Goal: Task Accomplishment & Management: Manage account settings

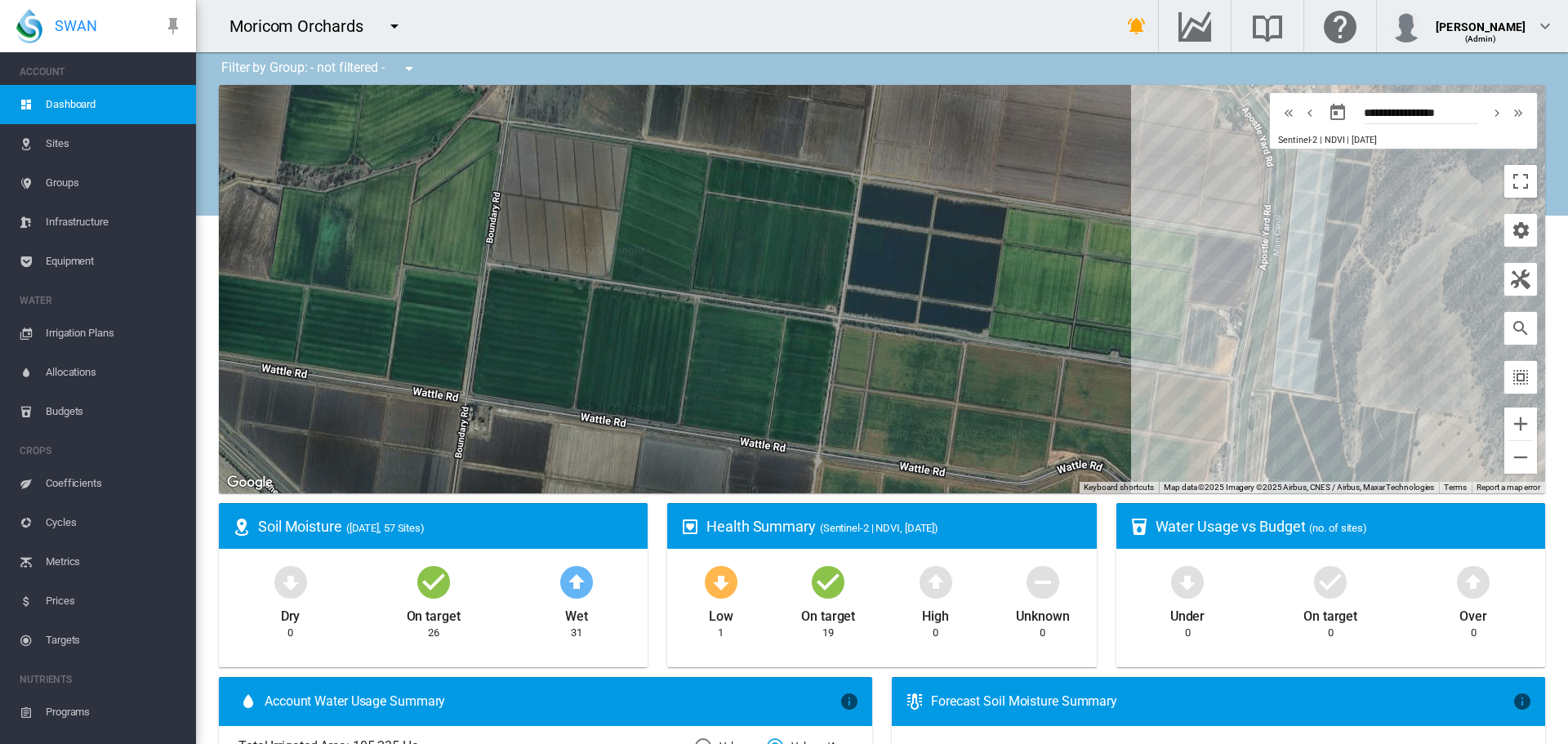
click at [389, 23] on md-icon "icon-menu-down" at bounding box center [393, 26] width 19 height 19
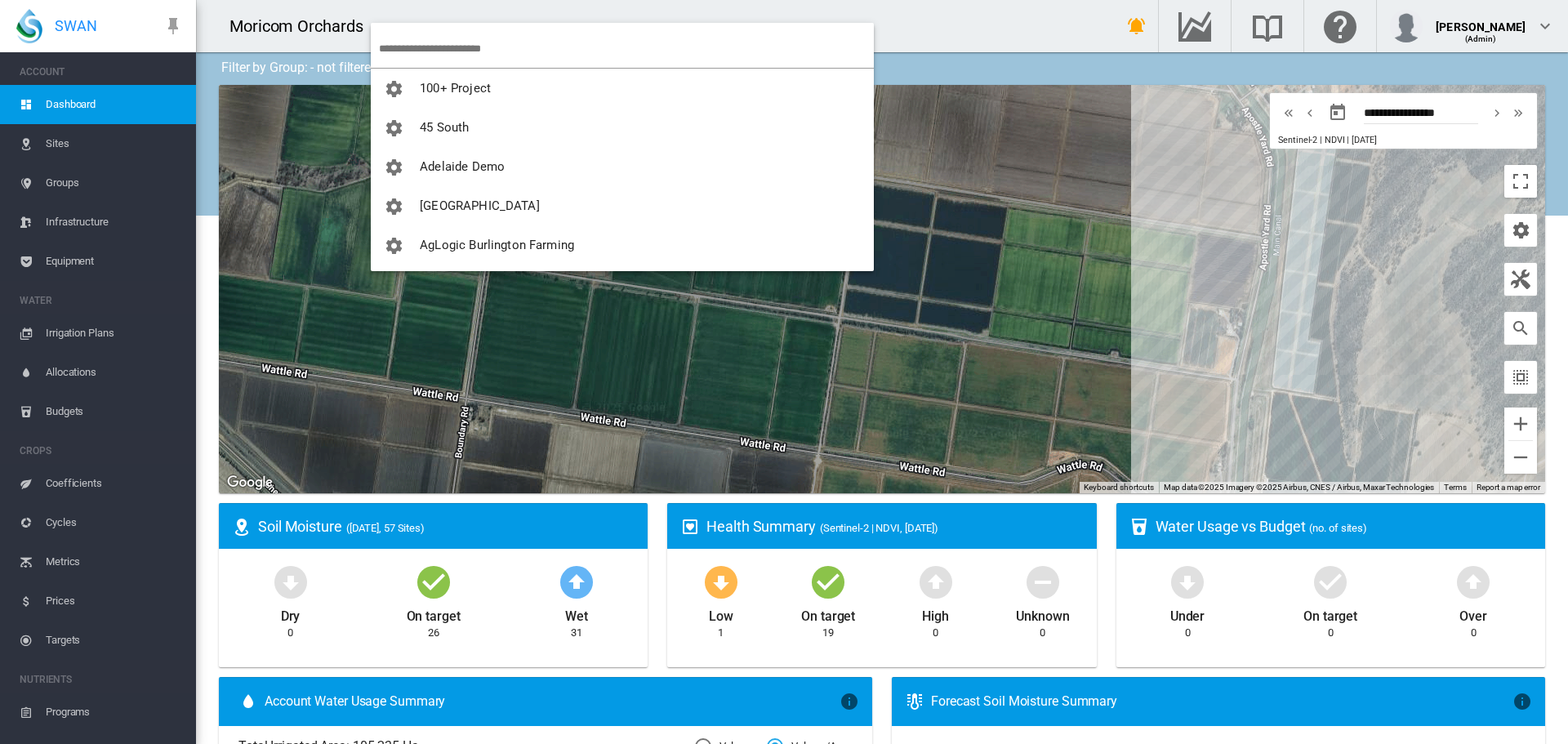
click at [419, 37] on input "search" at bounding box center [626, 49] width 494 height 39
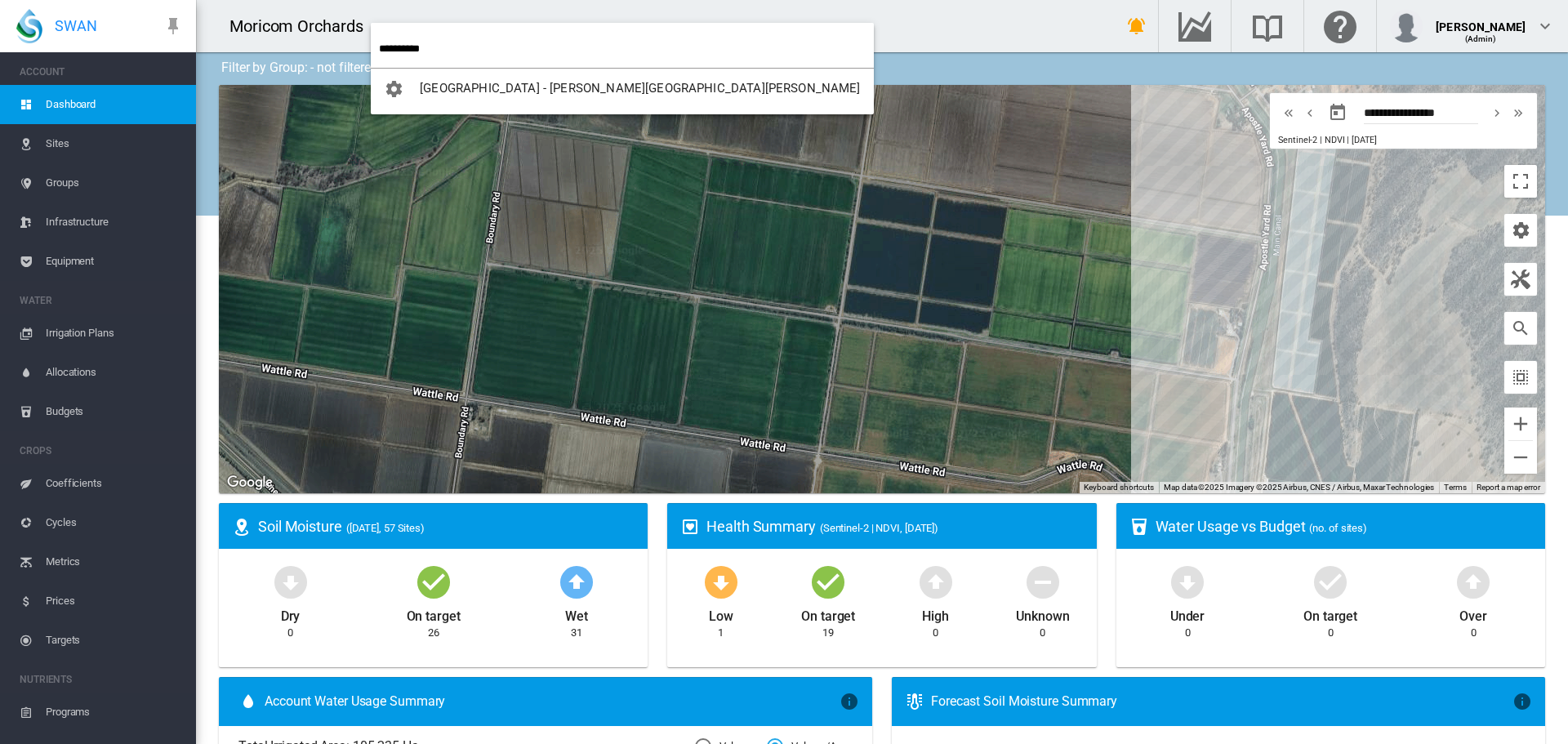
type input "**********"
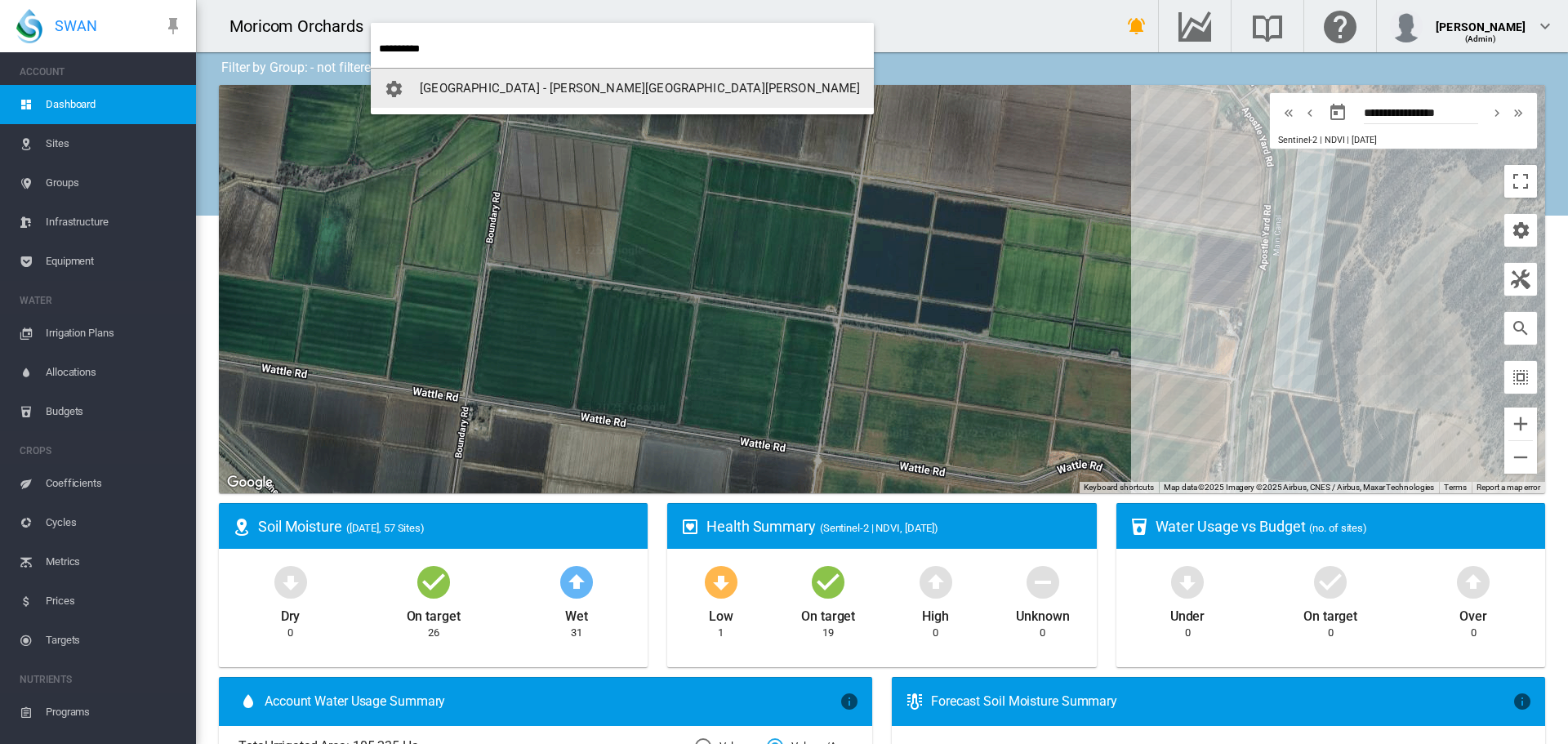
click at [472, 97] on button "[GEOGRAPHIC_DATA] - [PERSON_NAME][GEOGRAPHIC_DATA][PERSON_NAME]" at bounding box center [621, 88] width 503 height 40
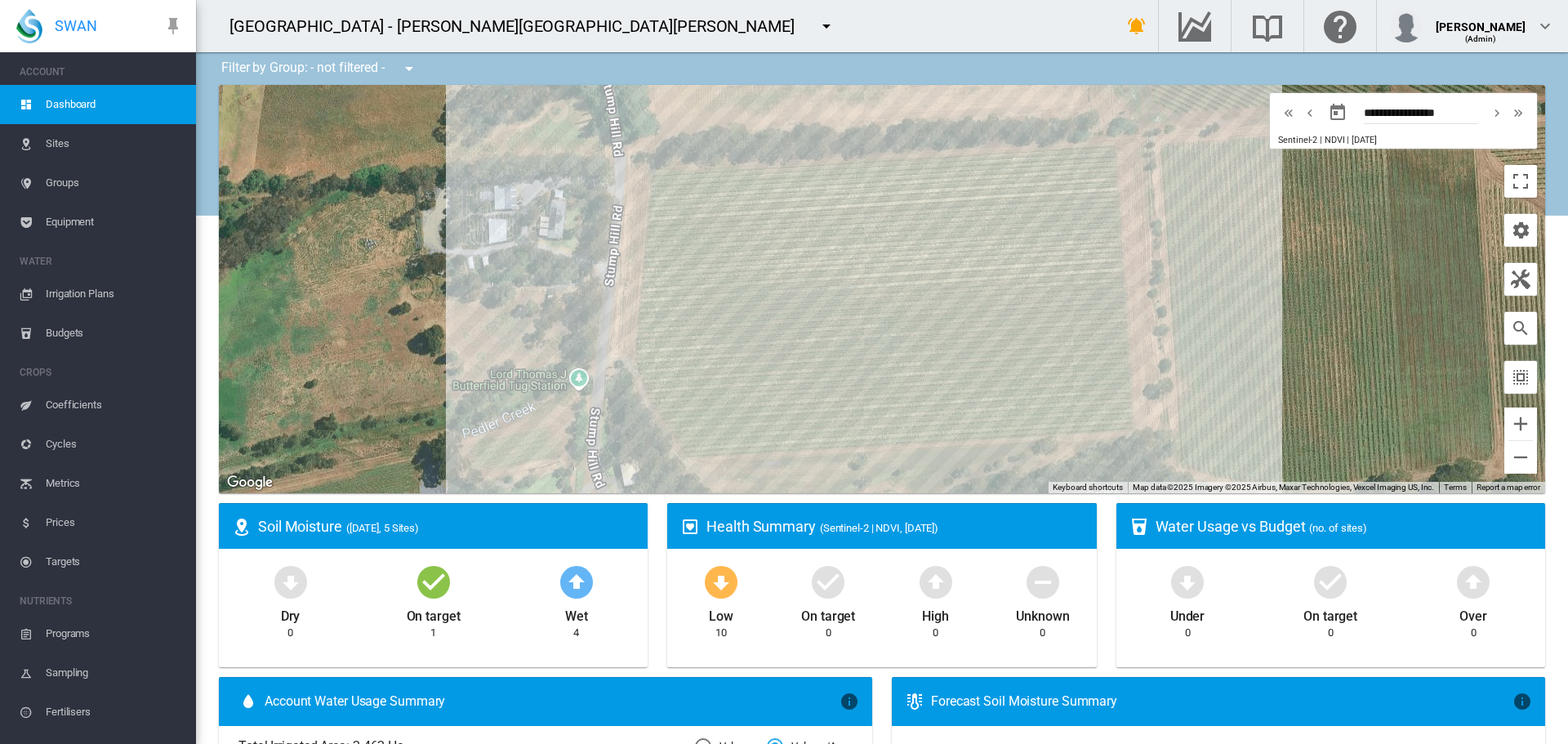
click at [74, 222] on span "Equipment" at bounding box center [114, 222] width 137 height 40
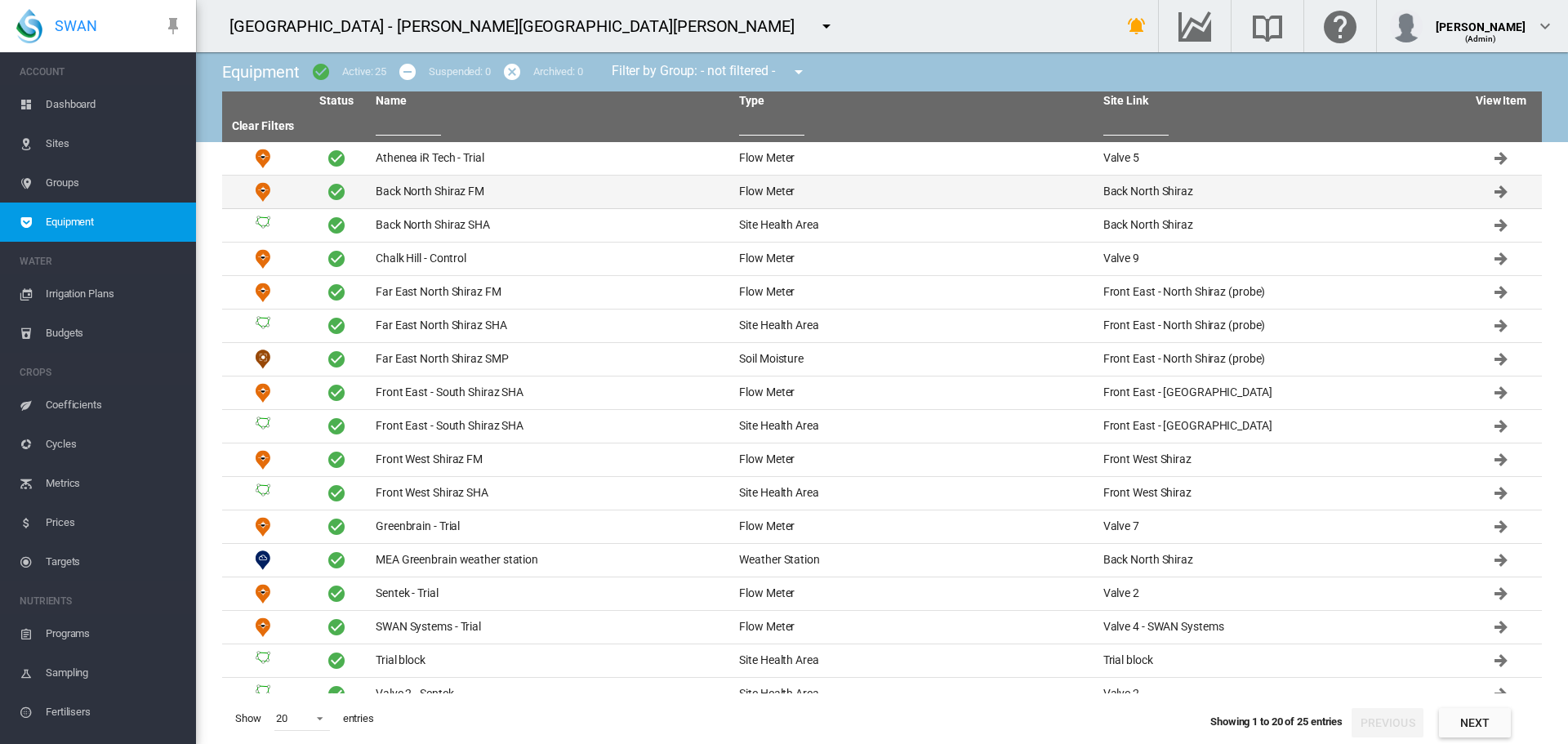
click at [419, 194] on td "Back North Shiraz FM" at bounding box center [551, 192] width 363 height 33
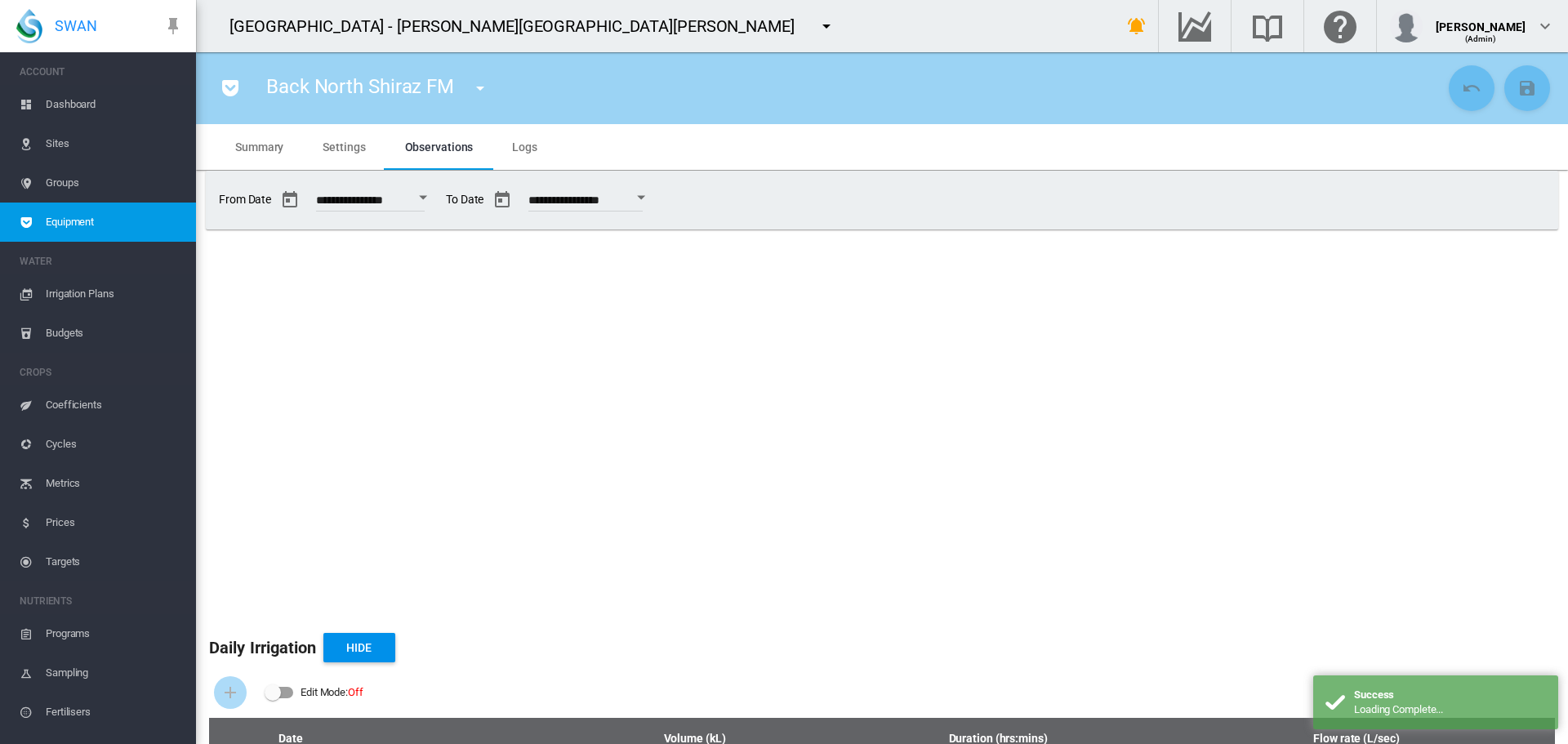
click at [351, 148] on span "Settings" at bounding box center [344, 147] width 42 height 13
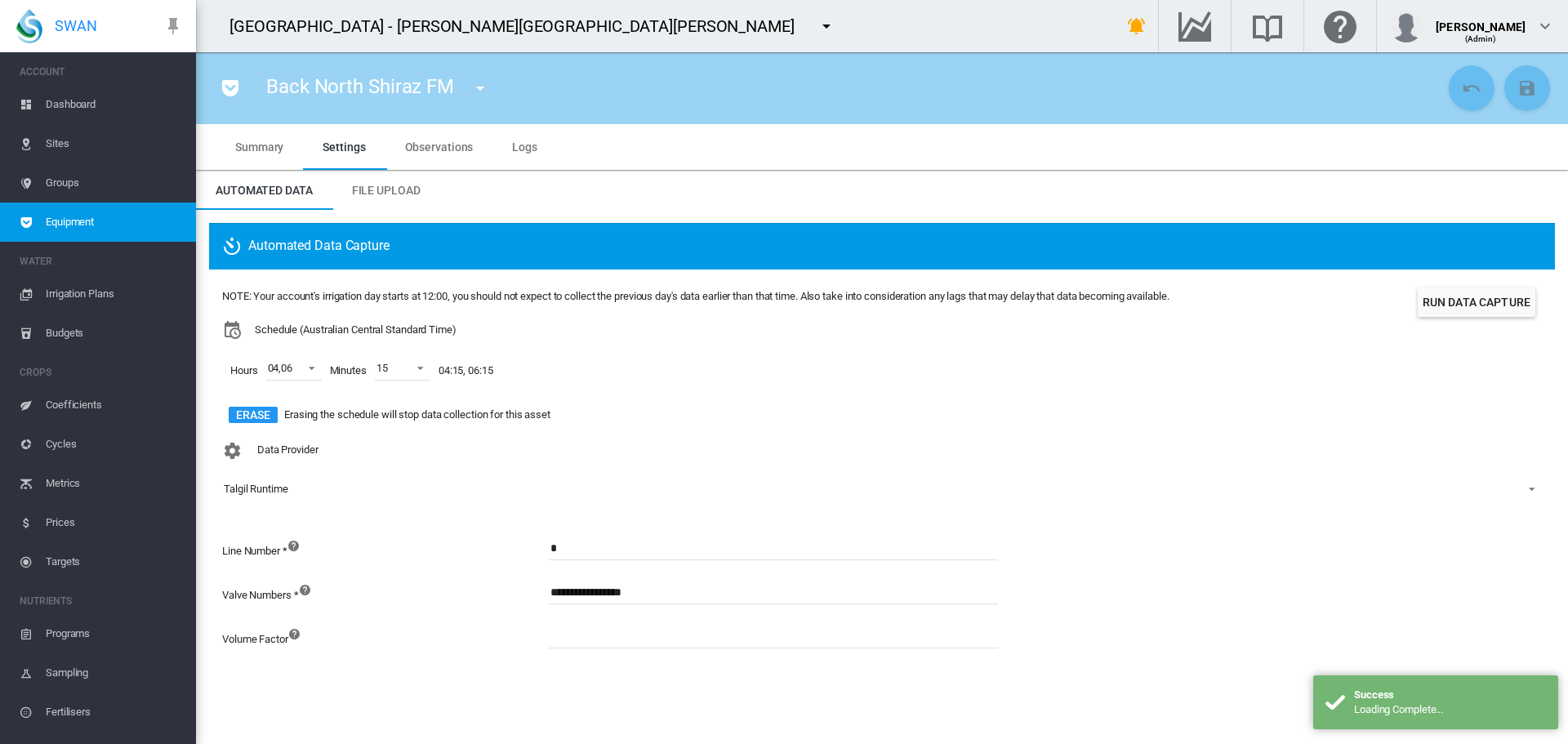
click at [480, 87] on md-icon "icon-menu-down" at bounding box center [480, 87] width 19 height 19
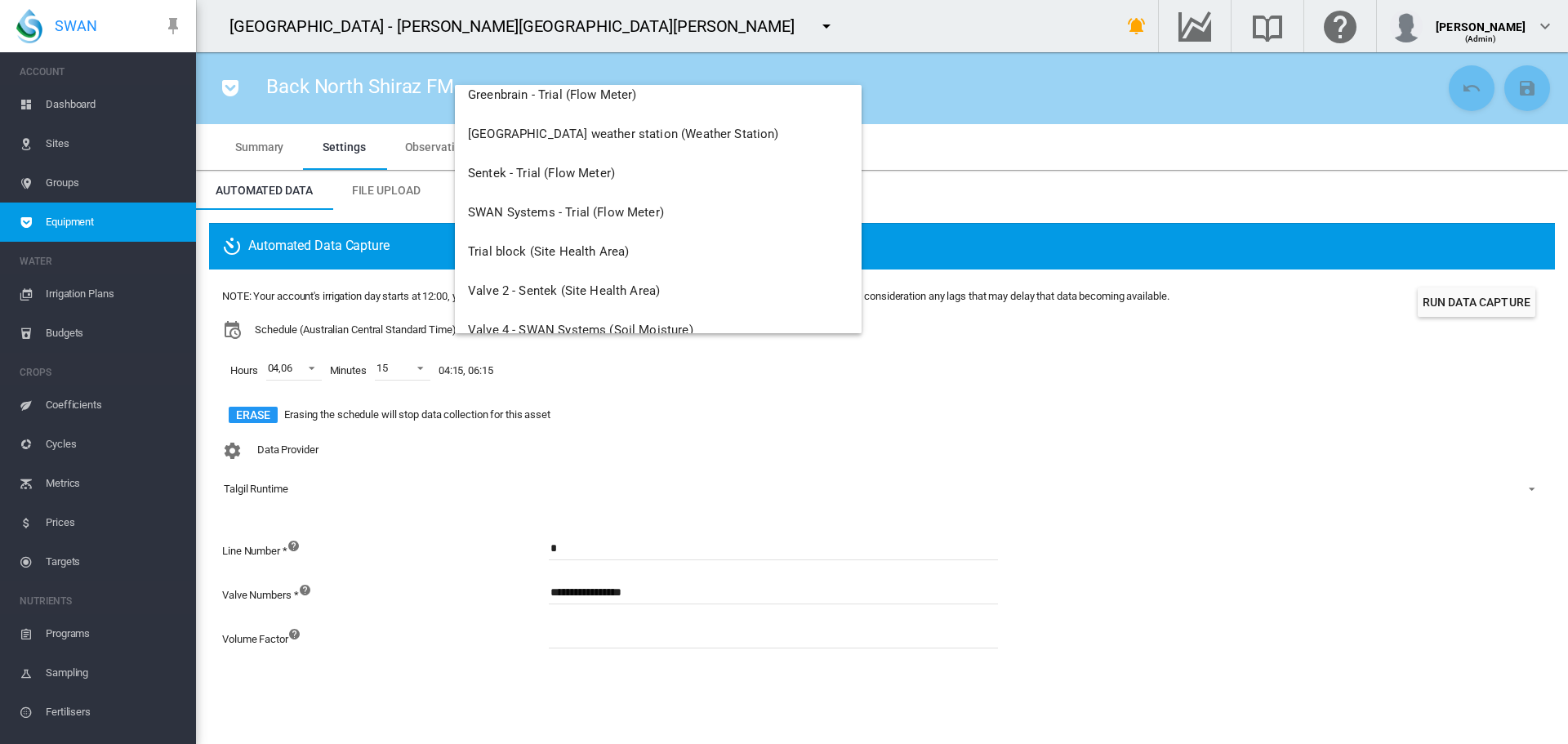
scroll to position [490, 0]
click at [546, 212] on span "SWAN Systems - Trial (Flow Meter)" at bounding box center [565, 209] width 196 height 15
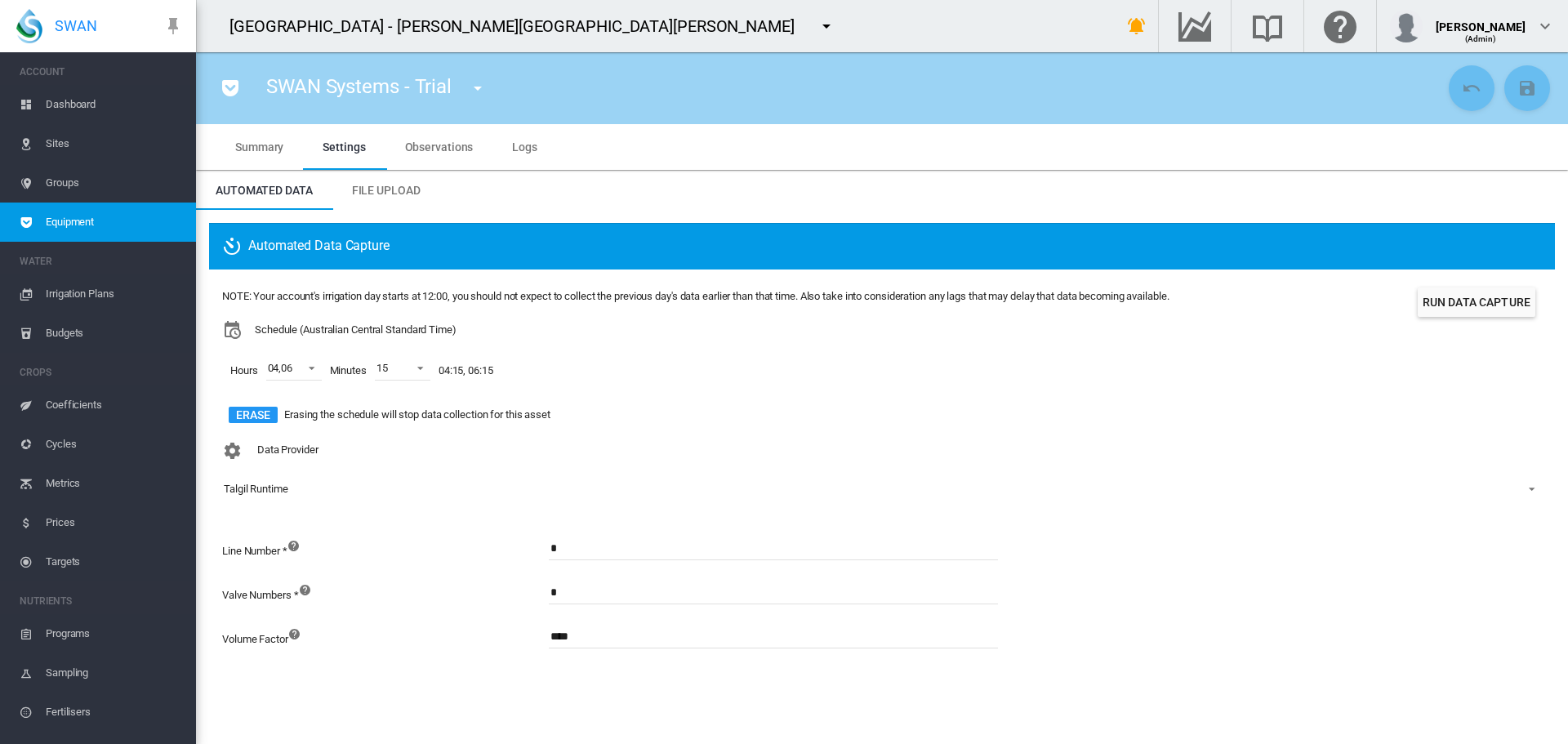
click at [62, 145] on span "Sites" at bounding box center [114, 143] width 137 height 40
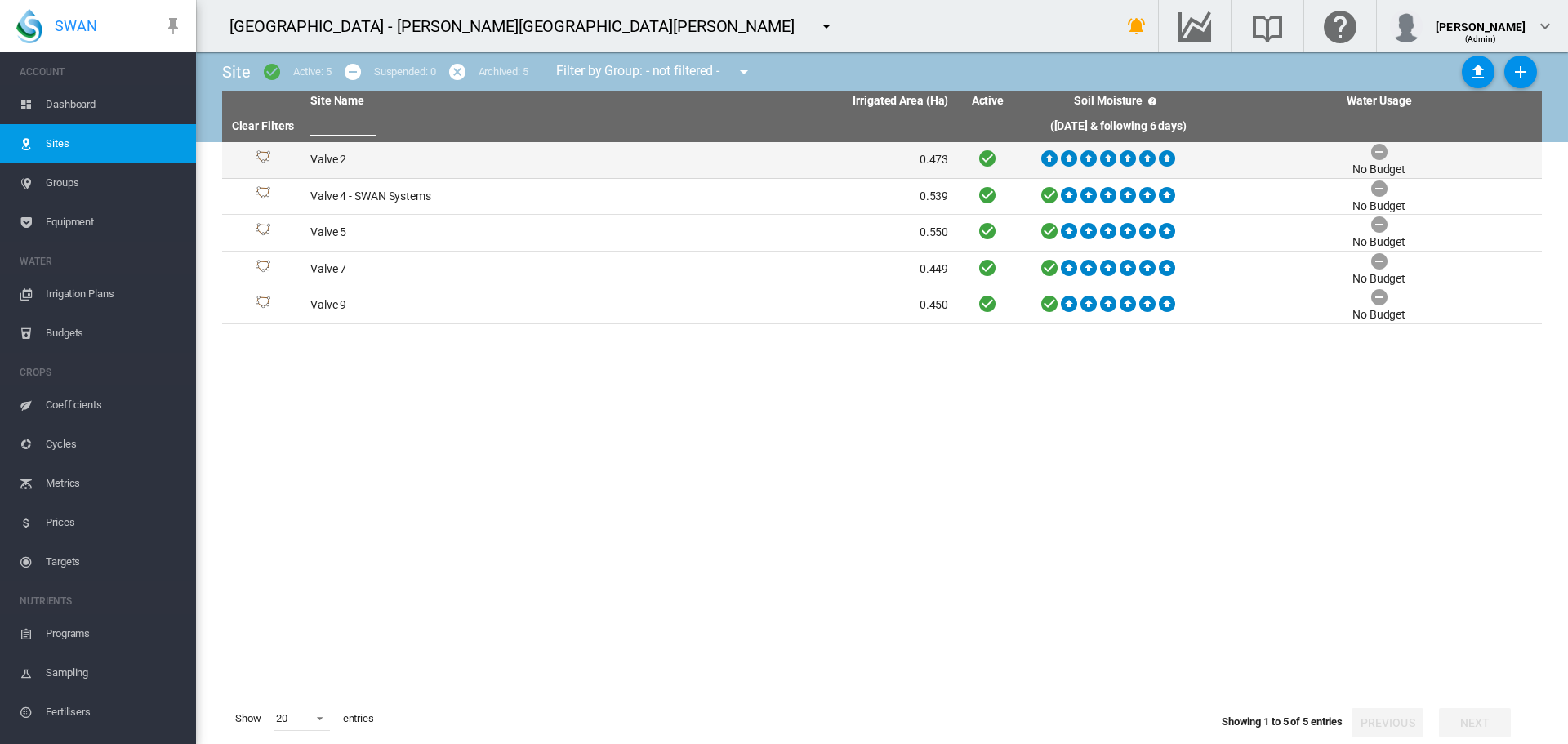
click at [327, 156] on td "Valve 2" at bounding box center [466, 160] width 325 height 36
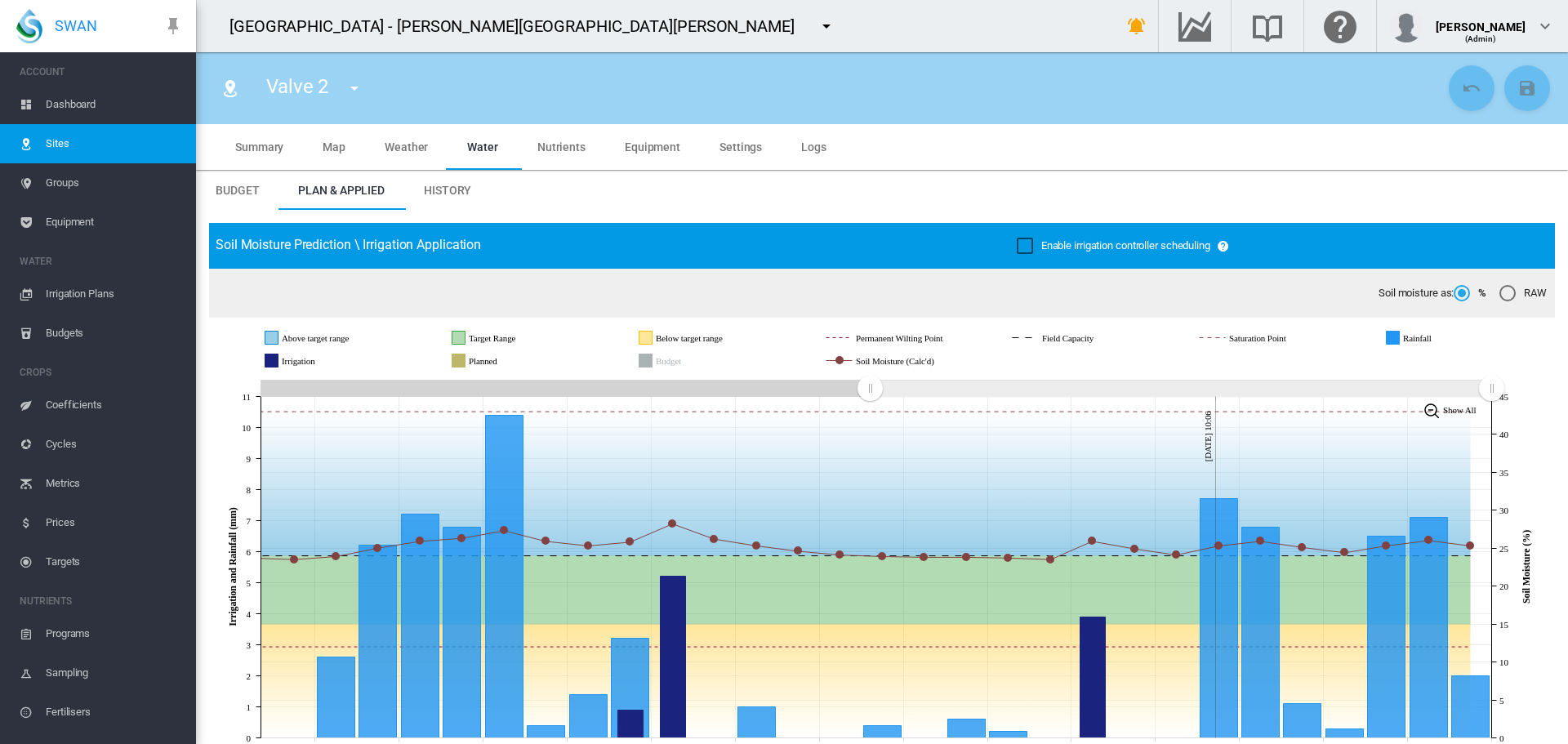
drag, startPoint x: 1196, startPoint y: 387, endPoint x: 869, endPoint y: 387, distance: 327.0
click at [869, 387] on rect "Zoom chart using cursor arrows" at bounding box center [870, 390] width 20 height 17
click at [358, 91] on md-icon "icon-menu-down" at bounding box center [354, 87] width 19 height 19
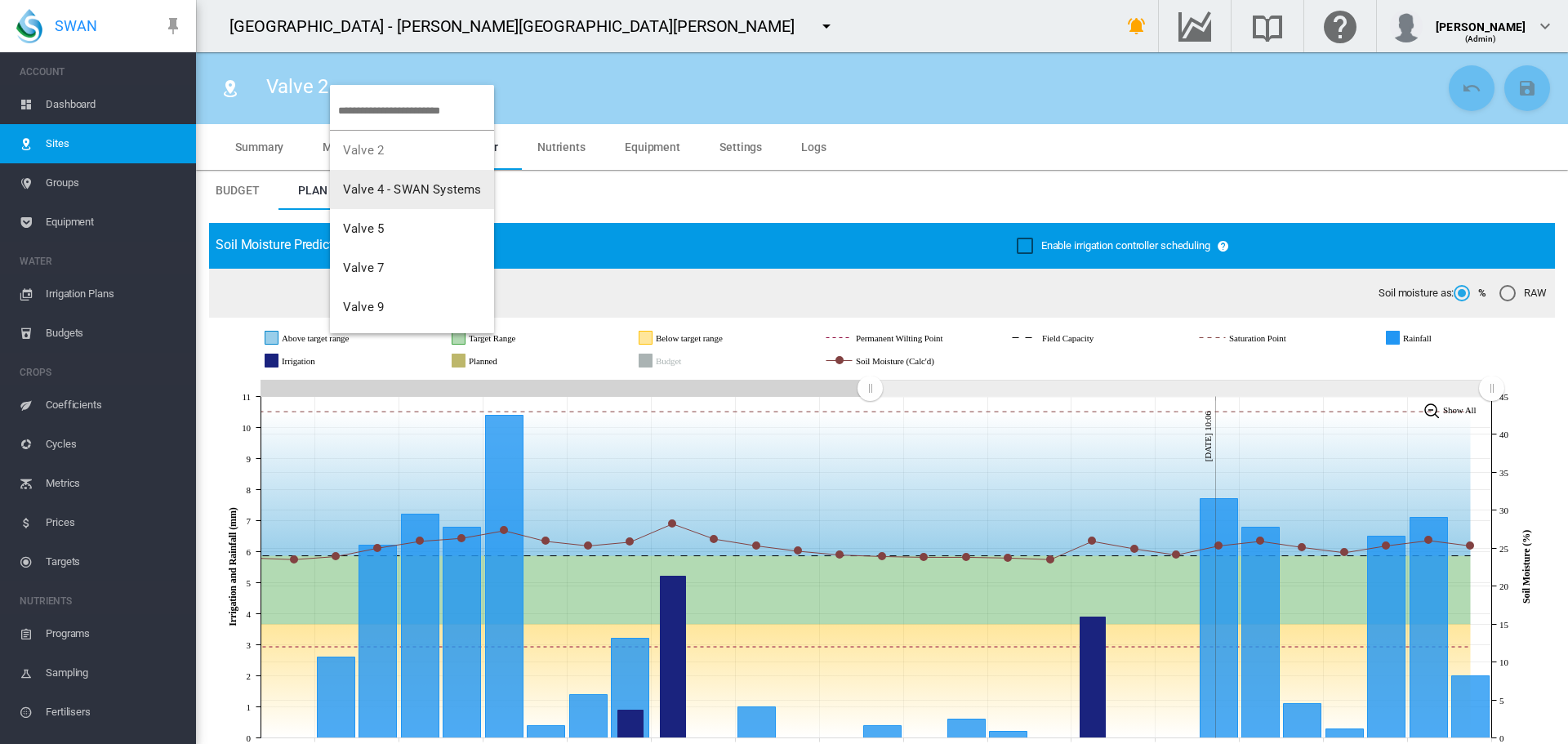
click at [382, 193] on span "Valve 4 - SWAN Systems" at bounding box center [412, 189] width 138 height 15
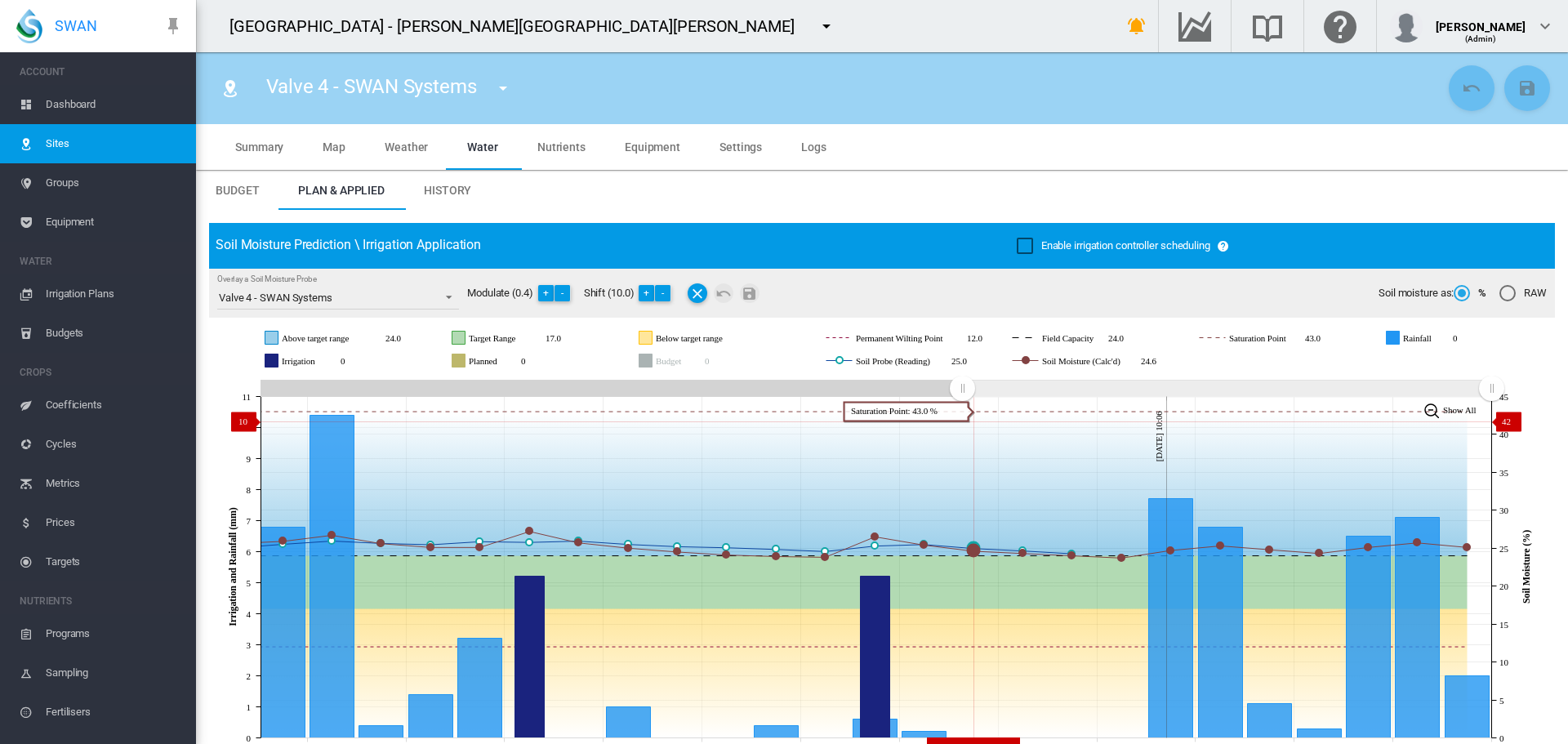
drag, startPoint x: 1189, startPoint y: 392, endPoint x: 941, endPoint y: 421, distance: 249.7
click at [962, 421] on icon "JavaScript chart by amCharts 3.21.15 Aug 29 Aug 31 Sep 02 Sep 04 Sep 06 Sep 08 …" at bounding box center [875, 567] width 1334 height 383
click at [502, 88] on md-icon "icon-menu-down" at bounding box center [503, 87] width 19 height 19
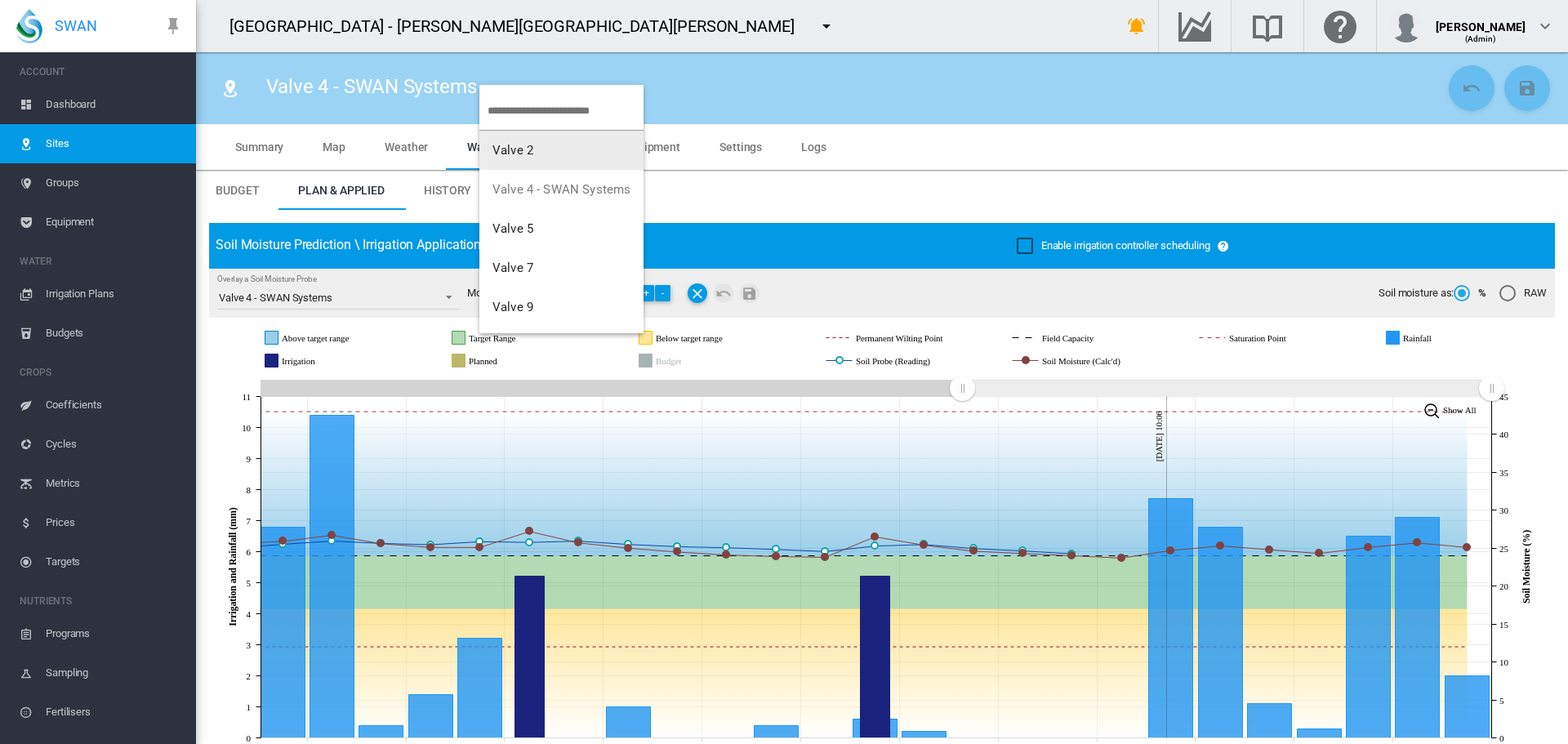
click at [514, 155] on span "Valve 2" at bounding box center [513, 150] width 40 height 15
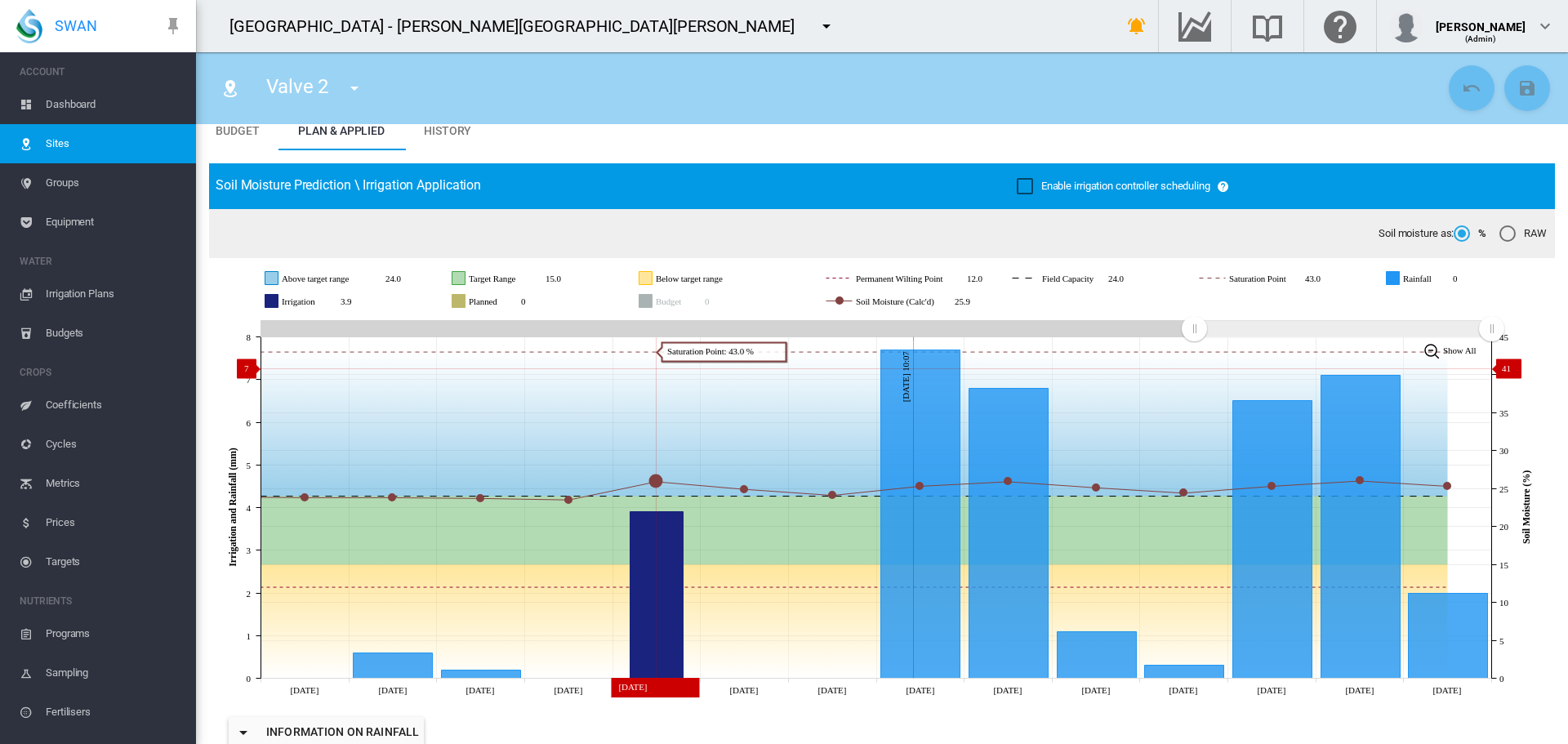
scroll to position [82, 0]
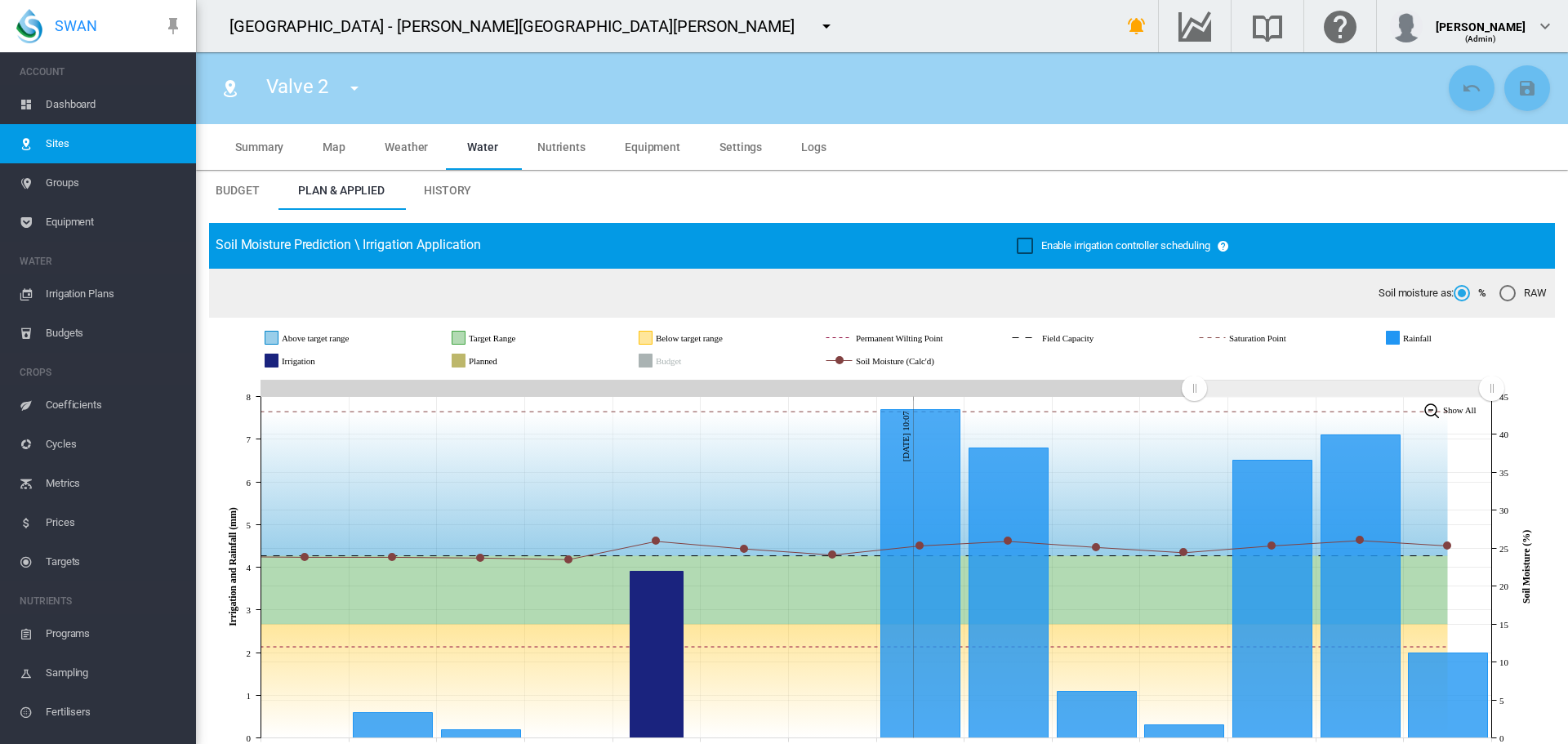
scroll to position [82, 0]
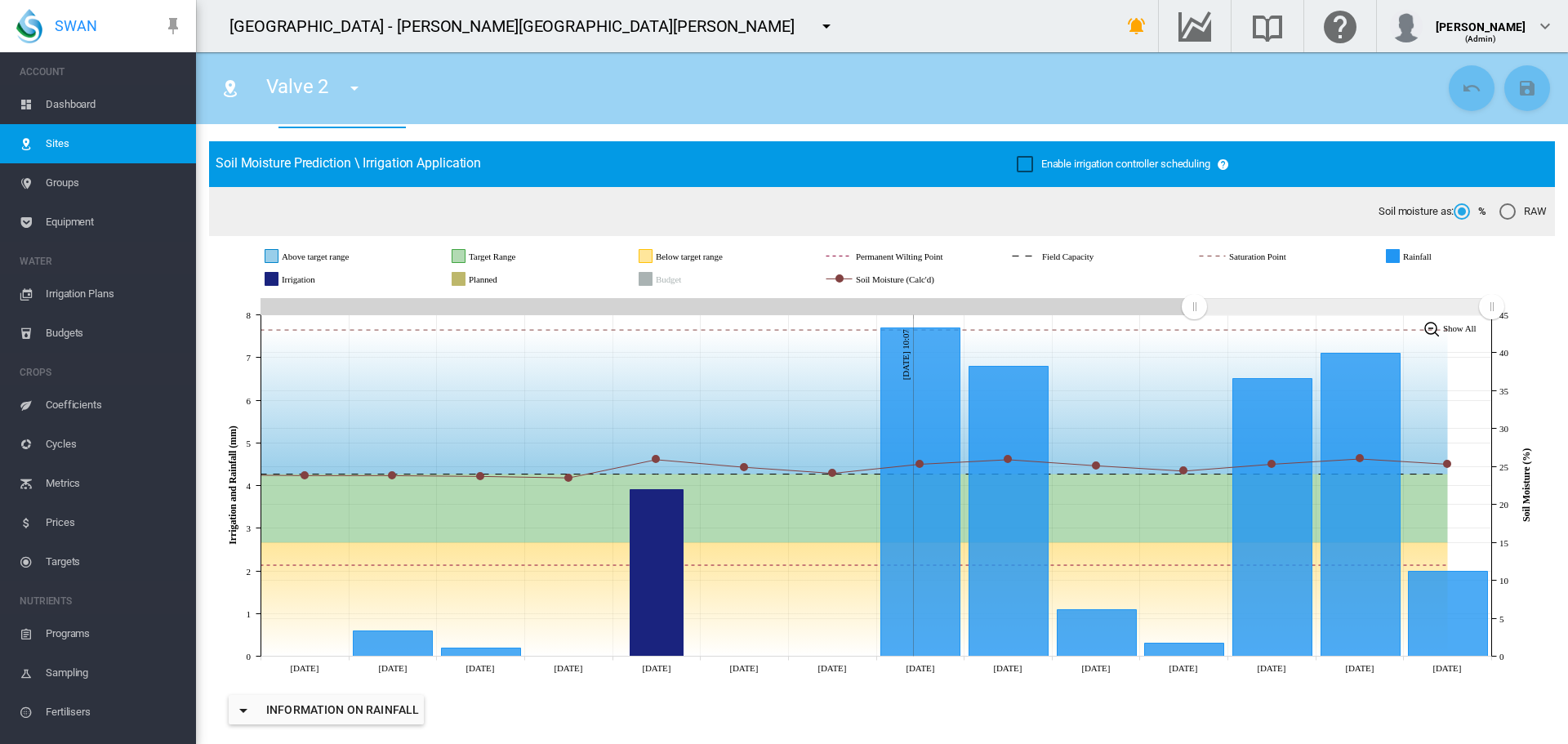
click at [354, 86] on md-icon "icon-menu-down" at bounding box center [354, 87] width 19 height 19
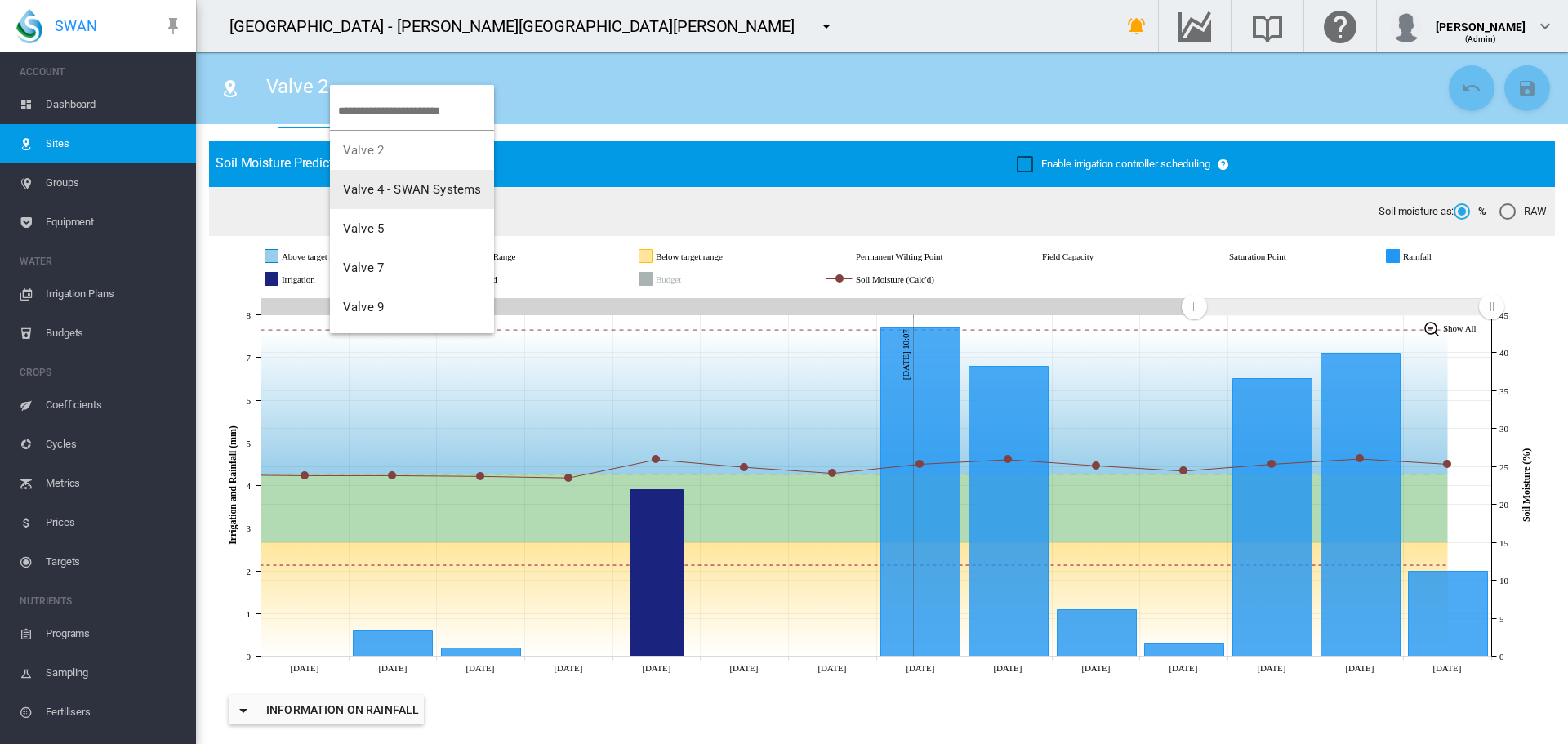
click at [399, 186] on span "Valve 4 - SWAN Systems" at bounding box center [412, 189] width 138 height 15
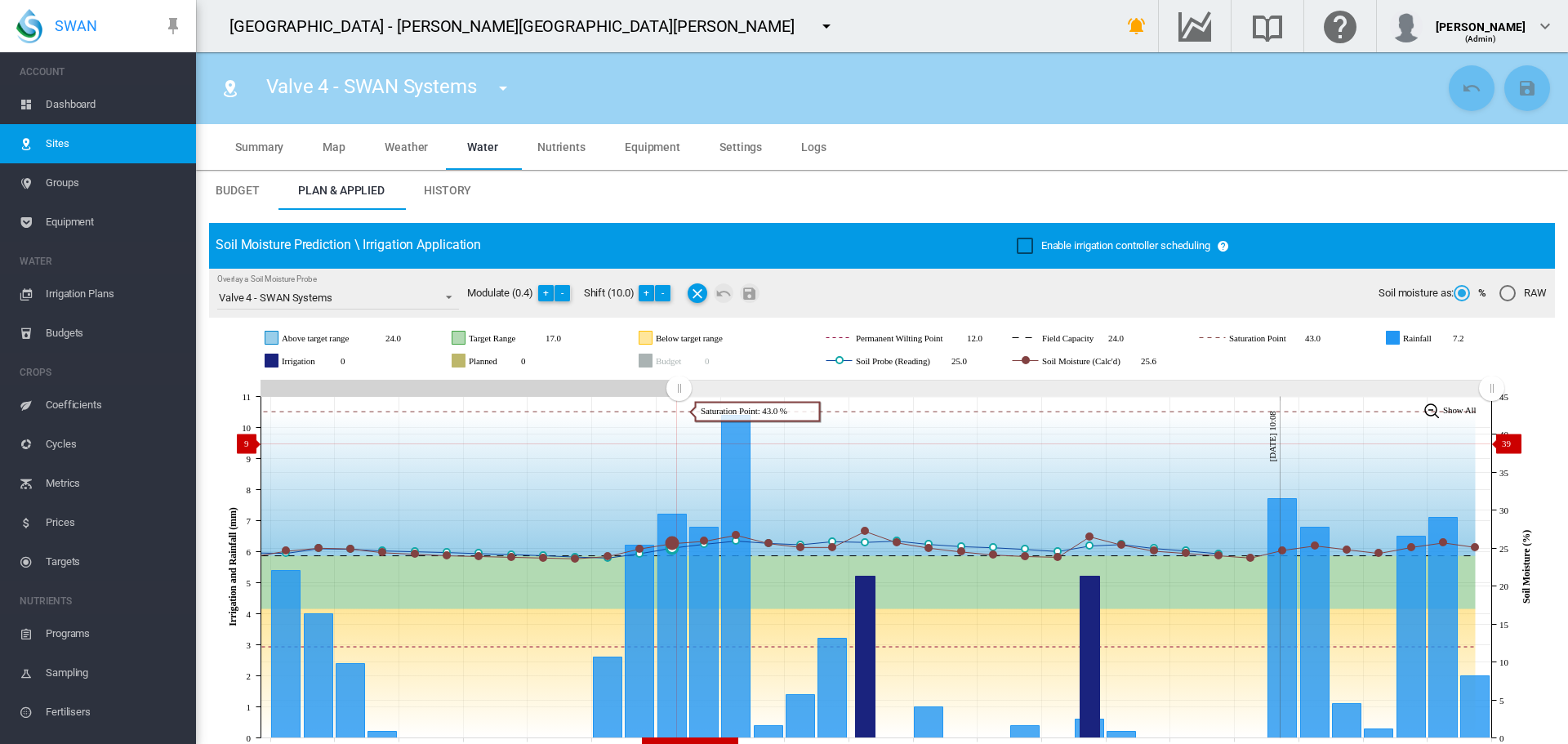
drag, startPoint x: 1194, startPoint y: 391, endPoint x: 684, endPoint y: 442, distance: 512.5
click at [678, 443] on icon "JavaScript chart by amCharts 3.21.15 Aug 15 Aug 17 Aug 19 Aug 21 Aug 23 Aug 25 …" at bounding box center [875, 567] width 1334 height 383
click at [505, 88] on md-icon "icon-menu-down" at bounding box center [503, 87] width 19 height 19
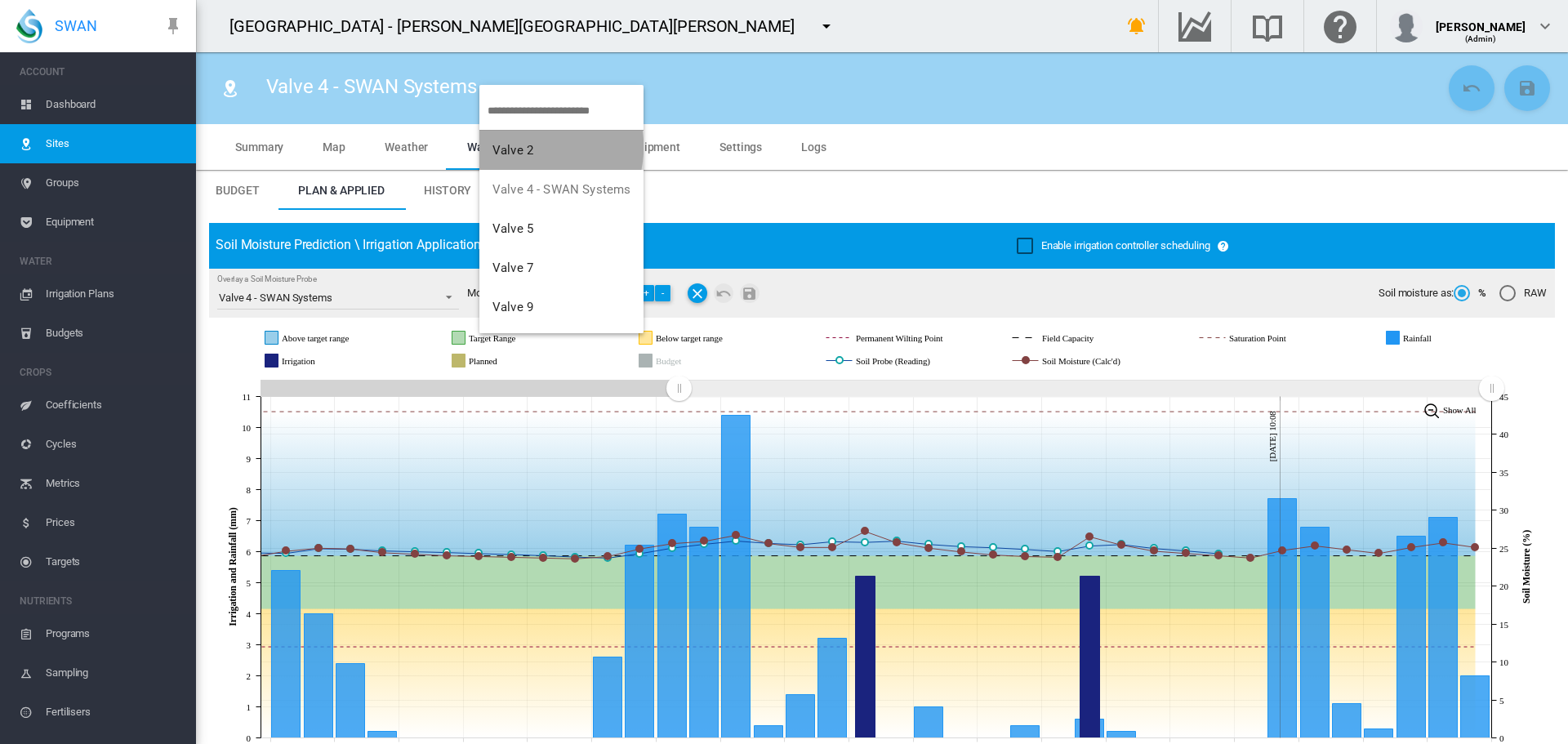
click at [526, 147] on span "Valve 2" at bounding box center [513, 150] width 40 height 15
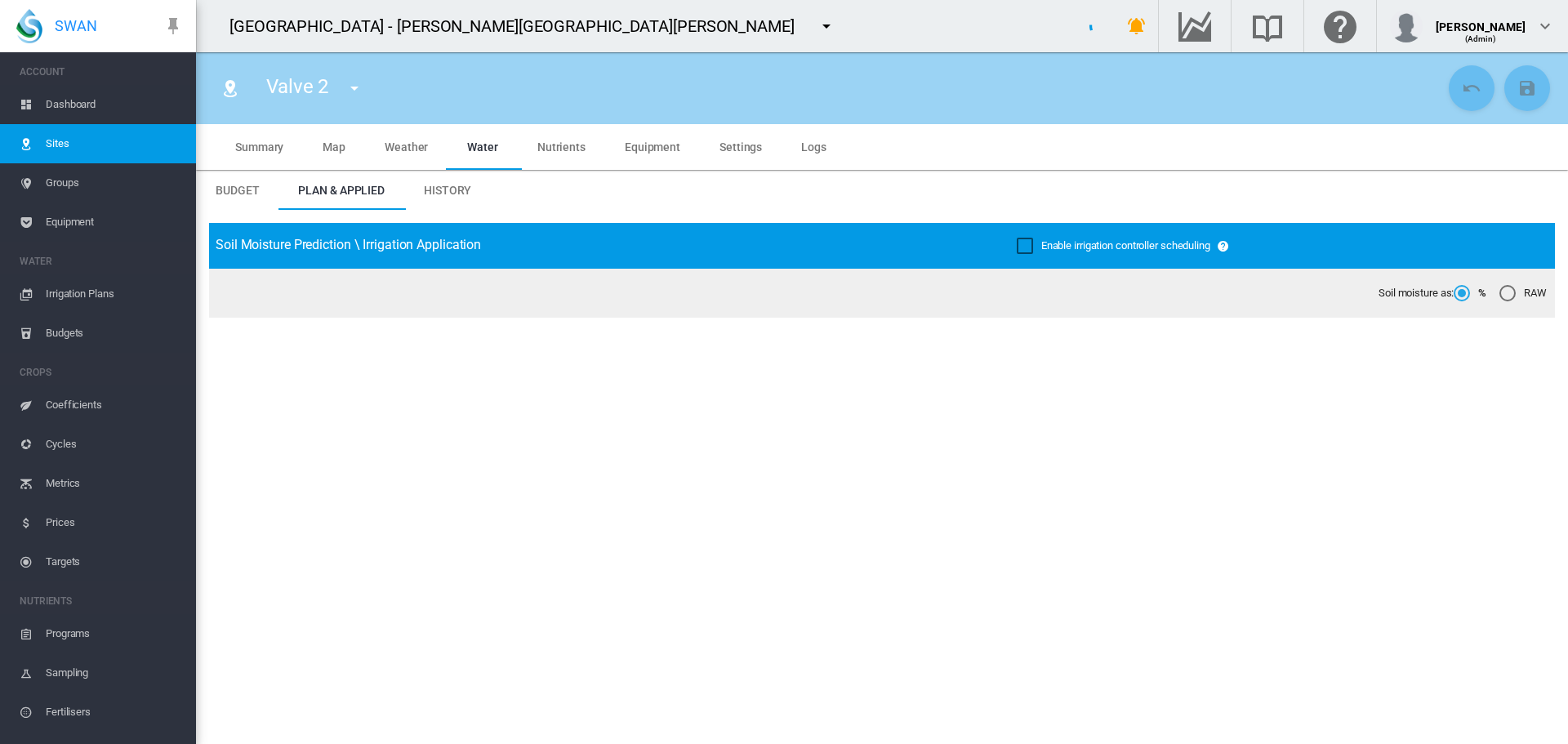
type input "*******"
type input "*****"
type input "*********"
type input "**"
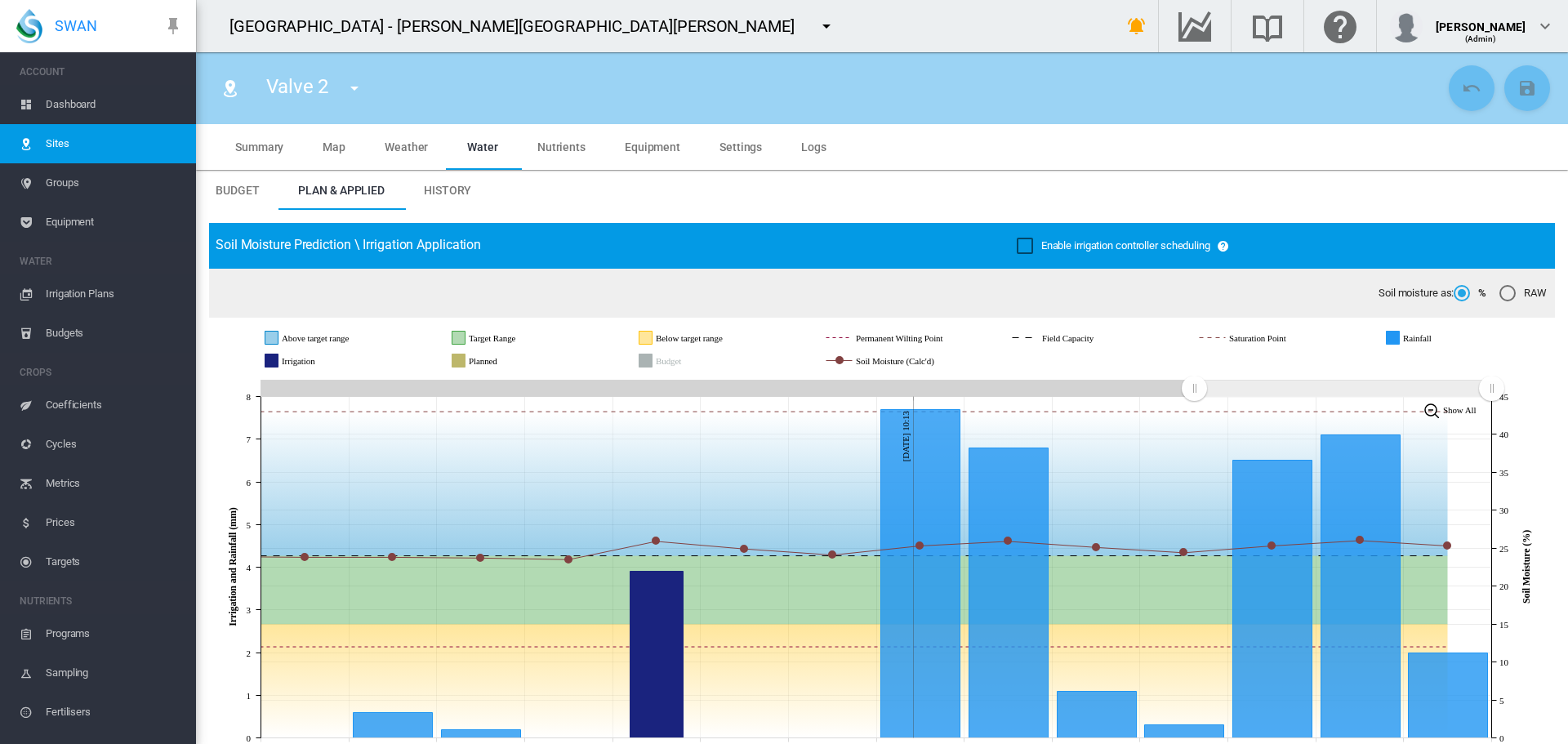
click at [738, 143] on span "Settings" at bounding box center [741, 147] width 42 height 13
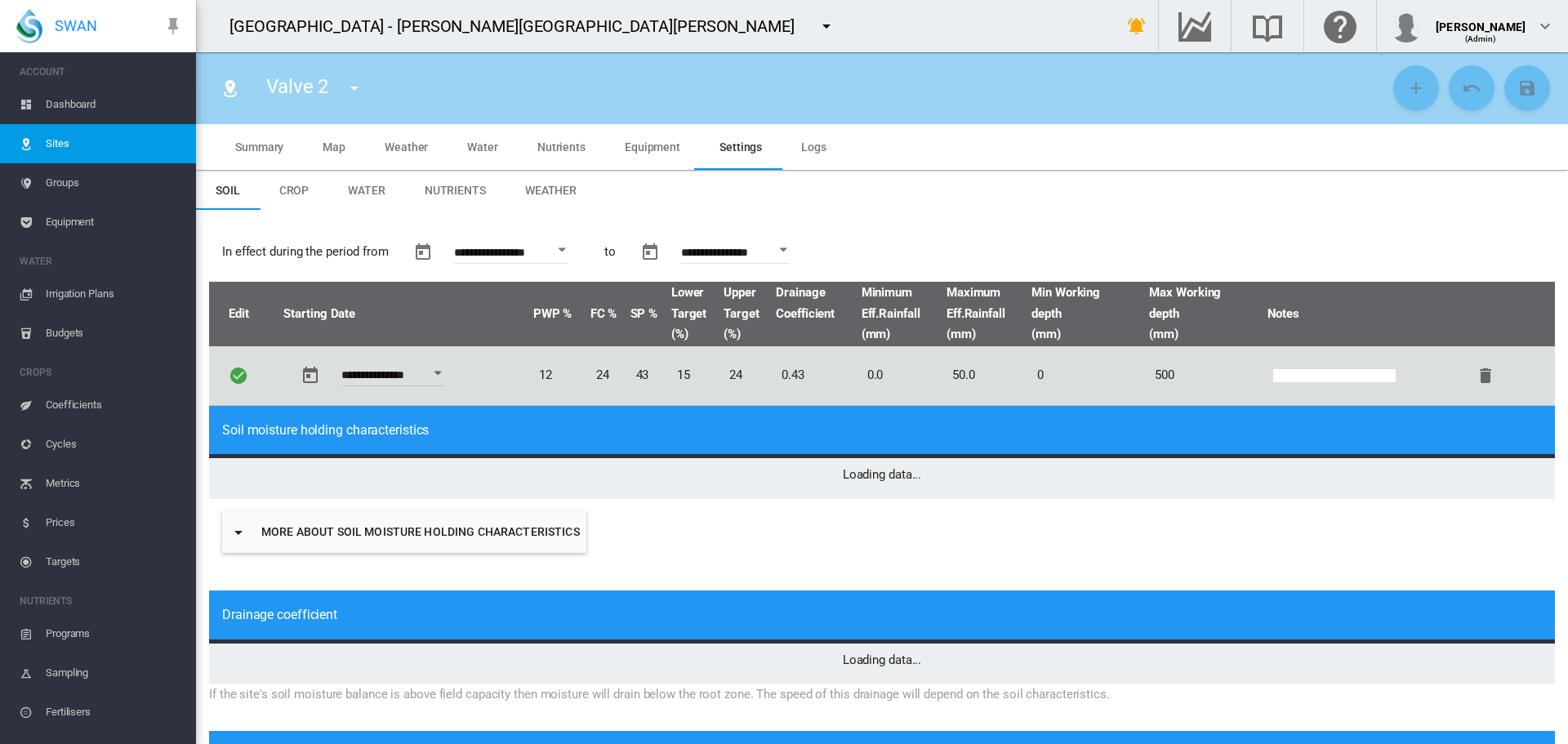
type input "*"
type input "**"
type input "*****"
type input "***"
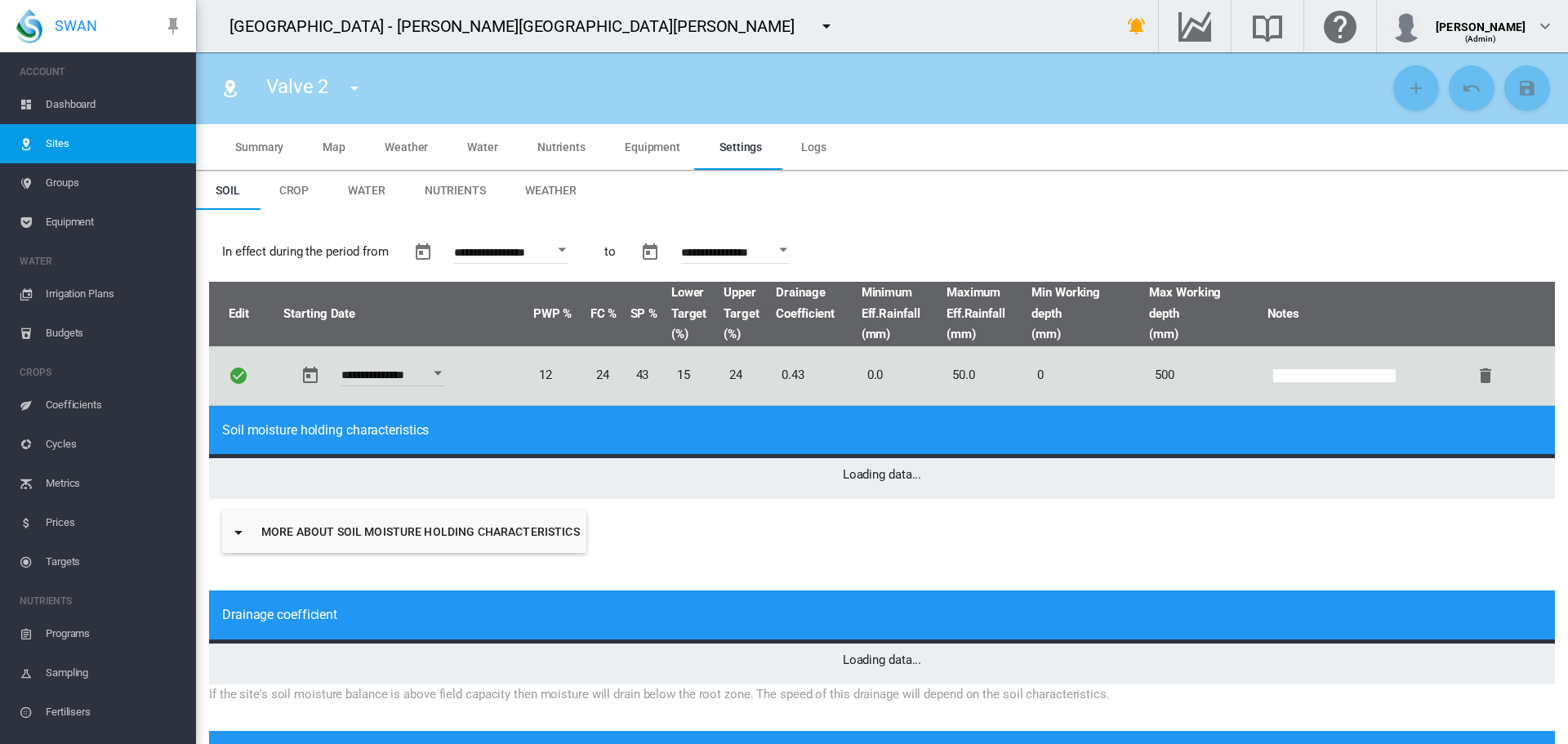
type input "*****"
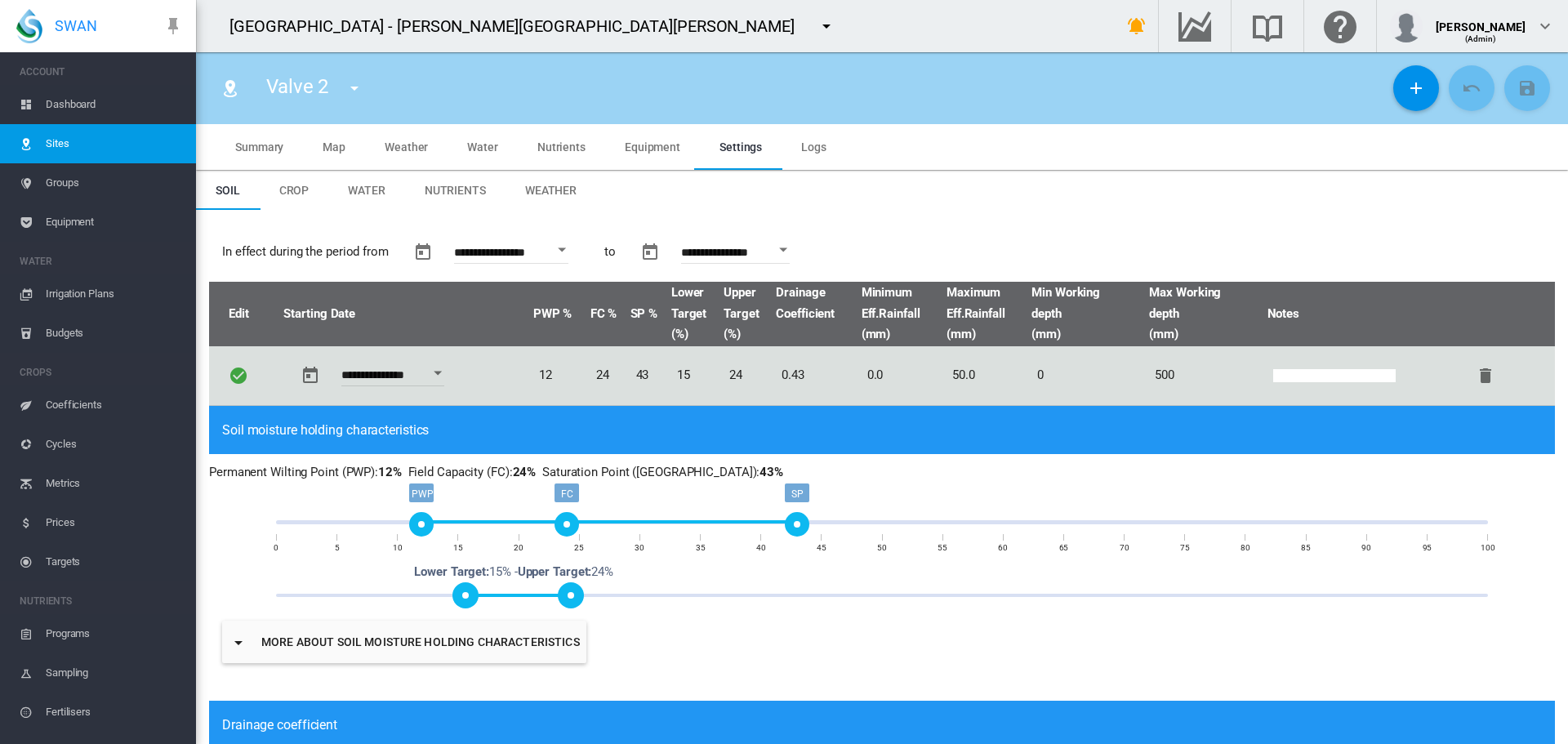
click at [360, 187] on span "Water" at bounding box center [366, 190] width 38 height 13
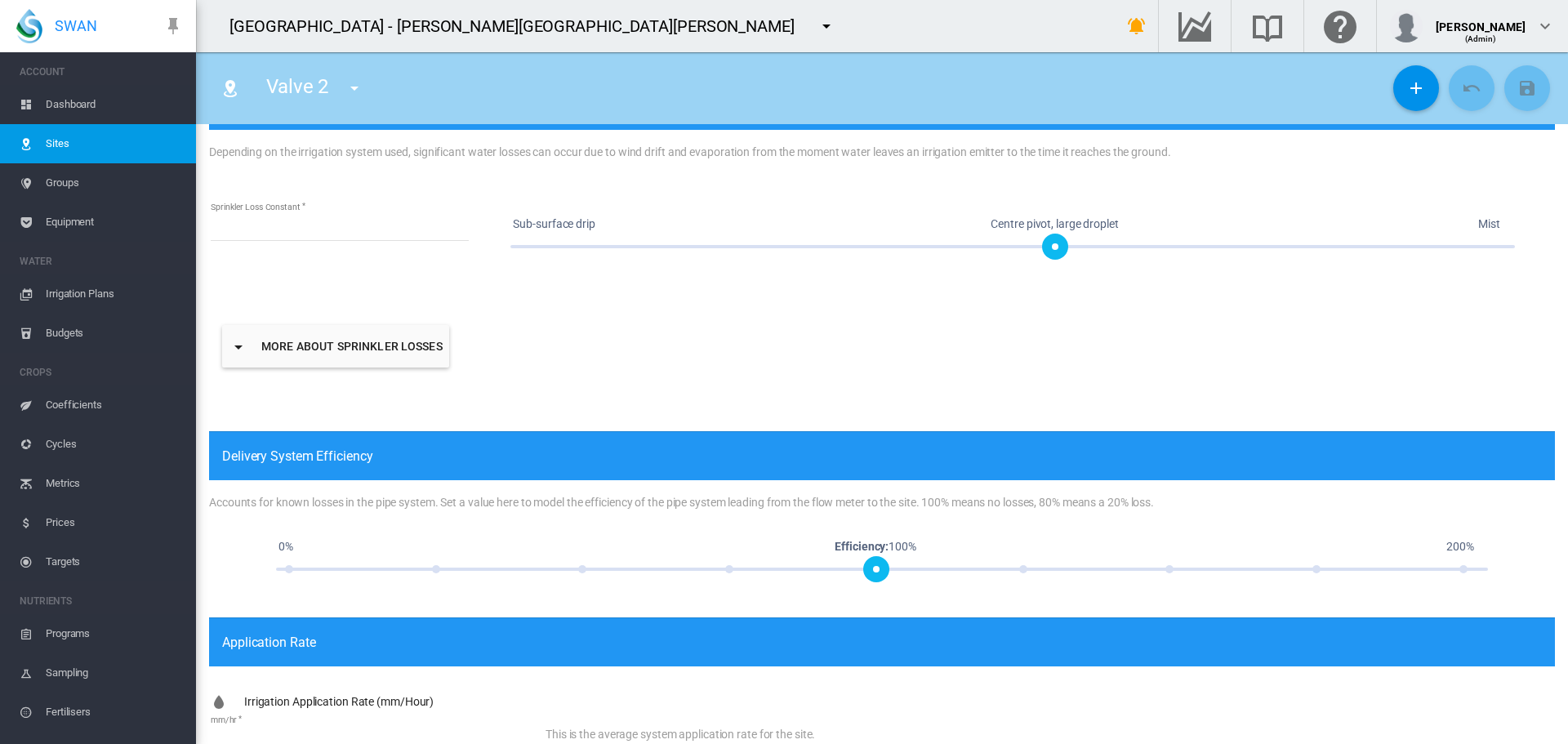
scroll to position [874, 0]
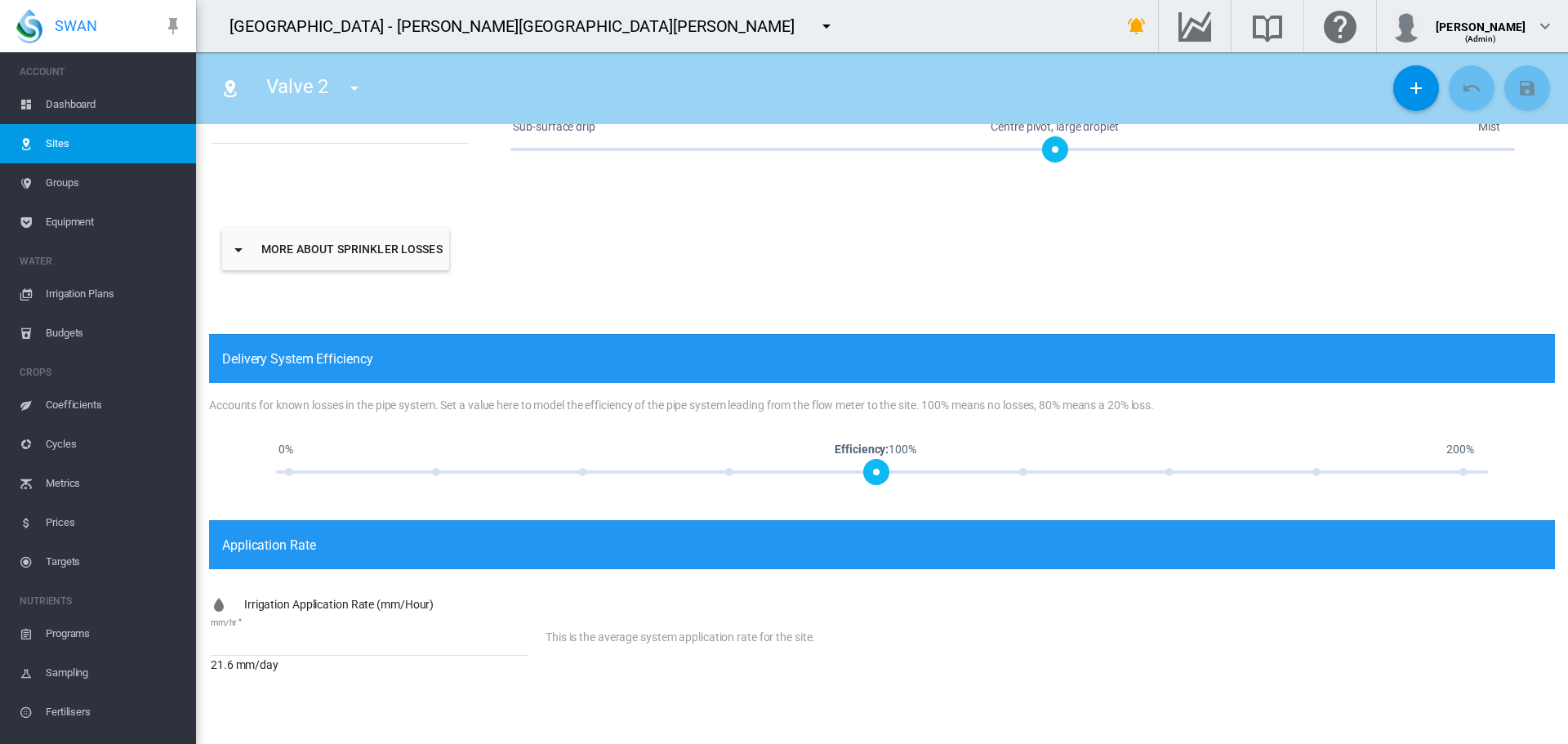
click at [74, 222] on span "Equipment" at bounding box center [114, 222] width 137 height 40
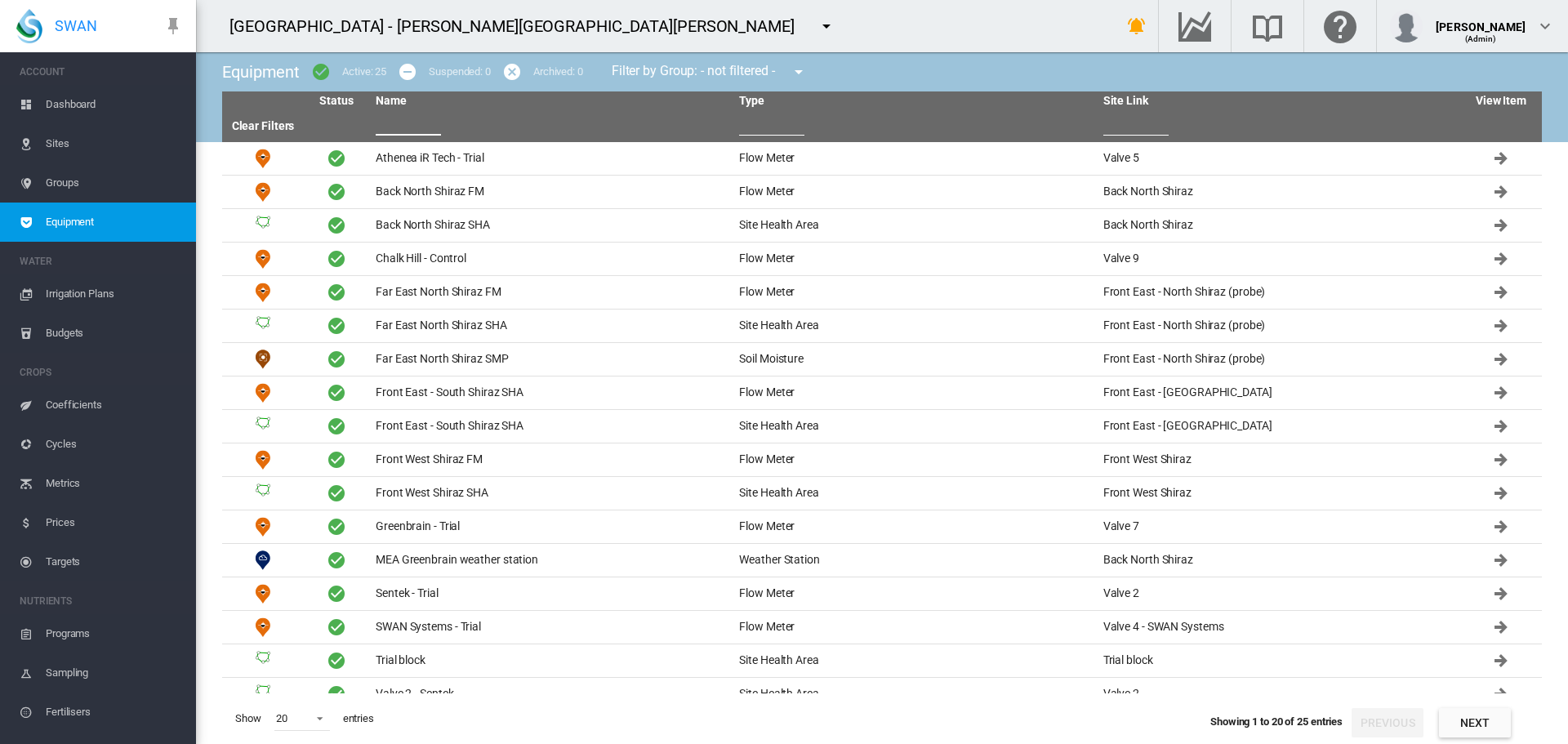
click at [414, 125] on input "text" at bounding box center [408, 123] width 65 height 25
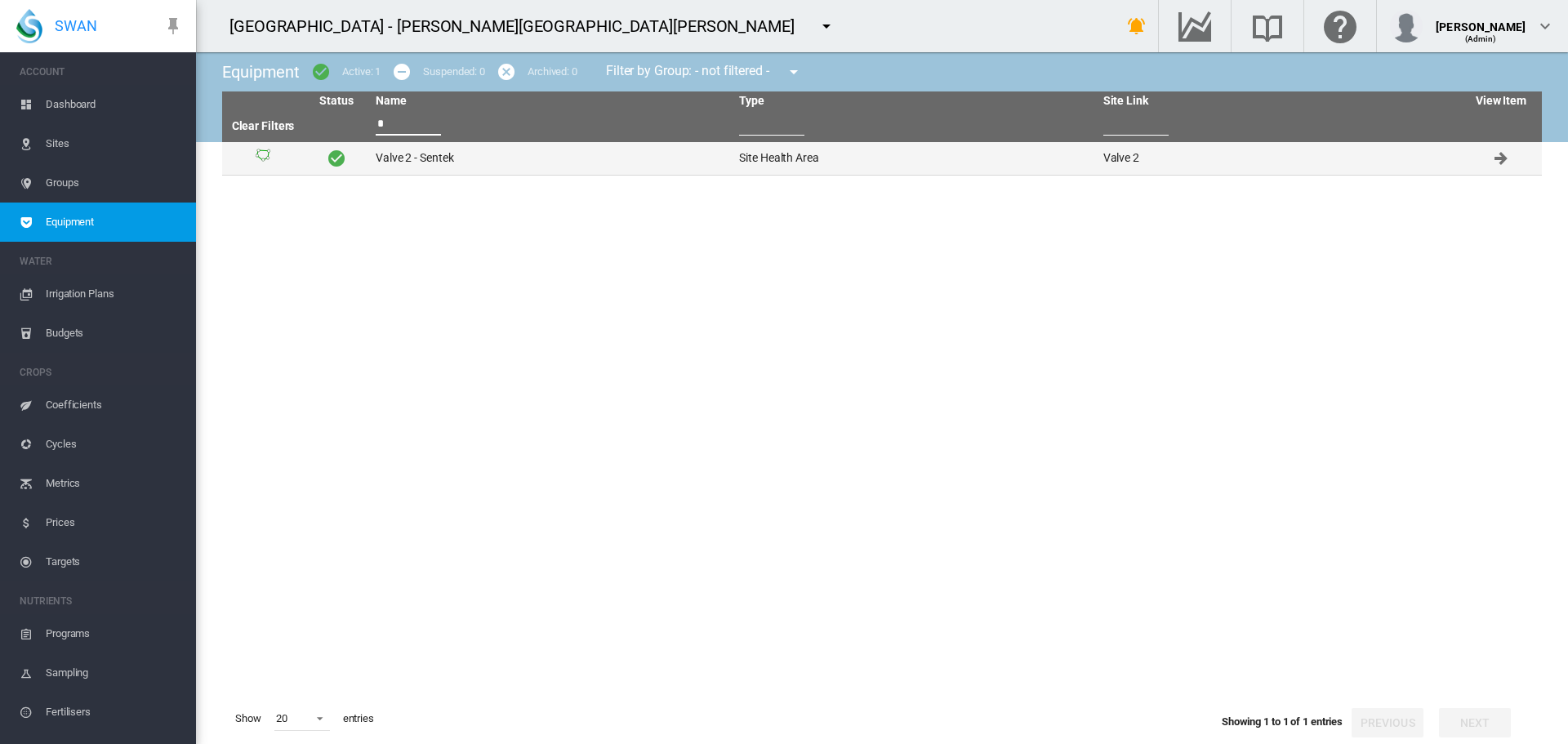
type input "*"
click at [418, 157] on td "Valve 2 - Sentek" at bounding box center [551, 159] width 363 height 33
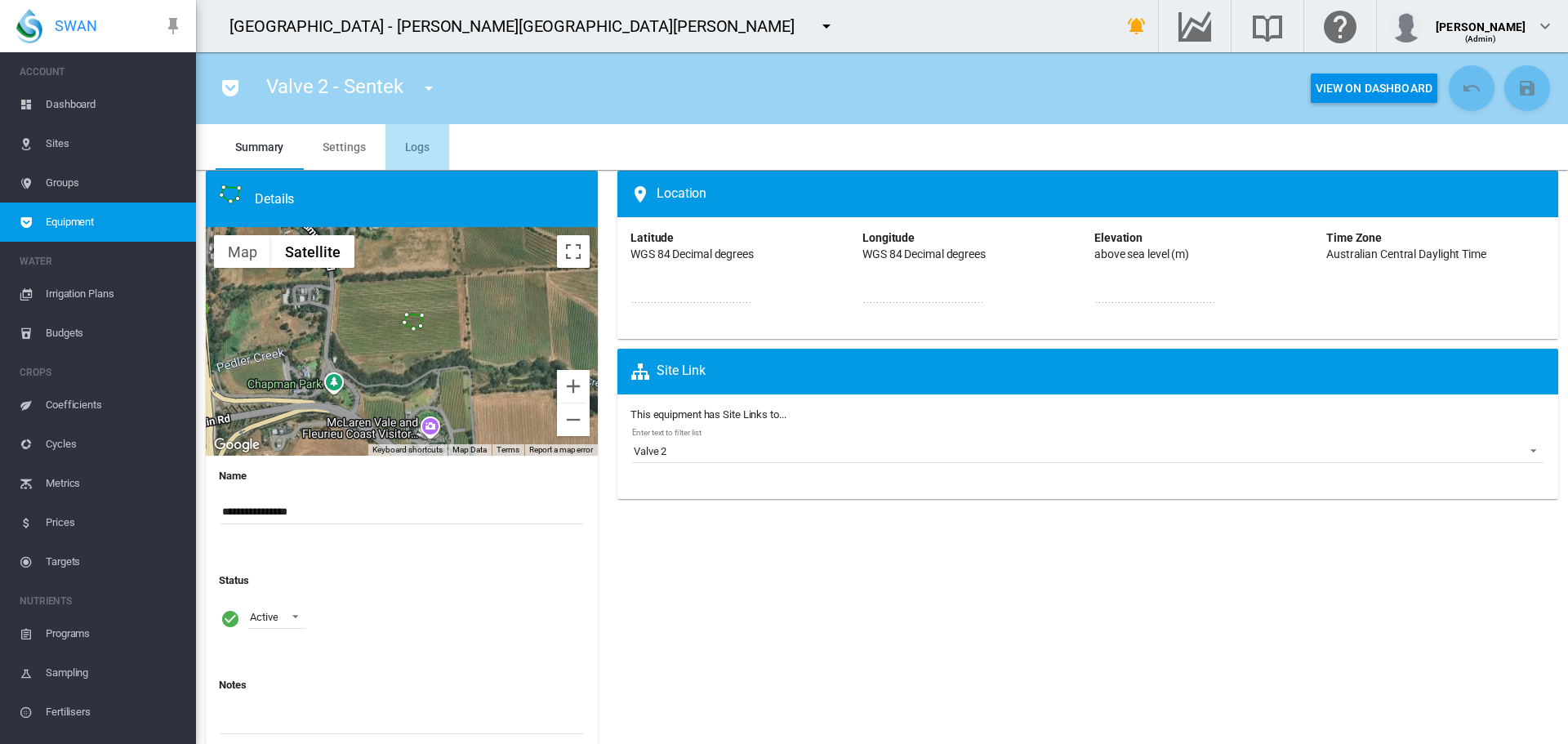
click at [418, 144] on span "Logs" at bounding box center [418, 147] width 26 height 13
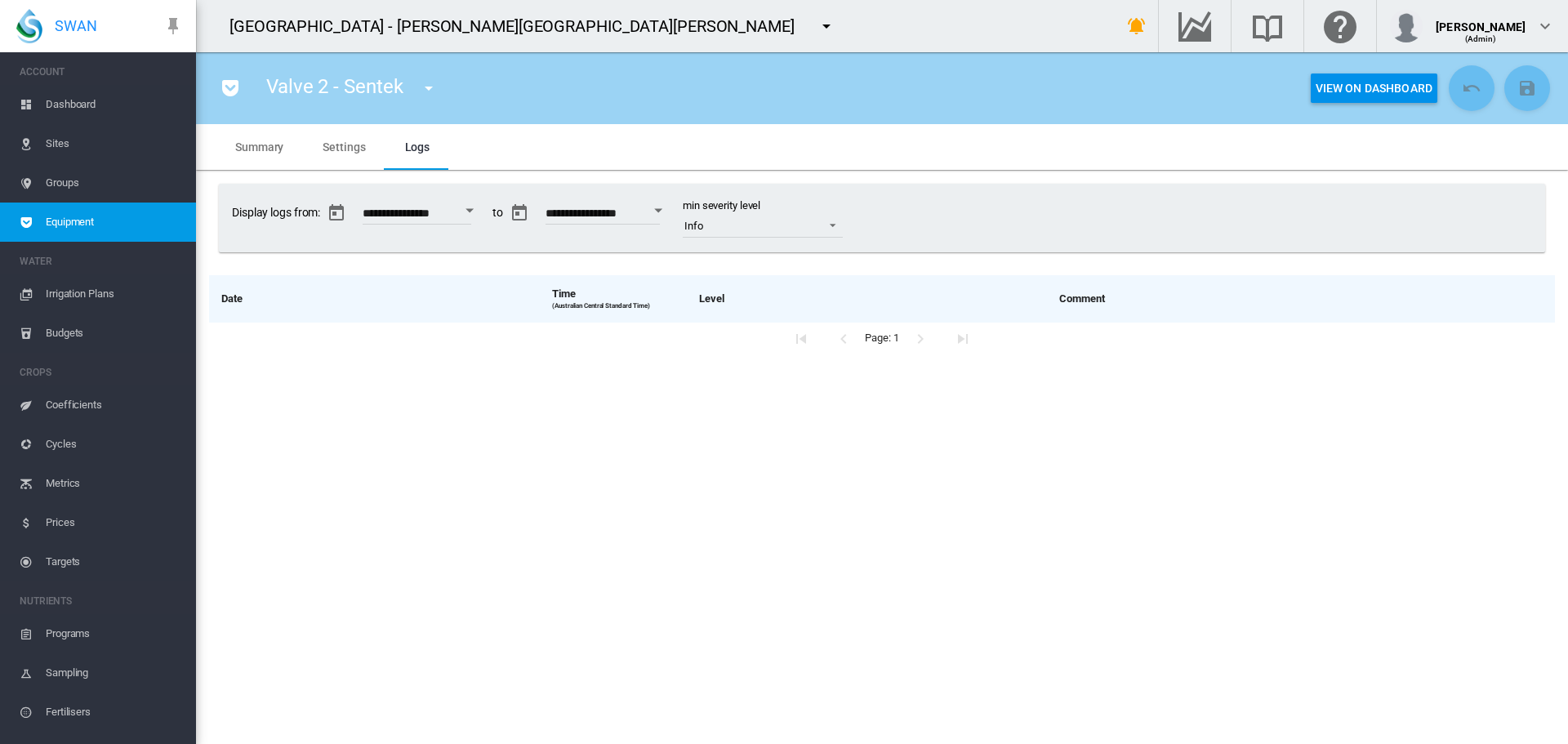
click at [429, 86] on md-icon "icon-menu-down" at bounding box center [428, 87] width 19 height 19
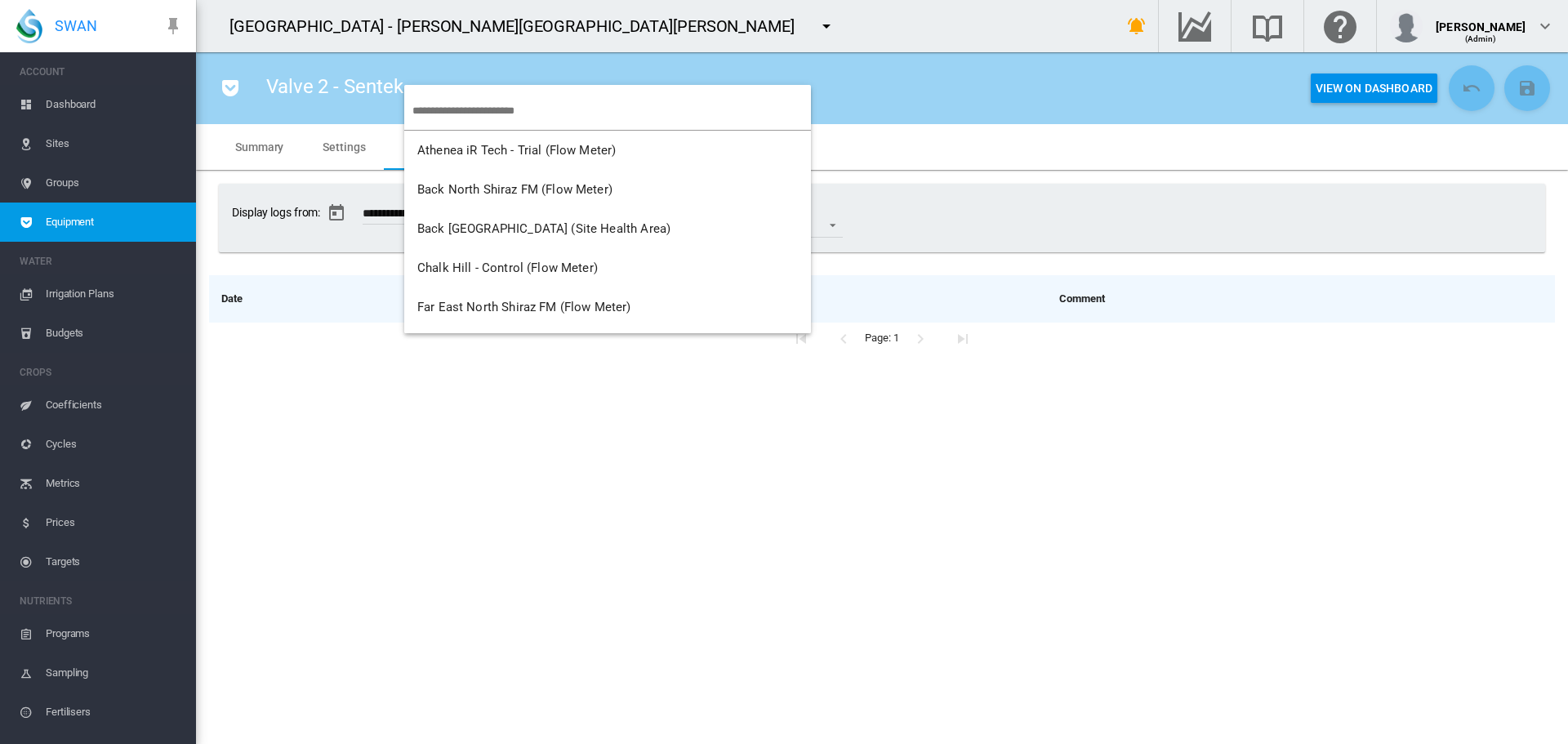
click at [449, 108] on input "search" at bounding box center [612, 111] width 399 height 39
type input "*"
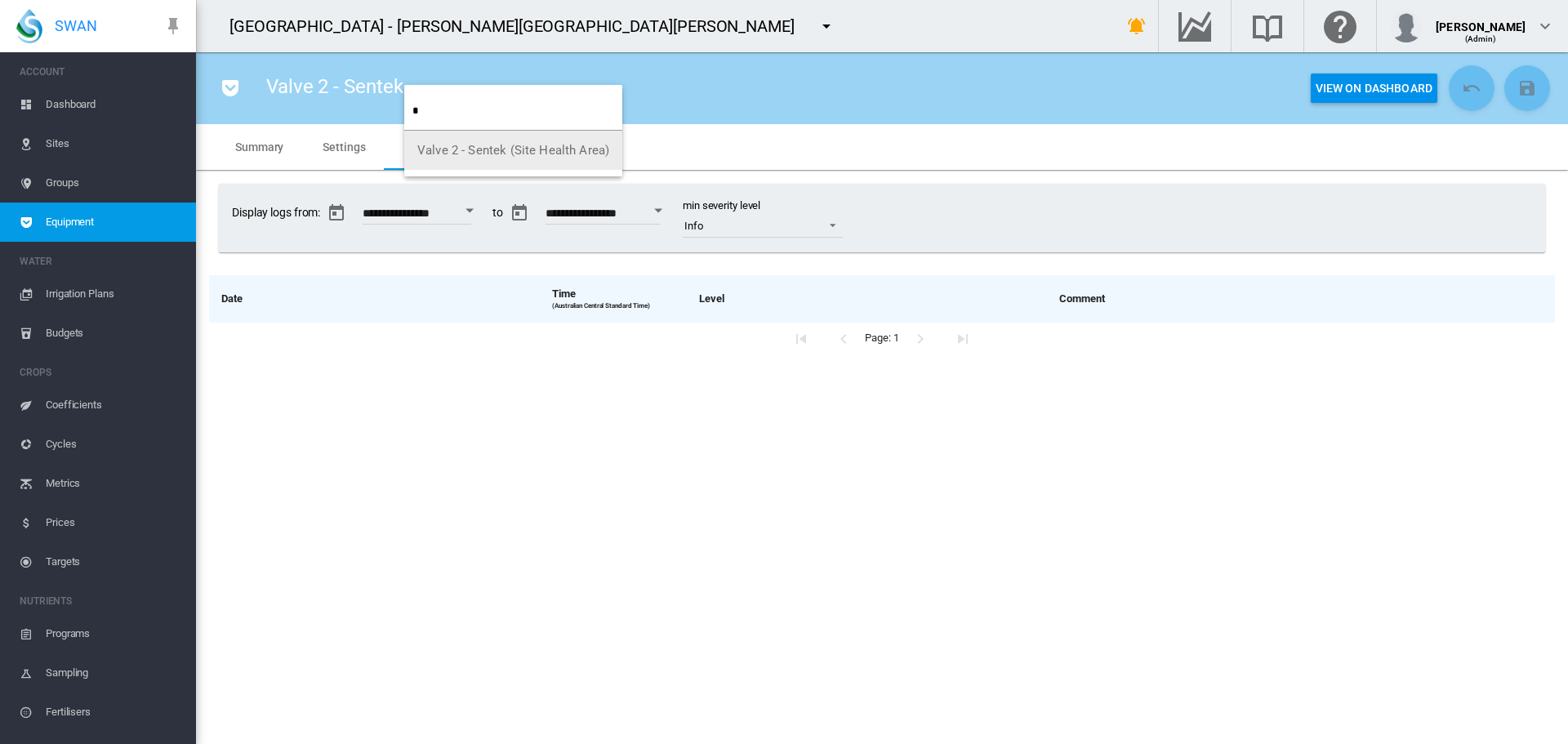
click at [90, 225] on md-backdrop at bounding box center [784, 372] width 1568 height 744
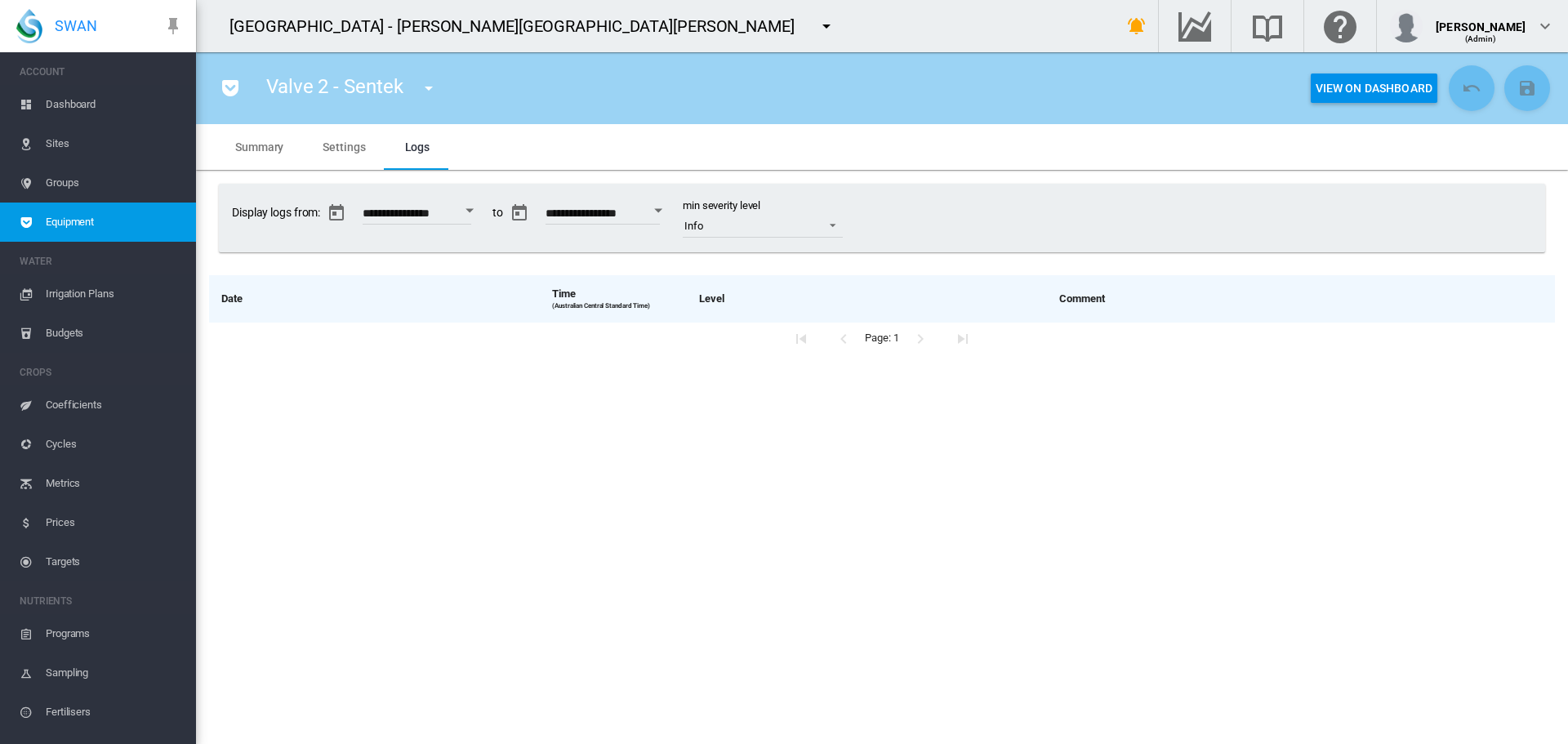
click at [90, 225] on span "Equipment" at bounding box center [114, 222] width 137 height 40
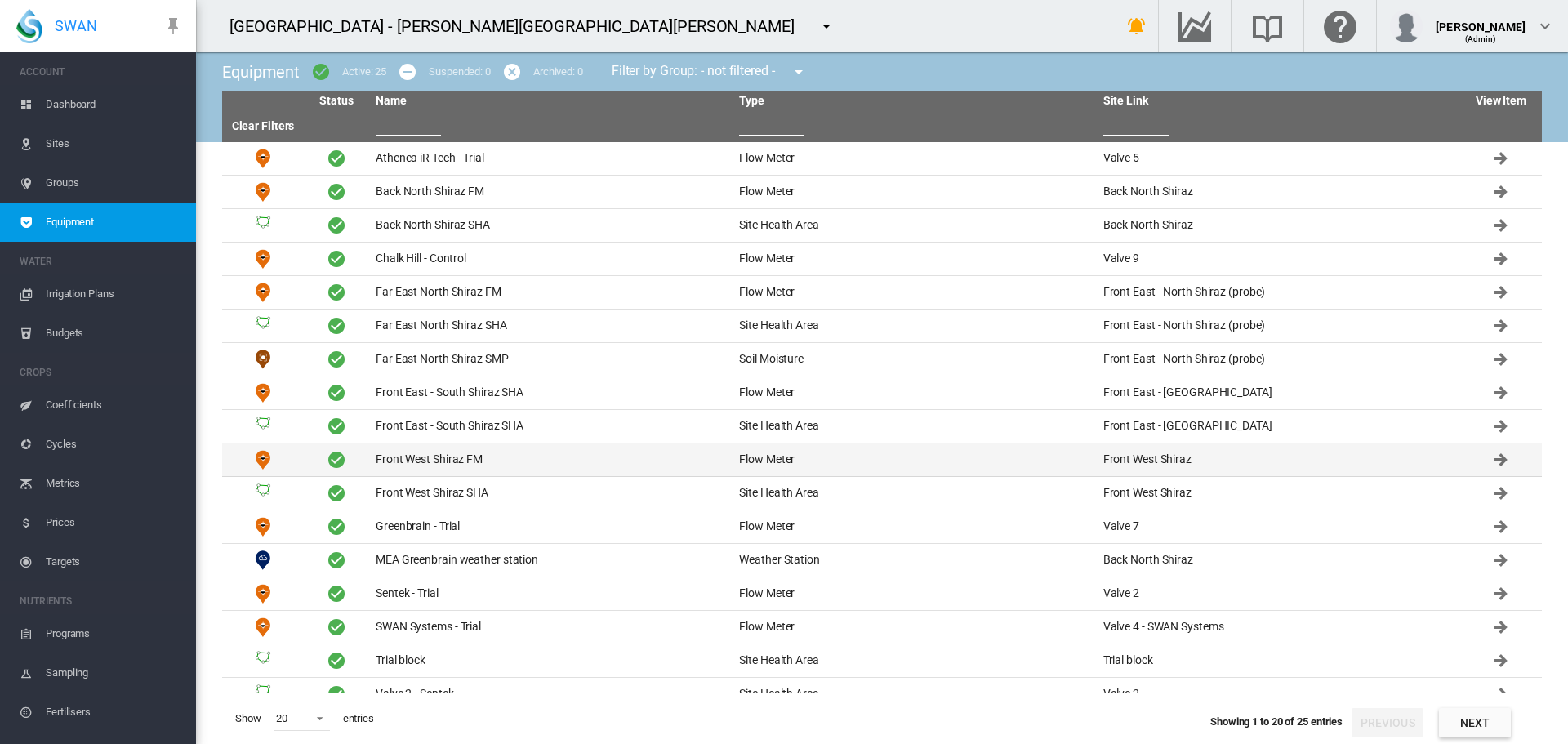
scroll to position [119, 0]
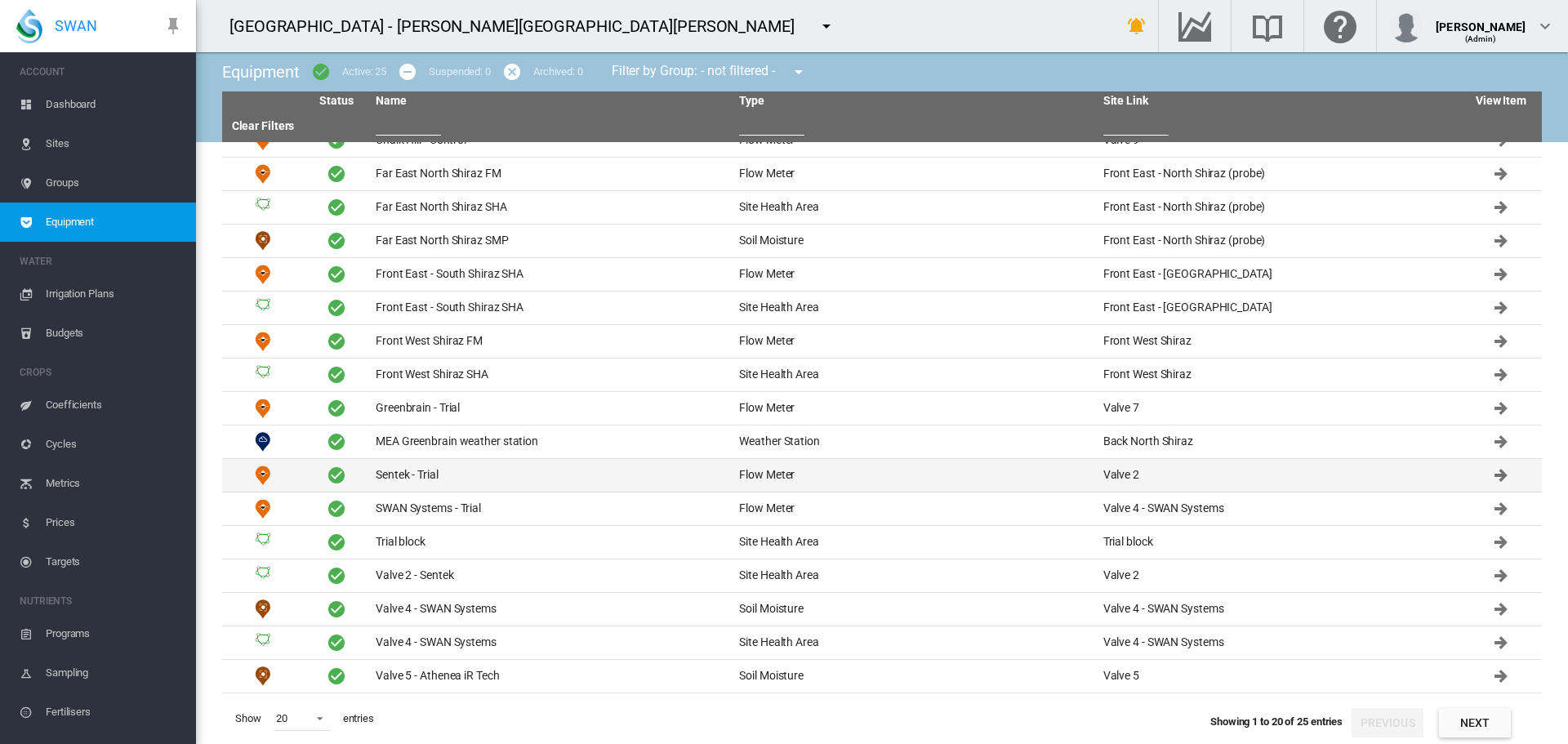
click at [390, 475] on td "Sentek - Trial" at bounding box center [551, 475] width 363 height 33
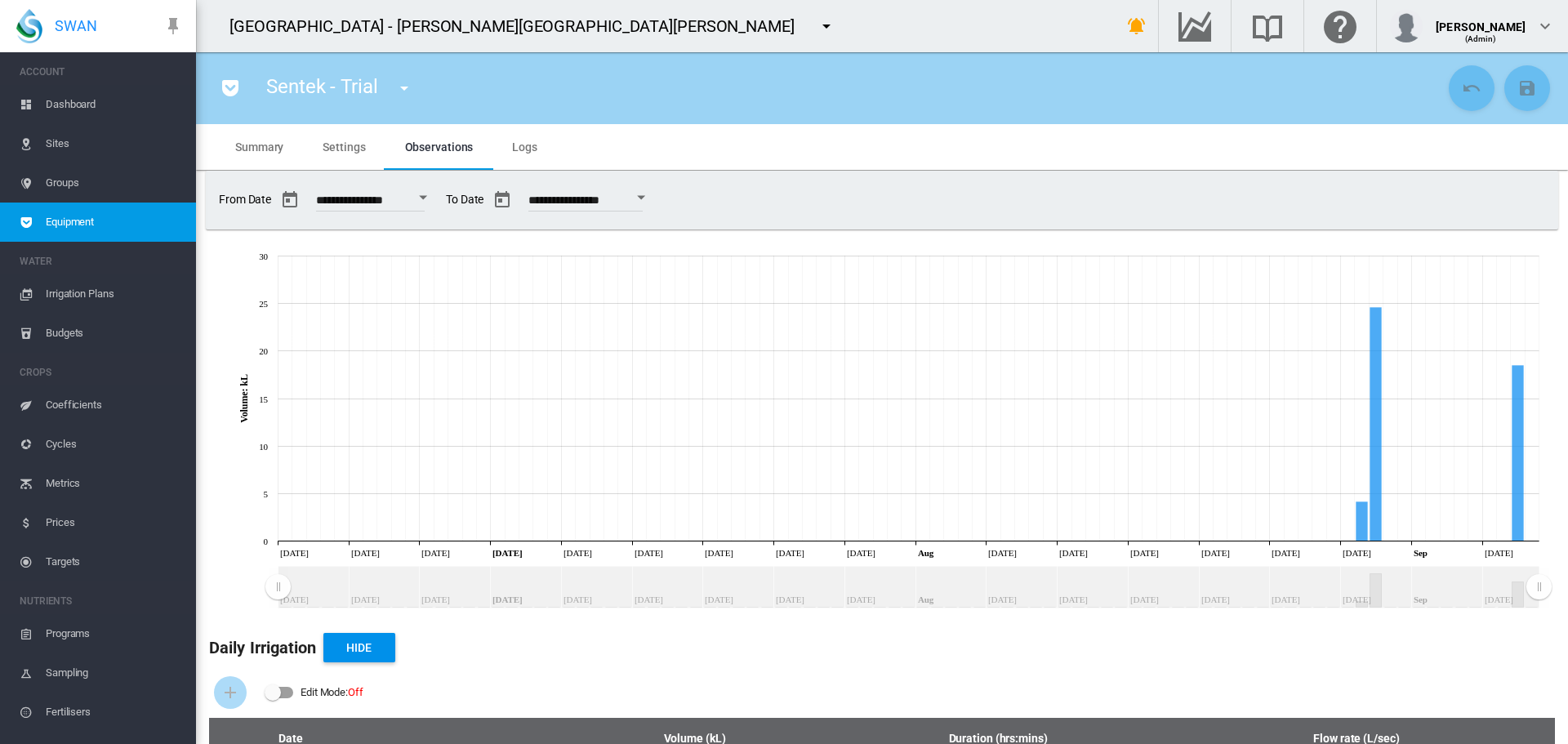
click at [356, 145] on span "Settings" at bounding box center [344, 147] width 42 height 13
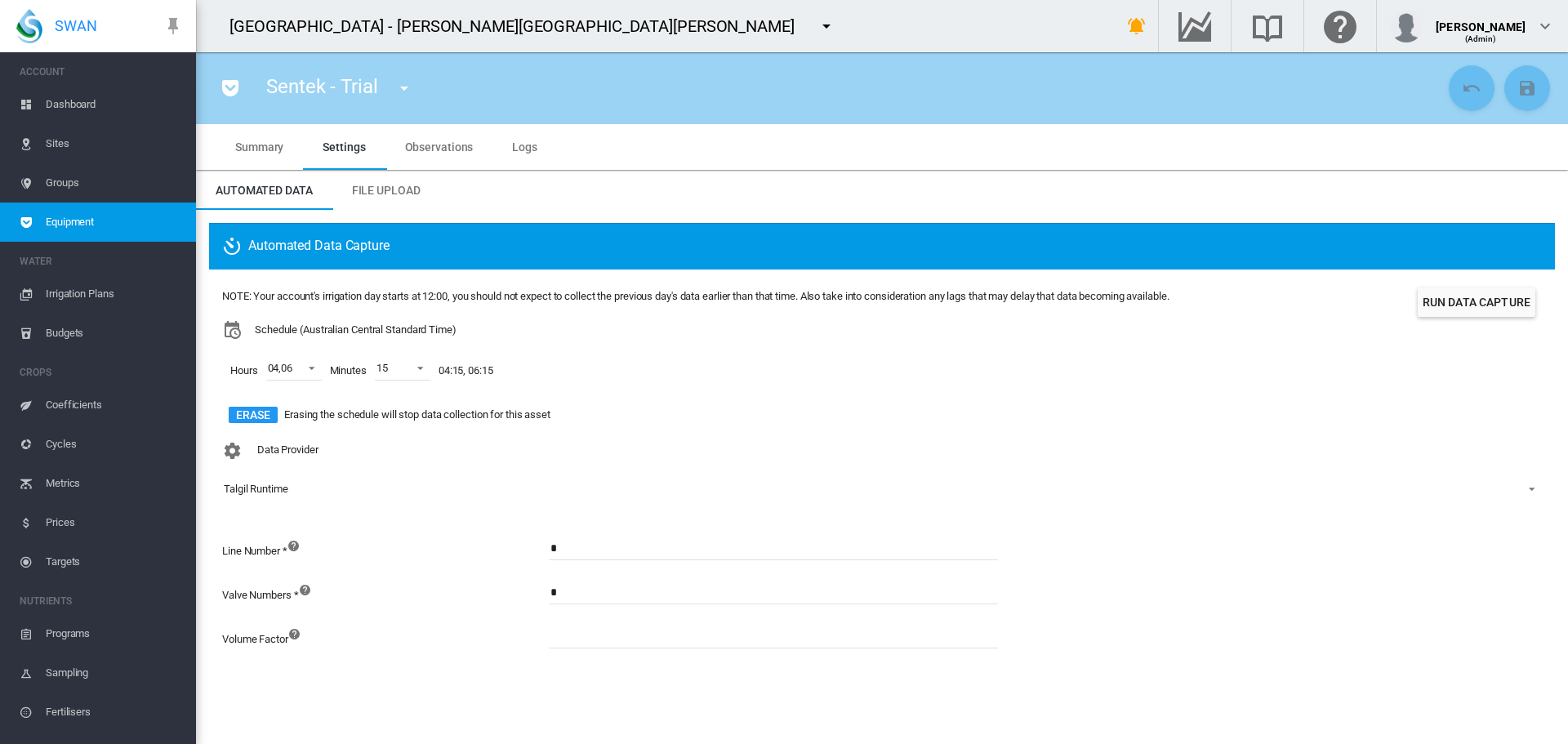
click at [442, 146] on span "Observations" at bounding box center [439, 147] width 69 height 13
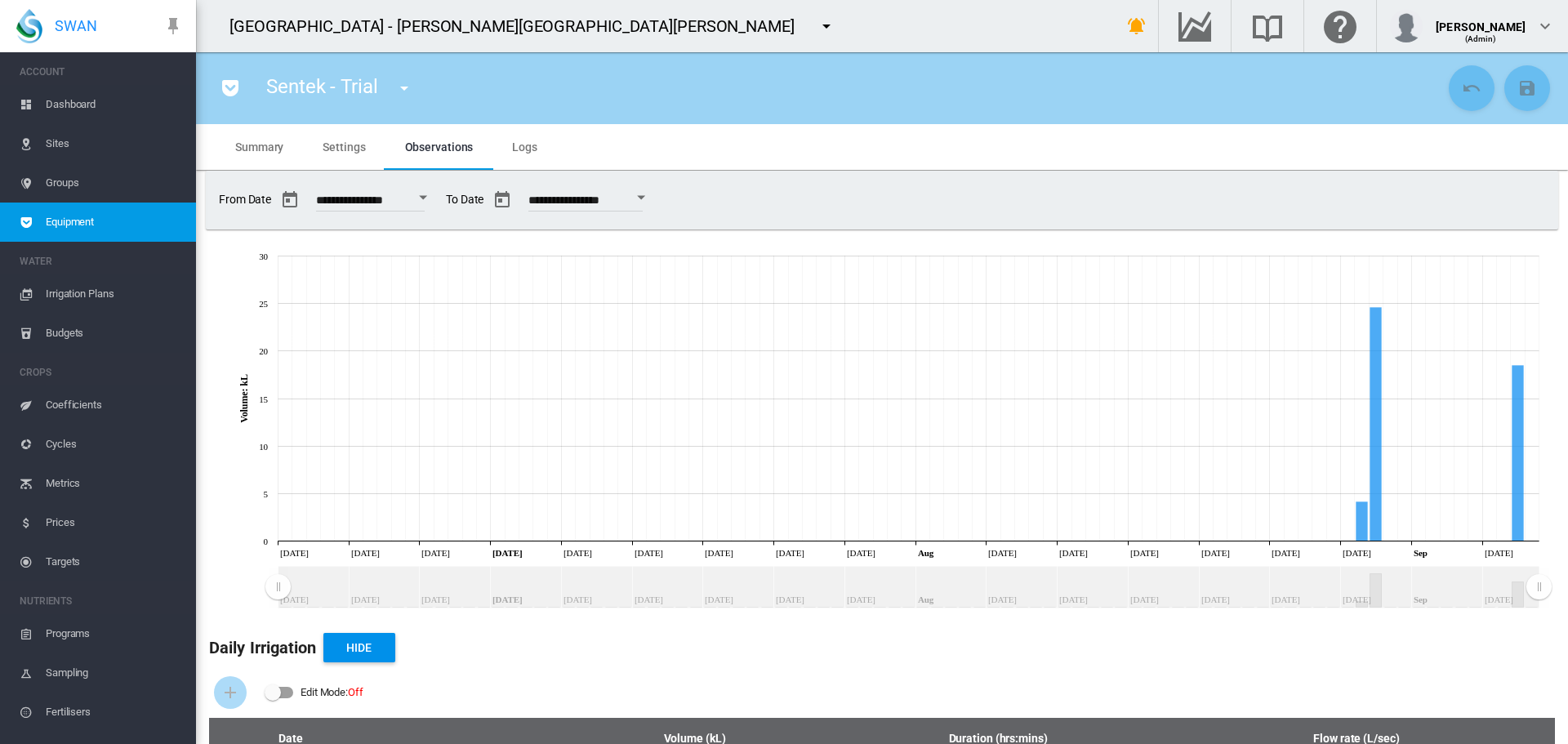
click at [346, 143] on span "Settings" at bounding box center [344, 147] width 42 height 13
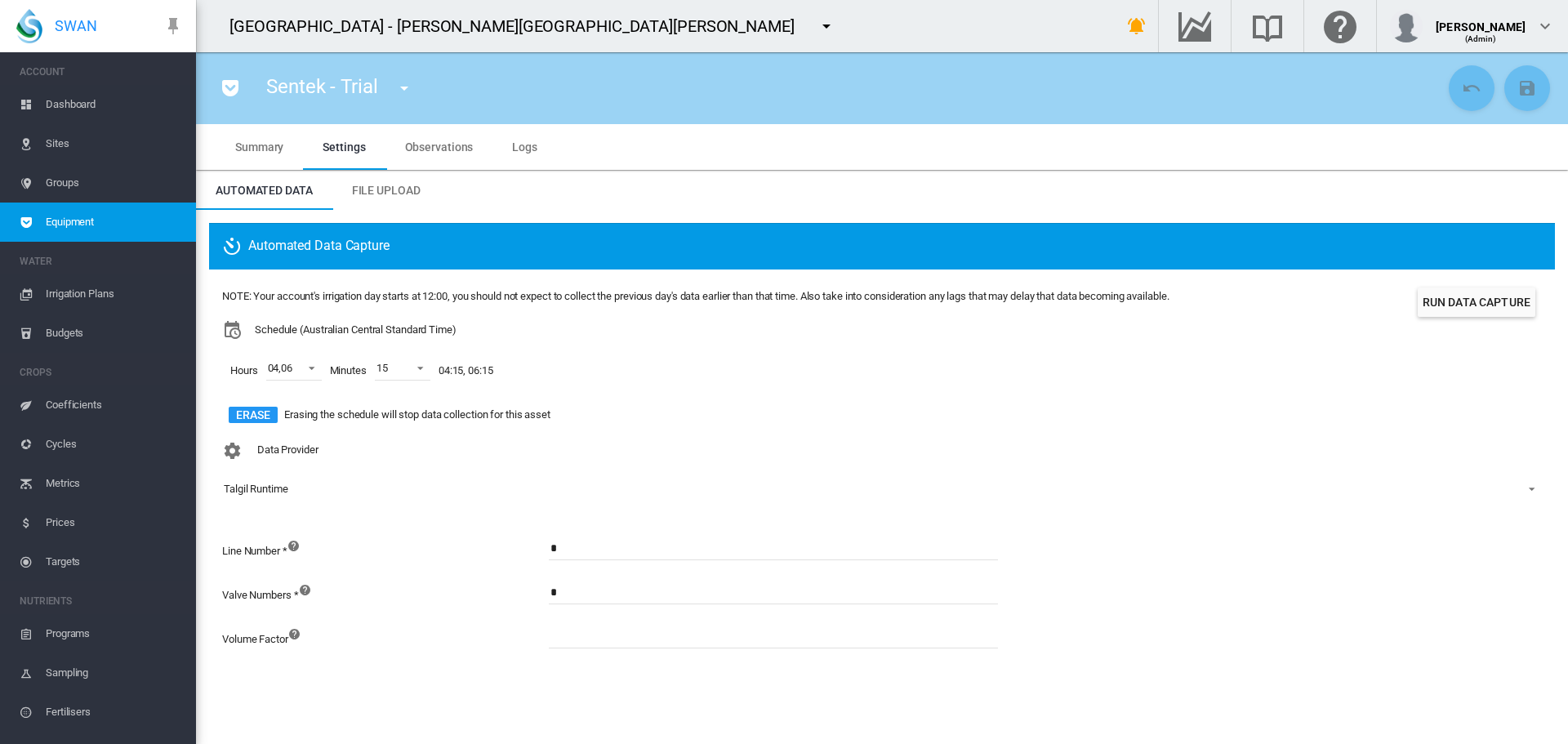
click at [257, 491] on div "Talgil Runtime" at bounding box center [256, 488] width 64 height 12
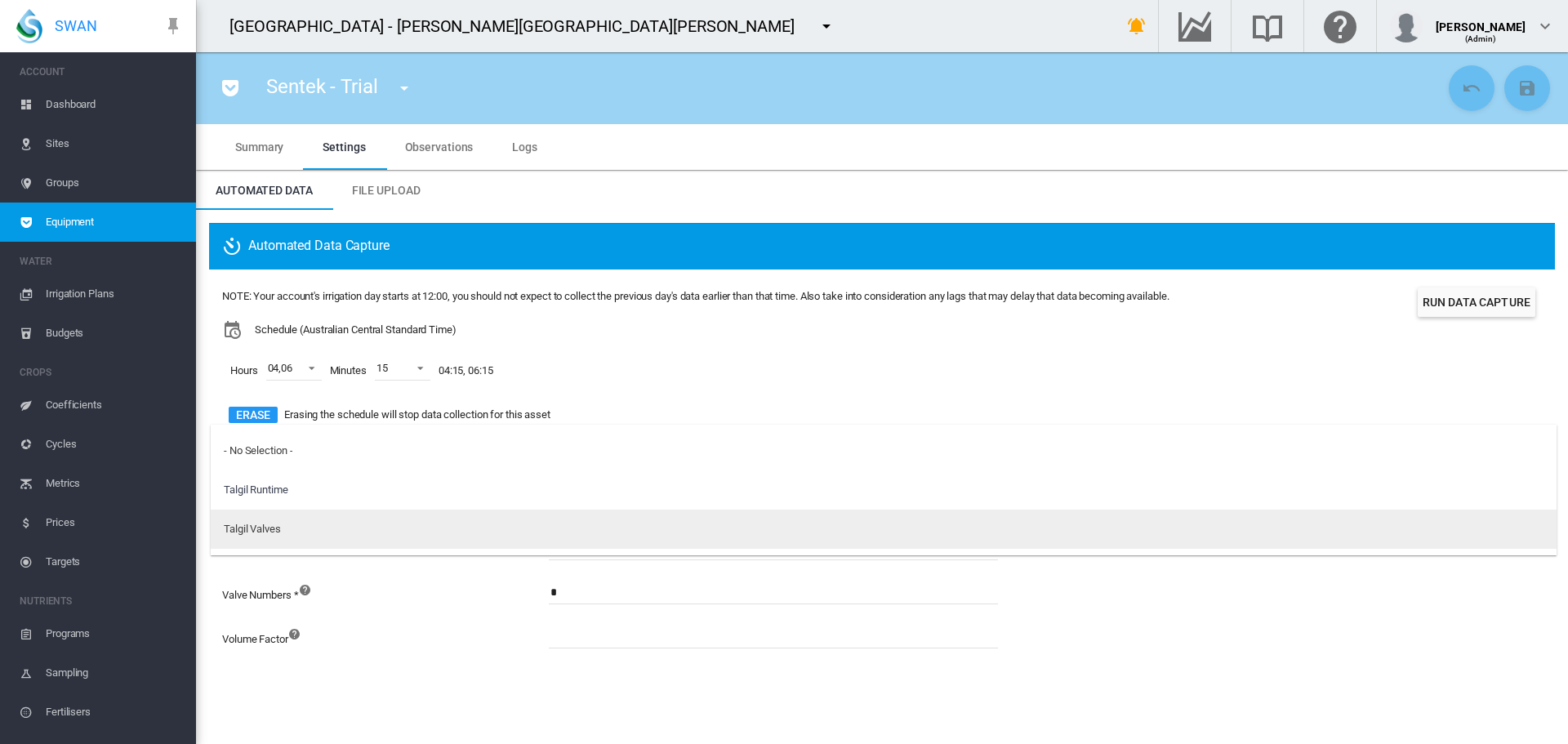
click at [260, 527] on div "Talgil Valves" at bounding box center [252, 530] width 57 height 15
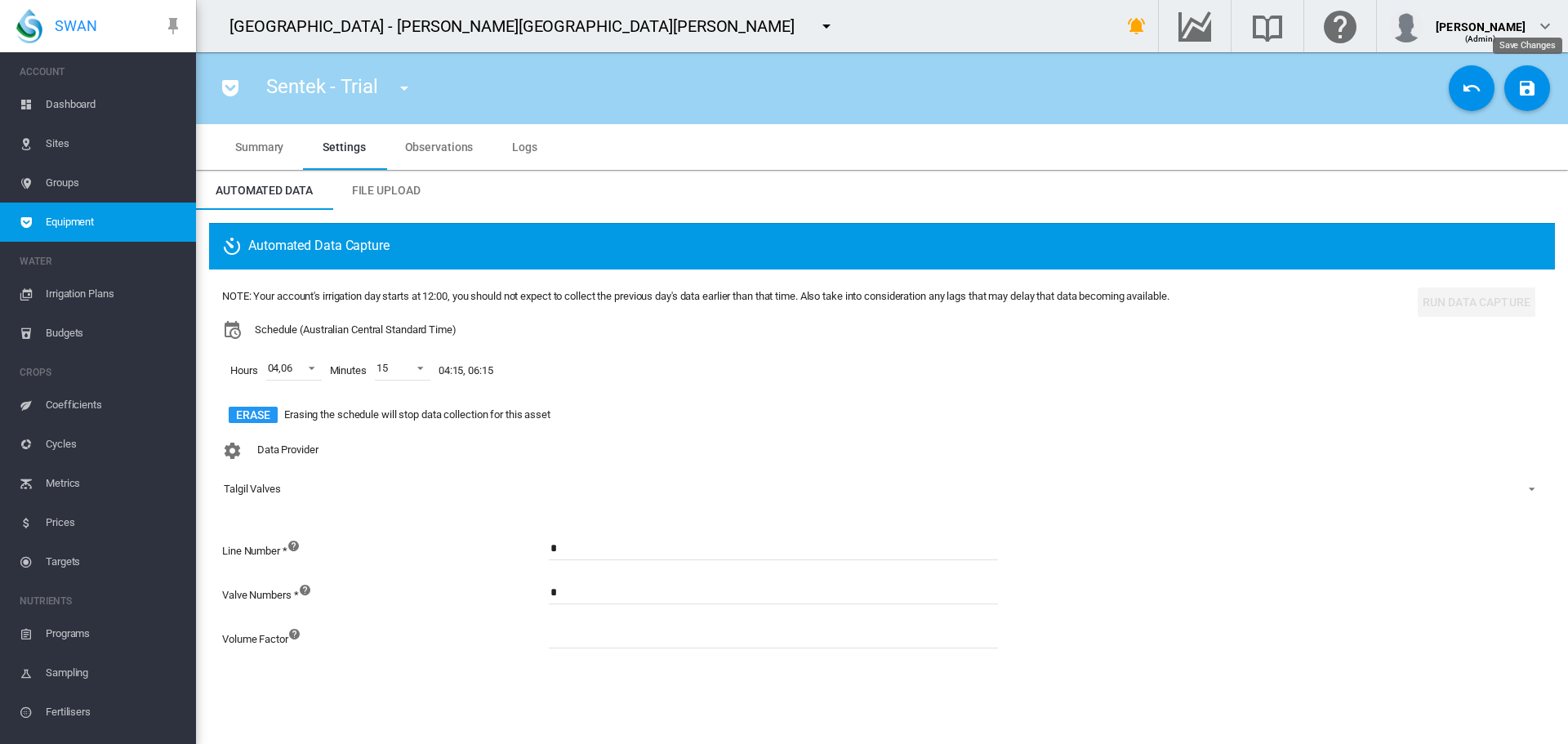
click at [1518, 93] on md-icon "icon-content-save" at bounding box center [1527, 87] width 19 height 19
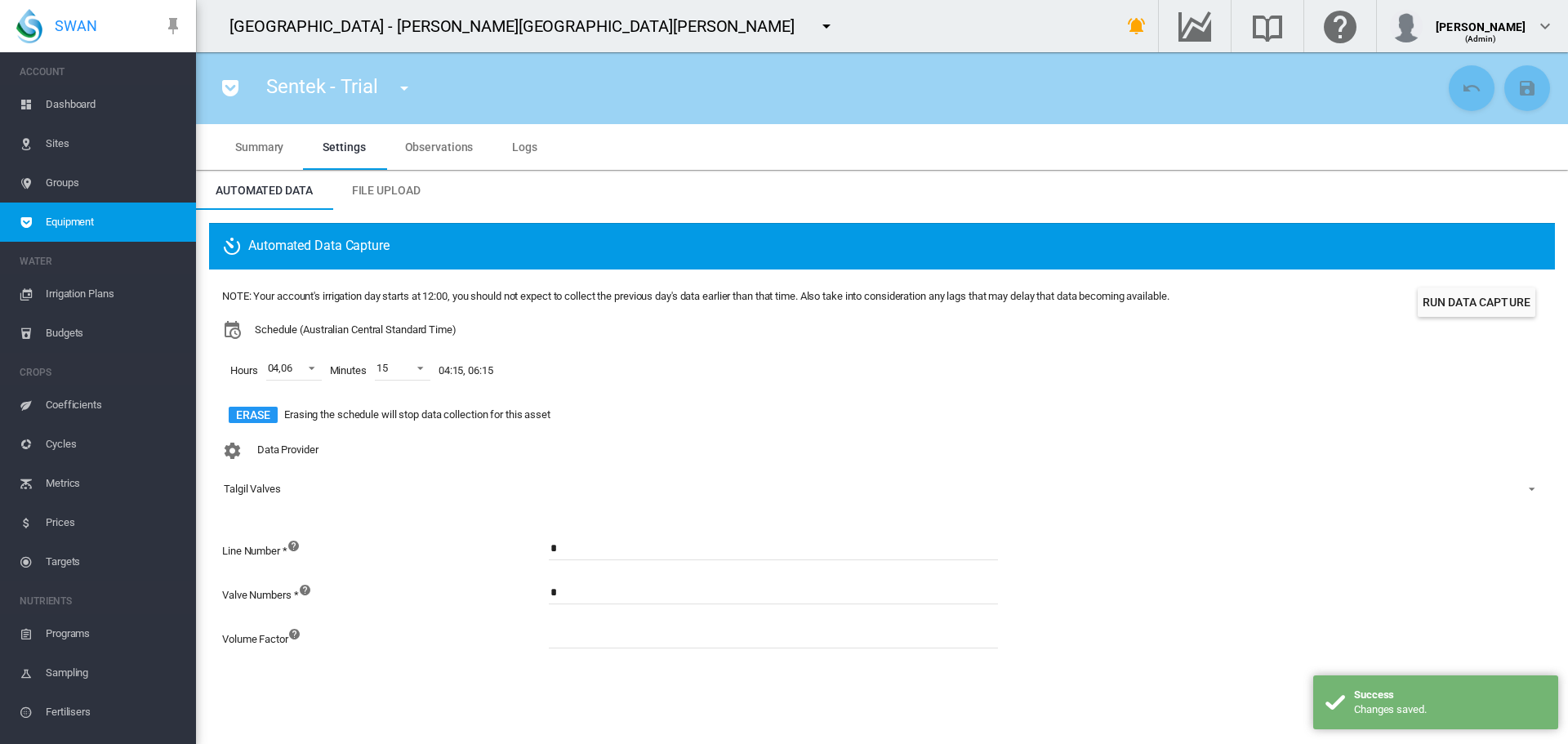
click at [1483, 310] on button "Run Data Capture" at bounding box center [1476, 303] width 118 height 29
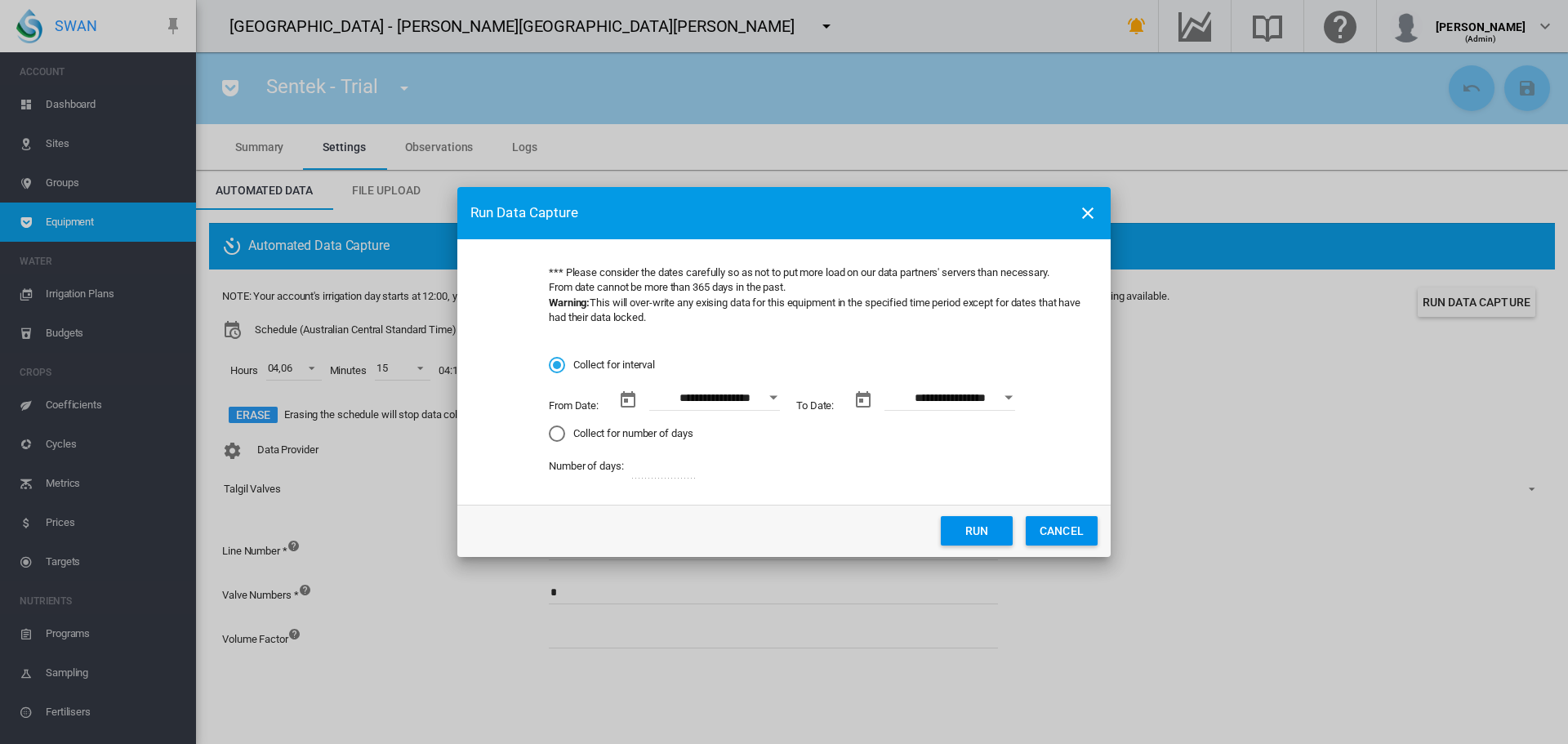
click at [972, 532] on button "Run" at bounding box center [976, 531] width 72 height 29
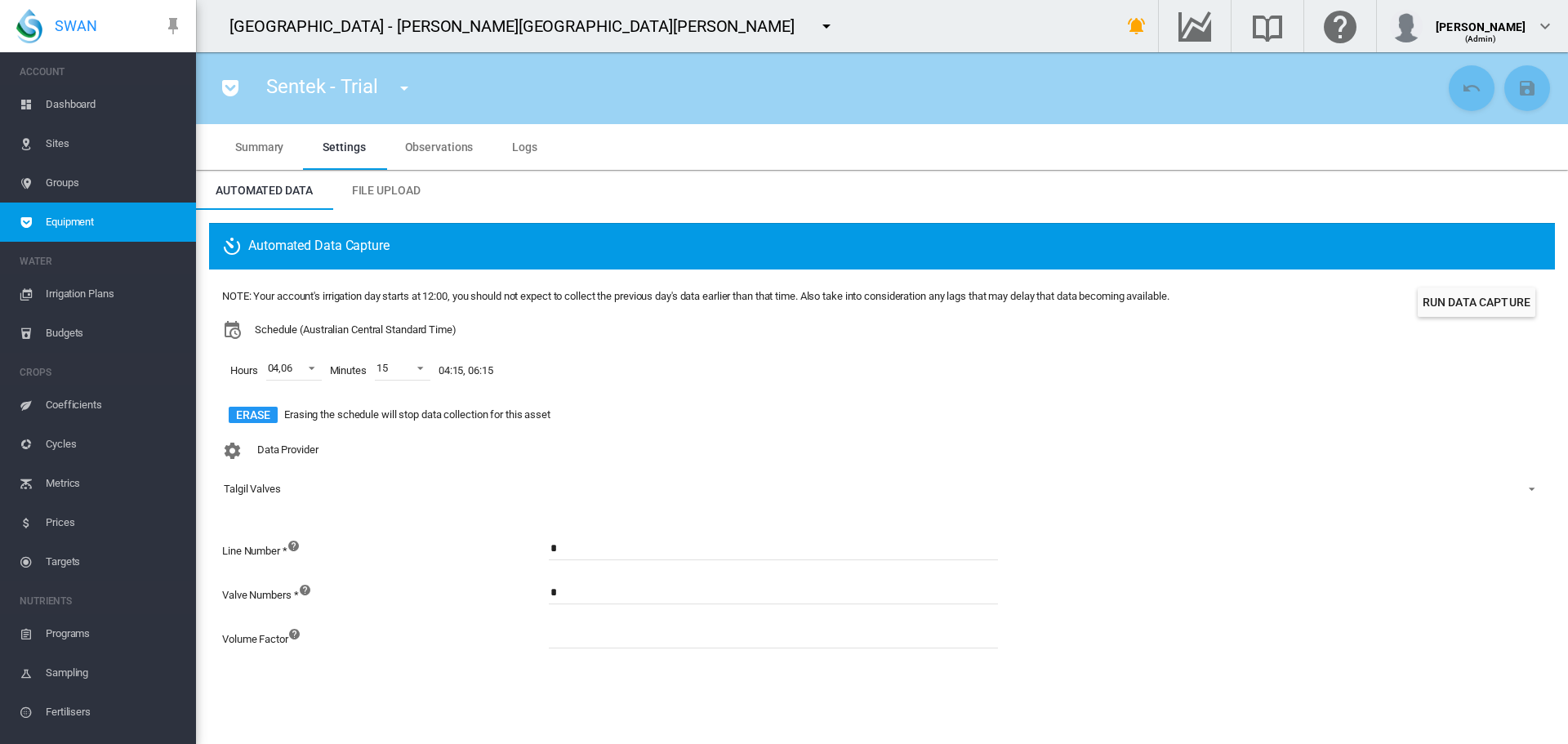
click at [530, 150] on span "Logs" at bounding box center [525, 147] width 26 height 13
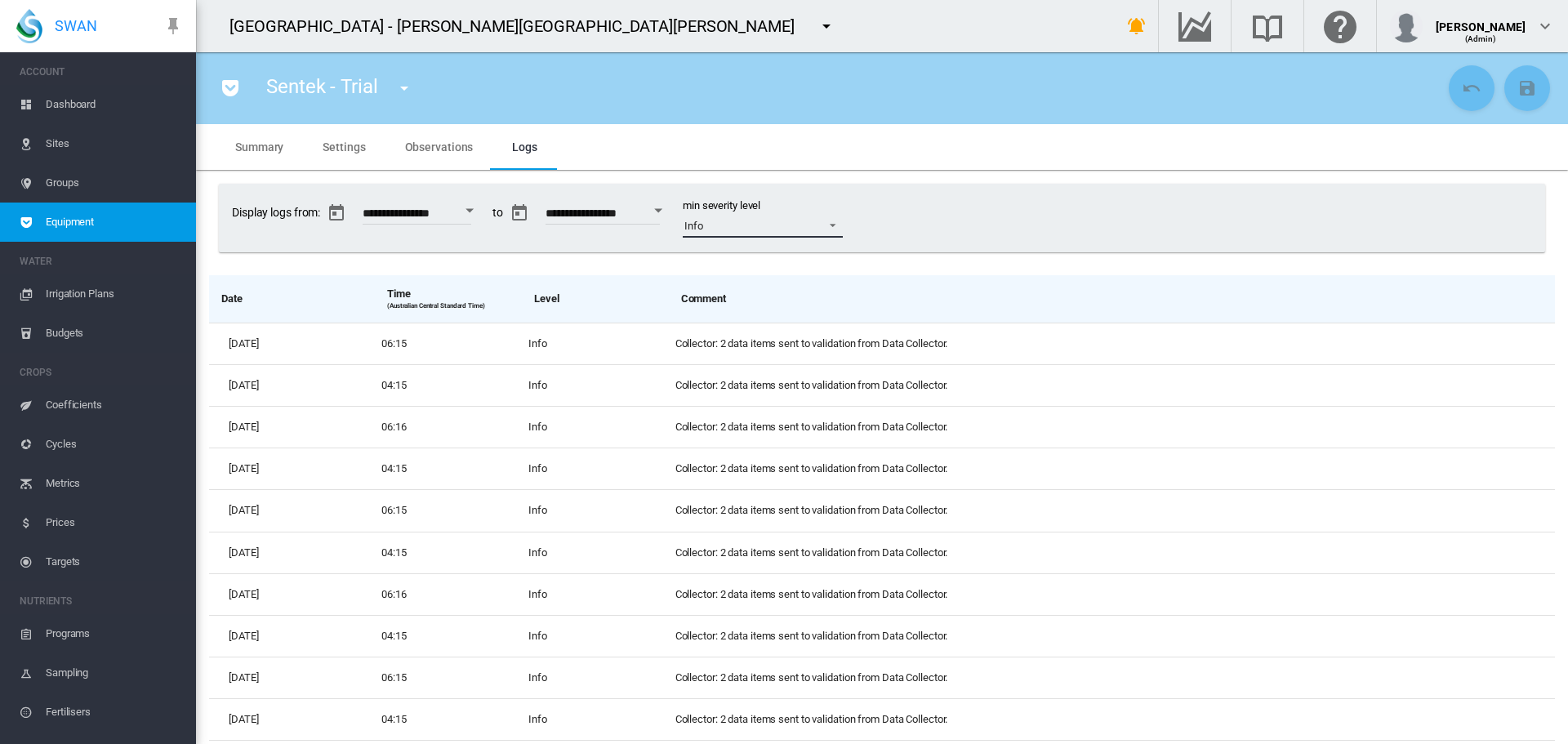
click at [838, 223] on span at bounding box center [827, 223] width 19 height 15
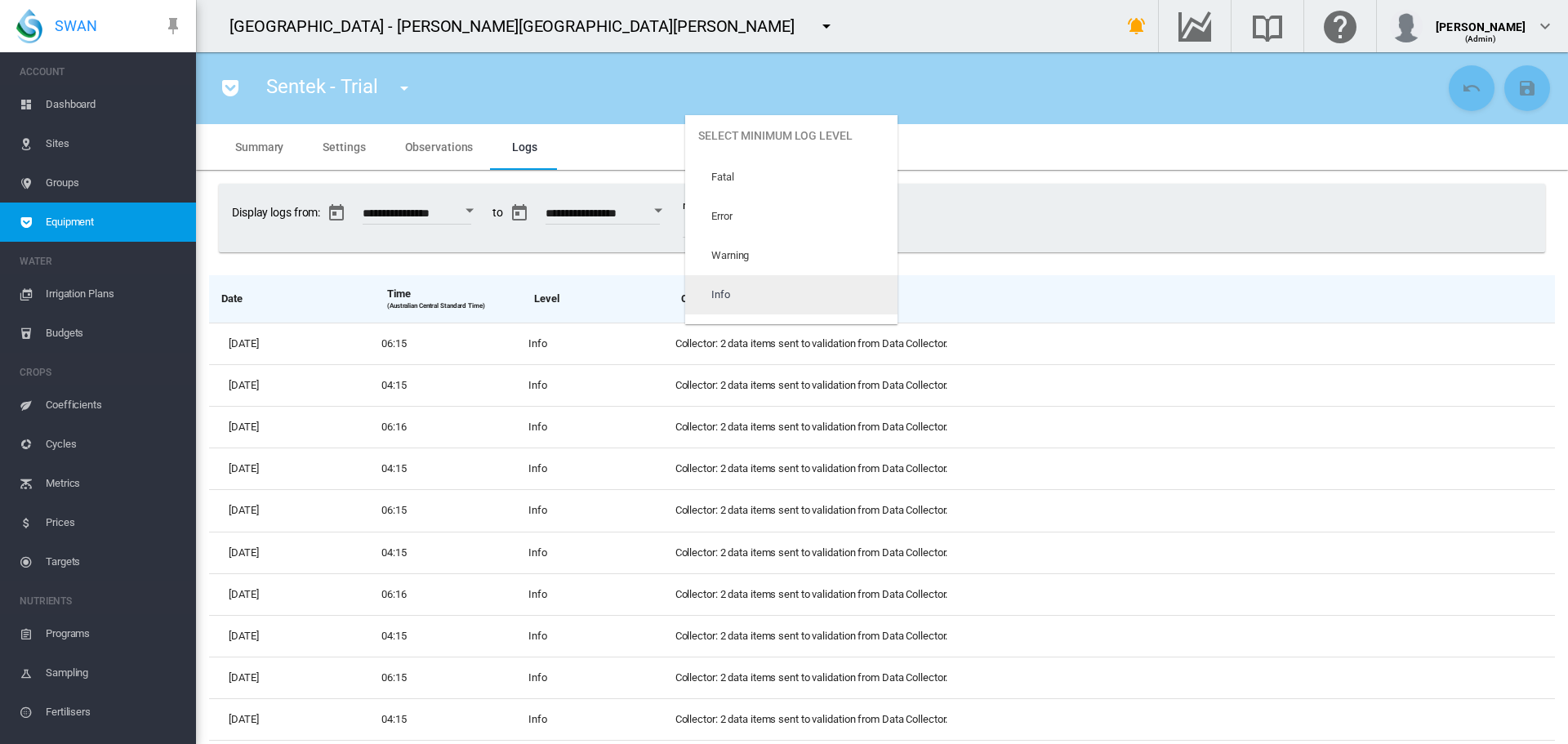
scroll to position [69, 0]
click at [774, 306] on md-option "Trace" at bounding box center [790, 304] width 212 height 40
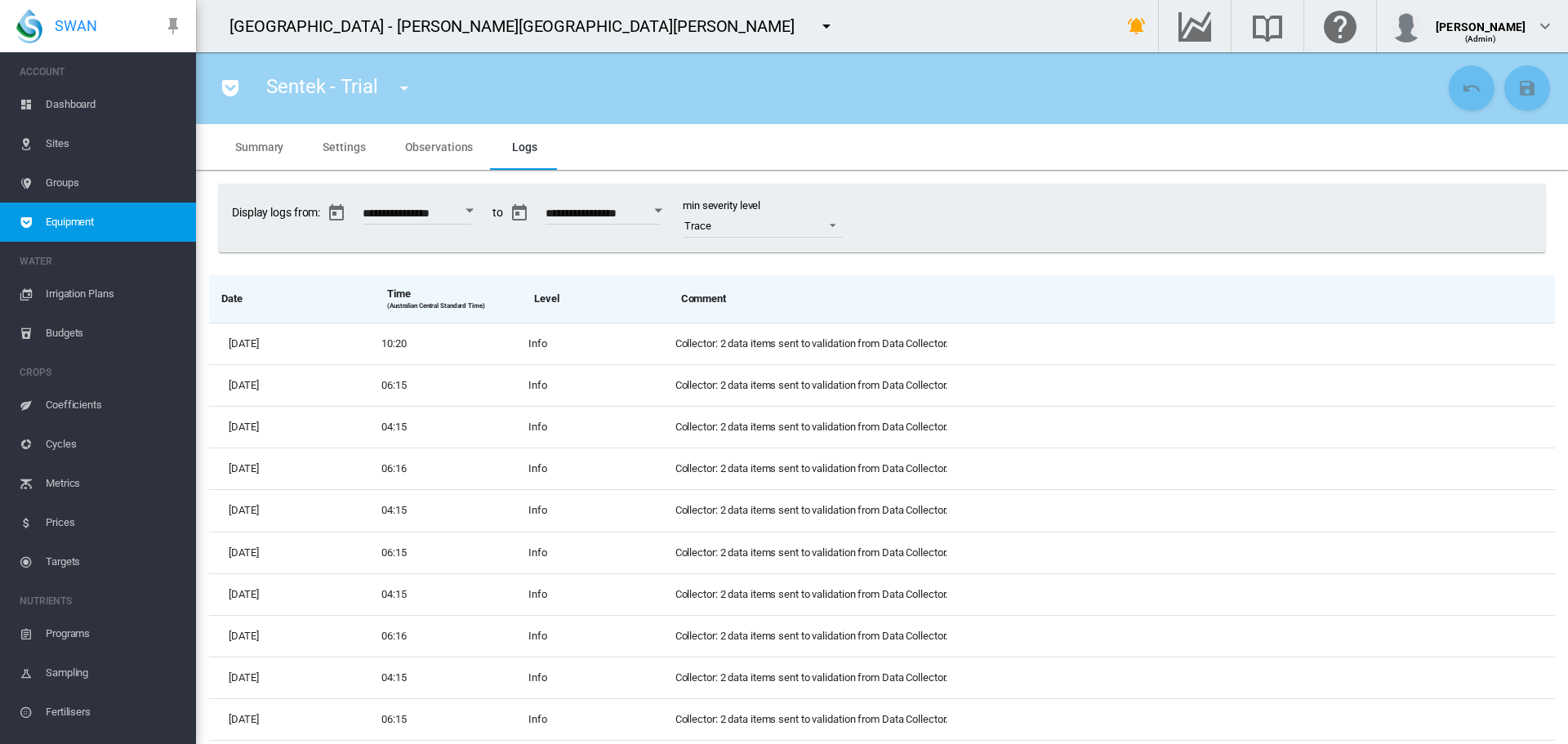
click at [423, 148] on span "Observations" at bounding box center [439, 147] width 69 height 13
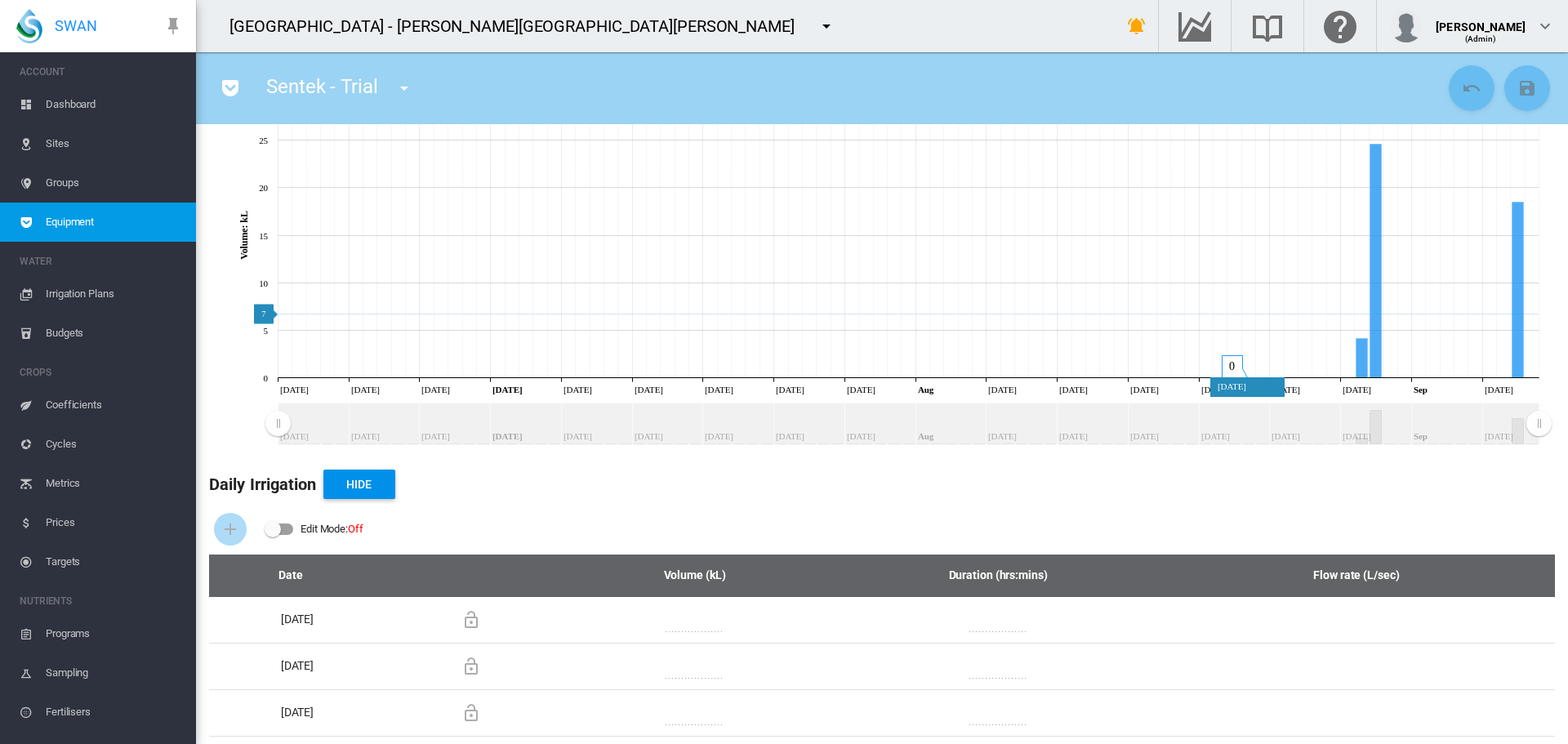
scroll to position [0, 0]
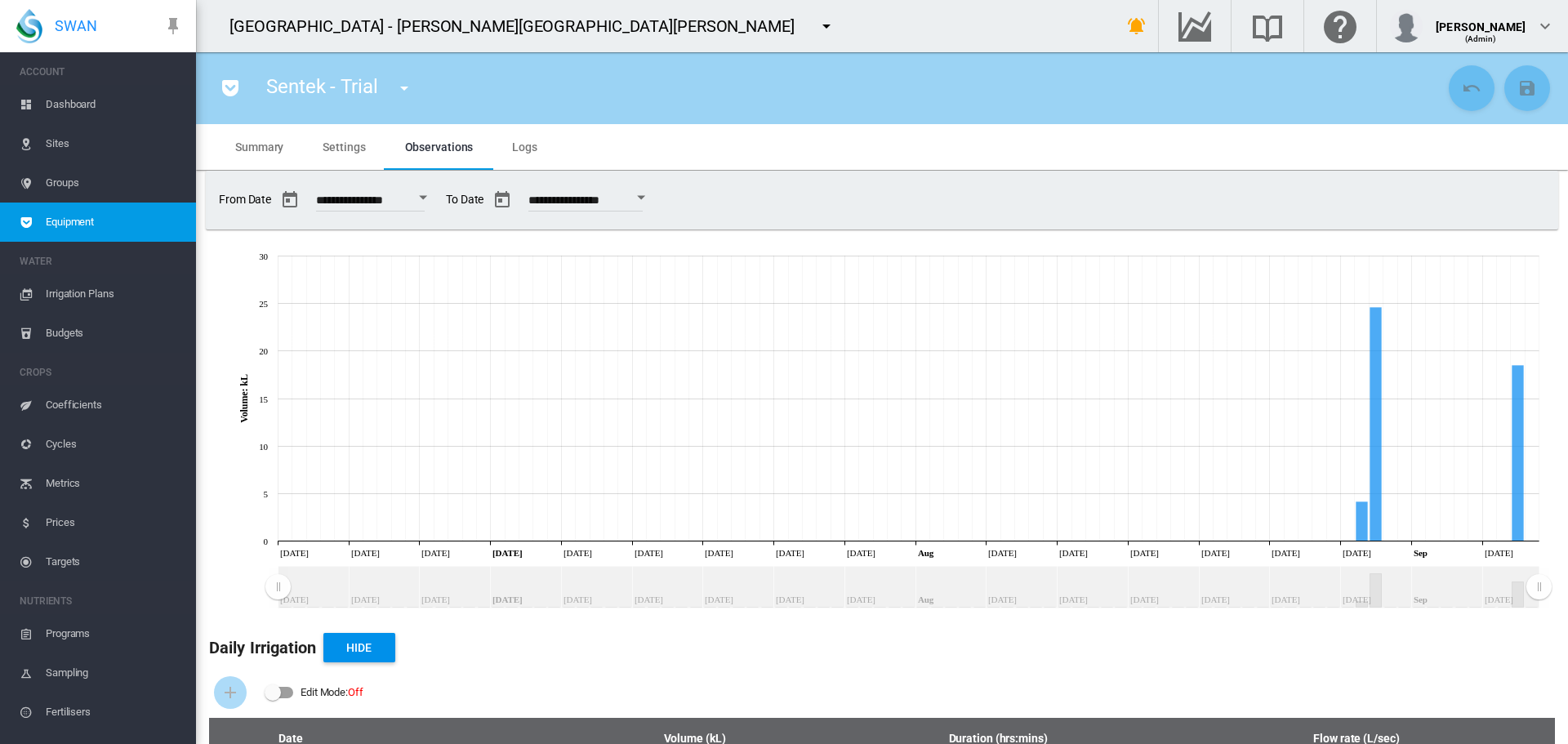
click at [71, 104] on span "Dashboard" at bounding box center [114, 104] width 137 height 40
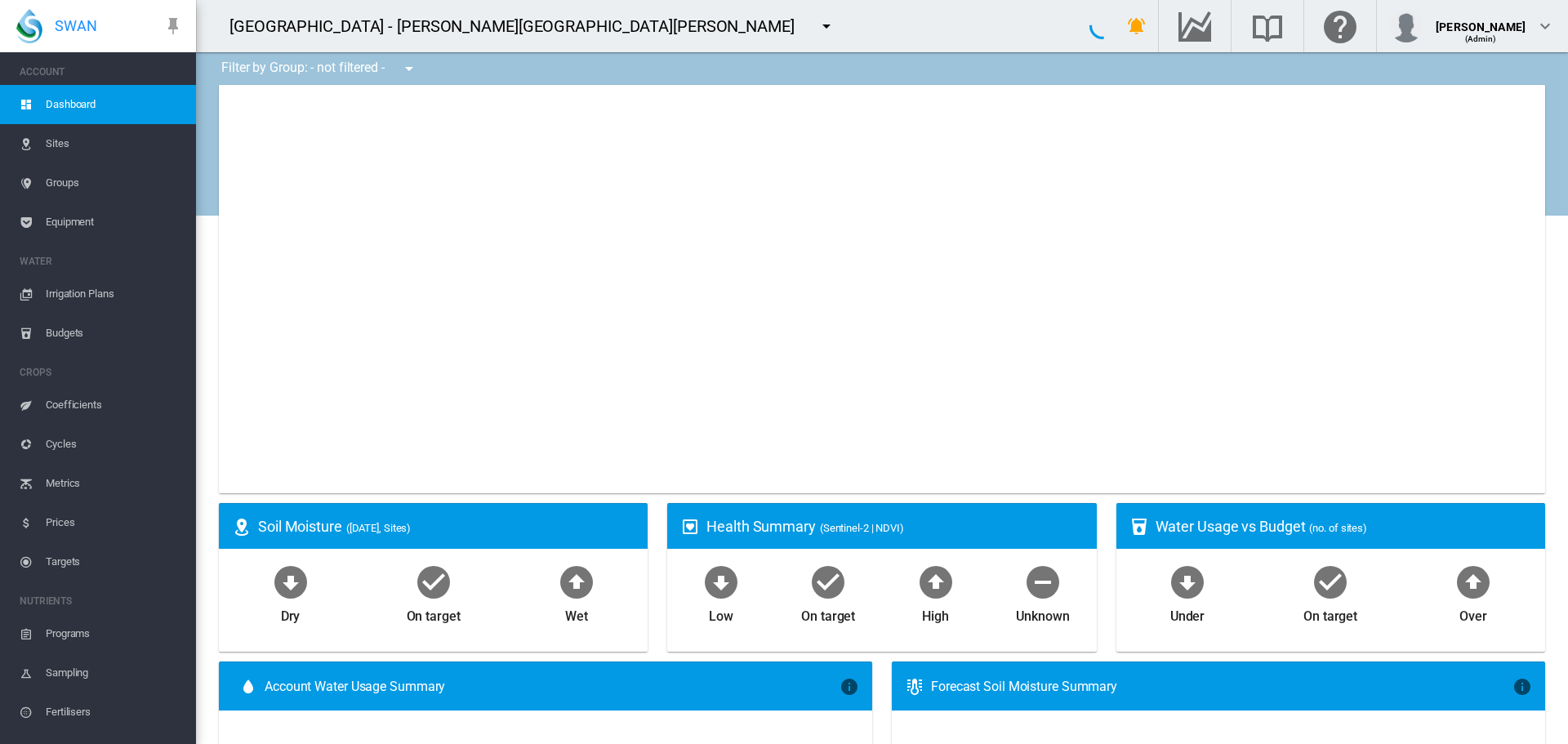
type input "**********"
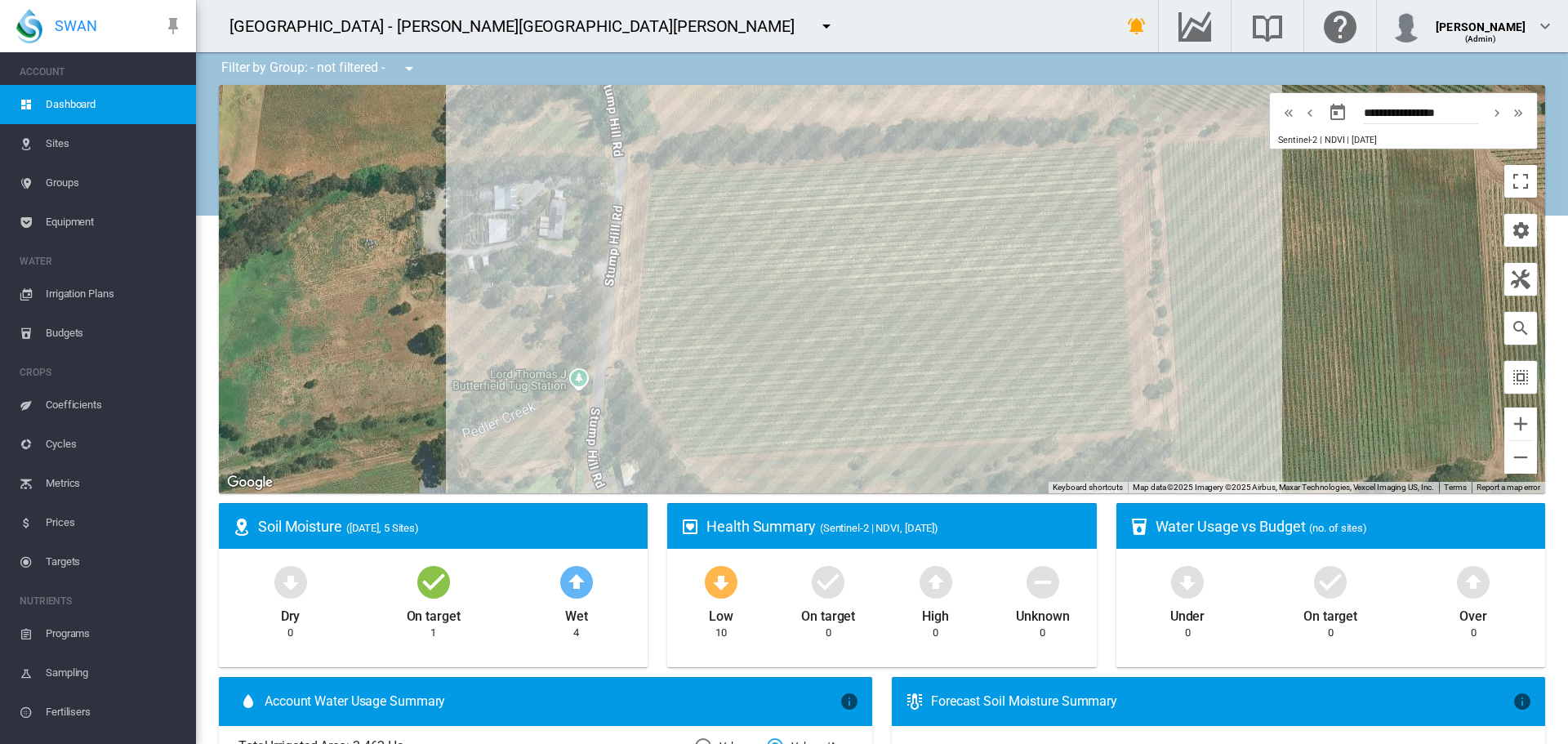
click at [64, 148] on span "Sites" at bounding box center [114, 143] width 137 height 40
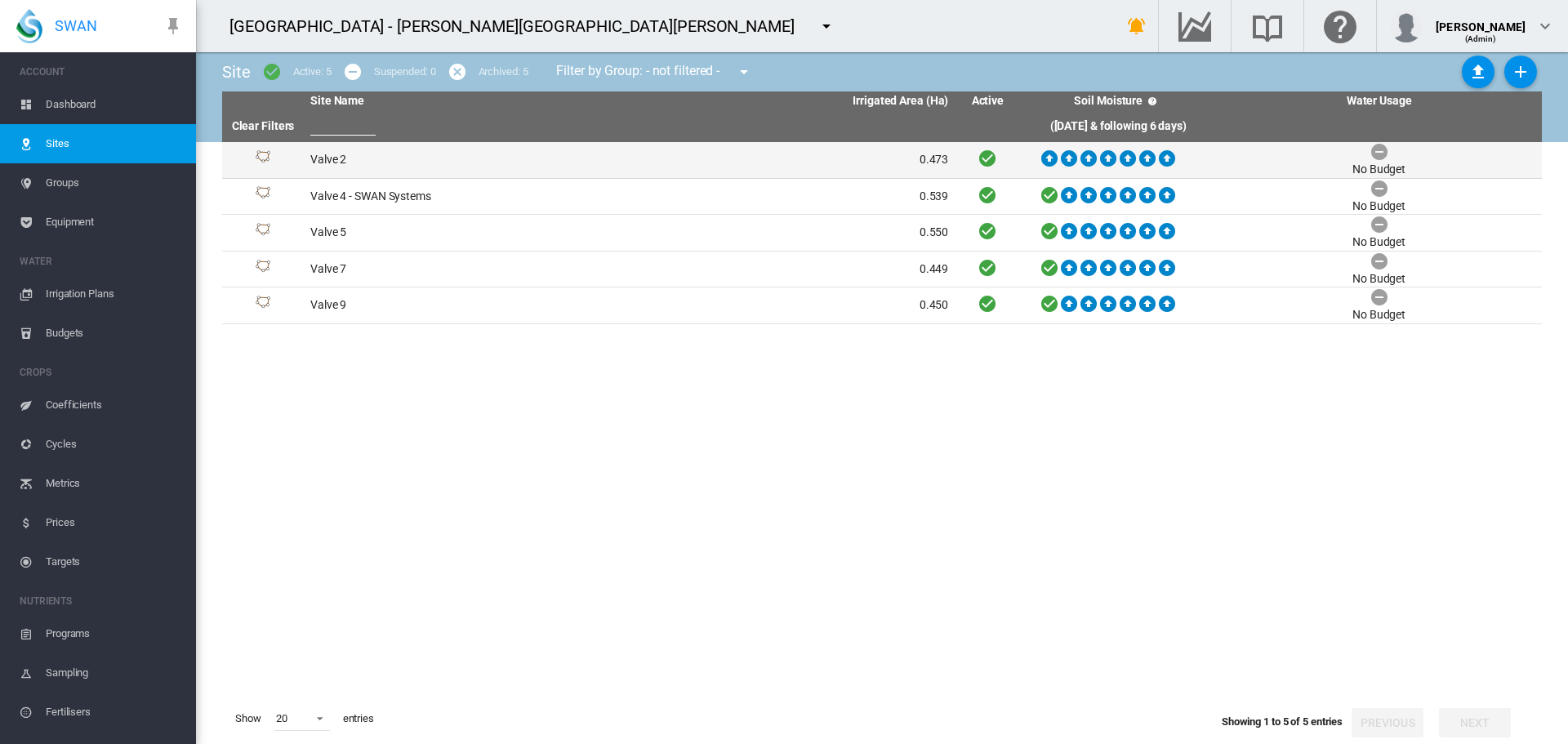
click at [339, 159] on td "Valve 2" at bounding box center [466, 160] width 325 height 36
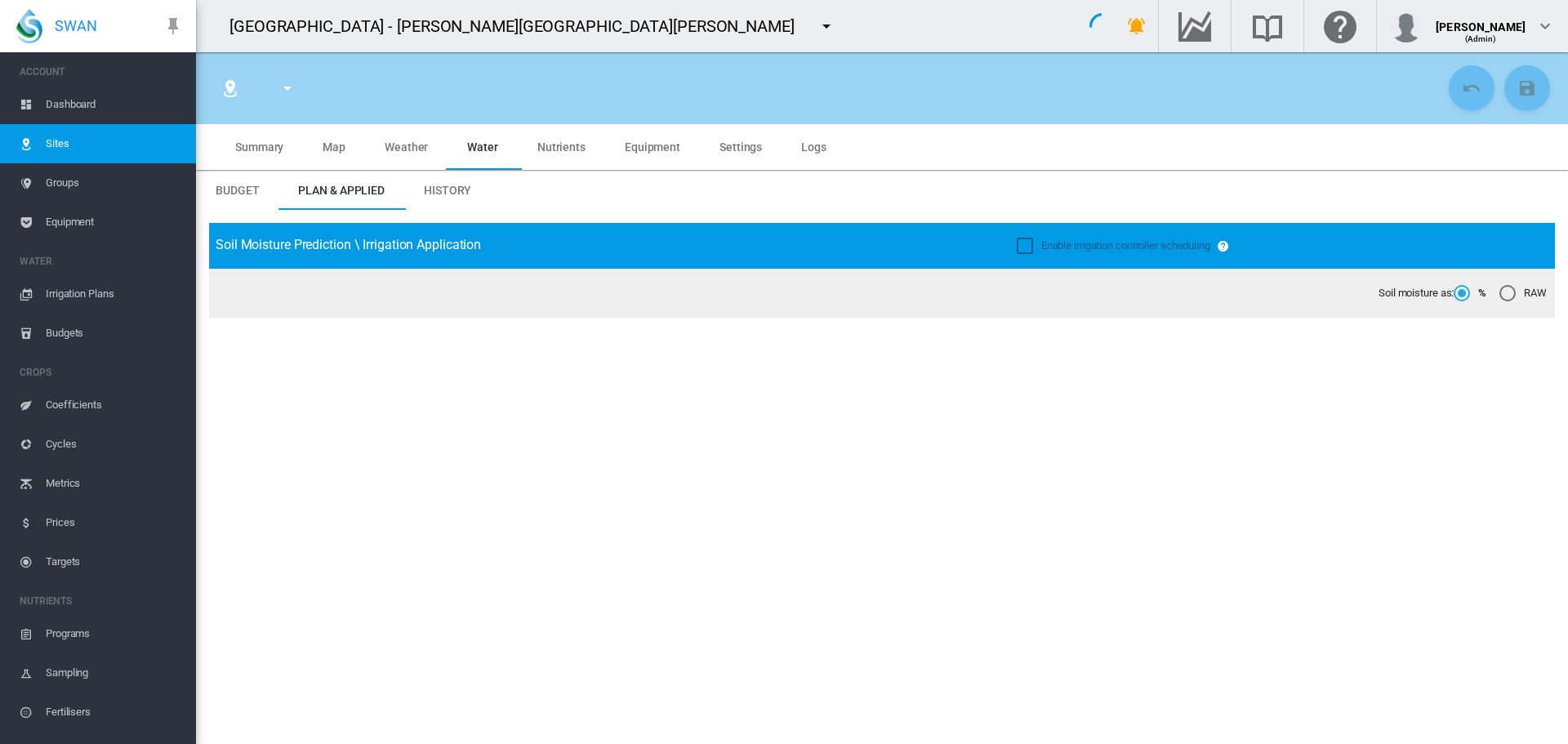
type input "*******"
type input "*****"
type input "*********"
type input "**"
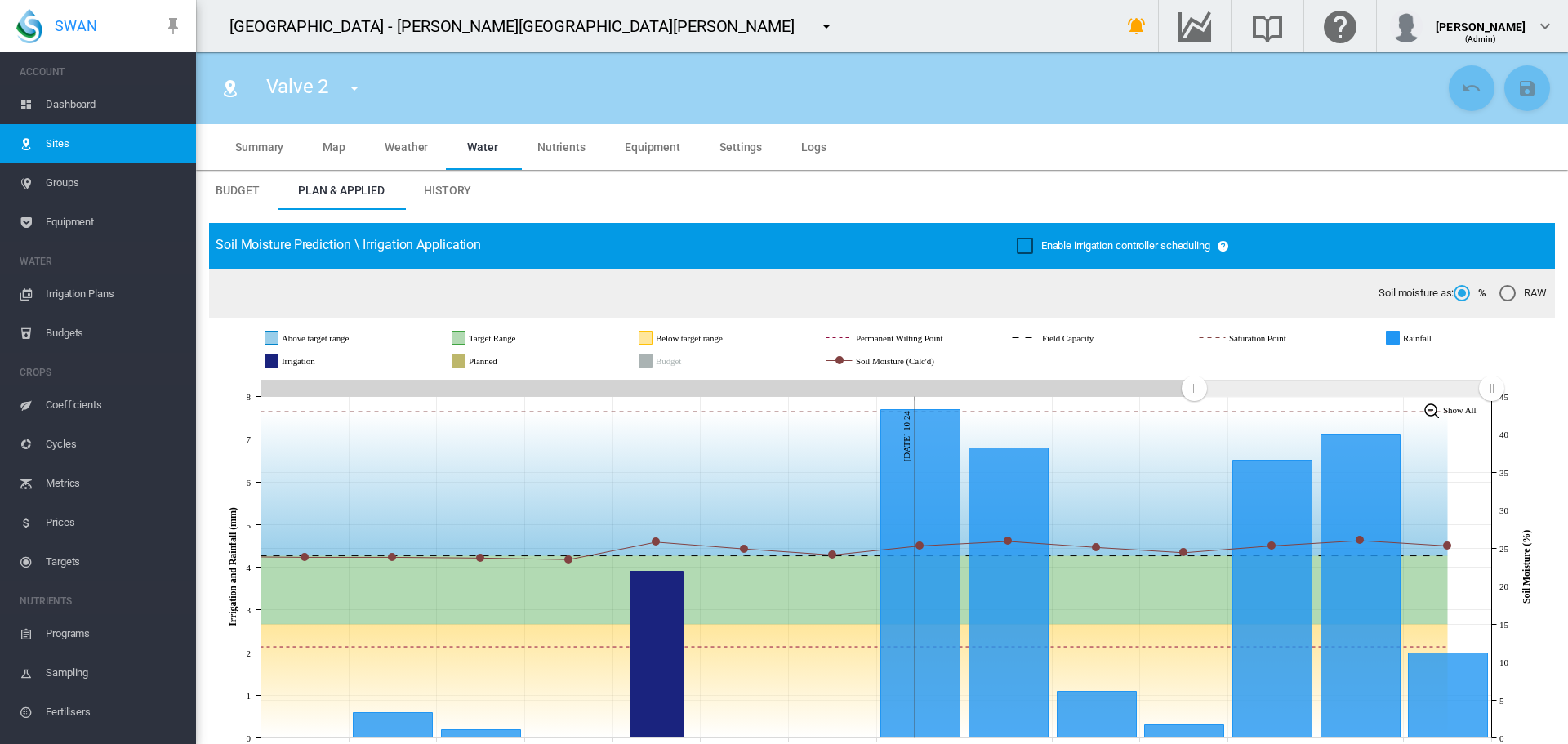
click at [666, 154] on md-tab-item "Equipment" at bounding box center [652, 147] width 95 height 46
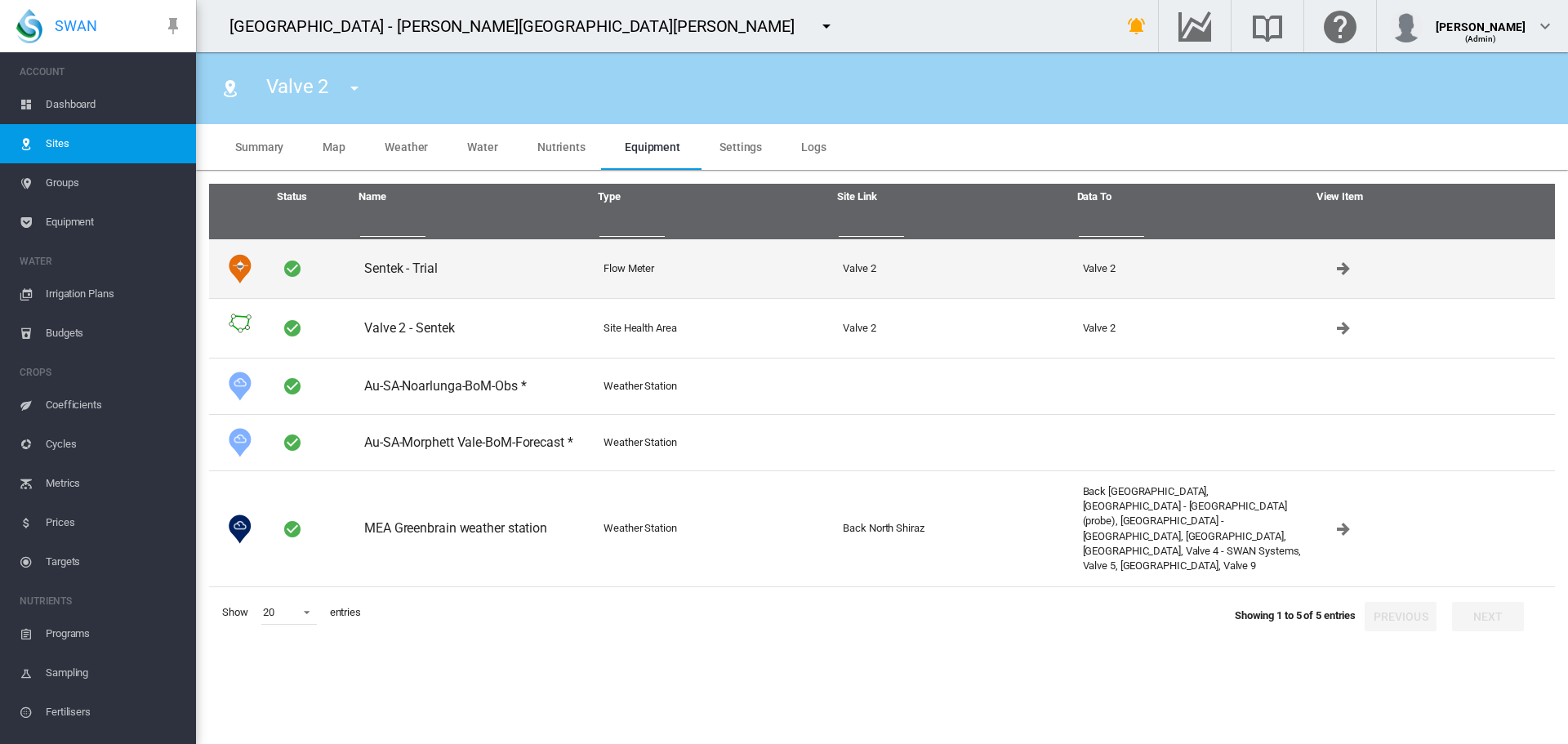
click at [384, 270] on td "Sentek - Trial" at bounding box center [477, 269] width 239 height 59
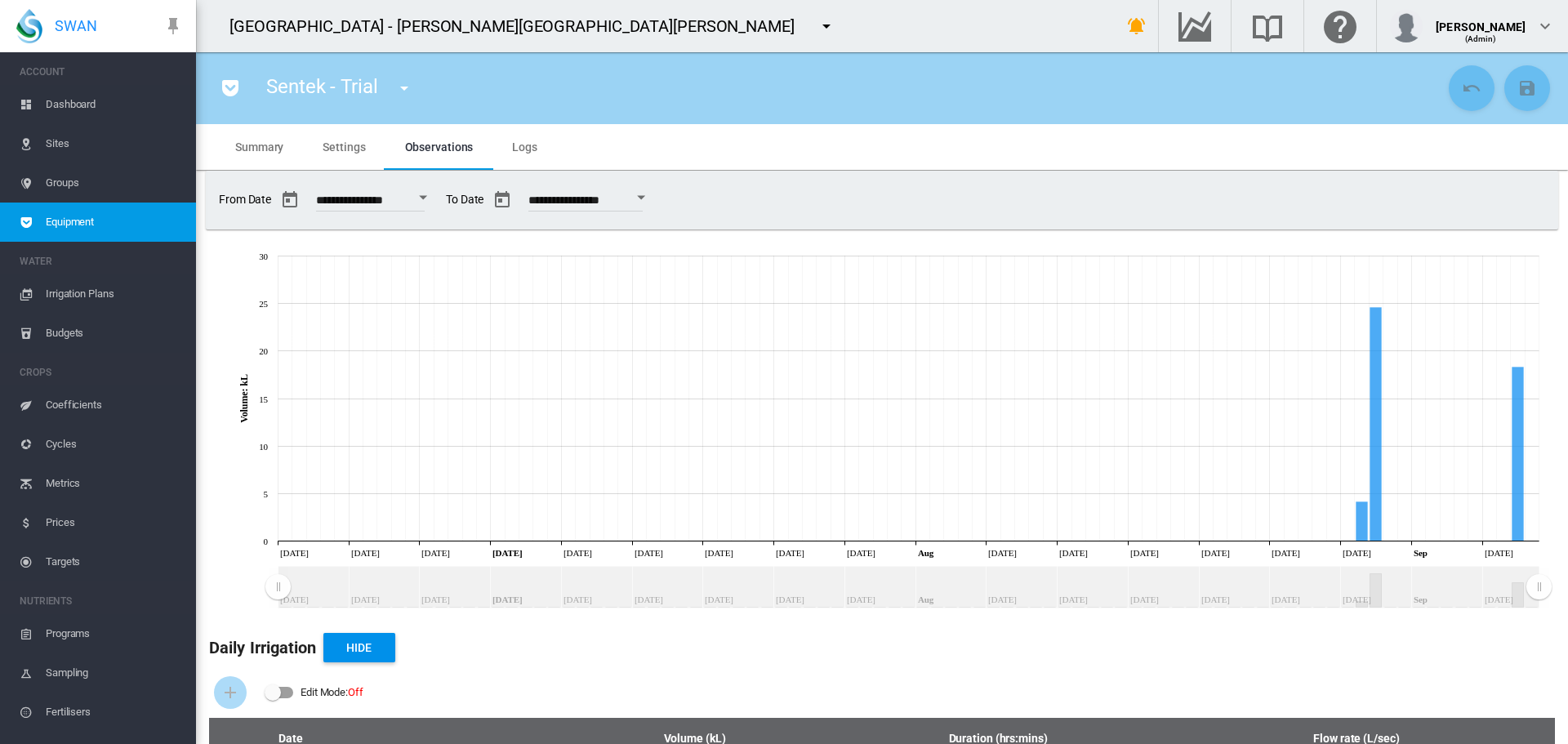
click at [347, 148] on span "Settings" at bounding box center [344, 147] width 42 height 13
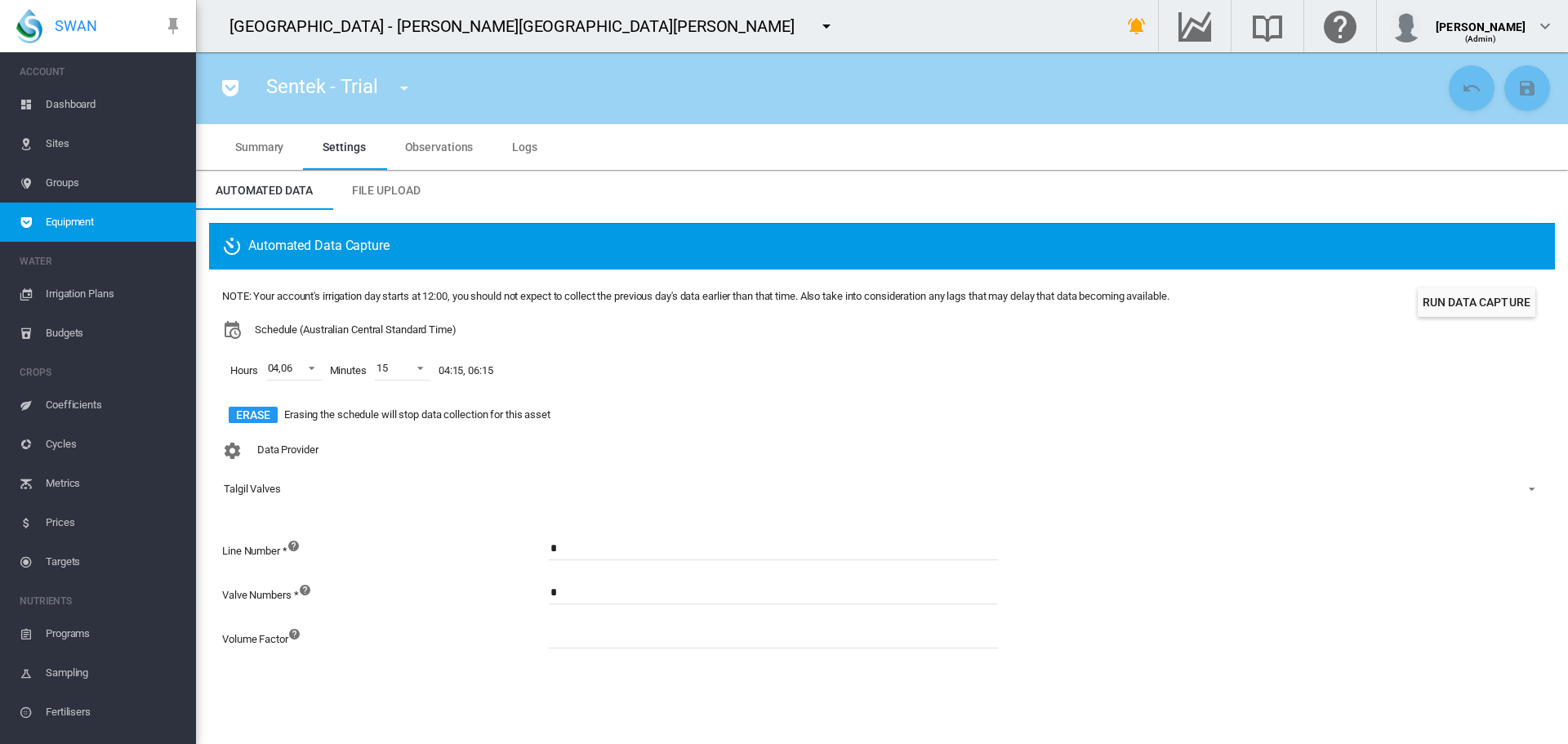
click at [282, 489] on span "Talgil Valves" at bounding box center [869, 489] width 1290 height 15
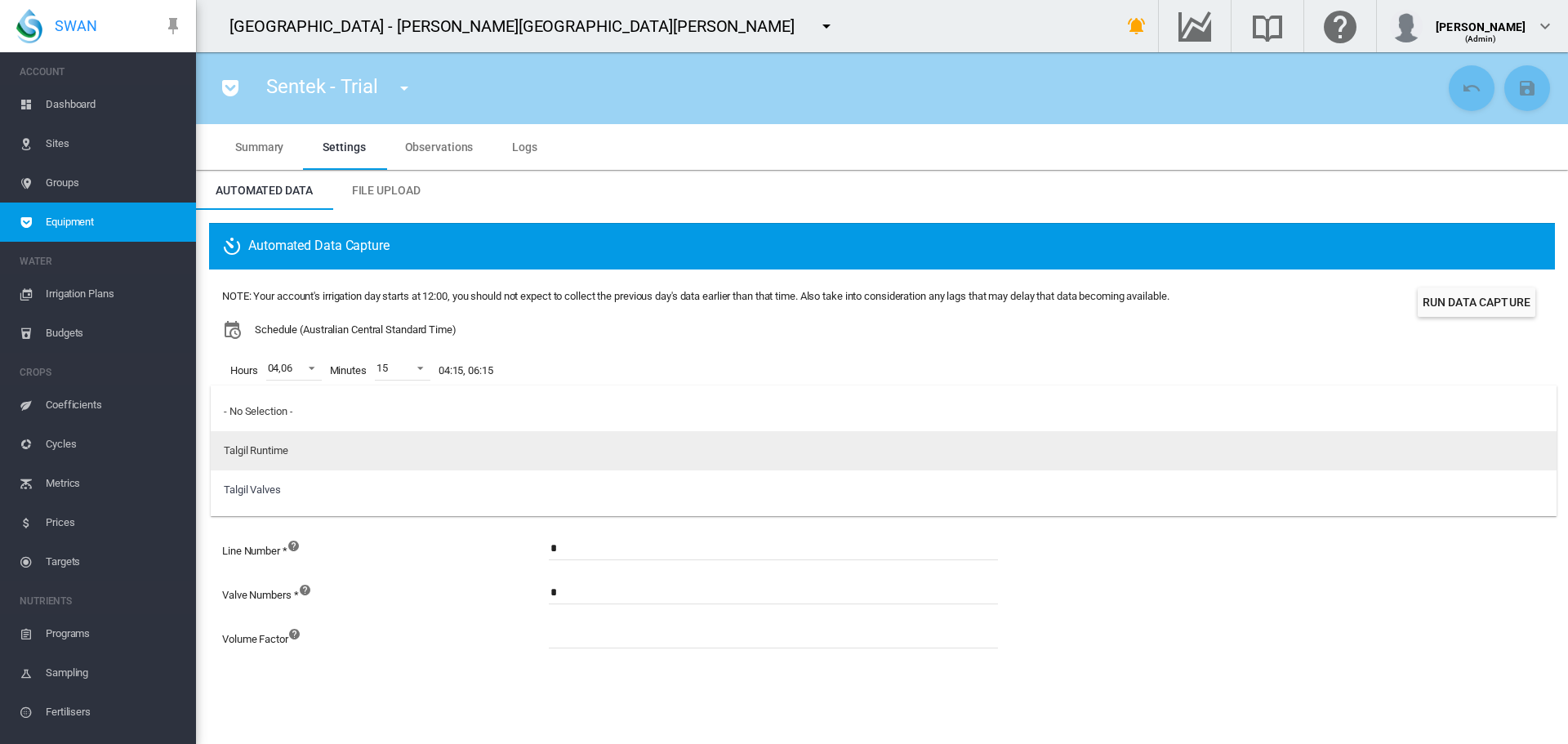
click at [297, 450] on md-option "Talgil Runtime" at bounding box center [883, 451] width 1346 height 40
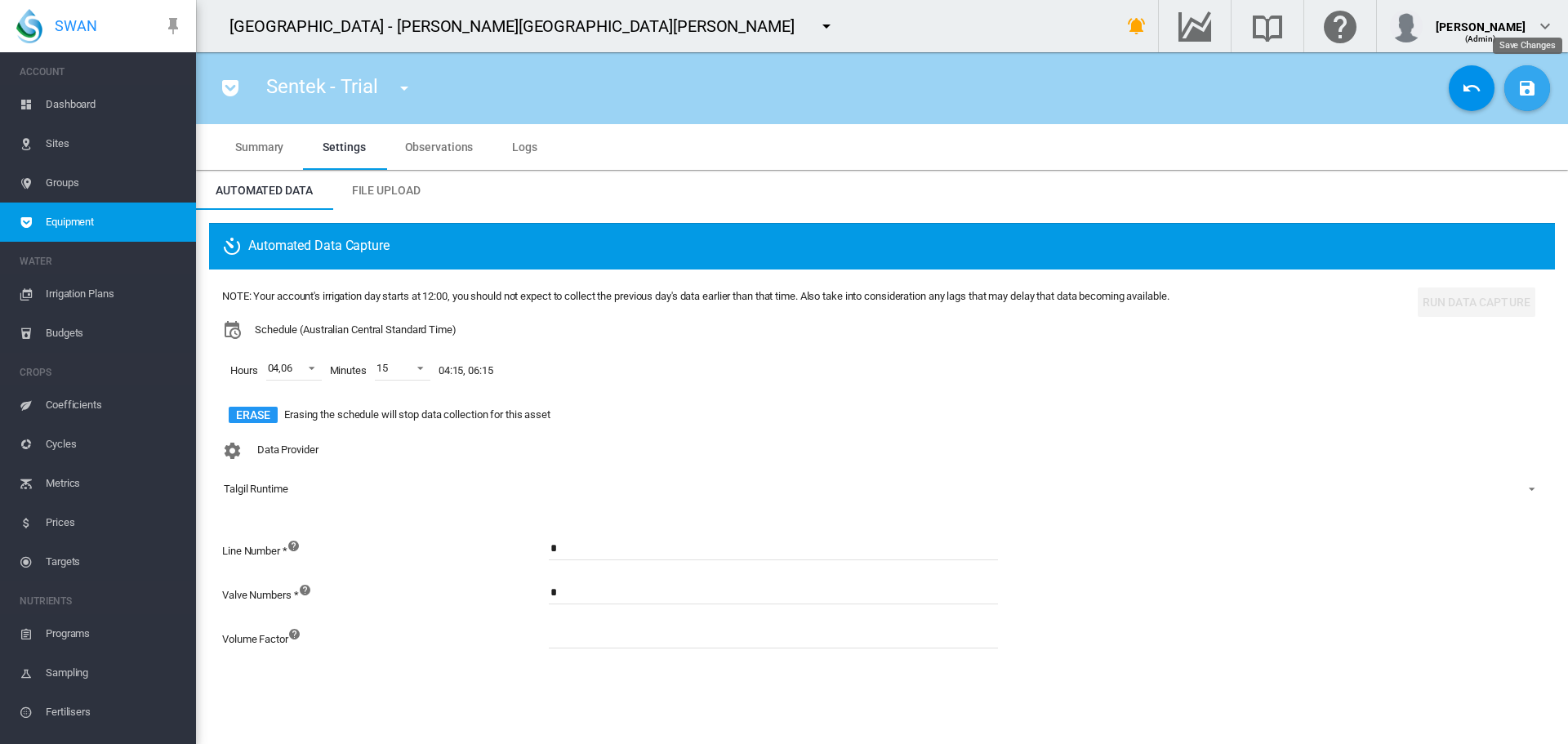
click at [1525, 98] on button "Save Changes" at bounding box center [1527, 88] width 46 height 46
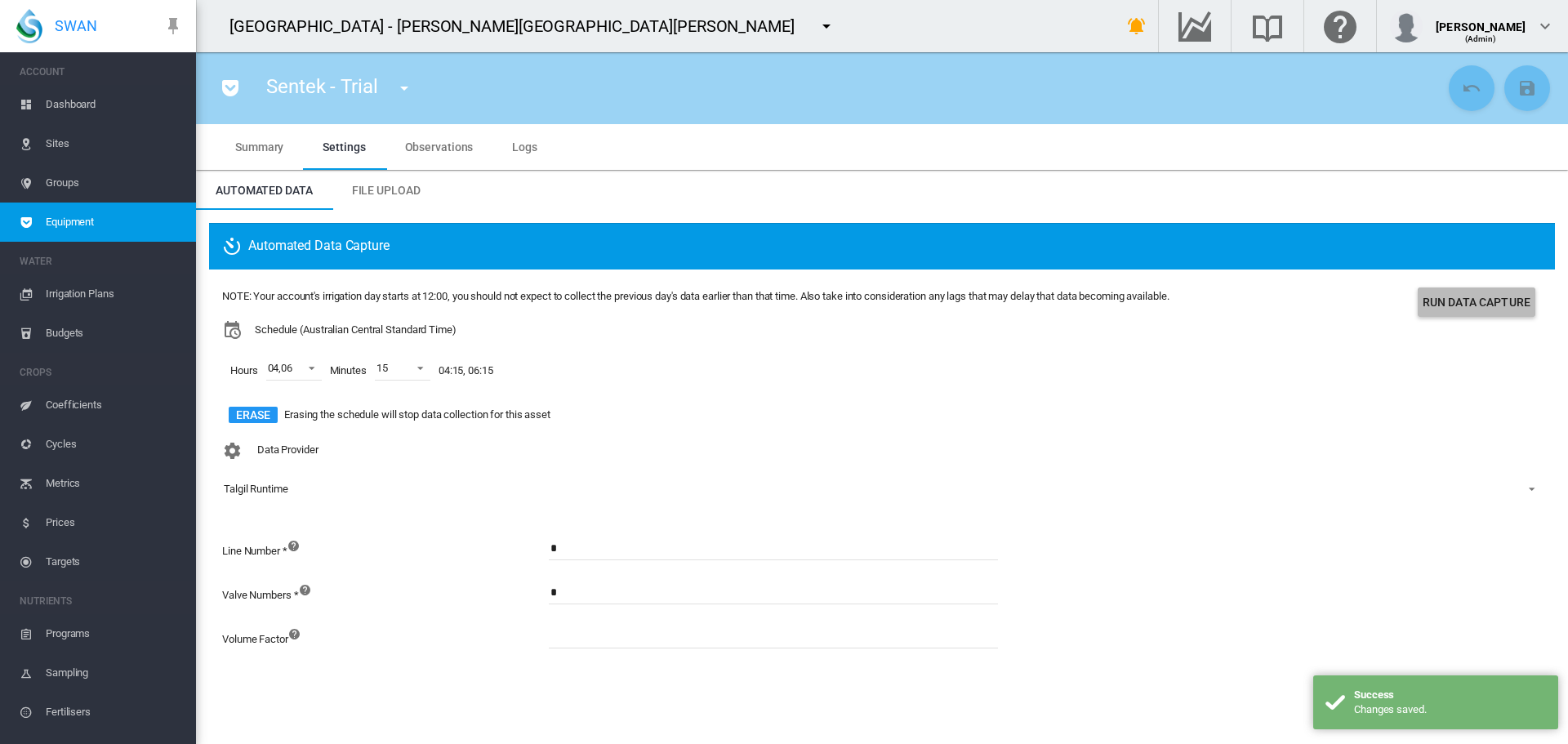
click at [1483, 304] on button "Run Data Capture" at bounding box center [1476, 303] width 118 height 29
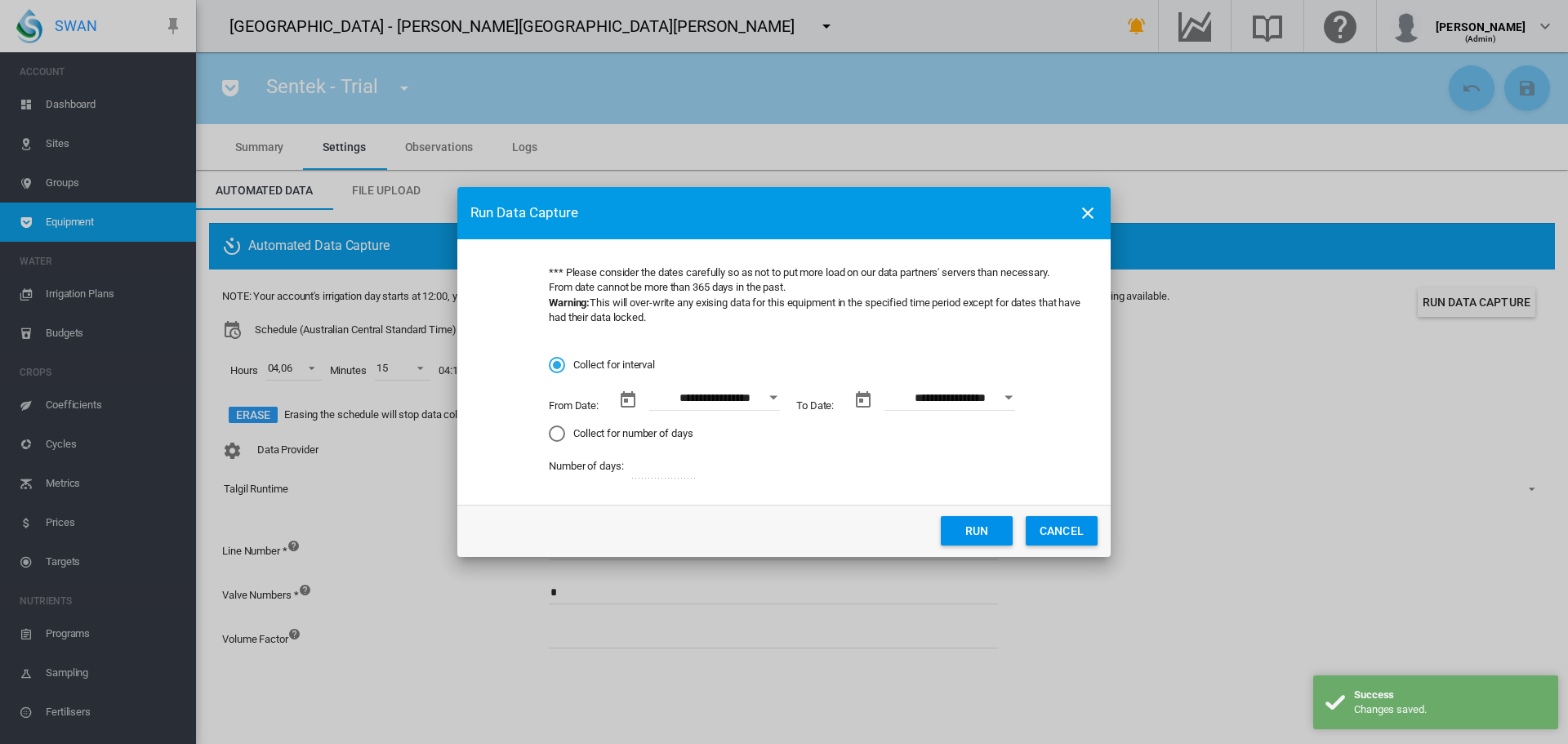
click at [984, 528] on button "Run" at bounding box center [976, 531] width 72 height 29
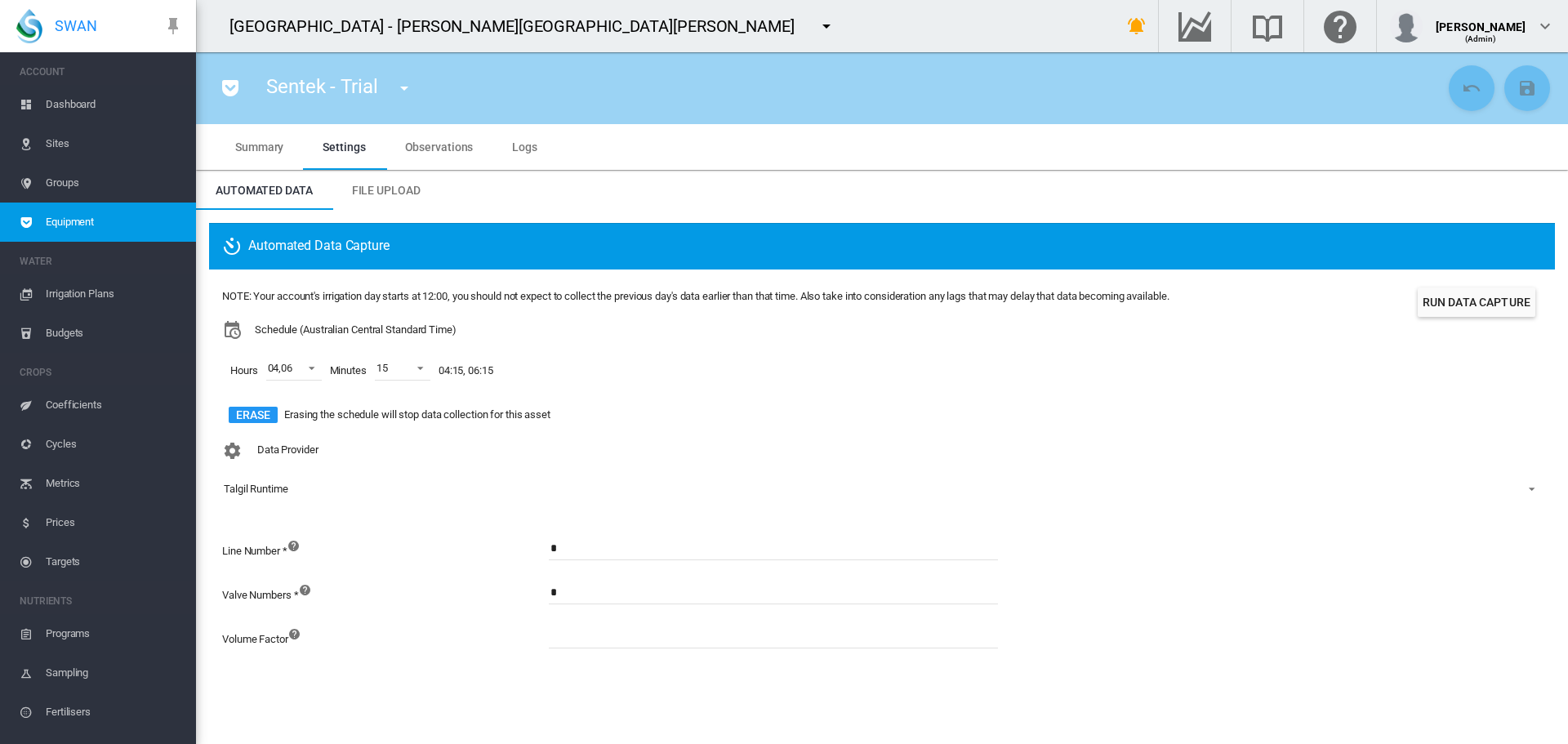
click at [816, 26] on md-icon "icon-menu-down" at bounding box center [825, 26] width 19 height 19
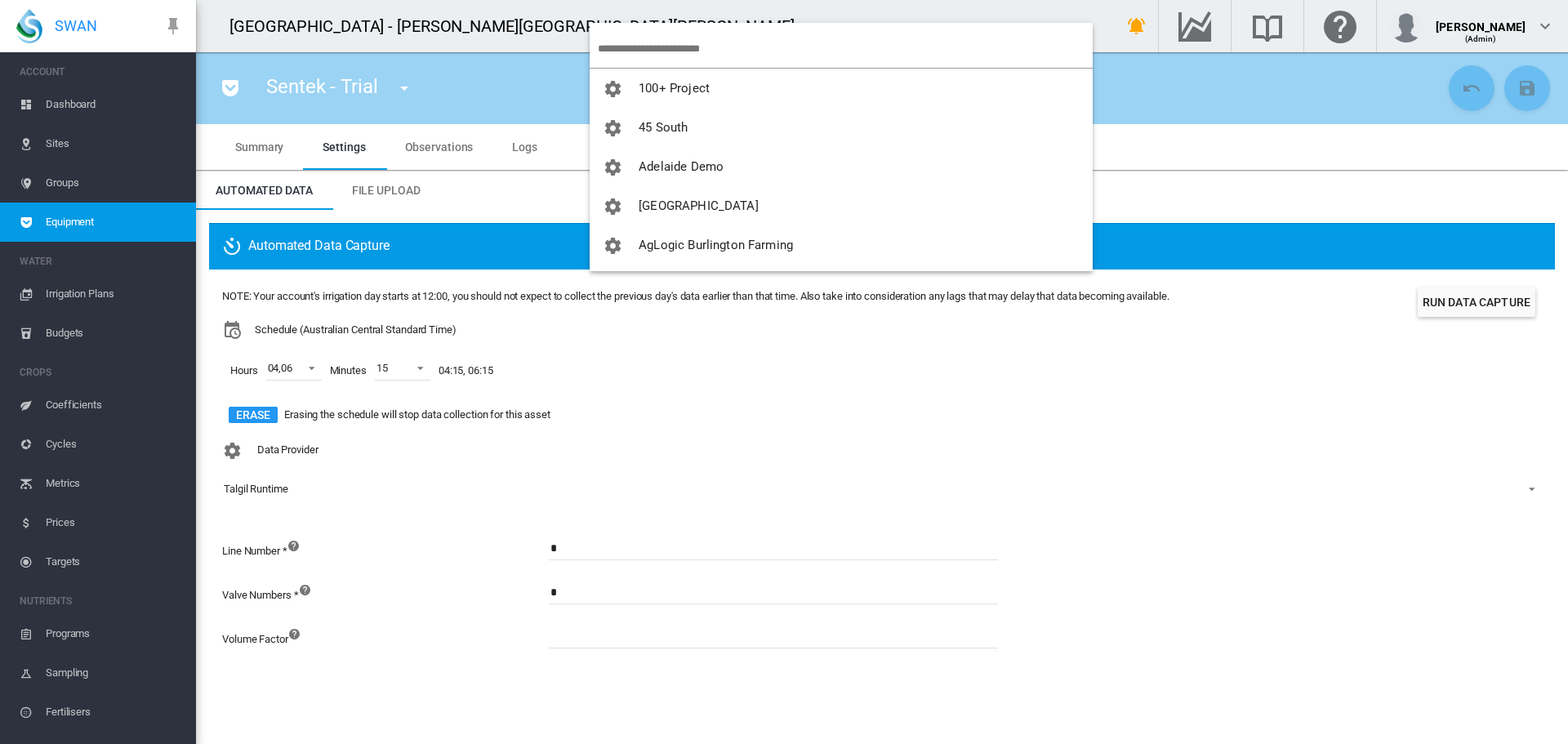
click at [633, 45] on input "search" at bounding box center [845, 49] width 494 height 39
click at [1047, 30] on md-backdrop at bounding box center [784, 372] width 1568 height 744
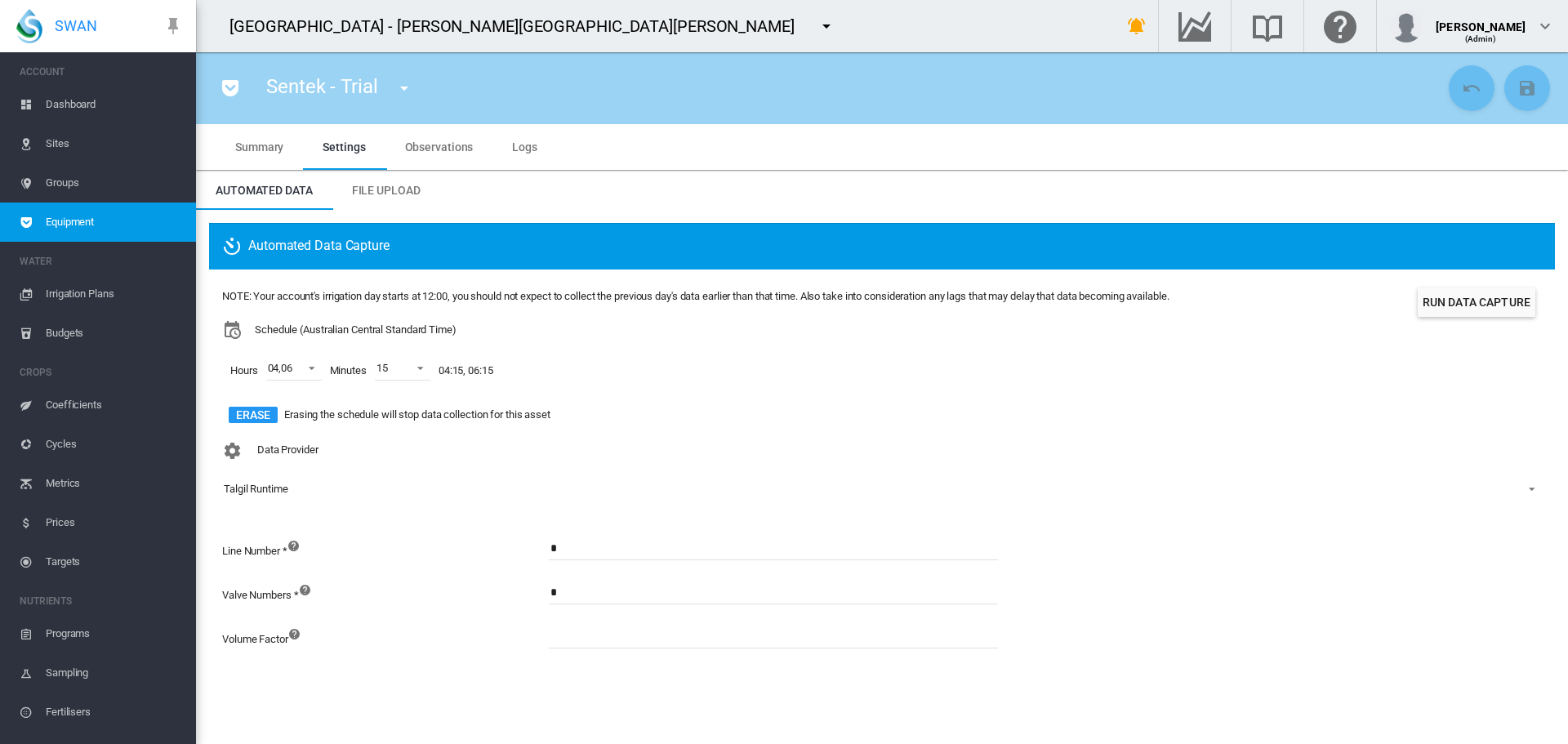
click at [69, 106] on span "Dashboard" at bounding box center [114, 104] width 137 height 40
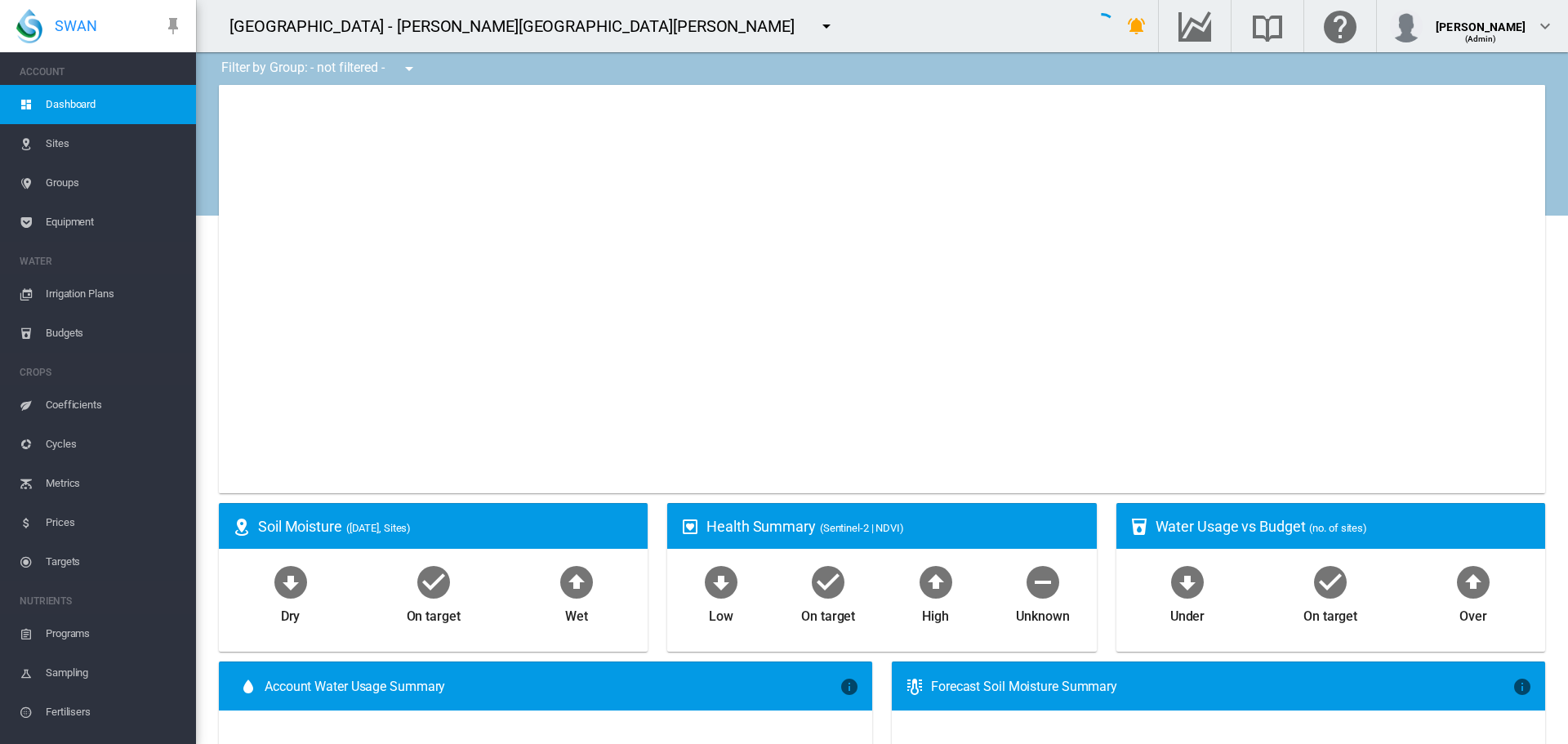
type input "**********"
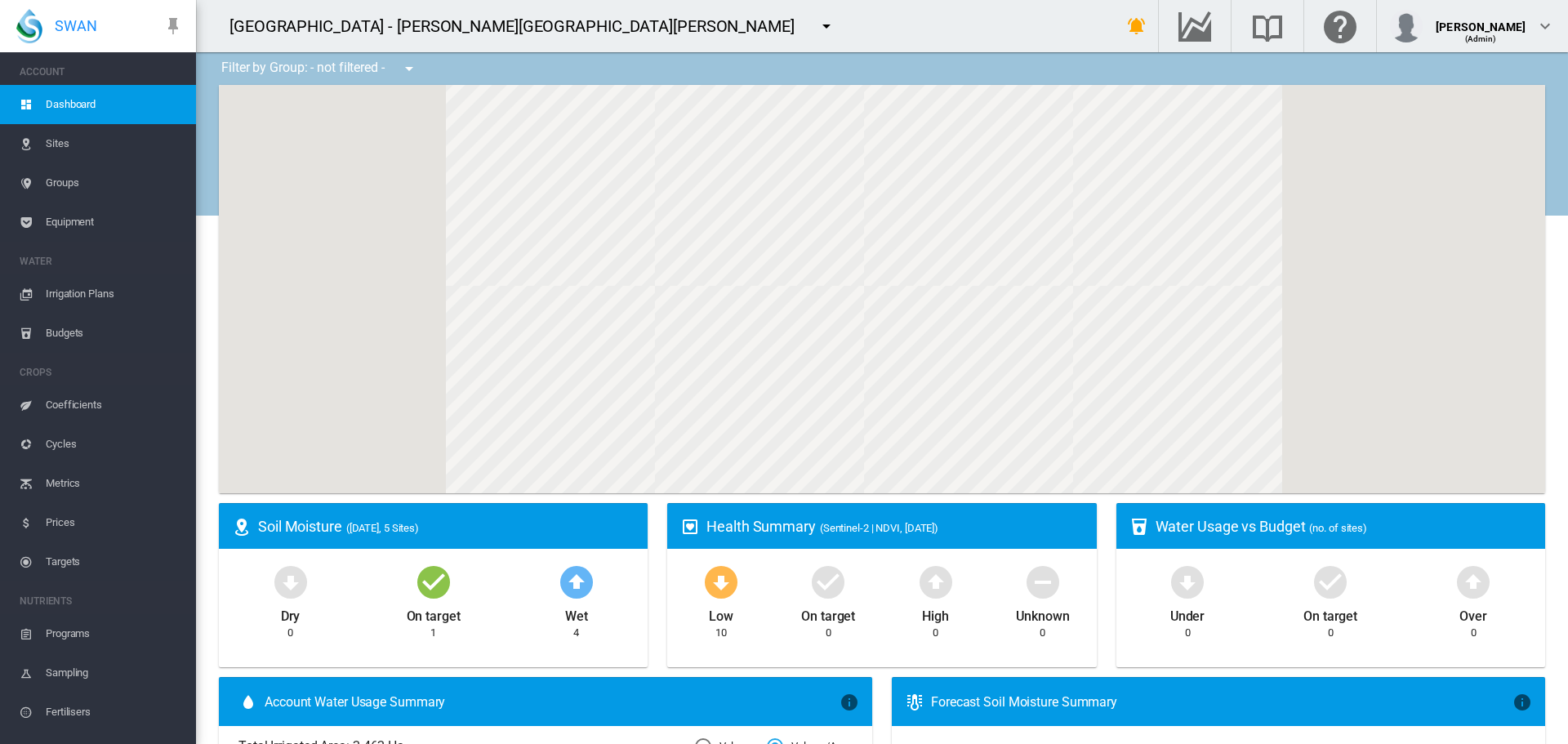
click at [816, 31] on md-icon "icon-menu-down" at bounding box center [825, 26] width 19 height 19
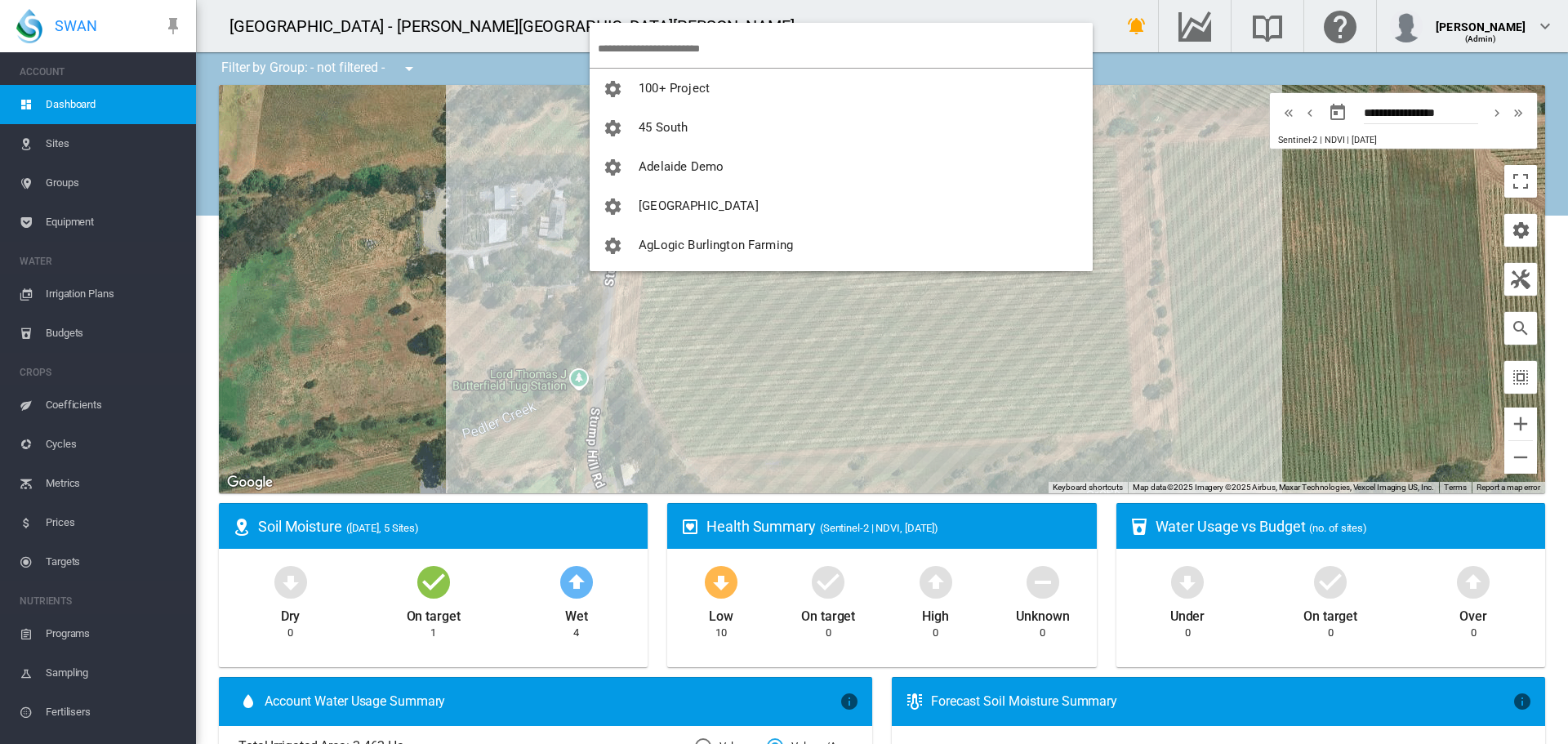
click at [657, 55] on input "search" at bounding box center [845, 49] width 494 height 39
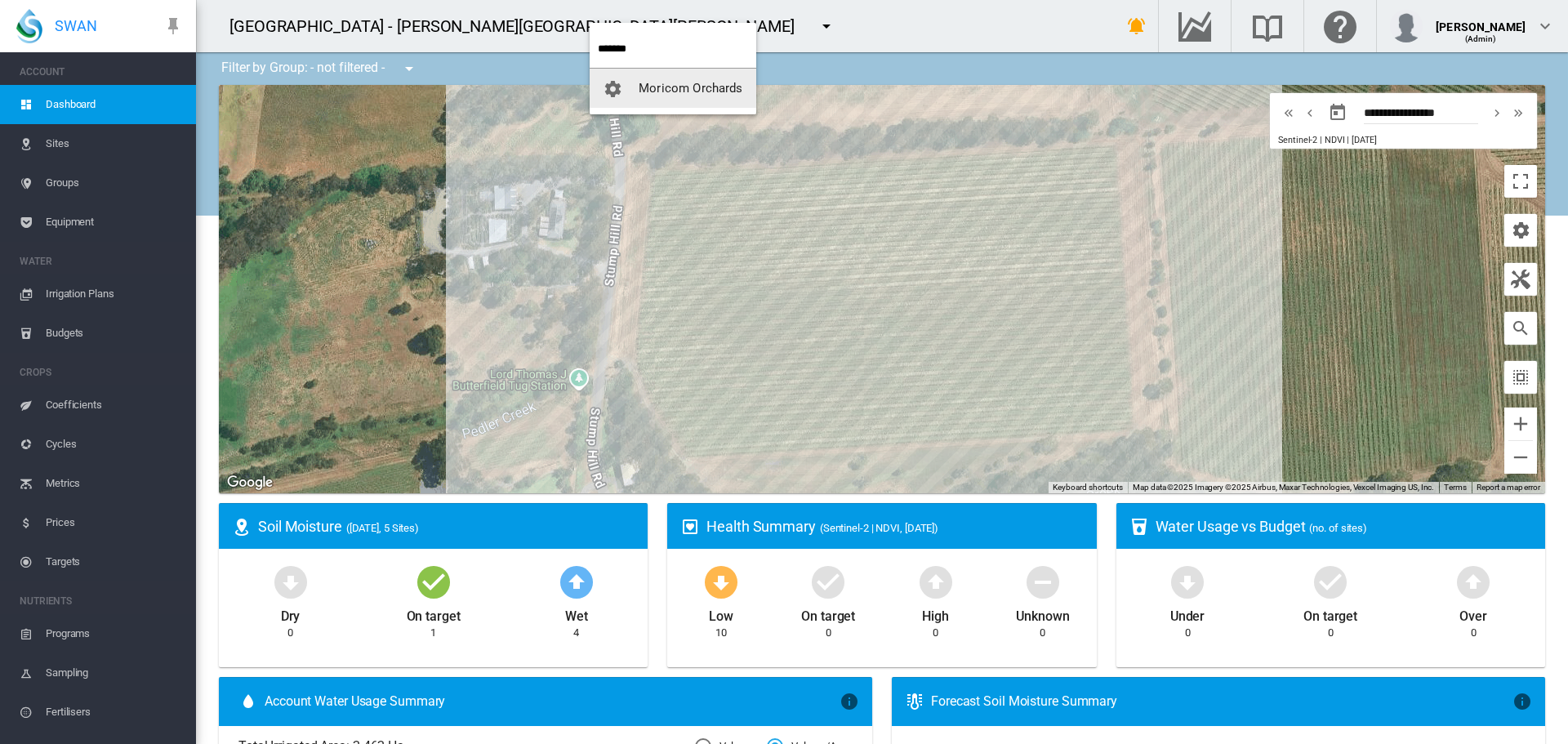
type input "*******"
click at [687, 94] on span "Moricom Orchards" at bounding box center [690, 88] width 104 height 15
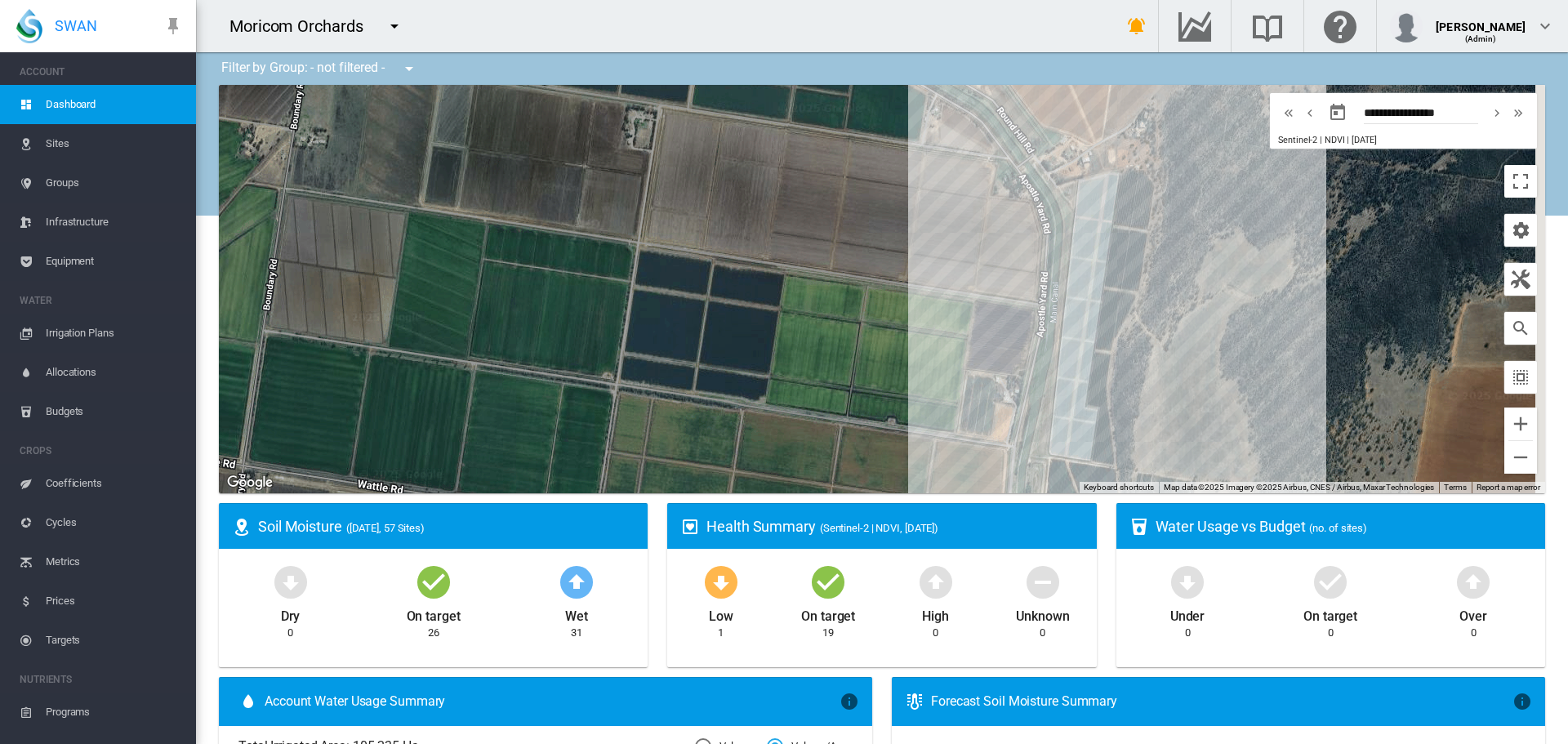
drag, startPoint x: 1190, startPoint y: 195, endPoint x: 965, endPoint y: 268, distance: 236.5
click at [965, 268] on div at bounding box center [881, 289] width 1326 height 408
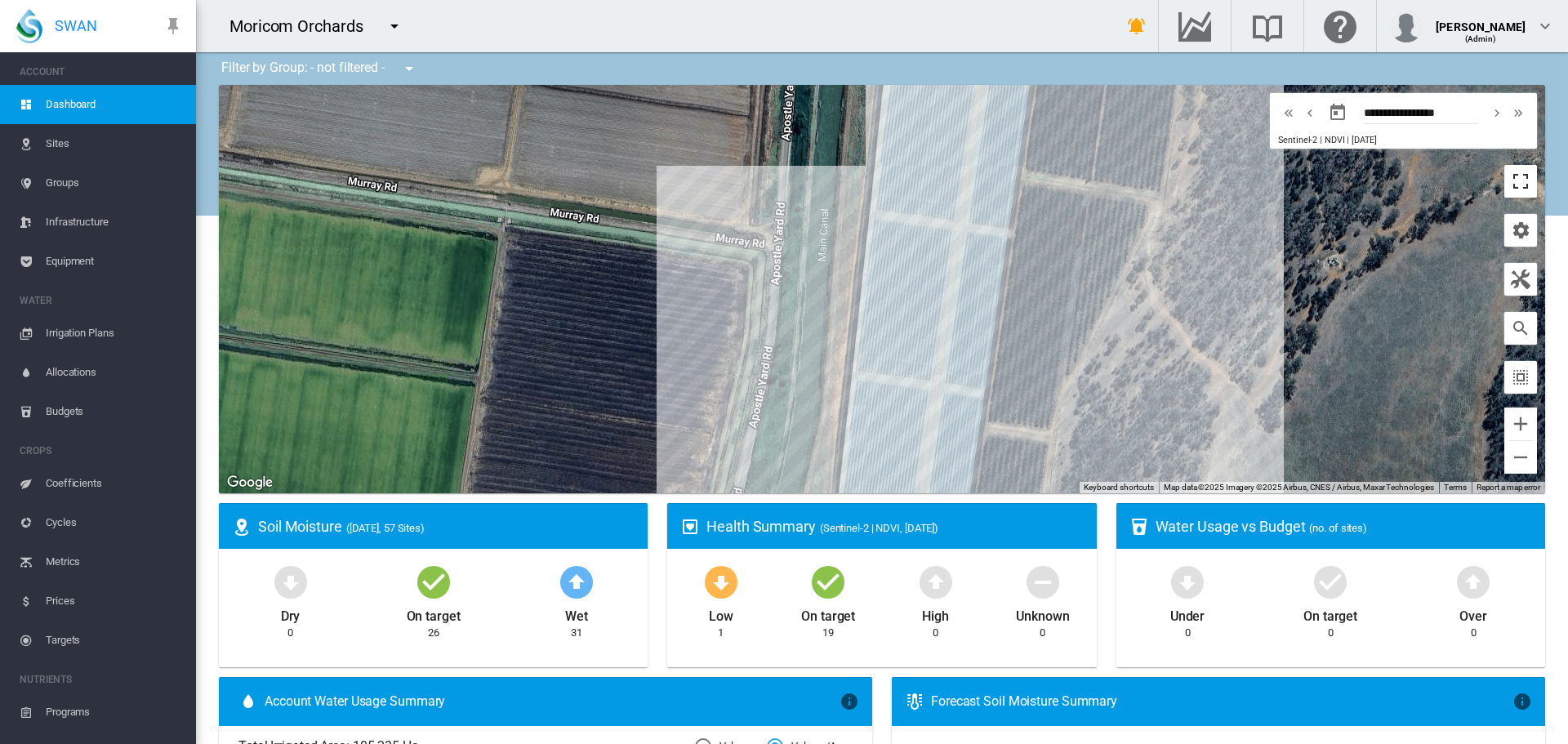
click at [1504, 189] on button "Toggle fullscreen view" at bounding box center [1520, 181] width 33 height 33
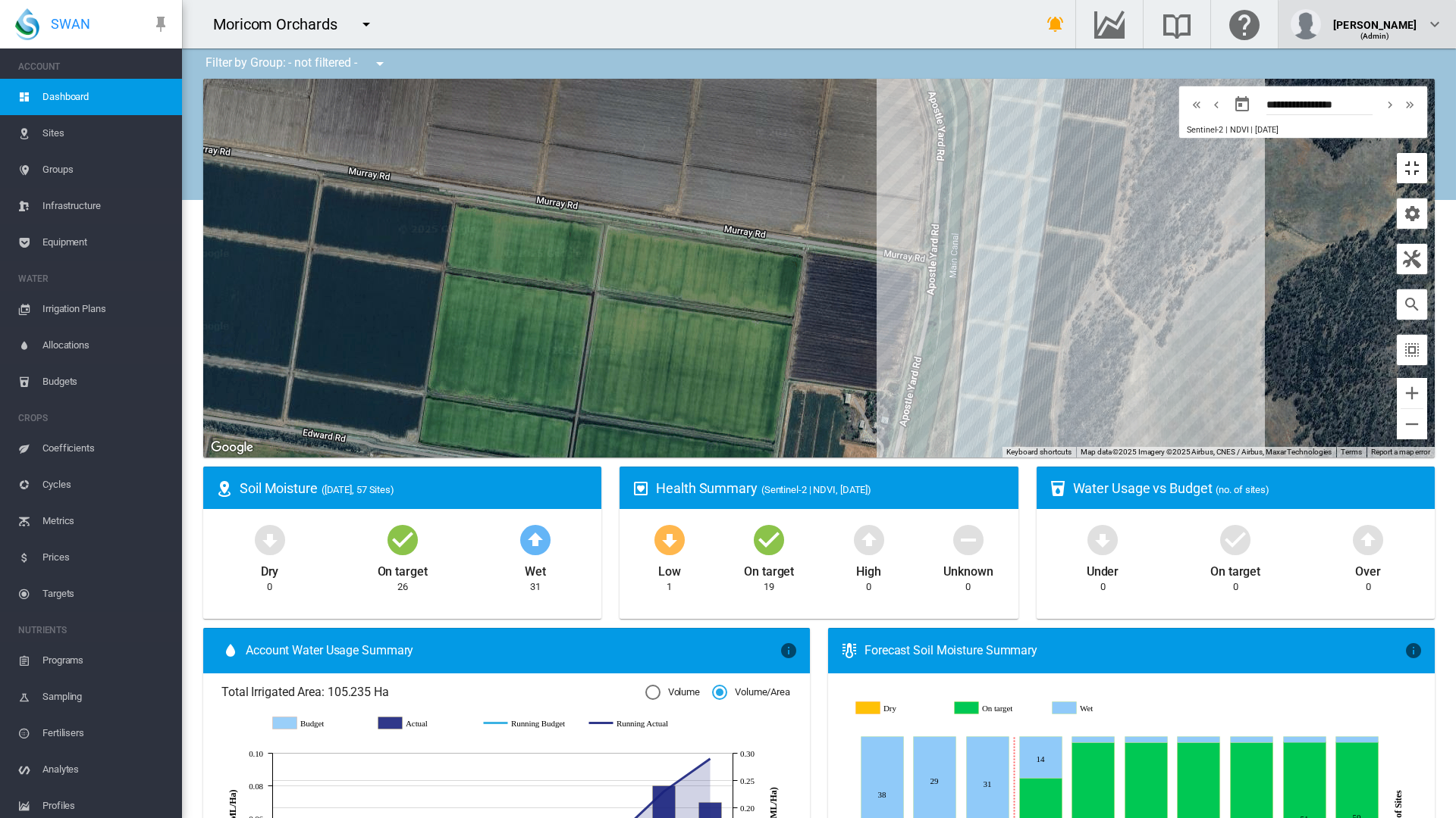
drag, startPoint x: 1436, startPoint y: 91, endPoint x: 1436, endPoint y: 0, distance: 91.0
click at [1427, 153] on button "Toggle fullscreen view" at bounding box center [1412, 168] width 31 height 31
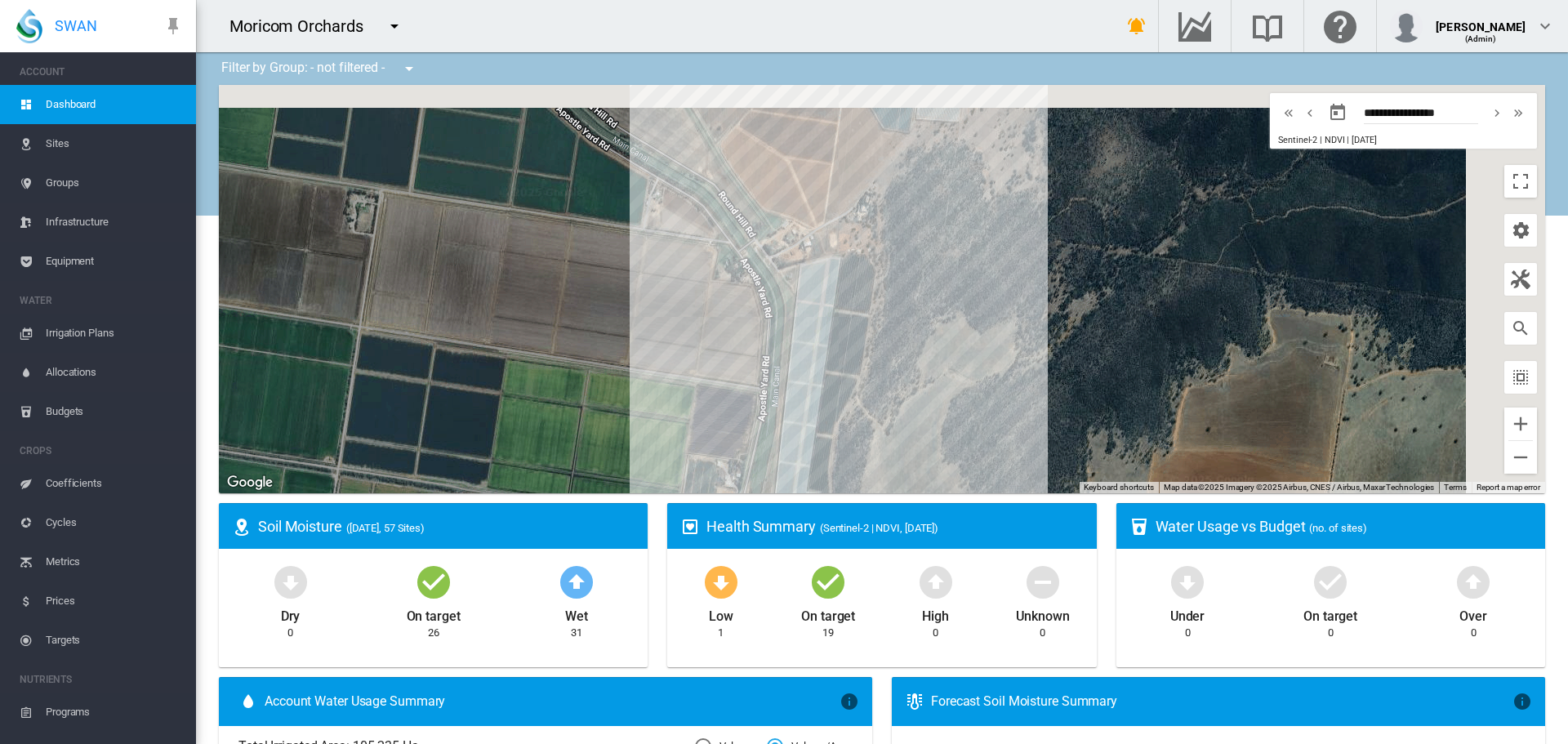
drag, startPoint x: 903, startPoint y: 250, endPoint x: 689, endPoint y: 326, distance: 227.1
click at [667, 340] on div at bounding box center [881, 289] width 1326 height 408
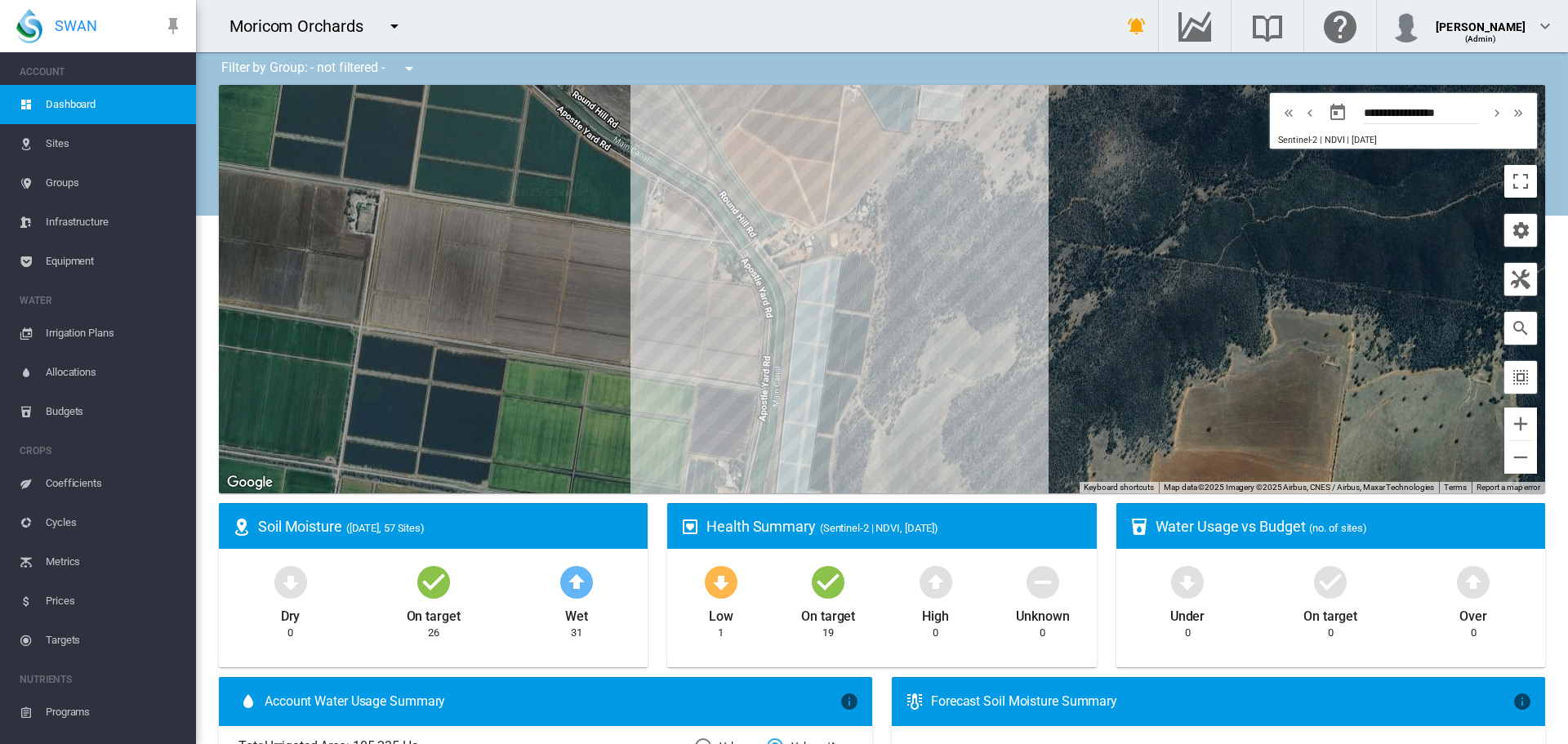
click at [395, 31] on md-icon "icon-menu-down" at bounding box center [393, 26] width 19 height 19
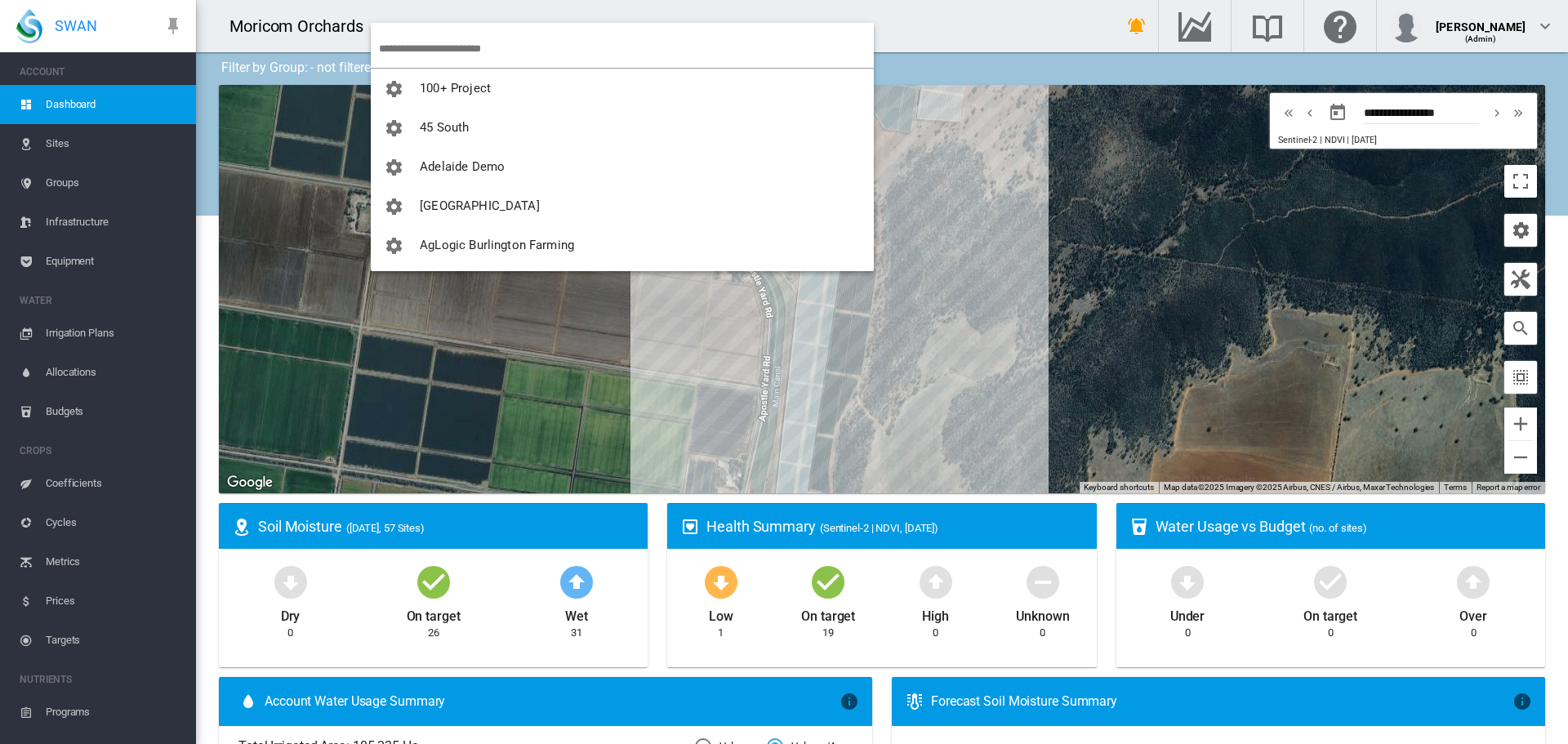
click at [404, 45] on input "search" at bounding box center [626, 49] width 494 height 39
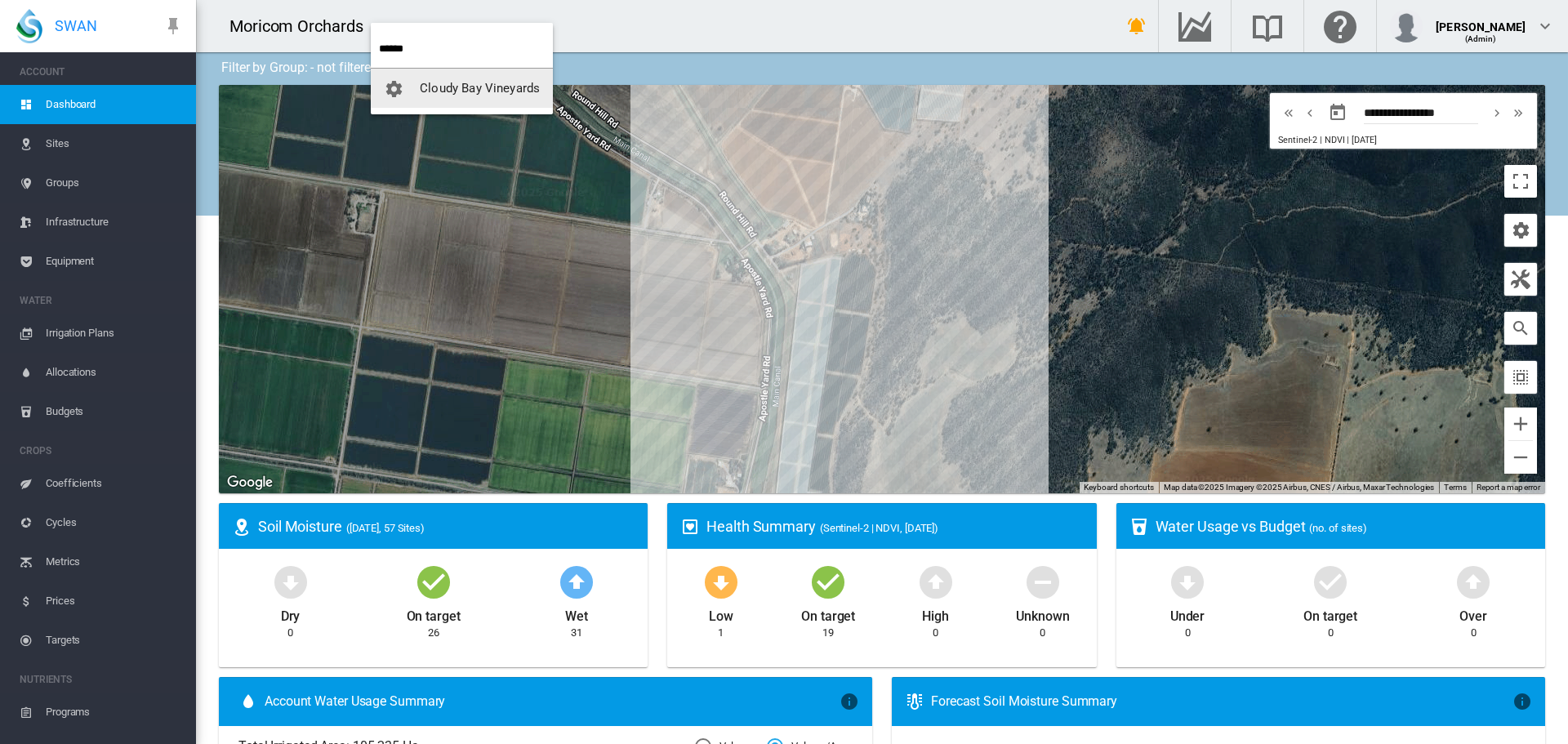
type input "******"
click at [443, 91] on span "Cloudy Bay Vineyards" at bounding box center [480, 88] width 120 height 15
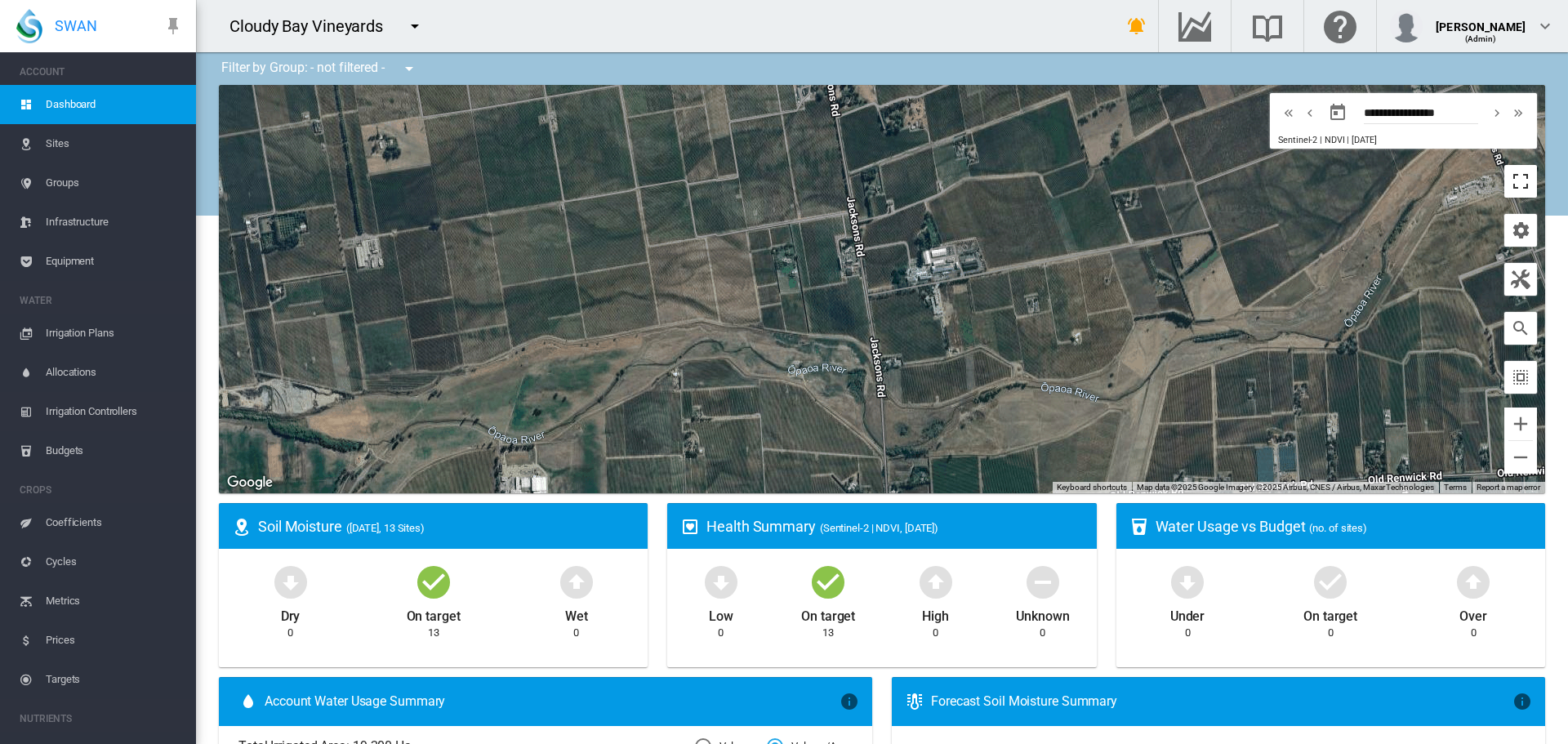
click at [1504, 186] on button "Toggle fullscreen view" at bounding box center [1520, 181] width 33 height 33
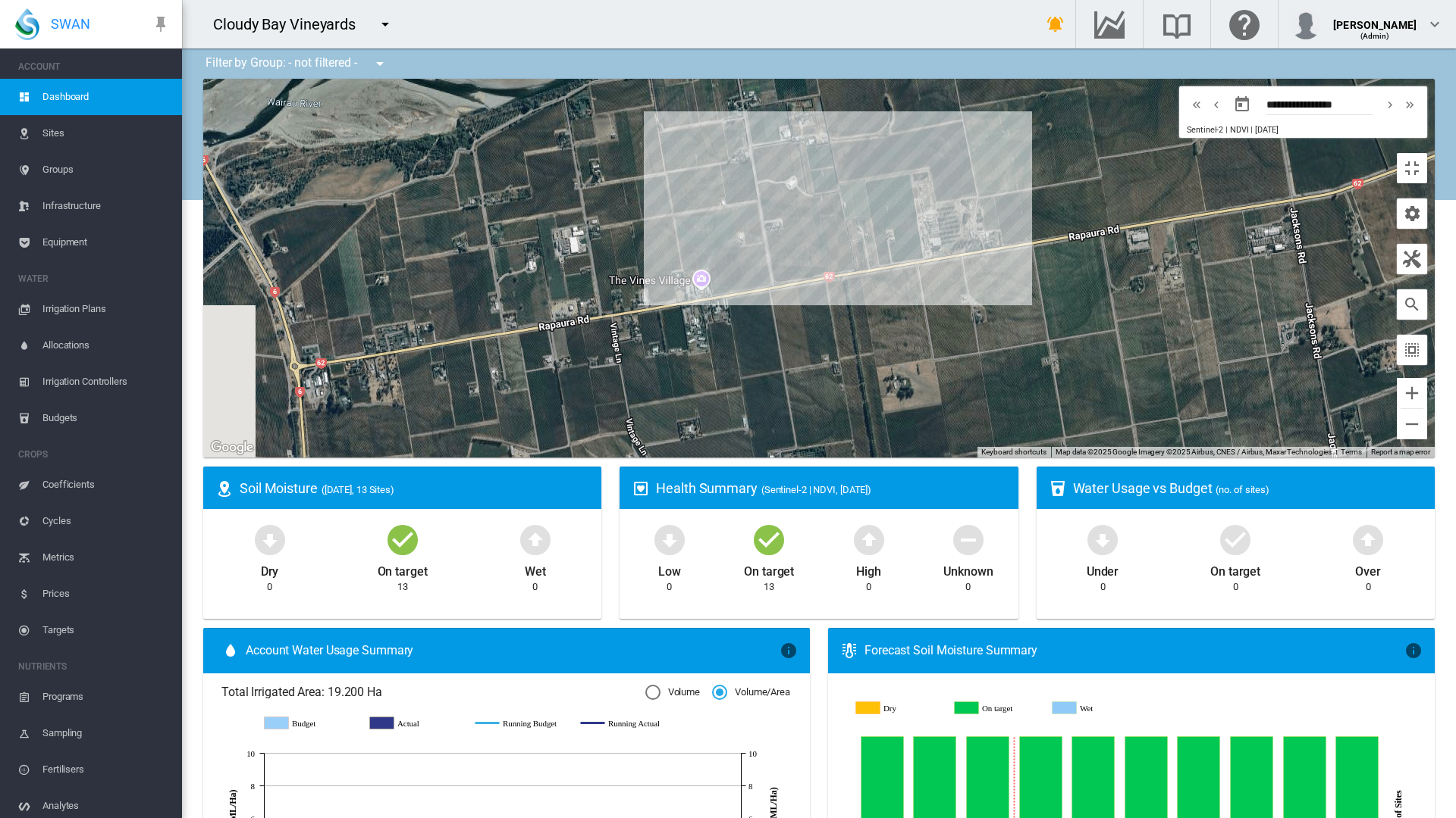
drag, startPoint x: 531, startPoint y: 246, endPoint x: 1138, endPoint y: 398, distance: 625.7
click at [1075, 458] on div at bounding box center [818, 268] width 1232 height 379
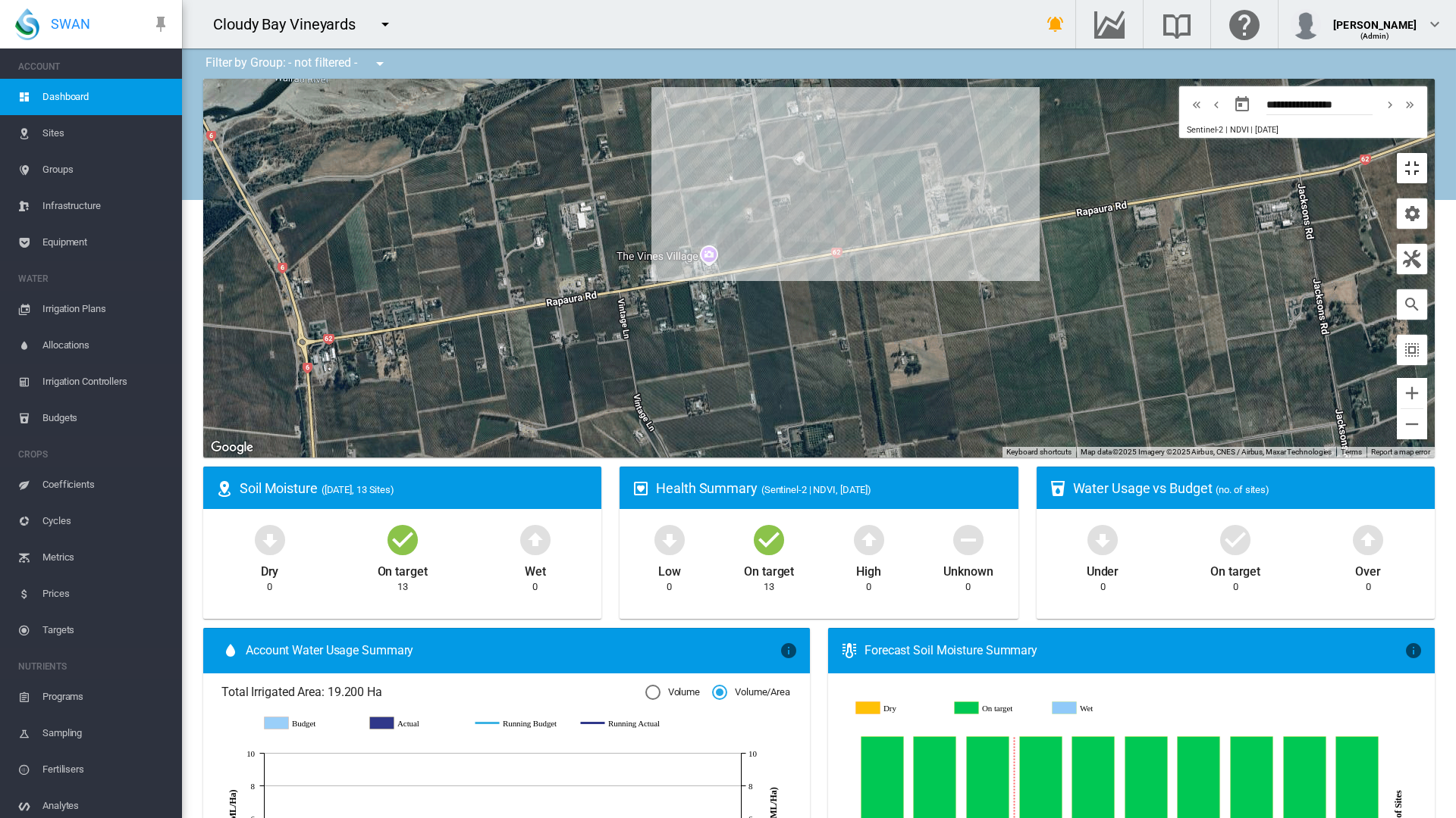
click at [1427, 153] on button "Toggle fullscreen view" at bounding box center [1412, 168] width 31 height 31
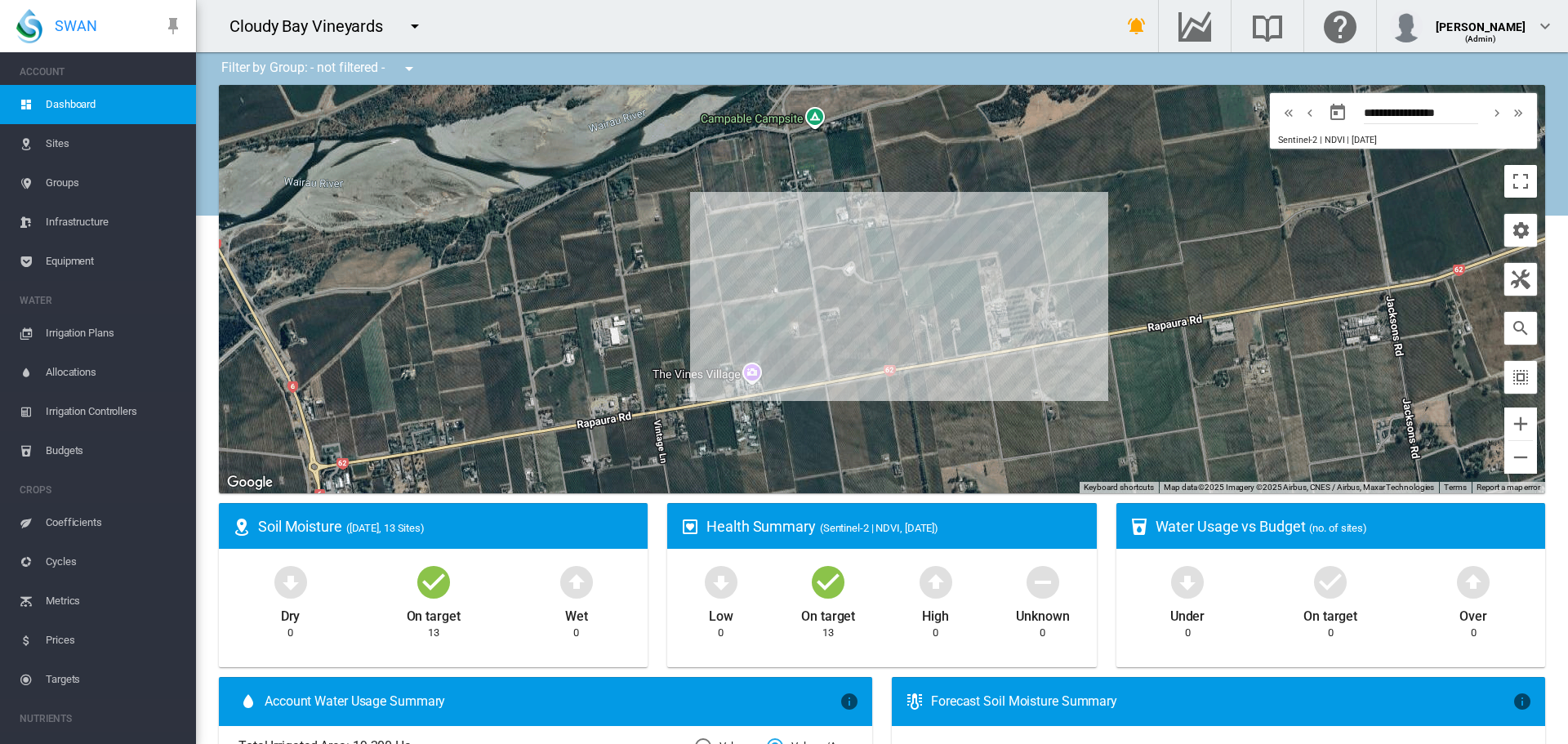
drag, startPoint x: 691, startPoint y: 213, endPoint x: 680, endPoint y: 313, distance: 100.6
click at [680, 313] on div at bounding box center [881, 289] width 1326 height 408
click at [83, 337] on span "Irrigation Plans" at bounding box center [114, 333] width 137 height 40
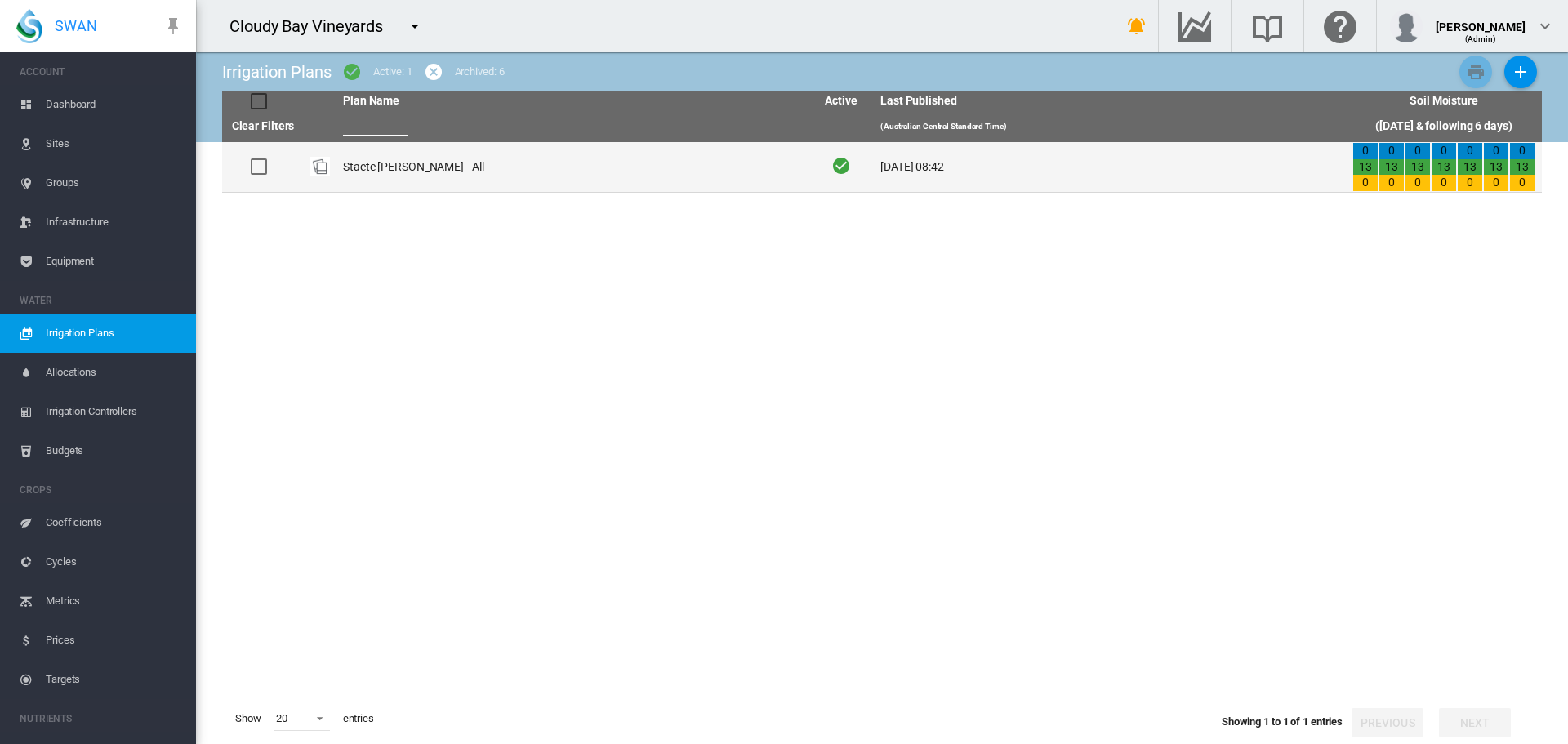
click at [371, 165] on td "Staete Landt - All" at bounding box center [573, 167] width 472 height 50
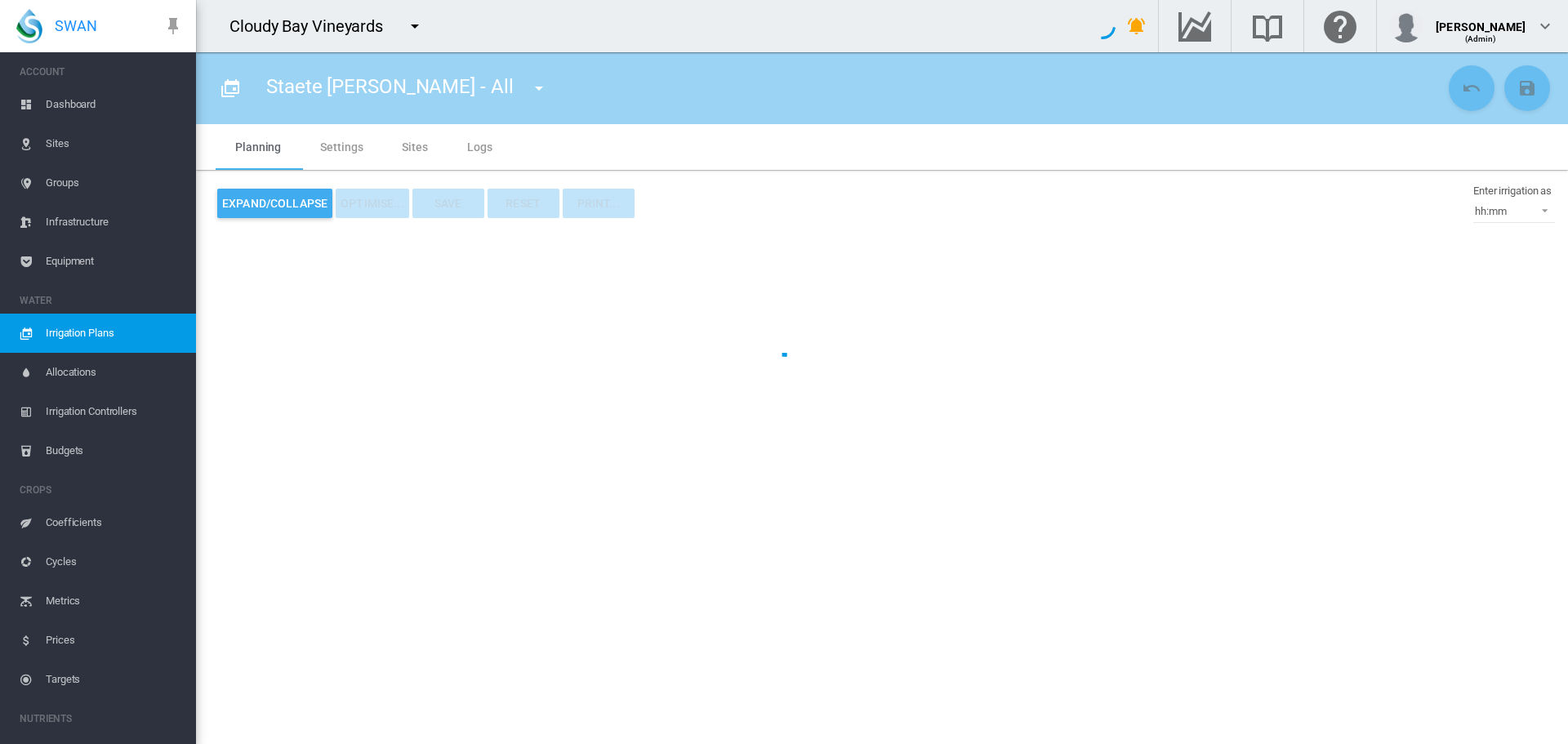
type input "**********"
type input "***"
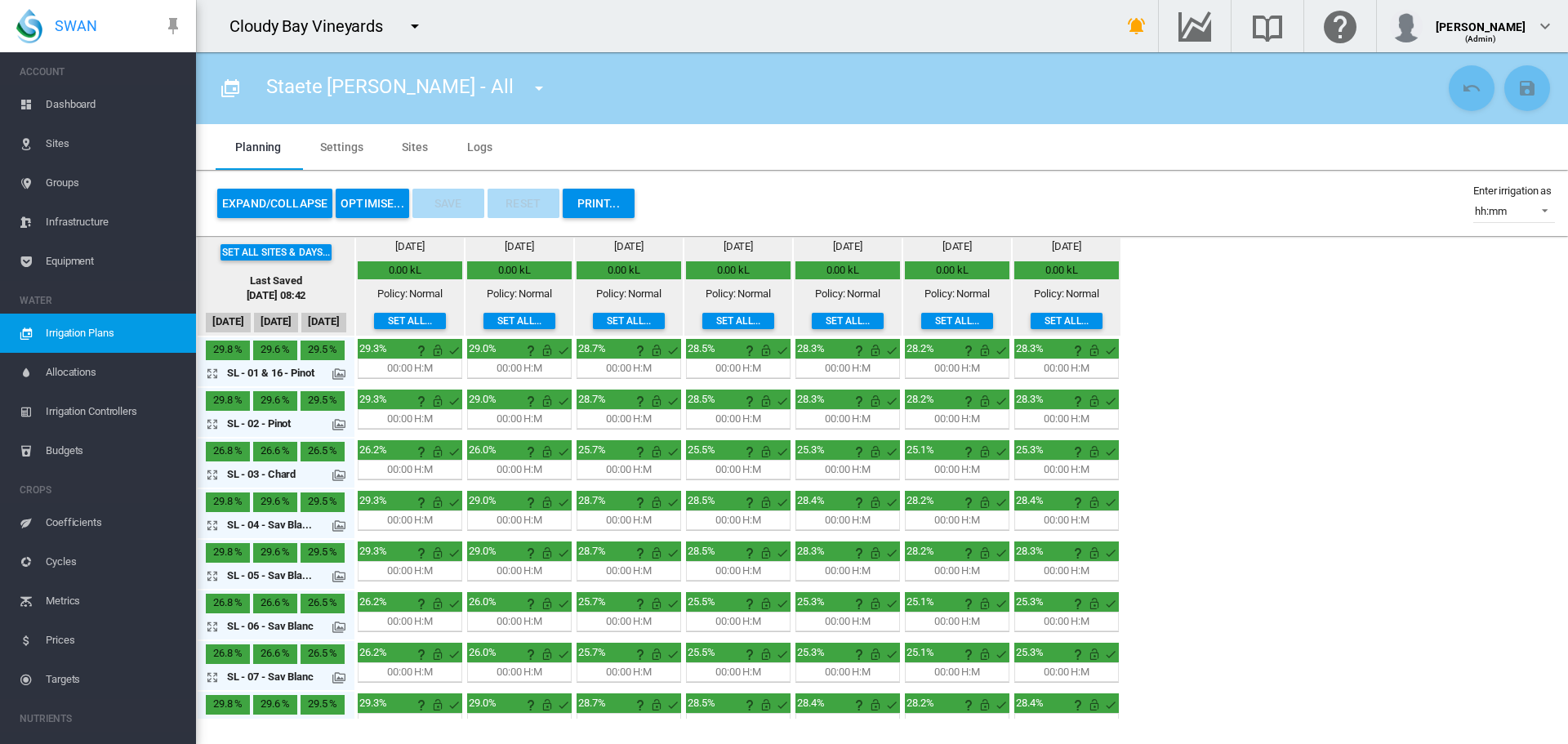
click at [338, 372] on md-icon at bounding box center [339, 374] width 13 height 13
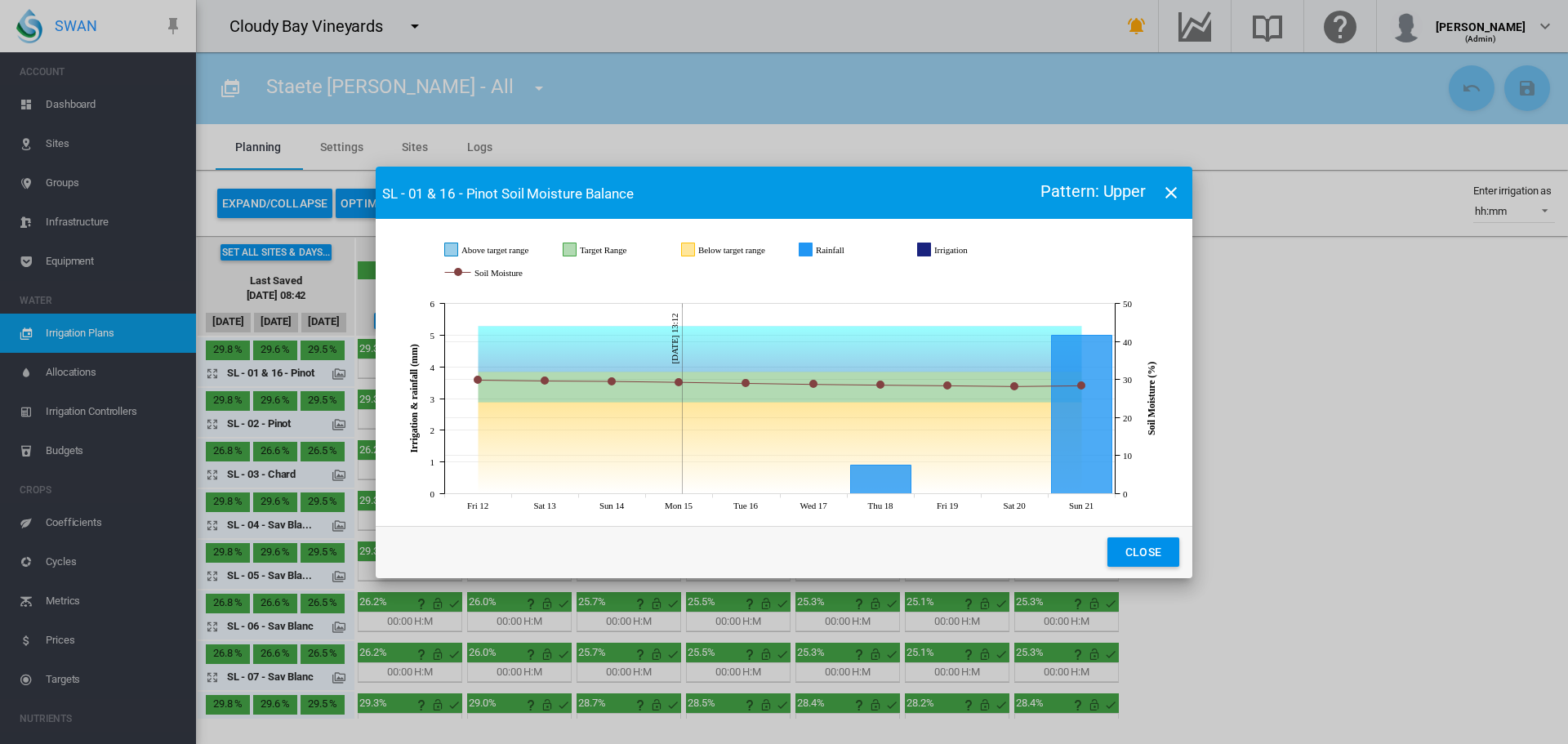
click at [1149, 553] on button "Close" at bounding box center [1143, 553] width 72 height 29
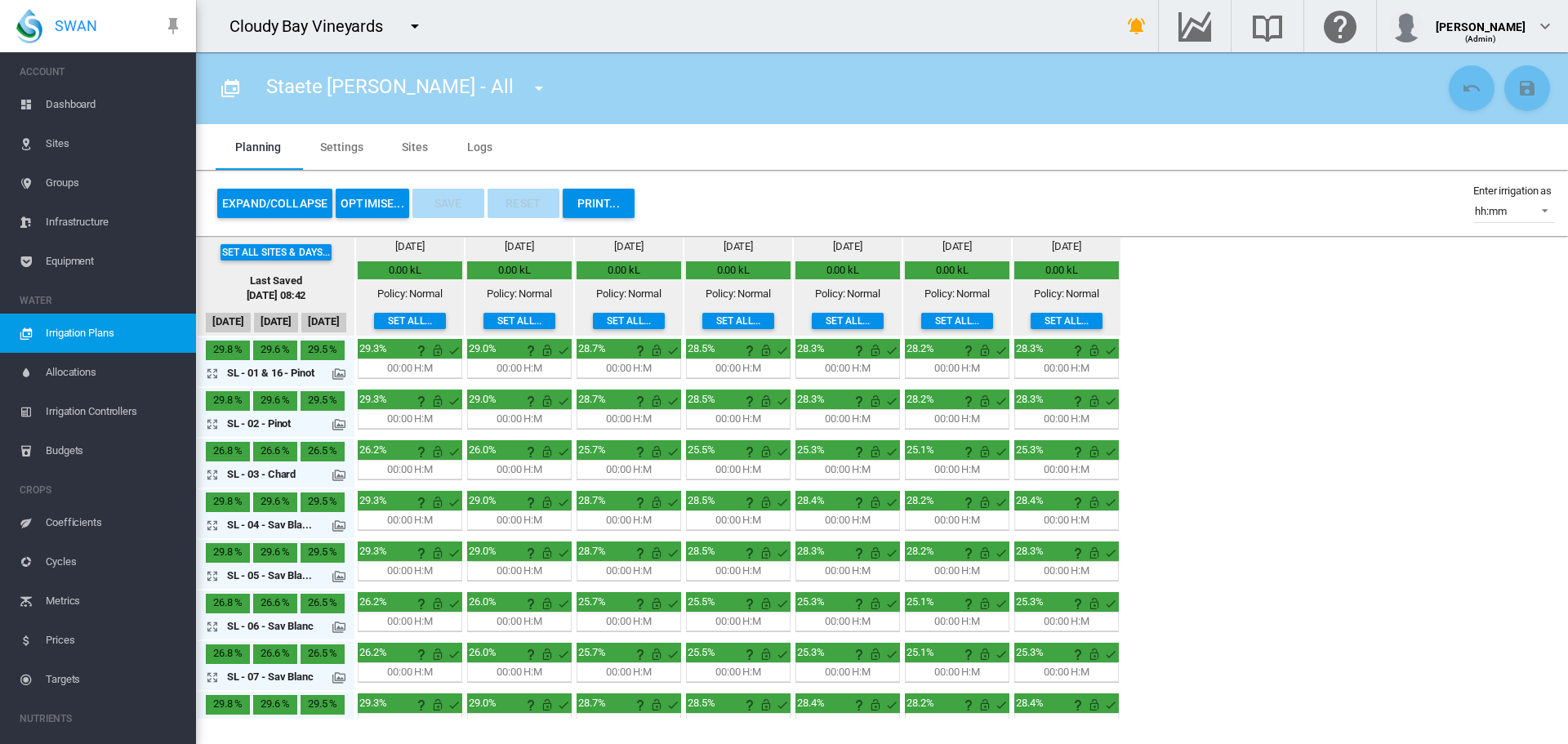
click at [369, 206] on button "OPTIMISE..." at bounding box center [372, 203] width 74 height 29
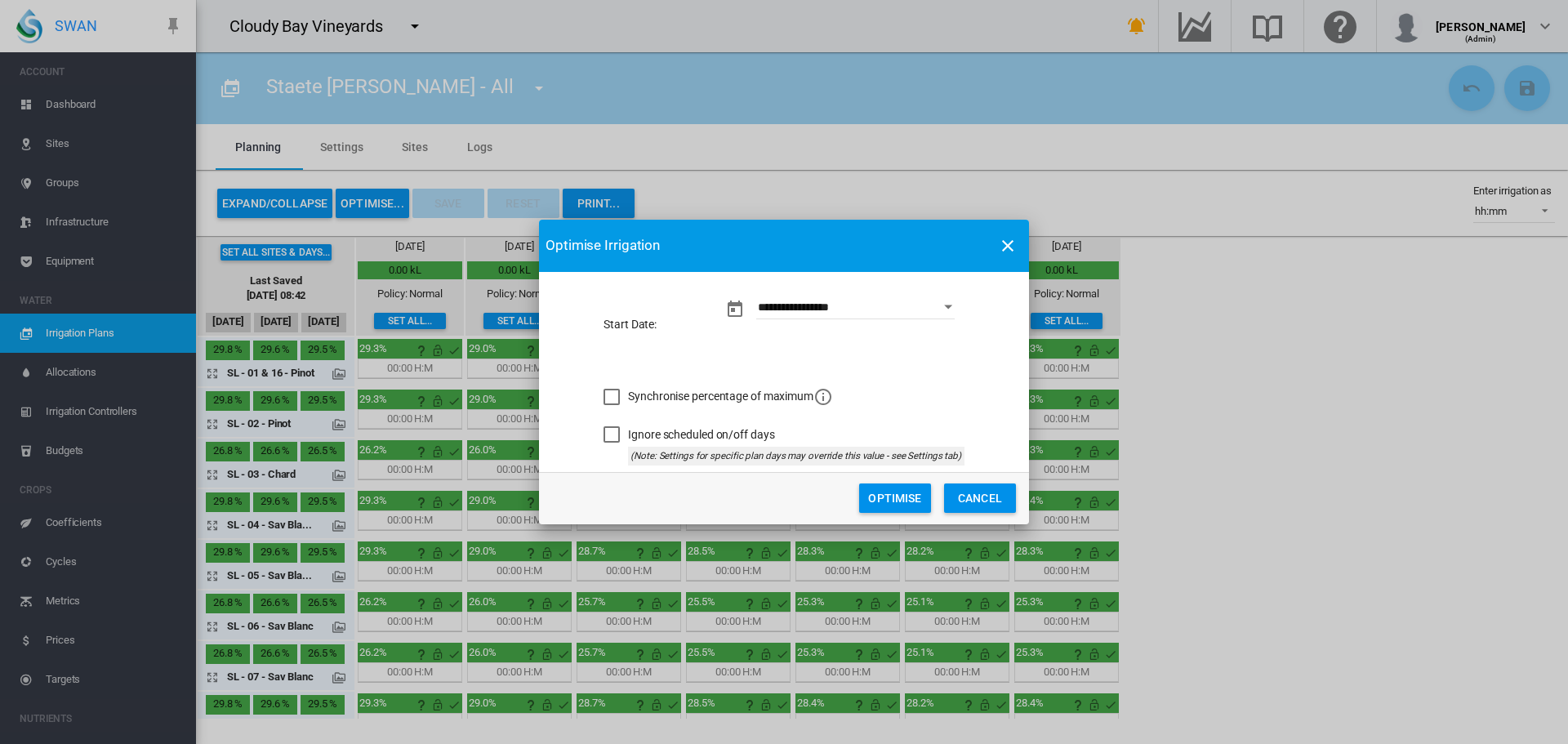
click at [909, 501] on button "Optimise" at bounding box center [895, 498] width 72 height 29
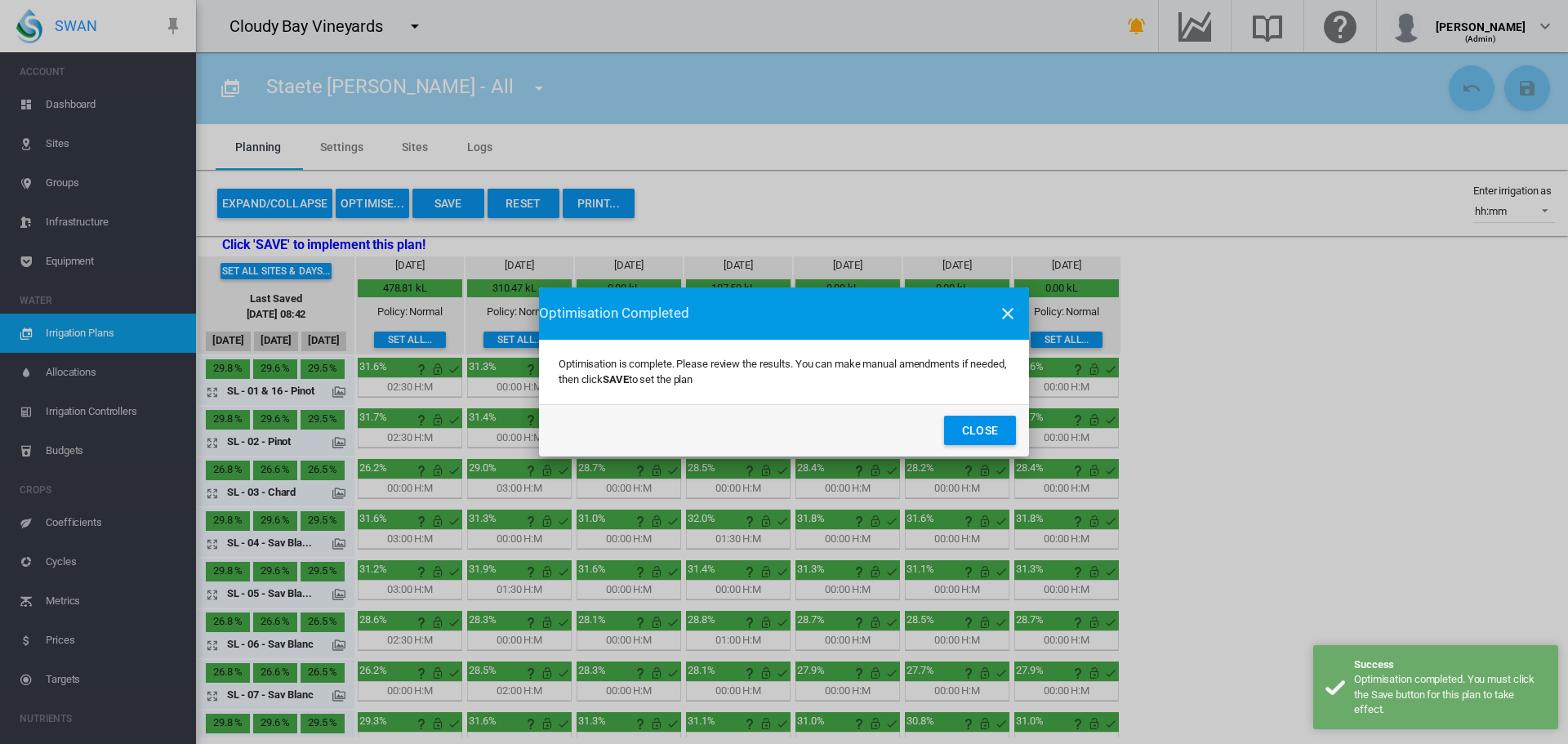
click at [960, 429] on button "Close" at bounding box center [980, 430] width 72 height 29
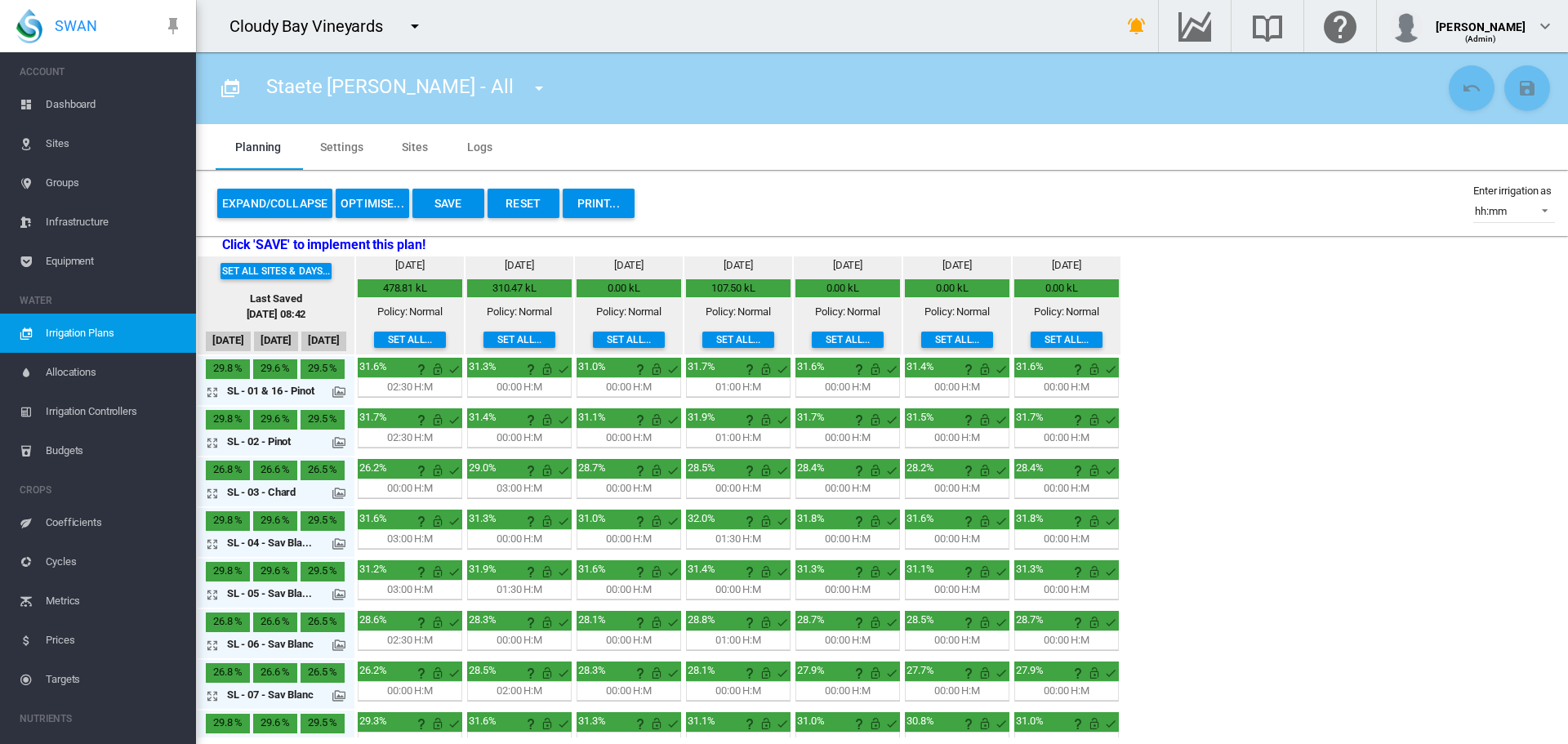
click at [342, 391] on md-icon at bounding box center [339, 392] width 13 height 13
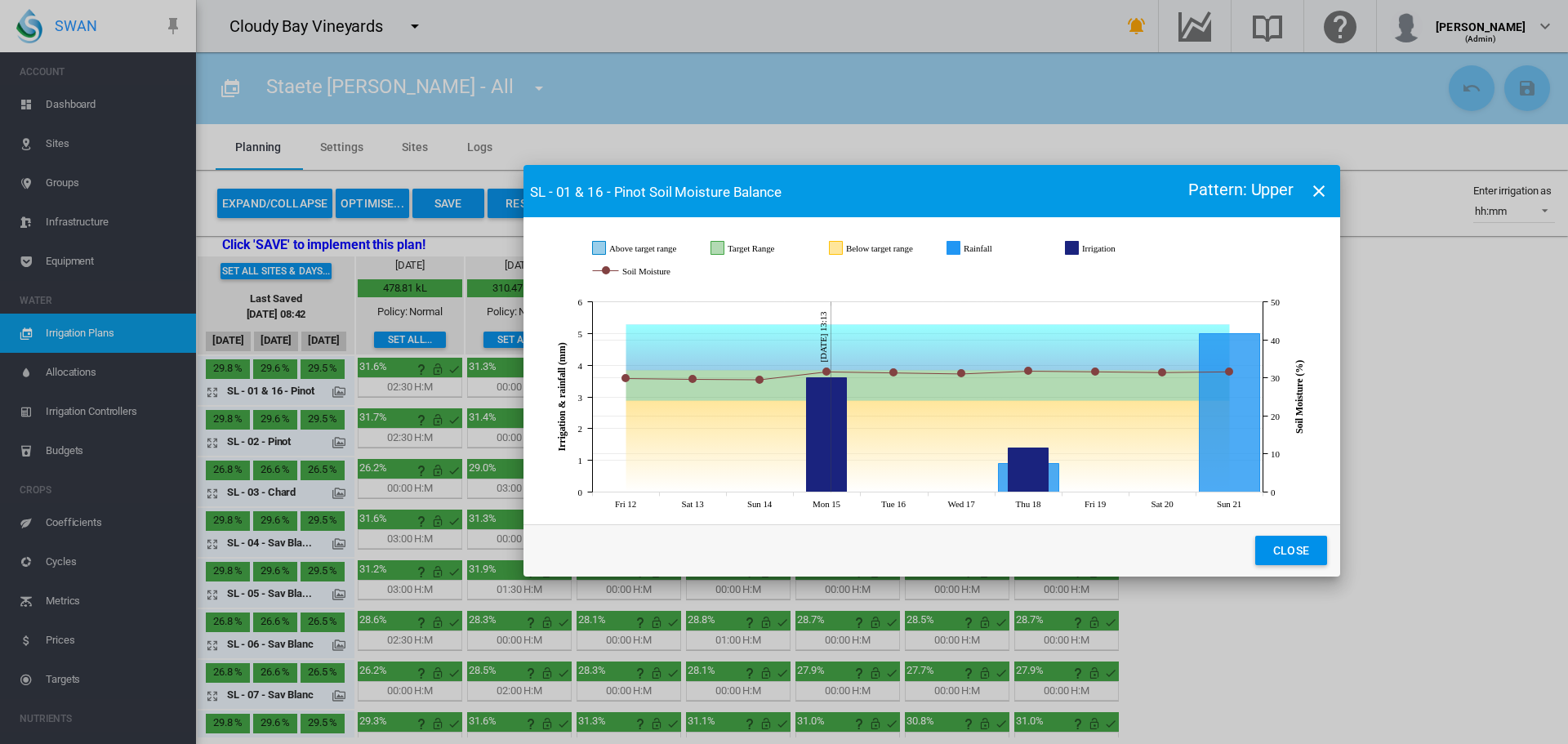
drag, startPoint x: 791, startPoint y: 183, endPoint x: 939, endPoint y: 181, distance: 148.0
click at [939, 181] on md-toolbar "SL - 01 & 16 - Pinot Soil Moisture Balance Pattern: Upper" at bounding box center [931, 190] width 816 height 52
click at [1280, 546] on button "Close" at bounding box center [1291, 551] width 72 height 29
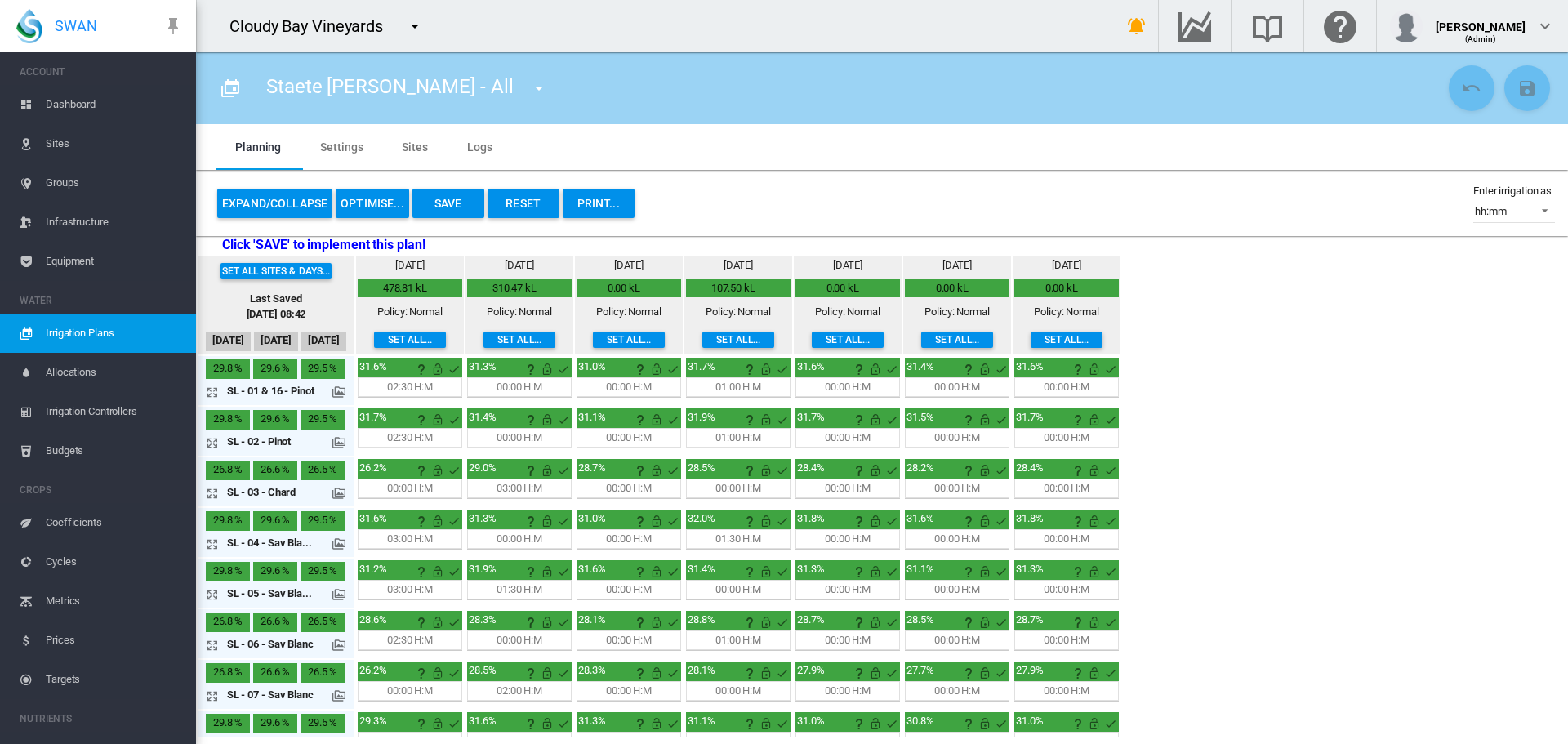
click at [296, 196] on button "Expand/Collapse" at bounding box center [274, 203] width 115 height 29
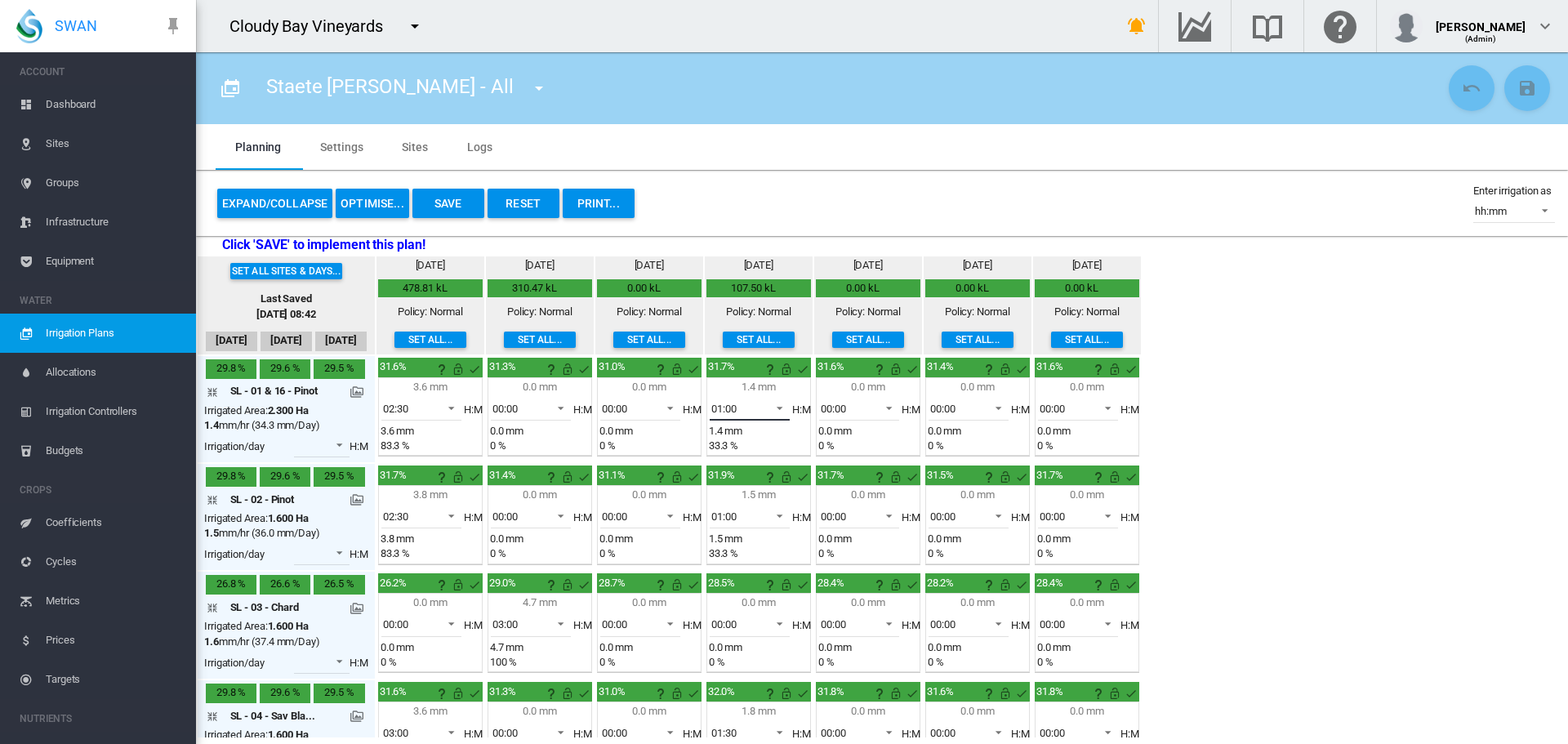
click at [778, 409] on span at bounding box center [774, 406] width 19 height 15
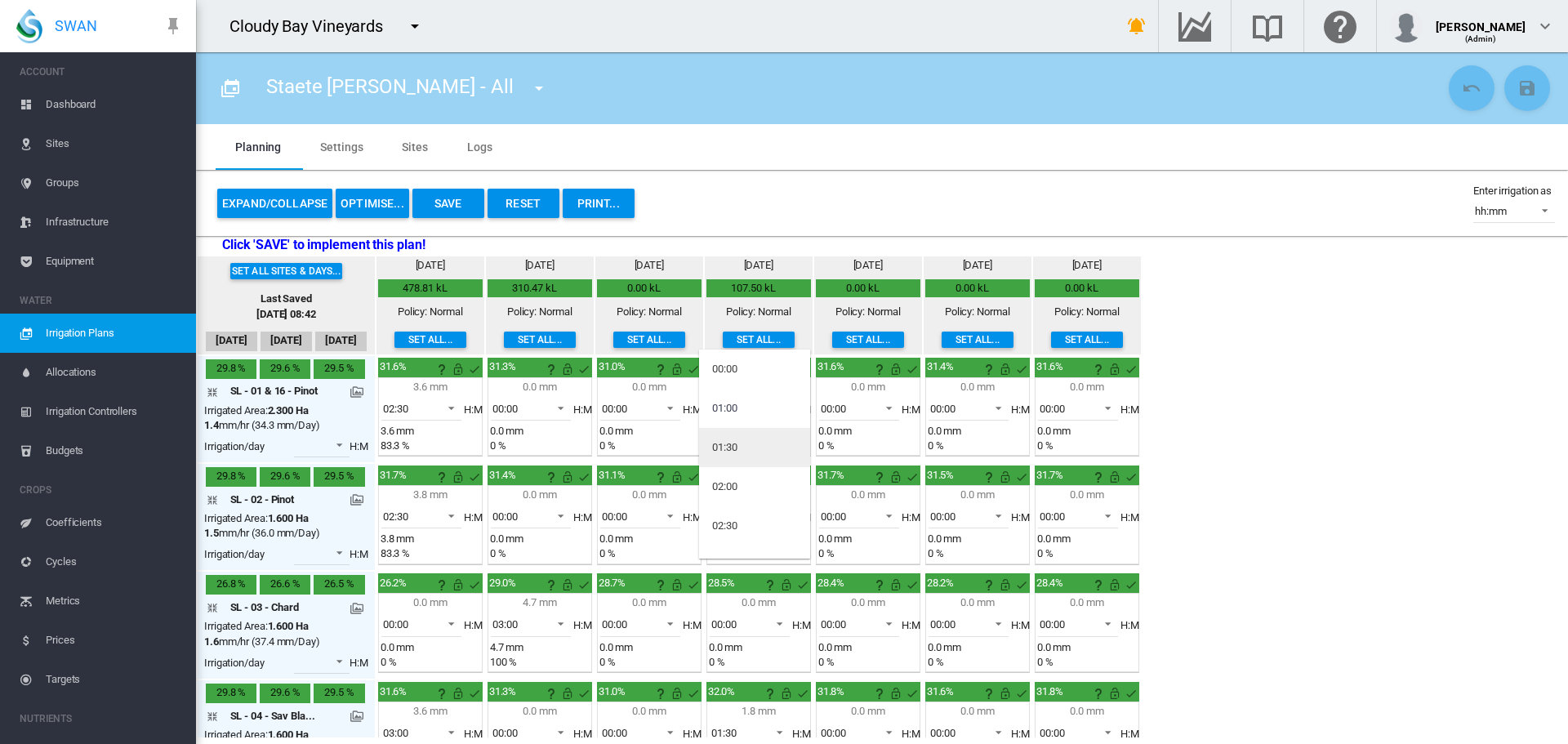
click at [768, 439] on md-option "01:30" at bounding box center [754, 448] width 111 height 40
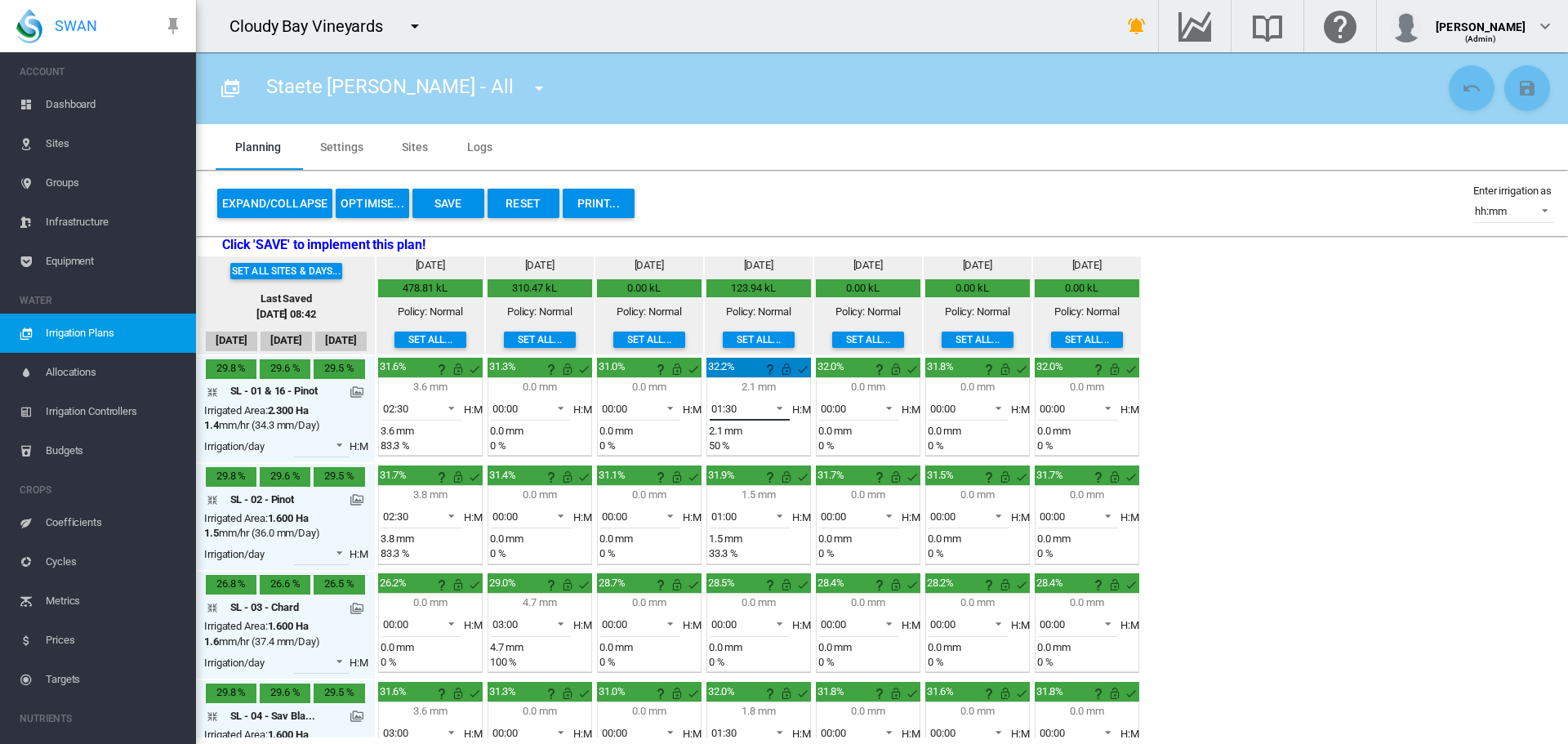
click at [778, 411] on span at bounding box center [774, 406] width 19 height 15
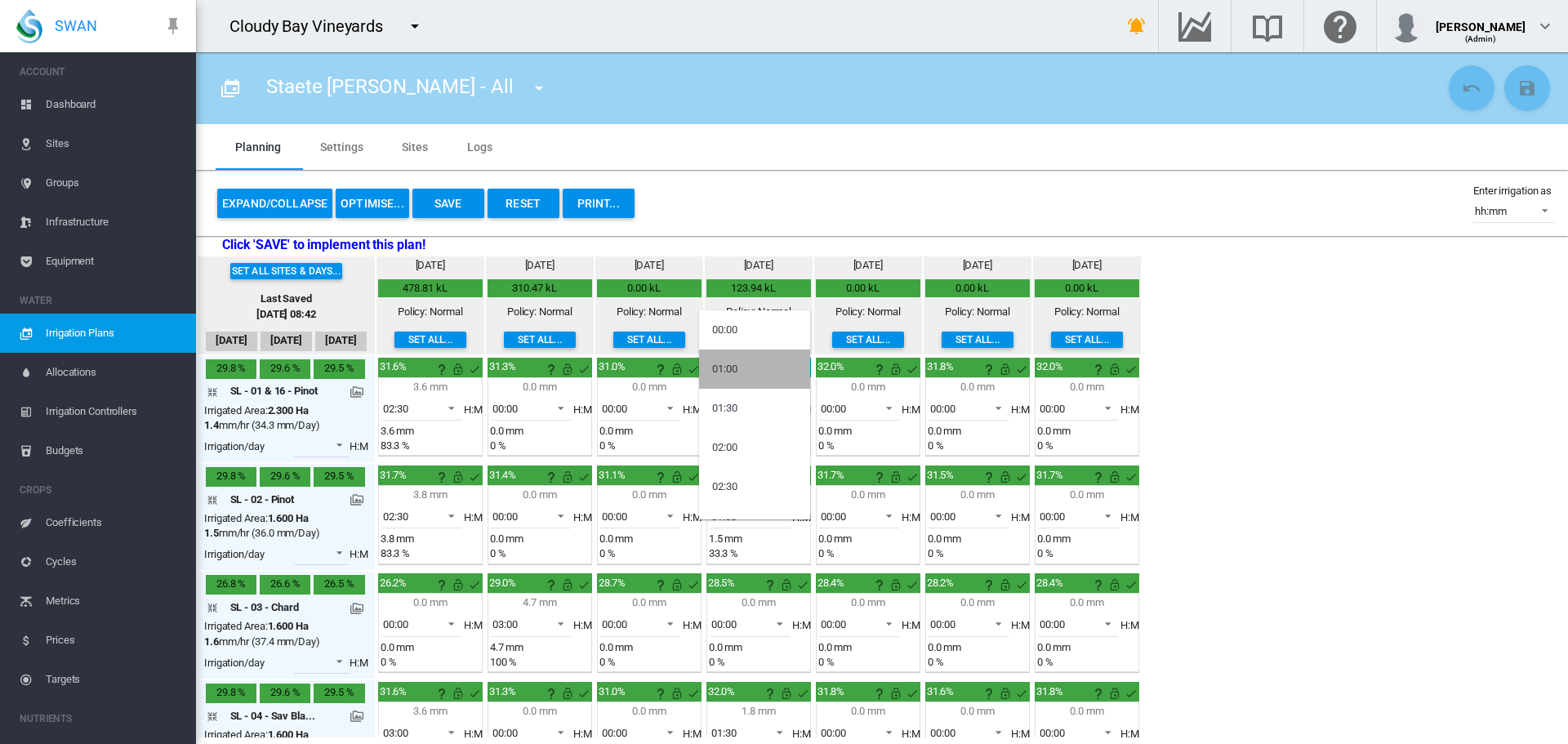
click at [761, 377] on md-option "01:00" at bounding box center [754, 369] width 111 height 40
click at [270, 199] on button "Expand/Collapse" at bounding box center [274, 203] width 115 height 29
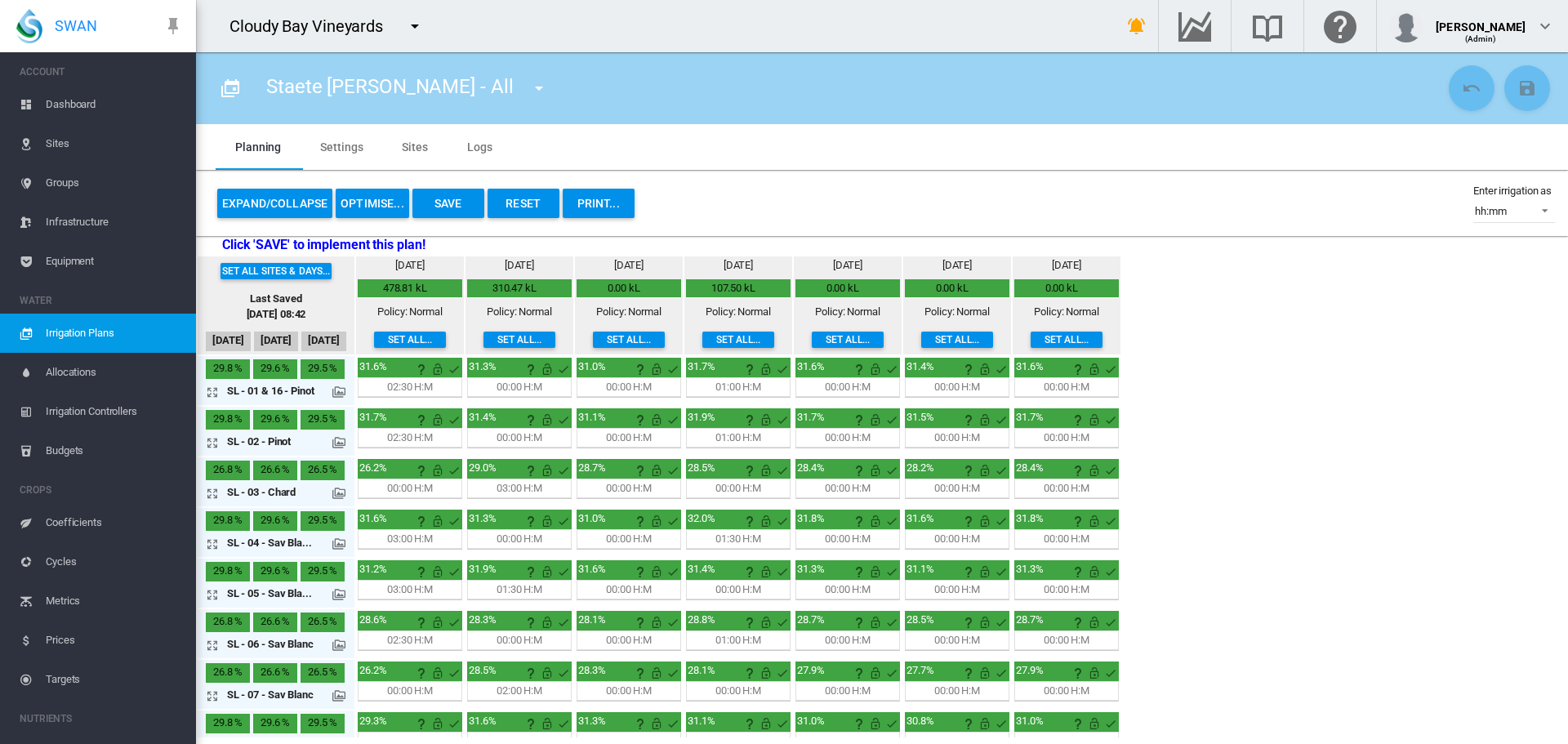
click at [445, 205] on button "Save" at bounding box center [449, 203] width 72 height 29
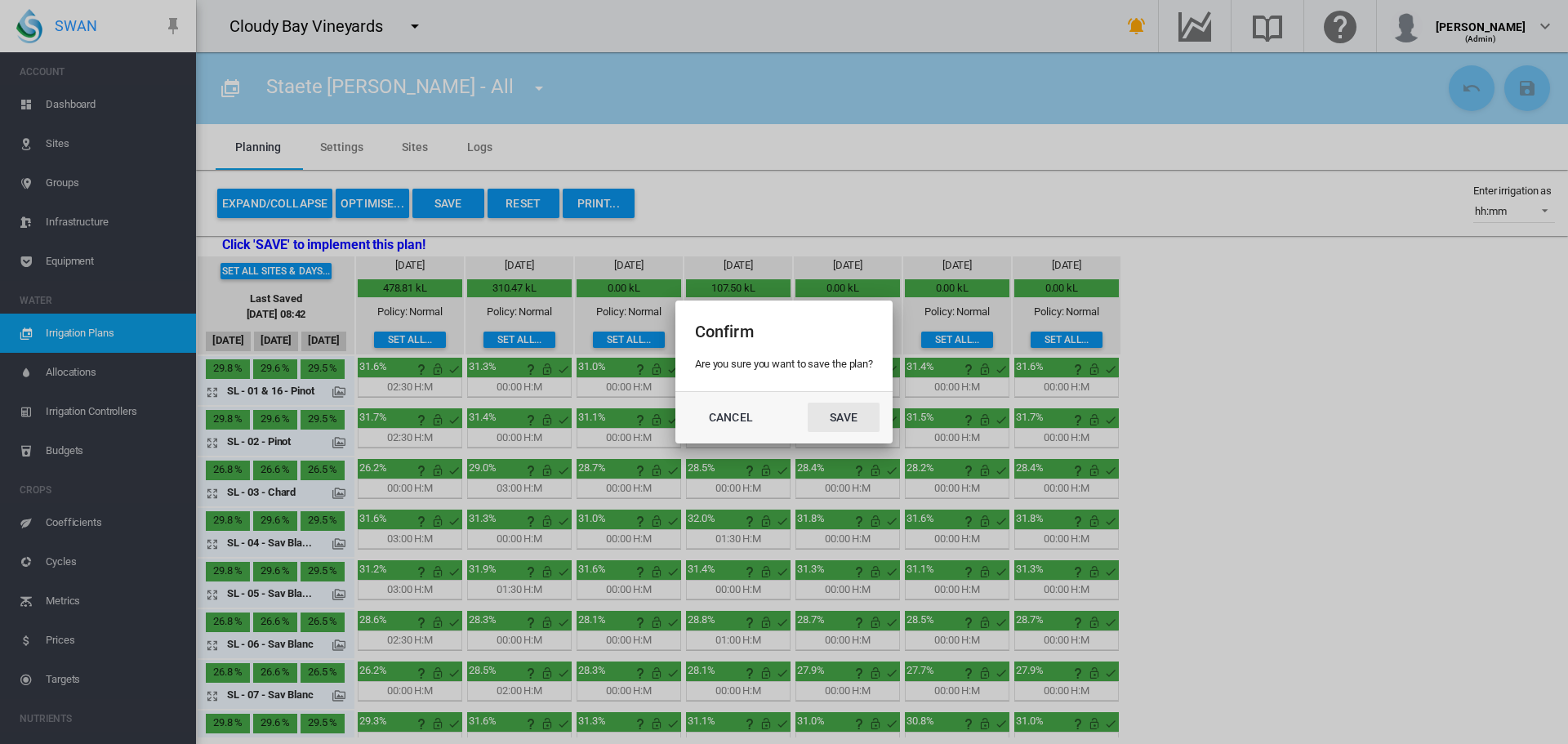
click at [854, 410] on button "Save" at bounding box center [844, 418] width 72 height 29
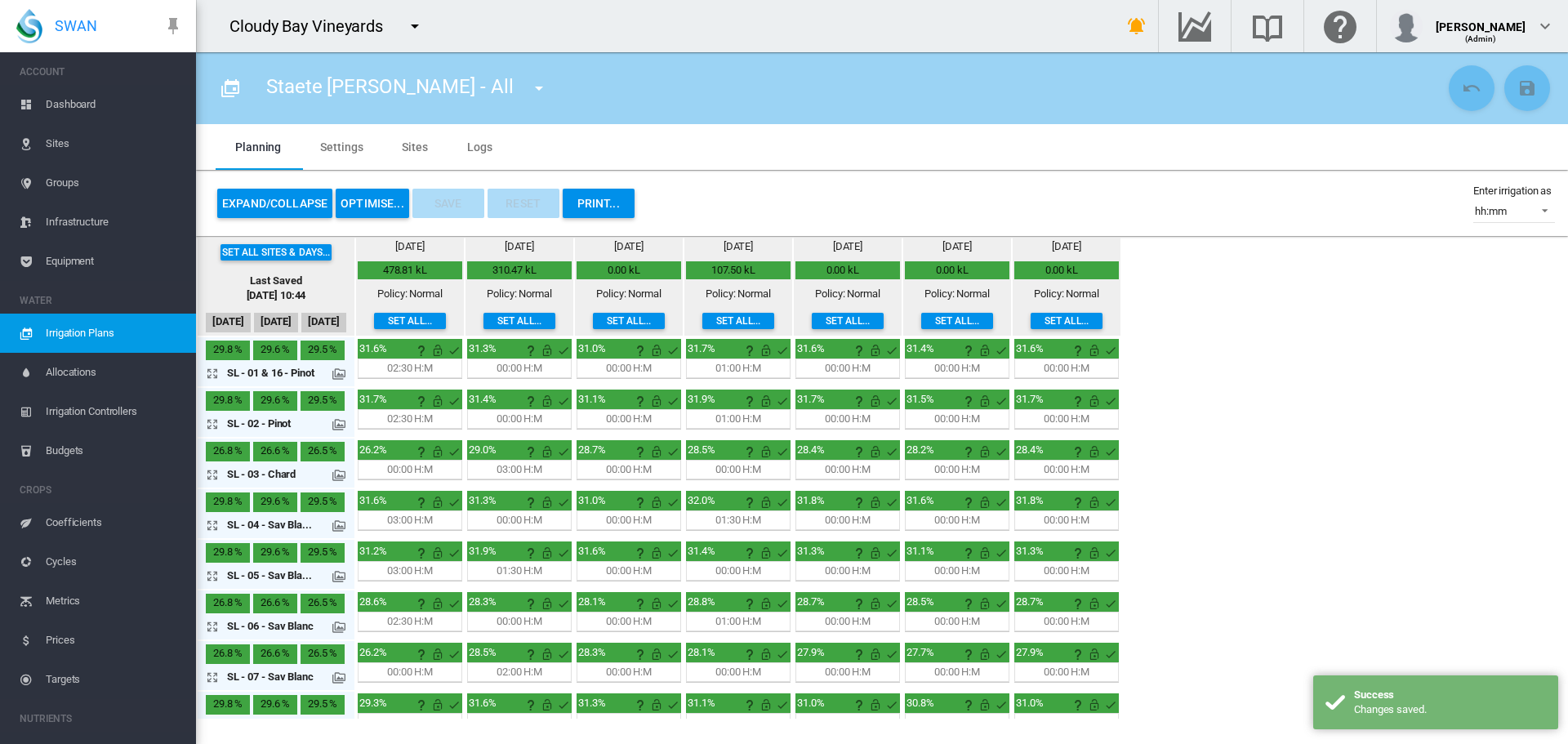
click at [89, 409] on span "Irrigation Controllers" at bounding box center [114, 411] width 137 height 40
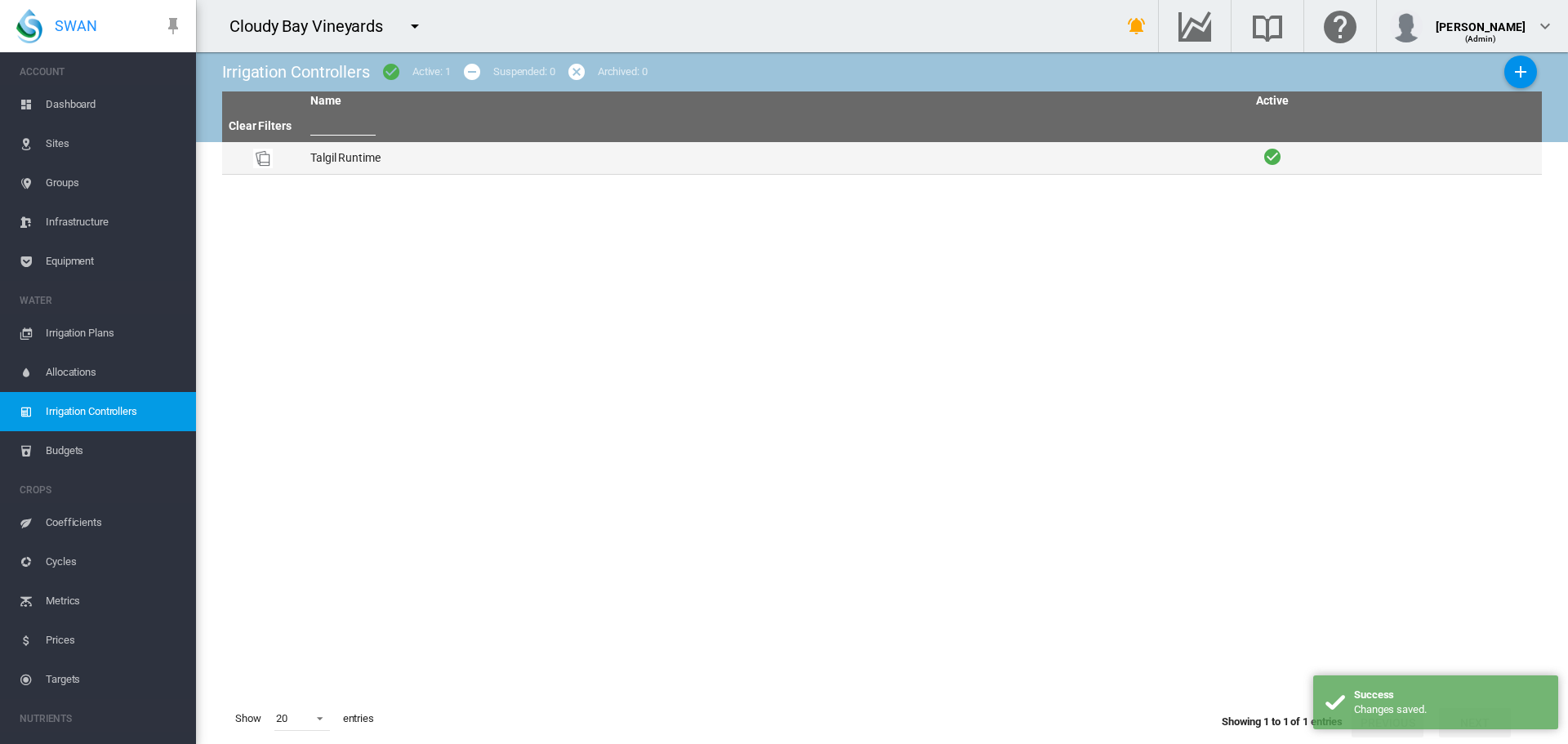
click at [342, 163] on td "Talgil Runtime" at bounding box center [775, 158] width 944 height 32
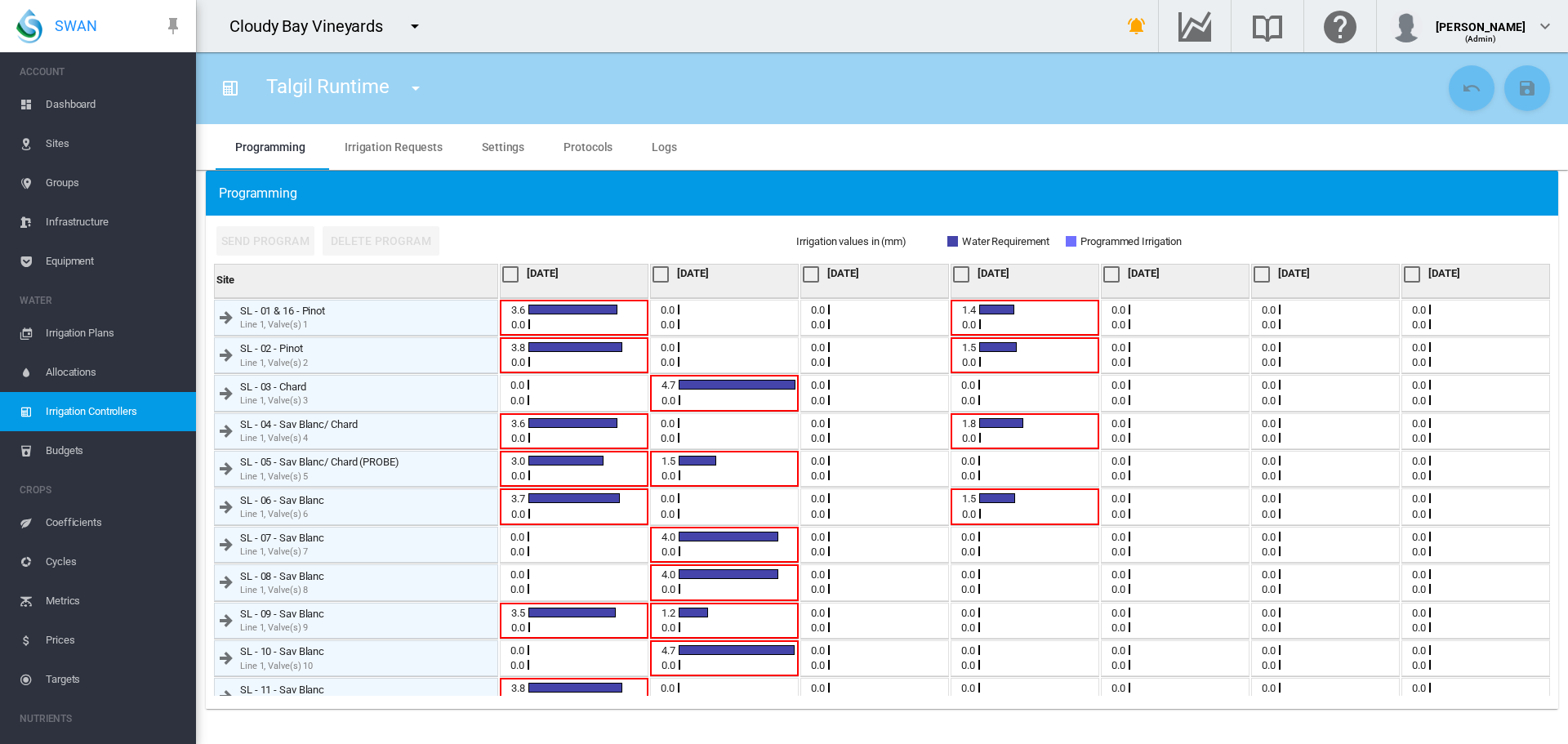
click at [515, 271] on div at bounding box center [510, 275] width 17 height 17
click at [661, 272] on div at bounding box center [661, 275] width 17 height 17
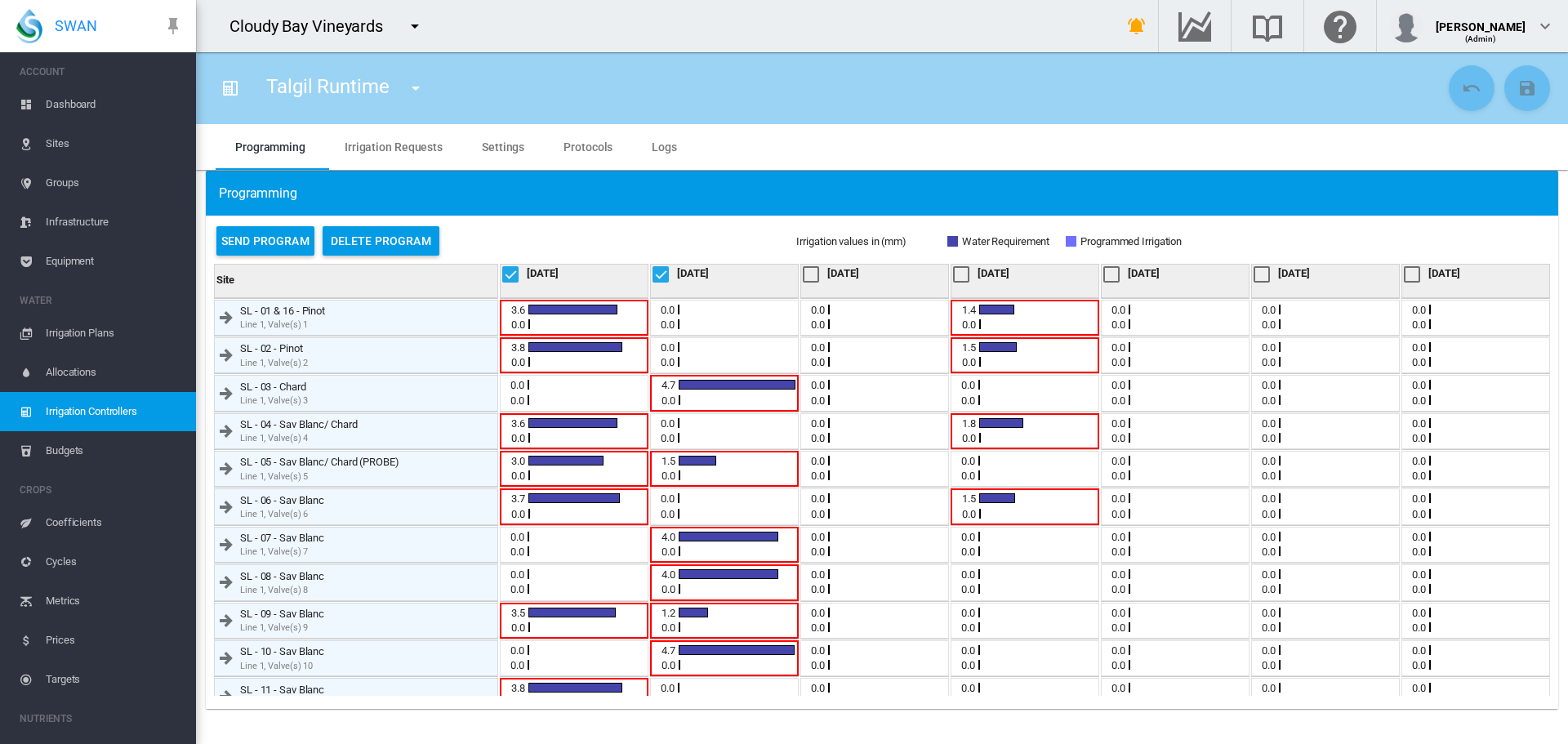
click at [955, 278] on div at bounding box center [961, 275] width 17 height 17
click at [513, 276] on div at bounding box center [510, 275] width 17 height 17
click at [663, 275] on div at bounding box center [661, 275] width 17 height 17
click at [960, 267] on div at bounding box center [961, 275] width 17 height 17
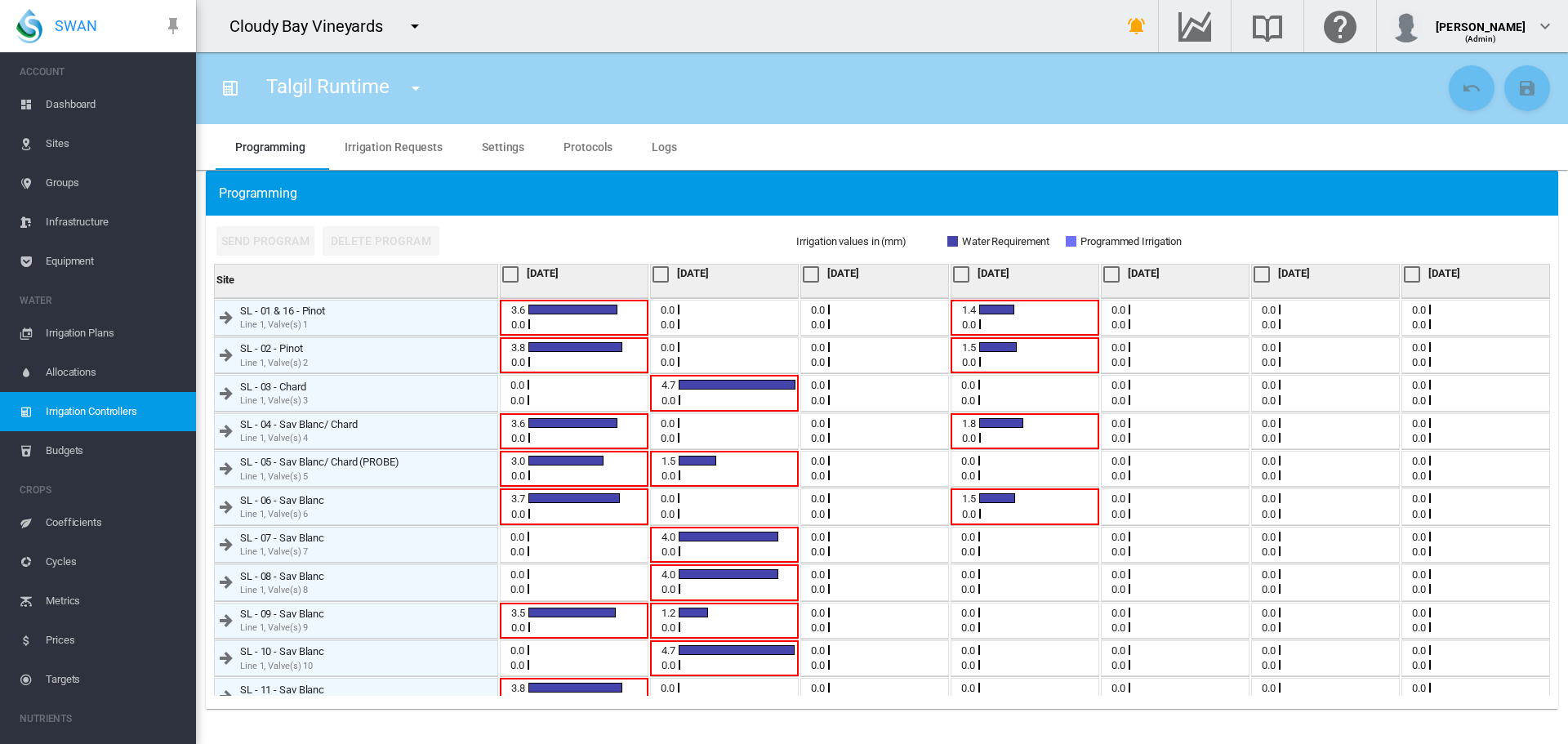
click at [66, 332] on span "Irrigation Plans" at bounding box center [114, 333] width 137 height 40
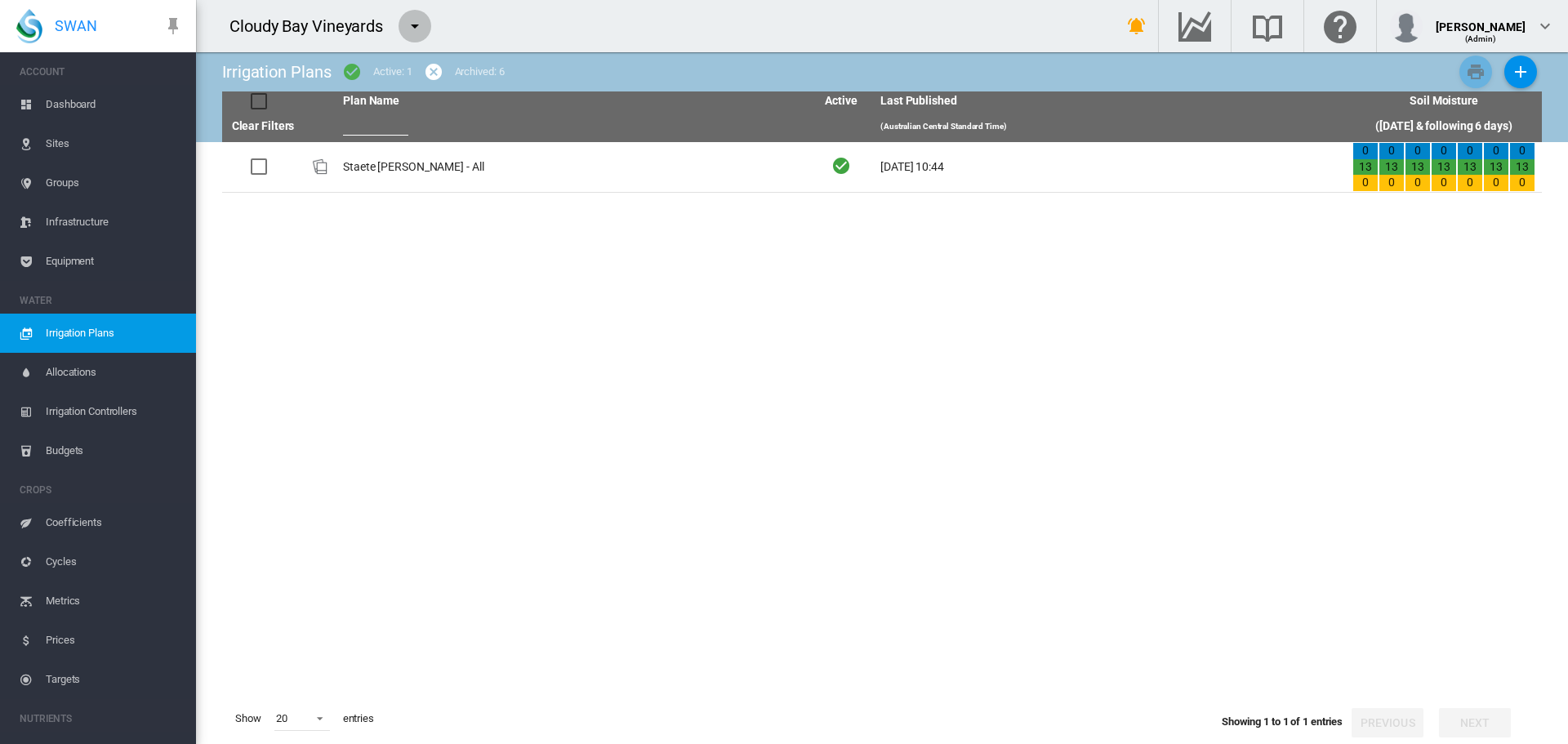
click at [414, 22] on md-icon "icon-menu-down" at bounding box center [415, 26] width 19 height 19
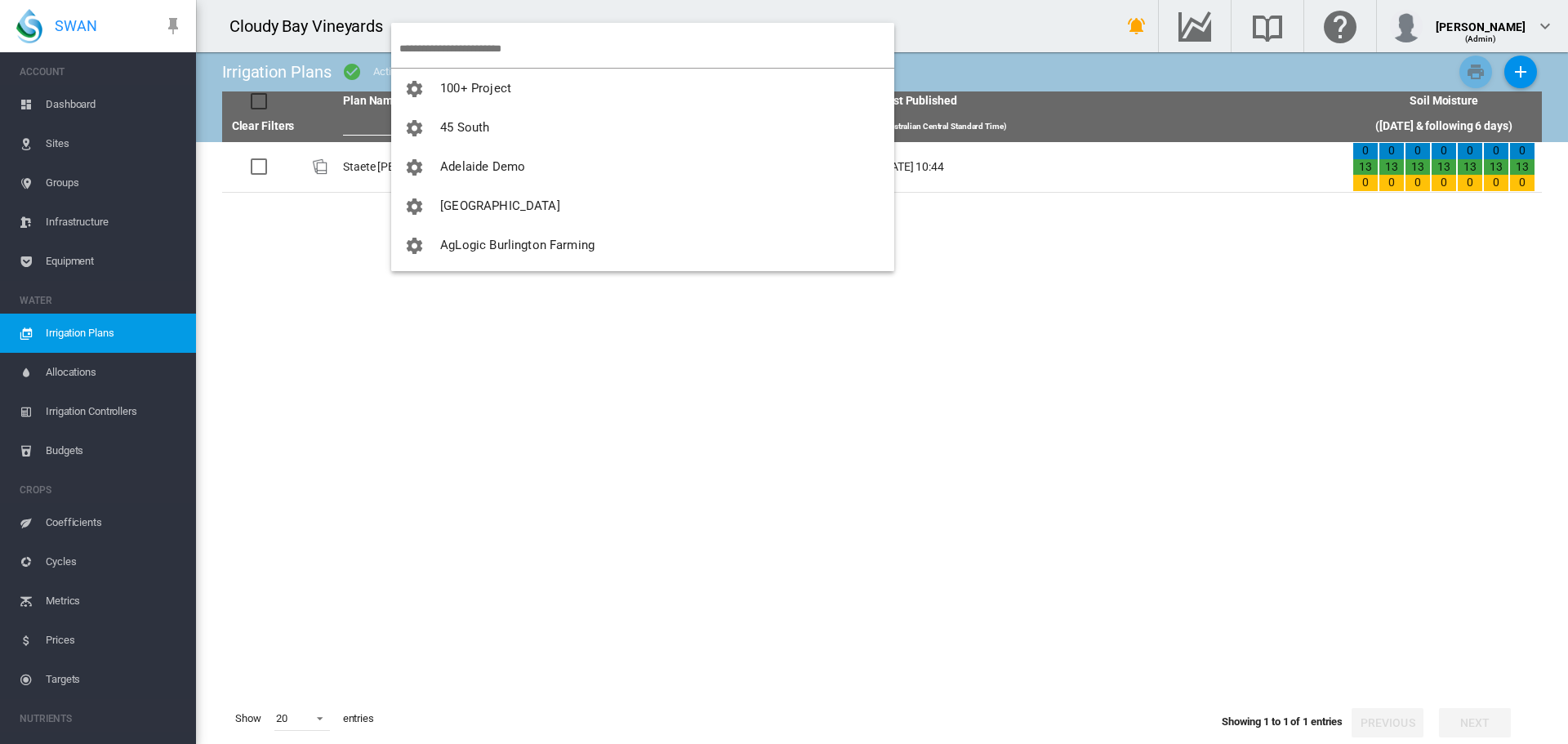
click at [467, 53] on input "search" at bounding box center [646, 49] width 494 height 39
click at [415, 341] on md-backdrop at bounding box center [784, 372] width 1568 height 744
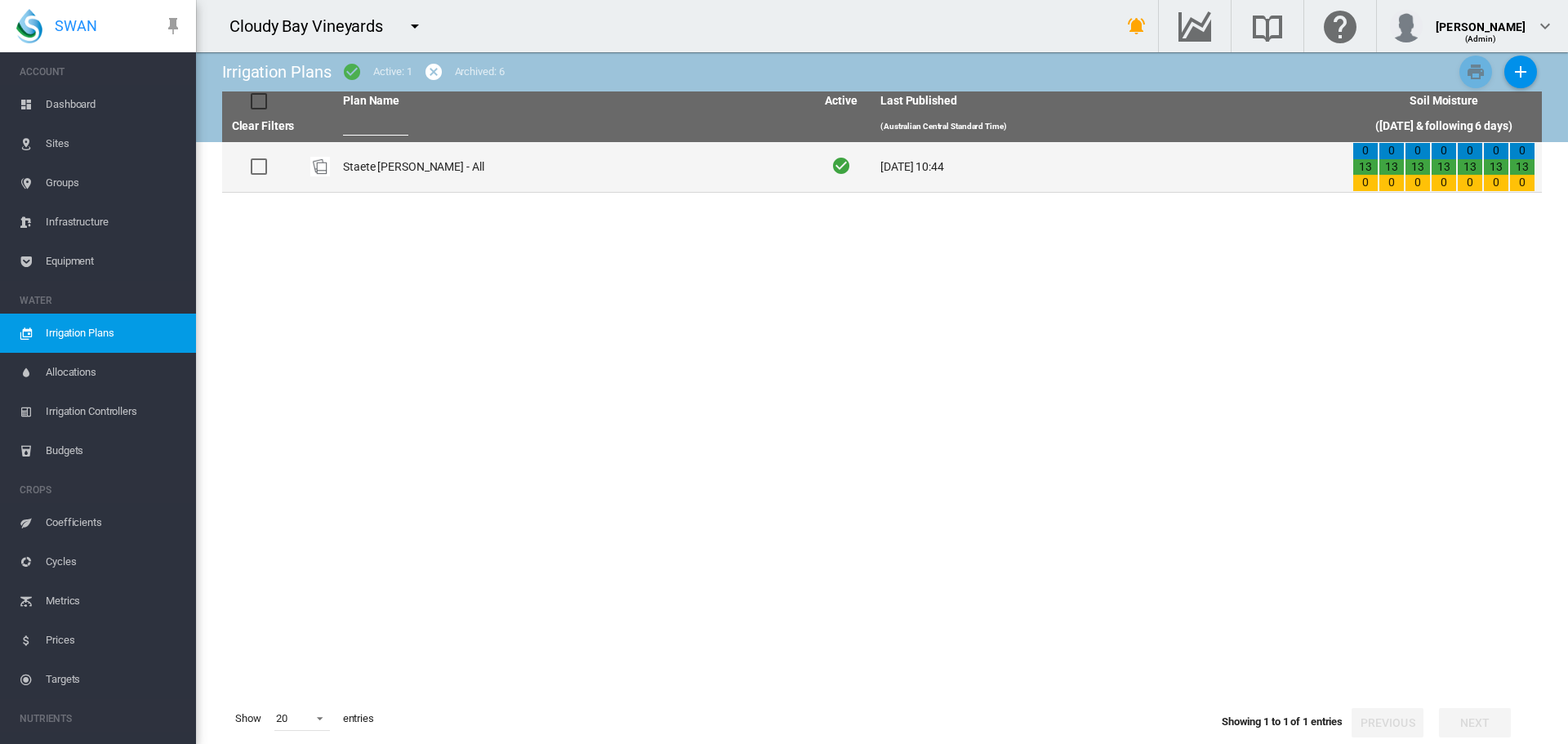
click at [381, 169] on td "Staete Landt - All" at bounding box center [573, 167] width 472 height 50
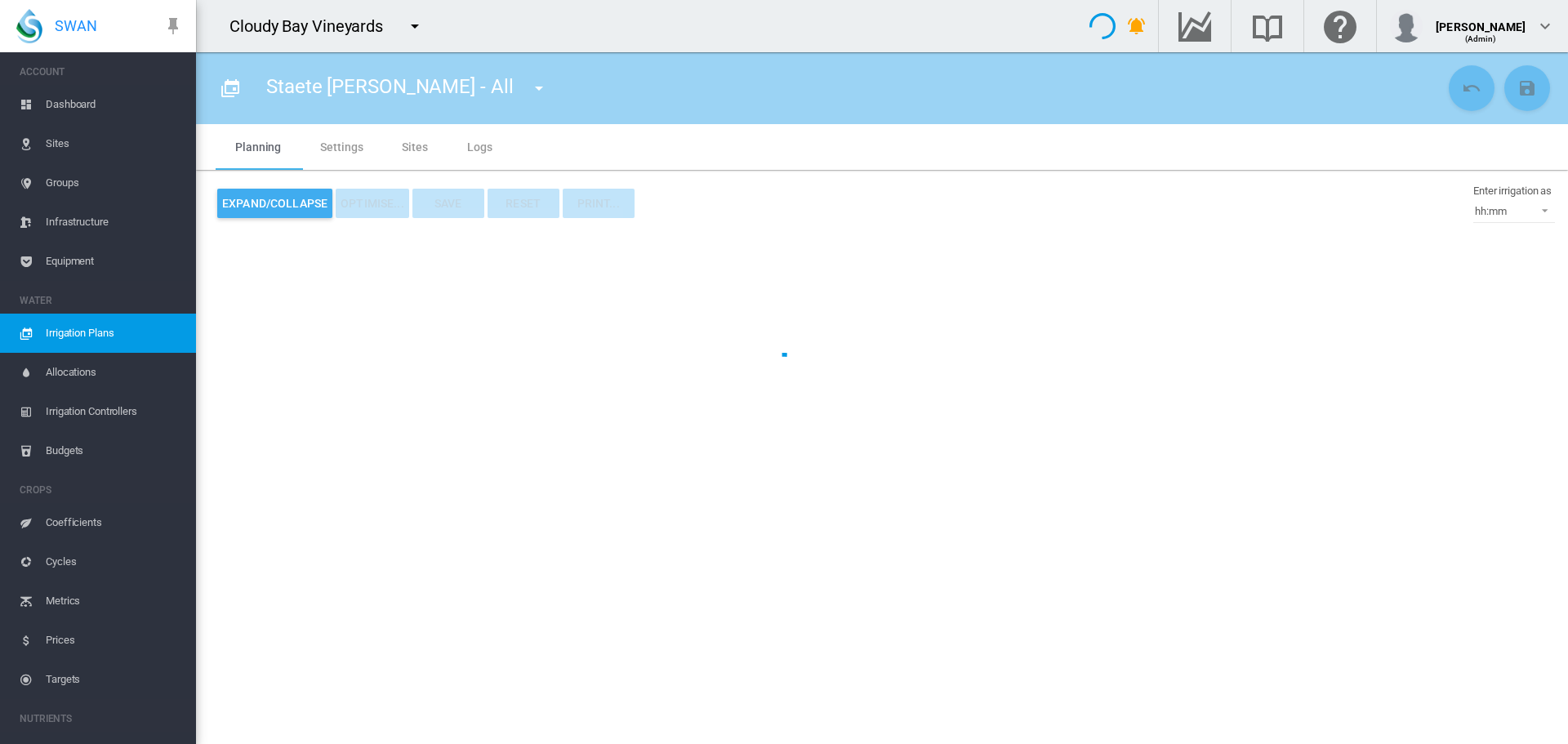
type input "**********"
type input "***"
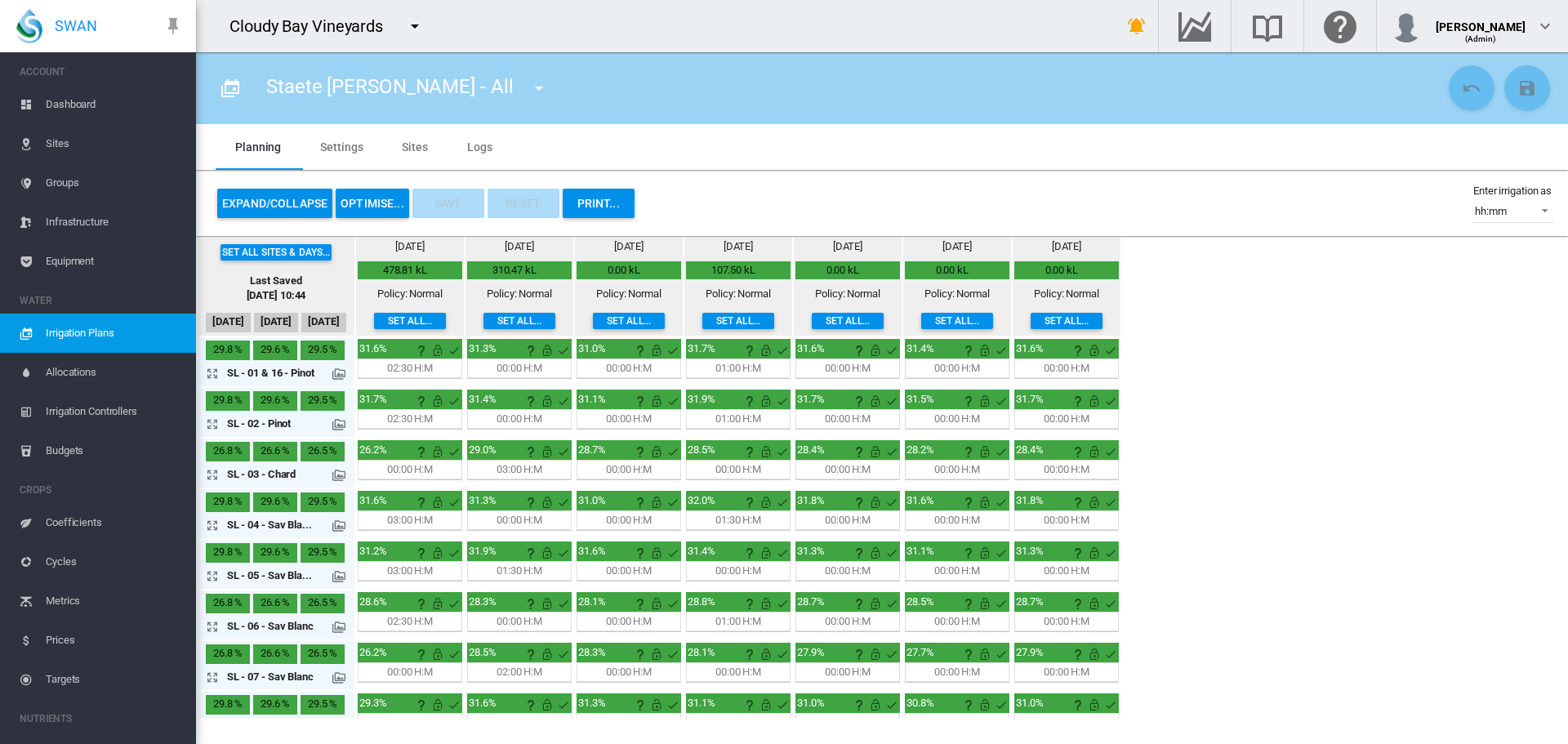
click at [51, 141] on span "Sites" at bounding box center [114, 143] width 137 height 40
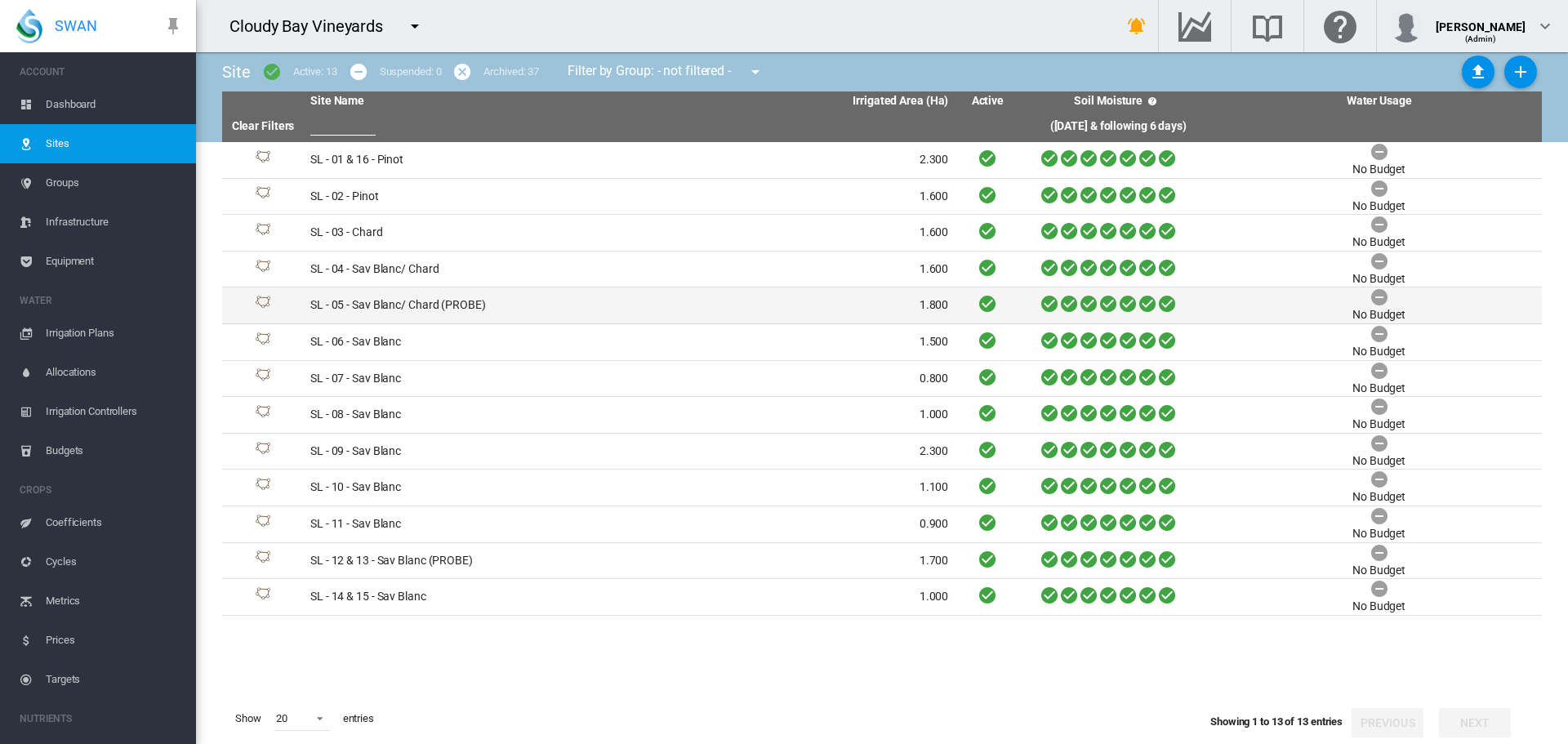
click at [392, 303] on td "SL - 05 - Sav Blanc/ Chard (PROBE)" at bounding box center [466, 305] width 325 height 36
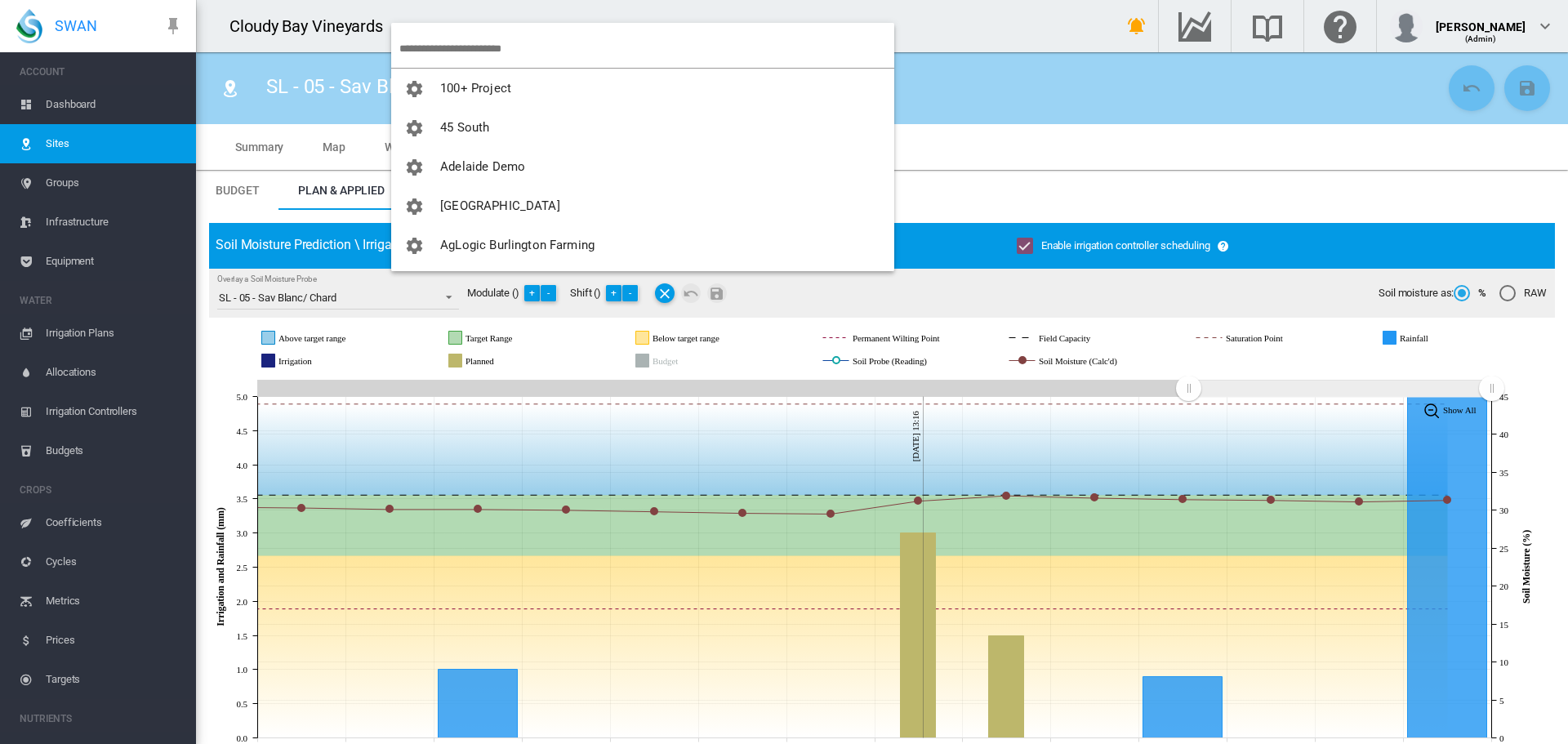
click at [458, 40] on input "search" at bounding box center [646, 49] width 494 height 39
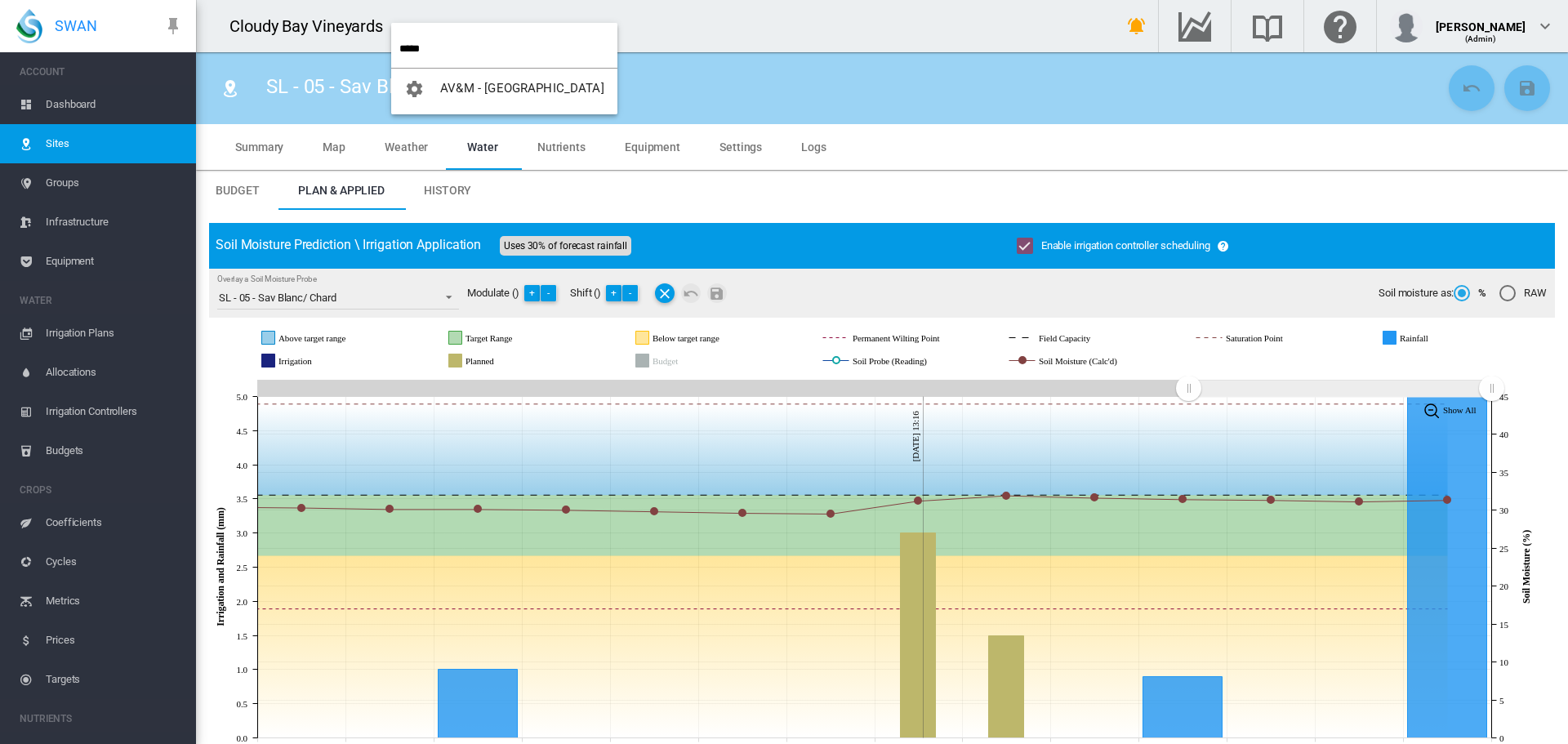
type input "*****"
click at [518, 92] on span "AV&M - [GEOGRAPHIC_DATA]" at bounding box center [522, 88] width 165 height 15
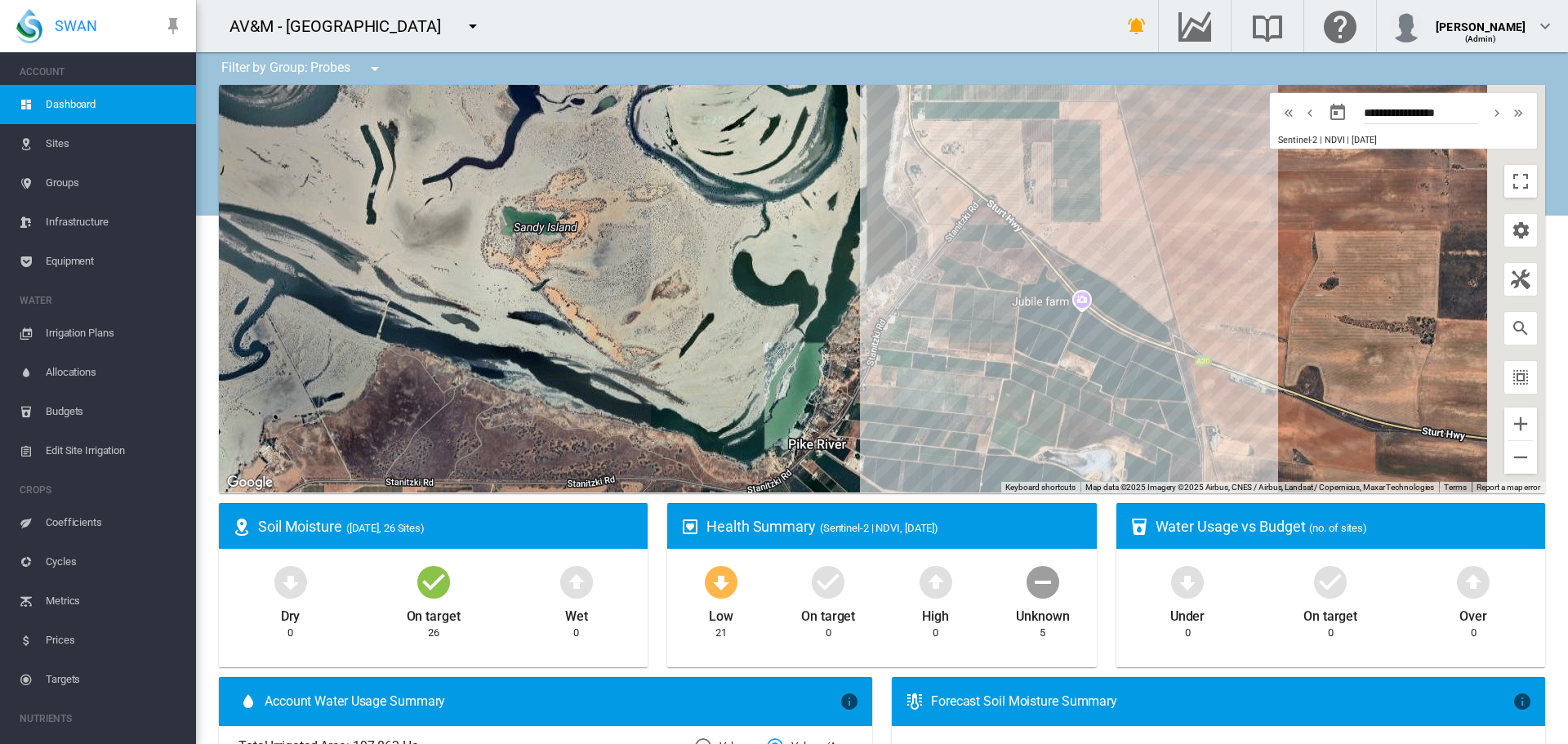
drag, startPoint x: 1081, startPoint y: 281, endPoint x: 797, endPoint y: 253, distance: 285.4
click at [797, 253] on div at bounding box center [881, 289] width 1326 height 408
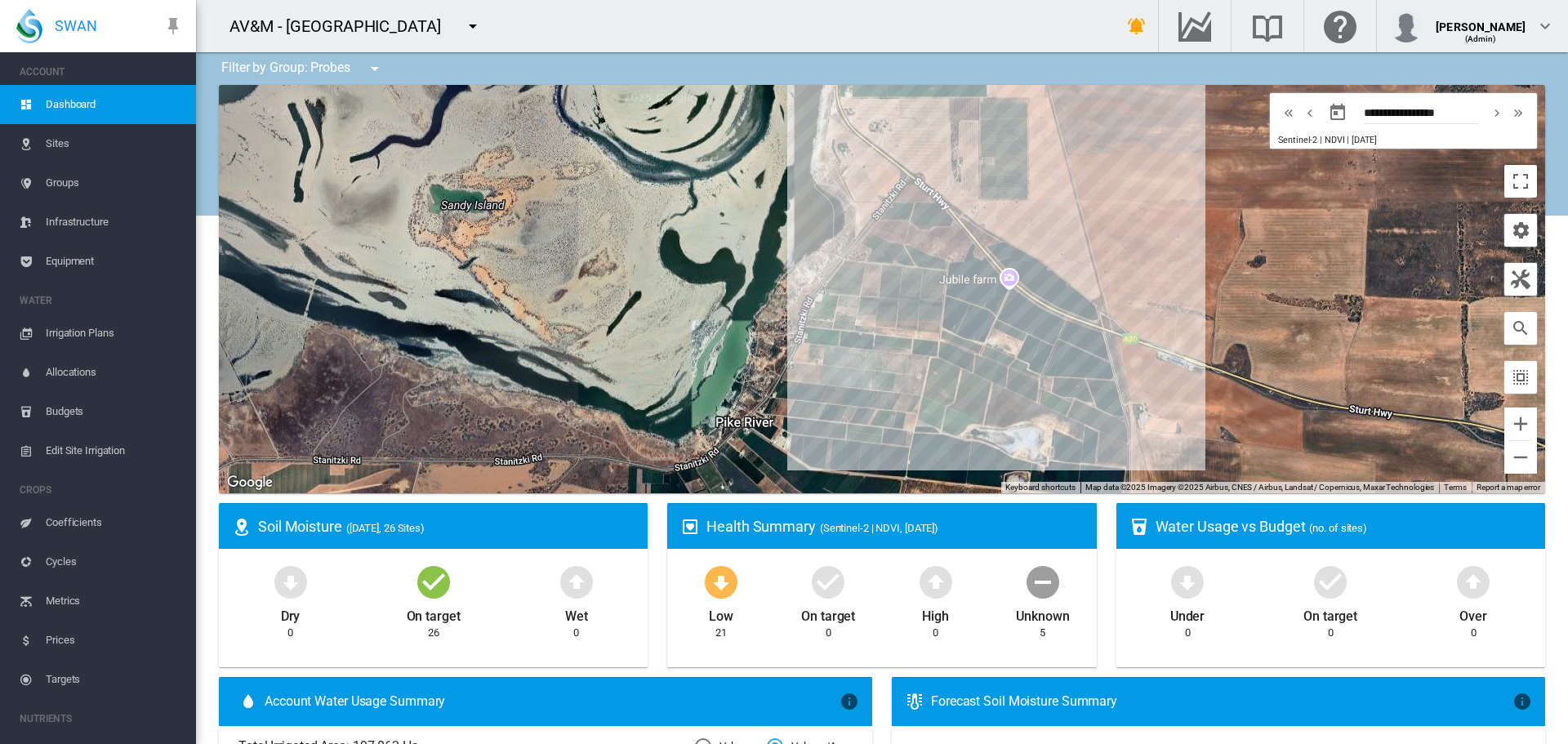
click at [60, 143] on span "Sites" at bounding box center [114, 143] width 137 height 40
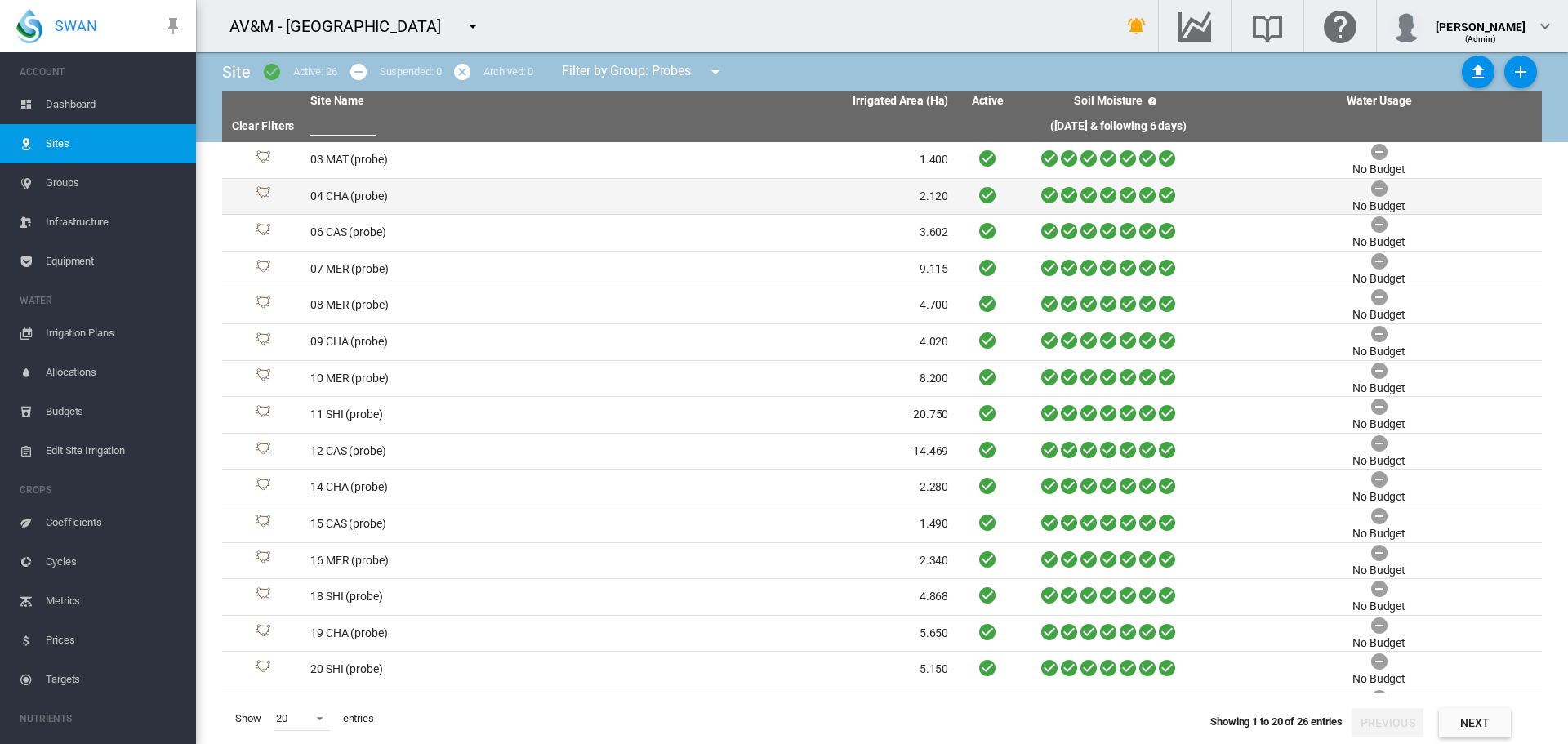
click at [369, 199] on td "04 CHA (probe)" at bounding box center [466, 197] width 325 height 36
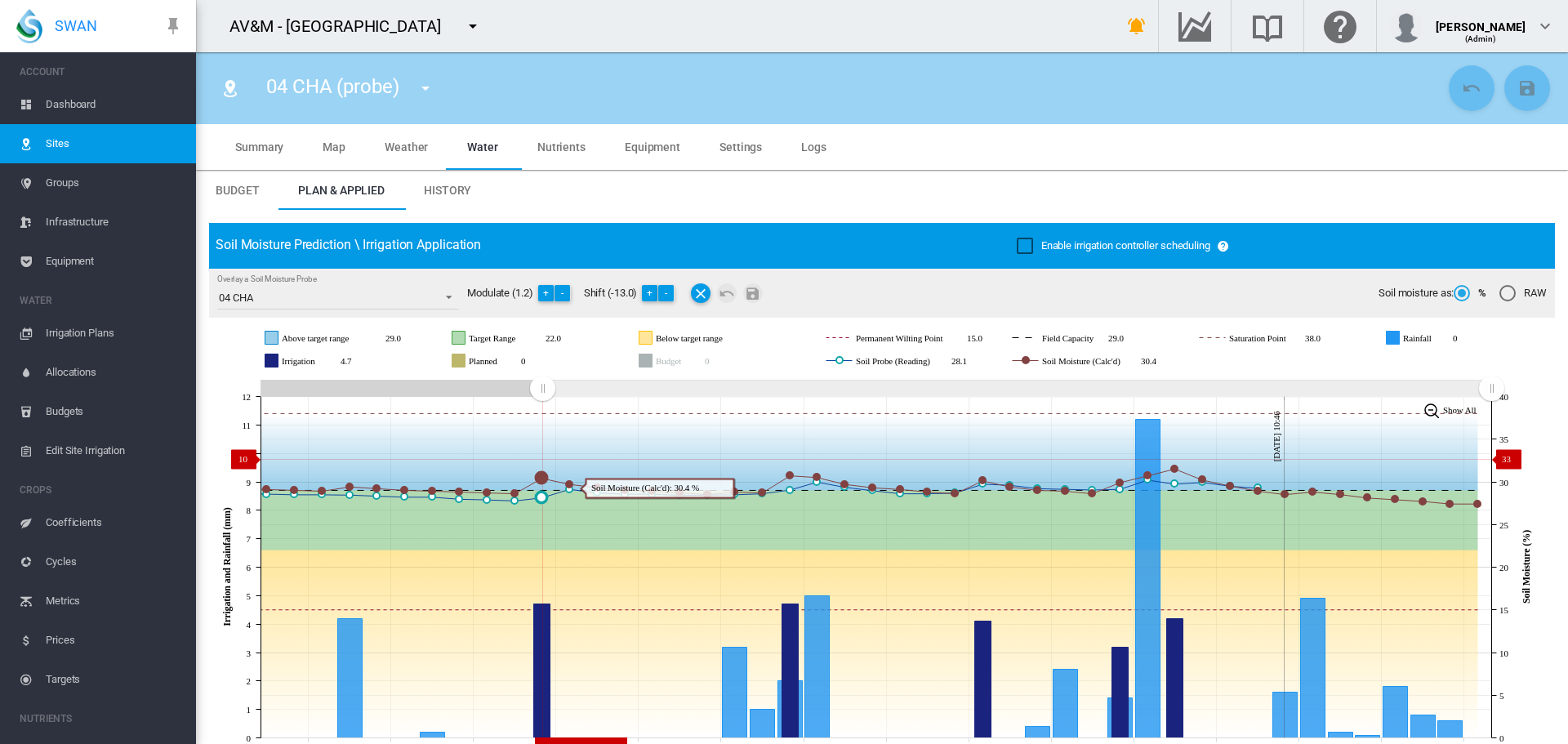
drag, startPoint x: 1192, startPoint y: 392, endPoint x: 542, endPoint y: 459, distance: 653.4
click at [542, 459] on icon "JavaScript chart by amCharts 3.21.15 Aug 11 Aug 14 Aug 17 Aug 20 Aug 23 Aug 26 …" at bounding box center [875, 567] width 1334 height 383
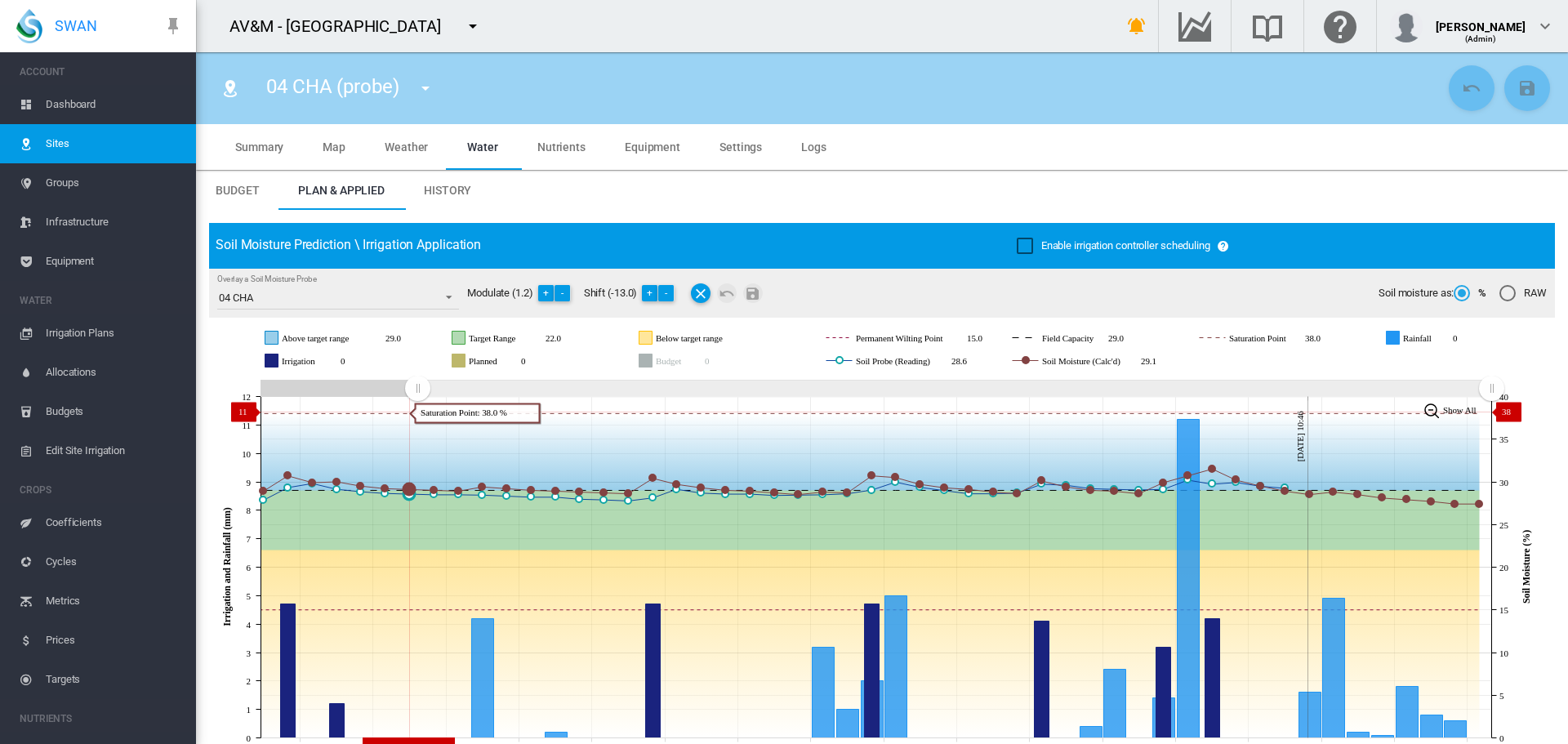
drag, startPoint x: 296, startPoint y: 408, endPoint x: 417, endPoint y: 412, distance: 121.1
click at [417, 412] on icon "JavaScript chart by amCharts 3.21.15 Aug 05 Aug 08 Aug 11 Aug 14 Aug 17 Aug 20 …" at bounding box center [875, 567] width 1334 height 383
drag, startPoint x: 422, startPoint y: 392, endPoint x: 370, endPoint y: 393, distance: 52.0
click at [414, 392] on rect "Zoom chart using cursor arrows" at bounding box center [418, 390] width 20 height 17
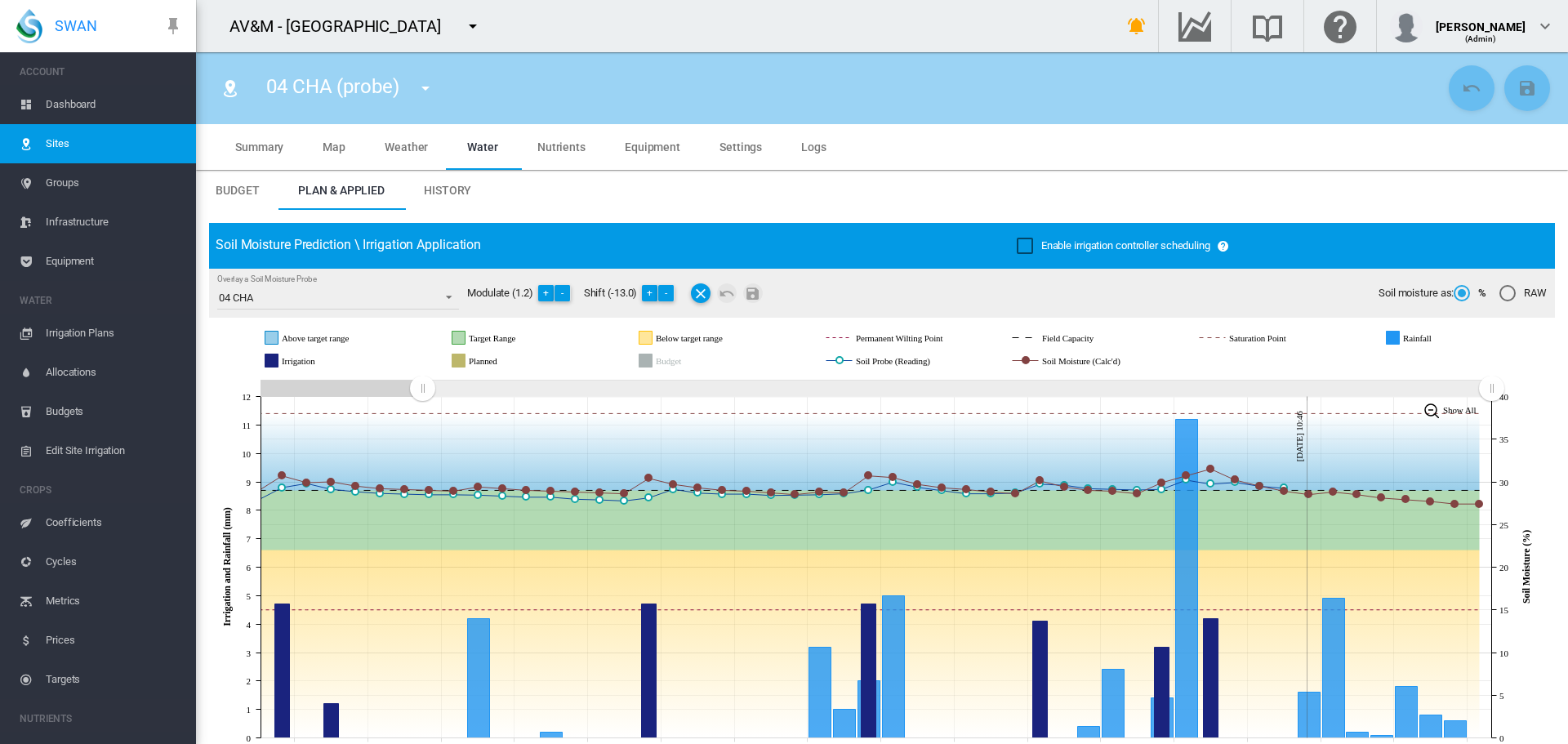
click at [369, 393] on rect at bounding box center [877, 389] width 1232 height 17
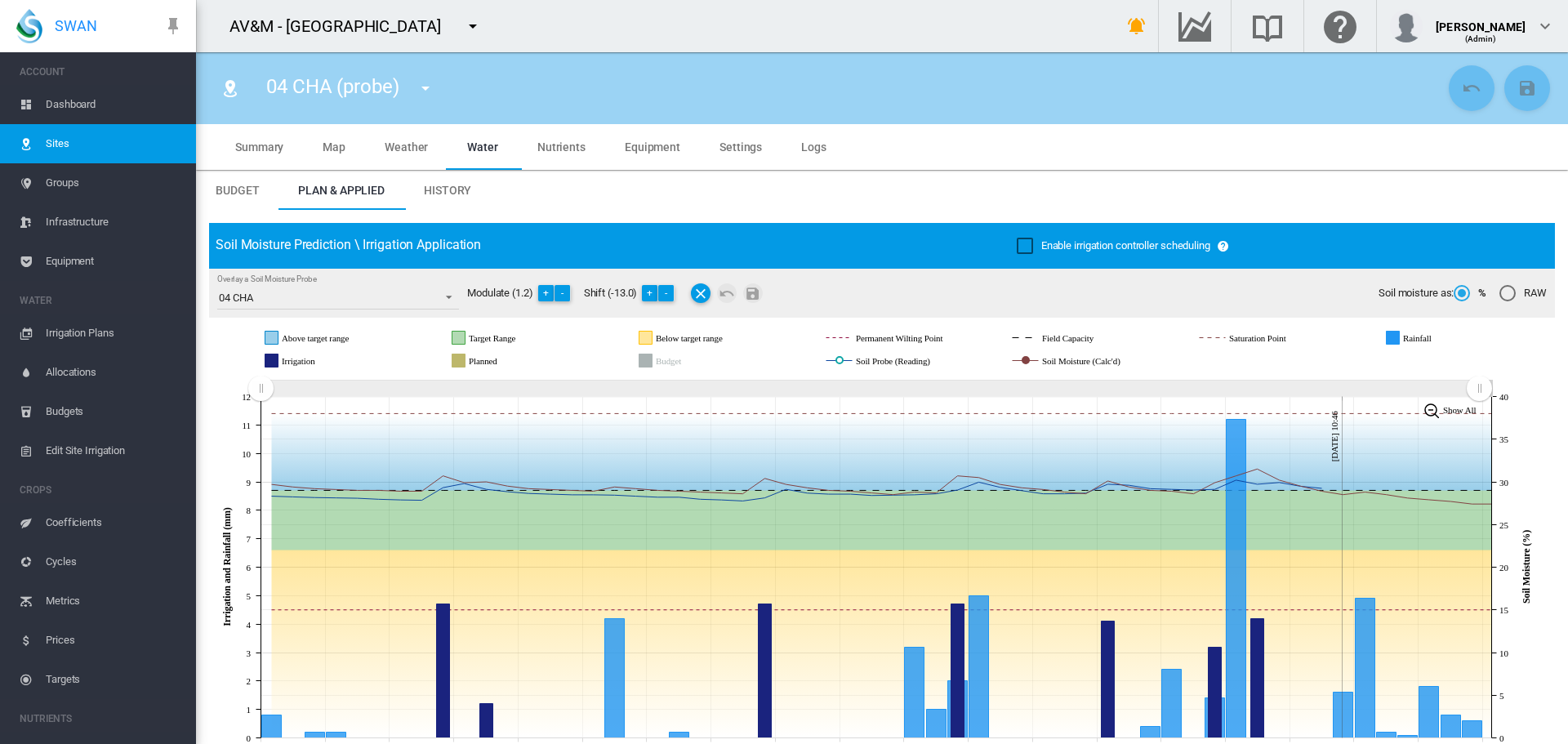
drag, startPoint x: 1335, startPoint y: 386, endPoint x: 1479, endPoint y: 394, distance: 144.2
click at [1479, 394] on rect "Zoom chart using cursor arrows" at bounding box center [1480, 390] width 20 height 17
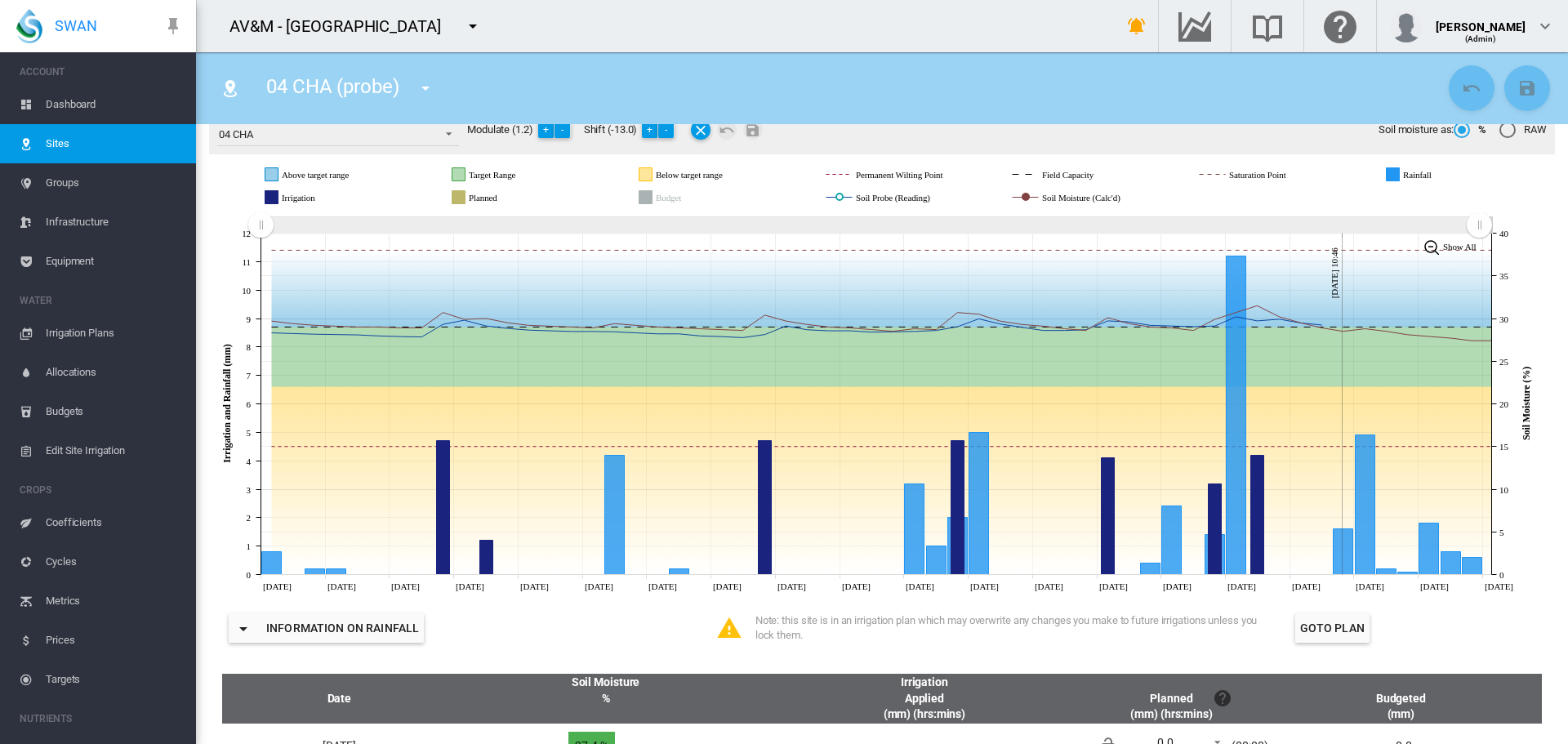
click at [63, 180] on span "Groups" at bounding box center [114, 183] width 137 height 40
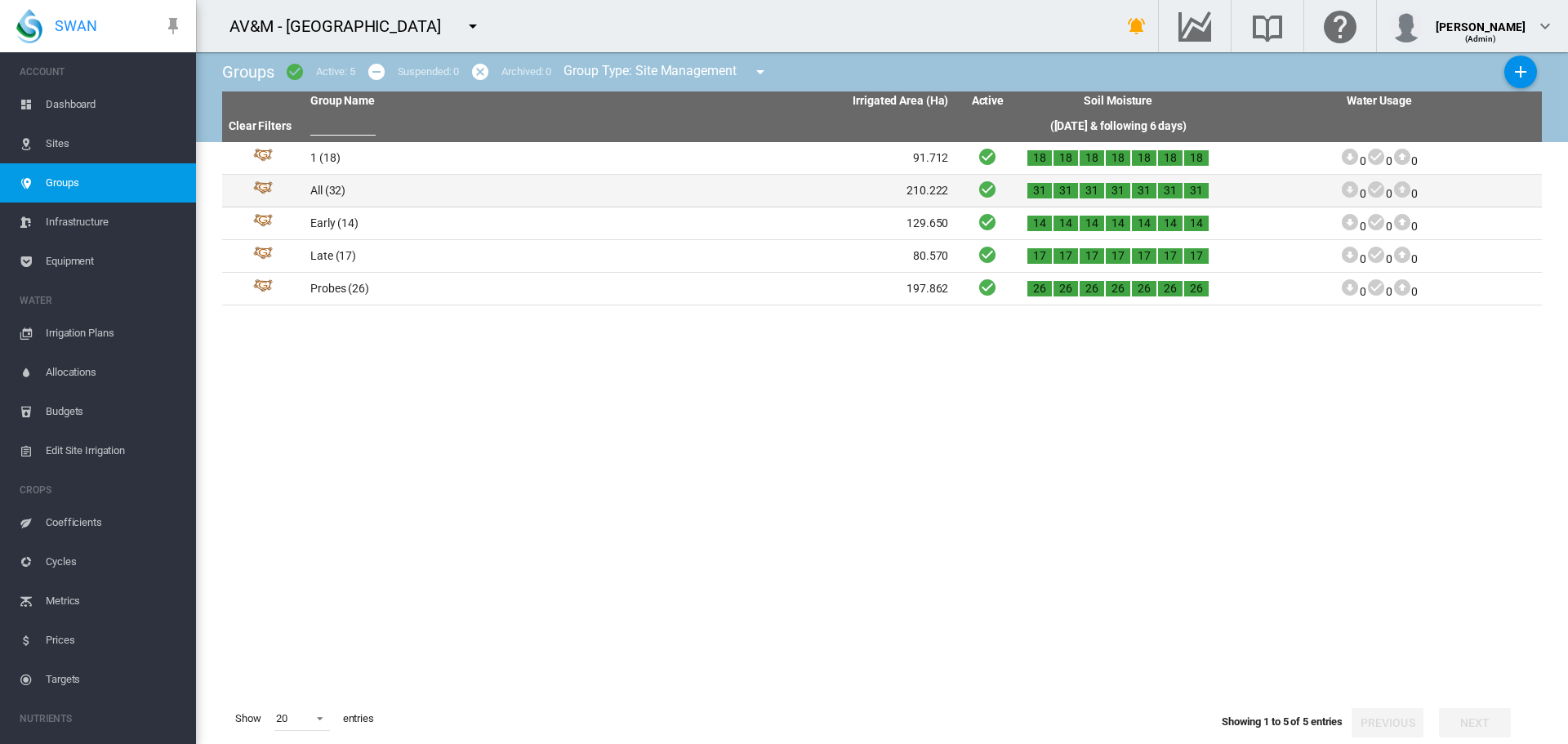
click at [334, 194] on td "All (32)" at bounding box center [466, 190] width 325 height 32
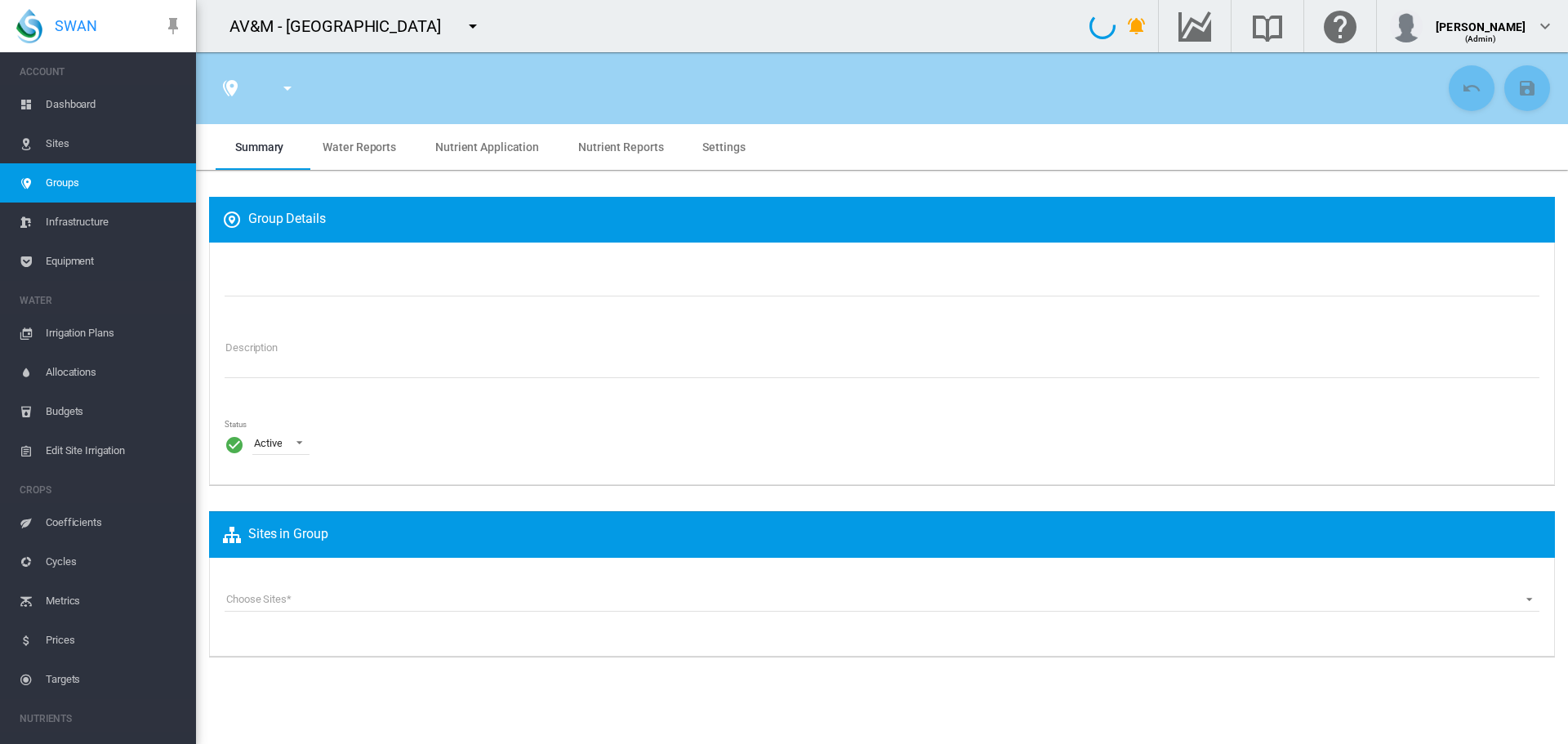
type input "***"
type textarea "**********"
type input "*"
type input "**"
type input "*"
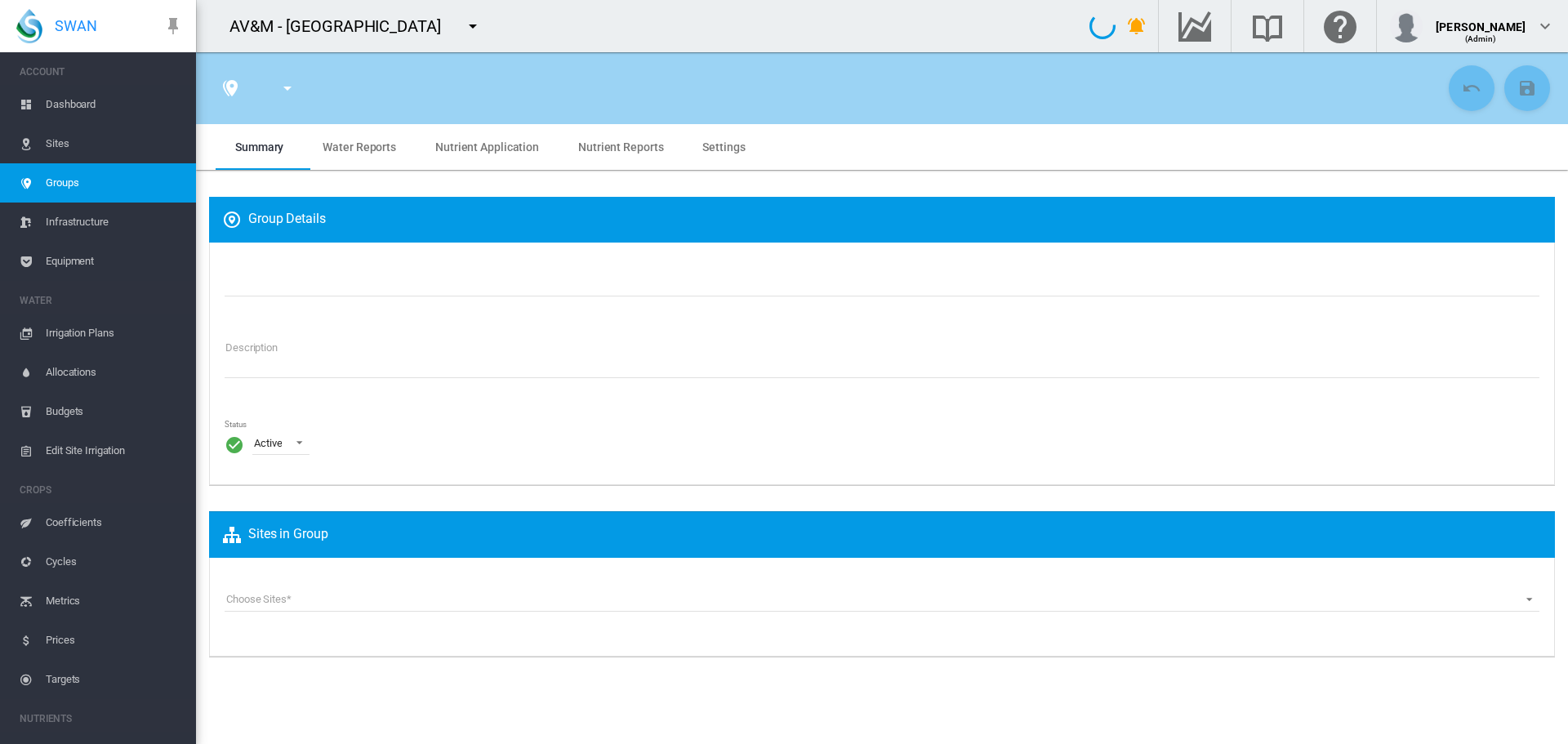
type input "***"
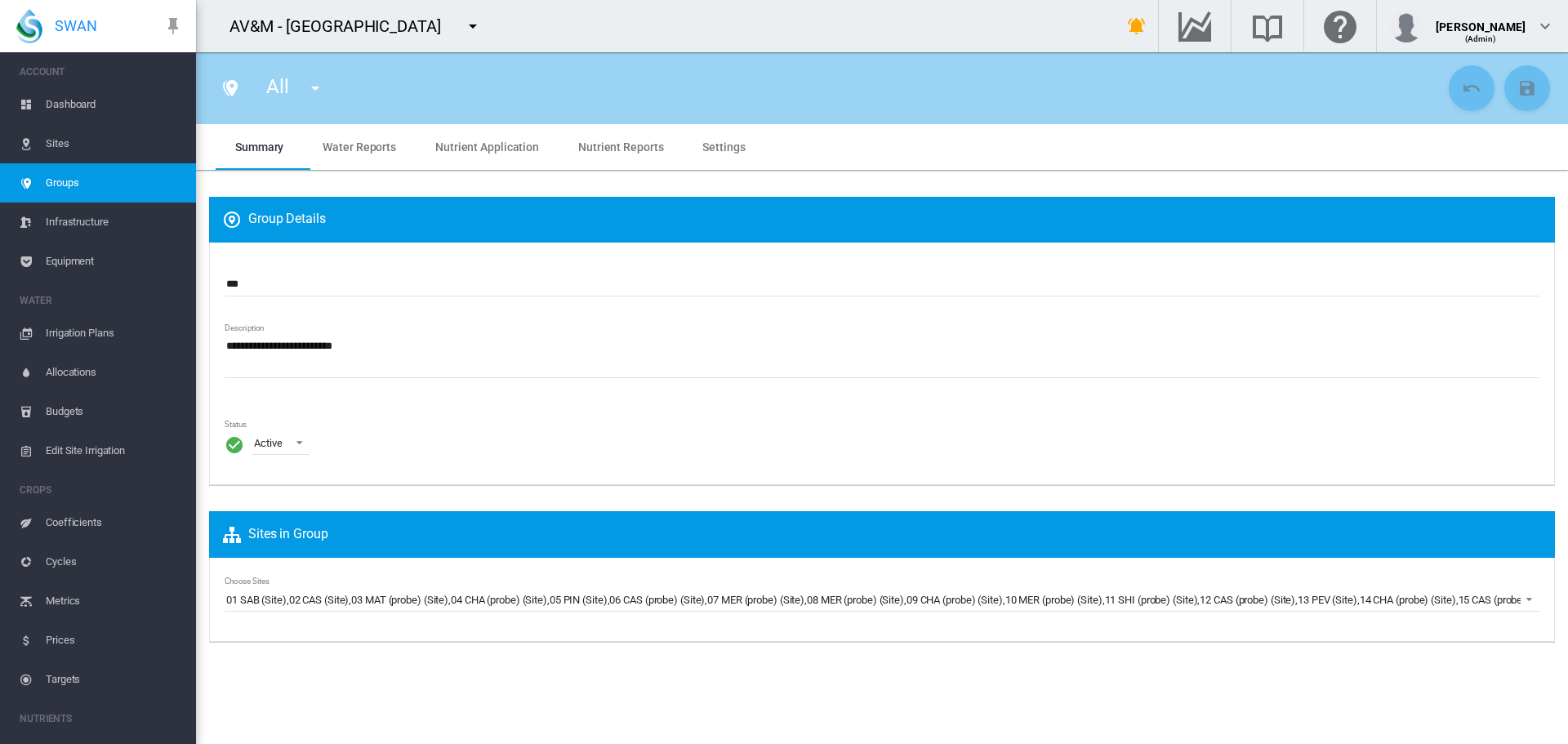
click at [340, 151] on span "Water Reports" at bounding box center [359, 147] width 74 height 13
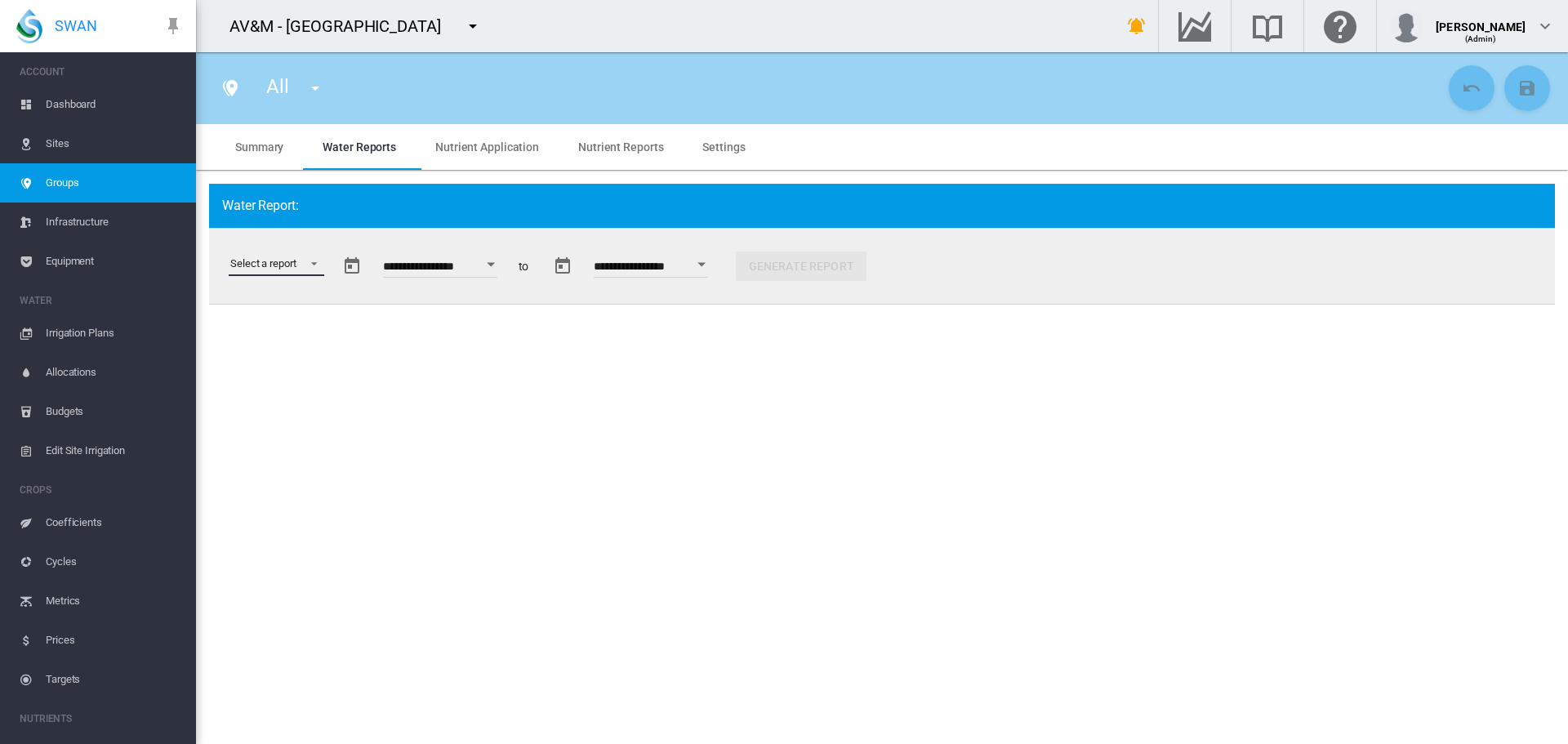
click at [312, 257] on md-select "Select a report Data Extract Irrigation Planned and Applied Soil Moisture Statu…" at bounding box center [277, 264] width 96 height 25
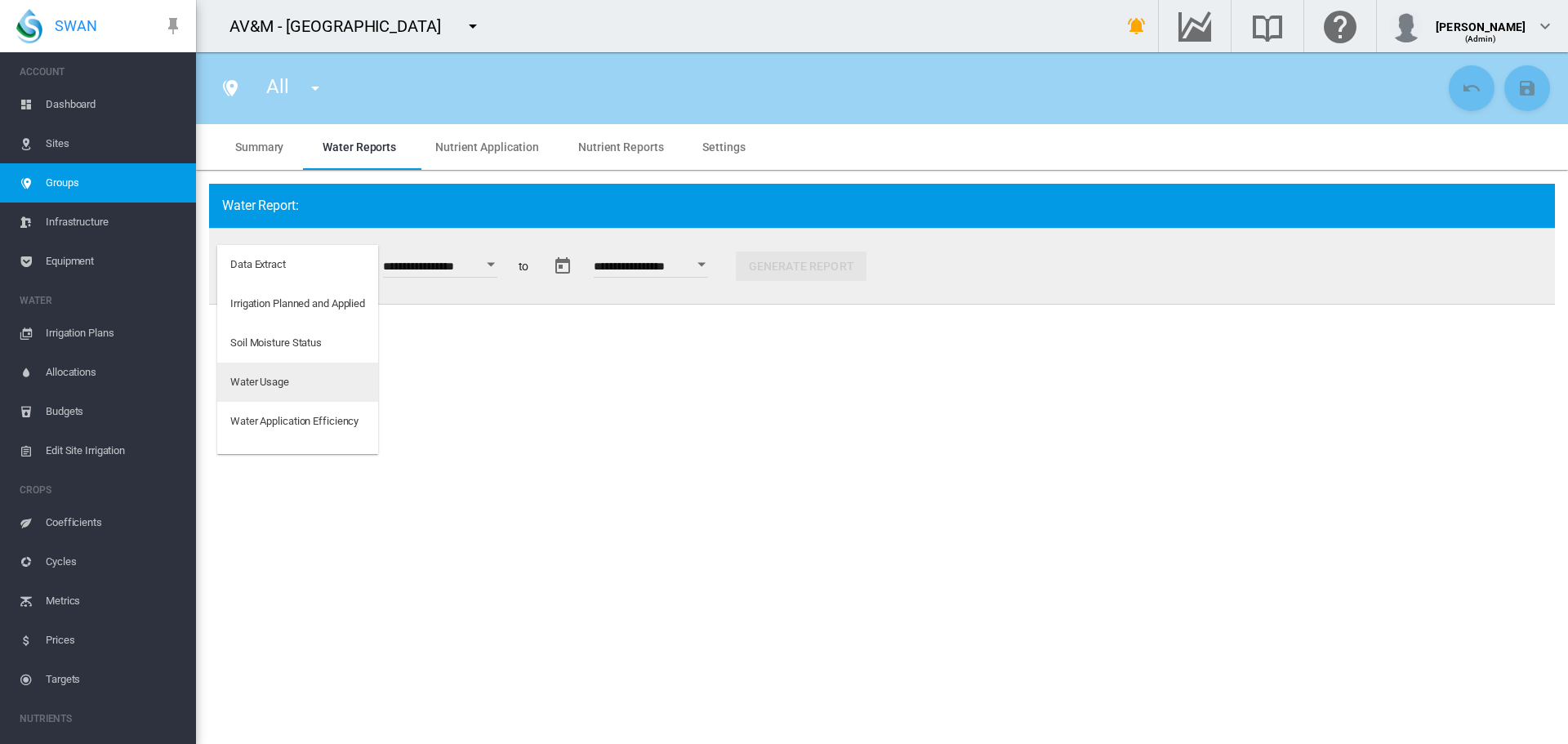
click at [263, 383] on div "Water Usage" at bounding box center [260, 383] width 59 height 15
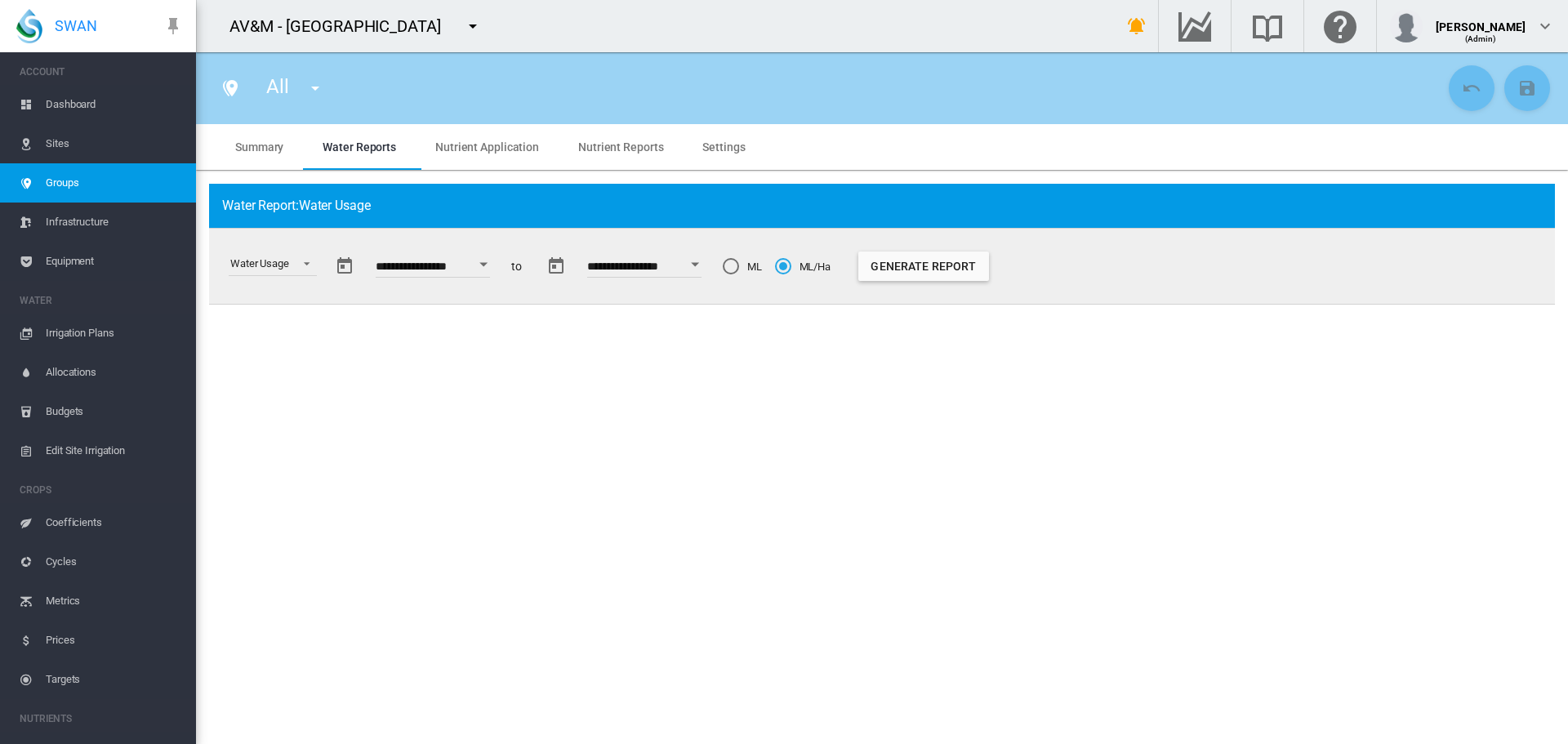
click at [489, 266] on button "Open calendar" at bounding box center [483, 265] width 29 height 29
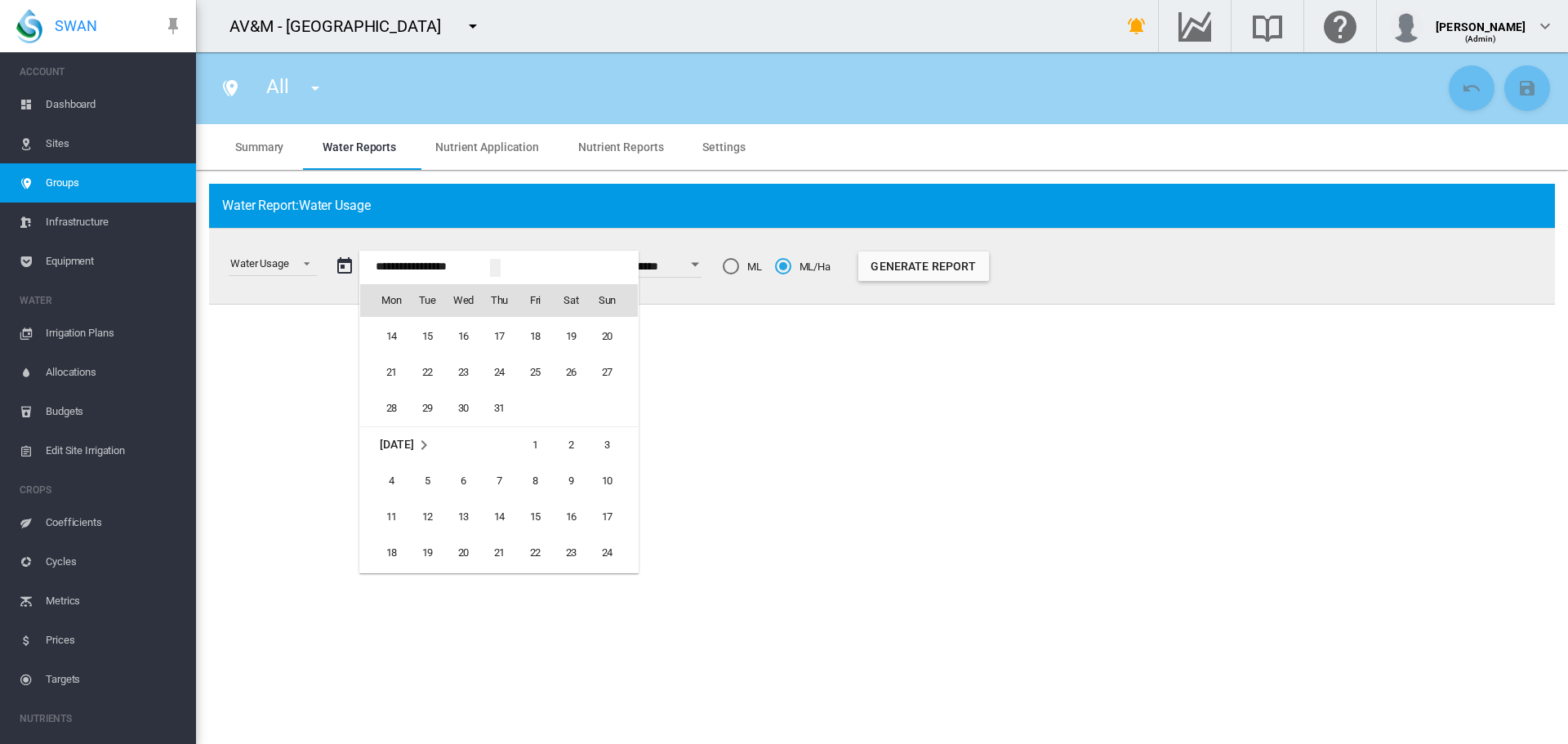
scroll to position [40378, 0]
click at [536, 446] on span "1" at bounding box center [535, 446] width 33 height 33
type input "**********"
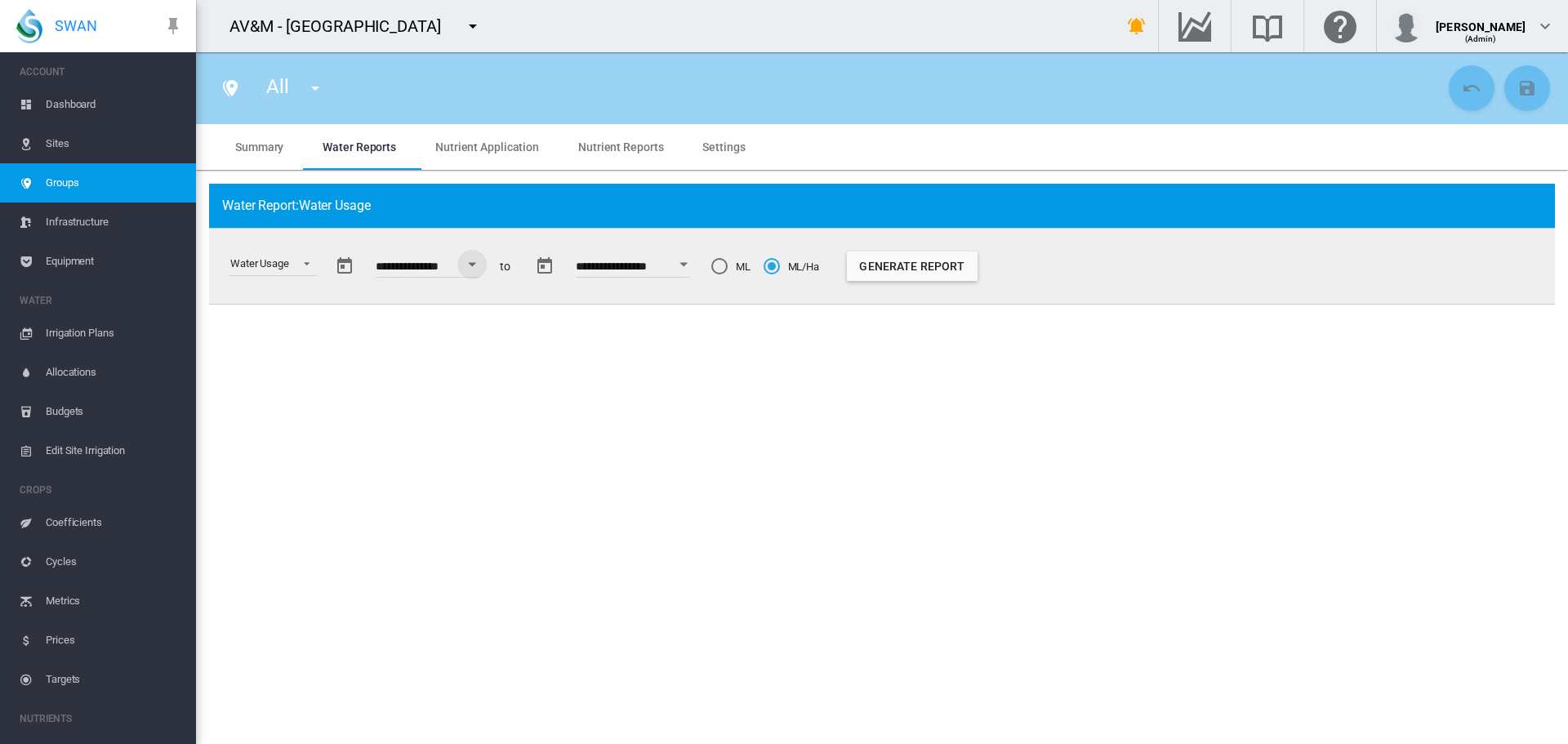
click at [699, 268] on button "Open calendar" at bounding box center [684, 265] width 29 height 29
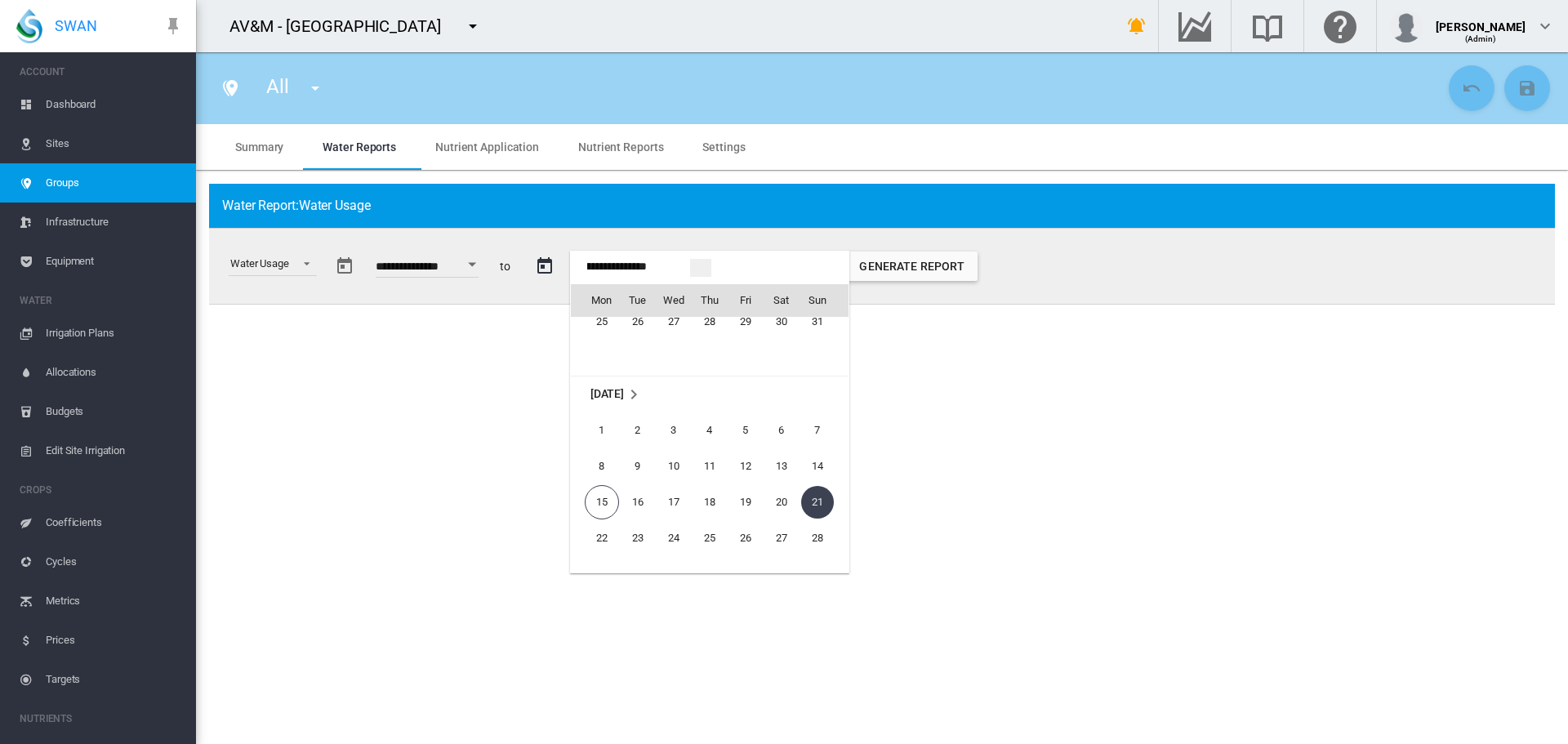
scroll to position [135, 0]
click at [812, 348] on span "31" at bounding box center [818, 345] width 33 height 33
type input "**********"
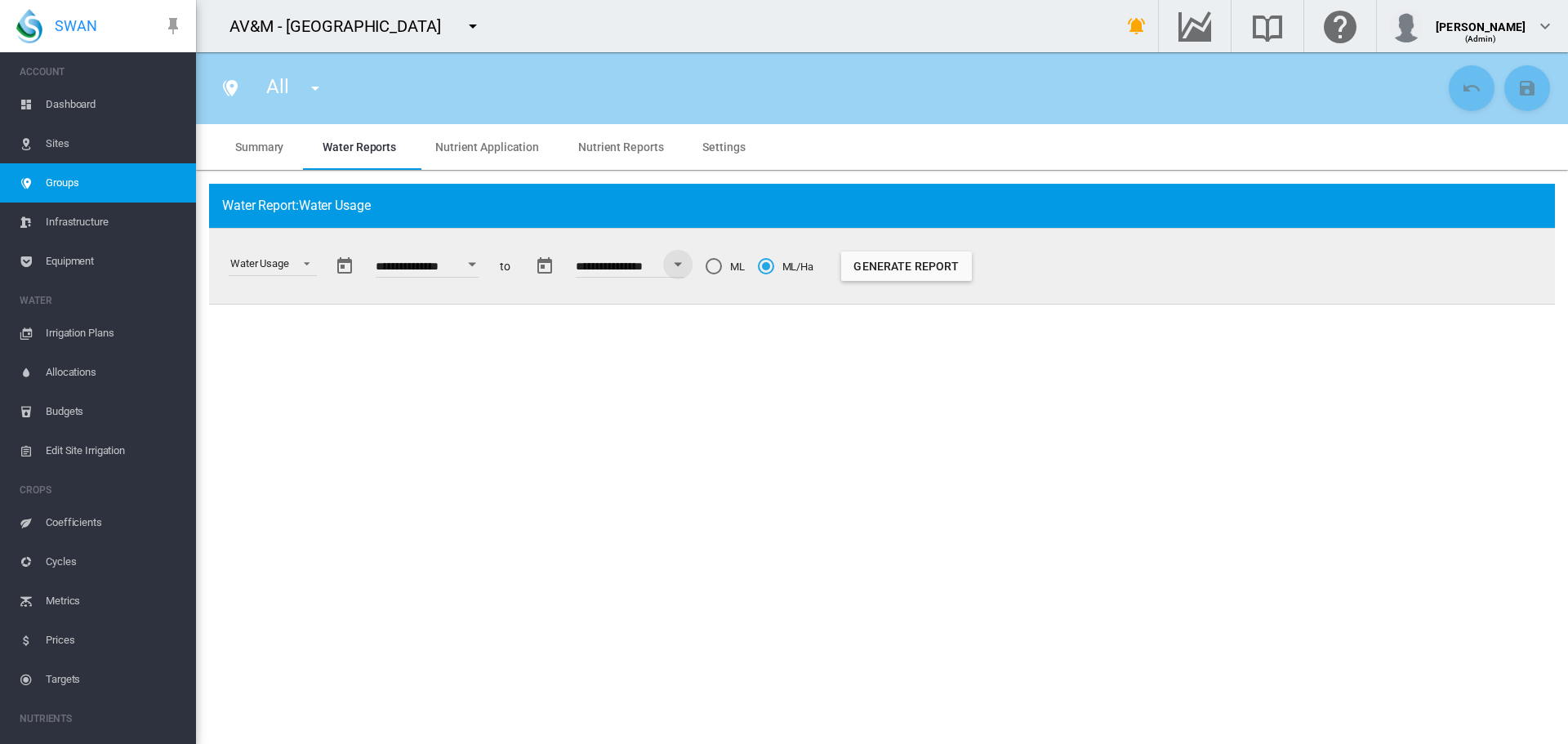
click at [722, 268] on div "ML" at bounding box center [714, 267] width 17 height 17
click at [774, 264] on div "ML/Ha" at bounding box center [766, 267] width 17 height 17
click at [927, 267] on button "Generate Report" at bounding box center [906, 267] width 131 height 29
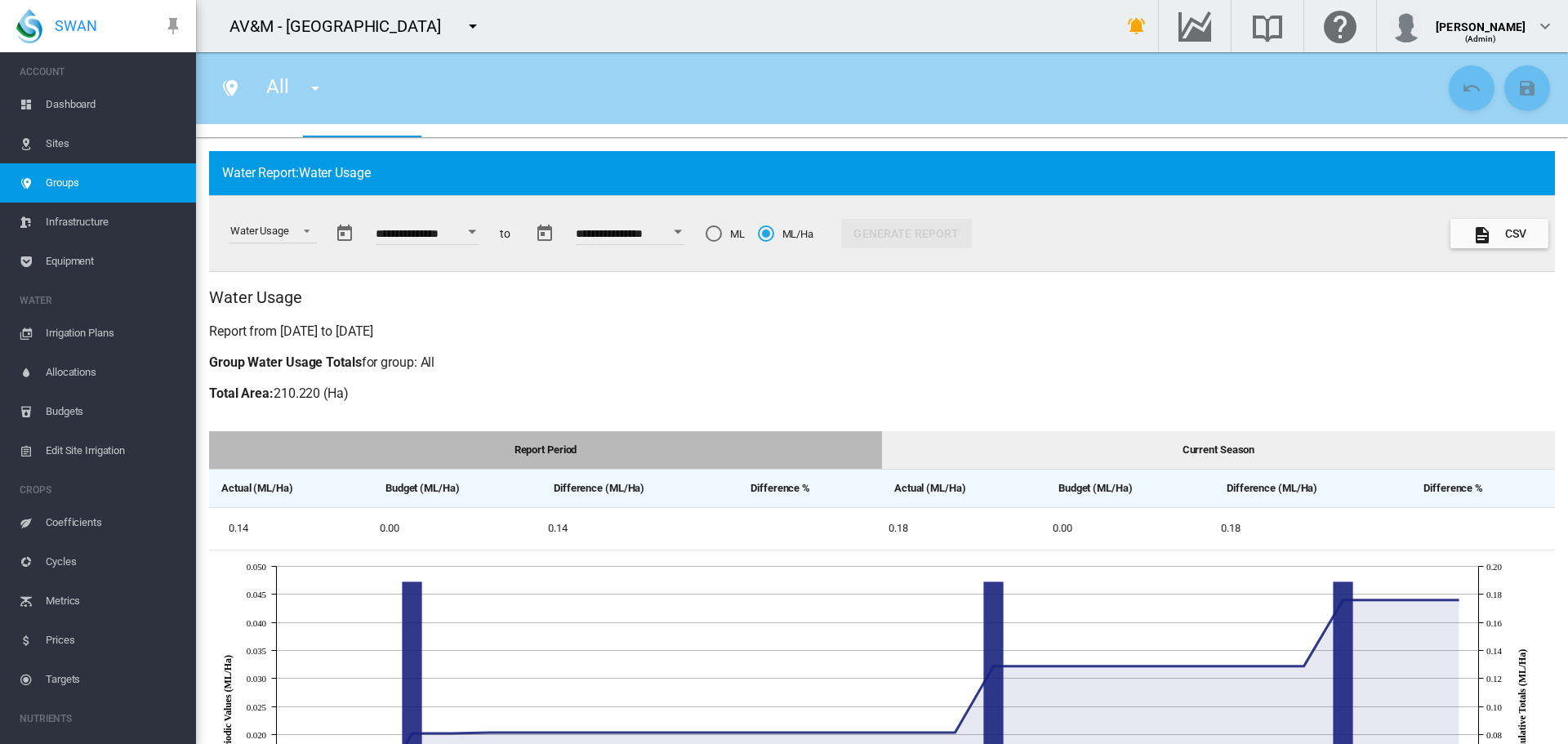
scroll to position [0, 0]
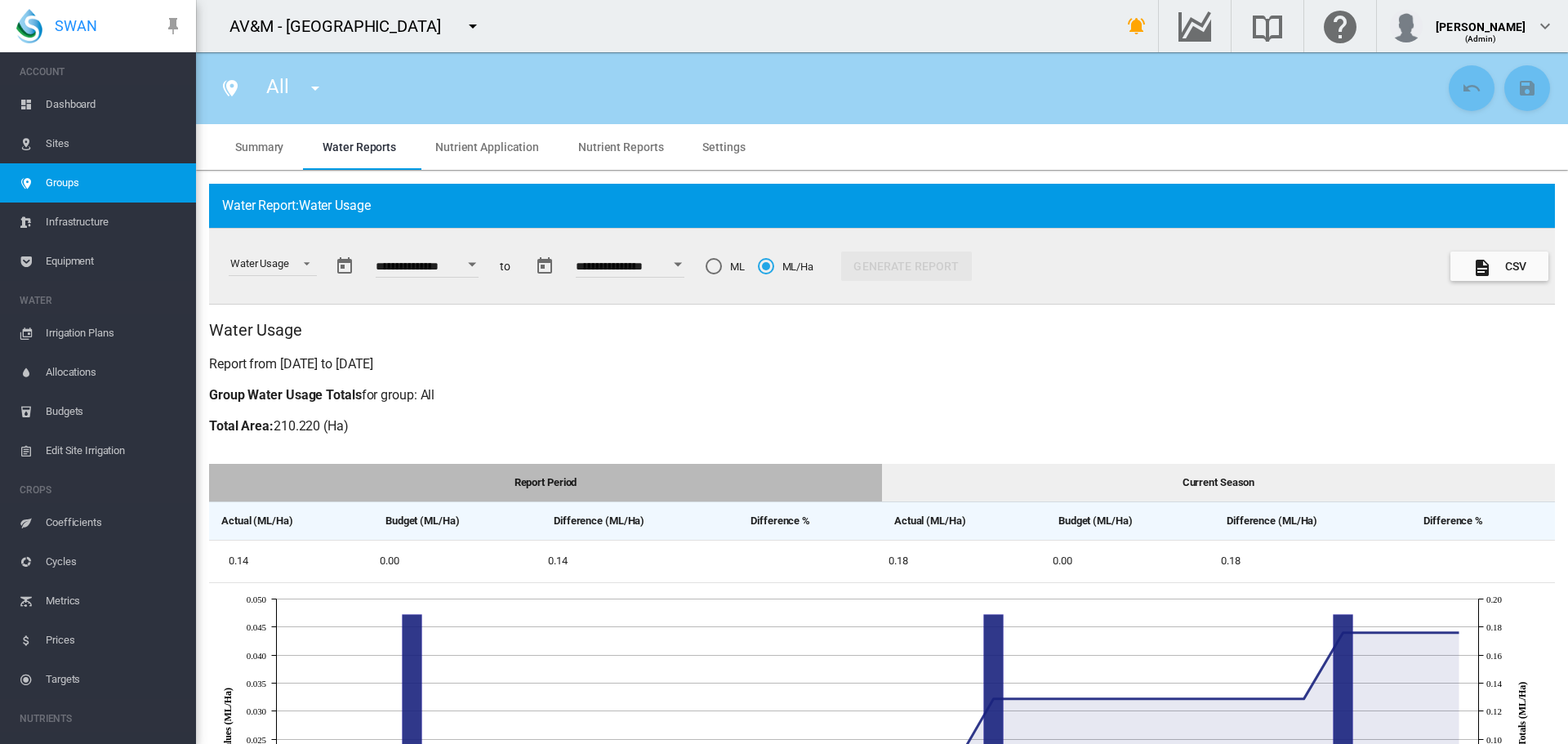
click at [722, 269] on div "ML" at bounding box center [714, 267] width 17 height 17
click at [962, 260] on button "Generate Report" at bounding box center [906, 267] width 131 height 29
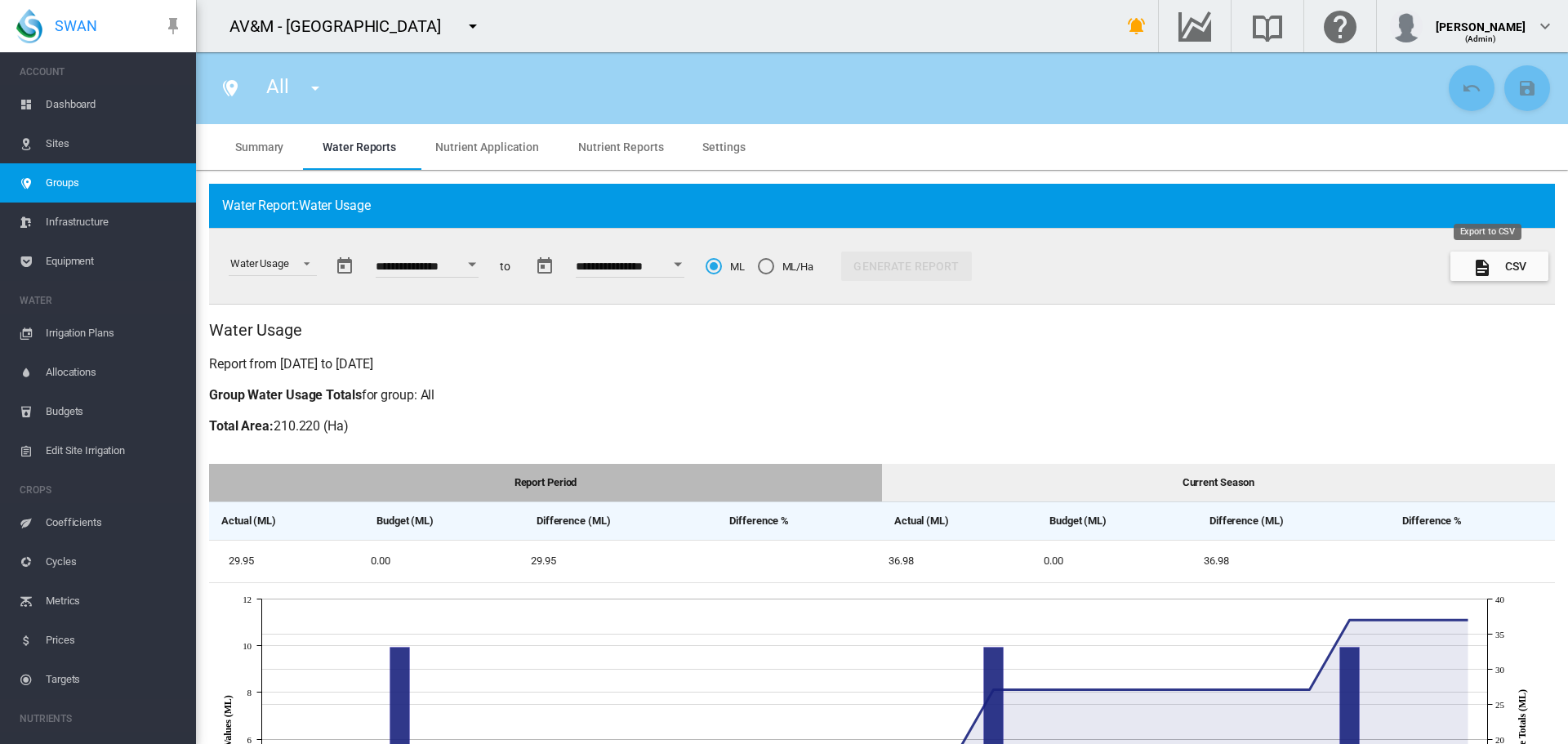
click at [1481, 260] on button "CSV" at bounding box center [1499, 267] width 98 height 29
click at [303, 265] on span "Select a report: \a Water Usage\a" at bounding box center [301, 262] width 19 height 15
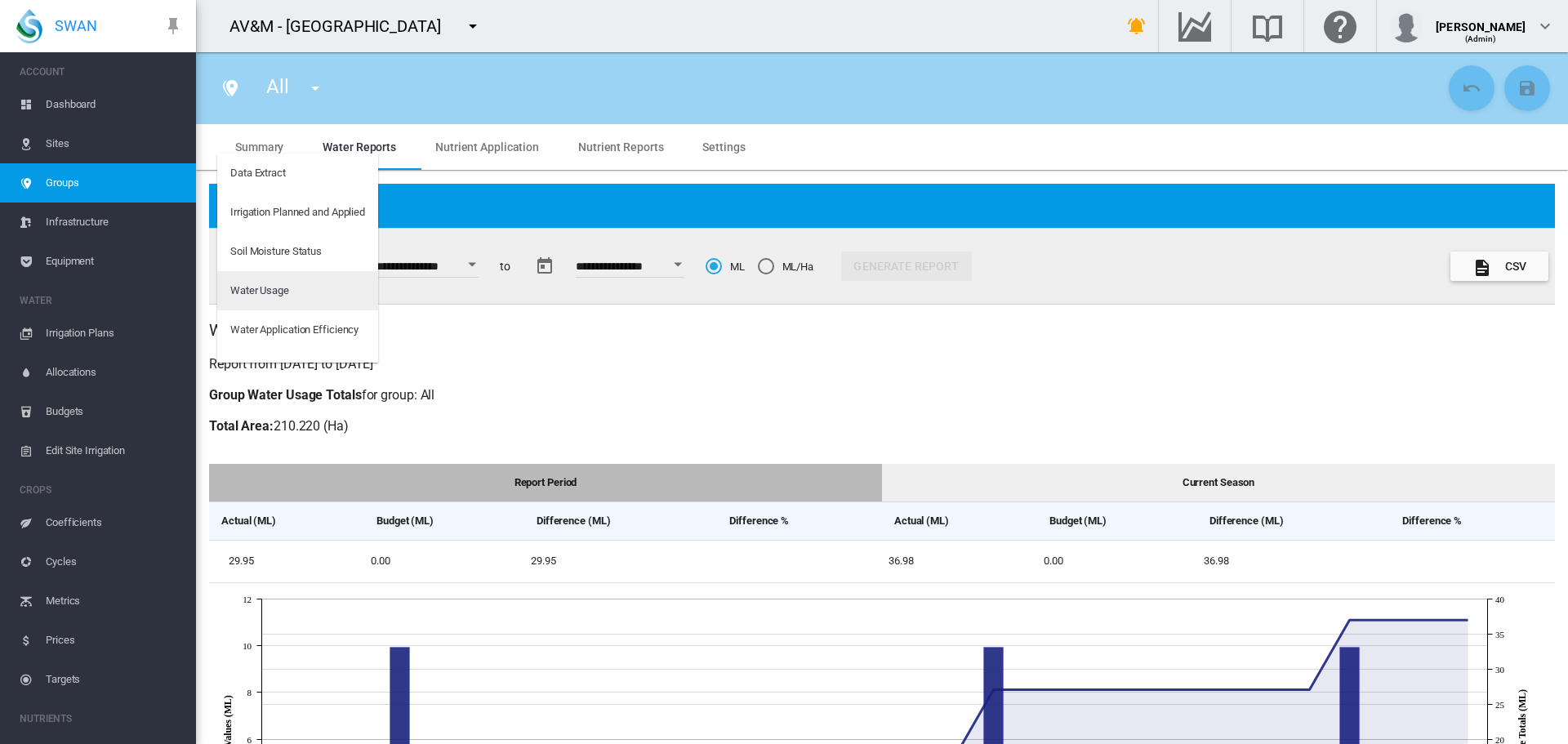
scroll to position [26, 0]
click at [670, 290] on md-backdrop at bounding box center [784, 372] width 1568 height 744
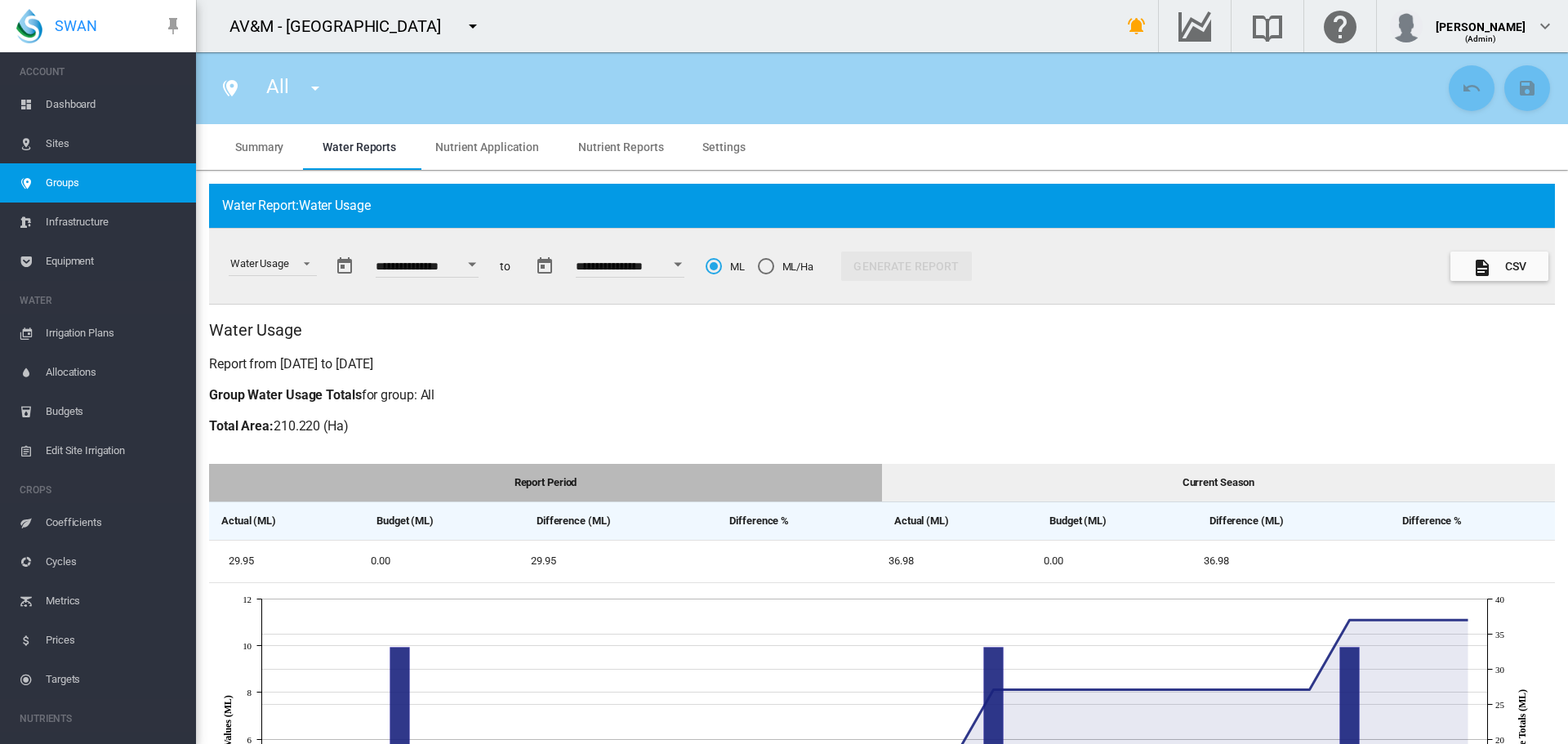
click at [477, 261] on button "Open calendar" at bounding box center [472, 265] width 29 height 29
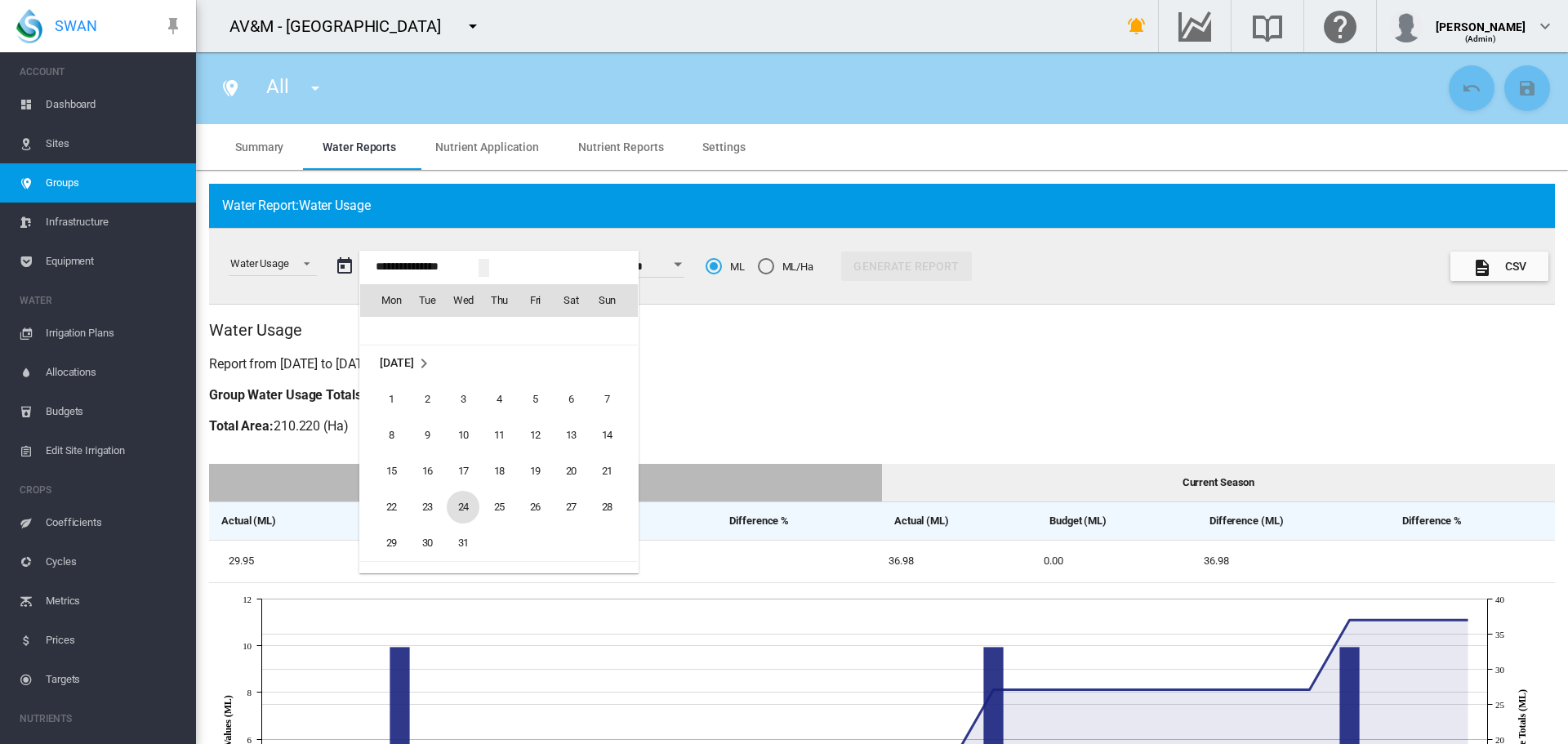
scroll to position [37629, 0]
click at [397, 413] on span "1" at bounding box center [392, 417] width 33 height 33
type input "**********"
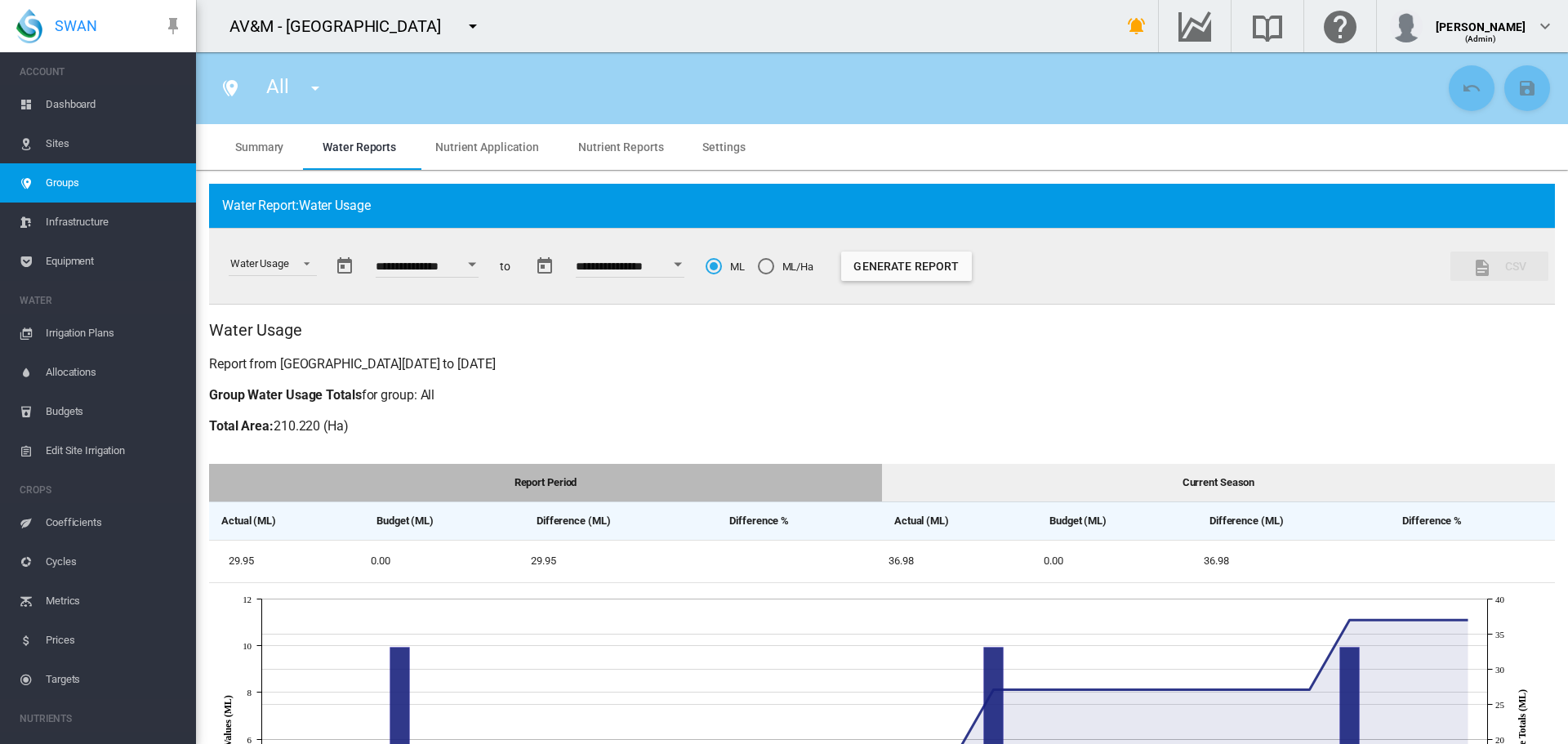
click at [682, 266] on div "Open calendar" at bounding box center [677, 264] width 8 height 4
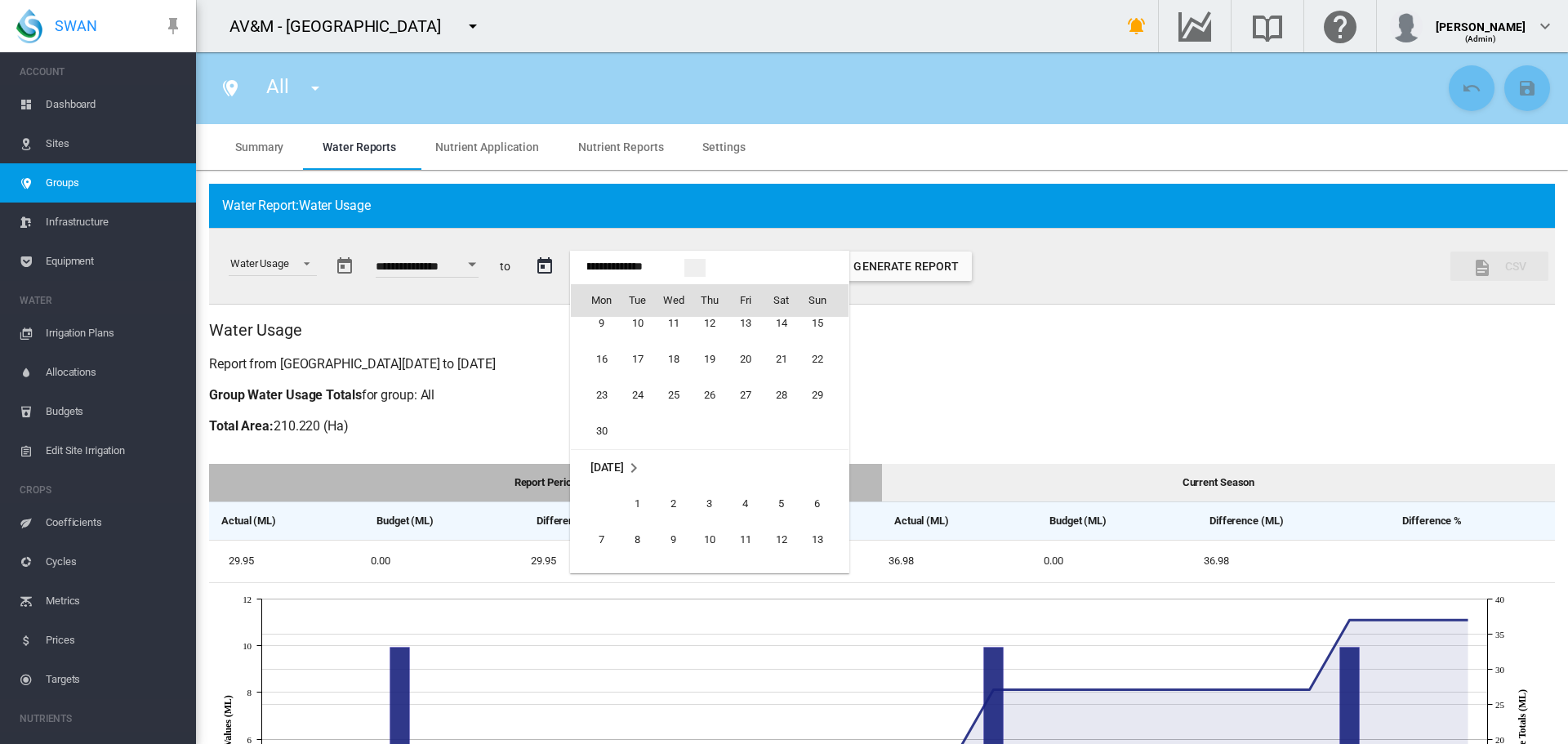
scroll to position [2406, 0]
click at [605, 486] on span "30" at bounding box center [602, 491] width 33 height 33
type input "**********"
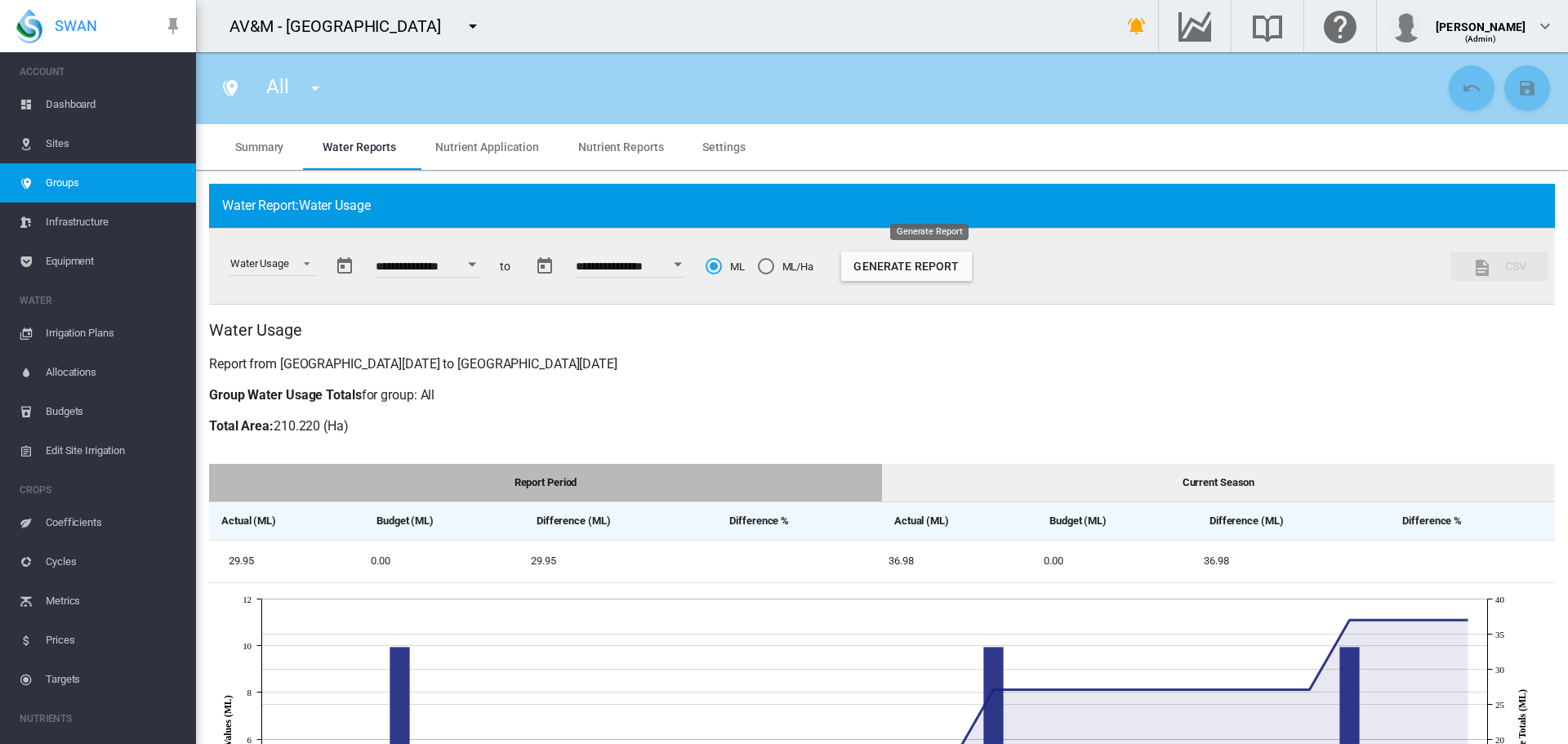
click at [931, 266] on button "Generate Report" at bounding box center [906, 267] width 131 height 29
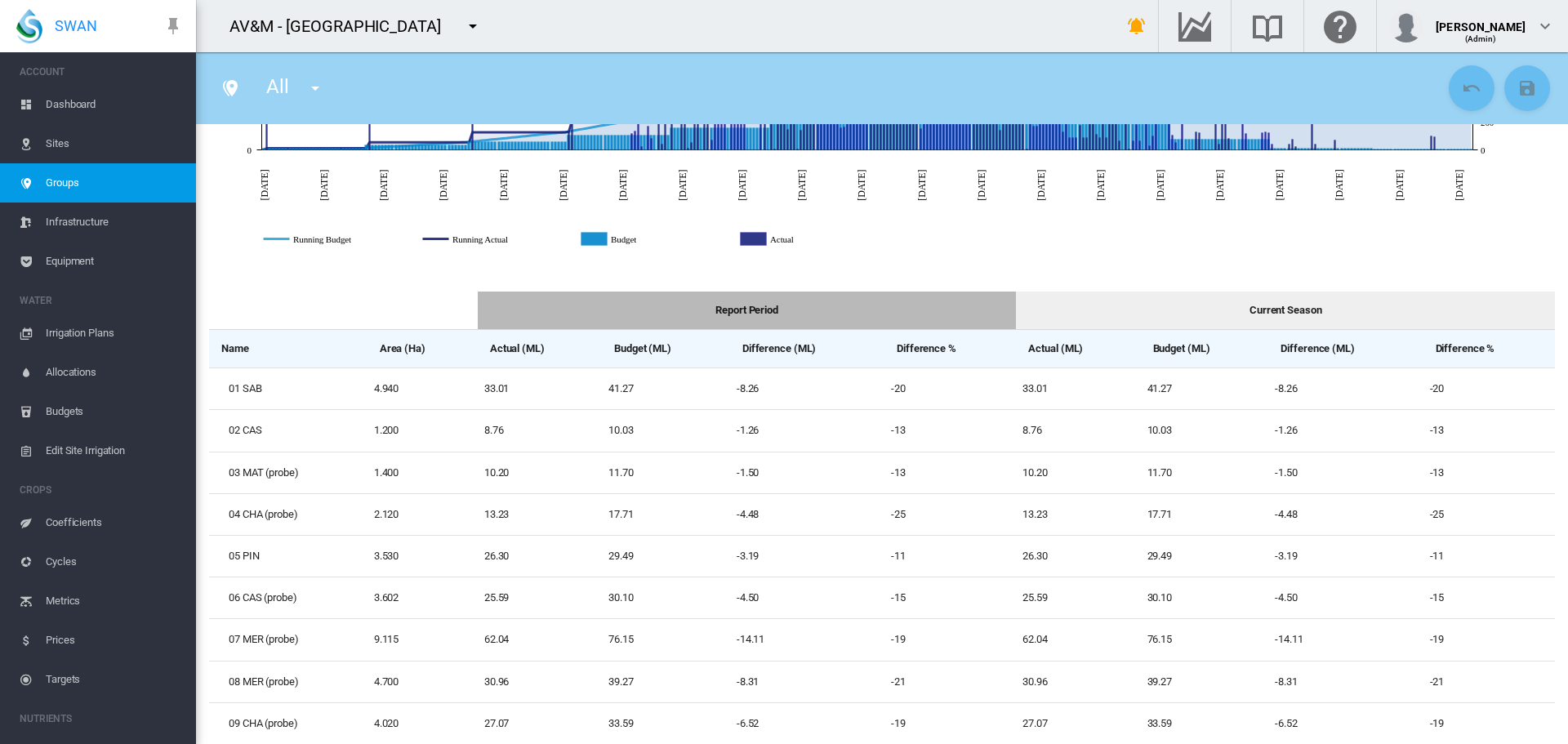
scroll to position [736, 0]
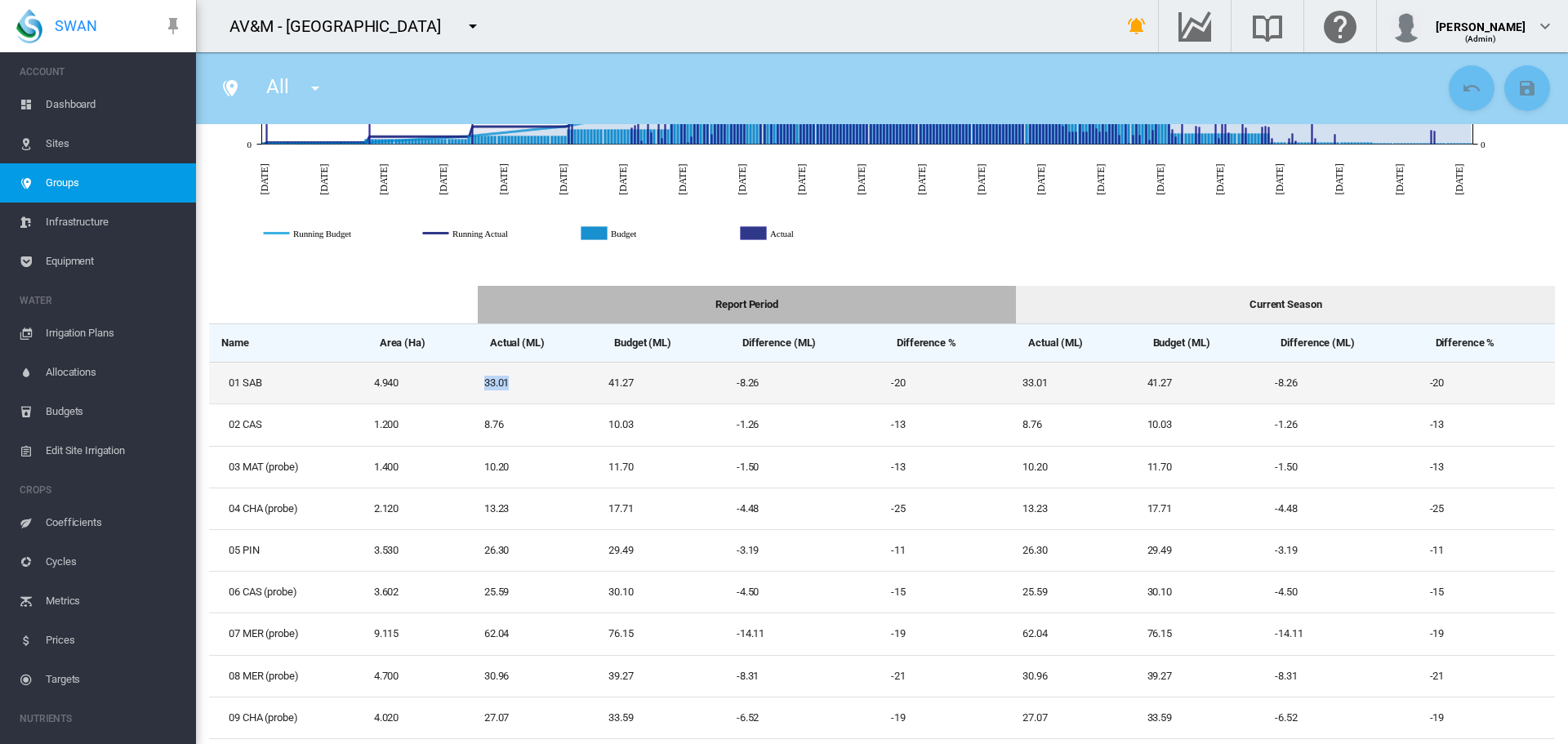
drag, startPoint x: 514, startPoint y: 383, endPoint x: 486, endPoint y: 384, distance: 28.0
click at [478, 384] on td "33.01" at bounding box center [540, 383] width 124 height 41
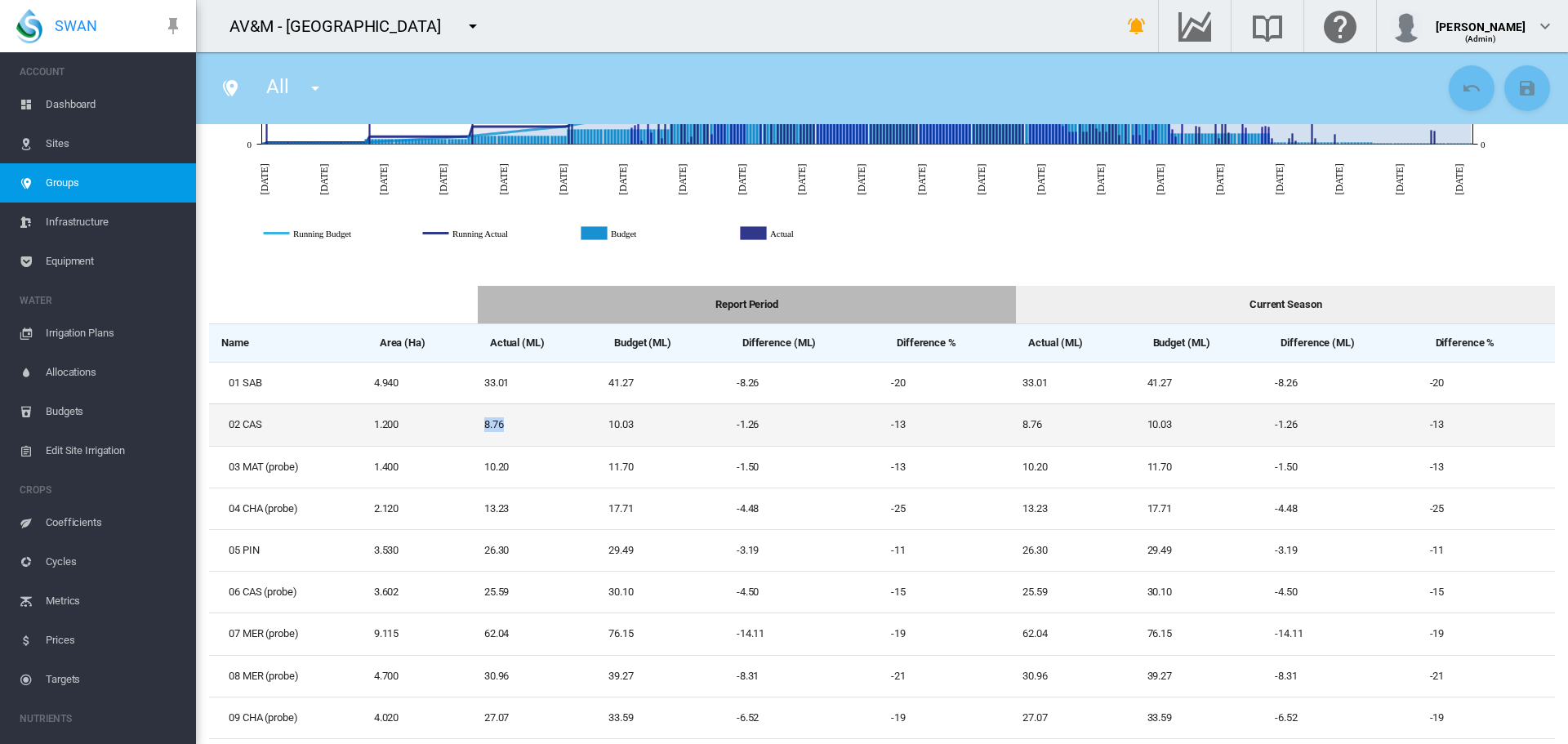
drag, startPoint x: 511, startPoint y: 427, endPoint x: 473, endPoint y: 429, distance: 38.1
click at [473, 428] on tr "02 CAS 1.200 8.76 10.03 -1.26 -13 8.76 10.03 -1.26 -13" at bounding box center [881, 424] width 1346 height 41
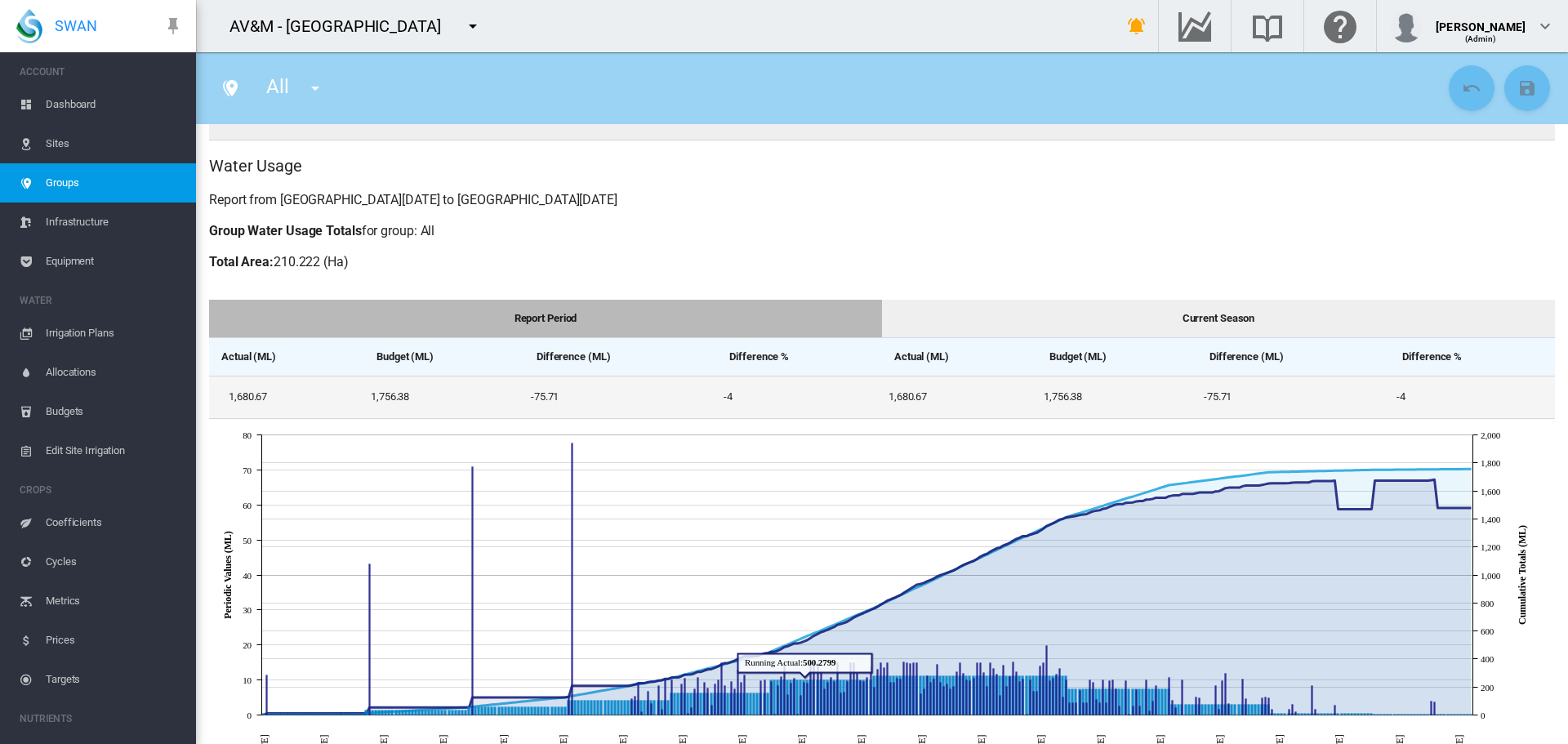
scroll to position [0, 0]
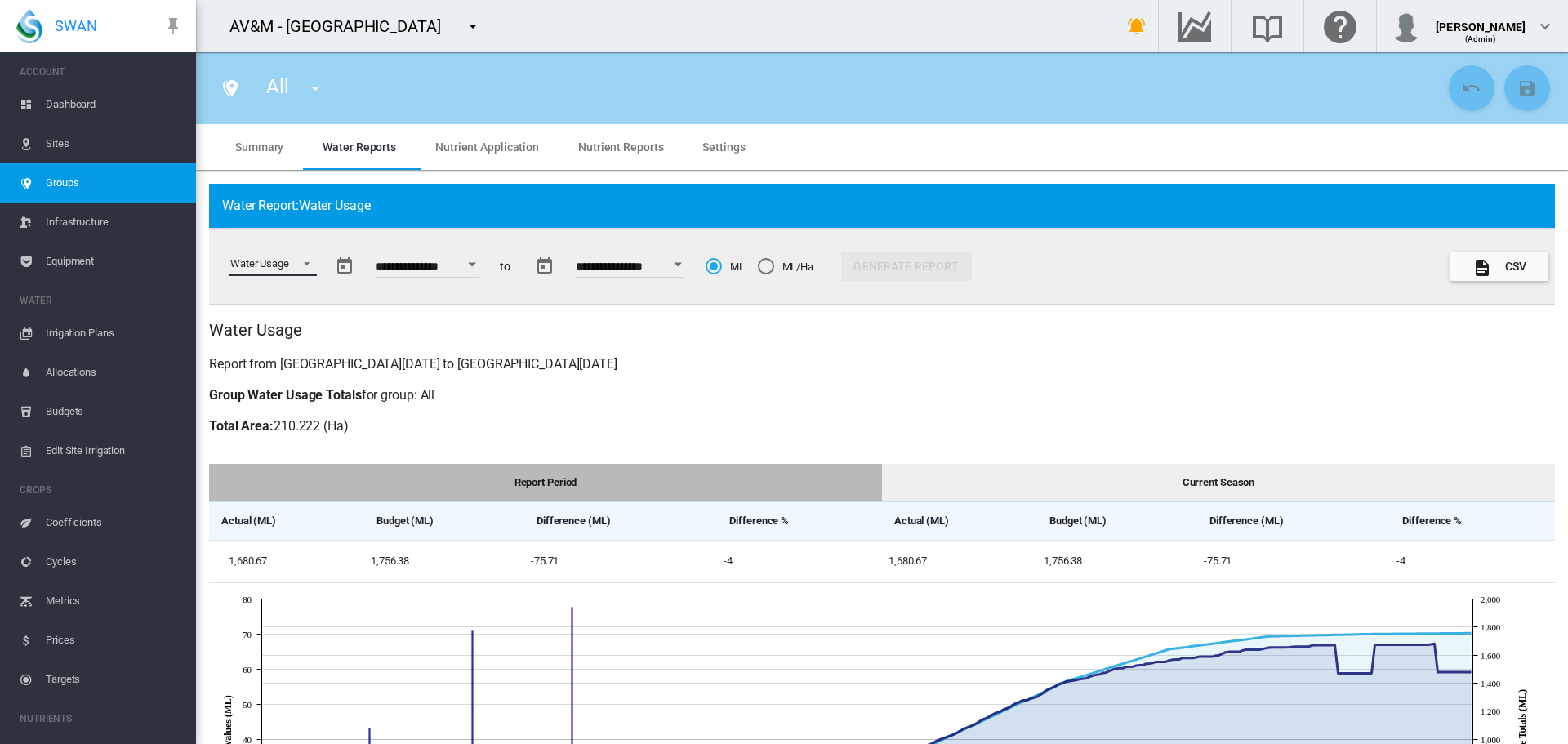
click at [304, 259] on span "Select a report: \a Water Usage\a" at bounding box center [301, 262] width 19 height 15
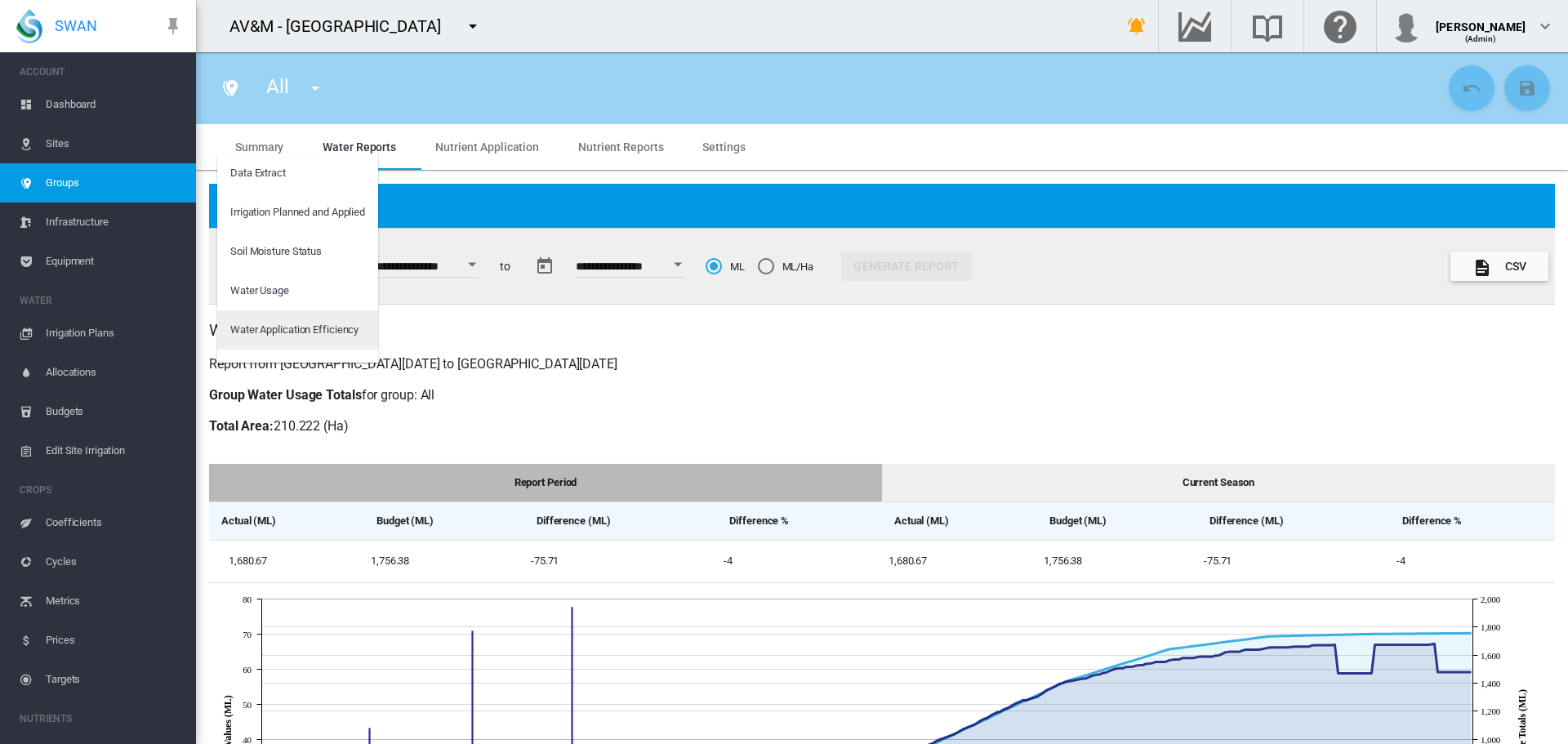
scroll to position [26, 0]
click at [320, 303] on div "Water Application Efficiency" at bounding box center [294, 303] width 128 height 15
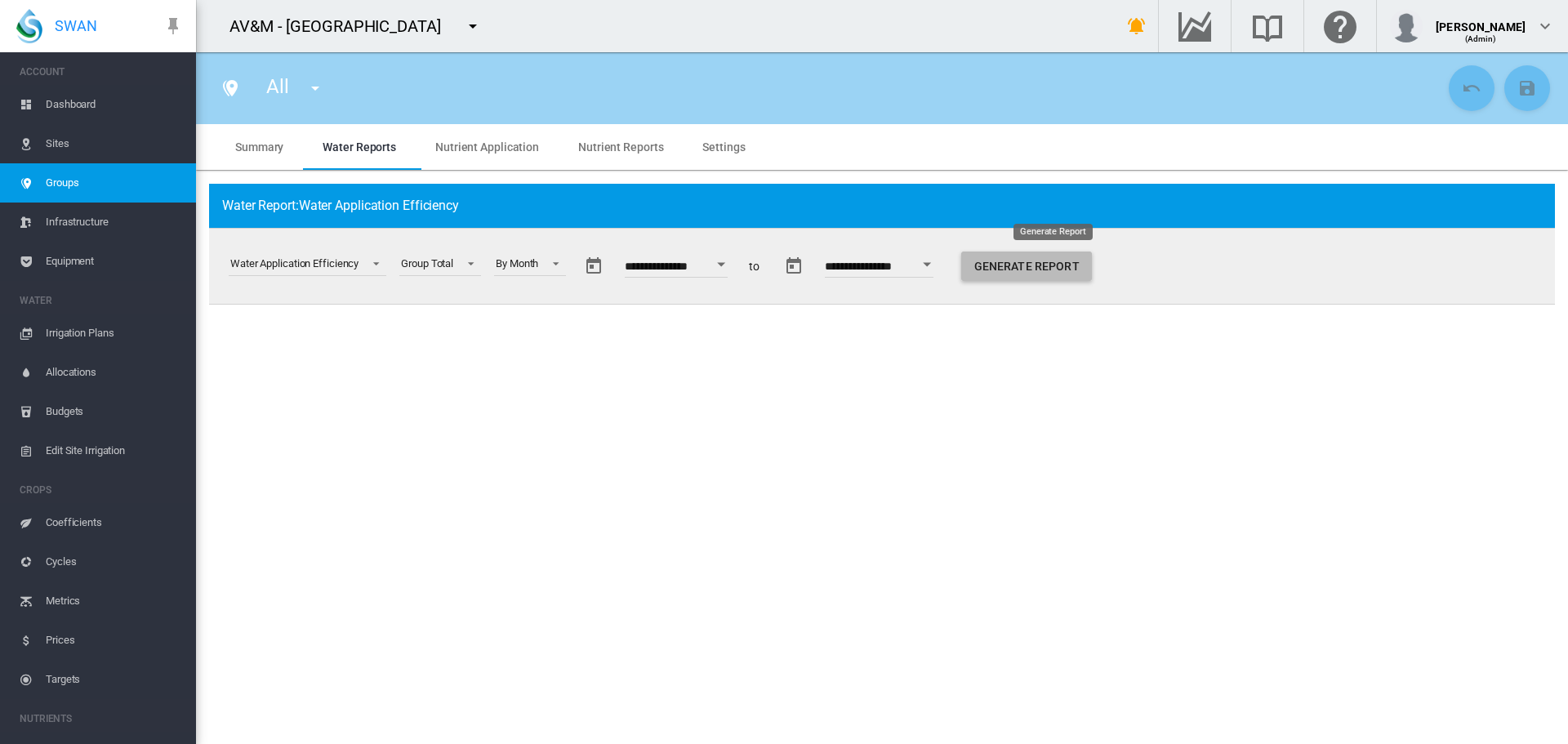
click at [1020, 275] on button "Generate Report" at bounding box center [1027, 267] width 131 height 29
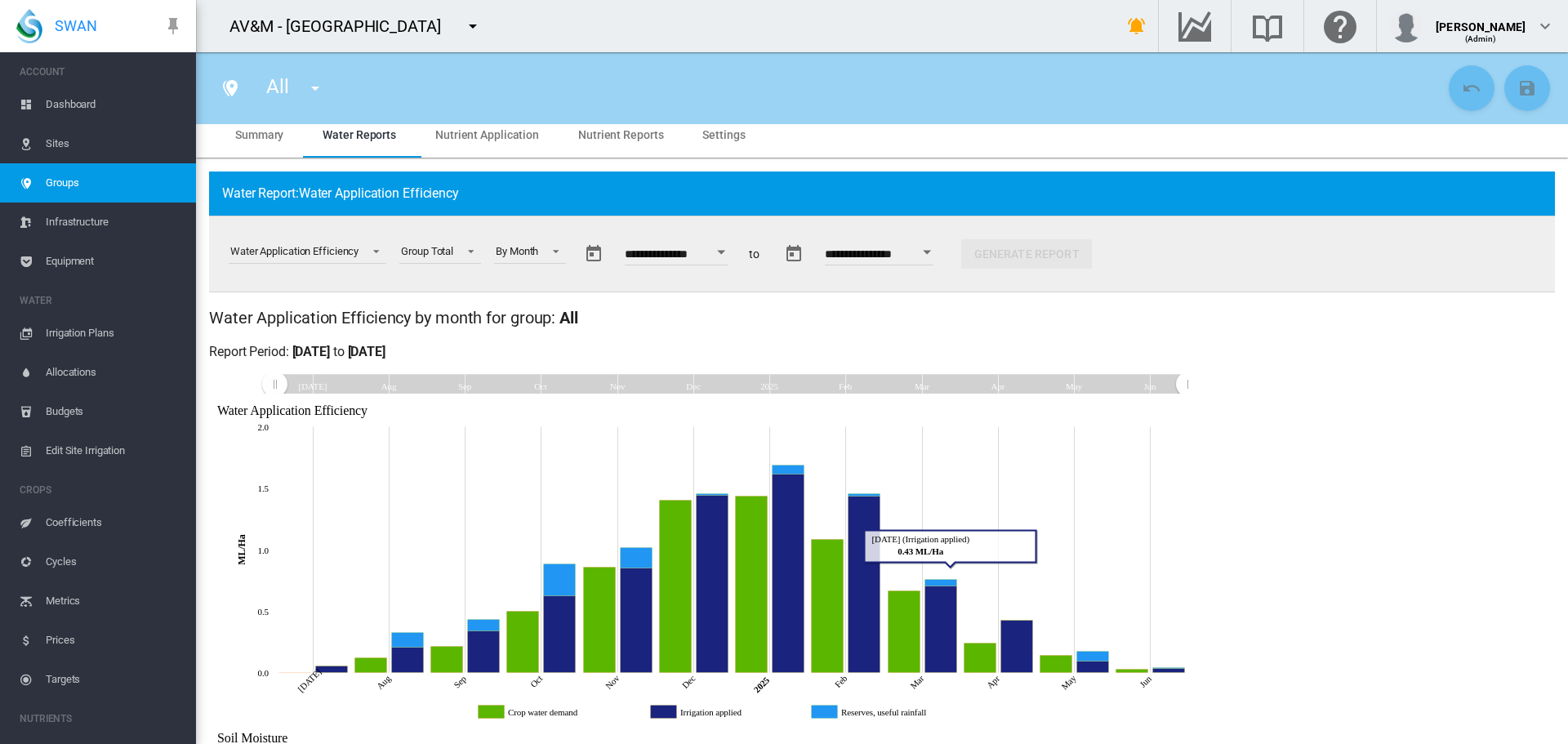
scroll to position [0, 0]
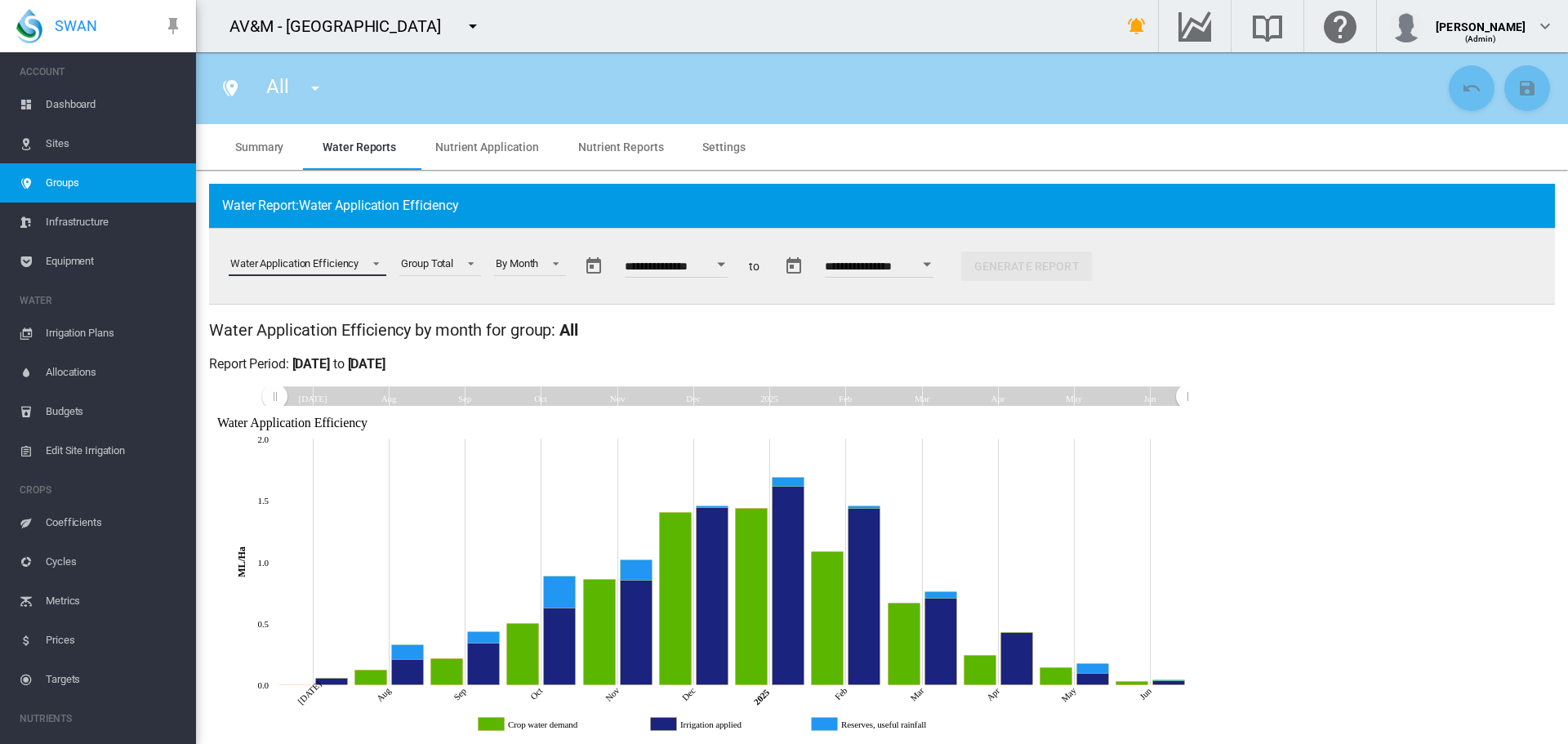
click at [377, 263] on span "Select a report: \a Water Application Efficiency\a" at bounding box center [371, 262] width 19 height 15
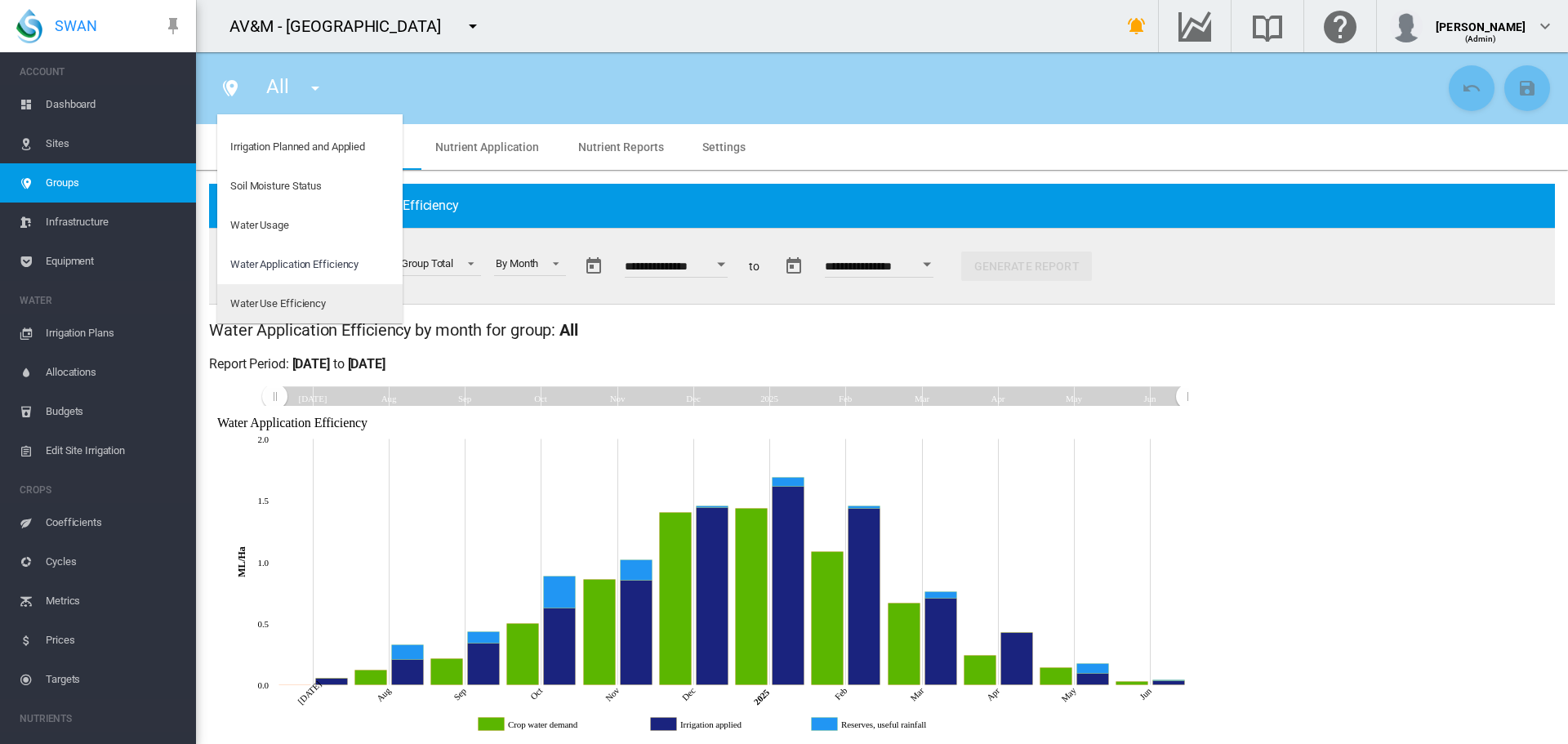
click at [342, 306] on md-option "Water Use Efficiency" at bounding box center [310, 303] width 186 height 40
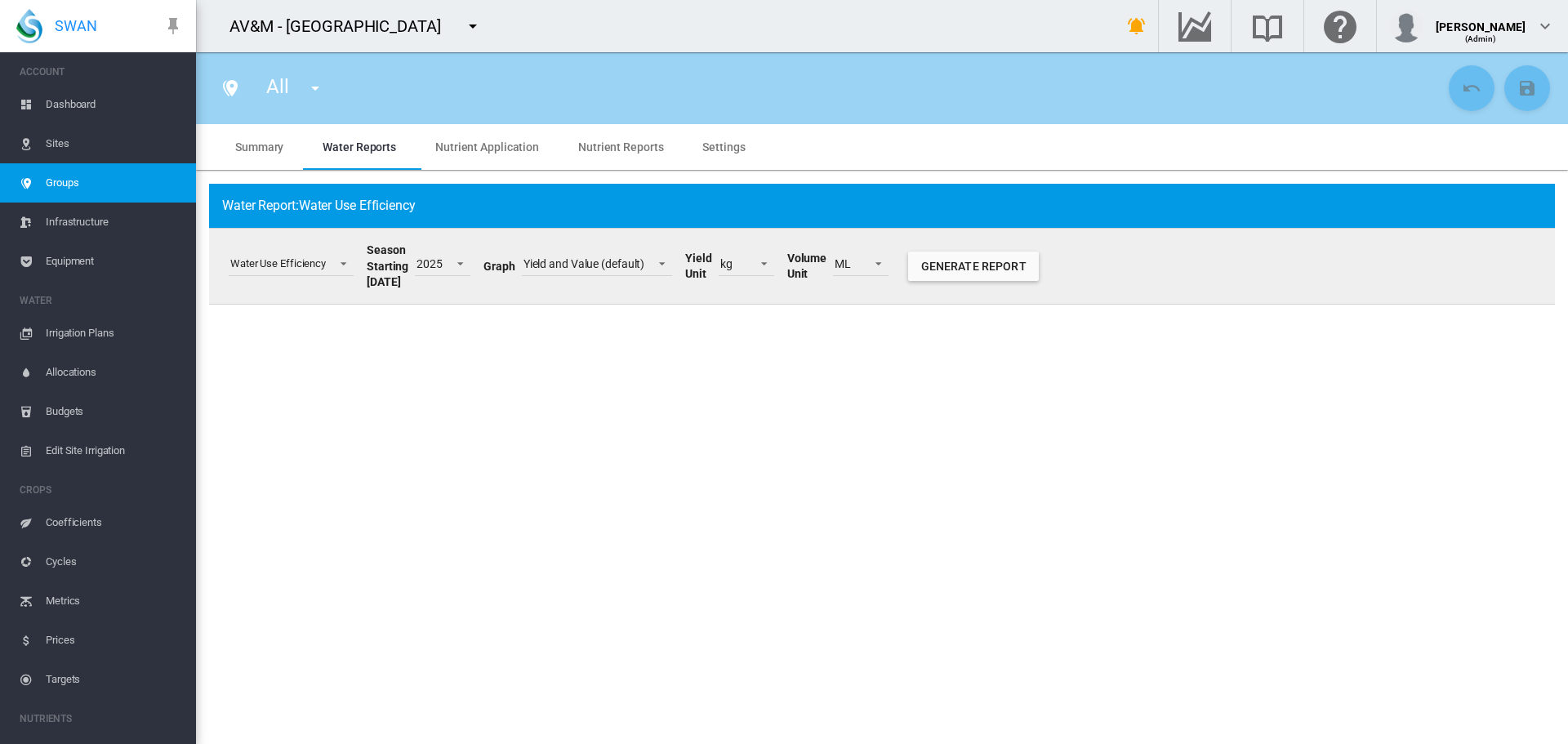
click at [250, 148] on span "Summary" at bounding box center [259, 147] width 48 height 13
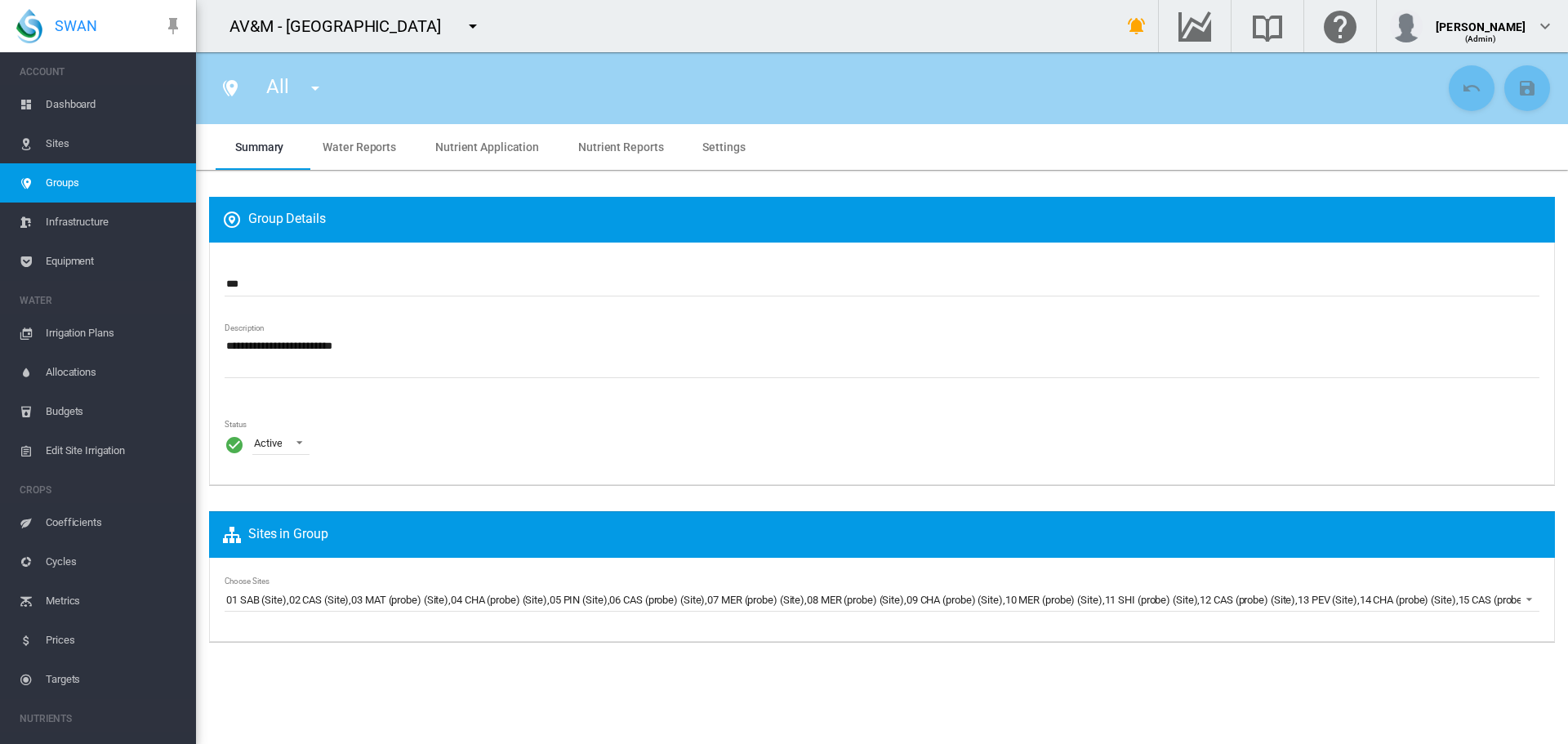
click at [473, 26] on md-icon "icon-menu-down" at bounding box center [472, 26] width 19 height 19
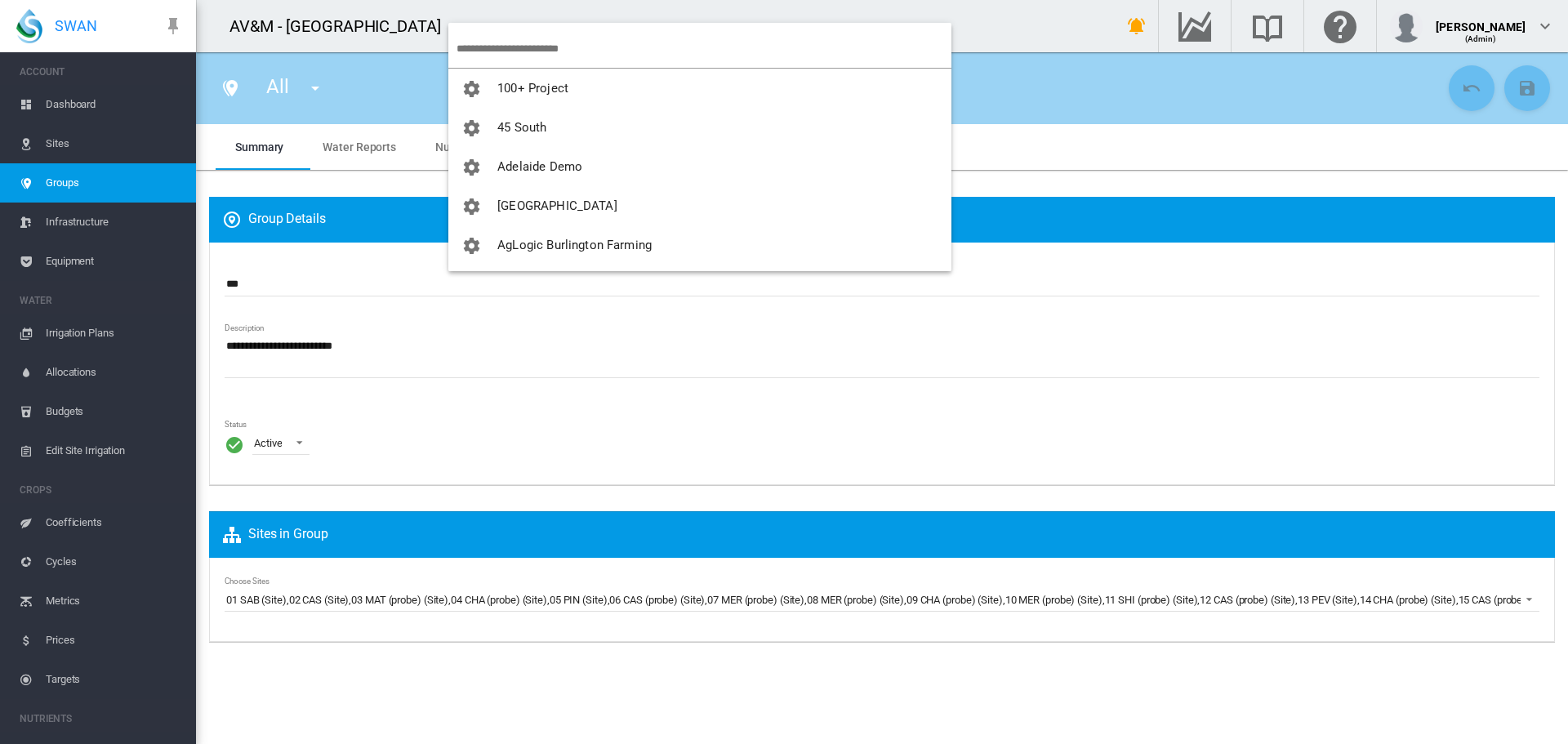
click at [482, 43] on input "search" at bounding box center [704, 49] width 494 height 39
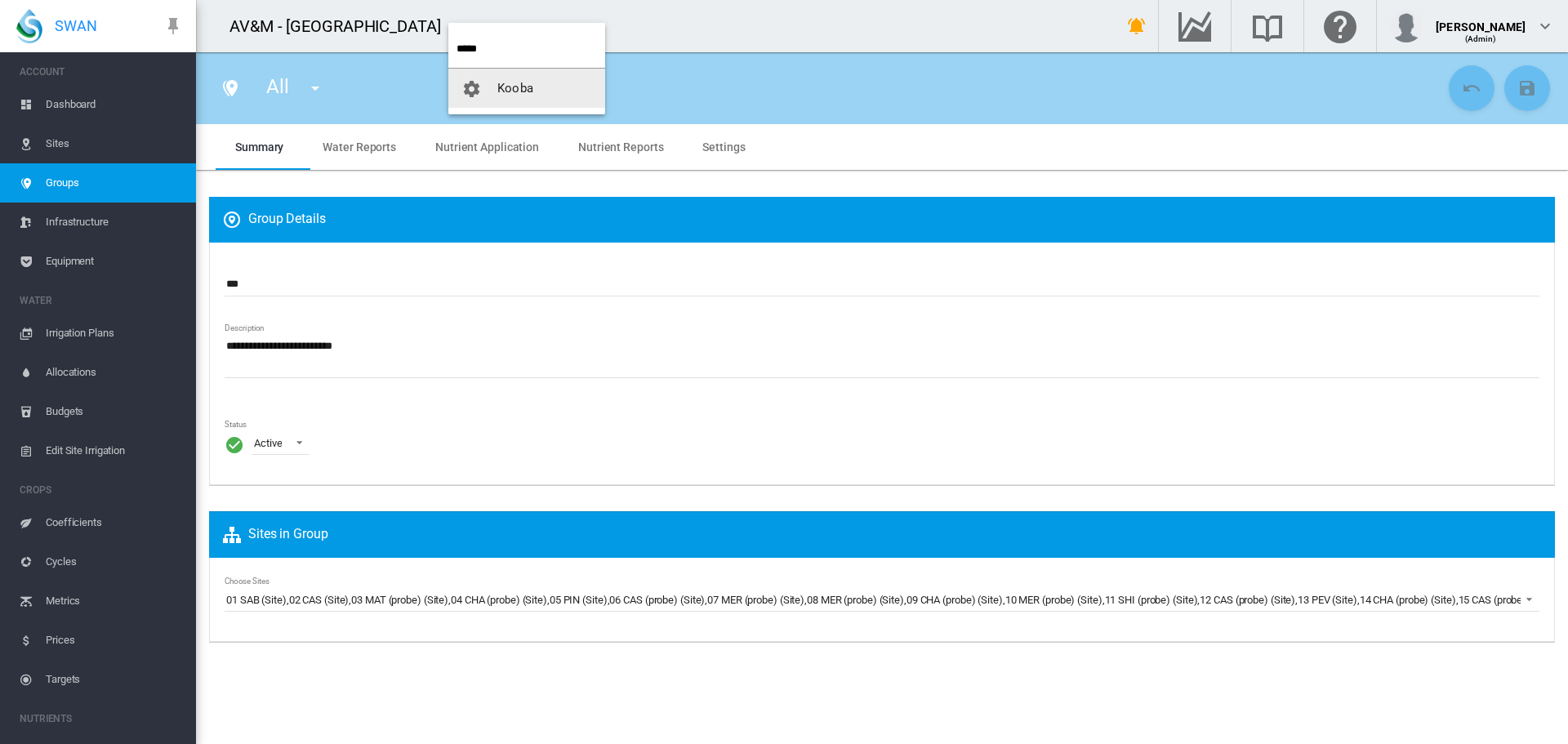
type input "*****"
click at [518, 91] on span "Kooba" at bounding box center [515, 88] width 36 height 15
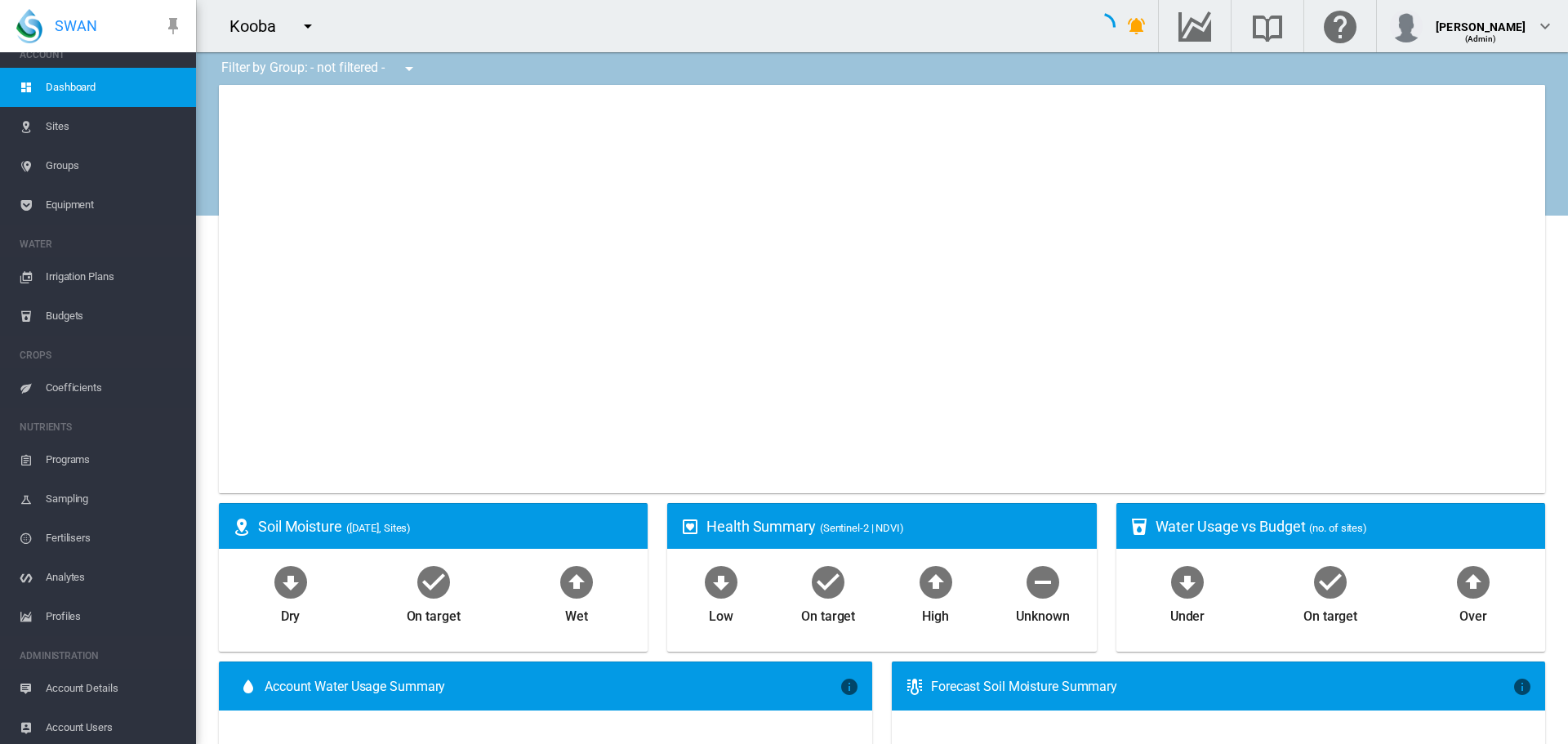
scroll to position [20, 0]
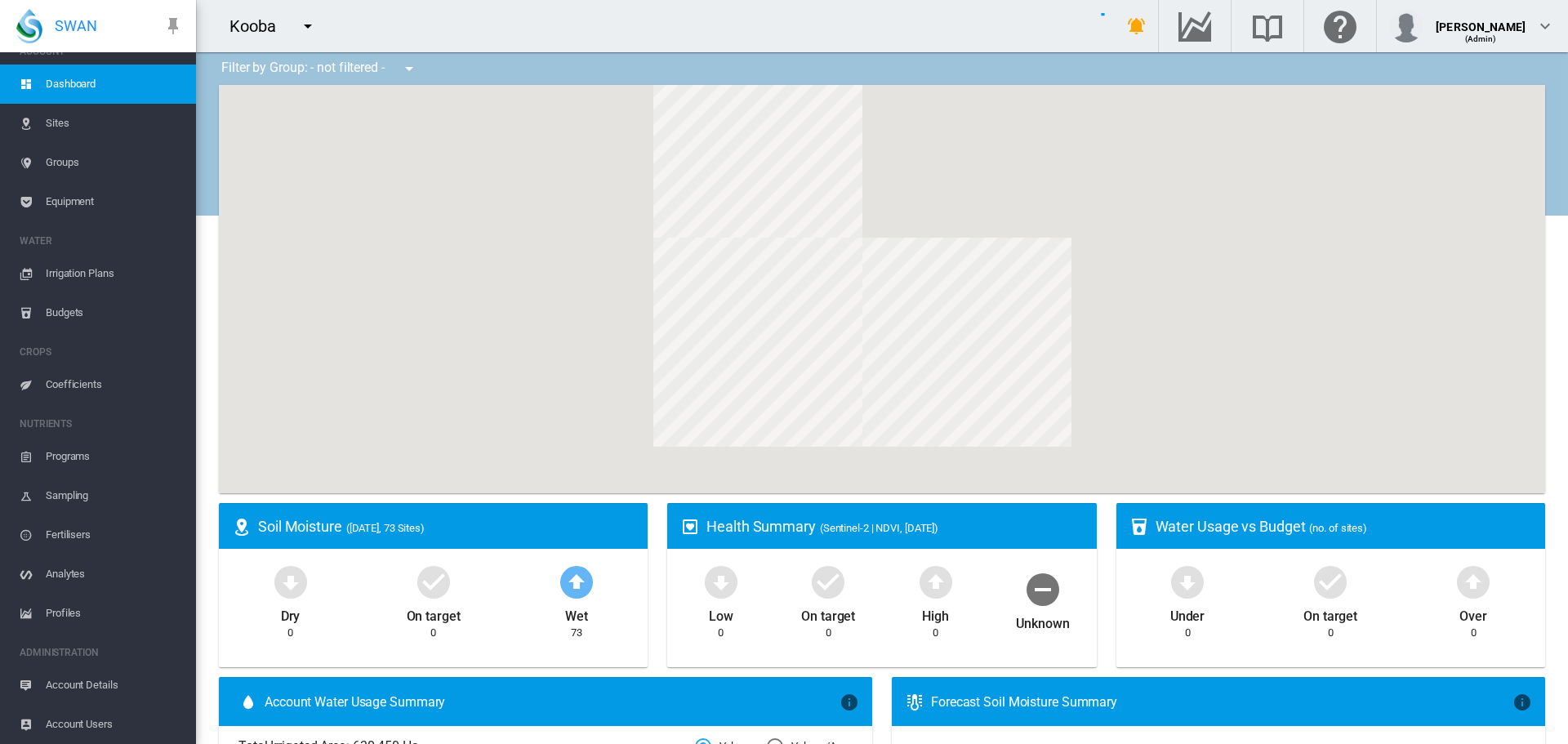
click at [73, 722] on span "Account Users" at bounding box center [114, 725] width 137 height 40
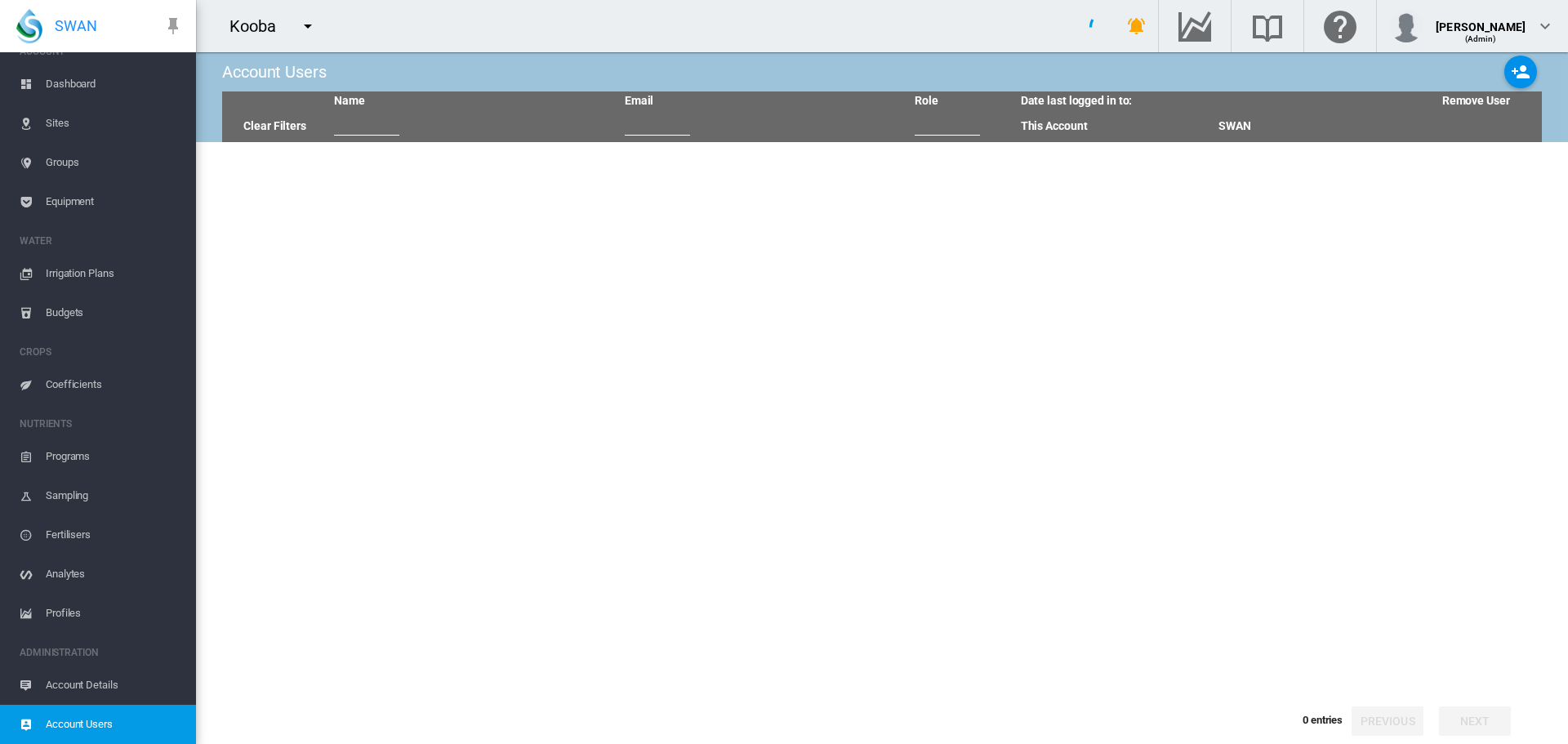
click at [84, 687] on span "Account Details" at bounding box center [114, 685] width 137 height 40
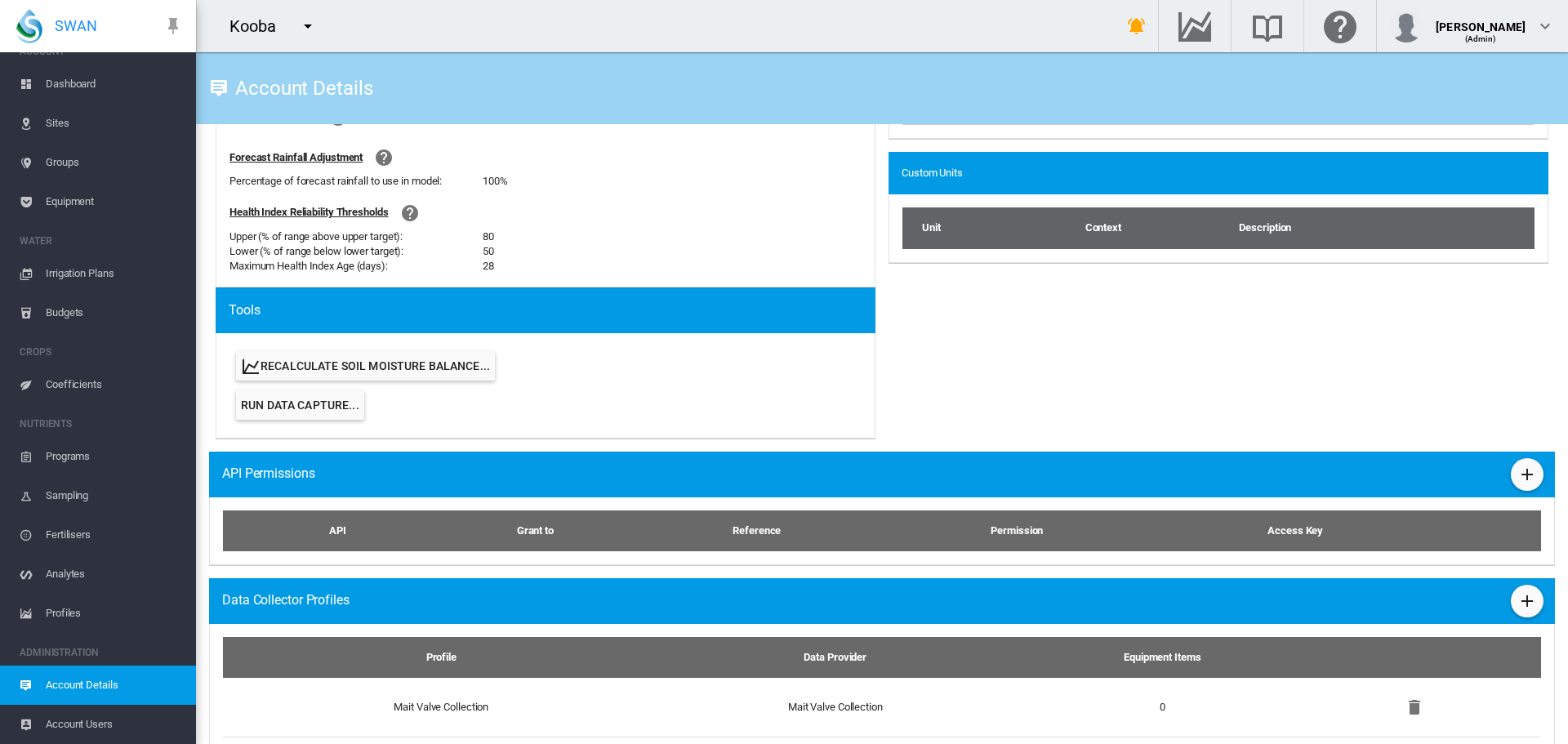
scroll to position [686, 0]
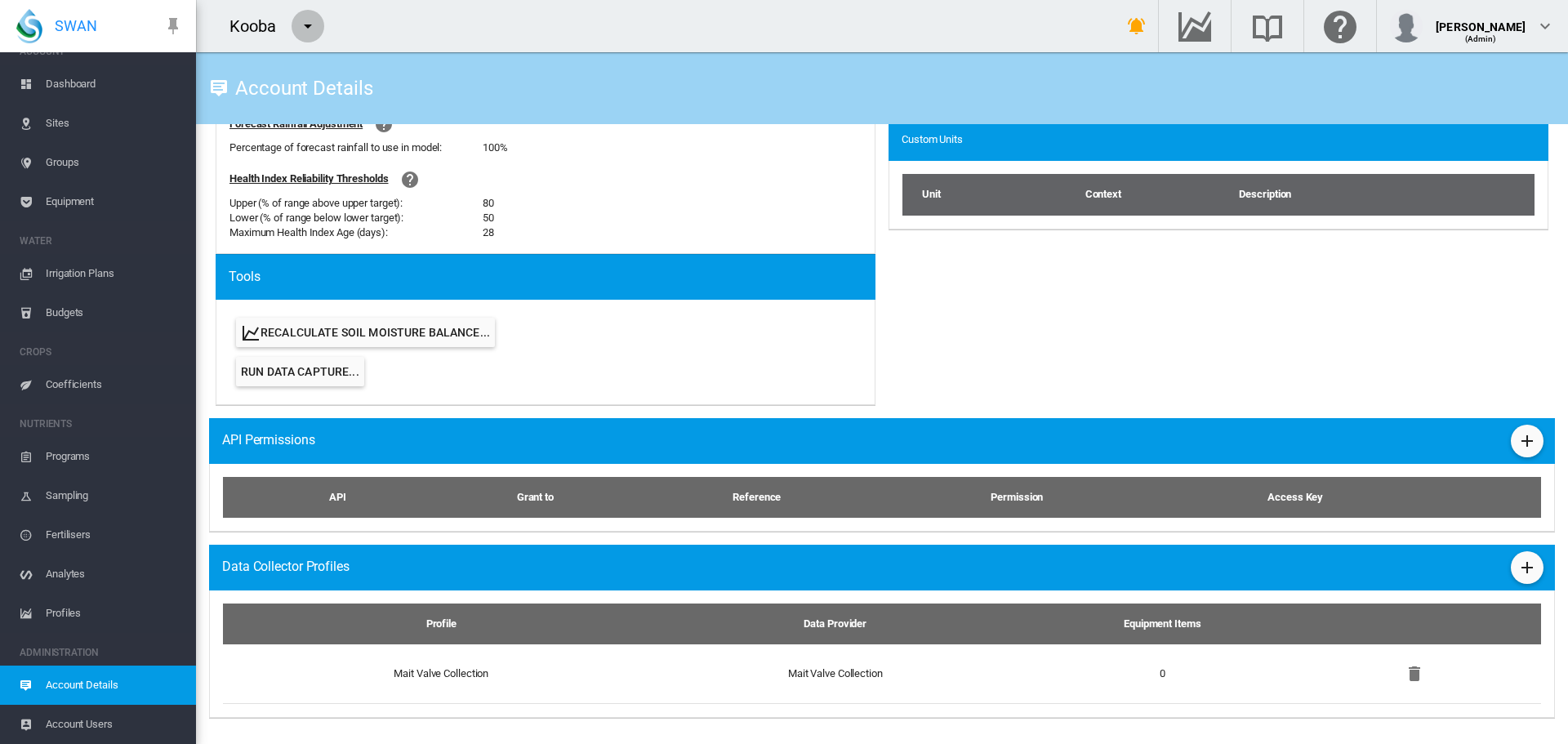
click at [310, 23] on md-icon "icon-menu-down" at bounding box center [307, 26] width 19 height 19
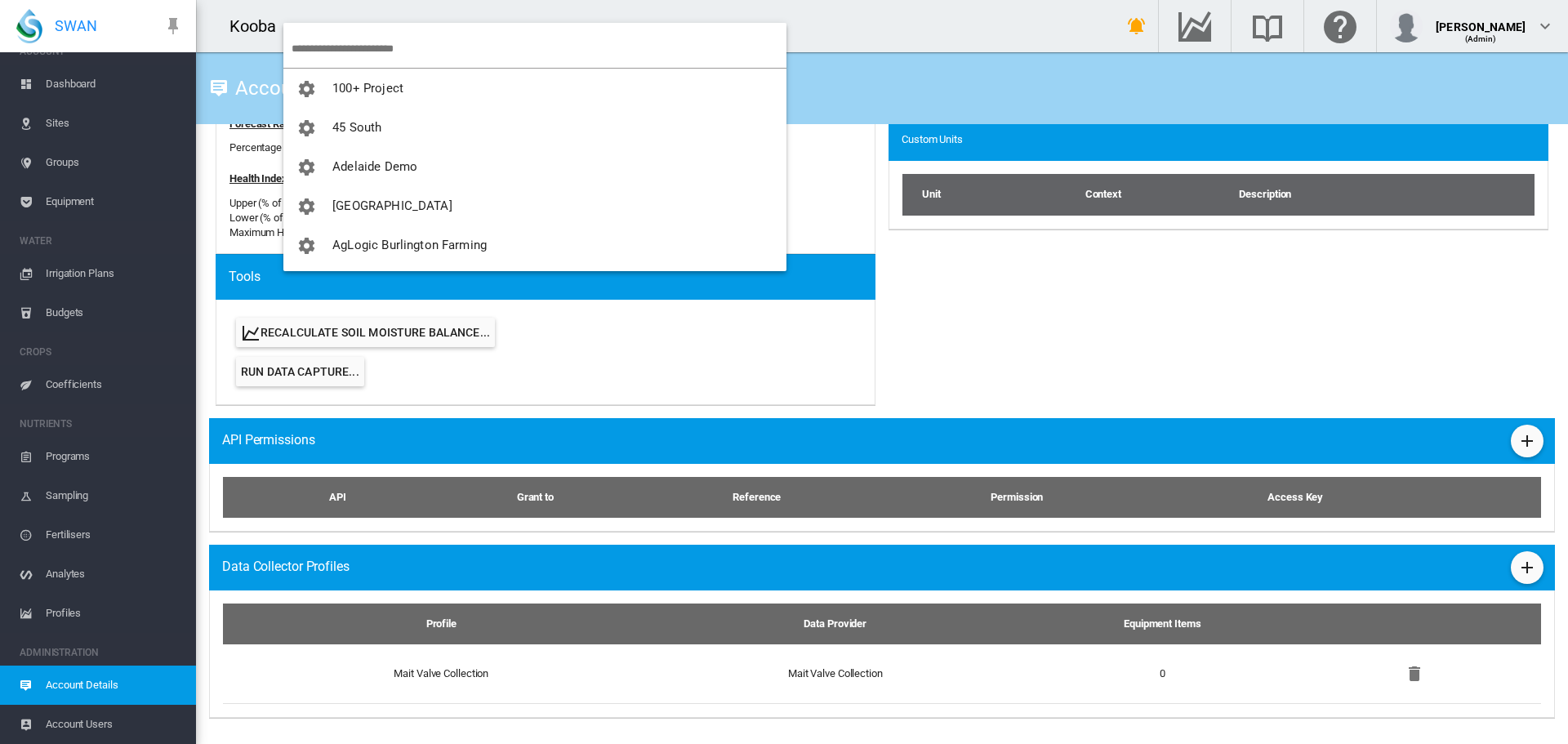
click at [337, 47] on input "search" at bounding box center [539, 49] width 494 height 39
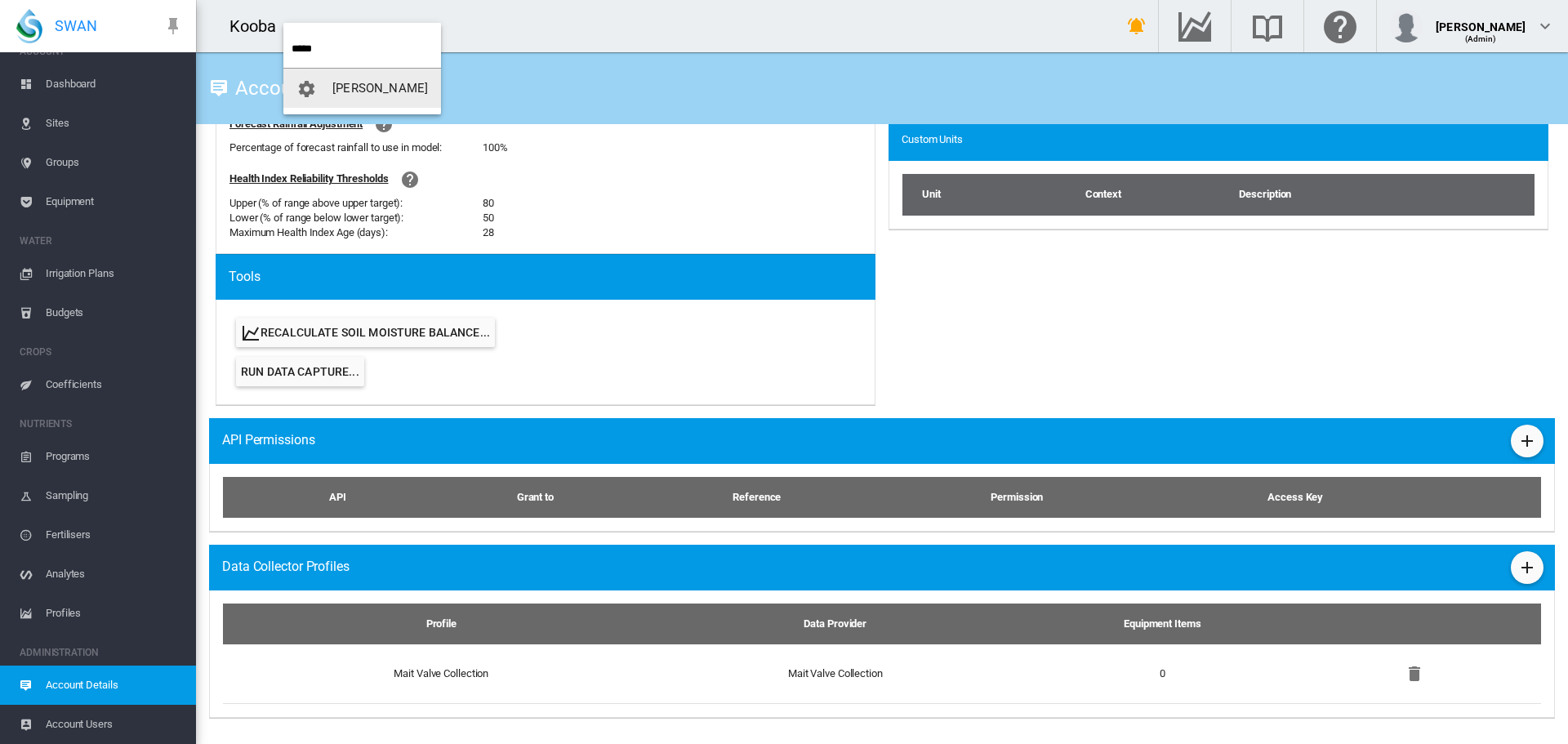
type input "****"
click at [353, 93] on span "[PERSON_NAME]" at bounding box center [381, 88] width 96 height 15
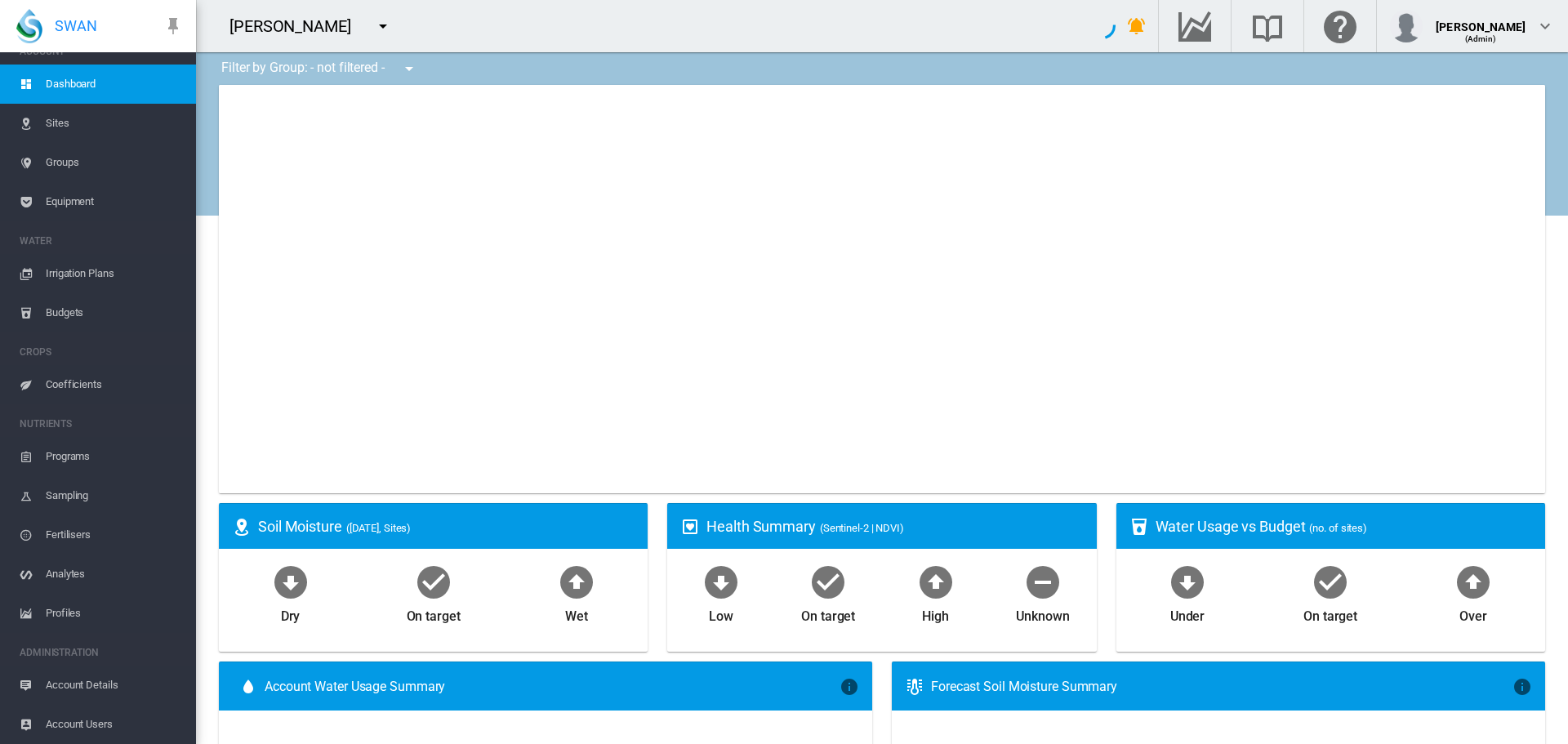
type input "**********"
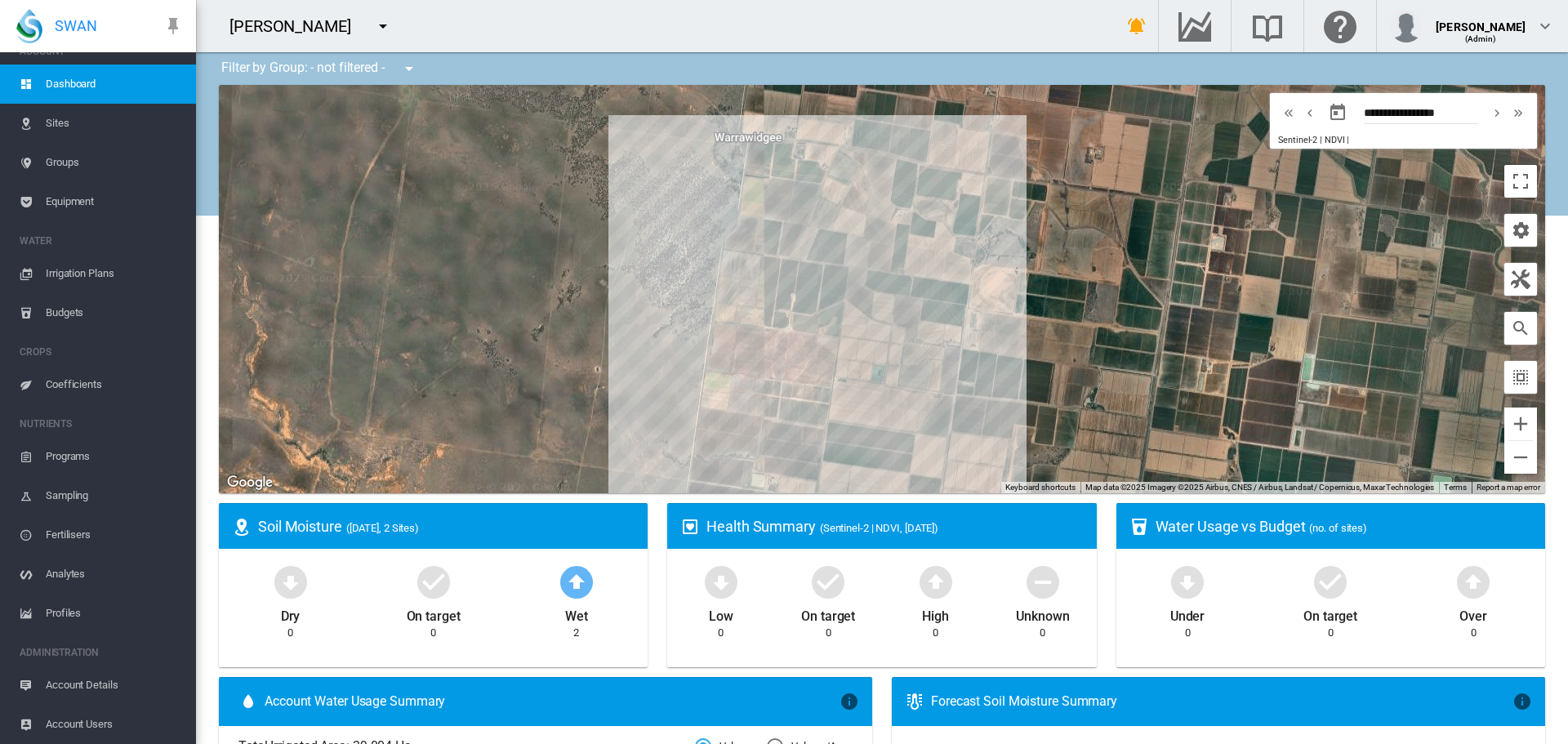
click at [102, 684] on span "Account Details" at bounding box center [114, 685] width 137 height 40
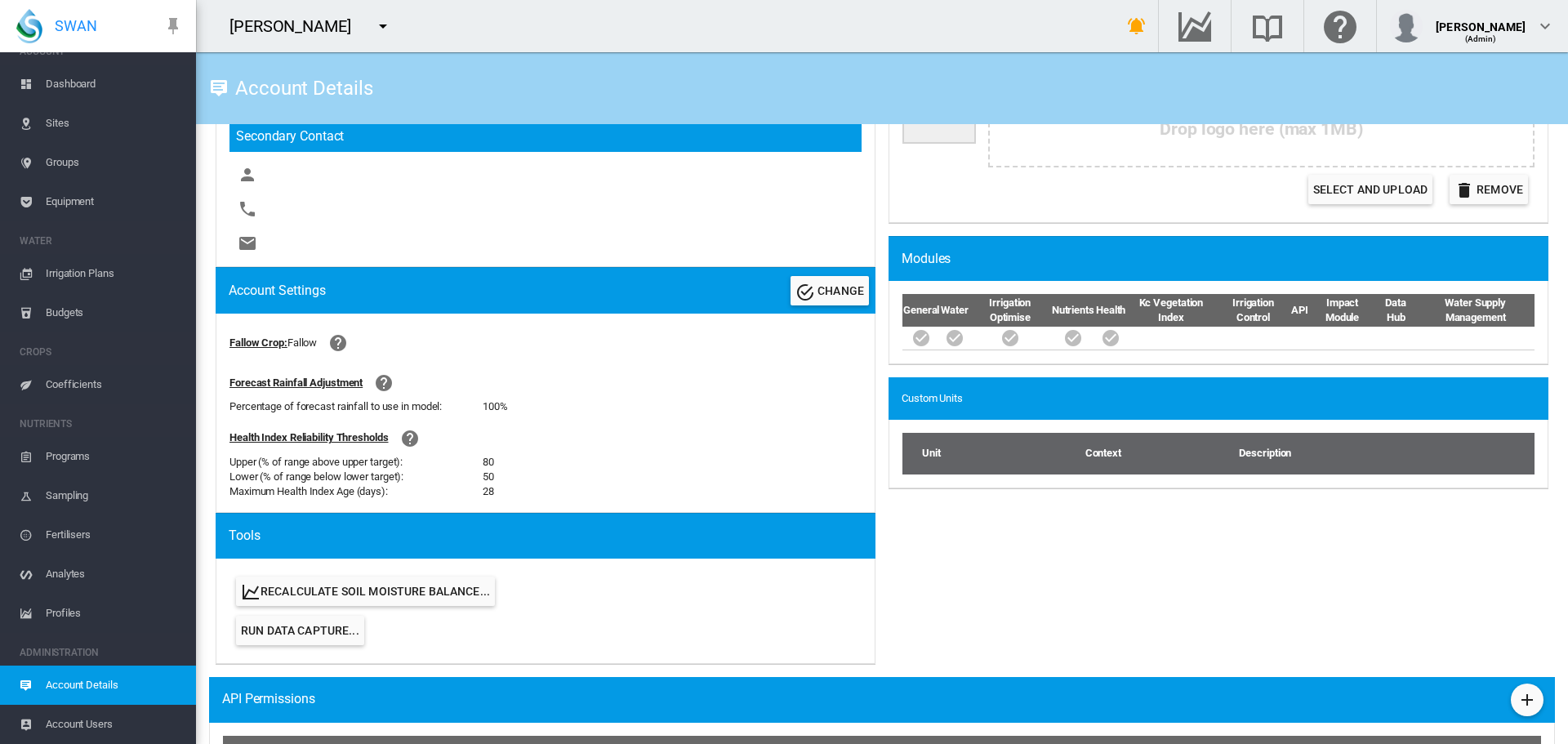
scroll to position [423, 0]
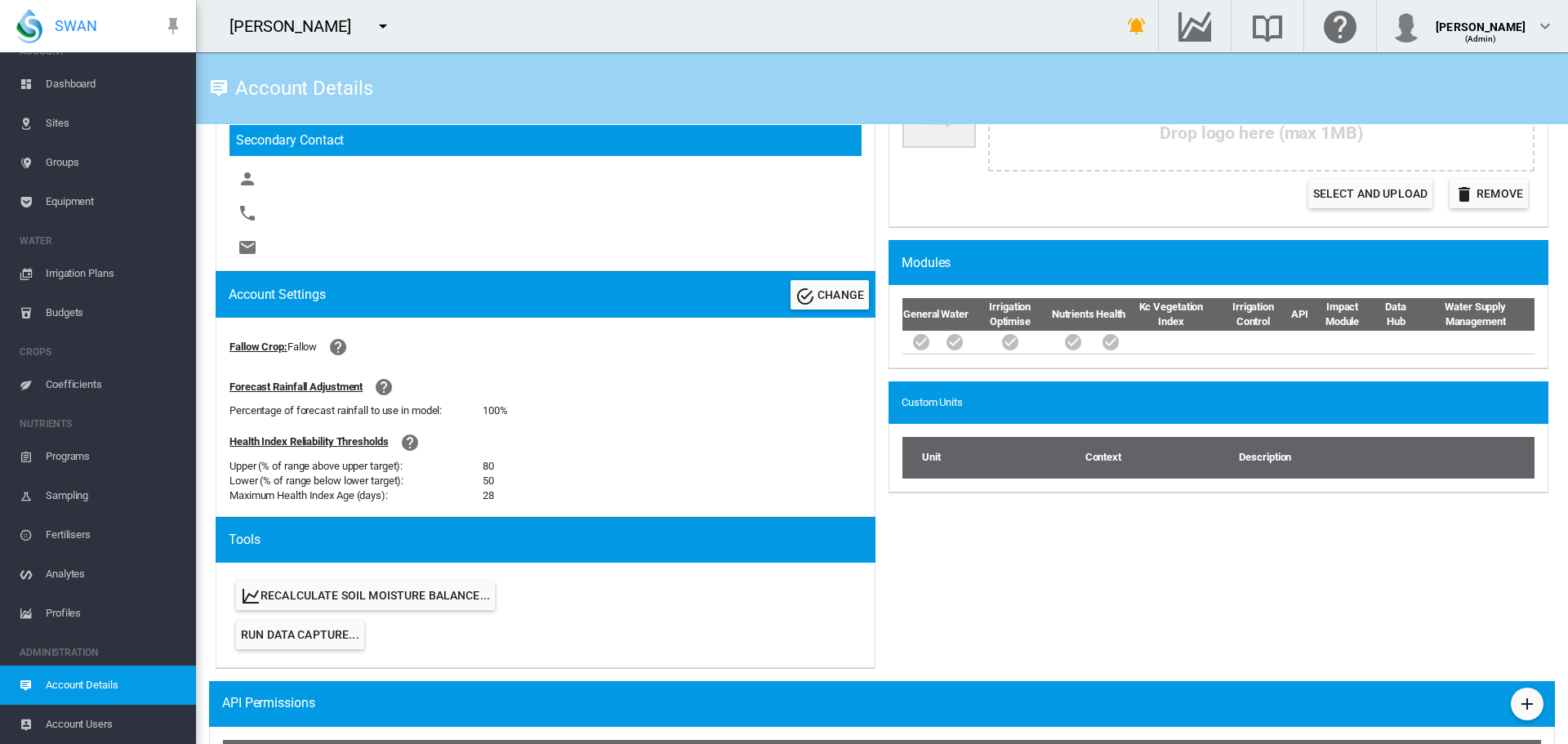
click at [61, 200] on span "Equipment" at bounding box center [114, 201] width 137 height 40
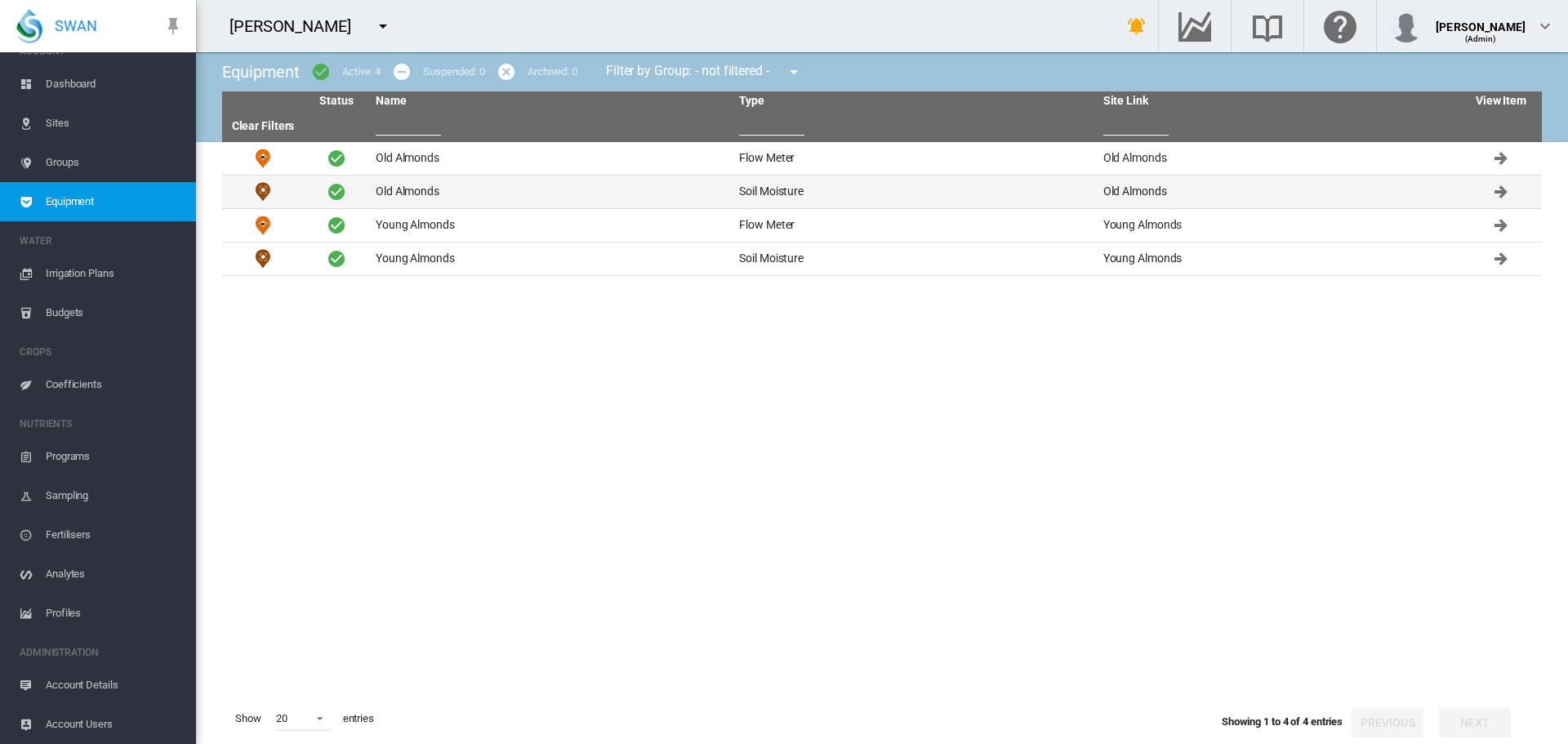
click at [421, 187] on td "Old Almonds" at bounding box center [551, 192] width 363 height 33
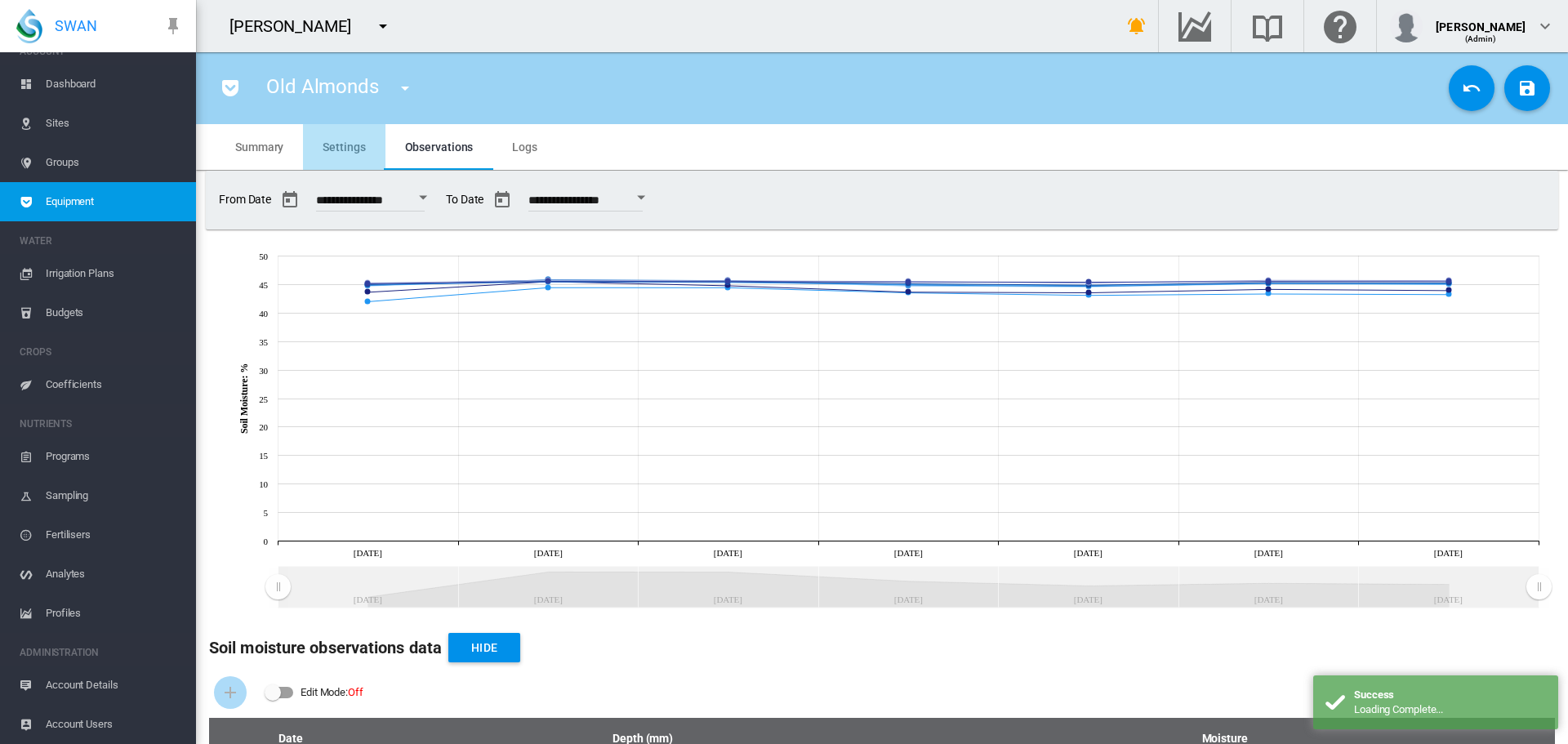
click at [357, 143] on span "Settings" at bounding box center [344, 147] width 42 height 13
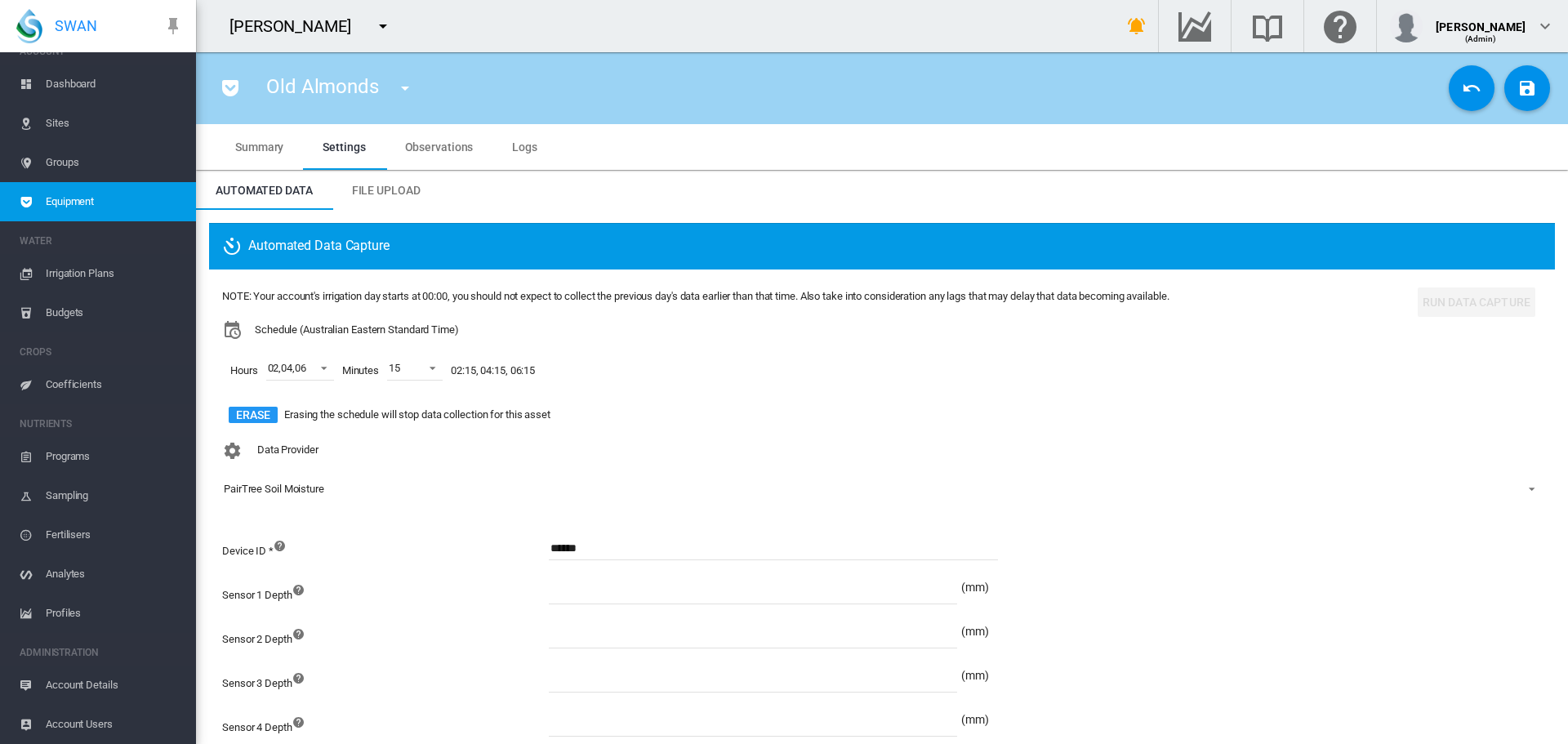
click at [423, 144] on span "Observations" at bounding box center [439, 147] width 69 height 13
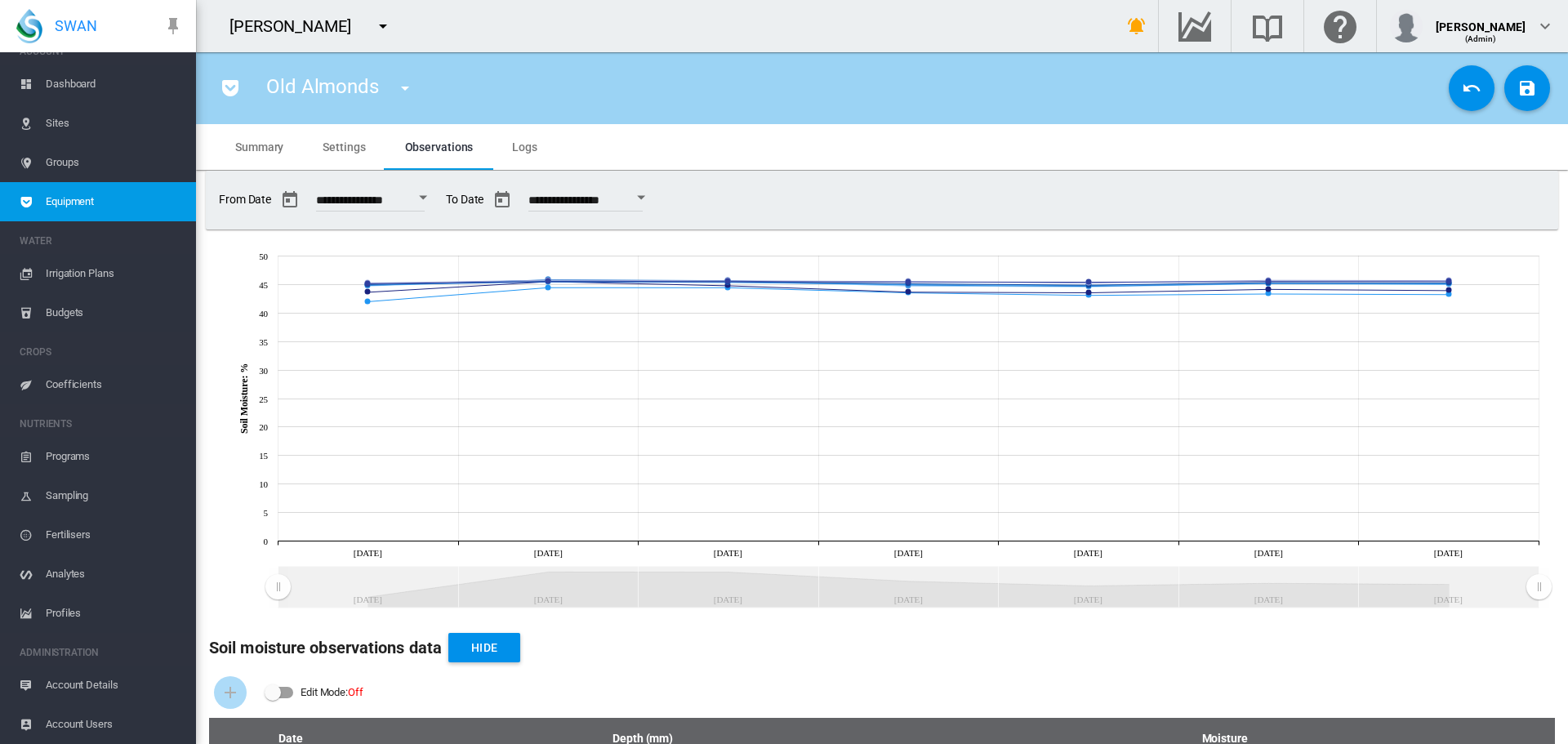
click at [348, 152] on span "Settings" at bounding box center [344, 147] width 42 height 13
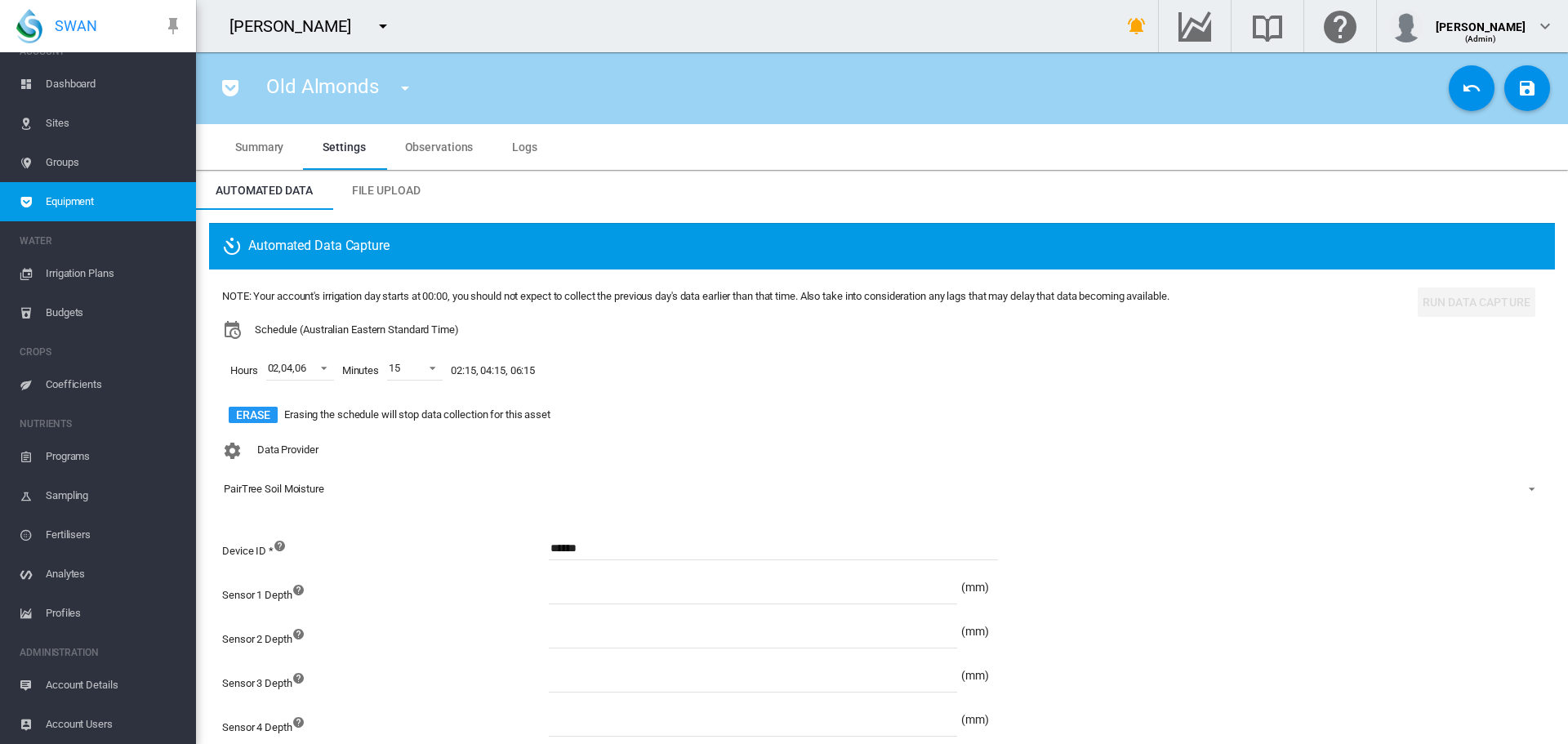
click at [55, 130] on span "Sites" at bounding box center [114, 123] width 137 height 40
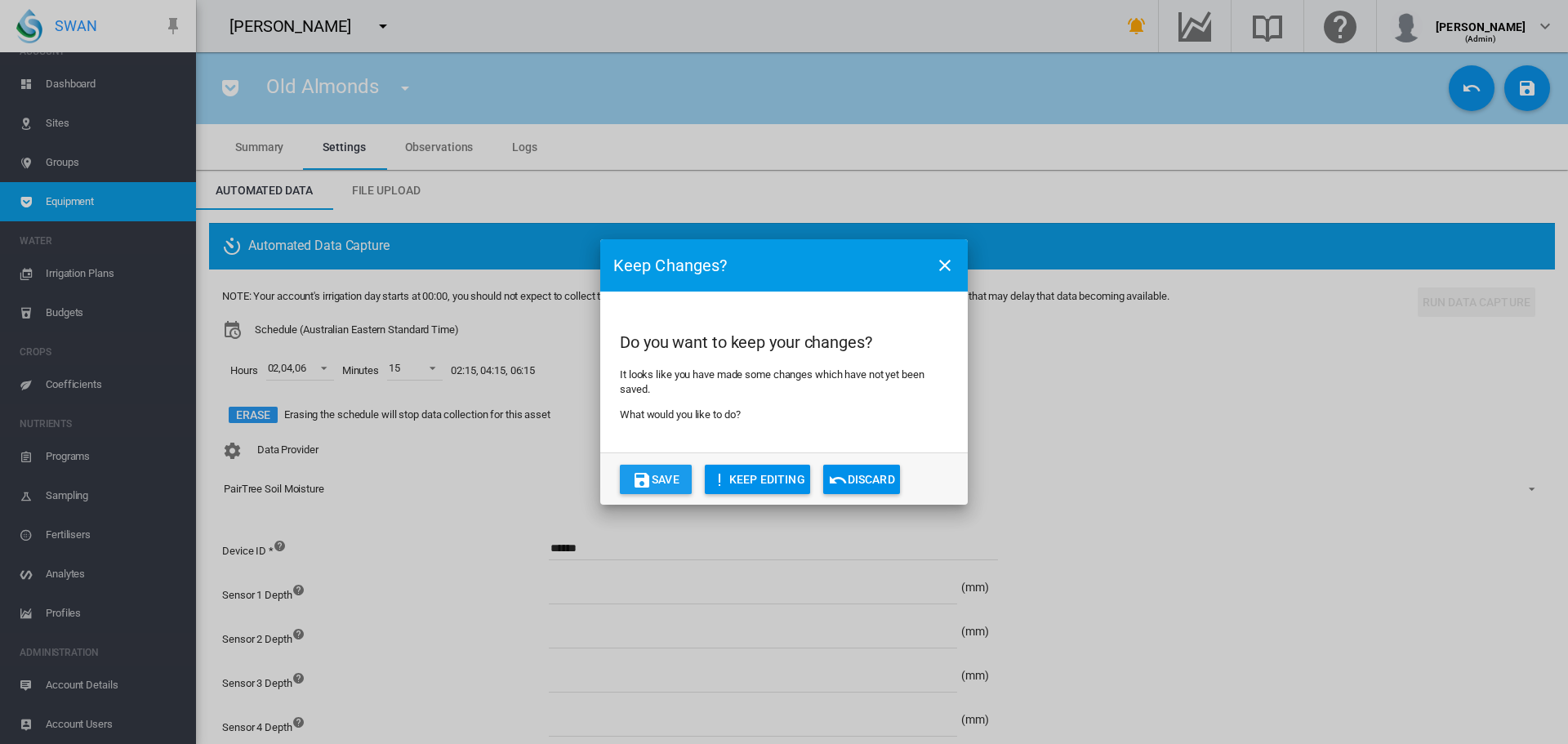
click at [670, 476] on button "Save" at bounding box center [655, 480] width 72 height 29
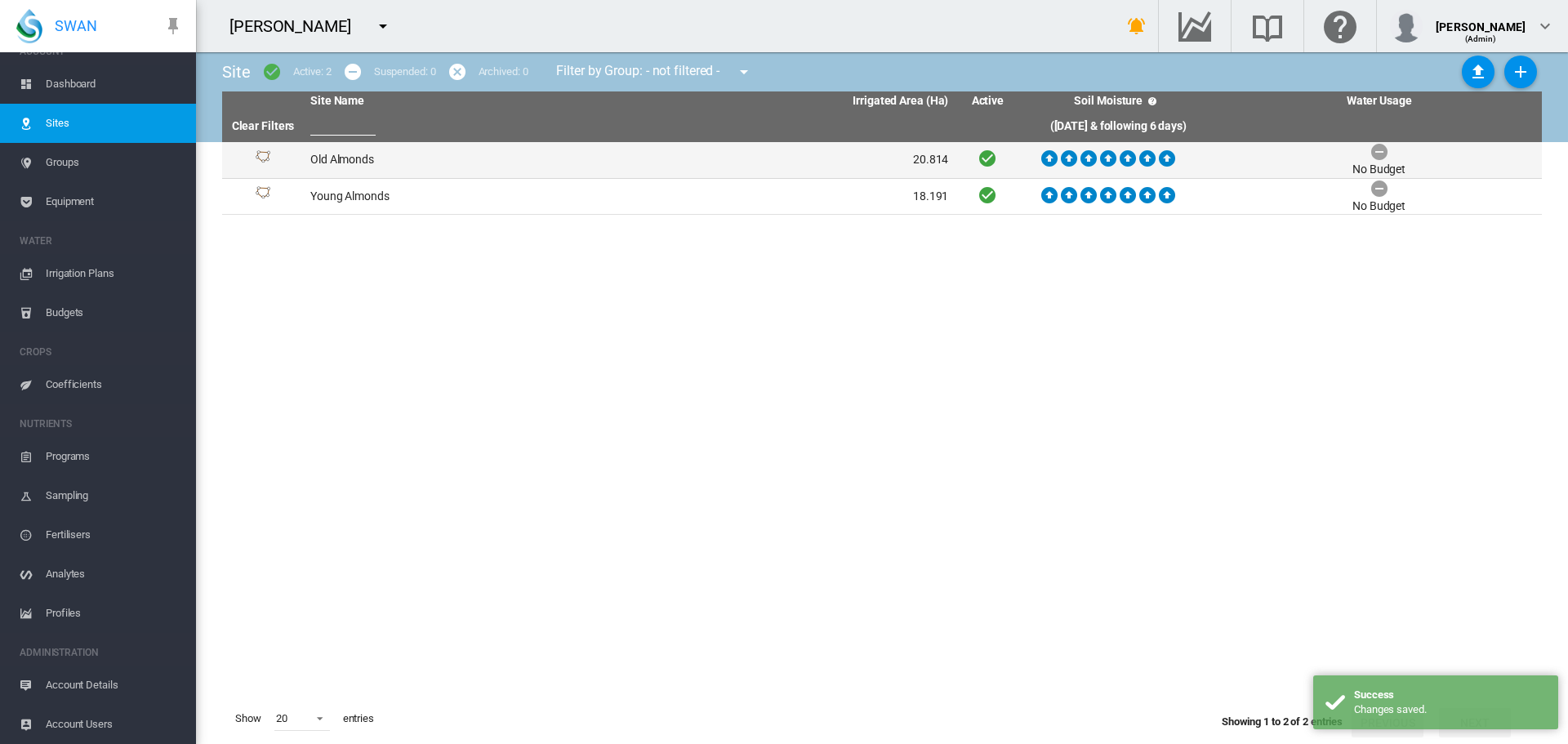
click at [346, 157] on td "Old Almonds" at bounding box center [466, 160] width 325 height 36
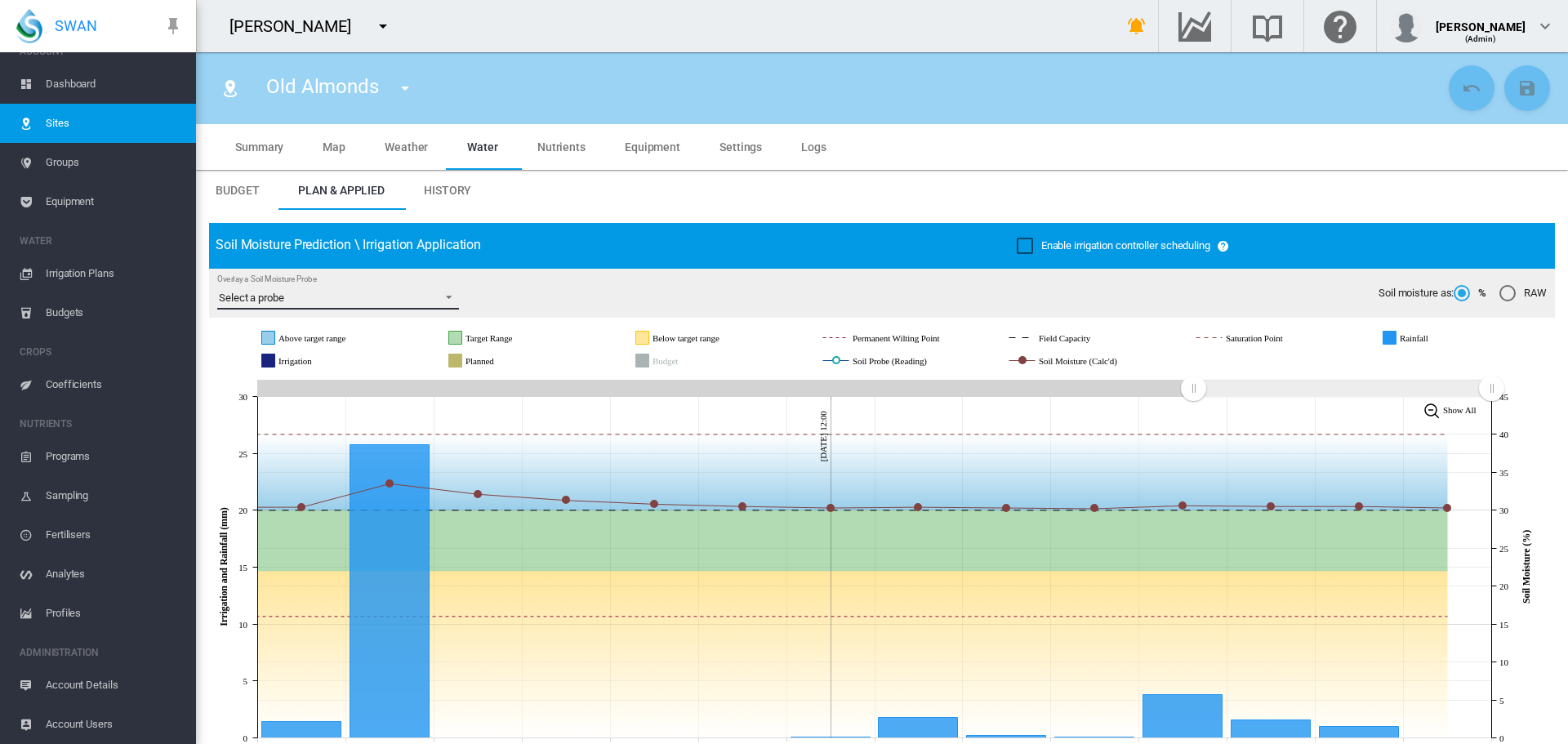
click at [445, 297] on span "Overlay a Soil Moisture Probe: Select a probe" at bounding box center [444, 296] width 19 height 15
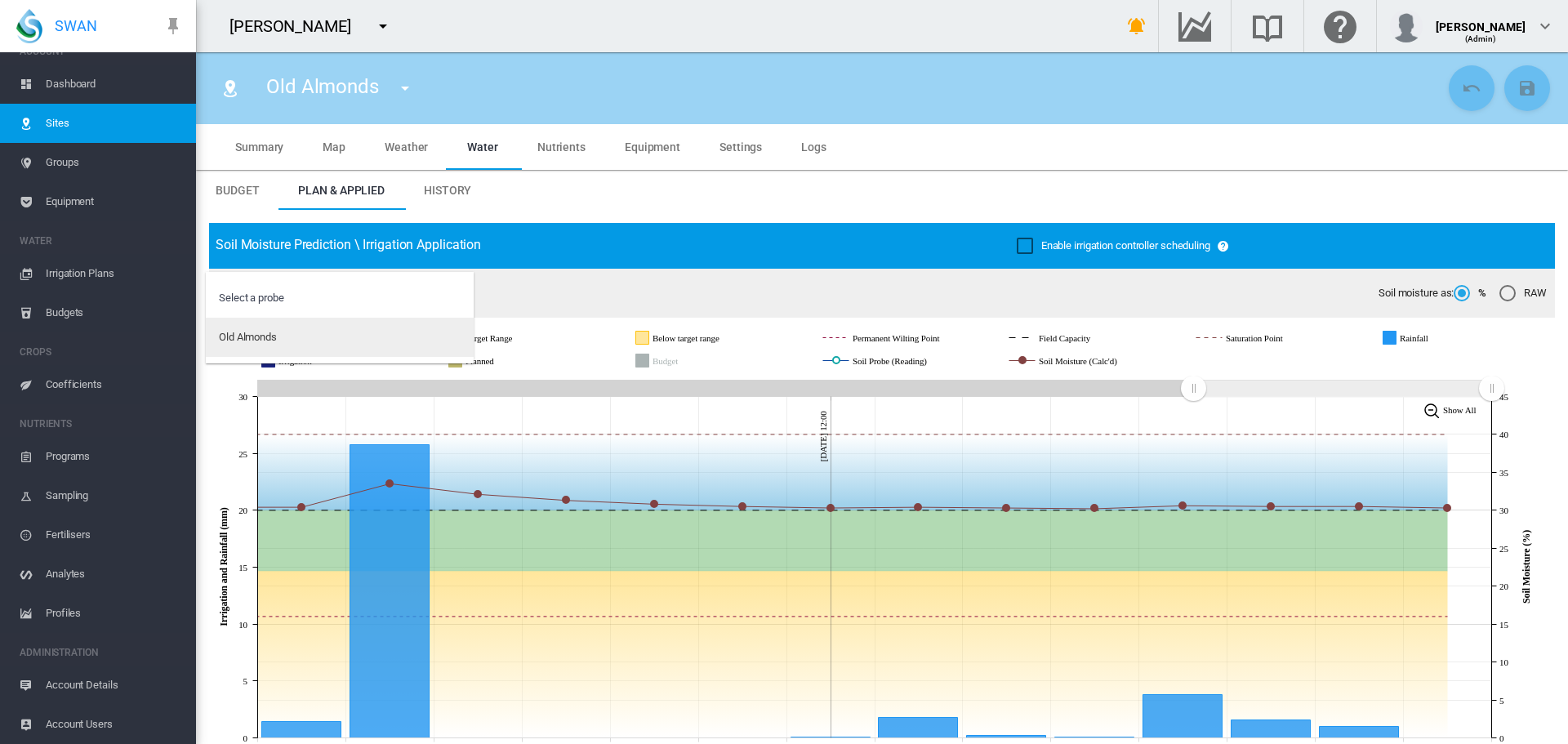
click at [333, 340] on md-option "Old Almonds" at bounding box center [339, 338] width 267 height 40
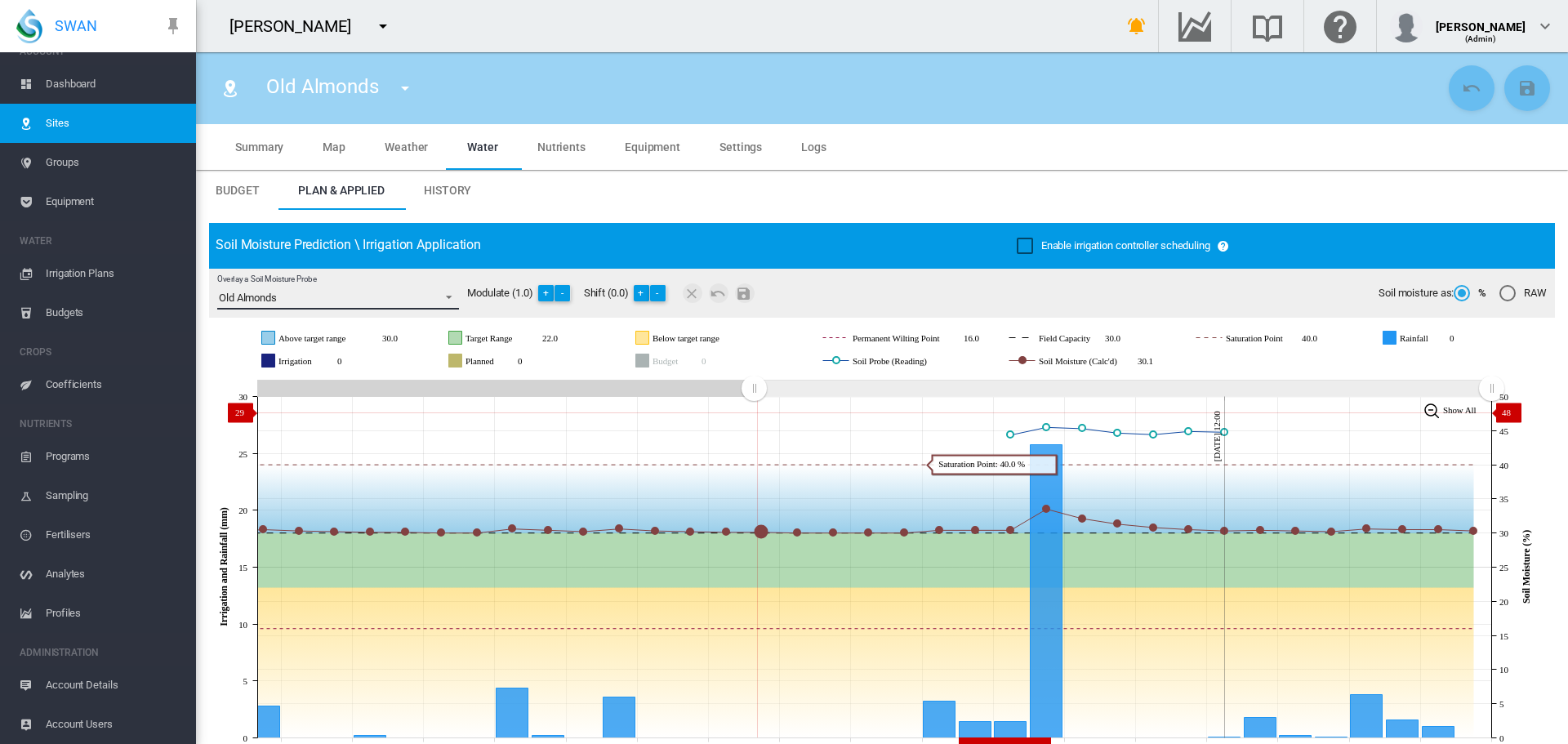
drag, startPoint x: 1197, startPoint y: 394, endPoint x: 754, endPoint y: 413, distance: 443.4
click at [754, 413] on icon "JavaScript chart by amCharts 3.21.15 Aug 20 Aug 22 Aug 24 Aug 26 Aug 28 Aug 30 …" at bounding box center [875, 567] width 1334 height 383
click at [662, 290] on button "-" at bounding box center [658, 293] width 17 height 17
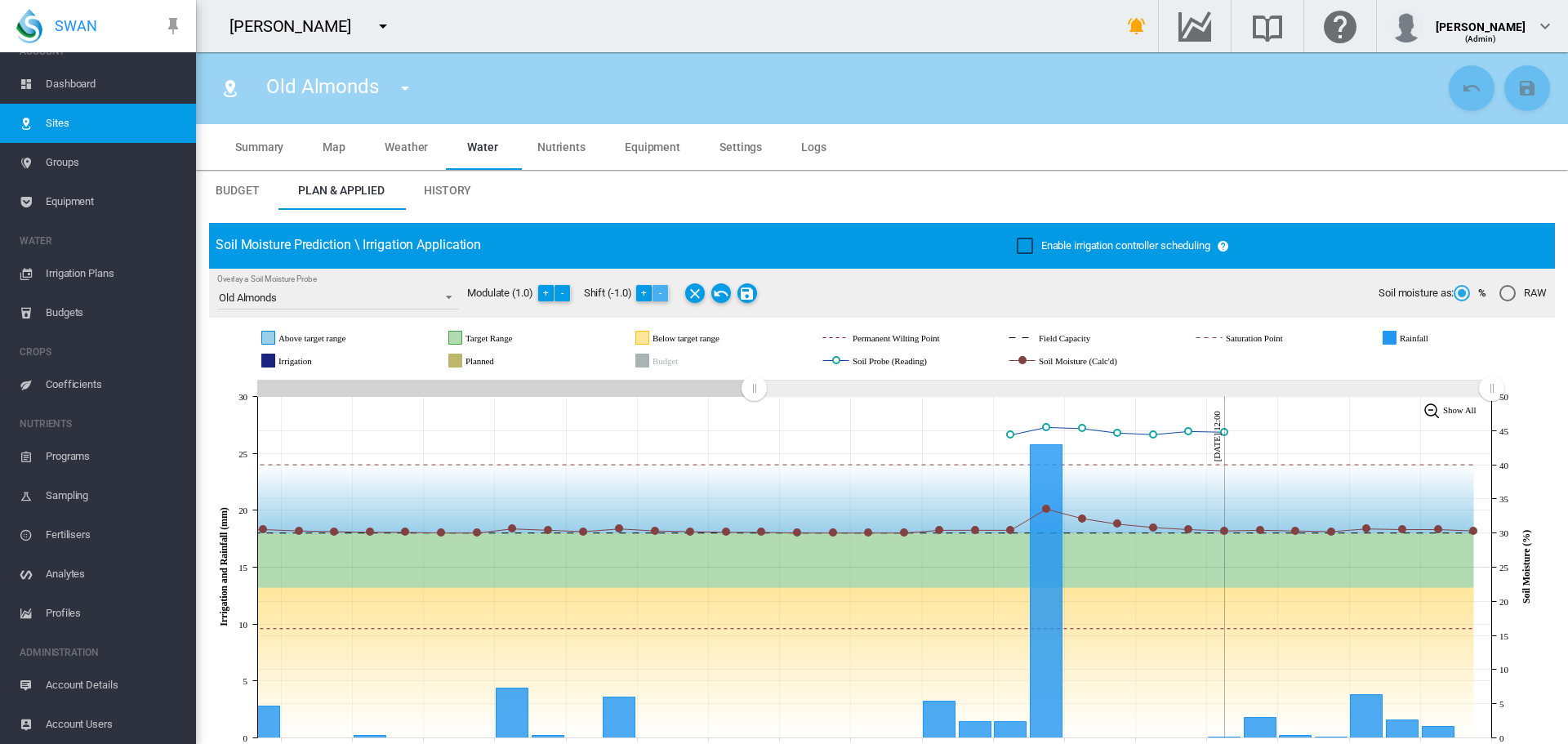
click at [662, 290] on button "-" at bounding box center [661, 293] width 17 height 17
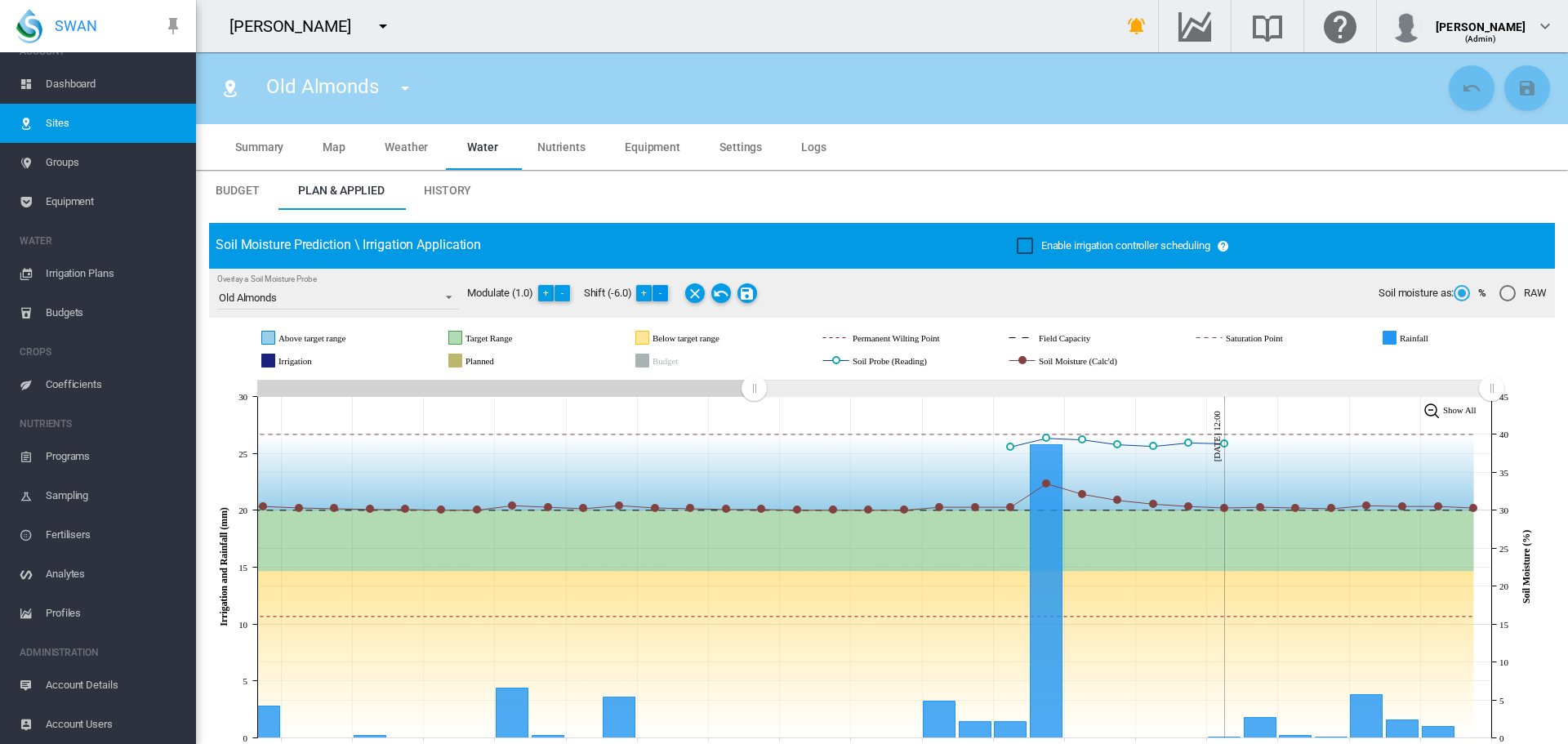
click at [662, 290] on button "-" at bounding box center [661, 293] width 17 height 17
click at [662, 290] on button "-" at bounding box center [666, 293] width 17 height 17
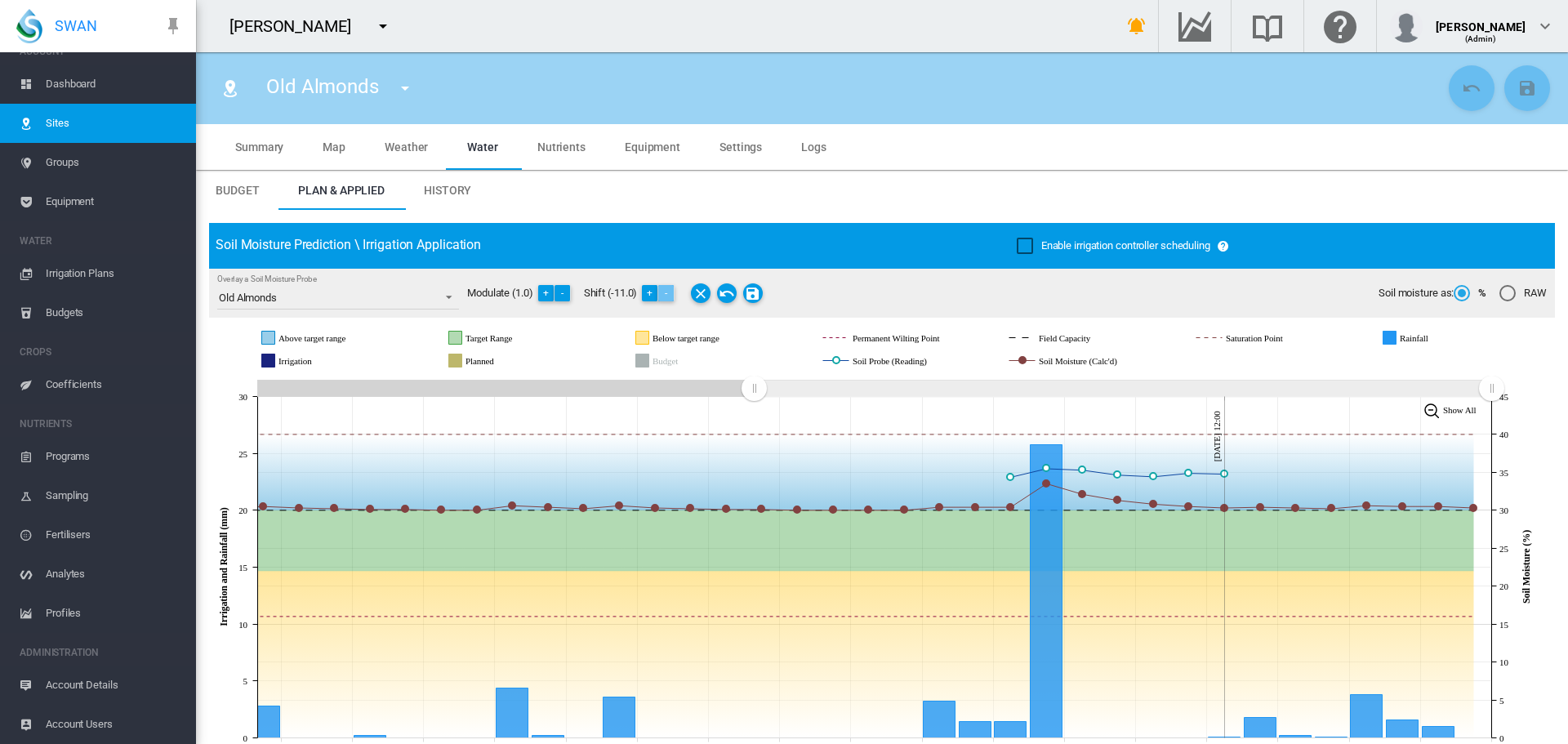
click at [662, 290] on button "-" at bounding box center [666, 293] width 17 height 17
click at [403, 91] on md-icon "icon-menu-down" at bounding box center [404, 87] width 19 height 19
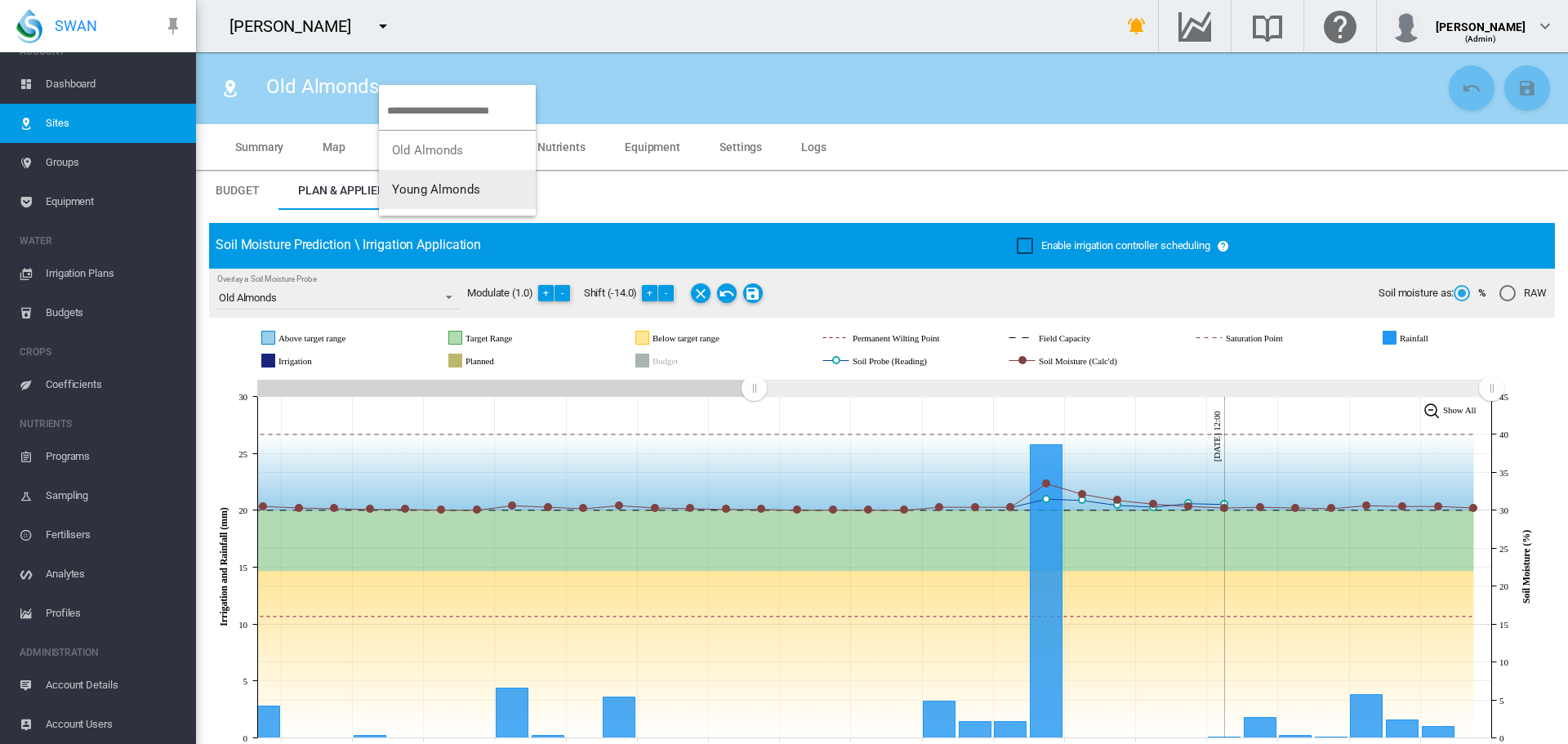
click at [415, 201] on button "Young Almonds" at bounding box center [457, 189] width 157 height 40
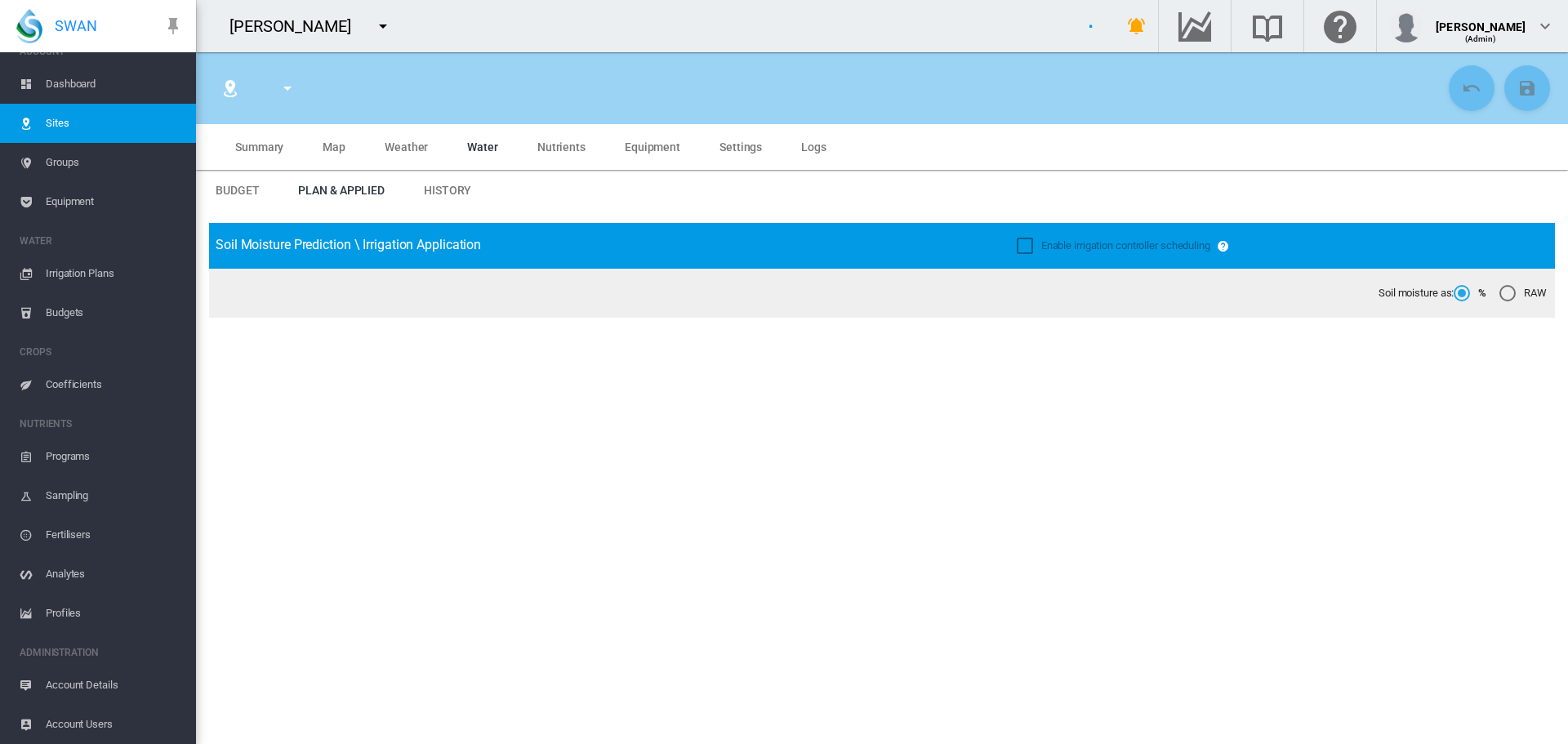
type input "**********"
type input "******"
type input "*********"
type input "***"
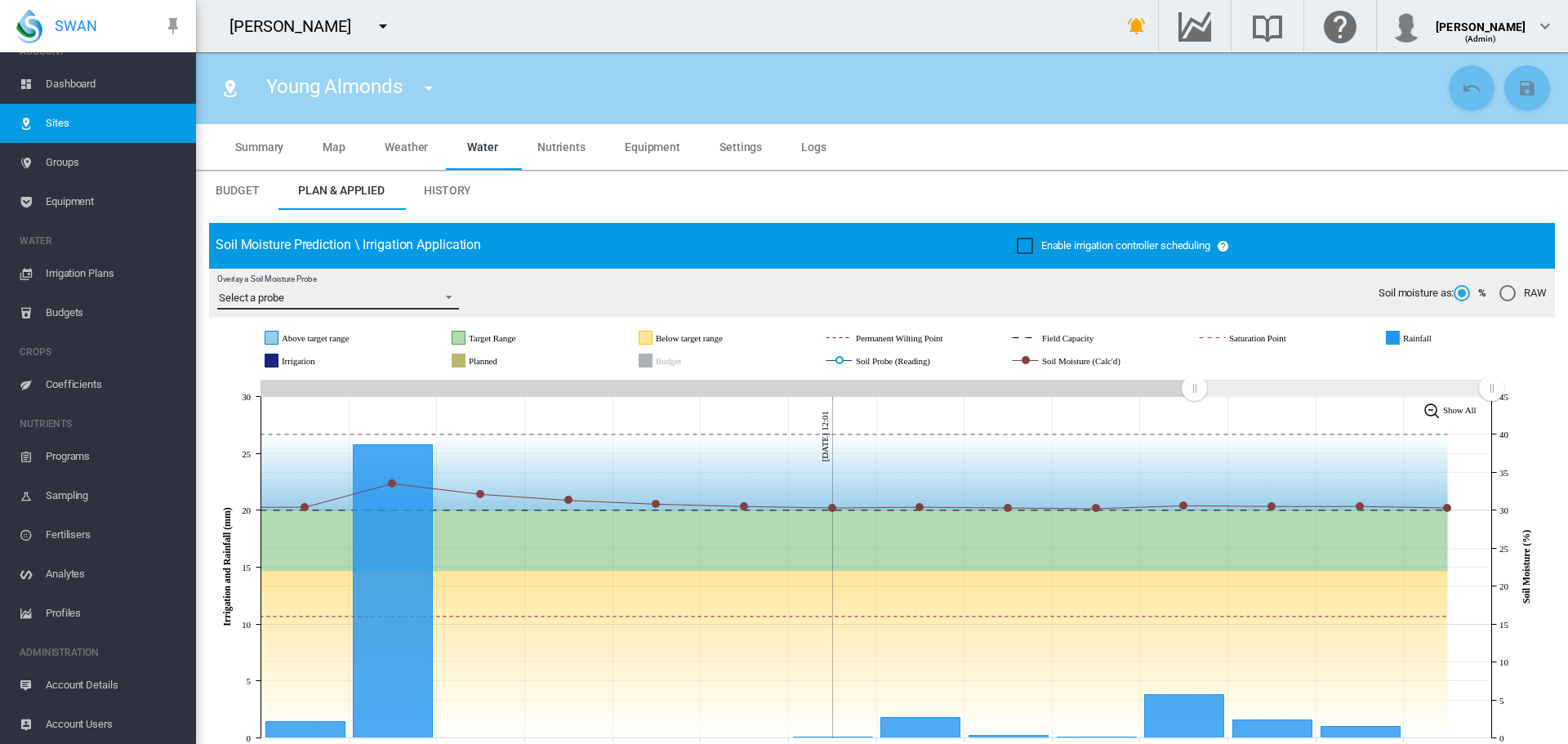
click at [450, 299] on span "Overlay a Soil Moisture Probe: Select a probe" at bounding box center [444, 296] width 19 height 15
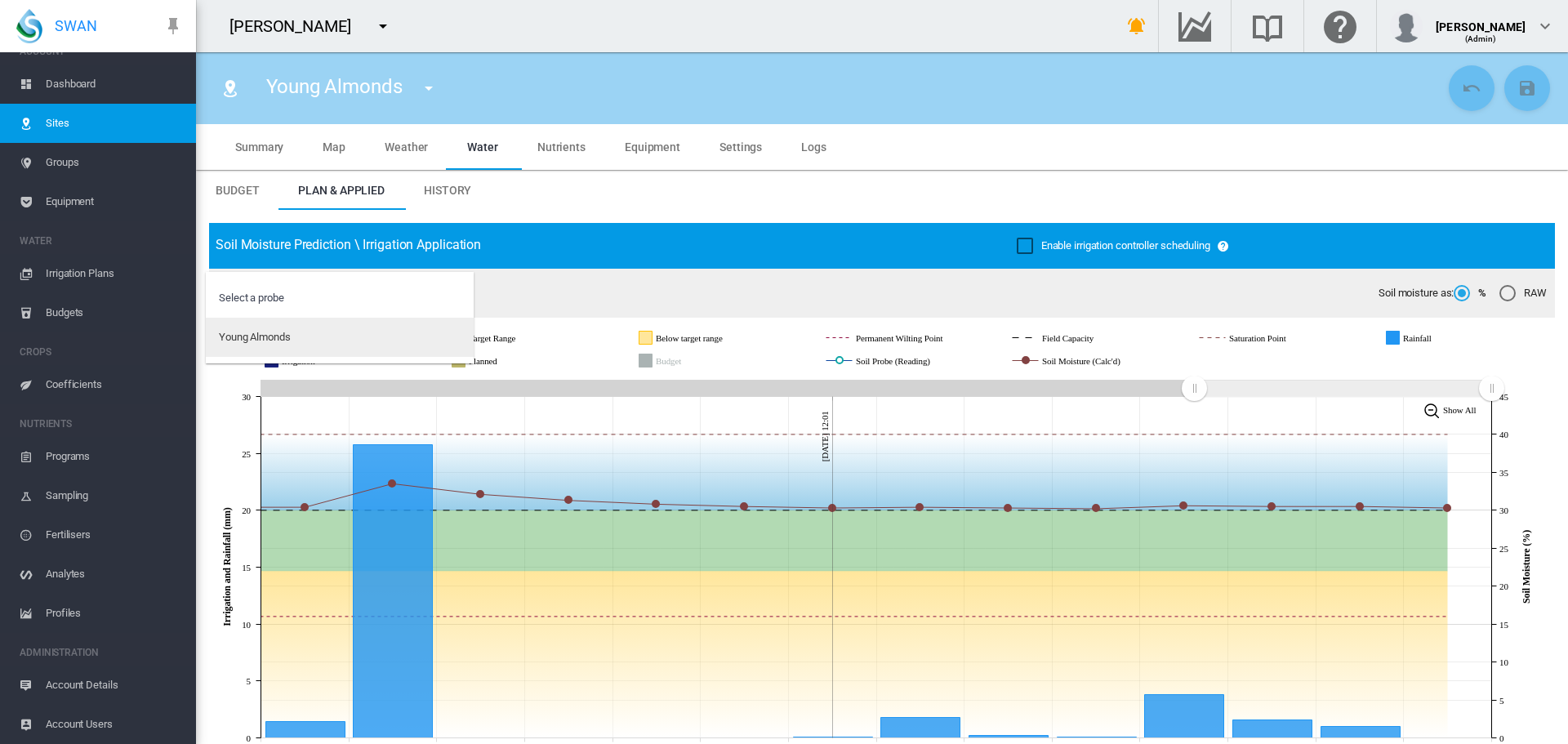
click at [398, 332] on md-option "Young Almonds" at bounding box center [339, 338] width 267 height 40
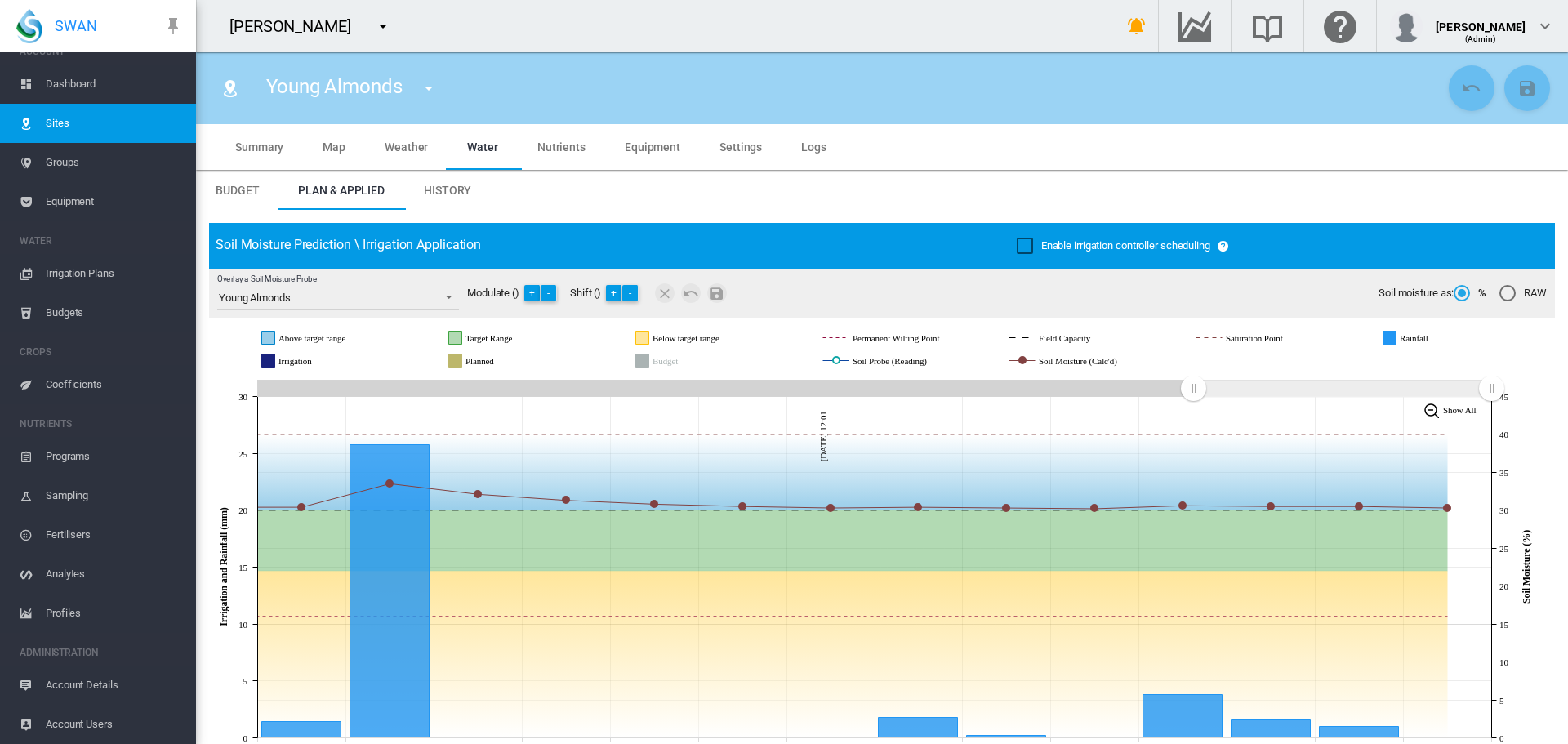
click at [726, 146] on span "Settings" at bounding box center [741, 147] width 42 height 13
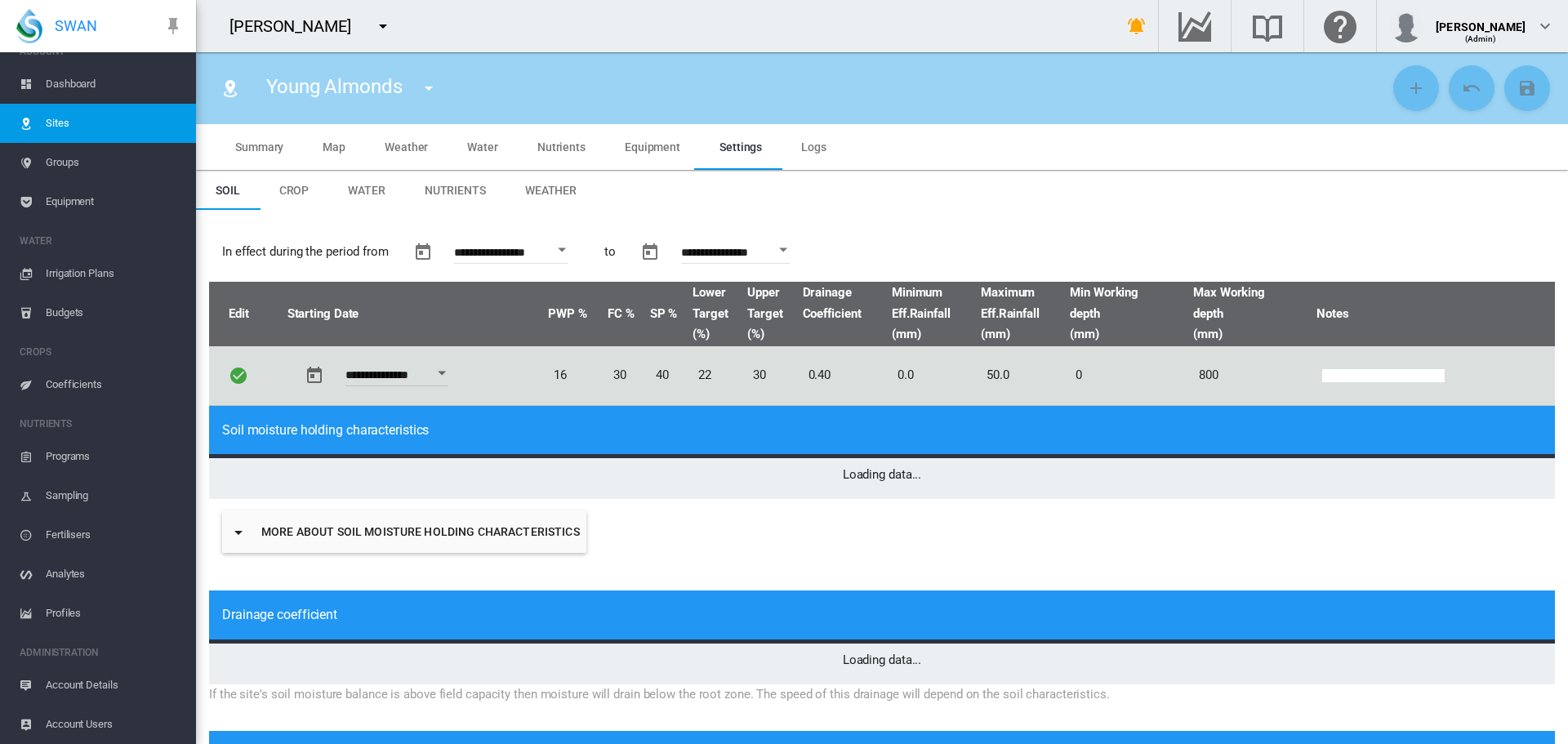
type input "*"
type input "**"
type input "****"
type input "******"
type input "***"
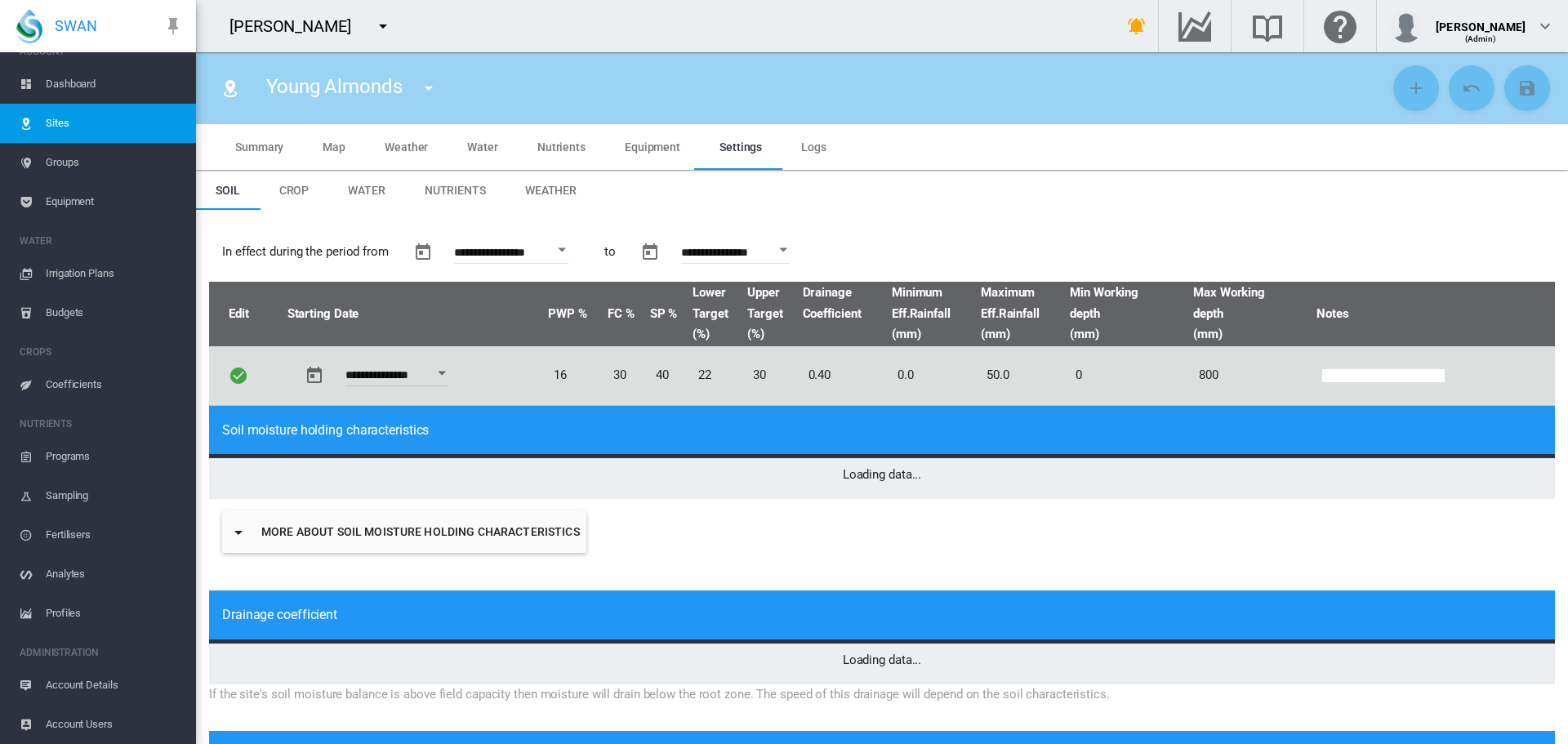
type input "****"
type input "******"
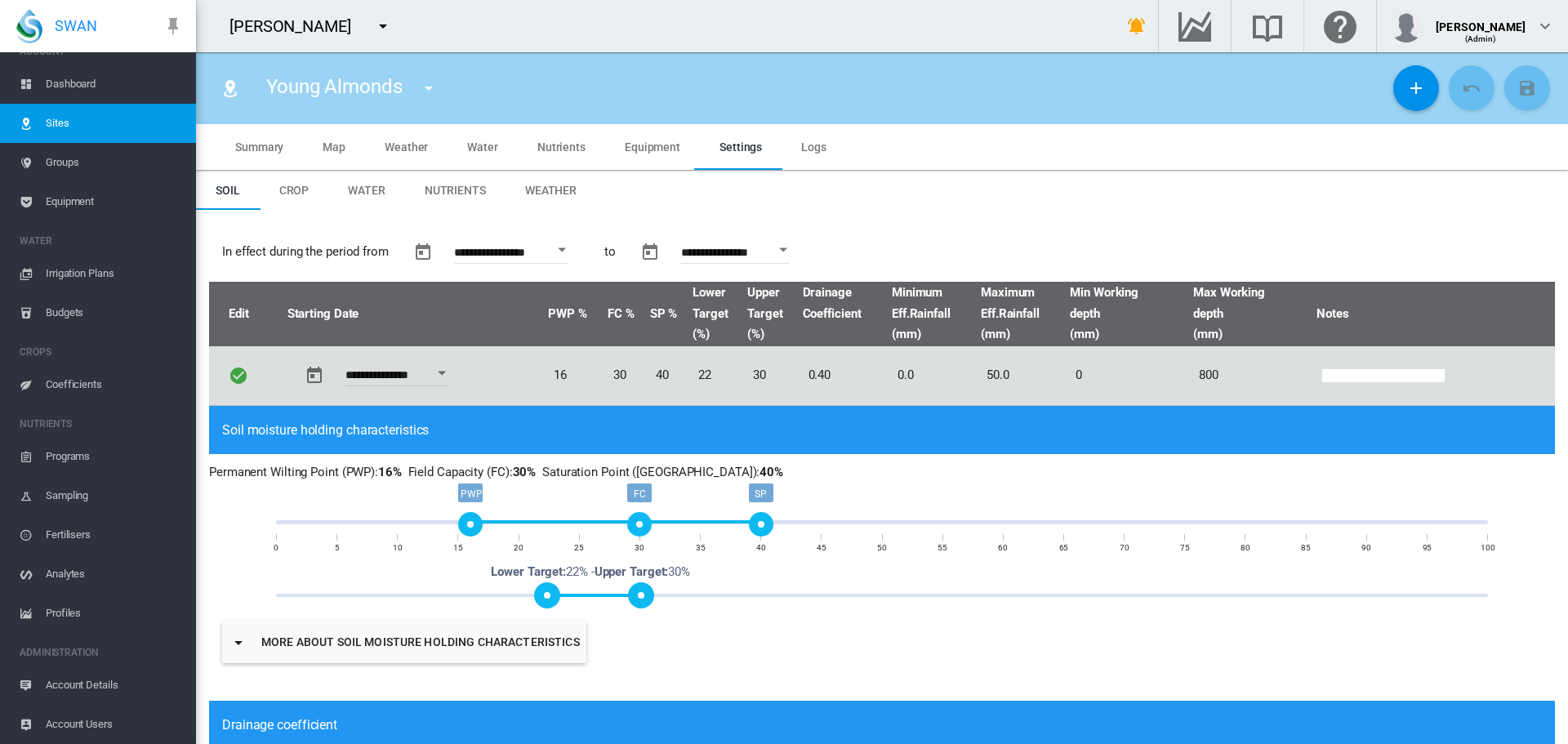
click at [674, 149] on span "Equipment" at bounding box center [653, 147] width 55 height 13
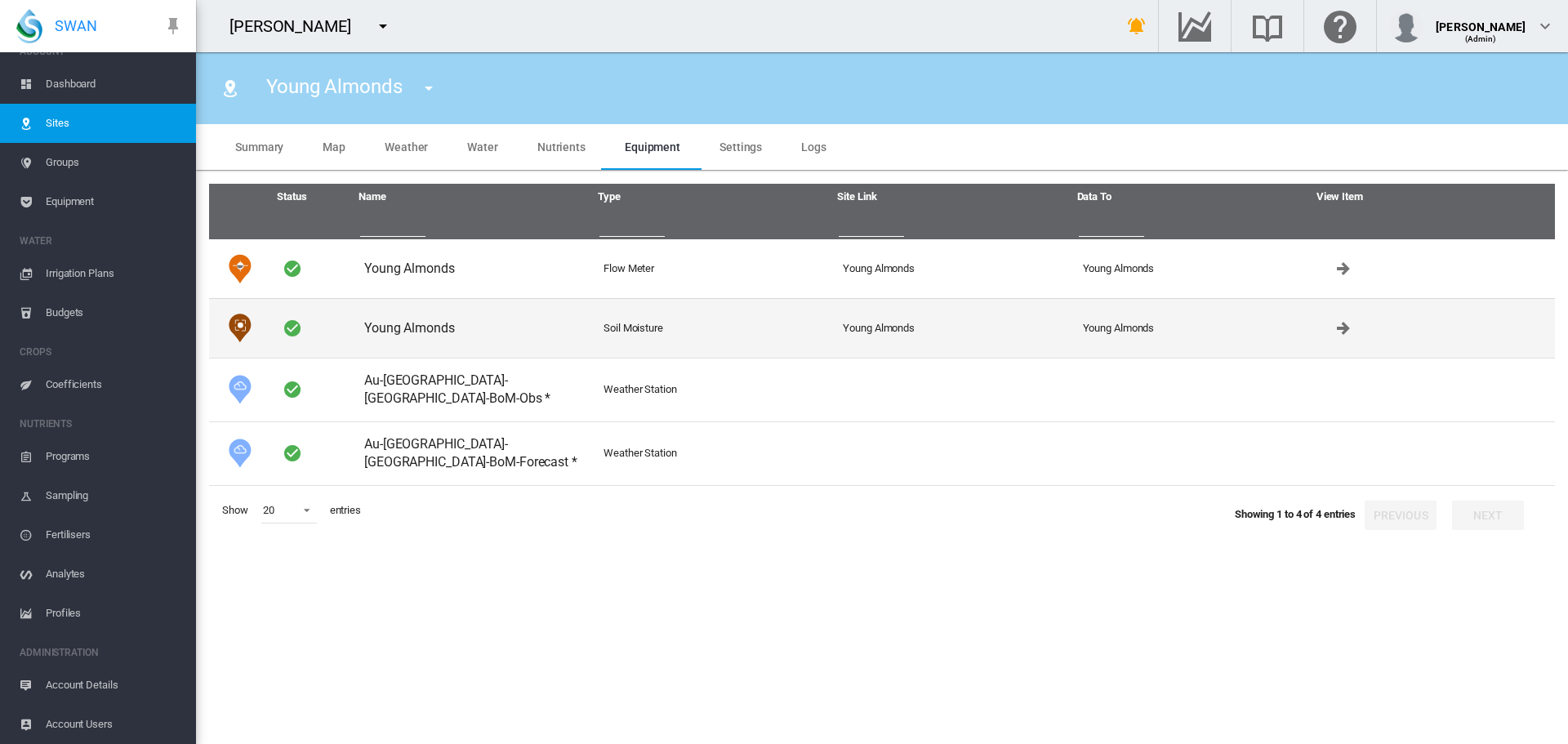
click at [419, 328] on td "Young Almonds" at bounding box center [477, 327] width 239 height 60
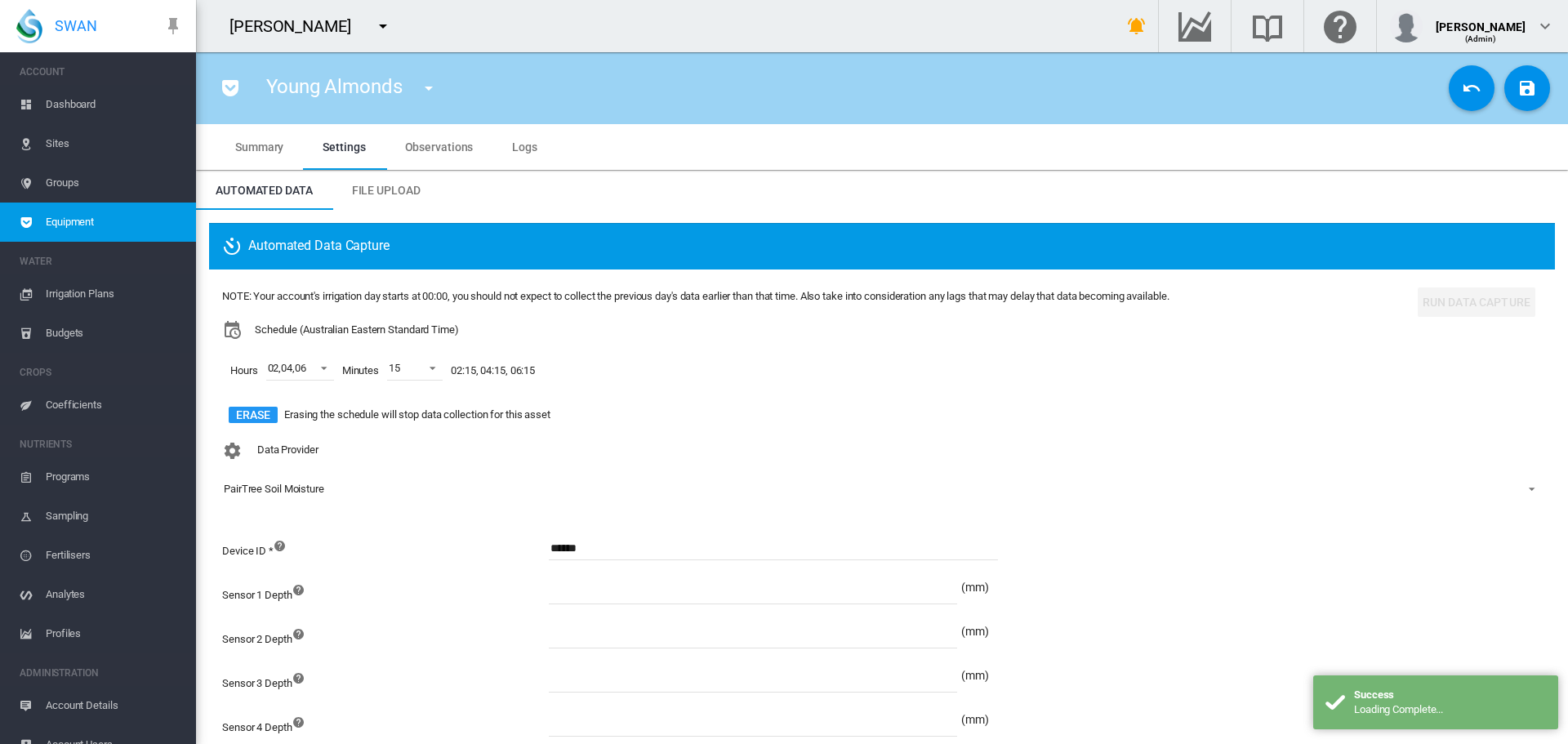
scroll to position [20, 0]
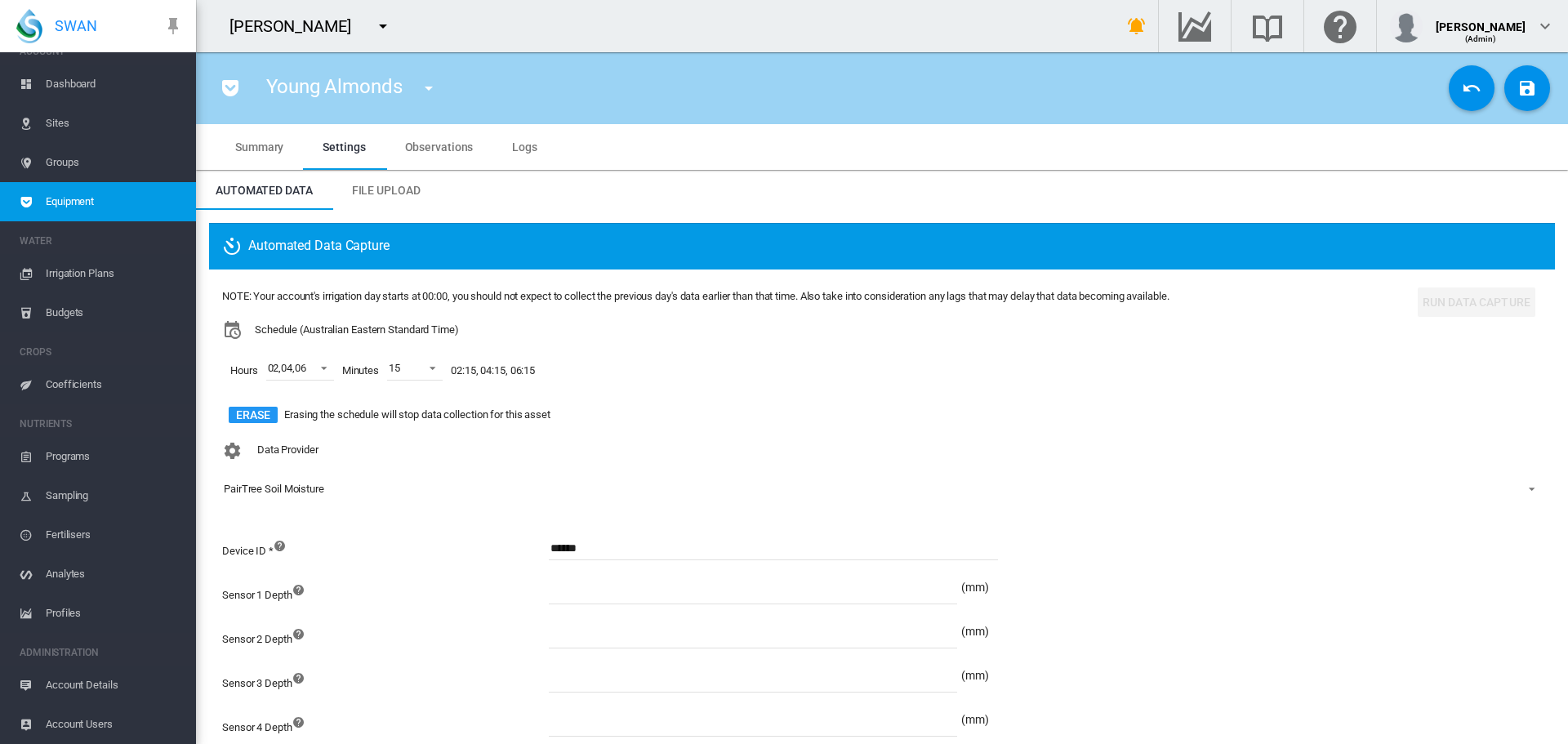
click at [448, 149] on span "Observations" at bounding box center [439, 147] width 69 height 13
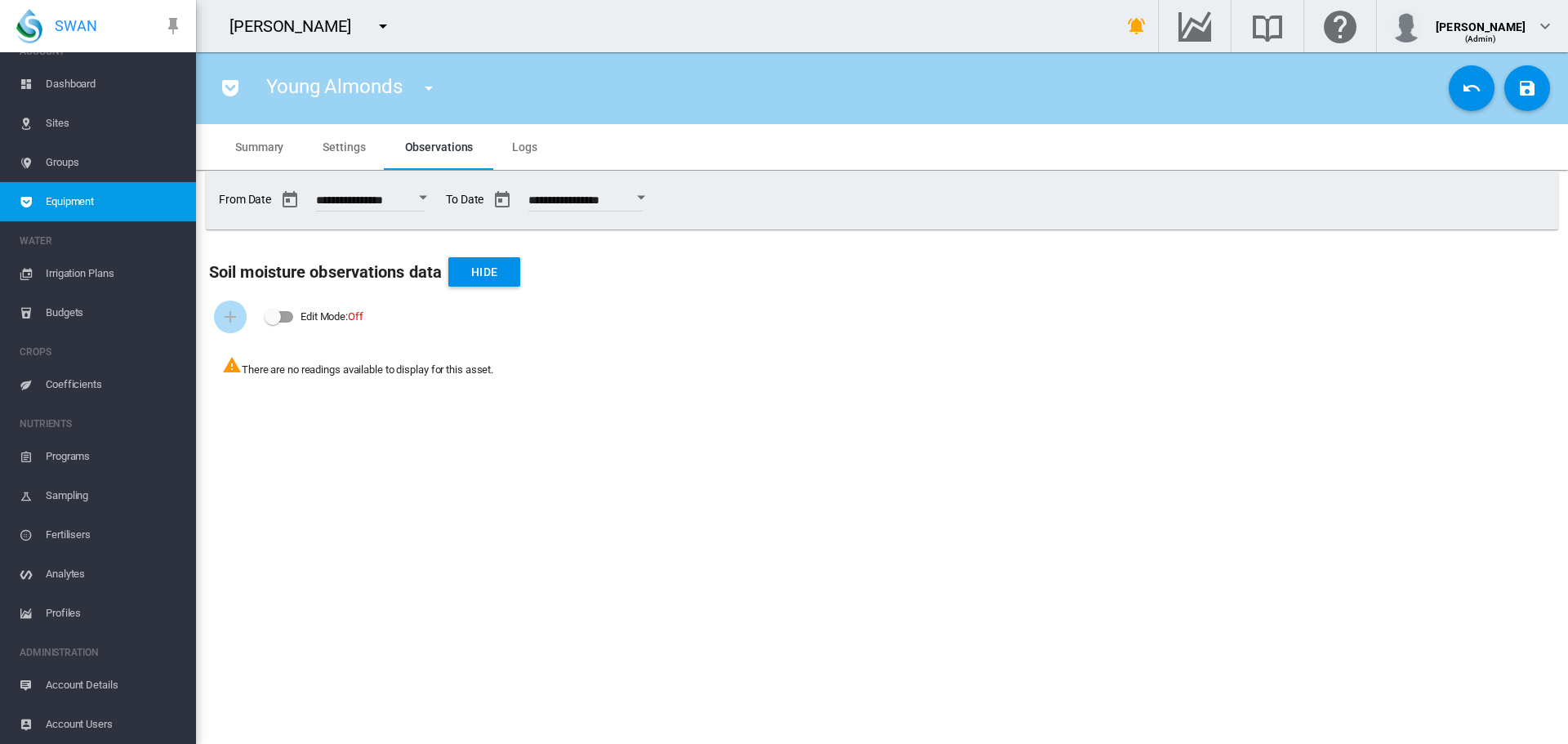
click at [349, 149] on span "Settings" at bounding box center [344, 147] width 42 height 13
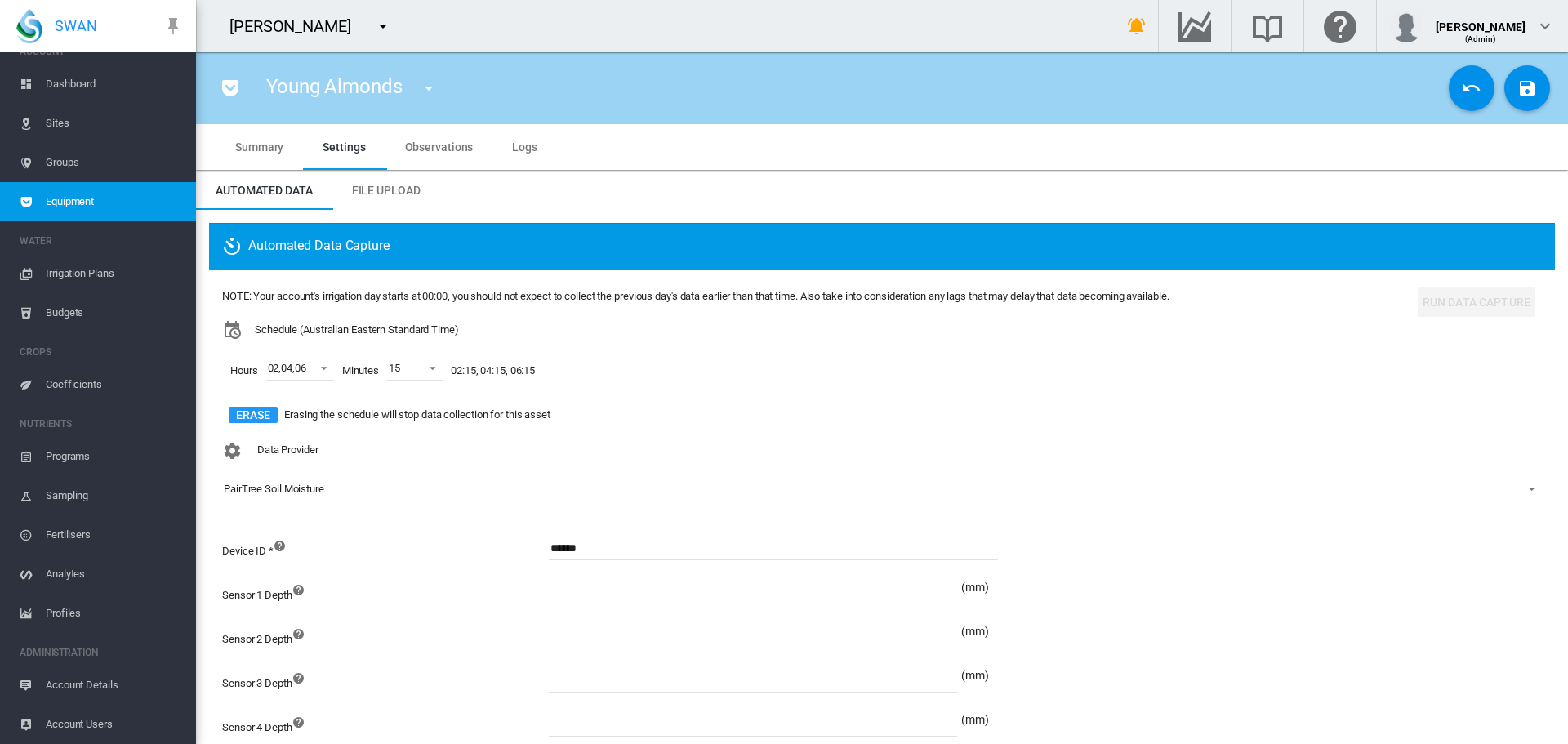
click at [462, 149] on span "Observations" at bounding box center [439, 147] width 69 height 13
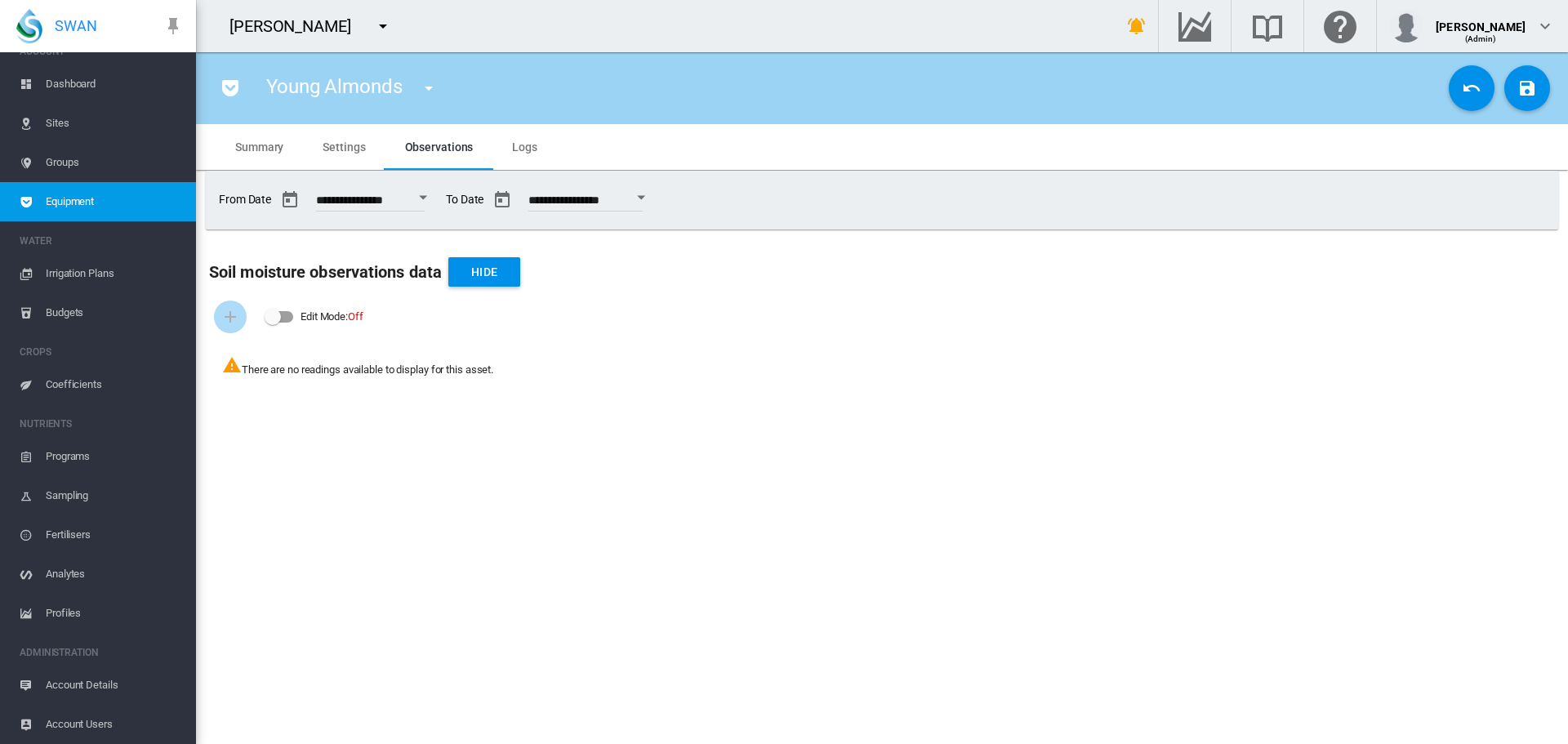
click at [523, 148] on span "Logs" at bounding box center [525, 147] width 26 height 13
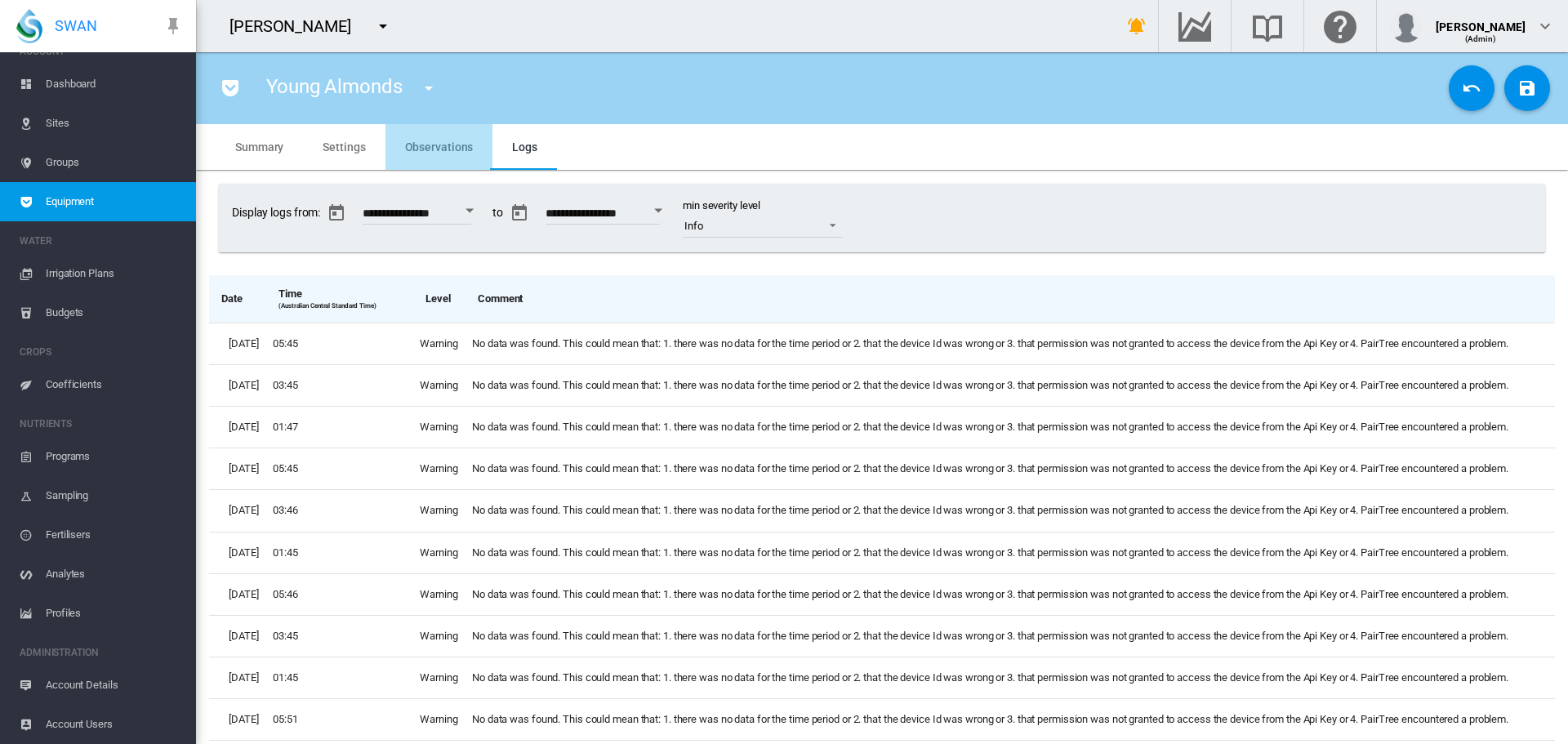
click at [450, 145] on span "Observations" at bounding box center [439, 147] width 69 height 13
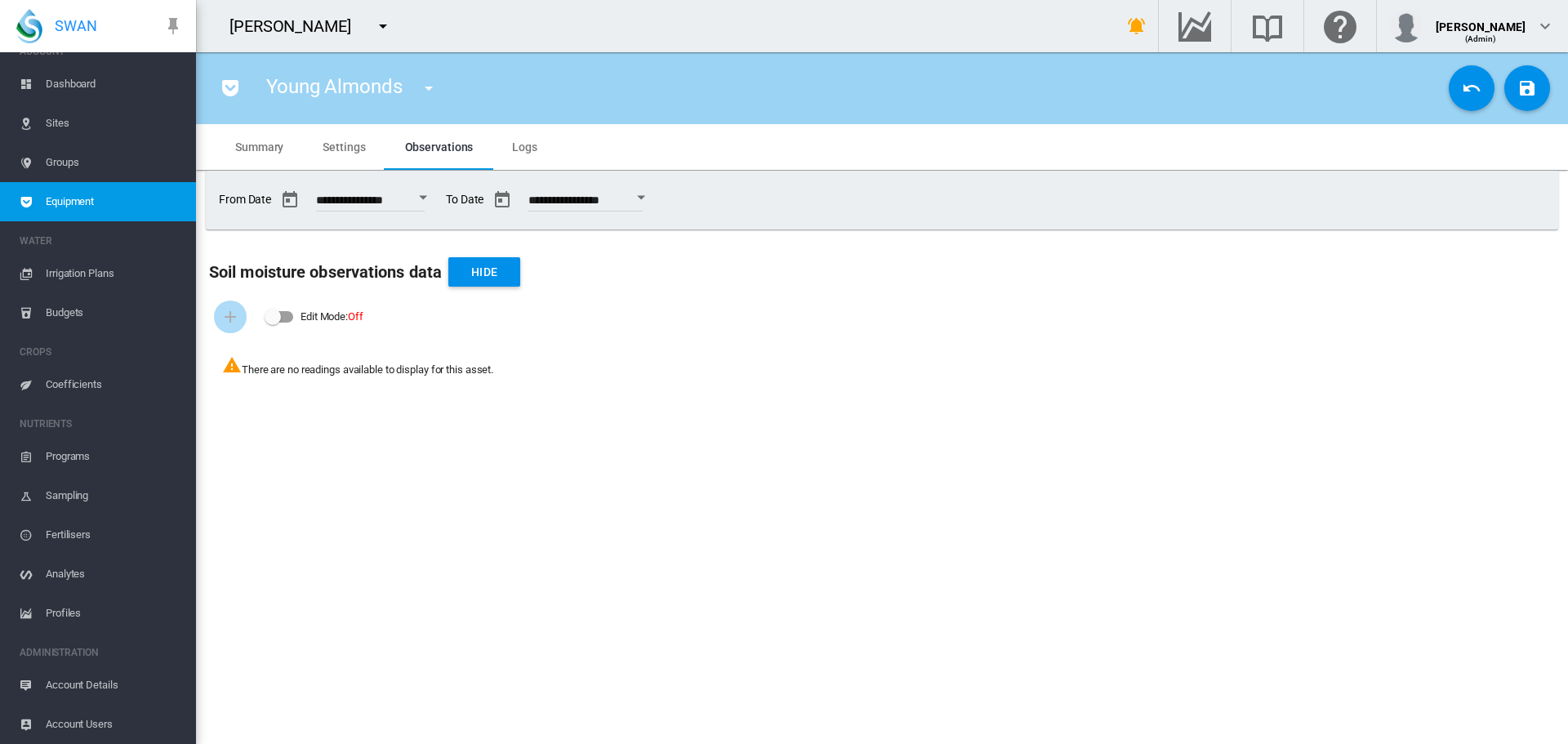
click at [244, 146] on span "Summary" at bounding box center [259, 147] width 48 height 13
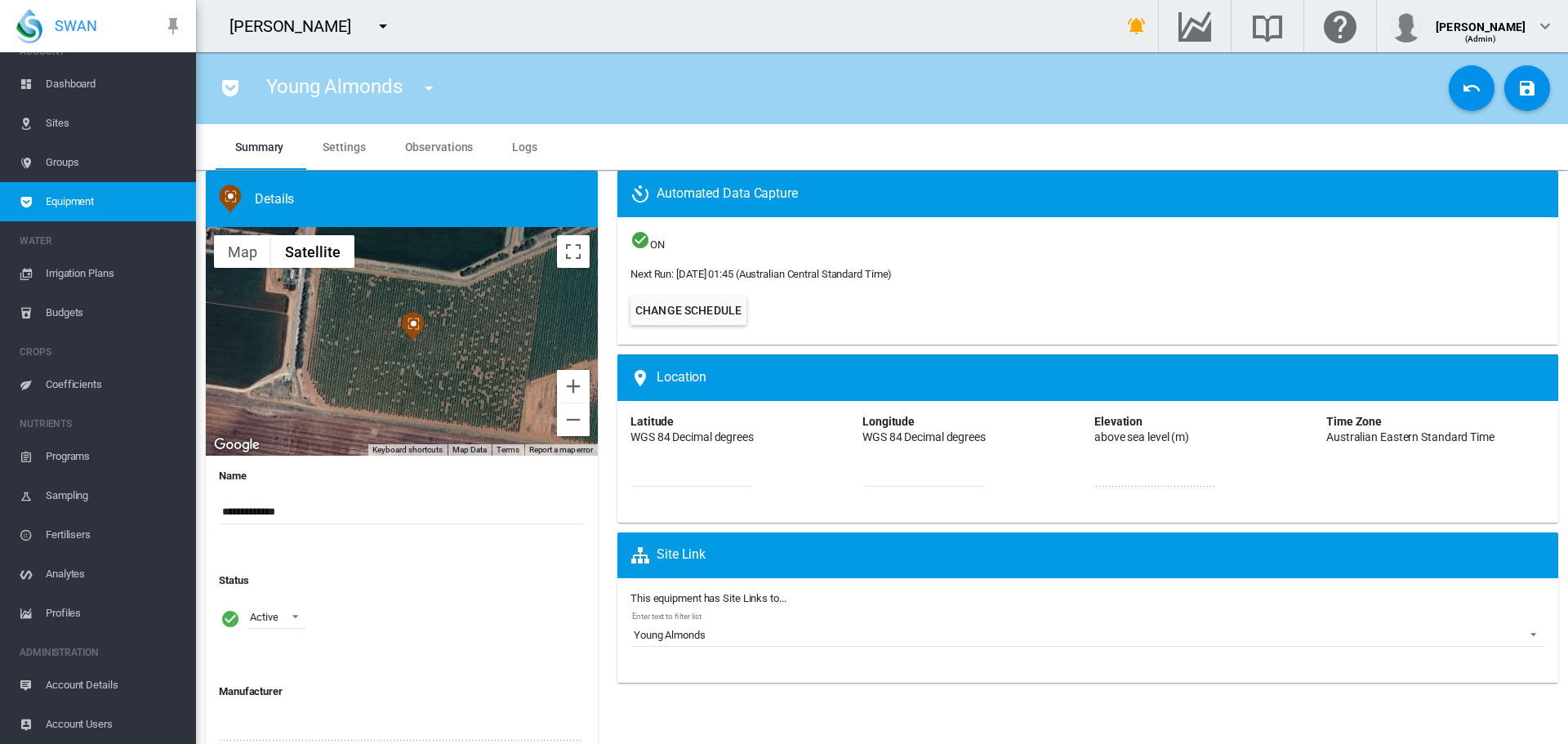
click at [339, 149] on span "Settings" at bounding box center [344, 147] width 42 height 13
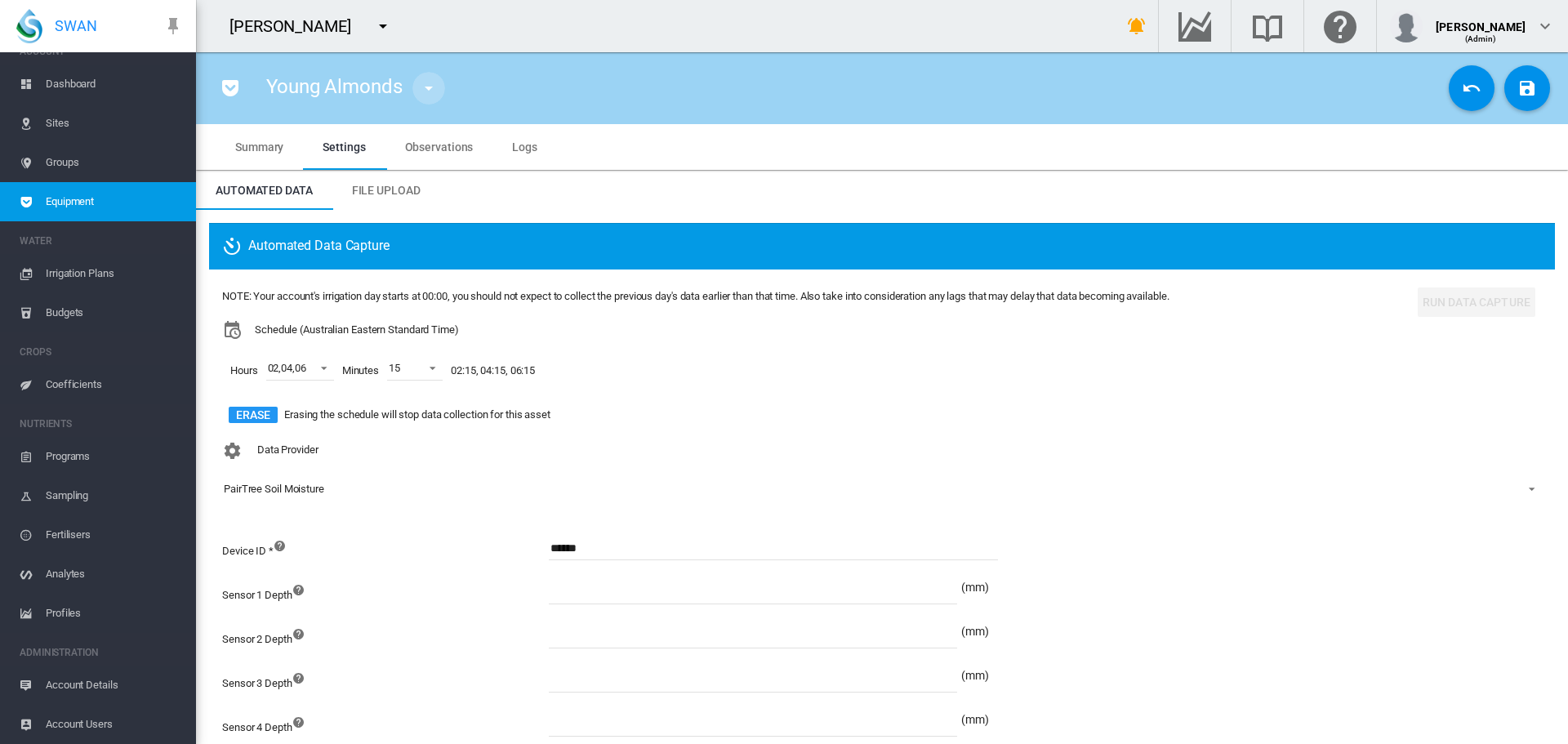
click at [426, 90] on md-icon "icon-menu-down" at bounding box center [428, 87] width 19 height 19
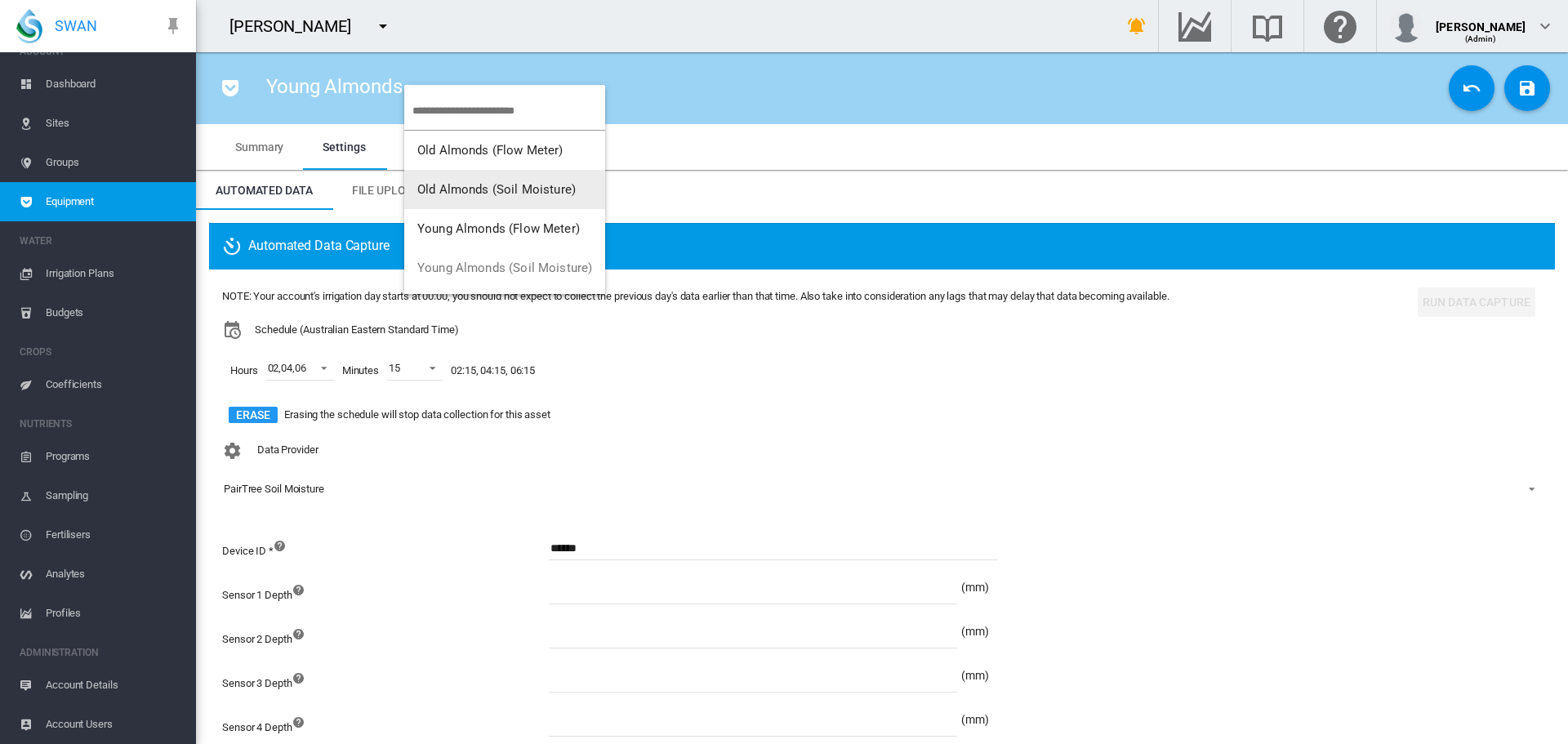
click at [445, 179] on button "Old Almonds (Soil Moisture)" at bounding box center [505, 189] width 201 height 40
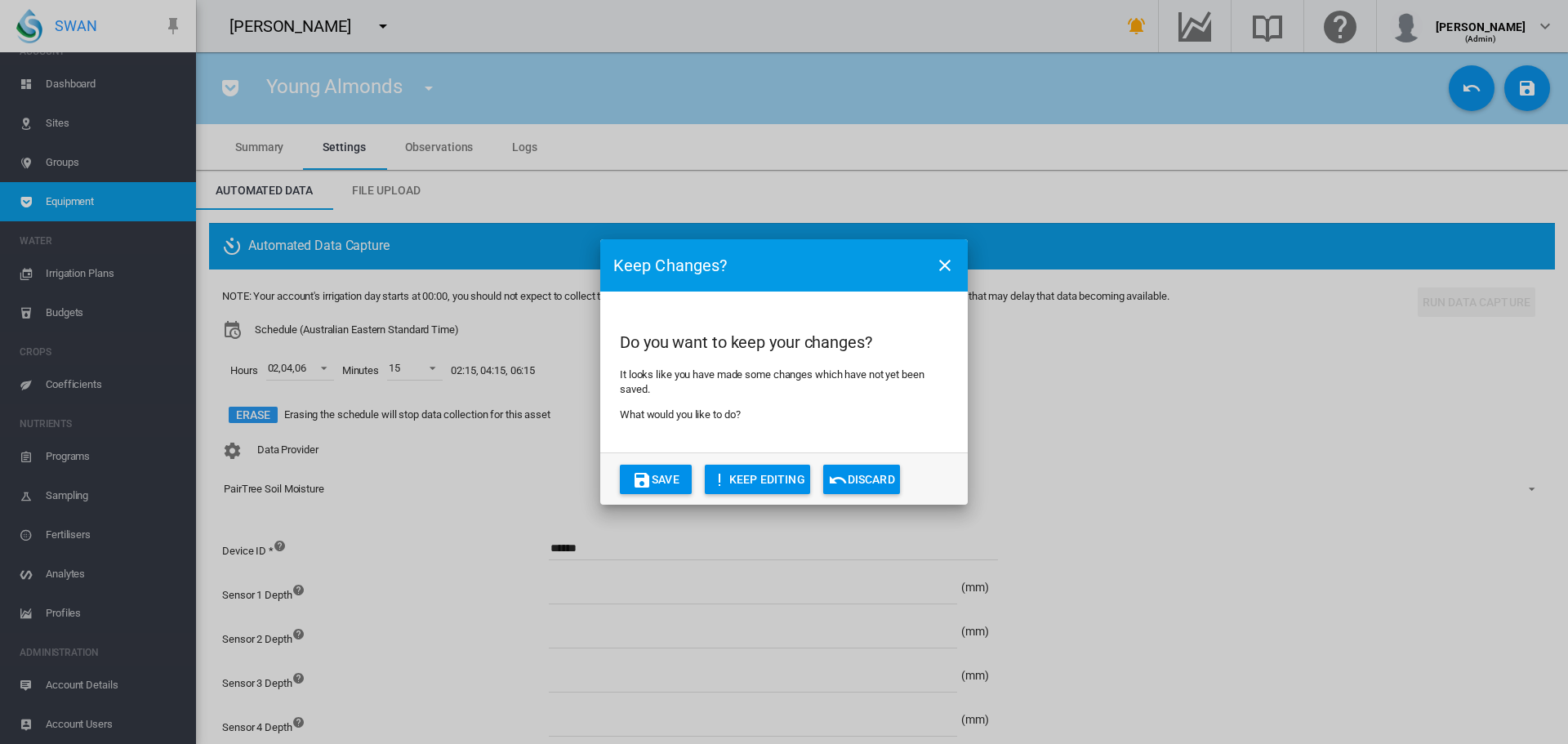
click at [642, 485] on md-icon "icon-content-save" at bounding box center [642, 480] width 19 height 19
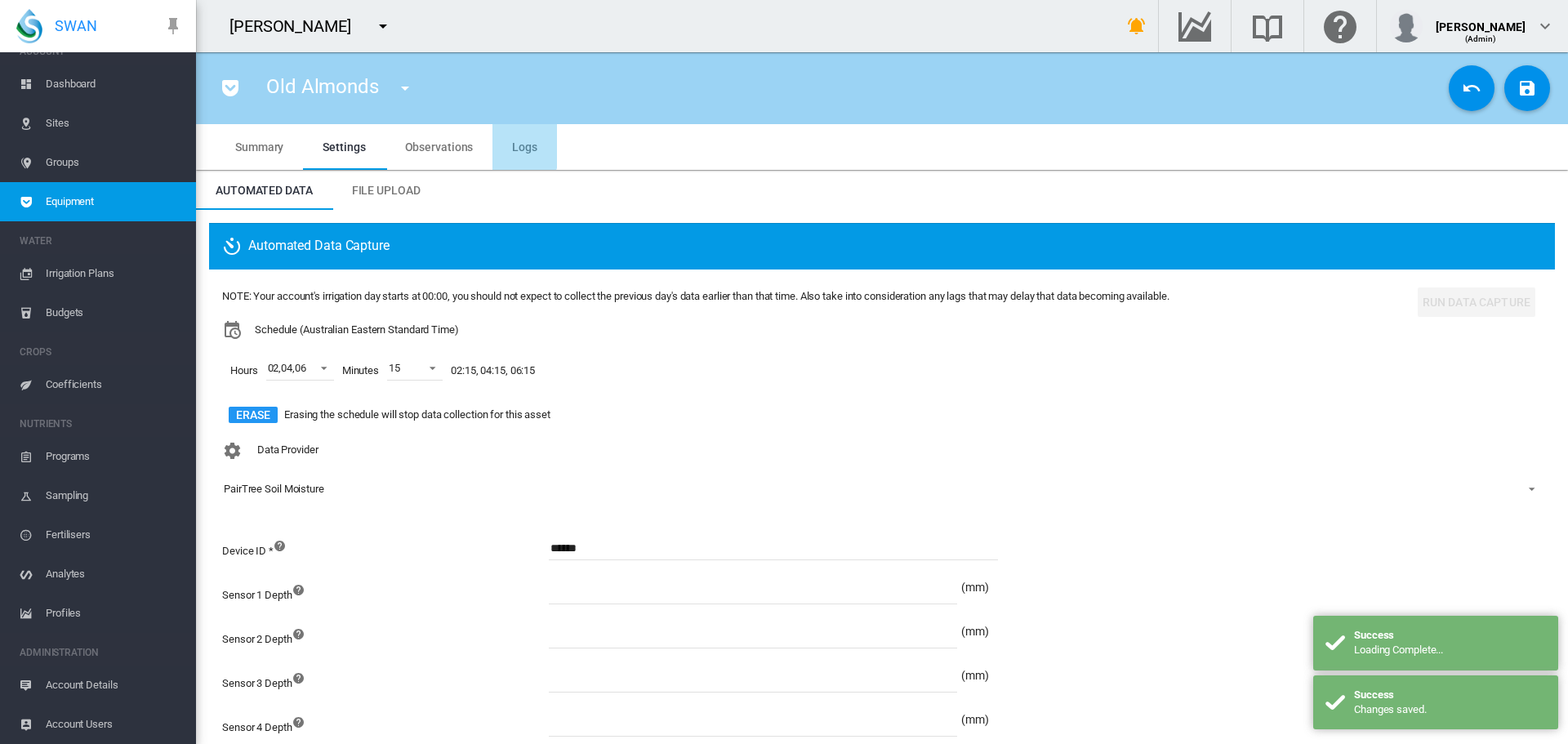
click at [517, 146] on span "Logs" at bounding box center [525, 147] width 26 height 13
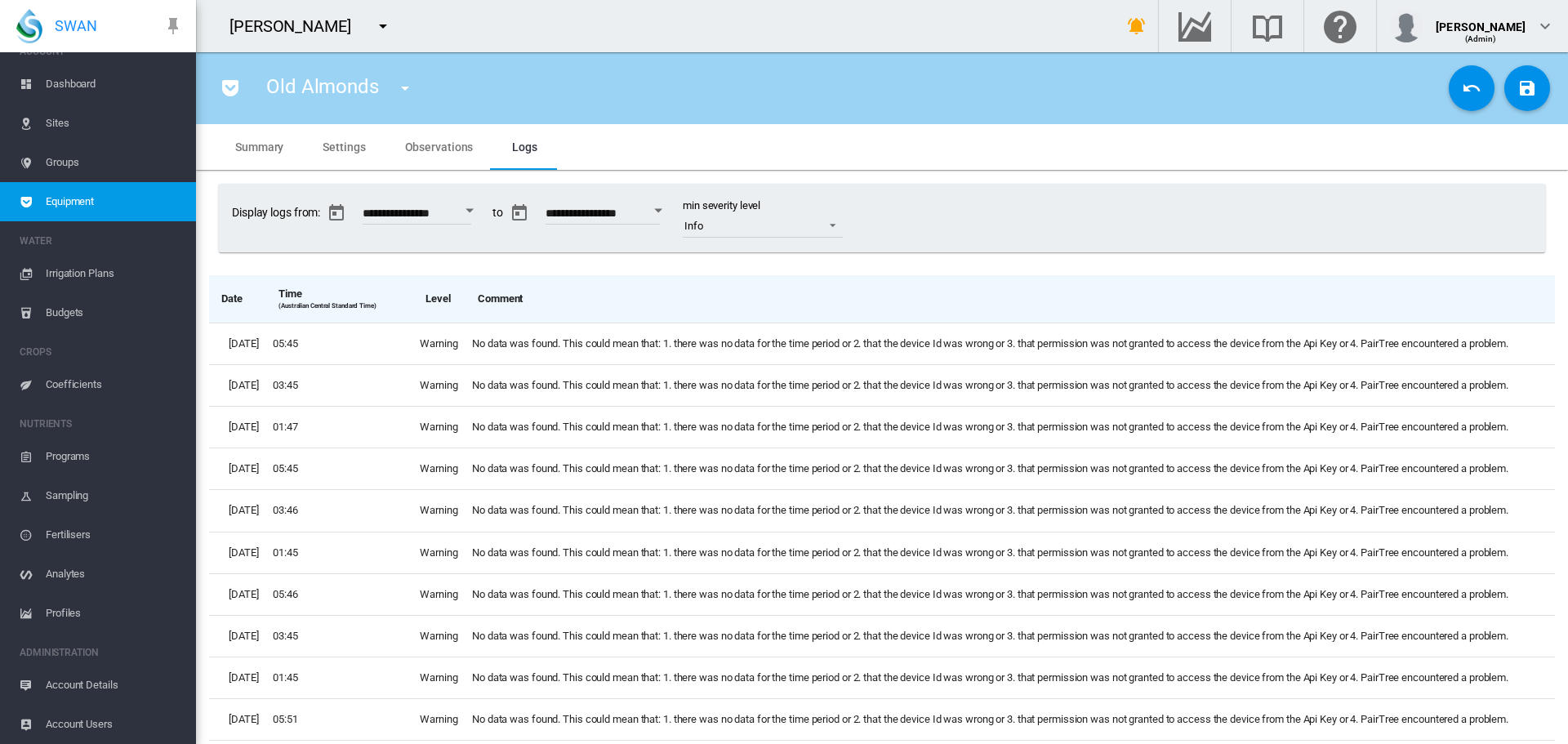
click at [428, 142] on span "Observations" at bounding box center [439, 147] width 69 height 13
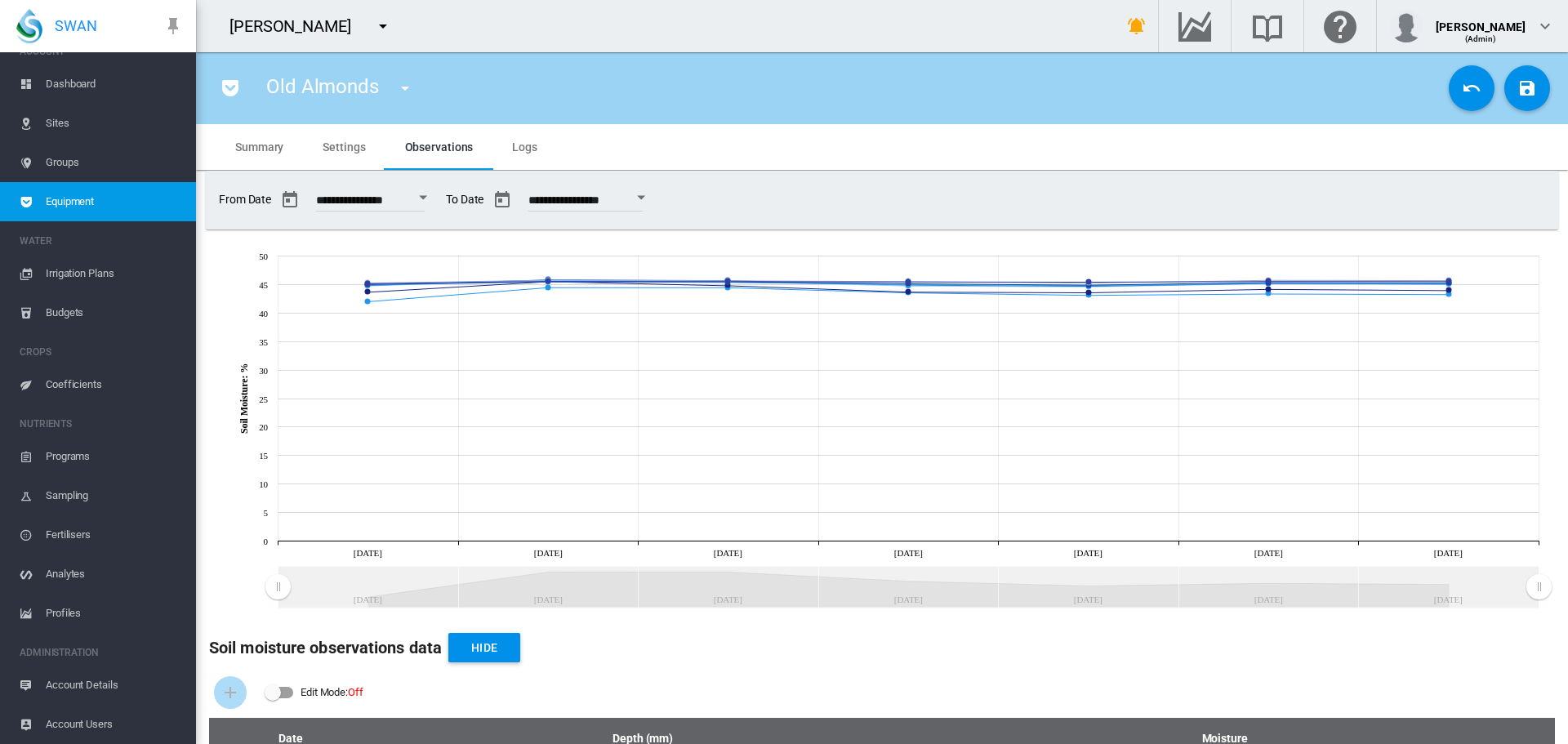
click at [333, 143] on span "Settings" at bounding box center [344, 147] width 42 height 13
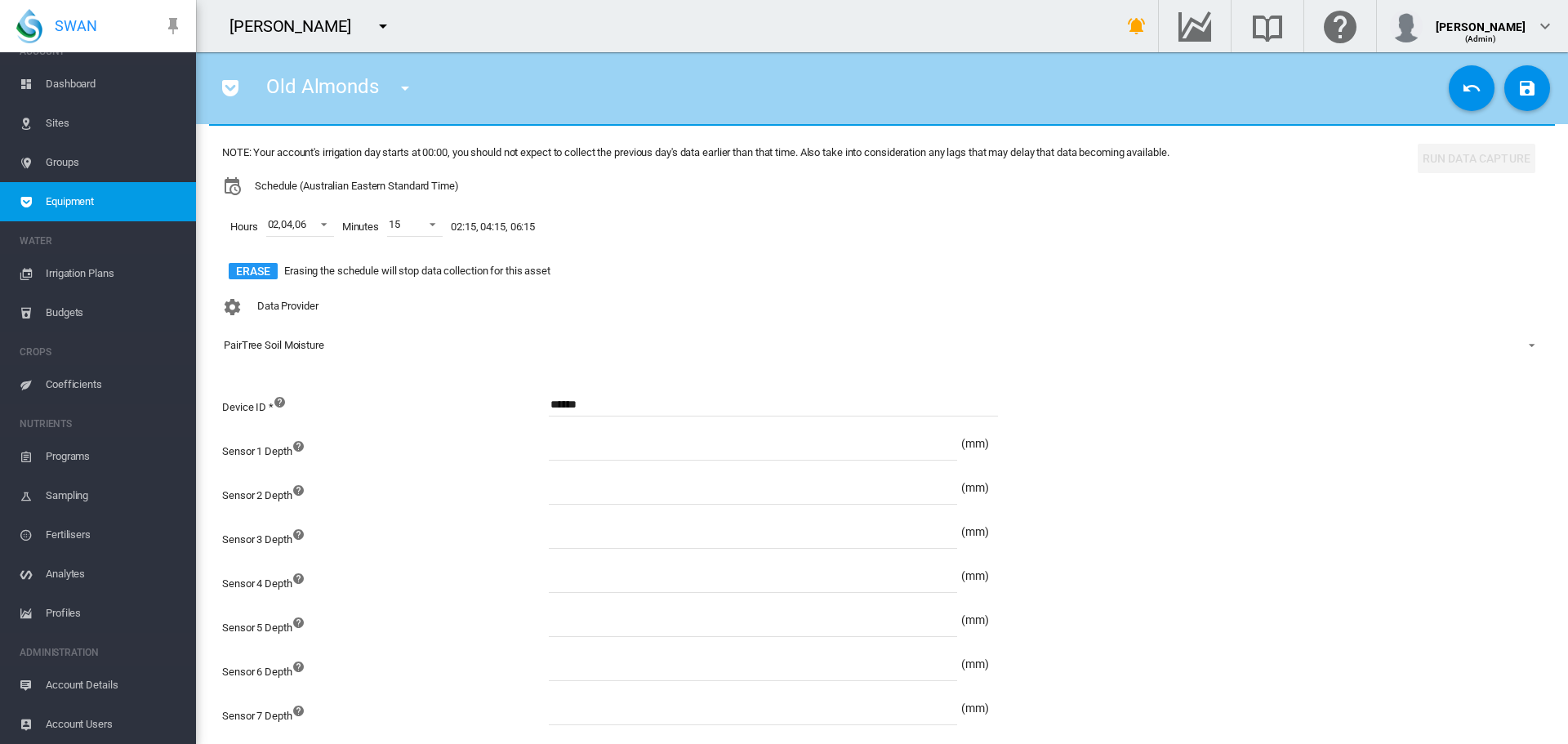
scroll to position [164, 0]
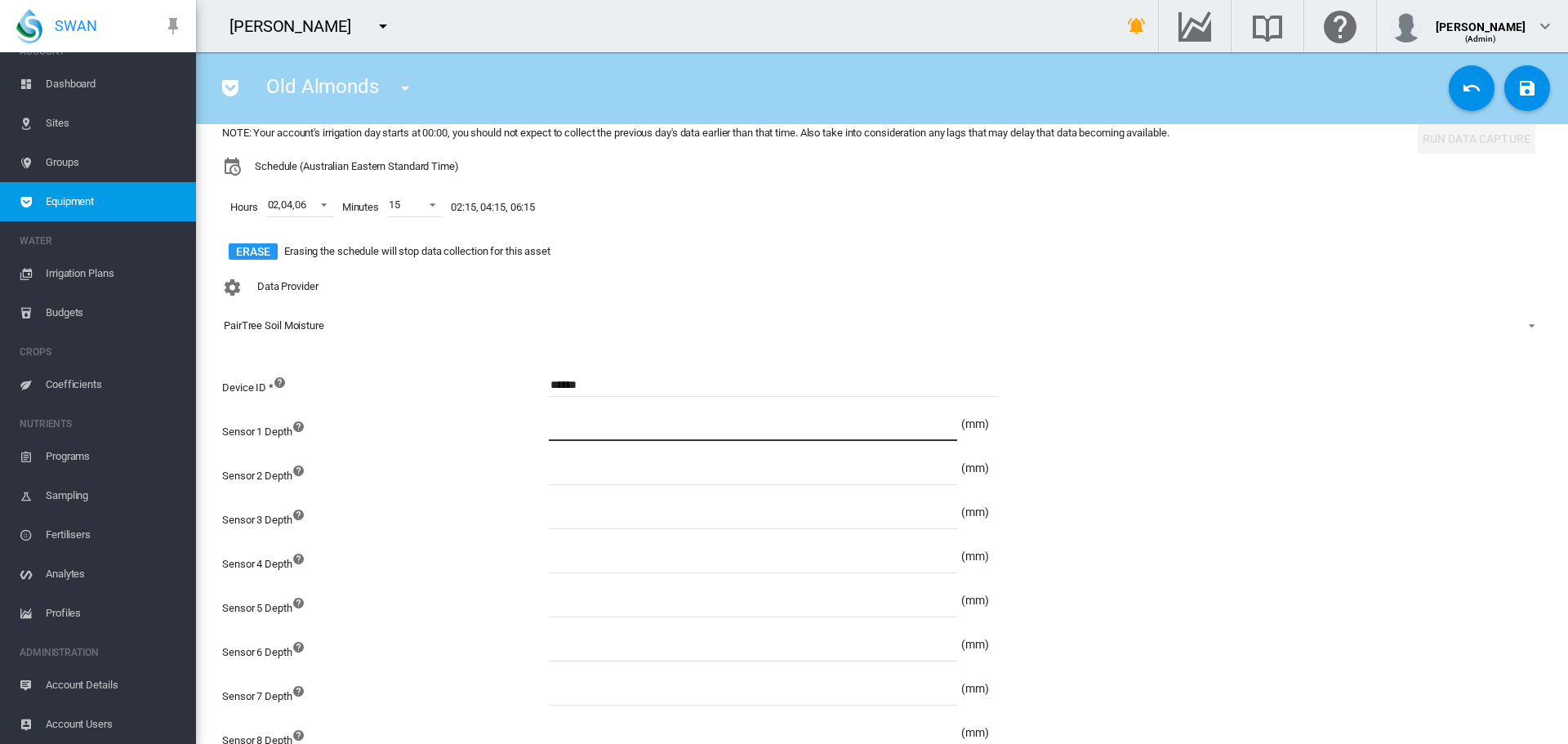
click at [573, 422] on input at bounding box center [753, 429] width 408 height 25
type input "***"
click at [588, 480] on input at bounding box center [753, 473] width 408 height 25
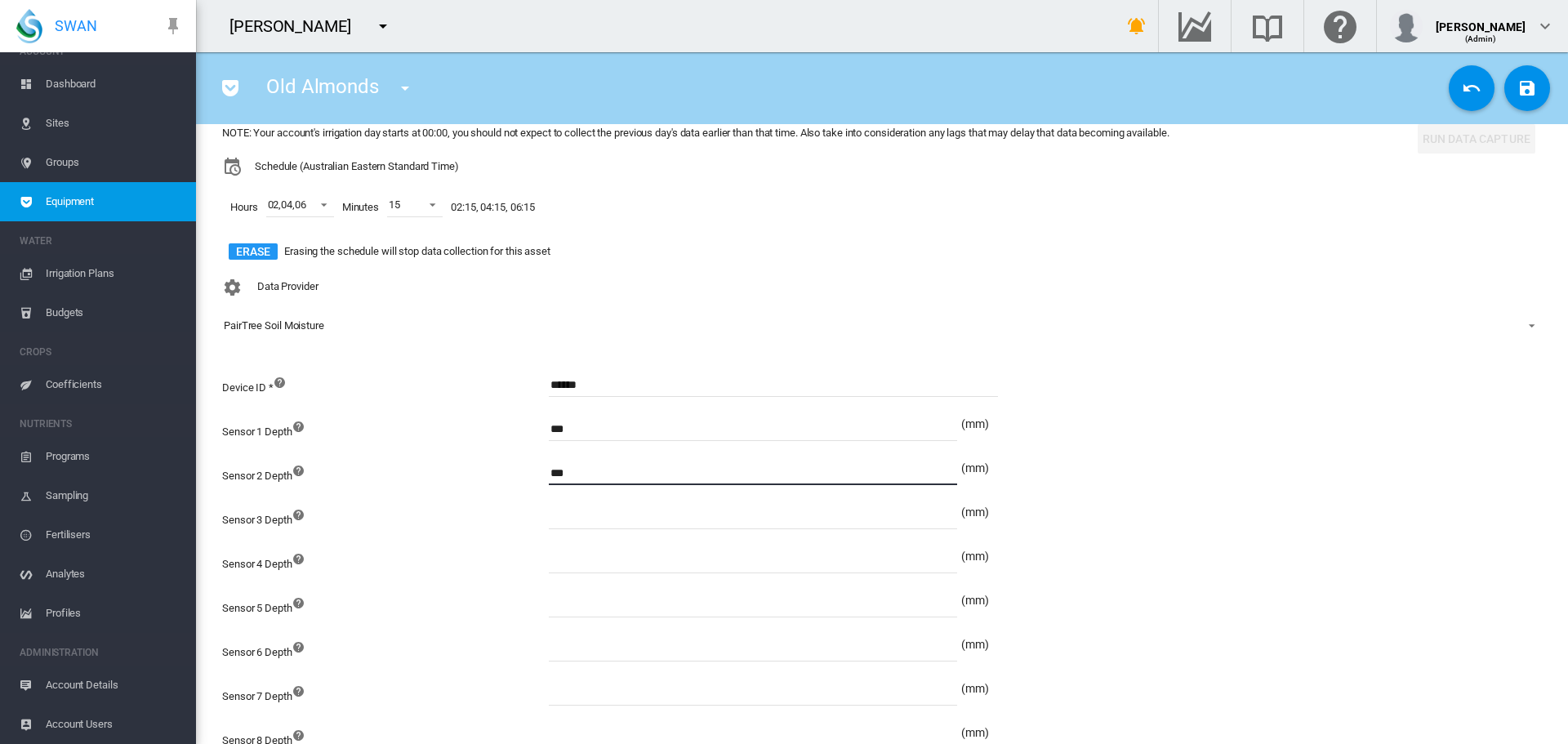
type input "***"
click at [587, 522] on input at bounding box center [753, 517] width 408 height 25
type input "***"
click at [594, 563] on input at bounding box center [753, 561] width 408 height 25
type input "***"
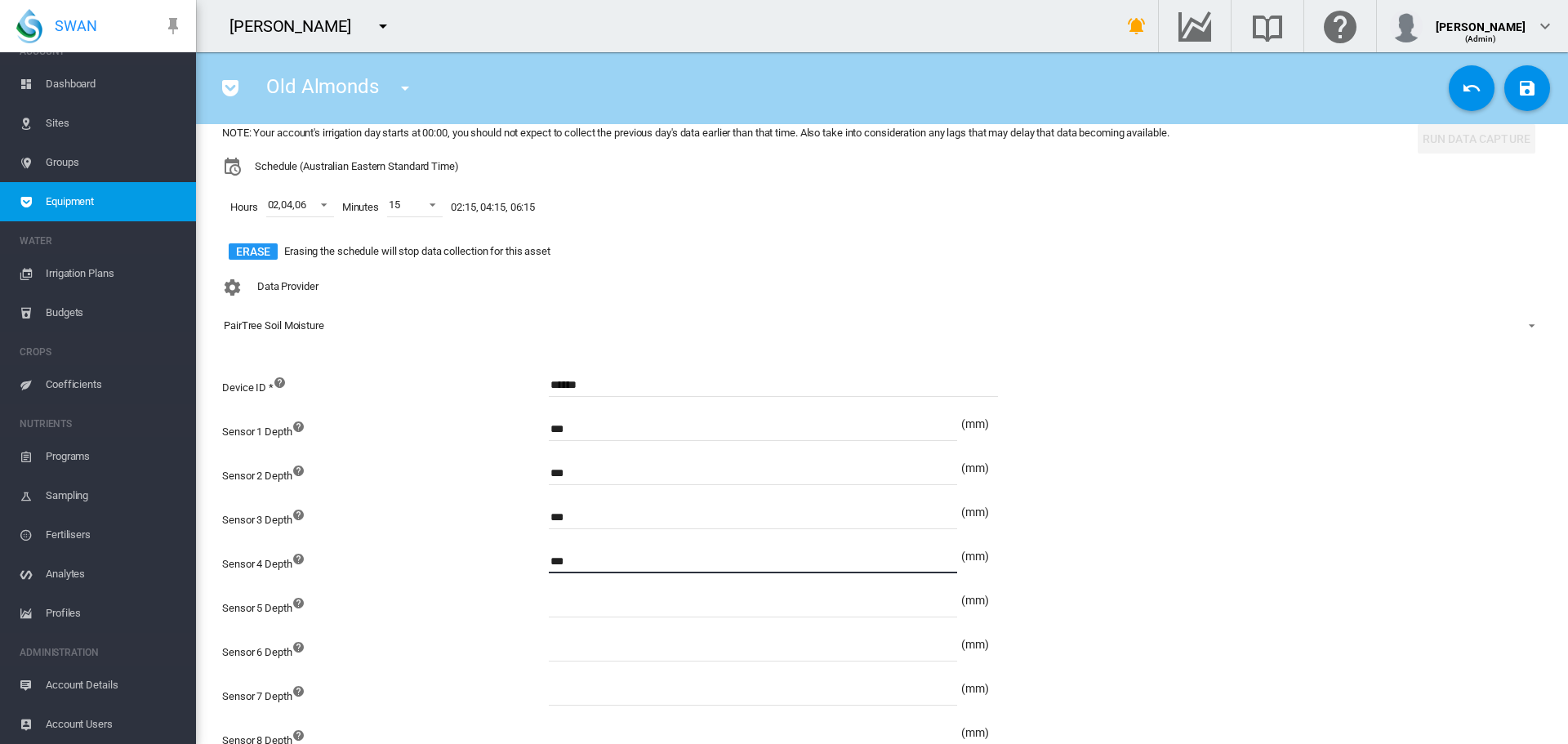
click at [591, 613] on input at bounding box center [753, 605] width 408 height 25
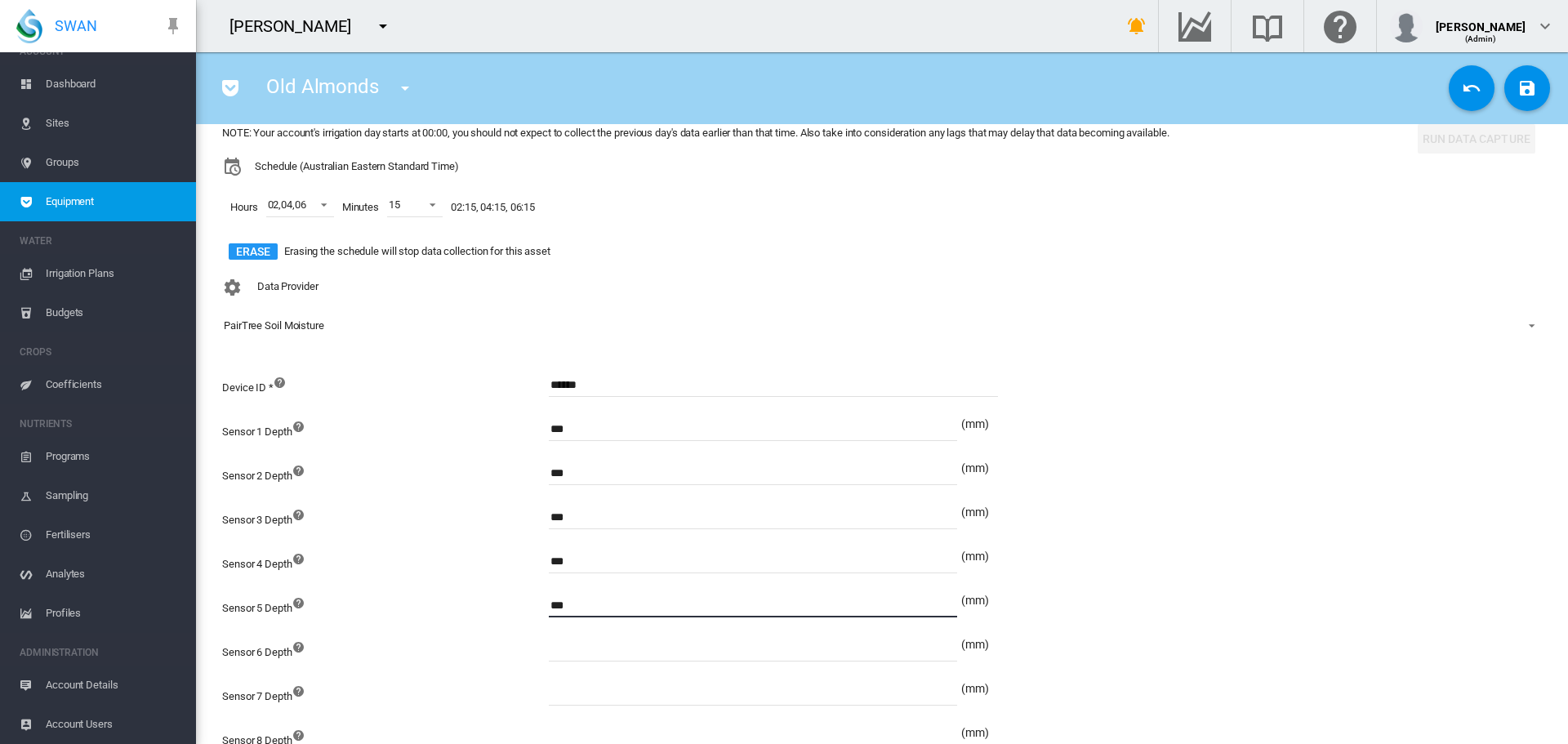
type input "***"
click at [594, 648] on input at bounding box center [753, 649] width 408 height 25
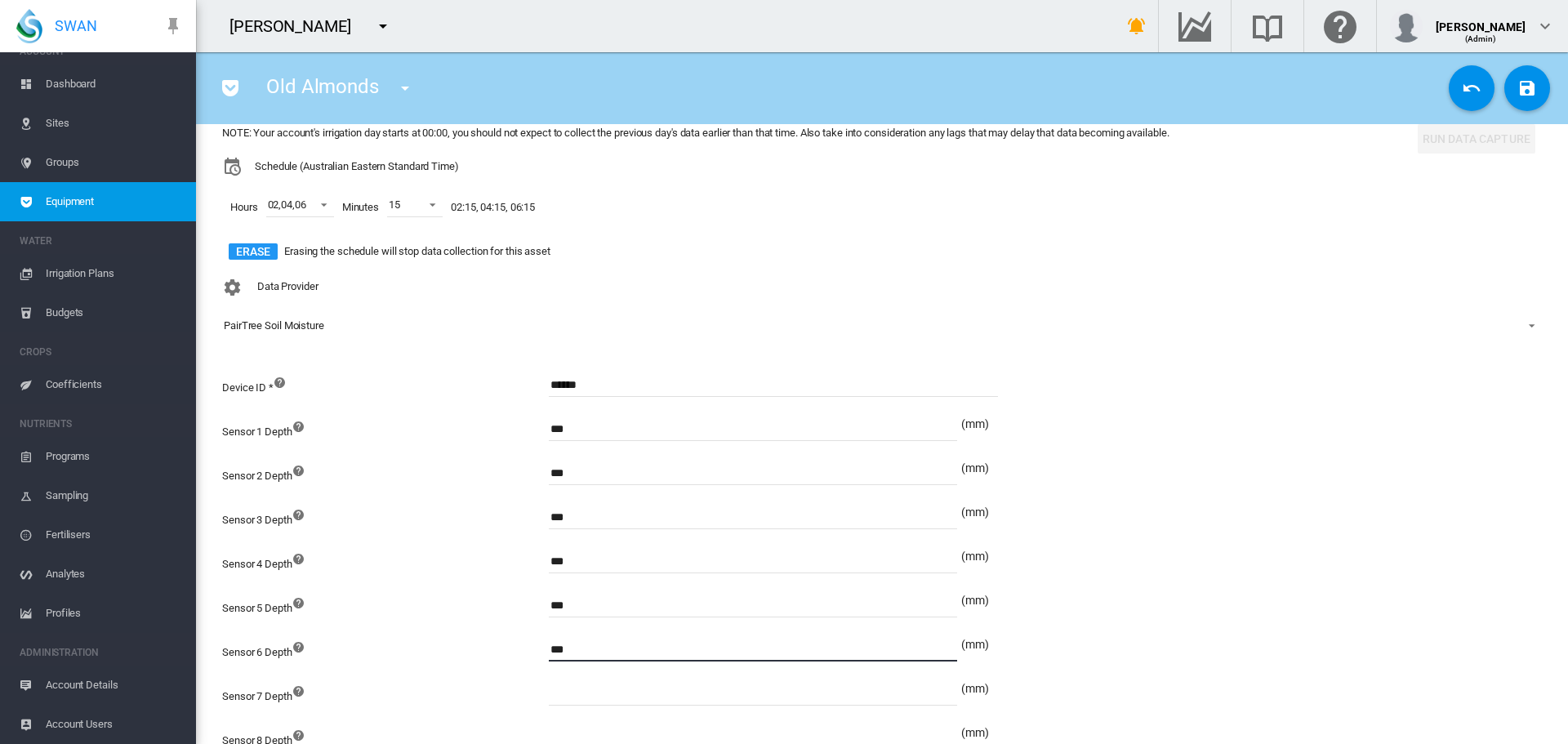
type input "***"
click at [586, 692] on input at bounding box center [753, 693] width 408 height 25
type input "***"
click at [597, 726] on input at bounding box center [753, 738] width 408 height 25
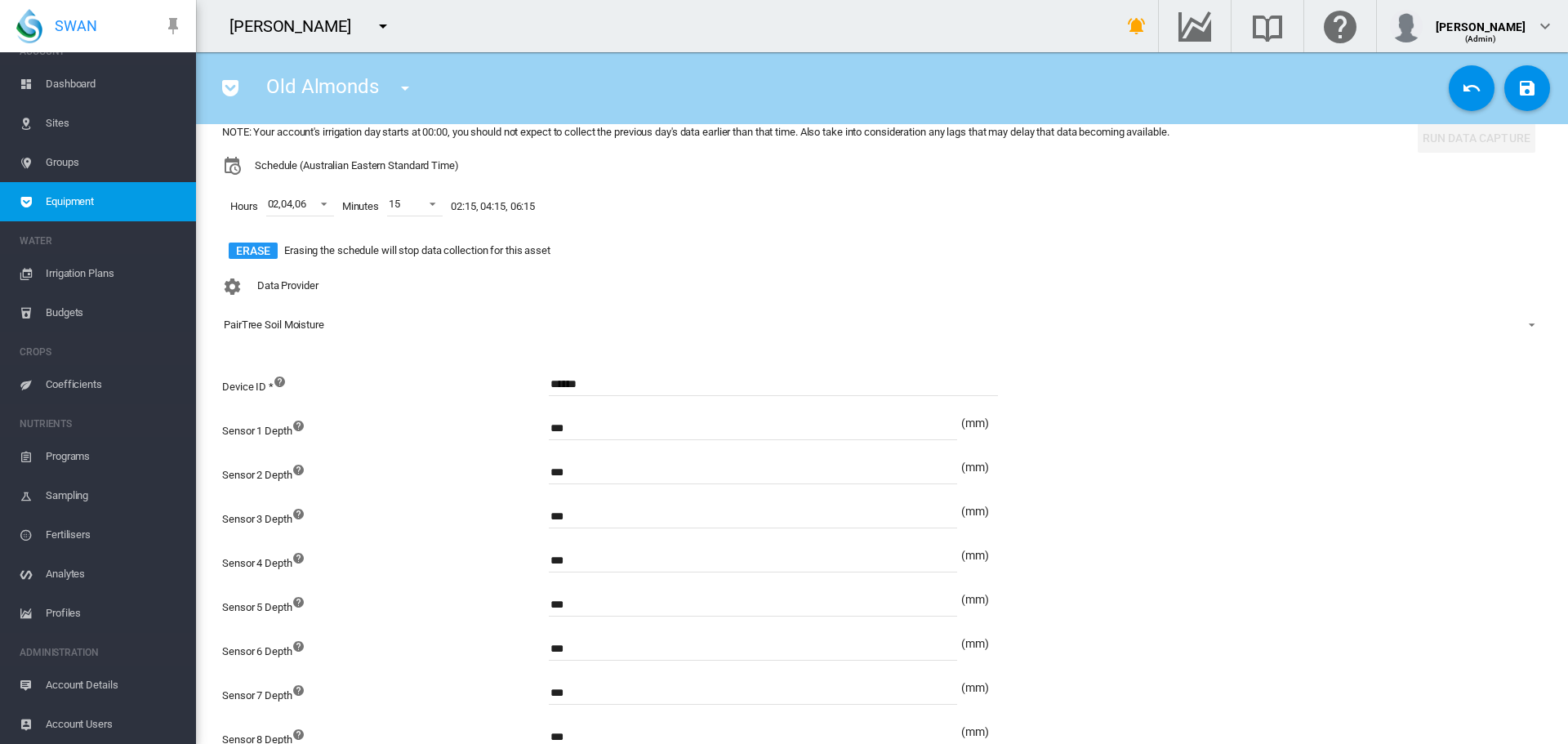
type input "***"
drag, startPoint x: 1527, startPoint y: 77, endPoint x: 1522, endPoint y: 89, distance: 13.0
click at [1522, 89] on div "Old Almonds [GEOGRAPHIC_DATA] (Flow Meter) Old Almonds (Soil Moisture) Young Al…" at bounding box center [881, 88] width 1346 height 46
click at [1521, 89] on md-icon "icon-content-save" at bounding box center [1527, 87] width 19 height 19
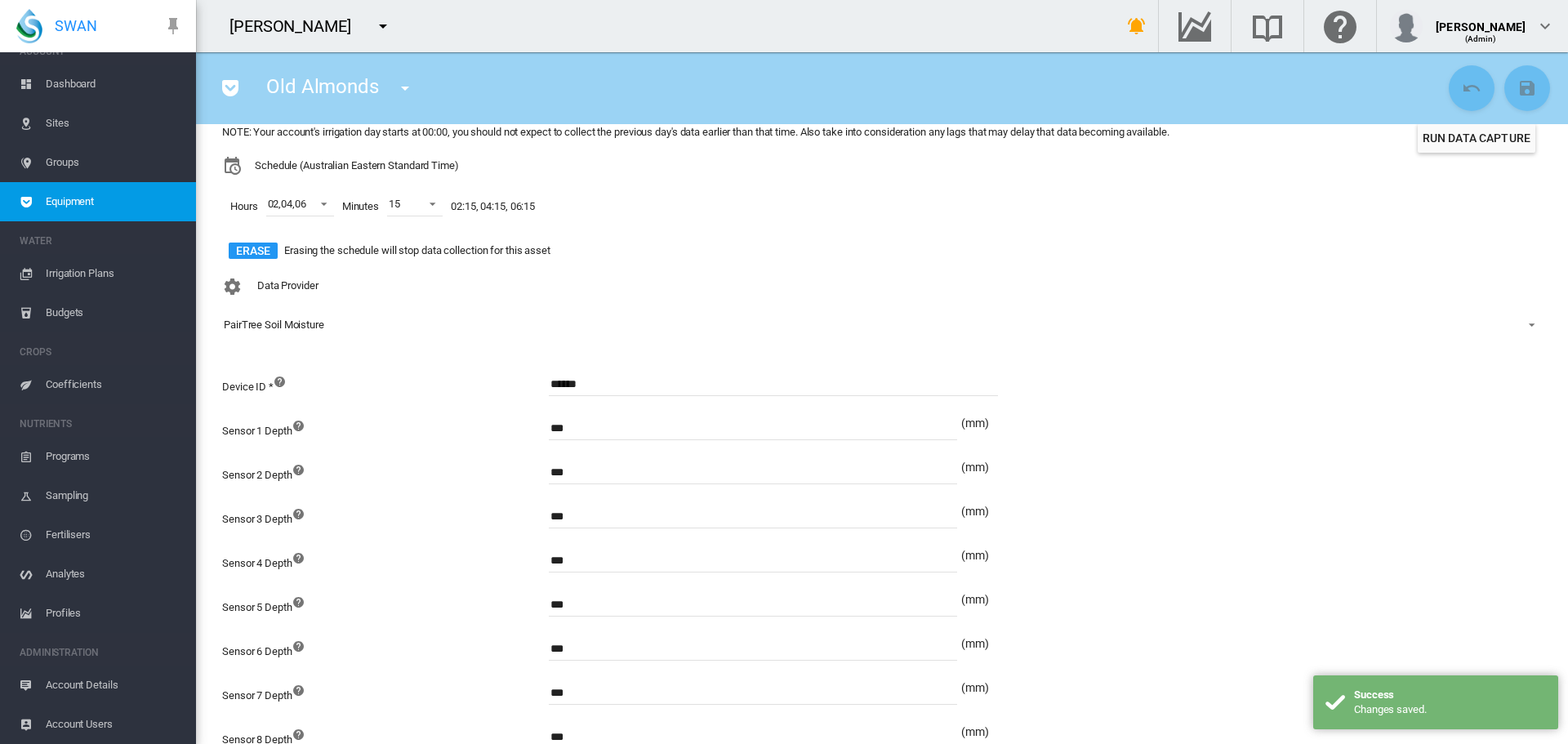
click at [1484, 140] on button "Run Data Capture" at bounding box center [1476, 138] width 118 height 29
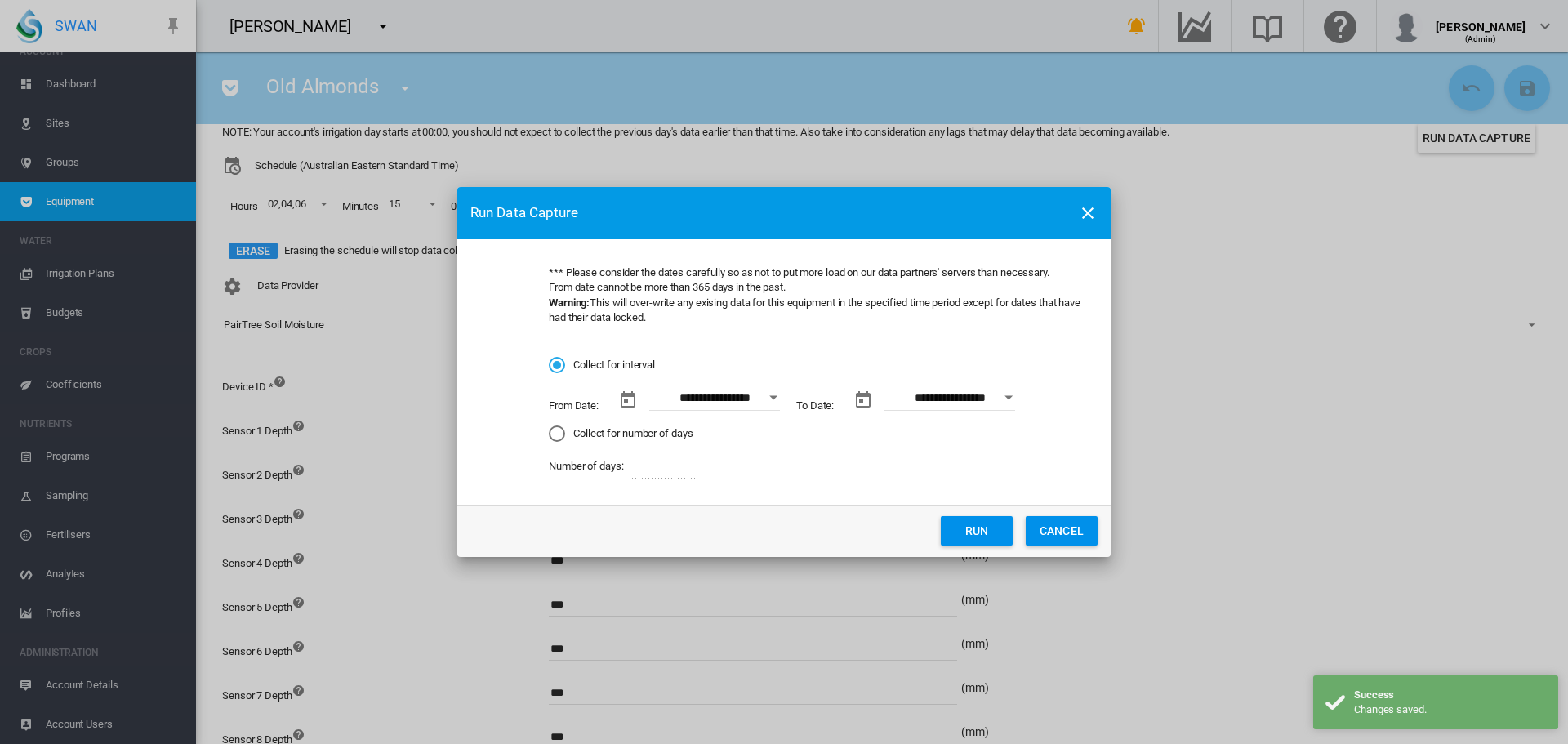
click at [562, 435] on div "Collect for number of days" at bounding box center [557, 434] width 17 height 17
click at [955, 528] on button "Run" at bounding box center [976, 531] width 72 height 29
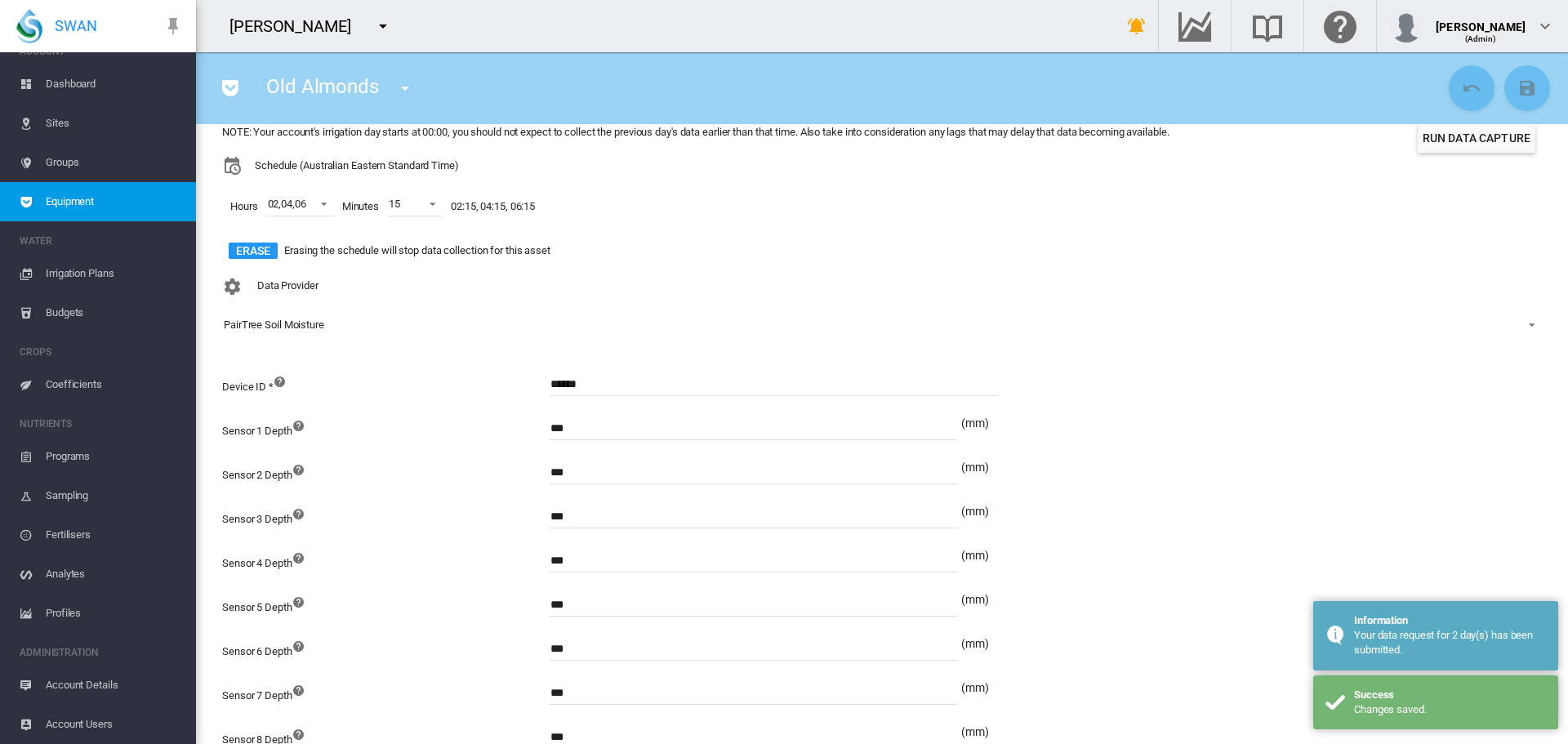
click at [403, 84] on md-icon "icon-menu-down" at bounding box center [404, 87] width 19 height 19
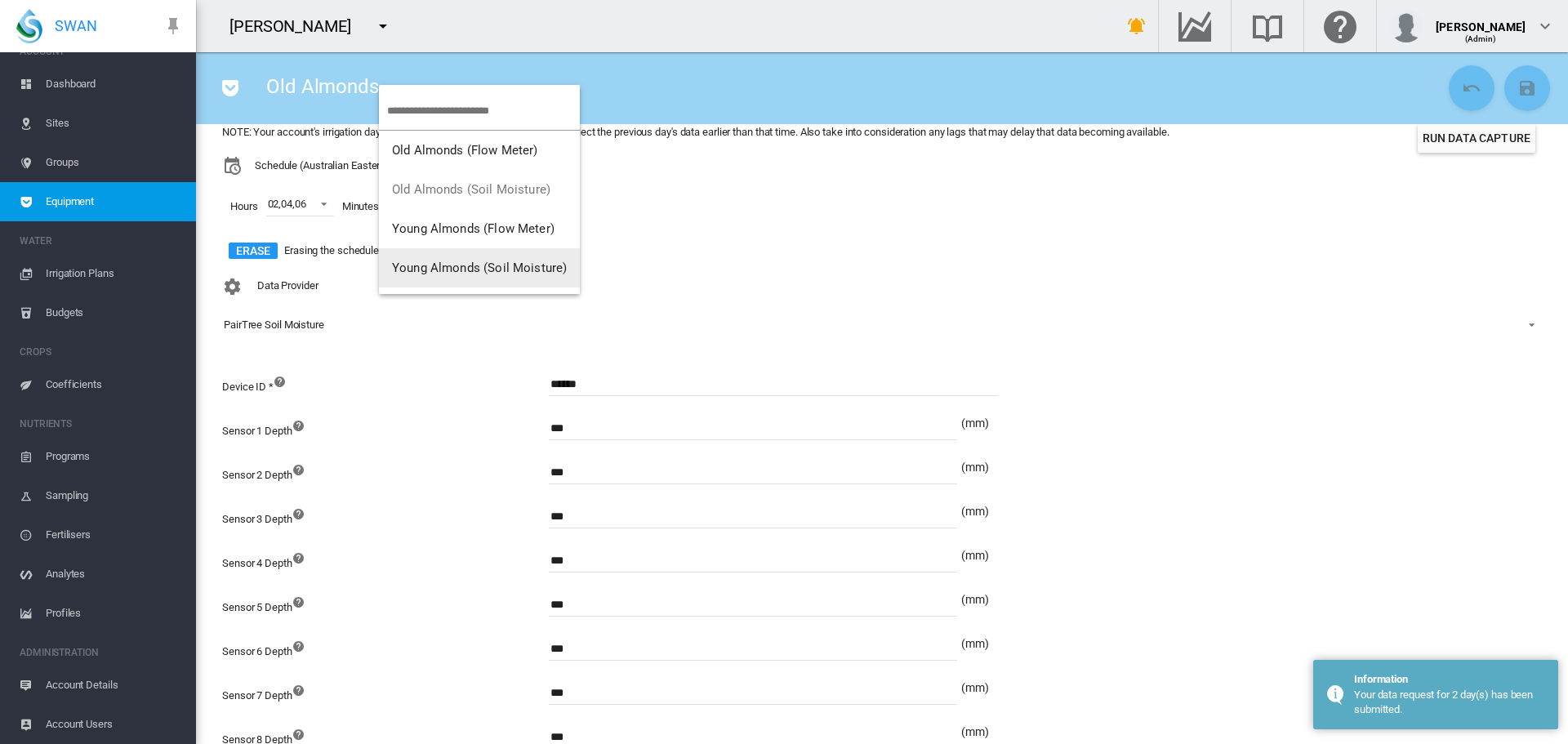
click at [432, 268] on span "Young Almonds (Soil Moisture)" at bounding box center [479, 268] width 175 height 15
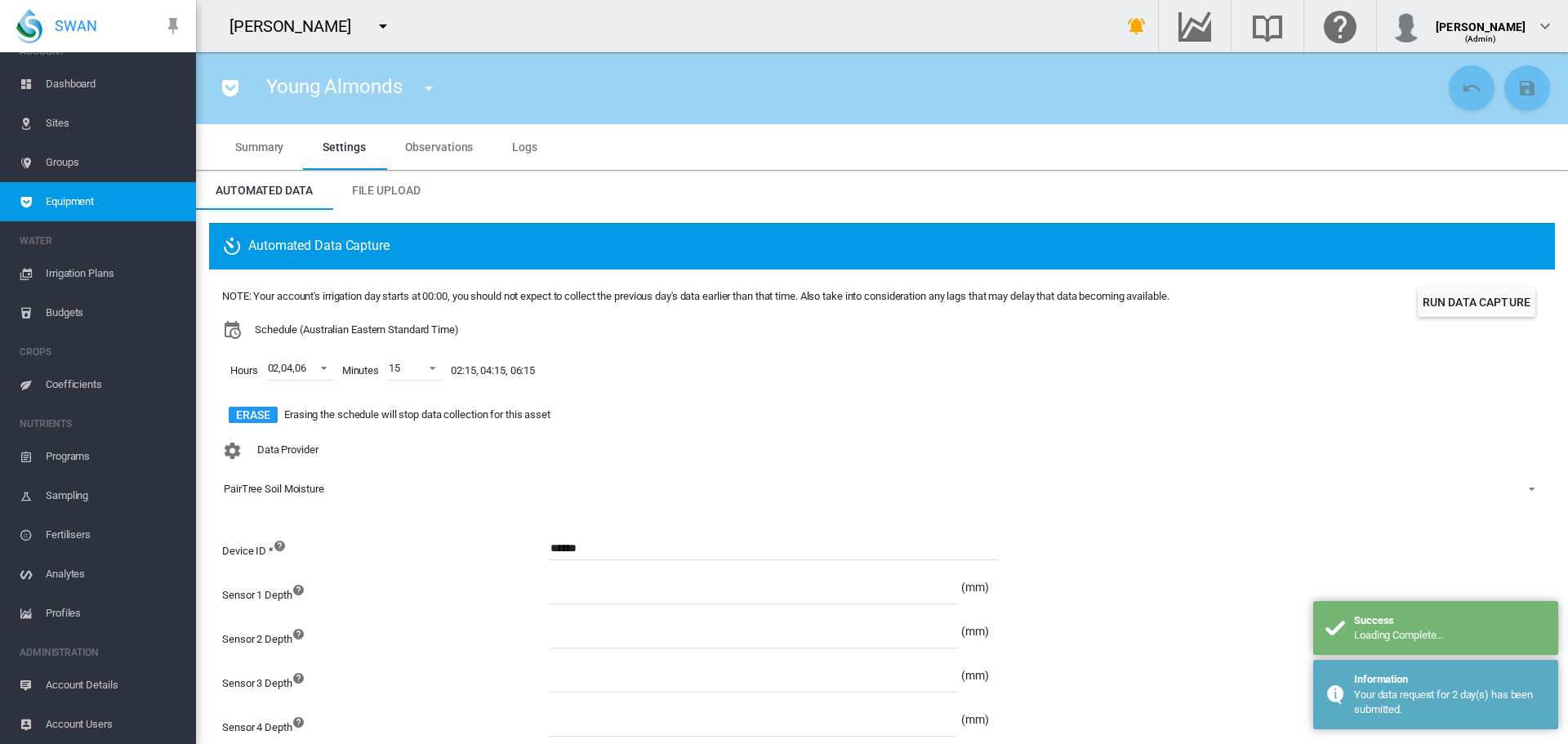
click at [579, 588] on input at bounding box center [753, 592] width 408 height 25
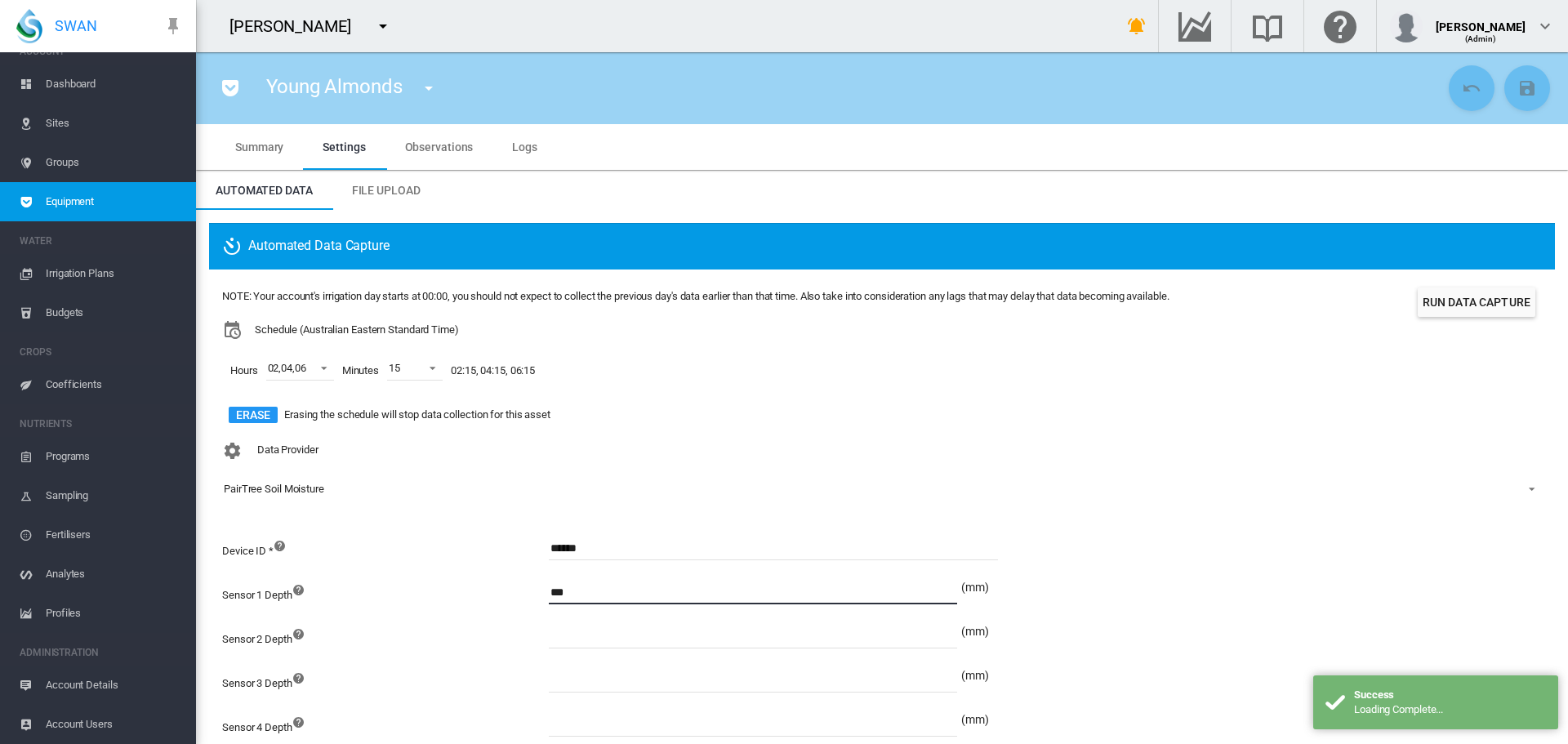
type input "***"
click at [585, 630] on input at bounding box center [753, 636] width 408 height 25
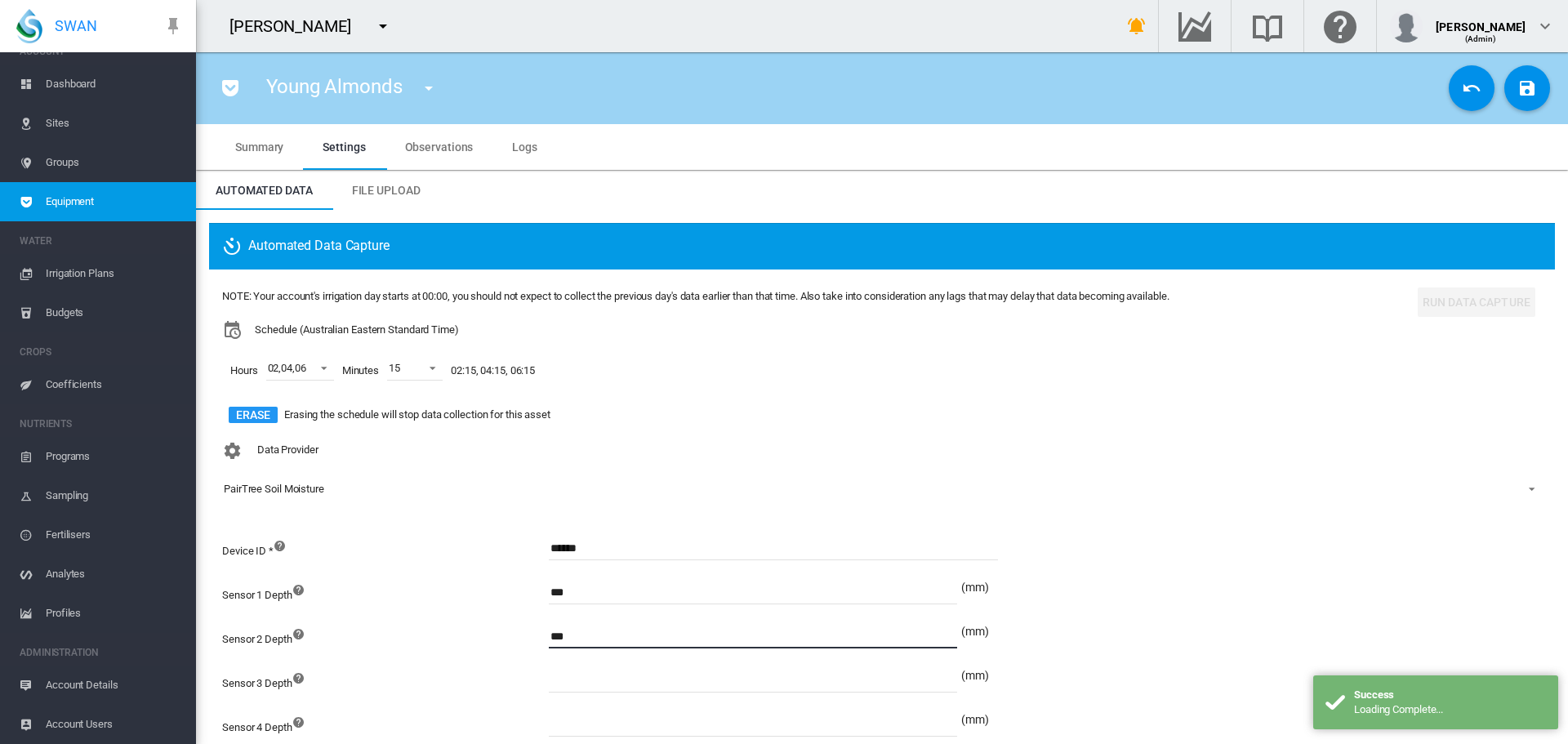
type input "***"
click at [598, 678] on input at bounding box center [753, 681] width 408 height 25
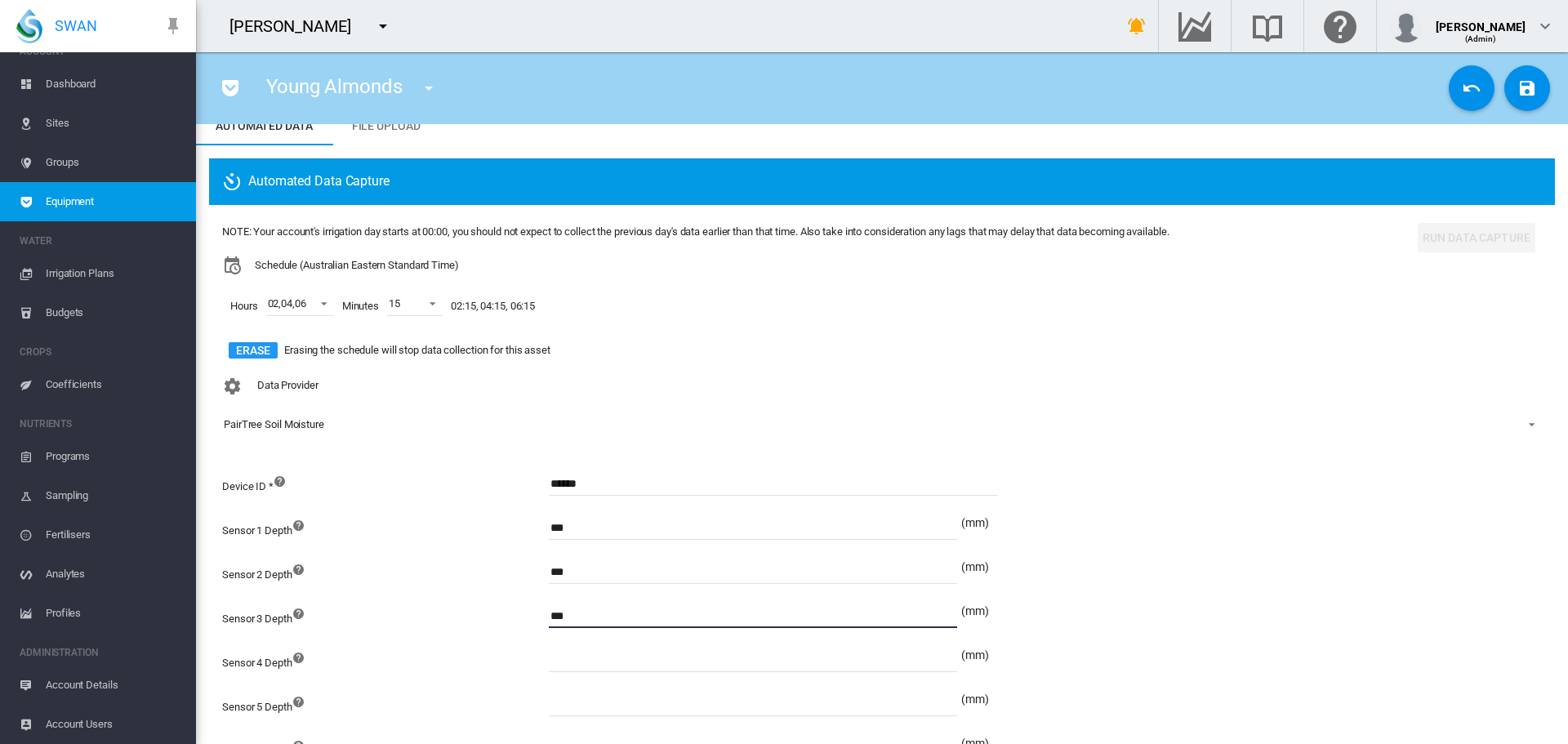
scroll to position [82, 0]
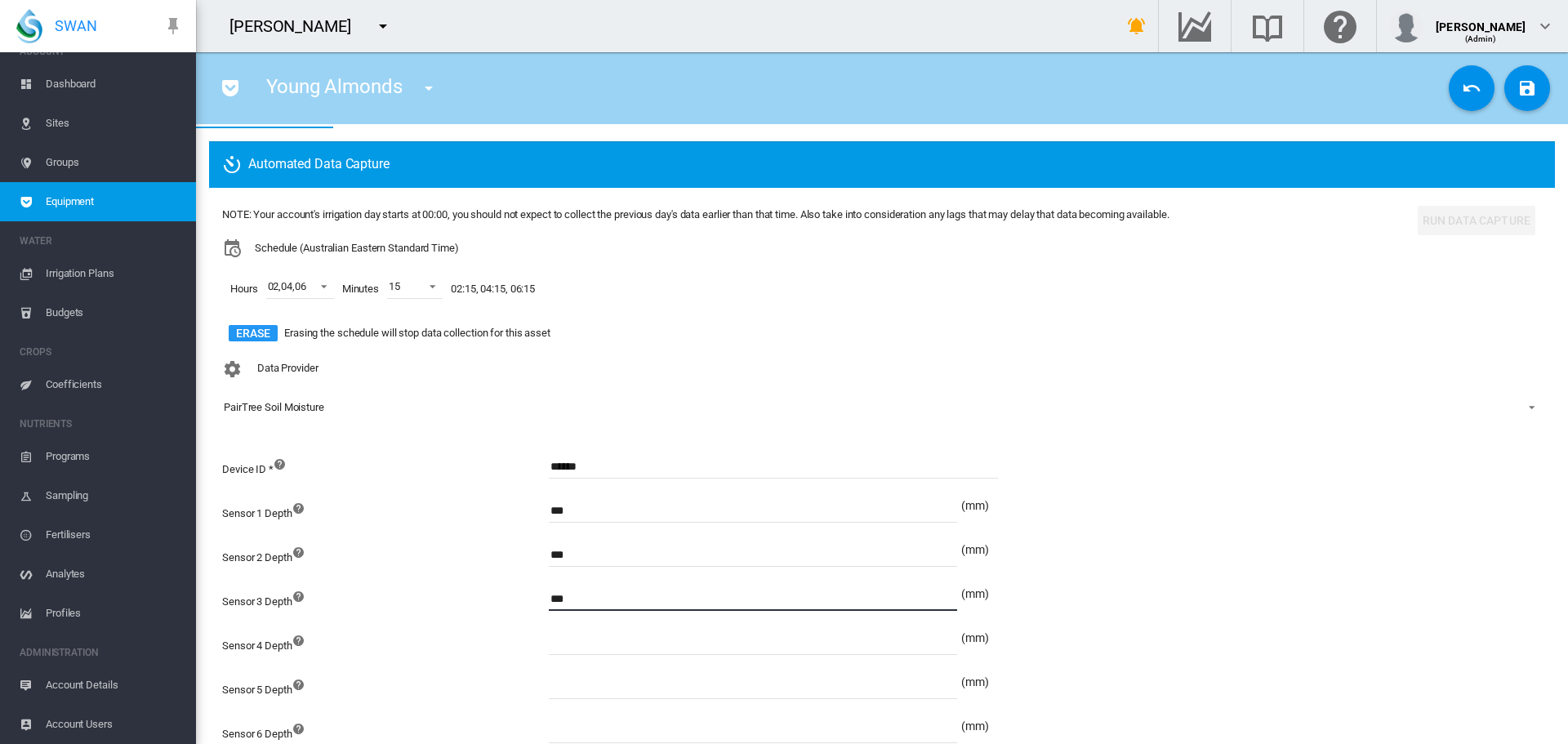
type input "***"
click at [581, 649] on input at bounding box center [753, 643] width 408 height 25
type input "***"
click at [584, 682] on input at bounding box center [753, 687] width 408 height 25
type input "***"
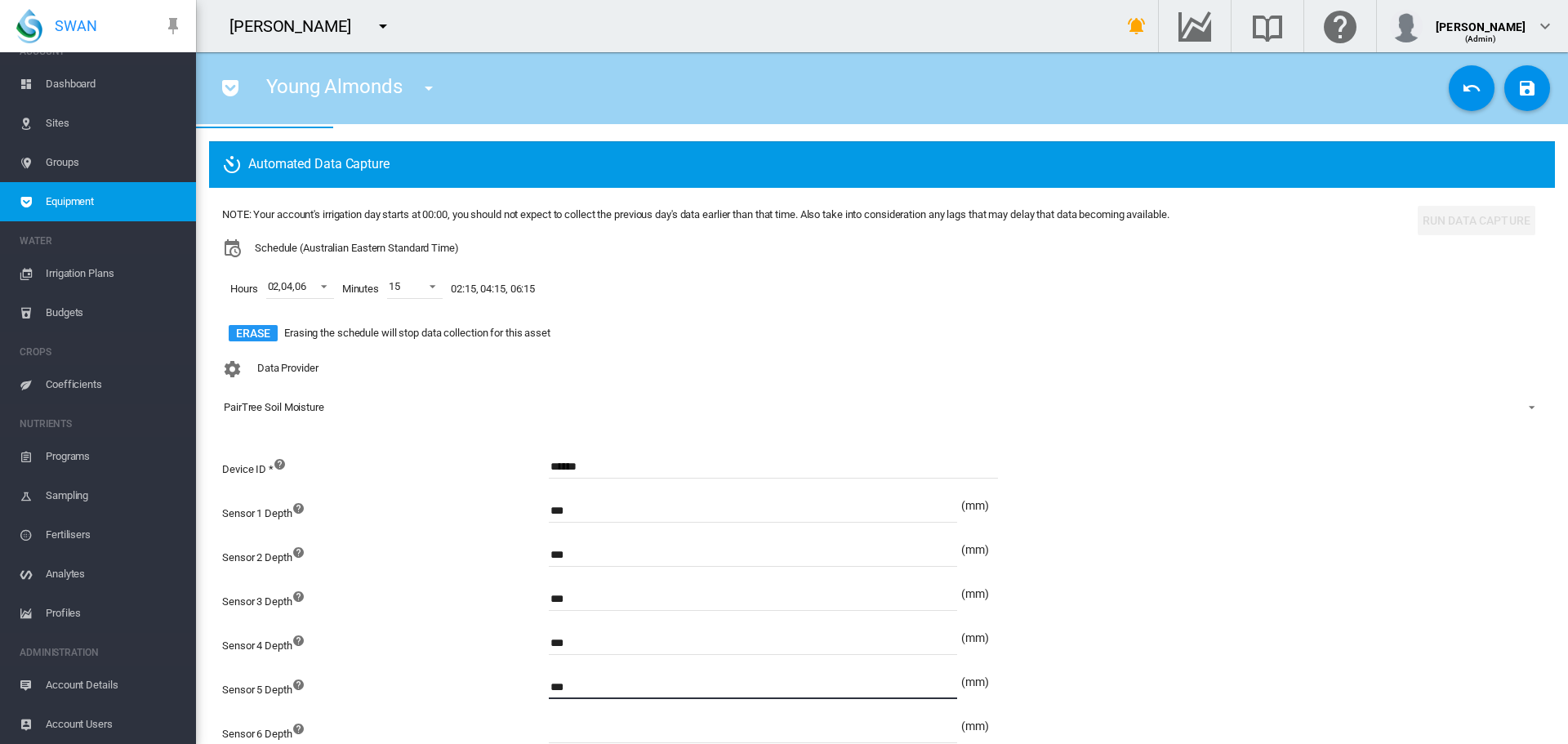
click at [582, 728] on input at bounding box center [753, 731] width 408 height 25
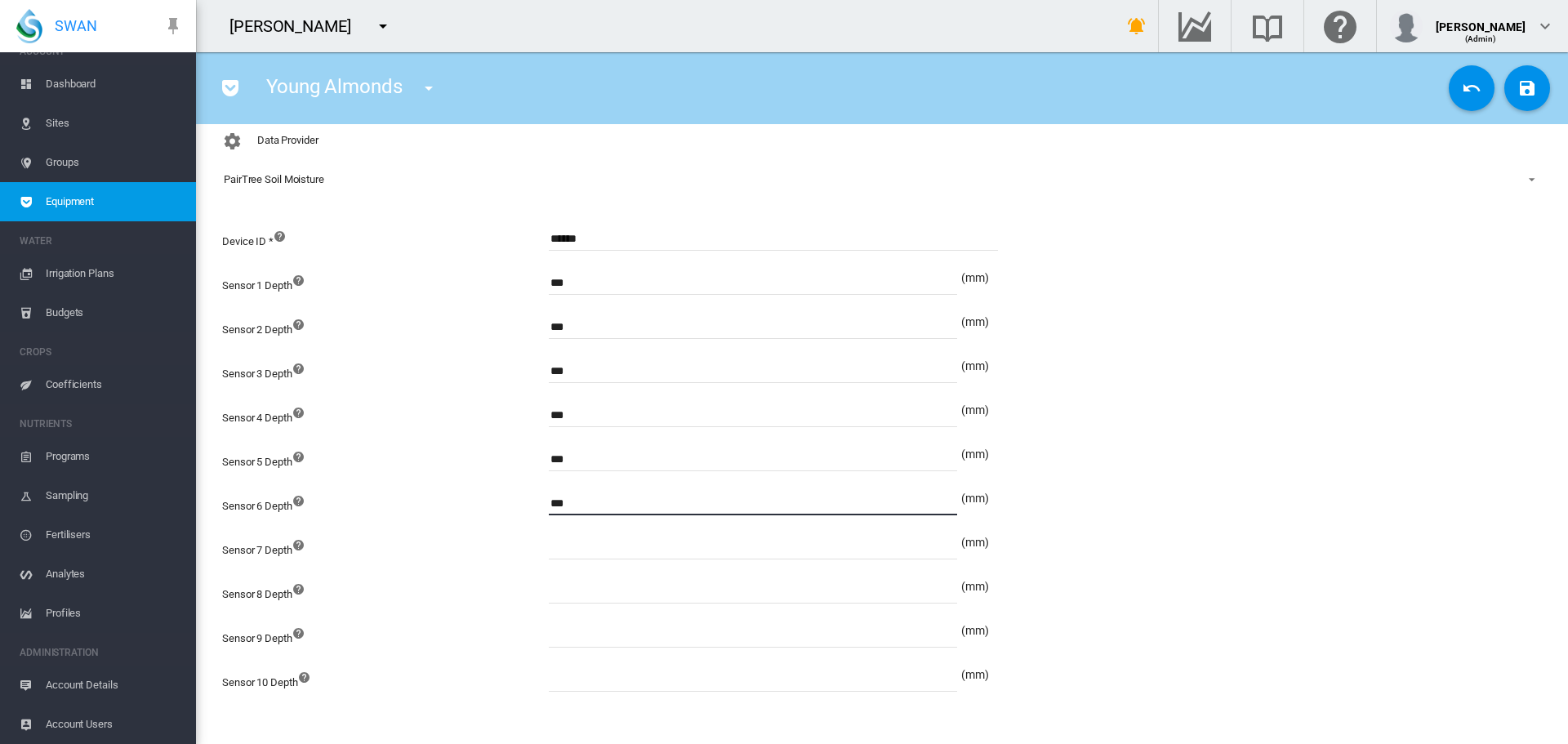
type input "***"
click at [653, 546] on input at bounding box center [753, 547] width 408 height 25
type input "***"
click at [629, 599] on input at bounding box center [753, 591] width 408 height 25
type input "***"
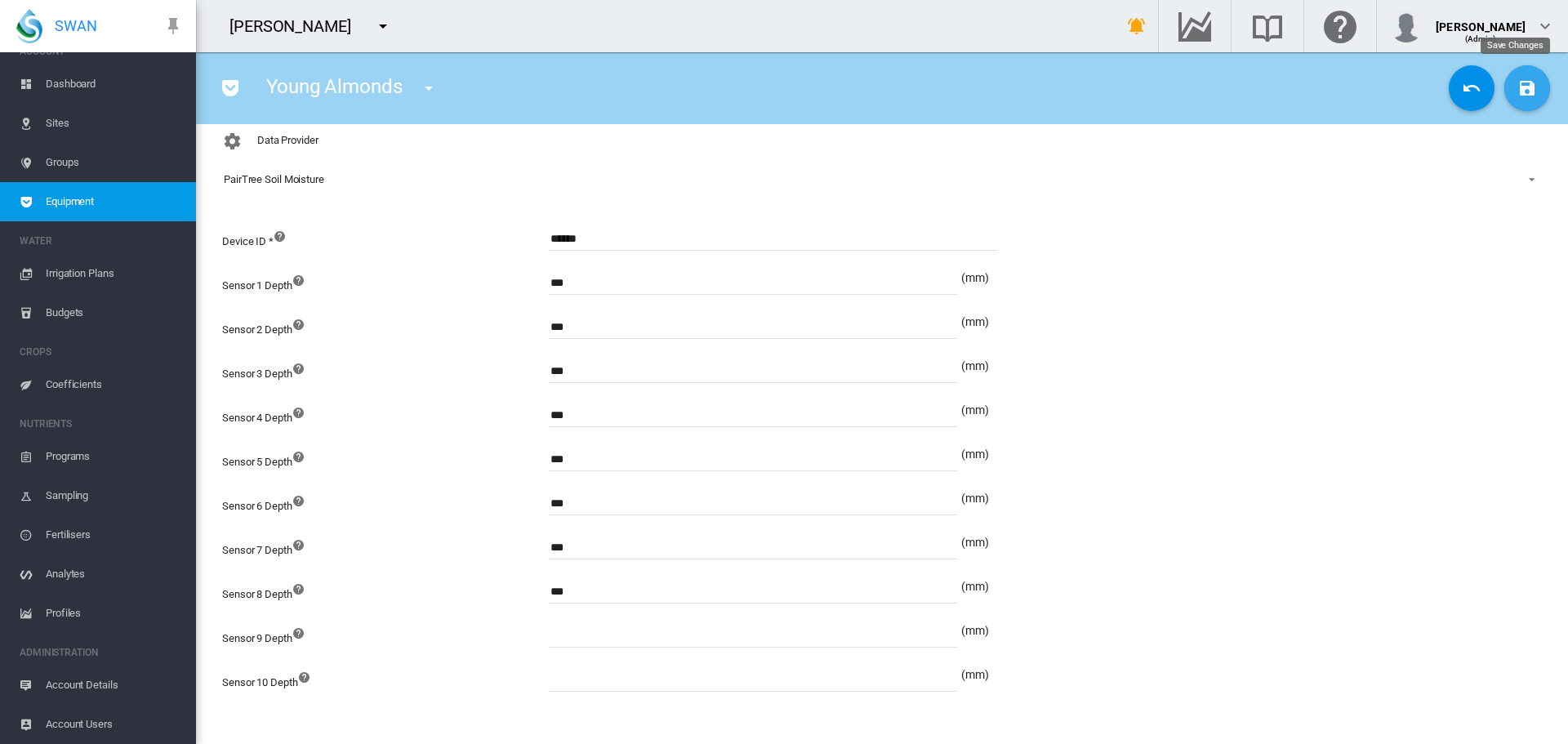
click at [1517, 90] on md-icon "icon-content-save" at bounding box center [1527, 87] width 19 height 19
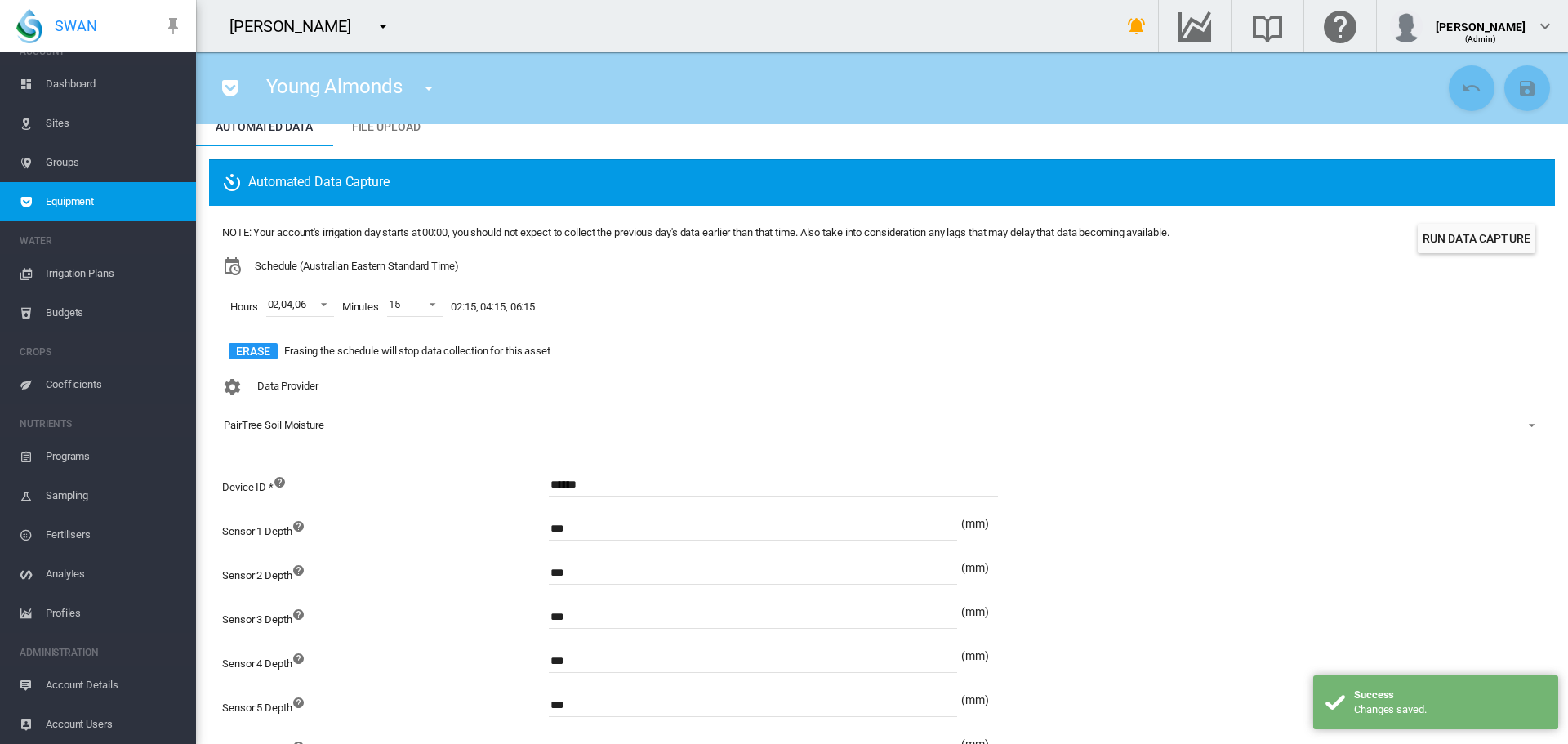
scroll to position [0, 0]
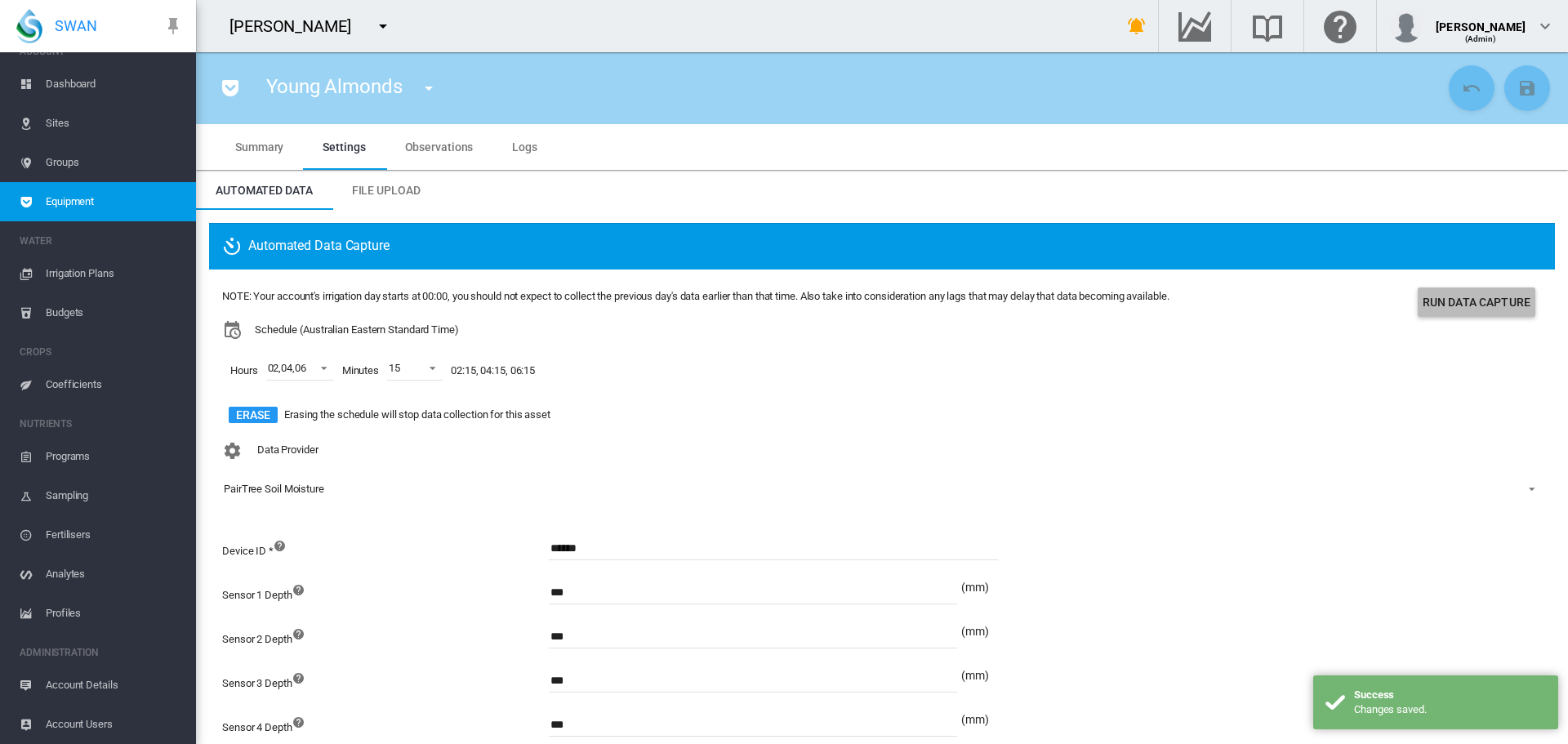
click at [1474, 303] on button "Run Data Capture" at bounding box center [1476, 303] width 118 height 29
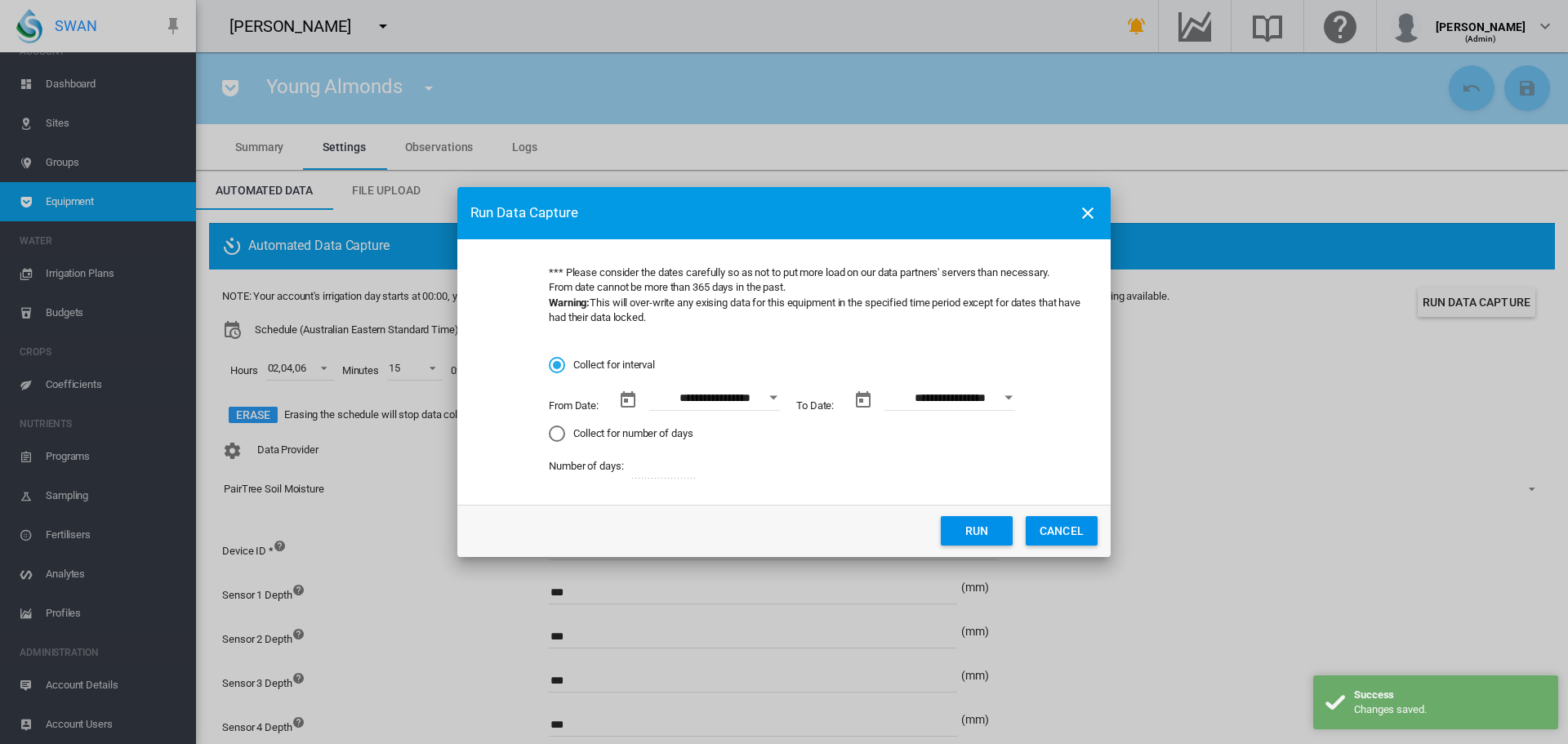
click at [552, 436] on div "Collect for number of days" at bounding box center [557, 434] width 17 height 17
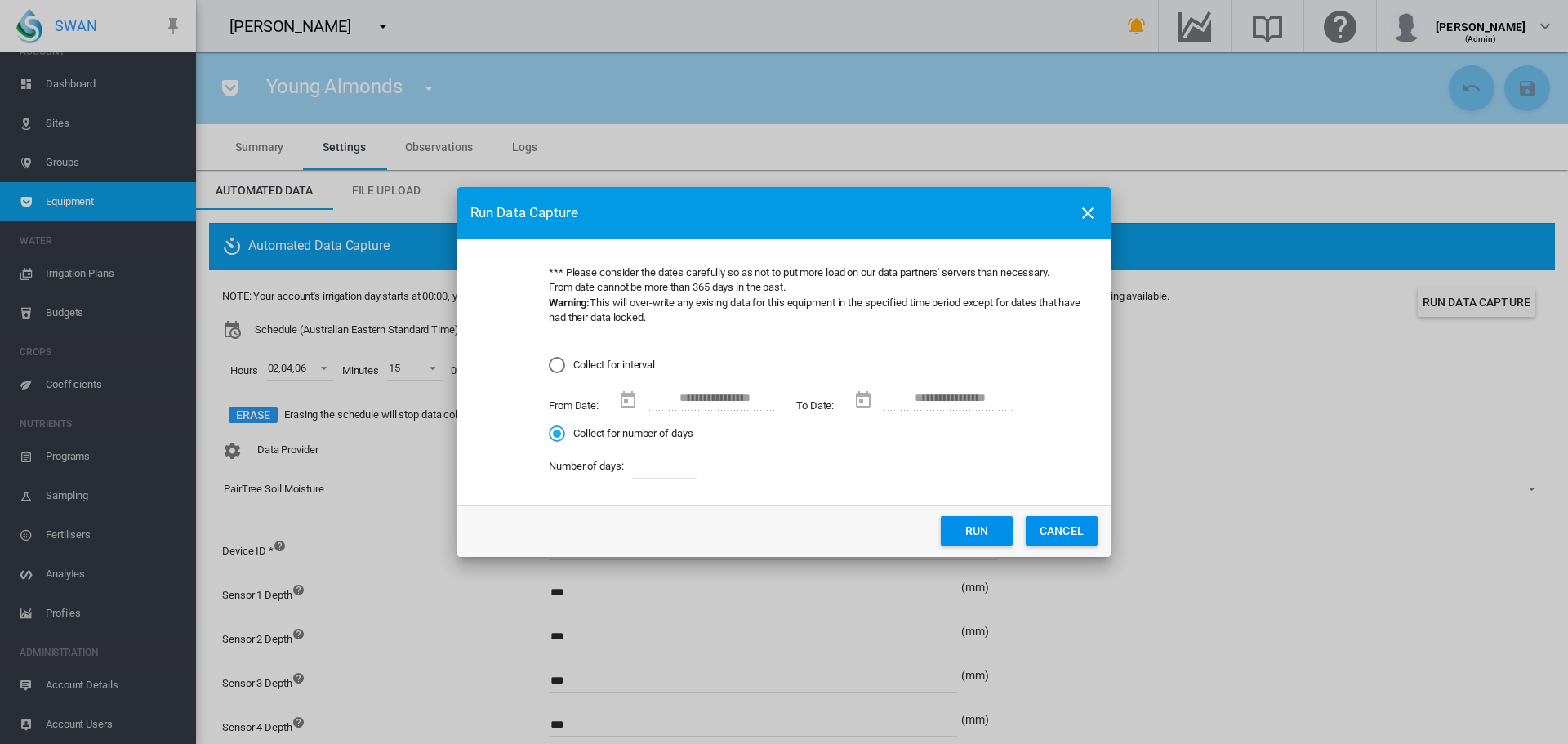
click at [944, 532] on button "Run" at bounding box center [976, 531] width 72 height 29
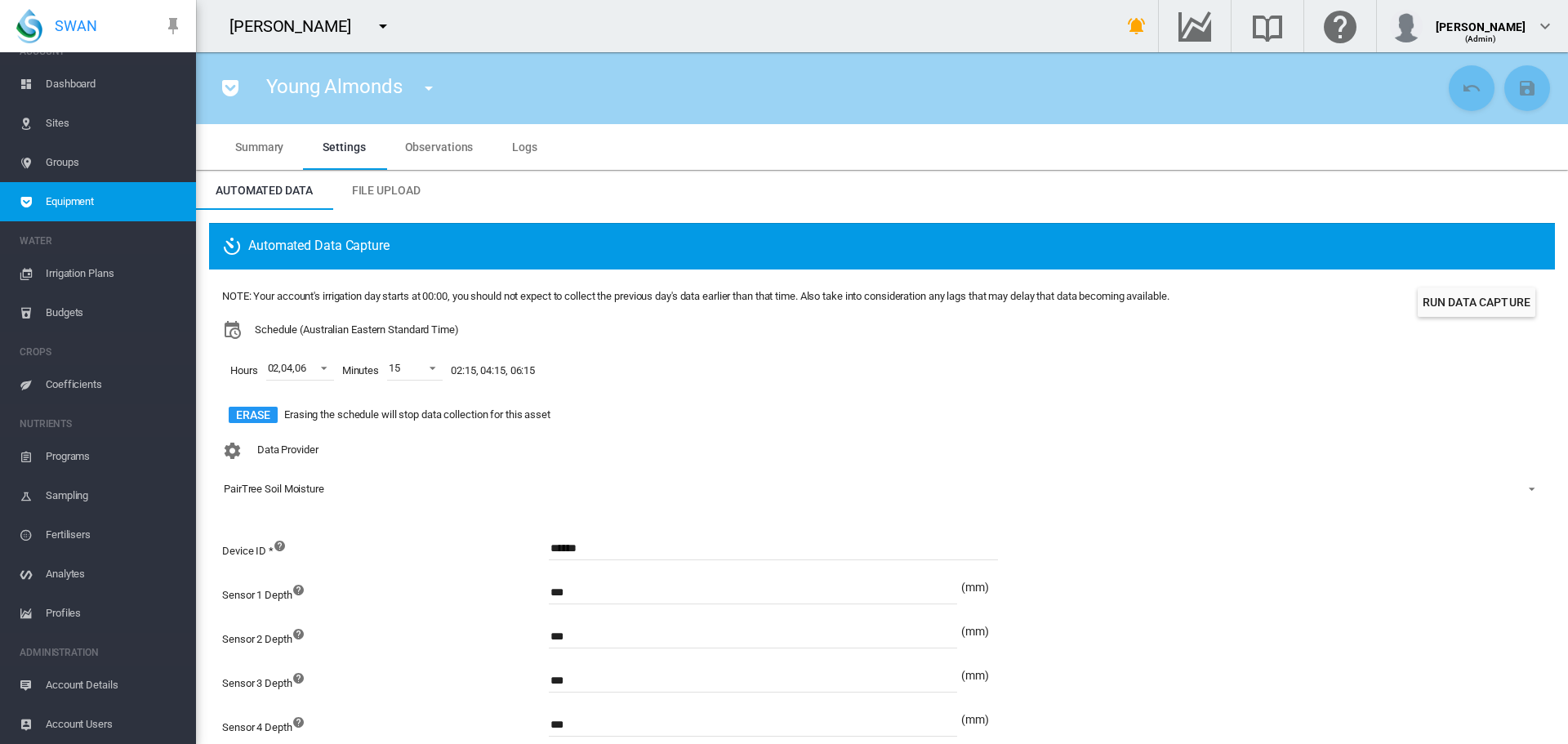
click at [429, 87] on md-icon "icon-menu-down" at bounding box center [428, 87] width 19 height 19
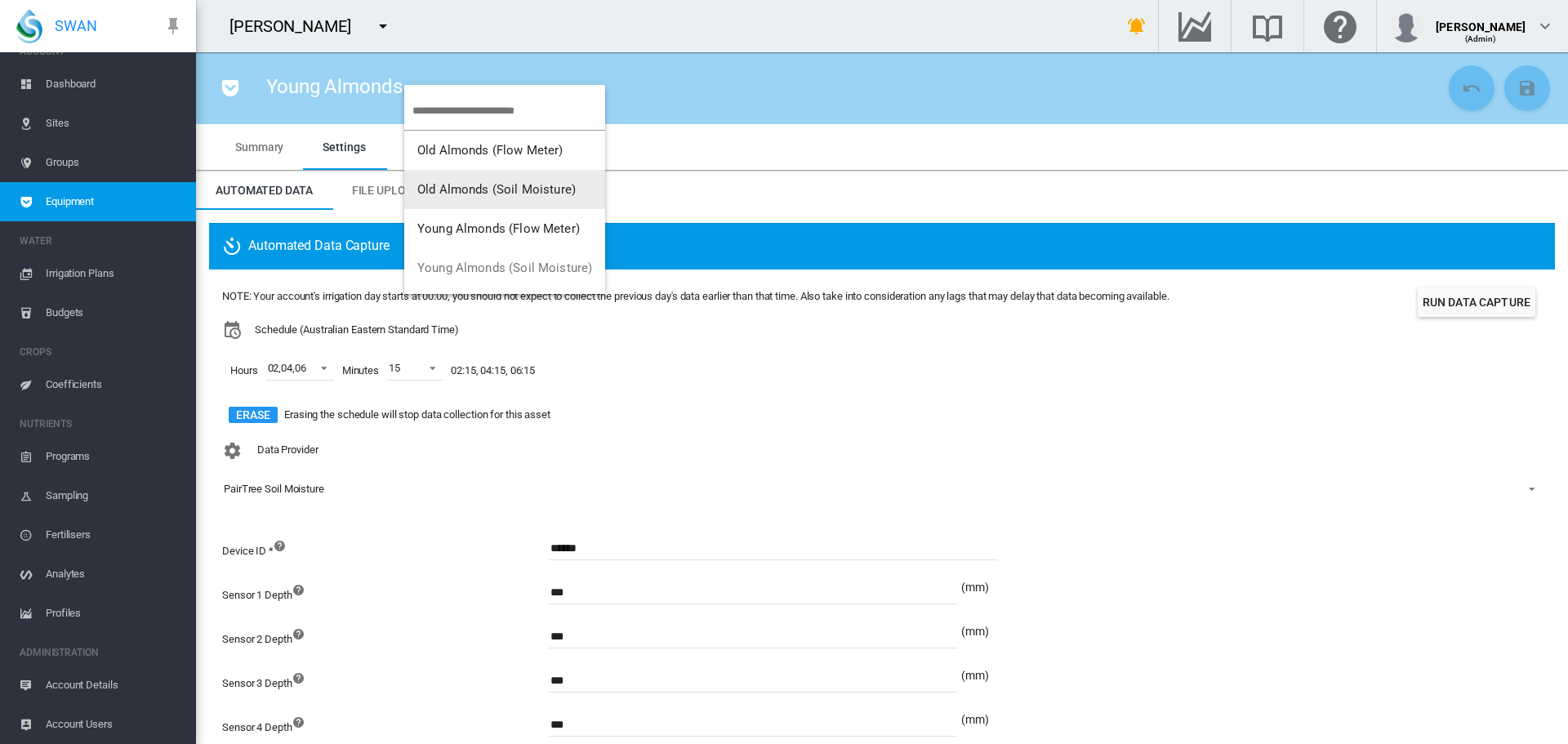
click at [447, 192] on span "Old Almonds (Soil Moisture)" at bounding box center [496, 189] width 158 height 15
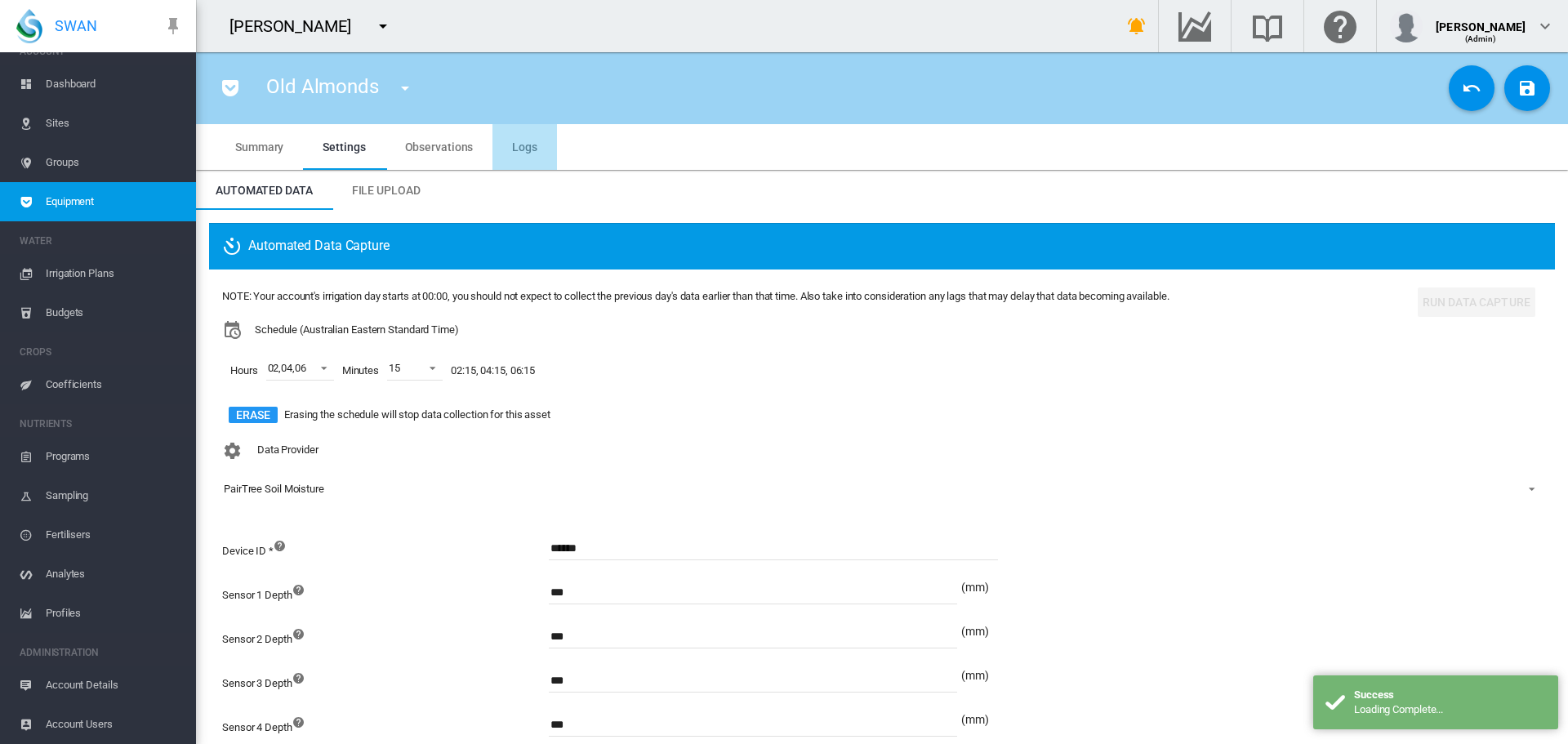
click at [527, 145] on span "Logs" at bounding box center [525, 147] width 26 height 13
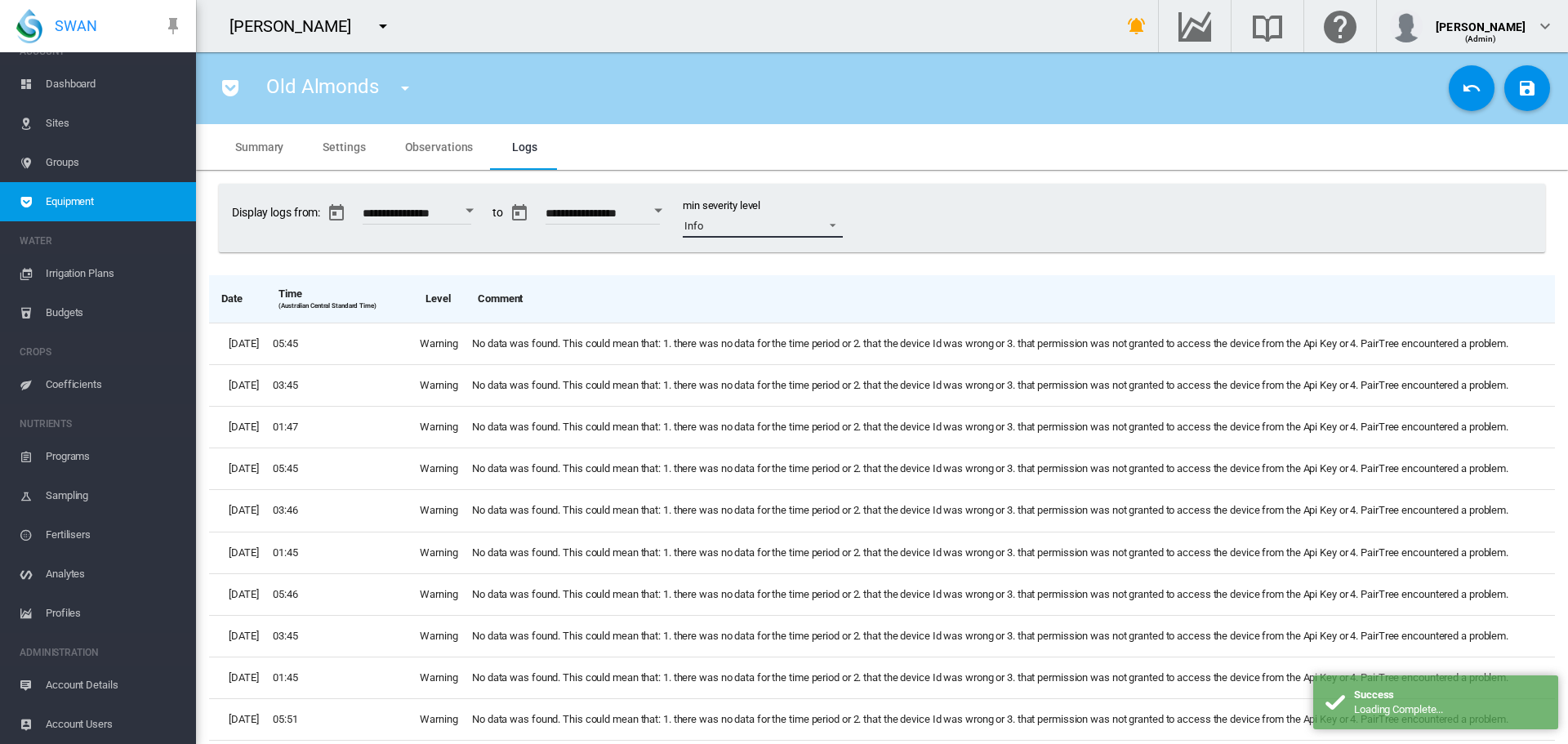
click at [838, 223] on span at bounding box center [827, 223] width 19 height 15
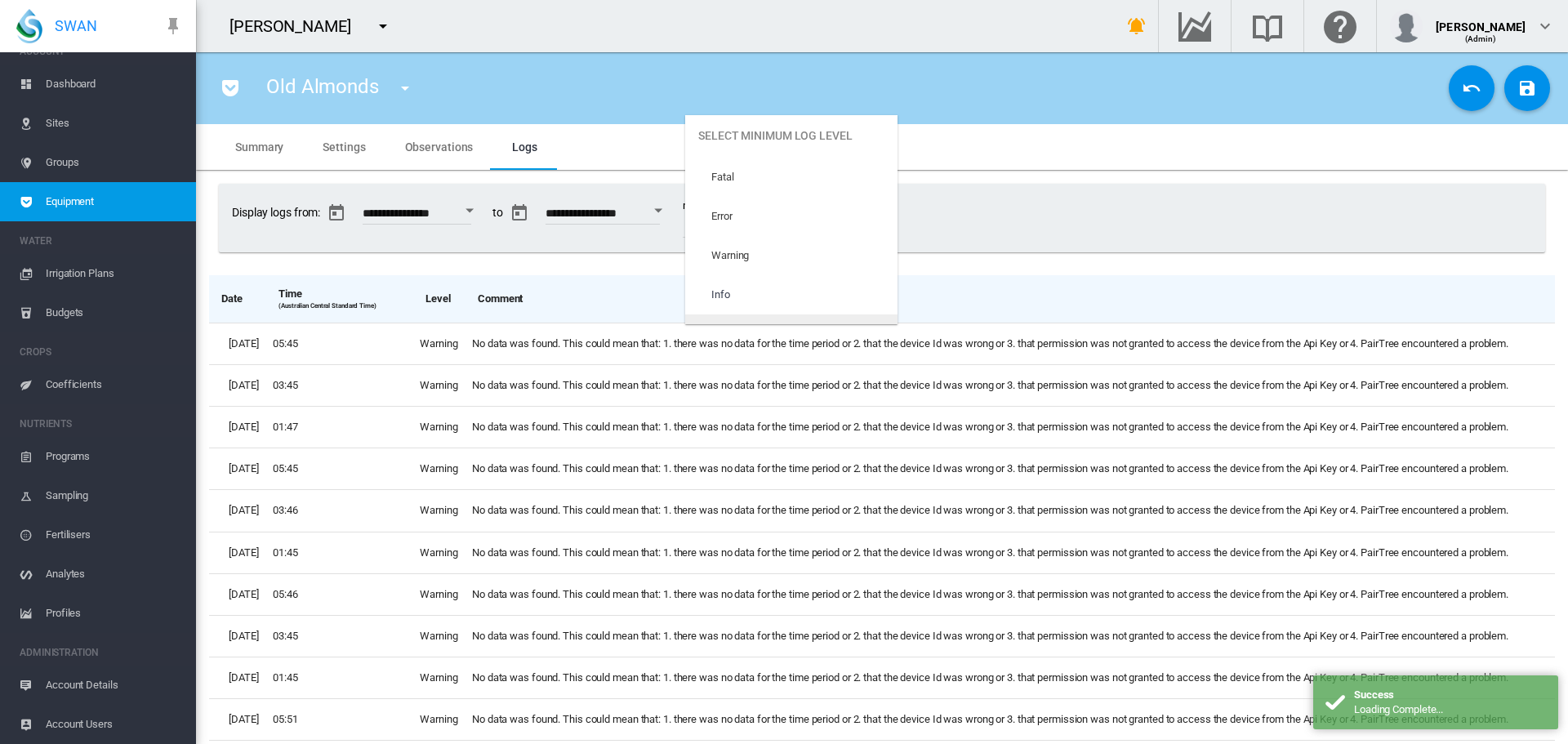
scroll to position [69, 0]
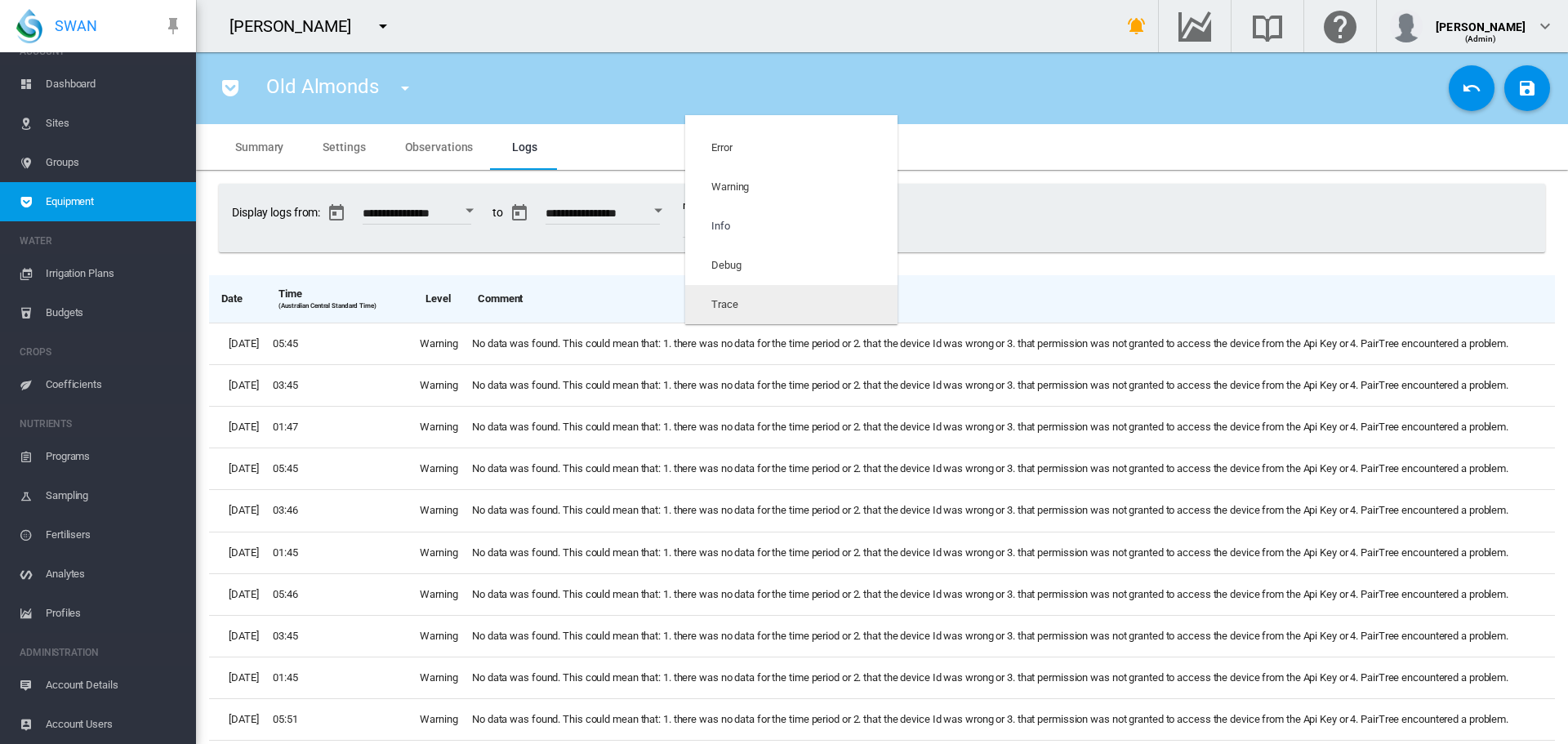
click at [824, 297] on md-option "Trace" at bounding box center [790, 304] width 212 height 40
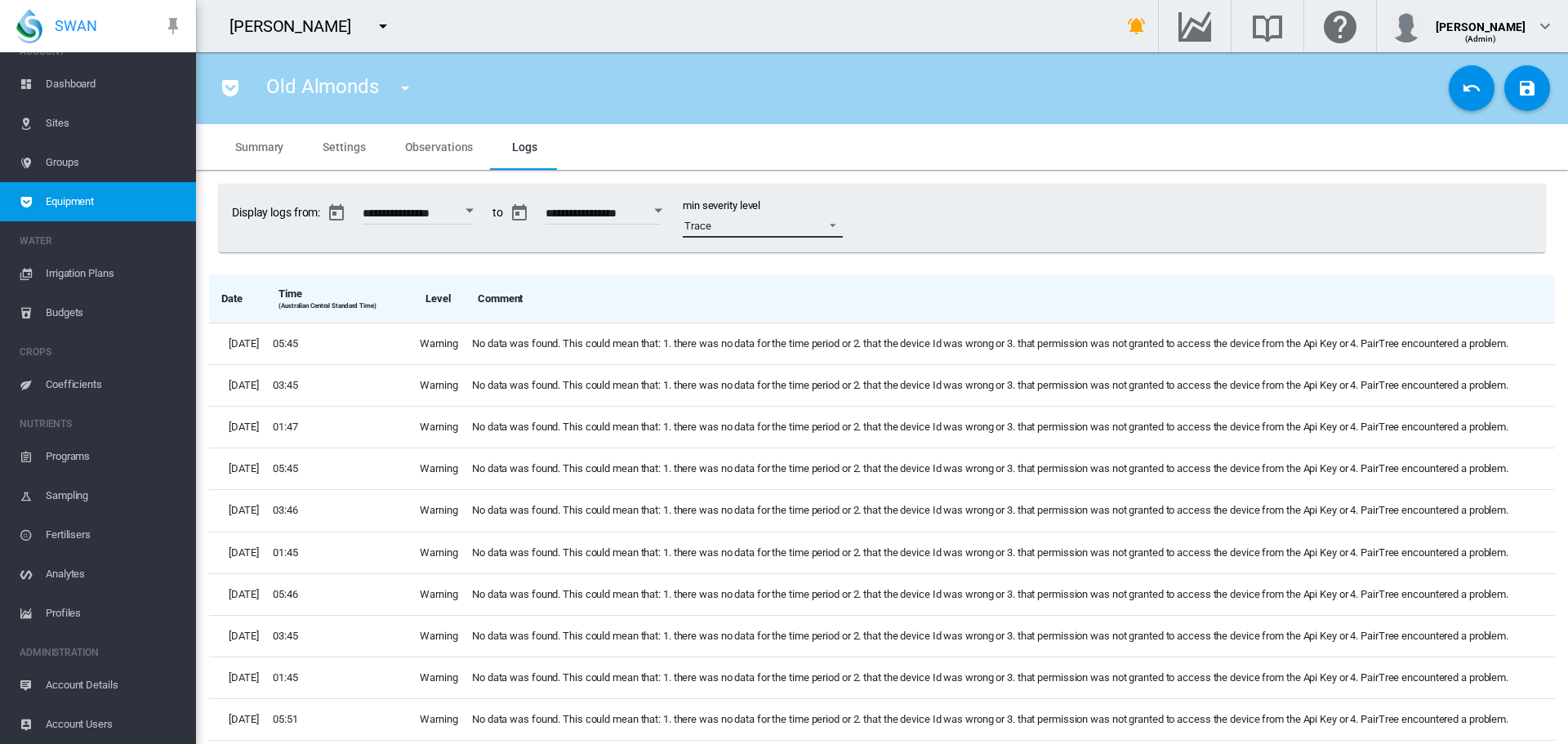
click at [838, 228] on span at bounding box center [827, 223] width 19 height 15
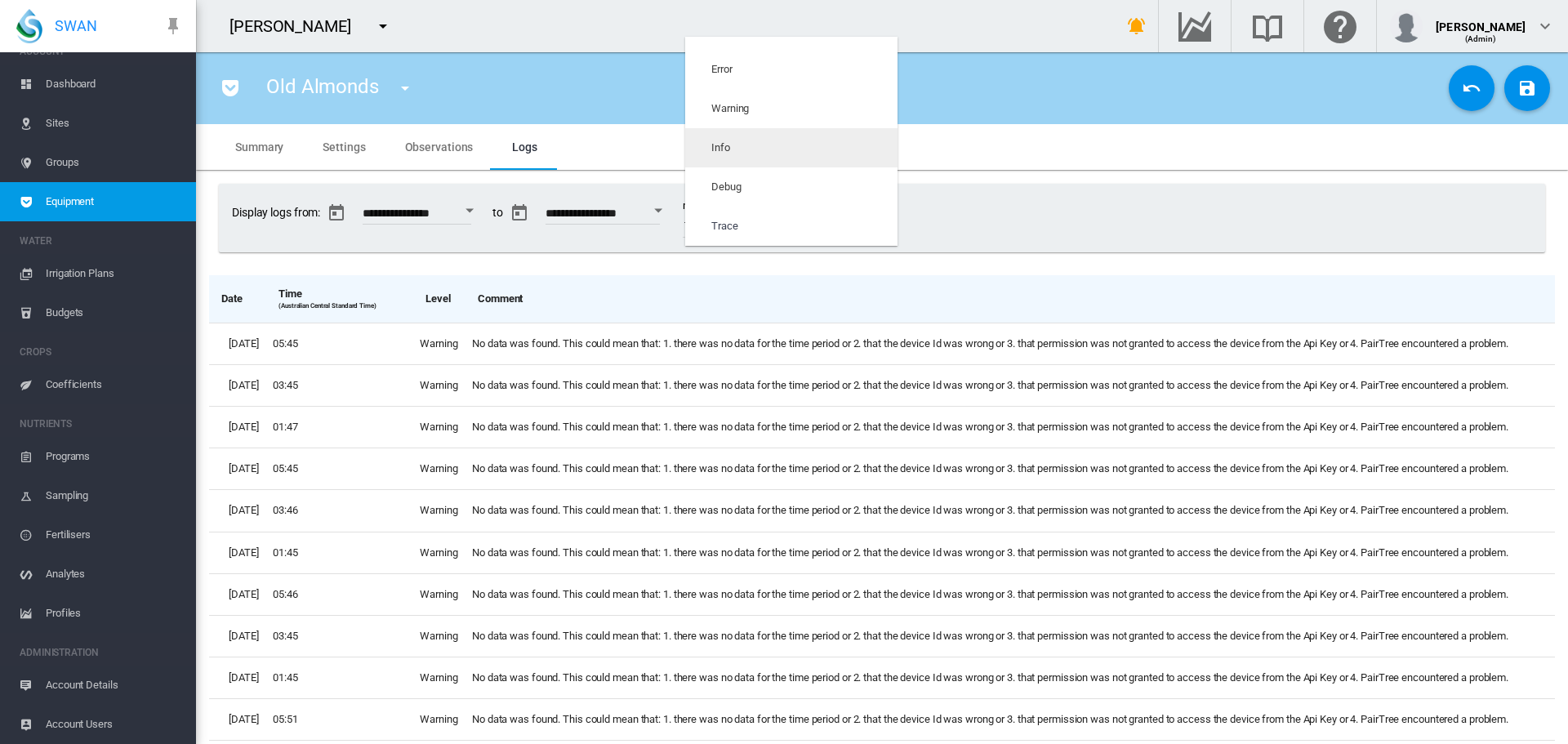
click at [806, 160] on md-option "Info" at bounding box center [790, 147] width 212 height 40
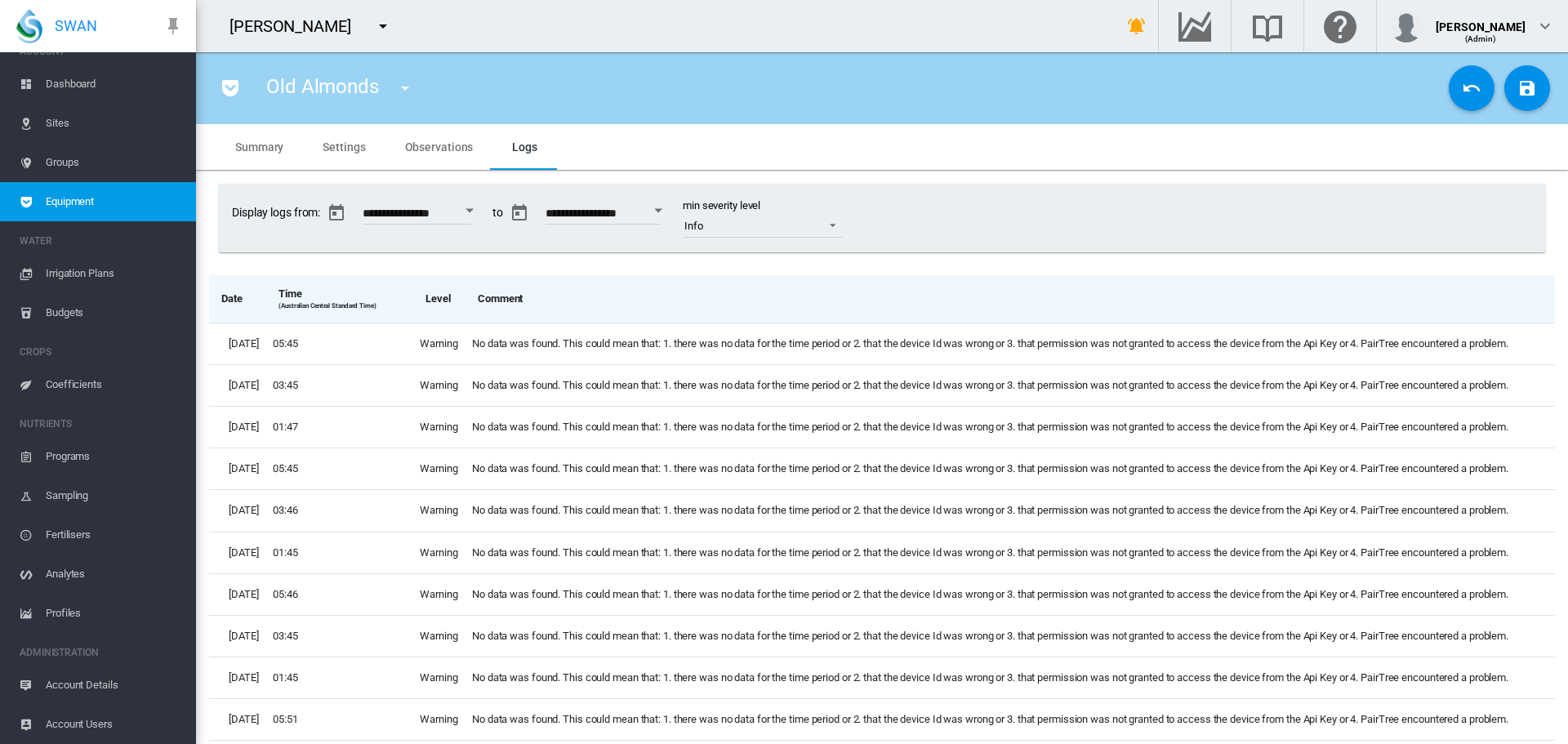
click at [435, 154] on md-tab-item "Observations" at bounding box center [438, 147] width 108 height 46
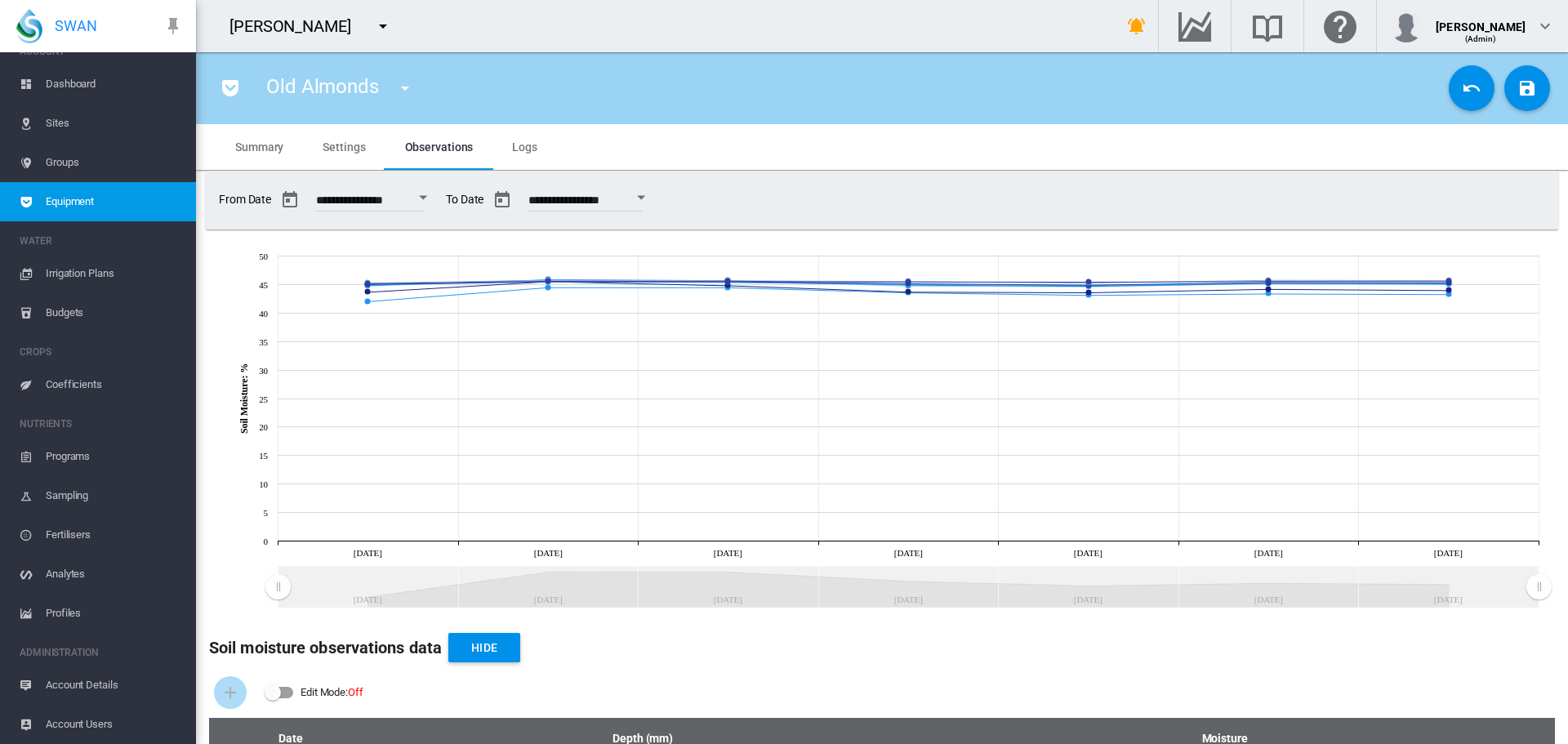
click at [354, 144] on span "Settings" at bounding box center [344, 147] width 42 height 13
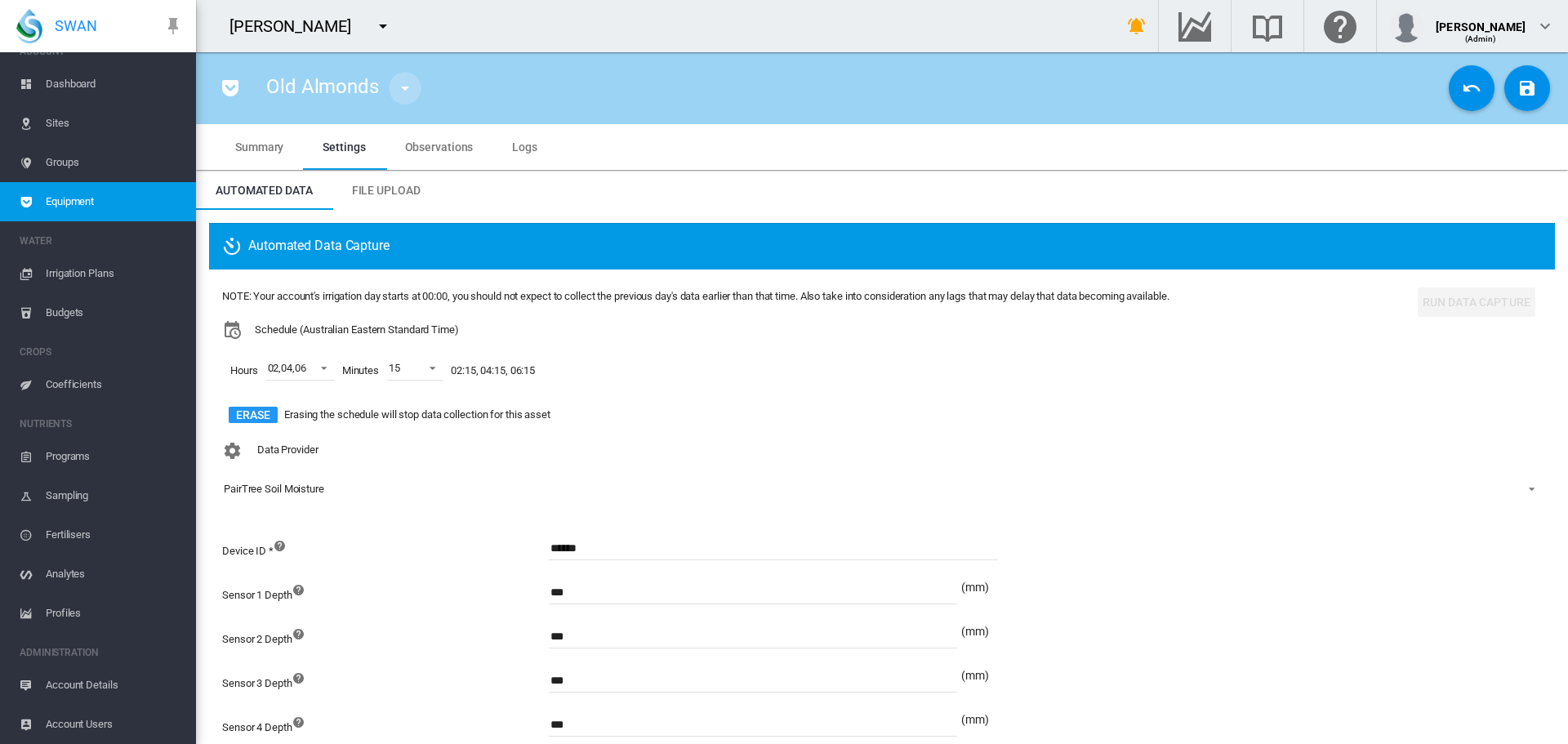
click at [409, 86] on md-icon "icon-menu-down" at bounding box center [404, 87] width 19 height 19
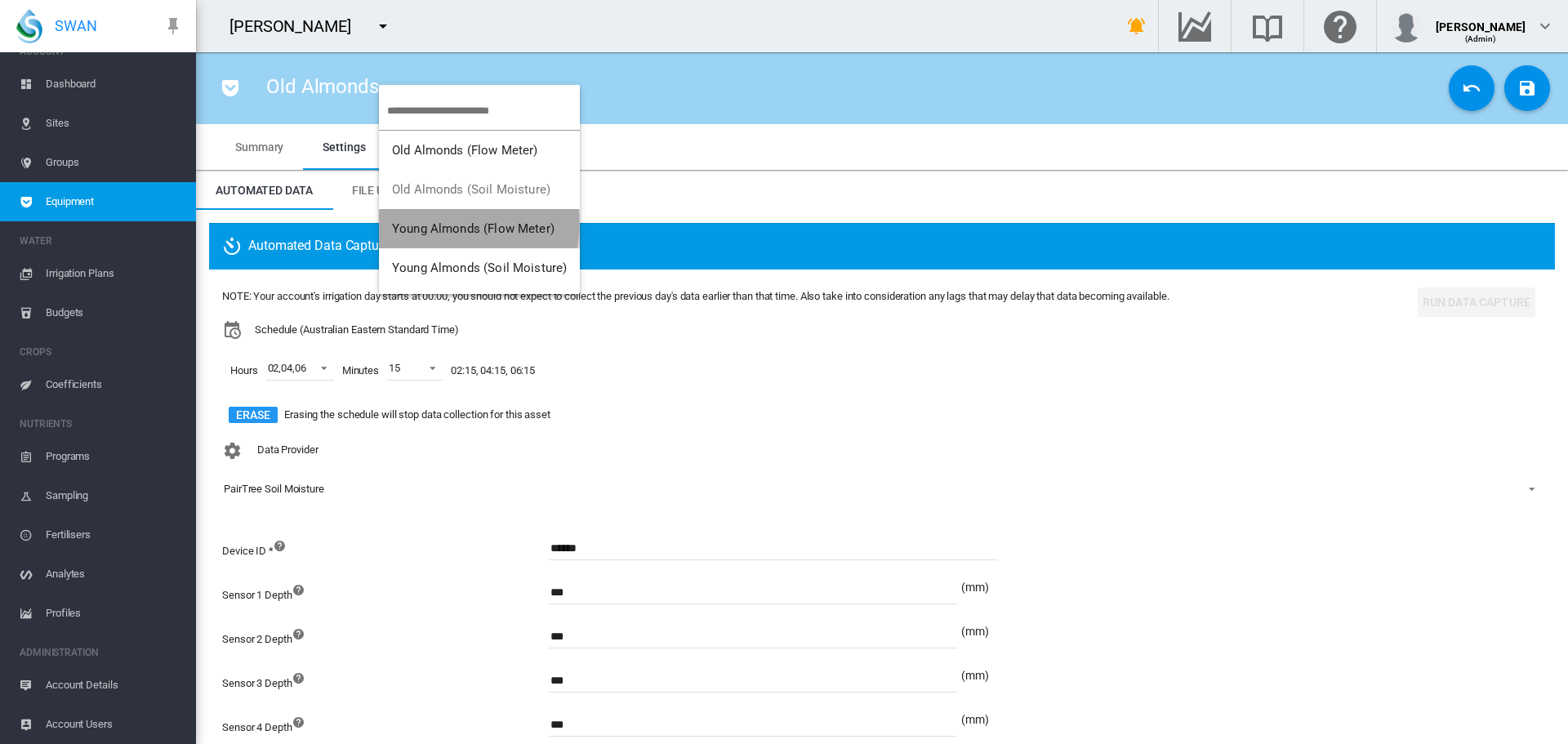
click at [427, 223] on span "Young Almonds (Flow Meter)" at bounding box center [472, 229] width 163 height 15
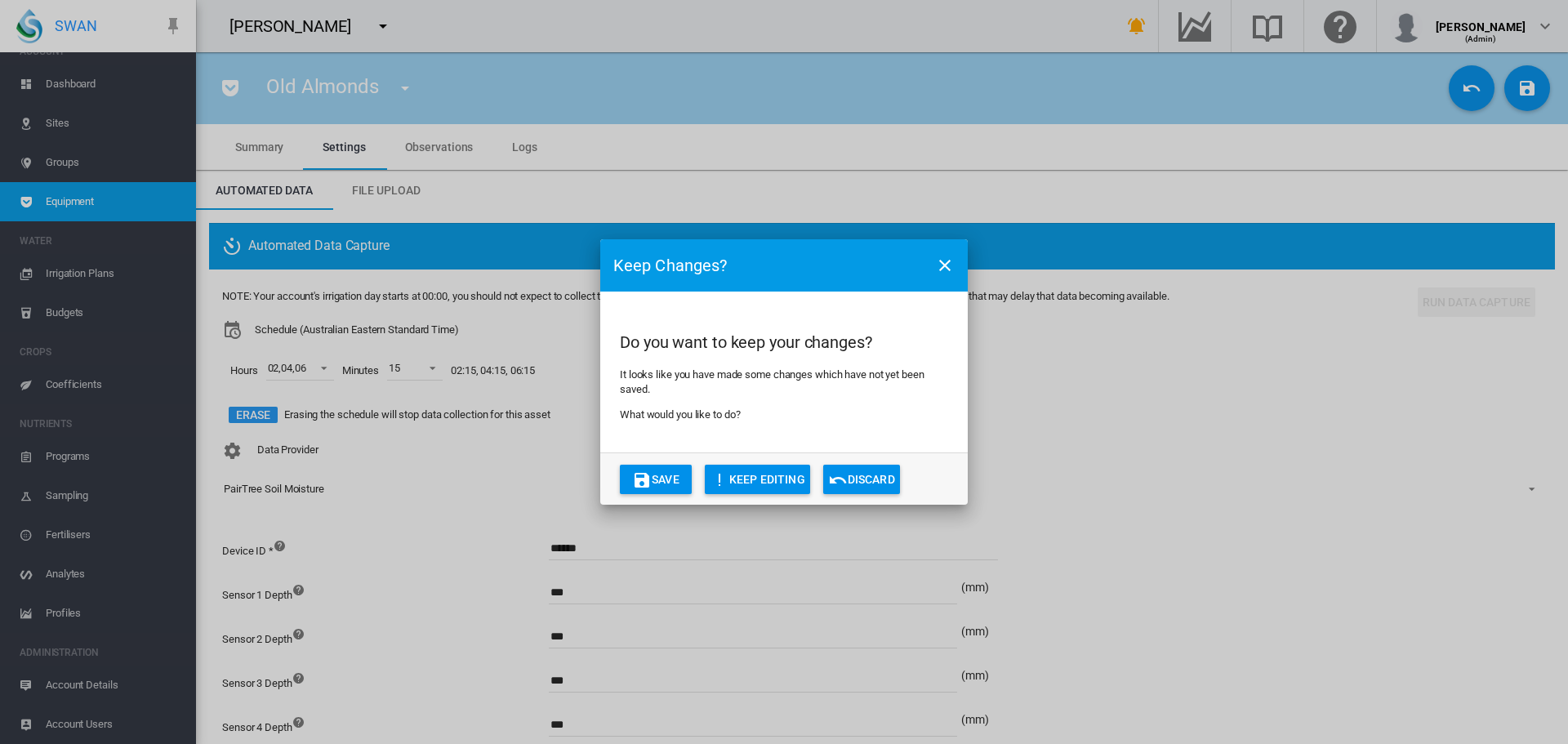
click at [664, 480] on button "Save" at bounding box center [655, 480] width 72 height 29
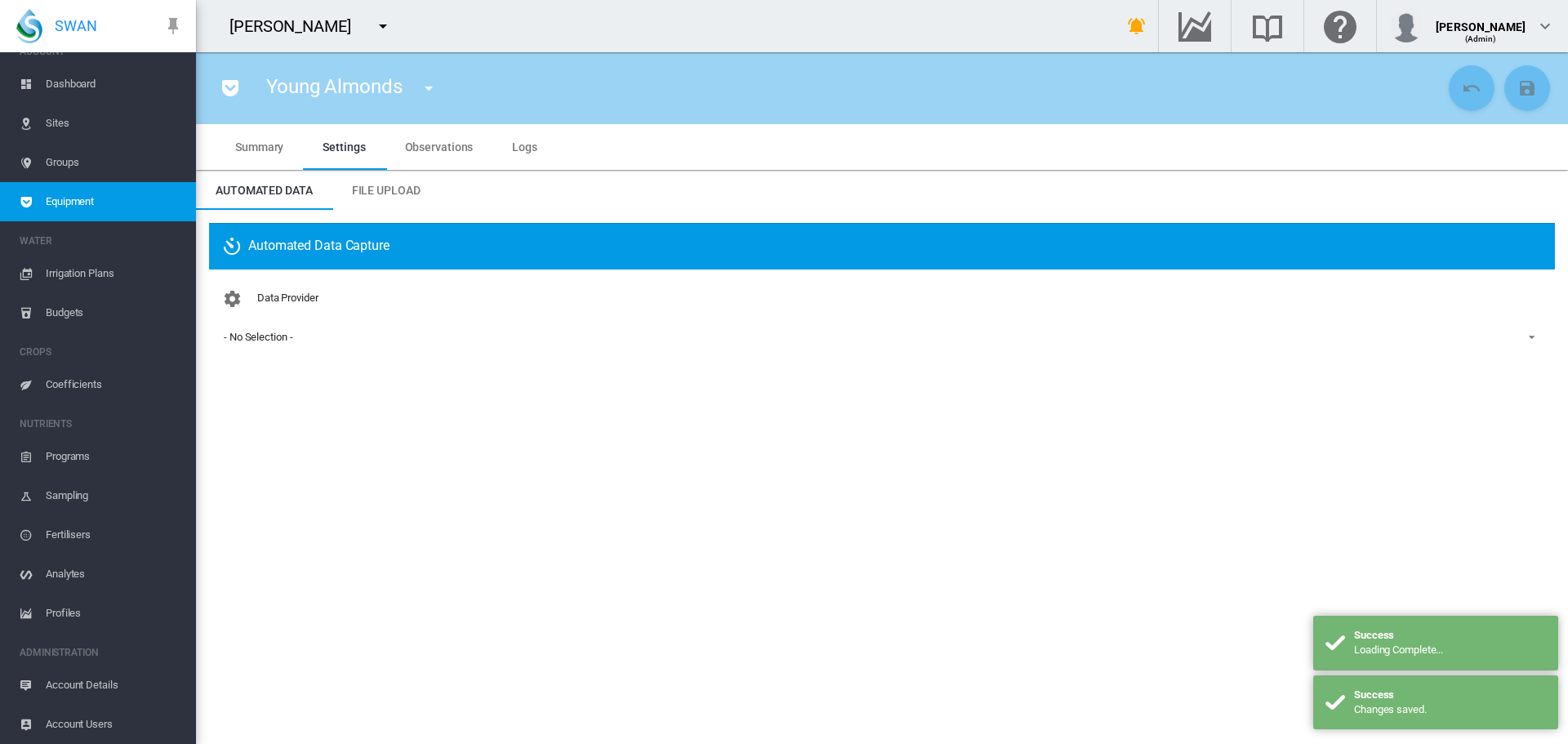
click at [426, 92] on md-icon "icon-menu-down" at bounding box center [428, 87] width 19 height 19
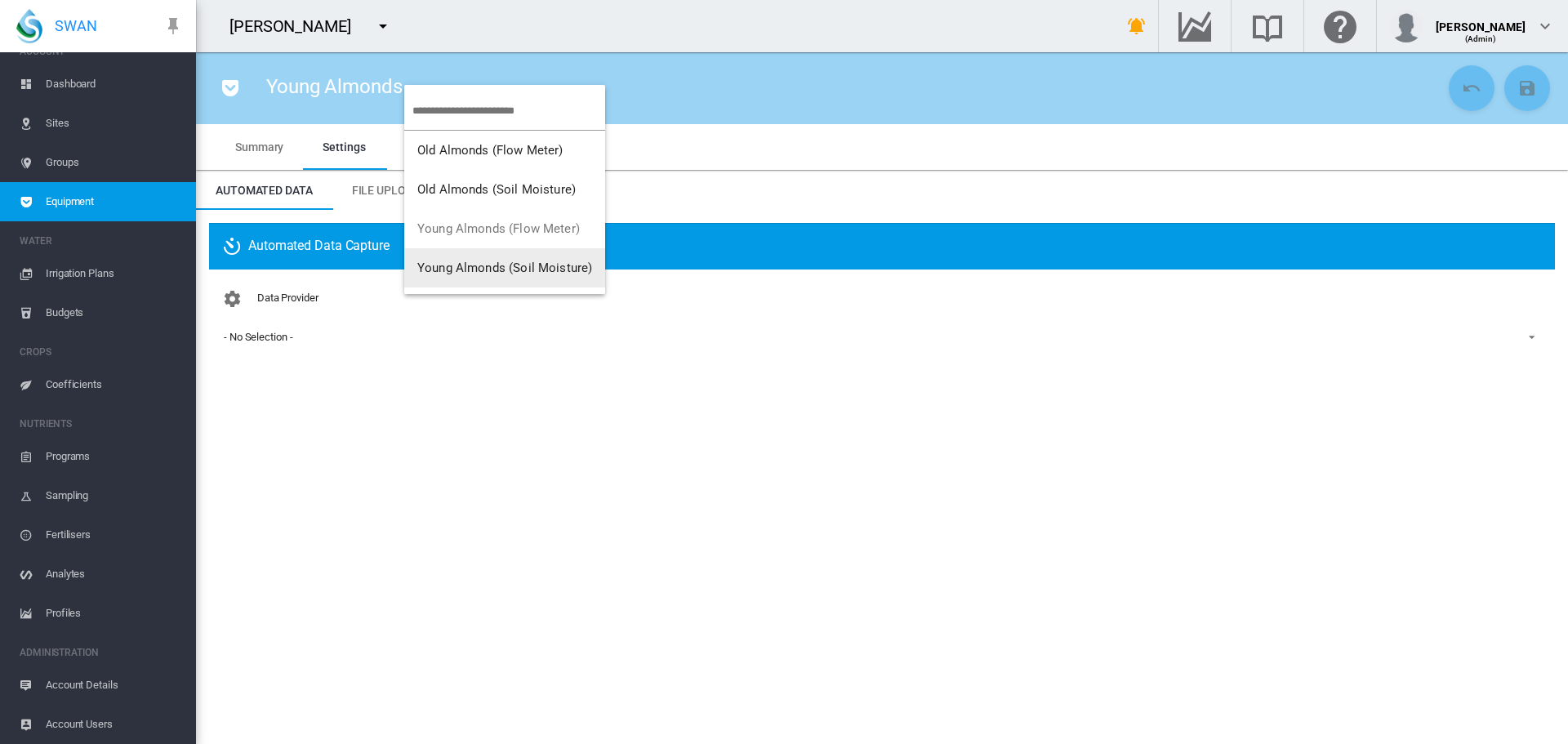
click at [449, 273] on span "Young Almonds (Soil Moisture)" at bounding box center [505, 268] width 175 height 15
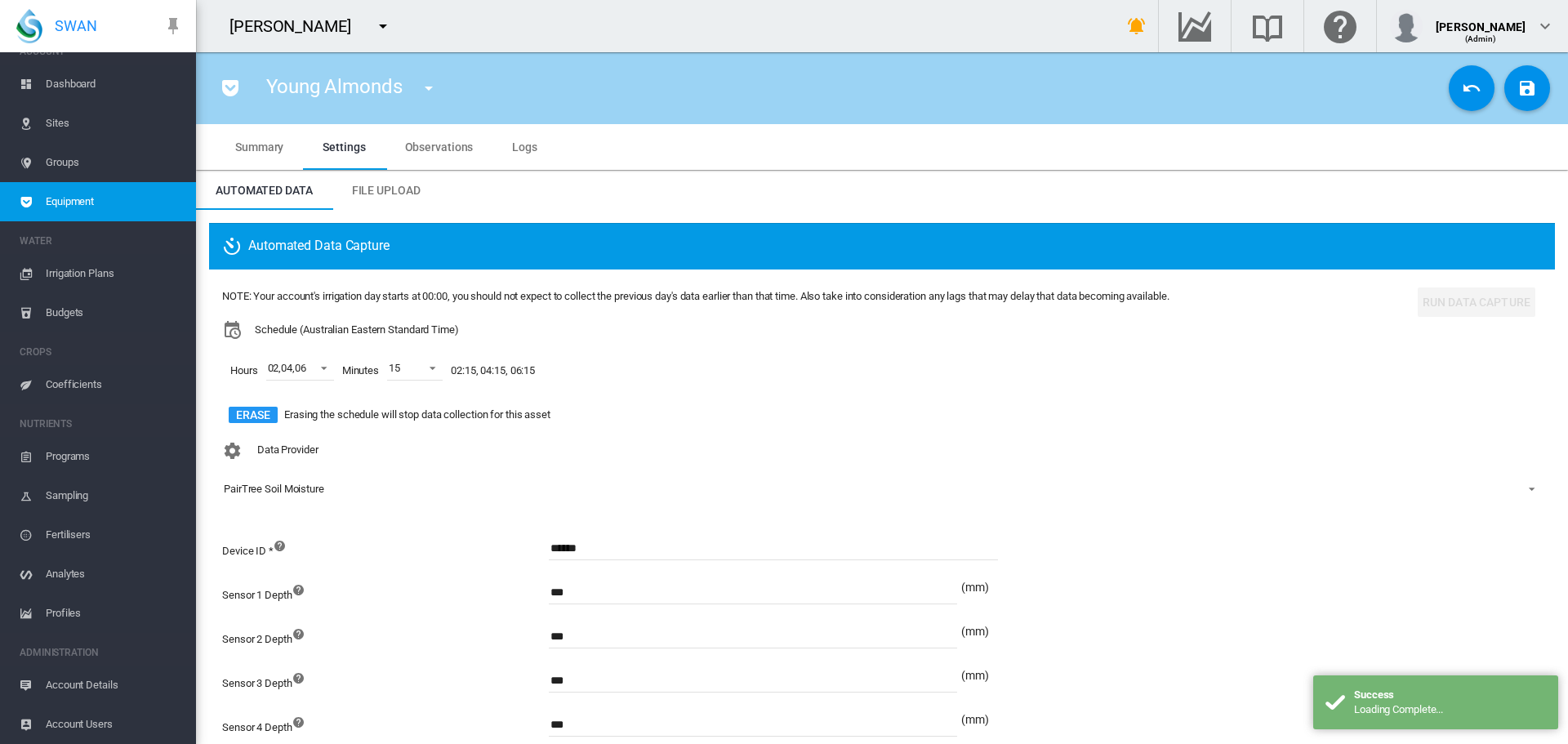
click at [522, 146] on span "Logs" at bounding box center [525, 147] width 26 height 13
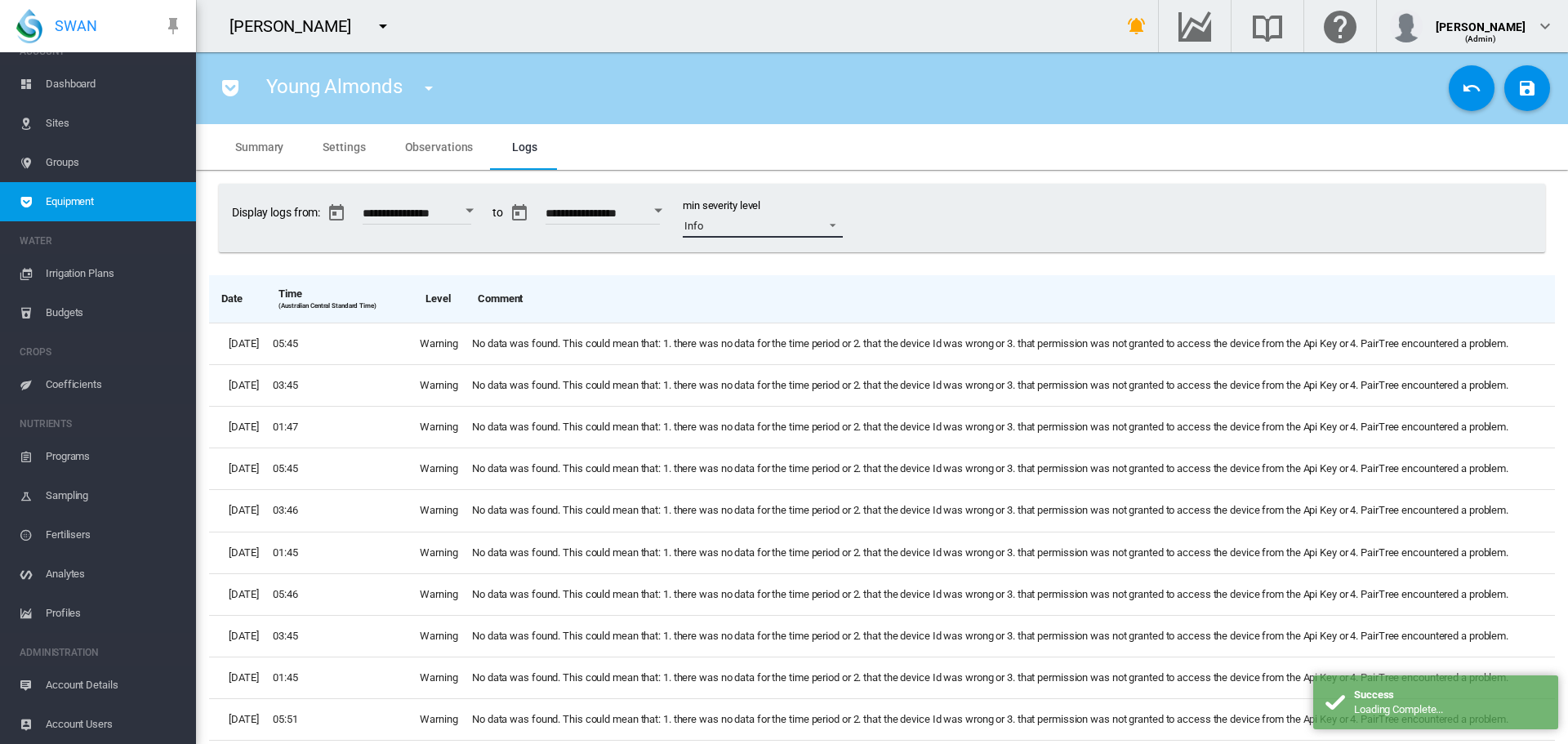
click at [838, 225] on span at bounding box center [827, 223] width 19 height 15
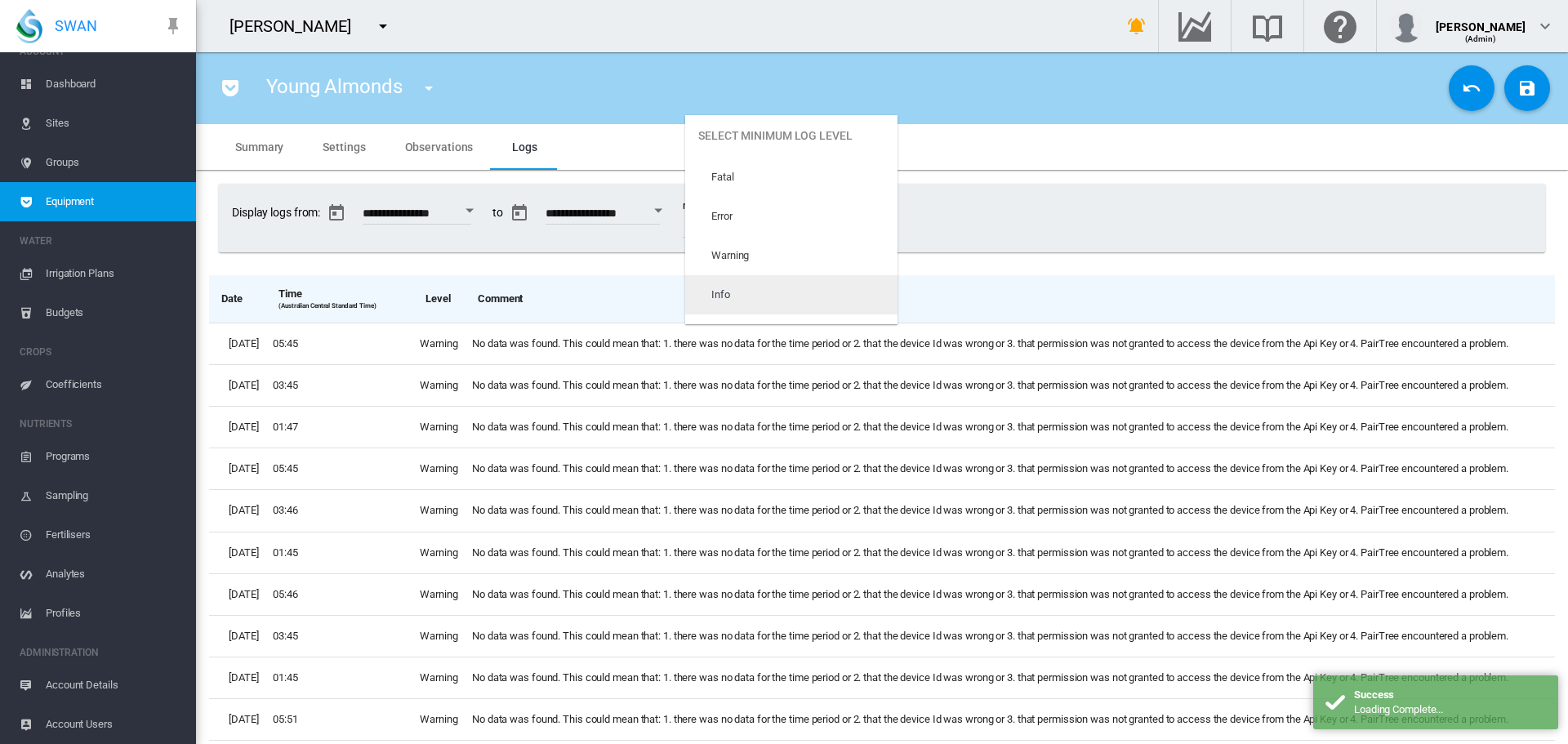
scroll to position [69, 0]
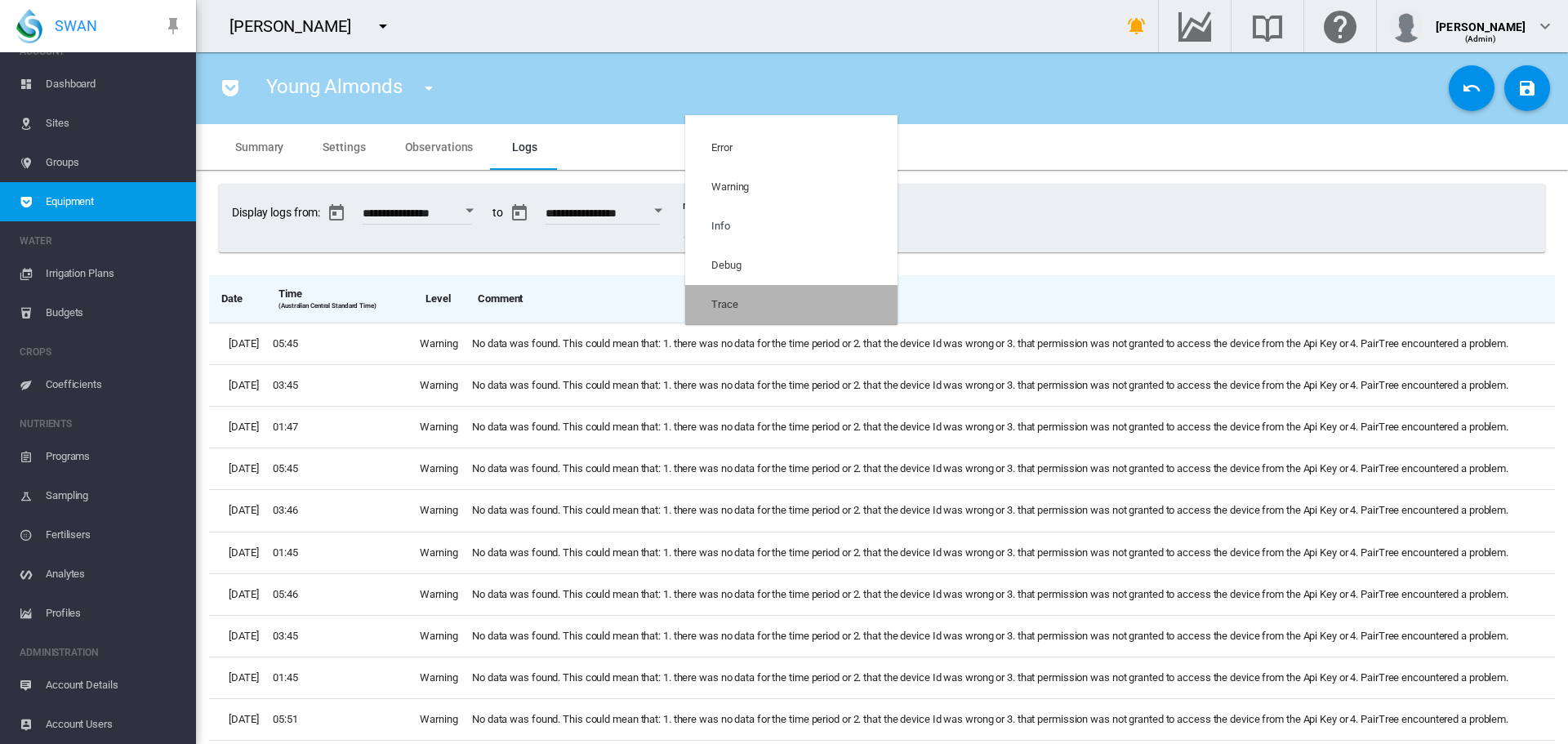
click at [824, 307] on md-option "Trace" at bounding box center [790, 304] width 212 height 40
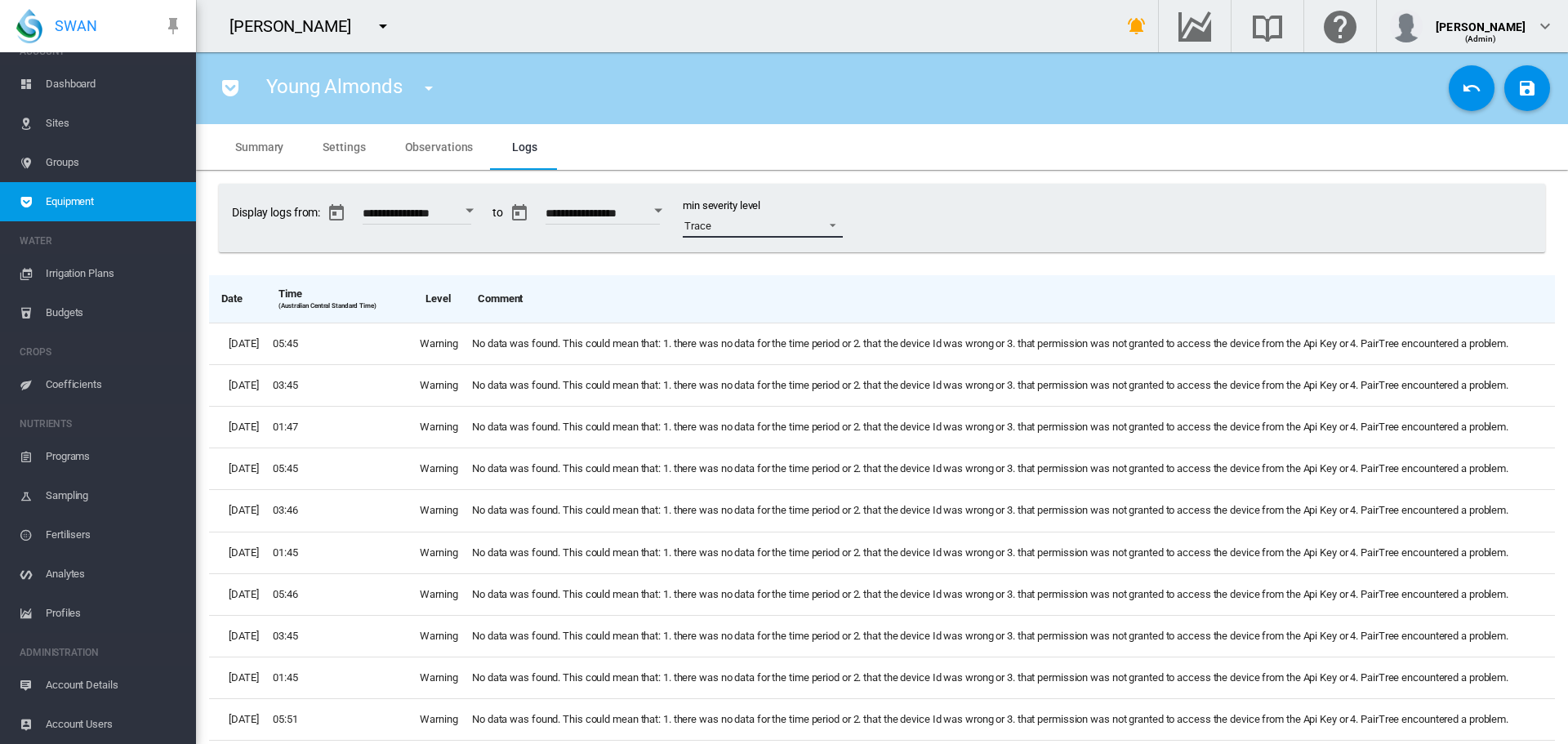
click at [838, 223] on span at bounding box center [827, 223] width 19 height 15
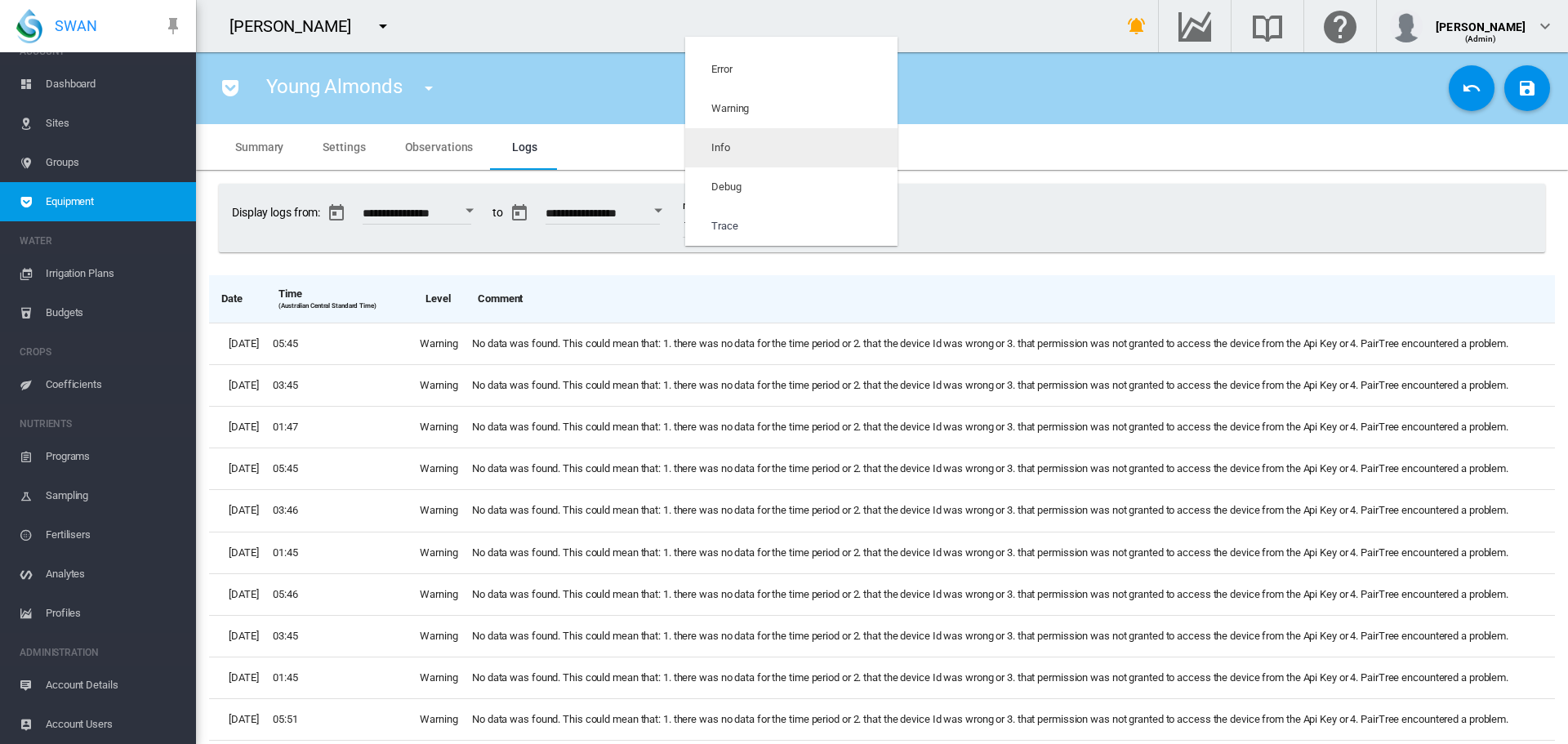
click at [790, 155] on md-option "Info" at bounding box center [790, 147] width 212 height 40
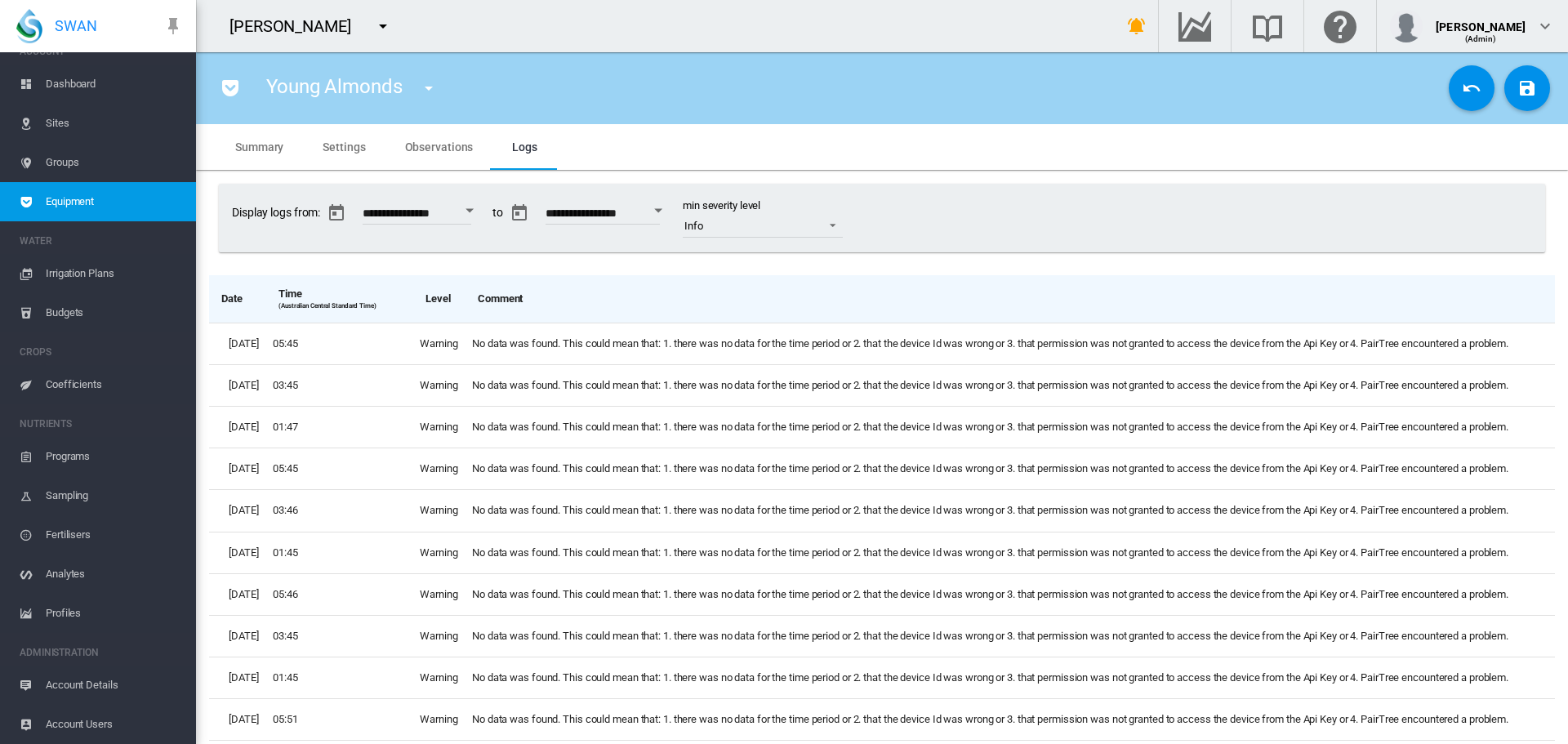
click at [344, 148] on span "Settings" at bounding box center [344, 147] width 42 height 13
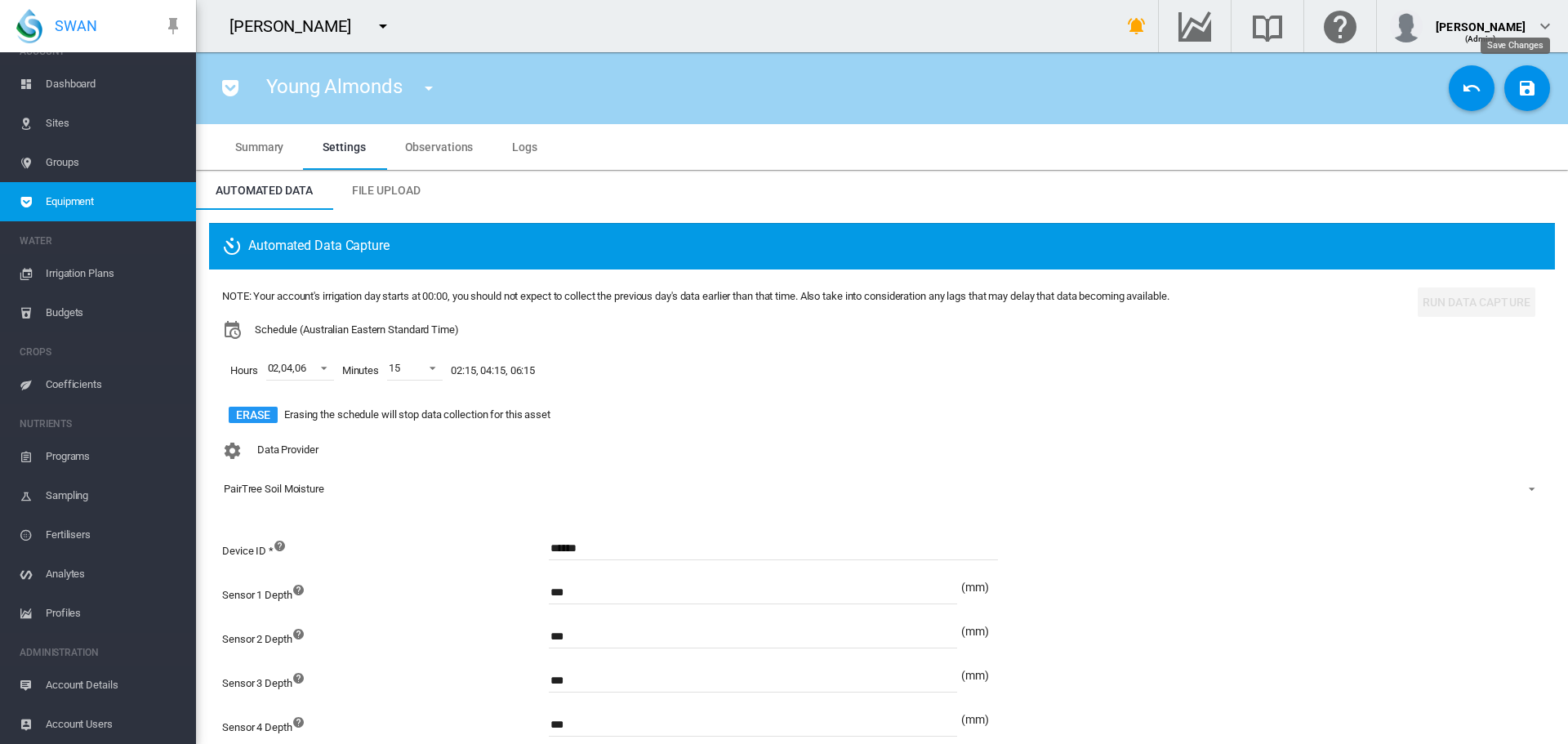
click at [1517, 88] on md-icon "icon-content-save" at bounding box center [1527, 87] width 19 height 19
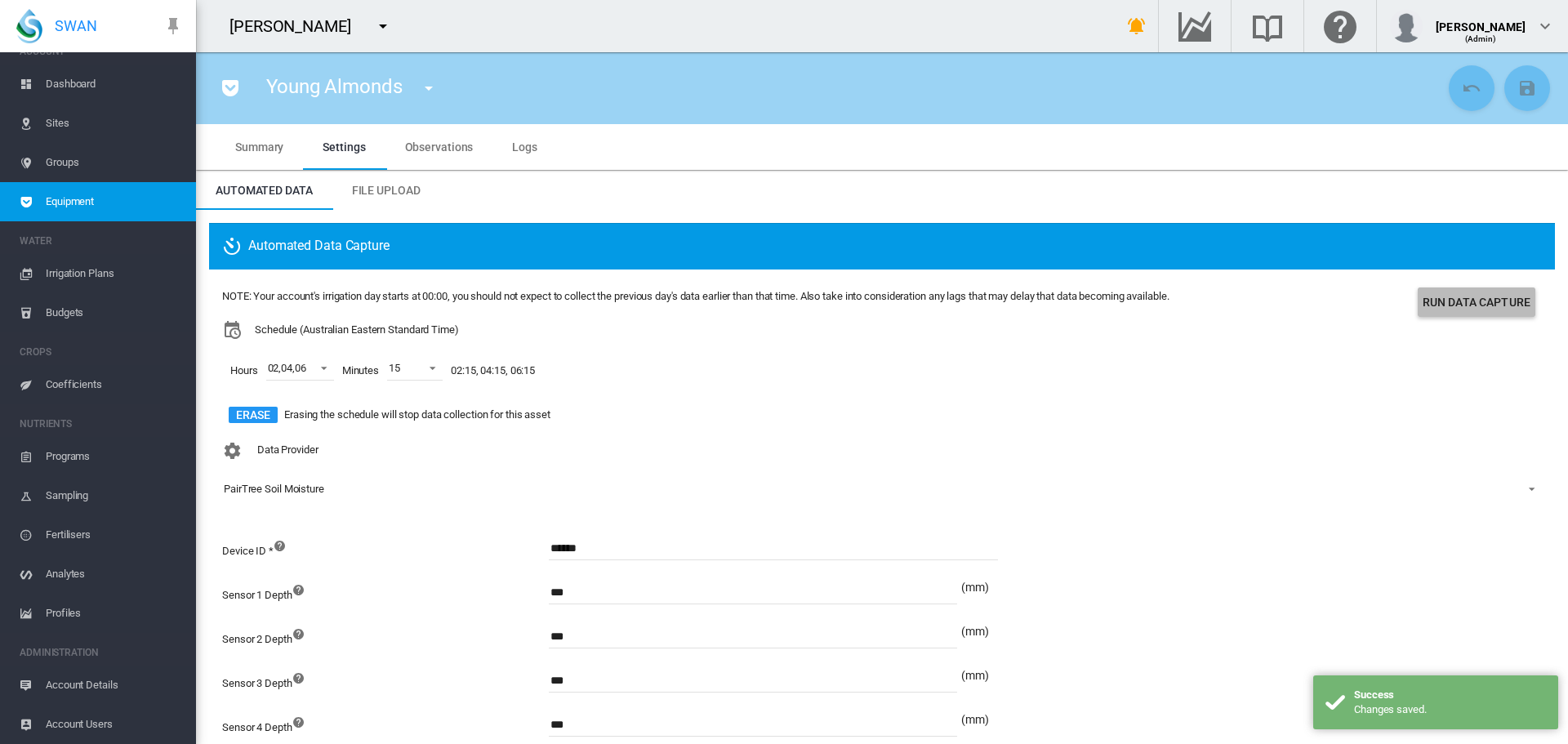
click at [1471, 303] on button "Run Data Capture" at bounding box center [1476, 303] width 118 height 29
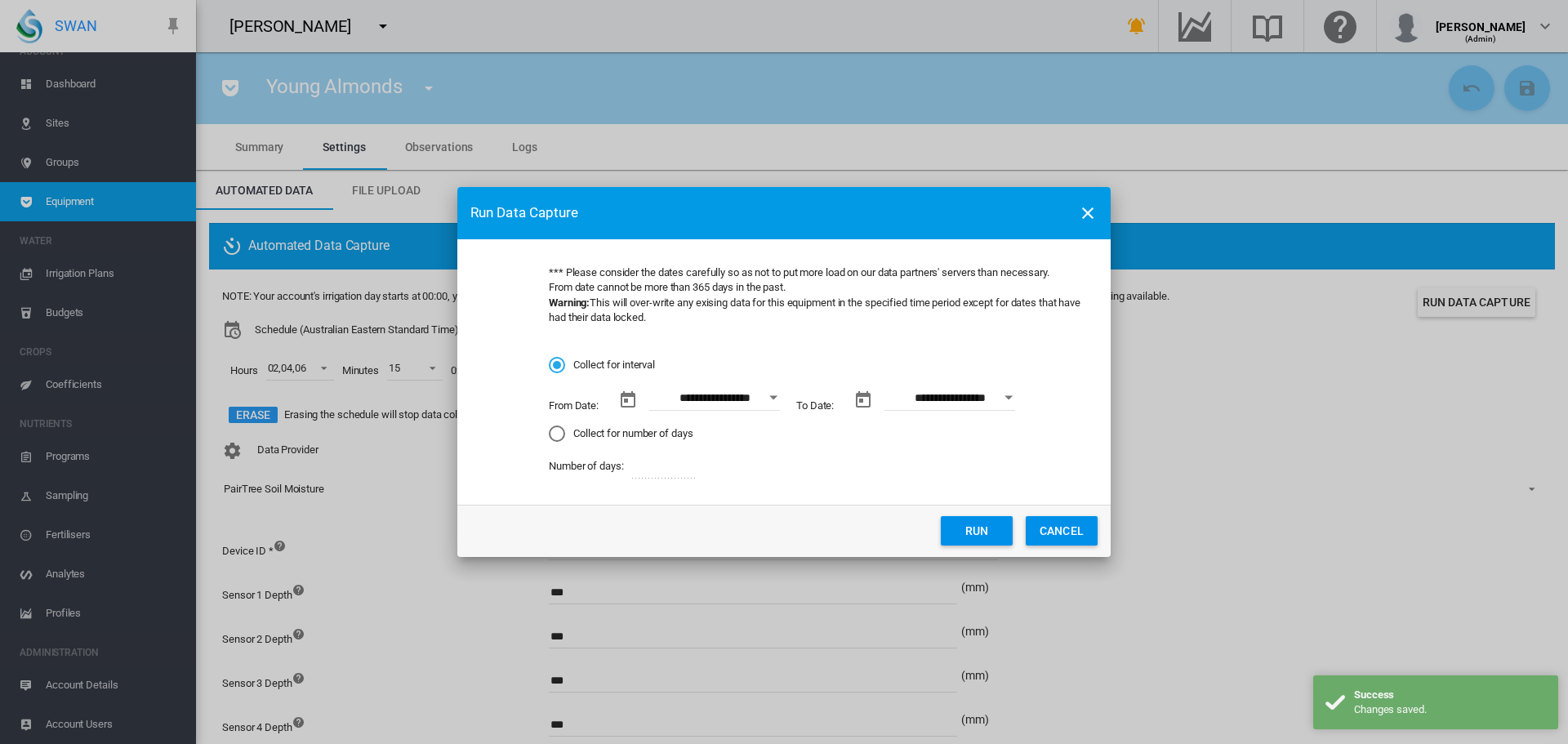
click at [556, 436] on div "Collect for number of days" at bounding box center [557, 434] width 17 height 17
click at [957, 526] on button "Run" at bounding box center [976, 531] width 72 height 29
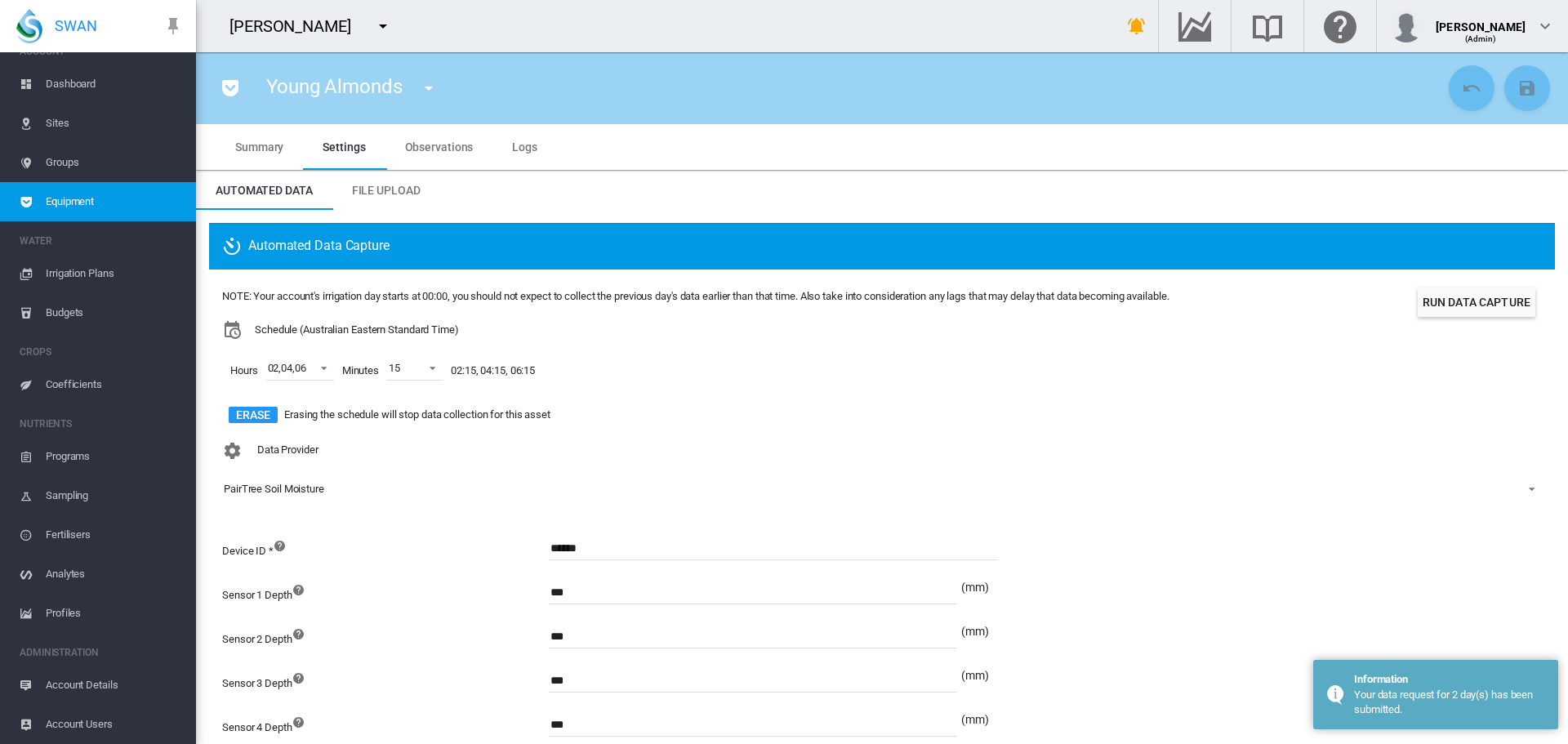
click at [430, 95] on md-icon "icon-menu-down" at bounding box center [428, 87] width 19 height 19
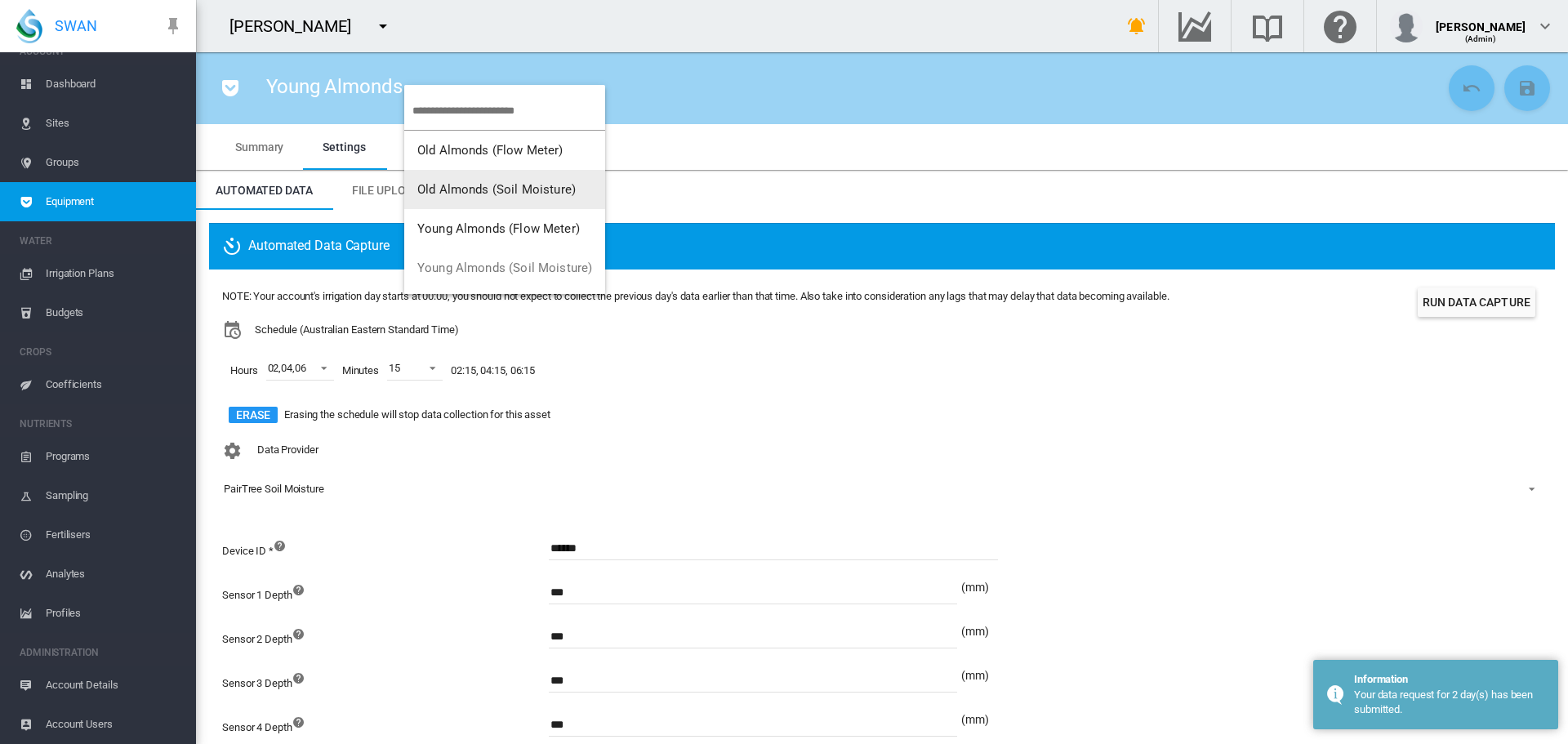
click at [469, 191] on span "Old Almonds (Soil Moisture)" at bounding box center [496, 189] width 158 height 15
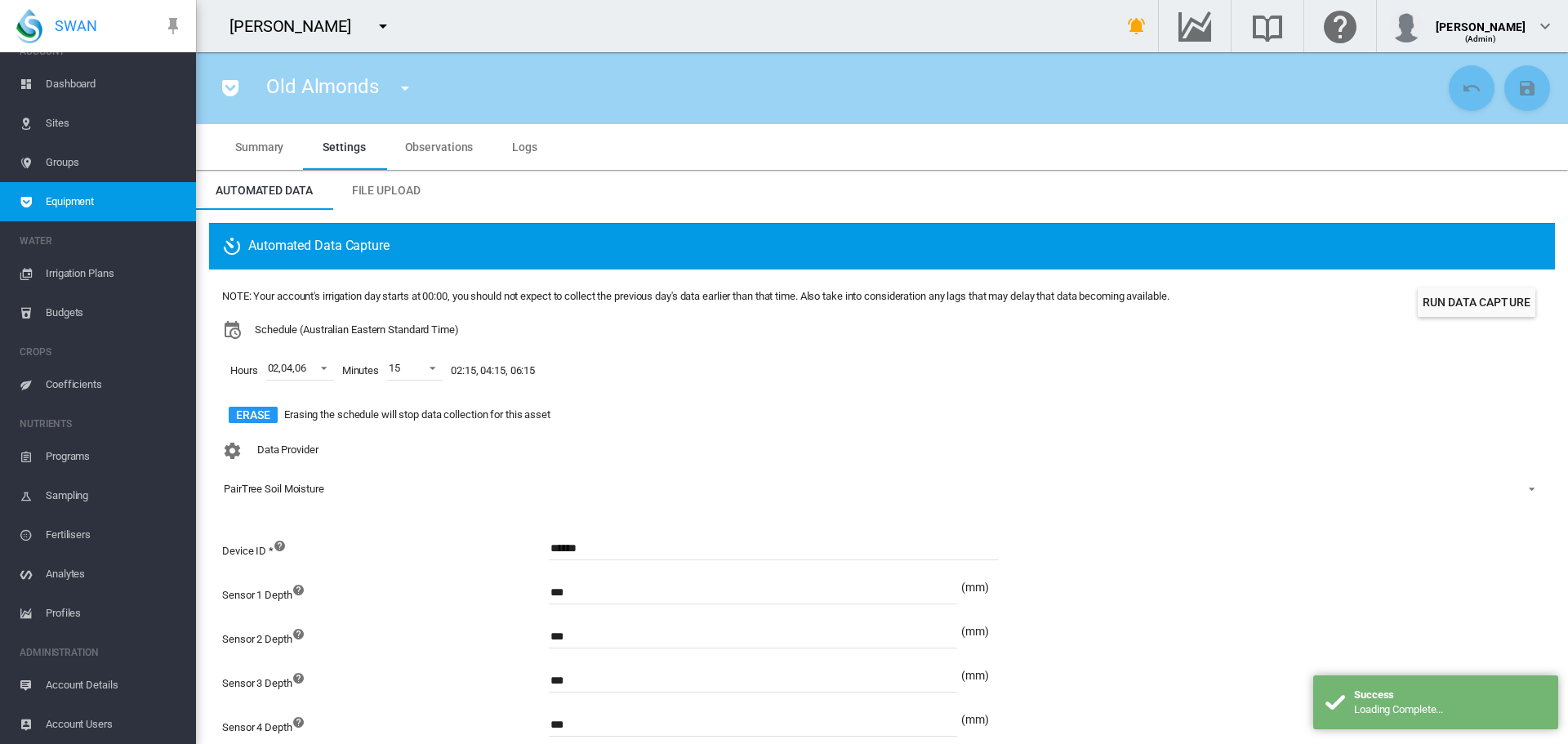
click at [1456, 296] on button "Run Data Capture" at bounding box center [1476, 303] width 118 height 29
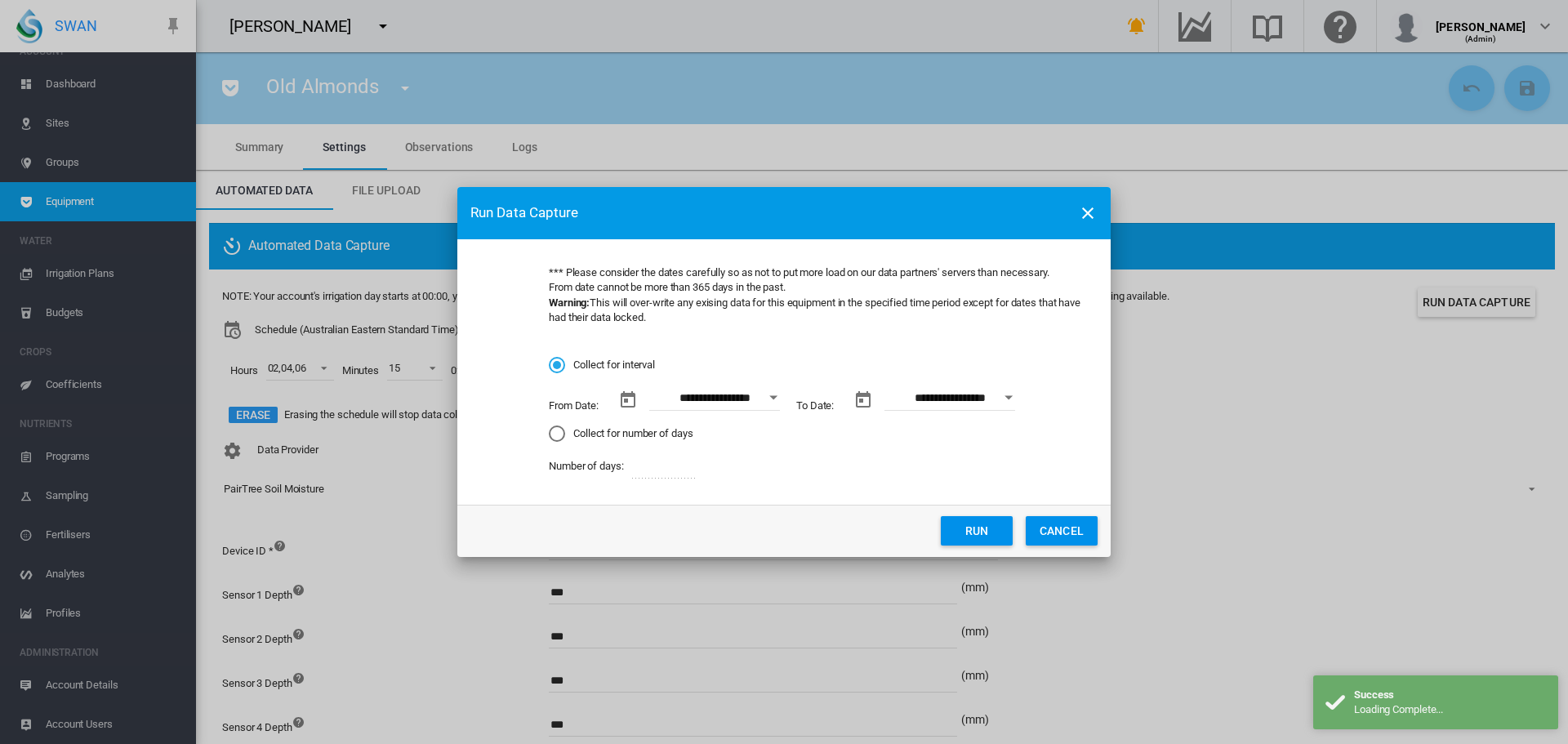
click at [555, 434] on div "Collect for number of days" at bounding box center [557, 434] width 17 height 17
click at [978, 528] on button "Run" at bounding box center [976, 531] width 72 height 29
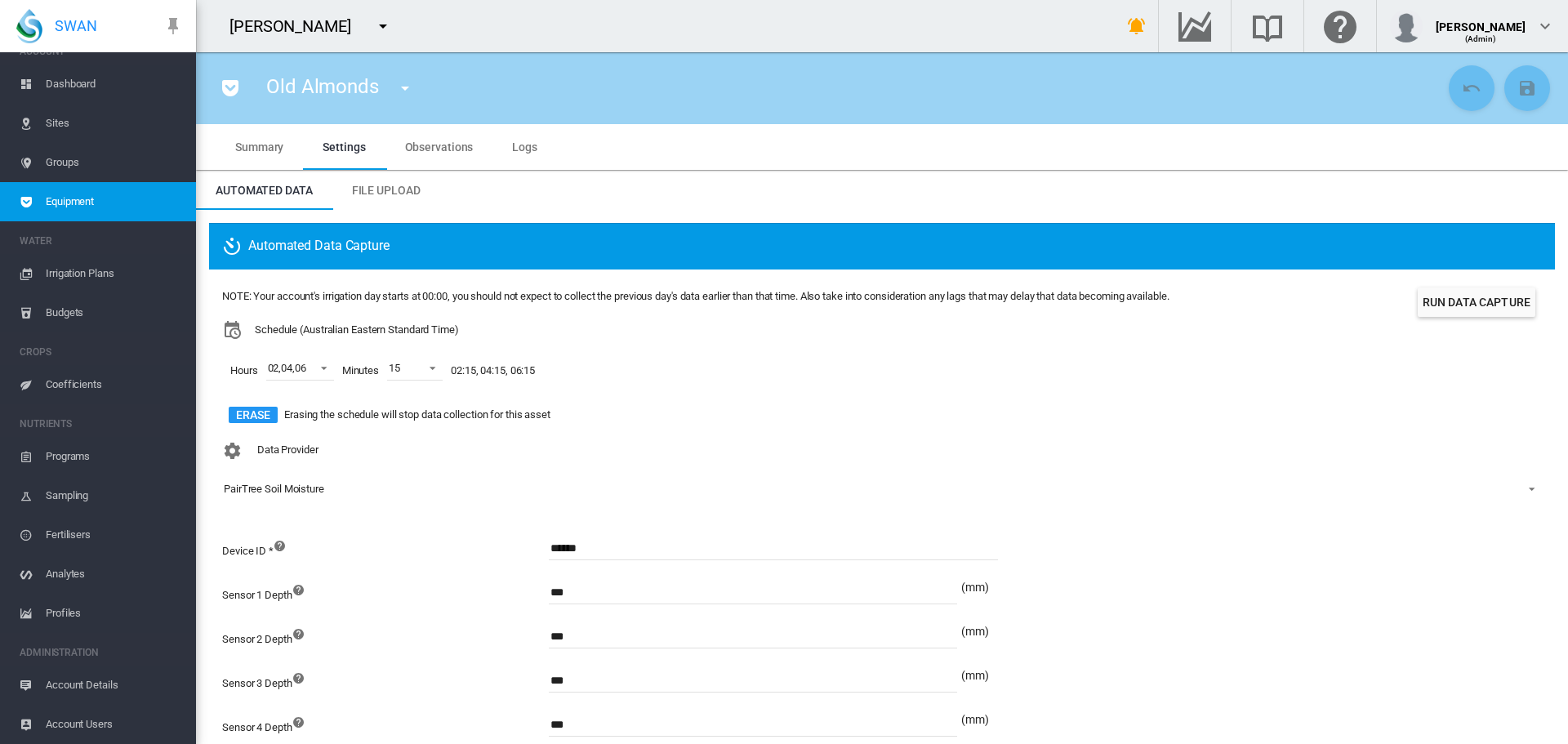
click at [382, 28] on md-icon "icon-menu-down" at bounding box center [382, 26] width 19 height 19
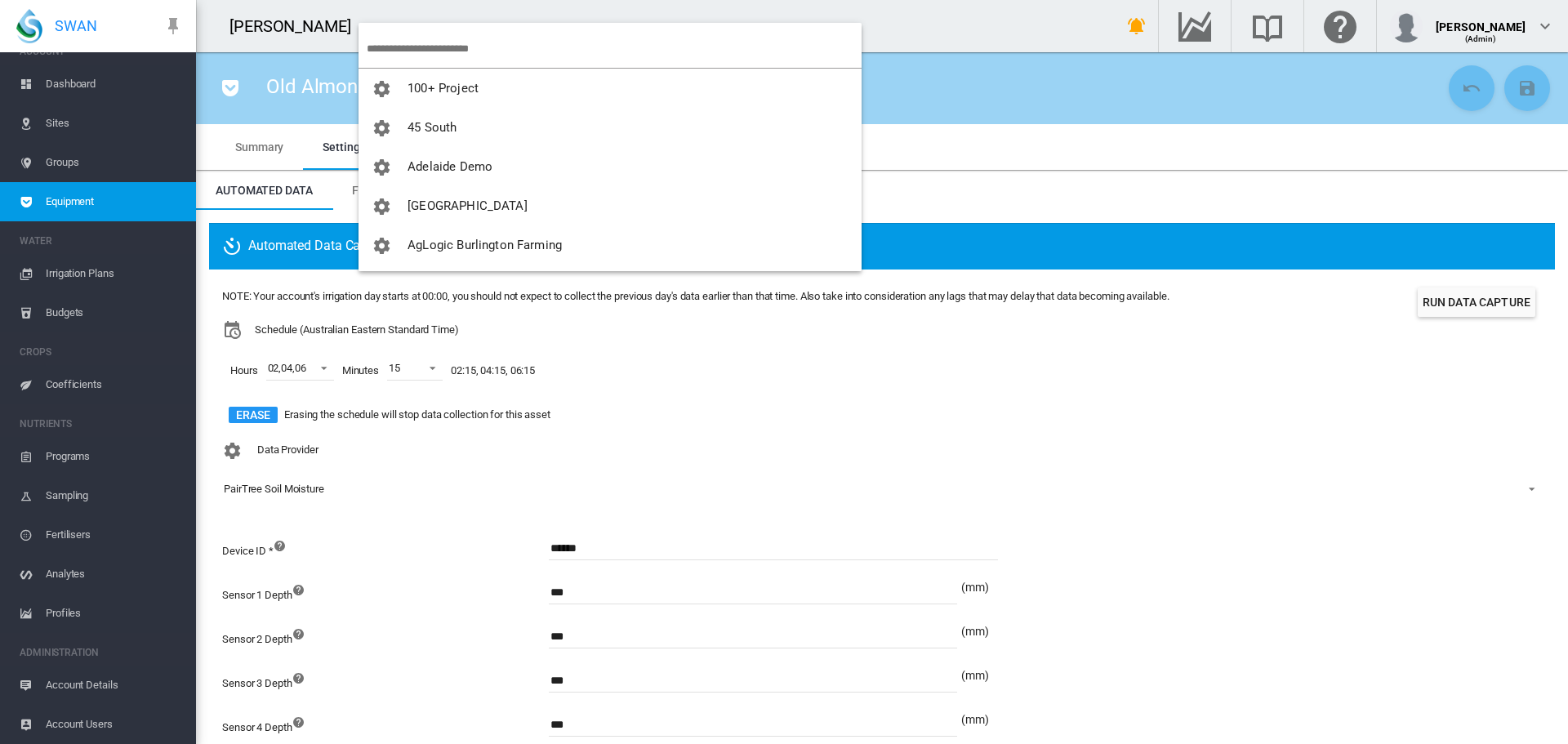
click at [426, 41] on input "search" at bounding box center [614, 49] width 494 height 39
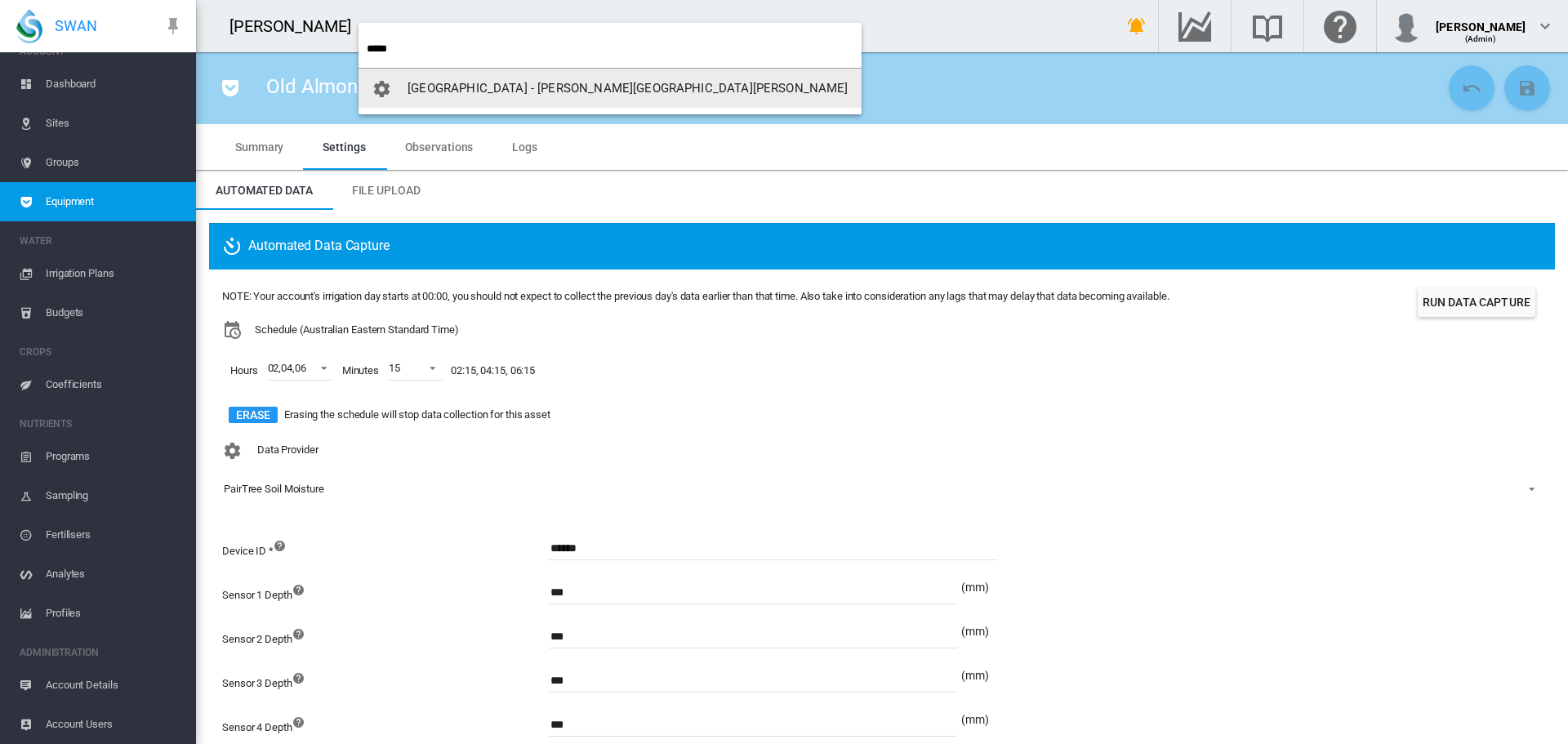
type input "*****"
click at [479, 85] on span "[GEOGRAPHIC_DATA] - [PERSON_NAME][GEOGRAPHIC_DATA][PERSON_NAME]" at bounding box center [627, 88] width 440 height 15
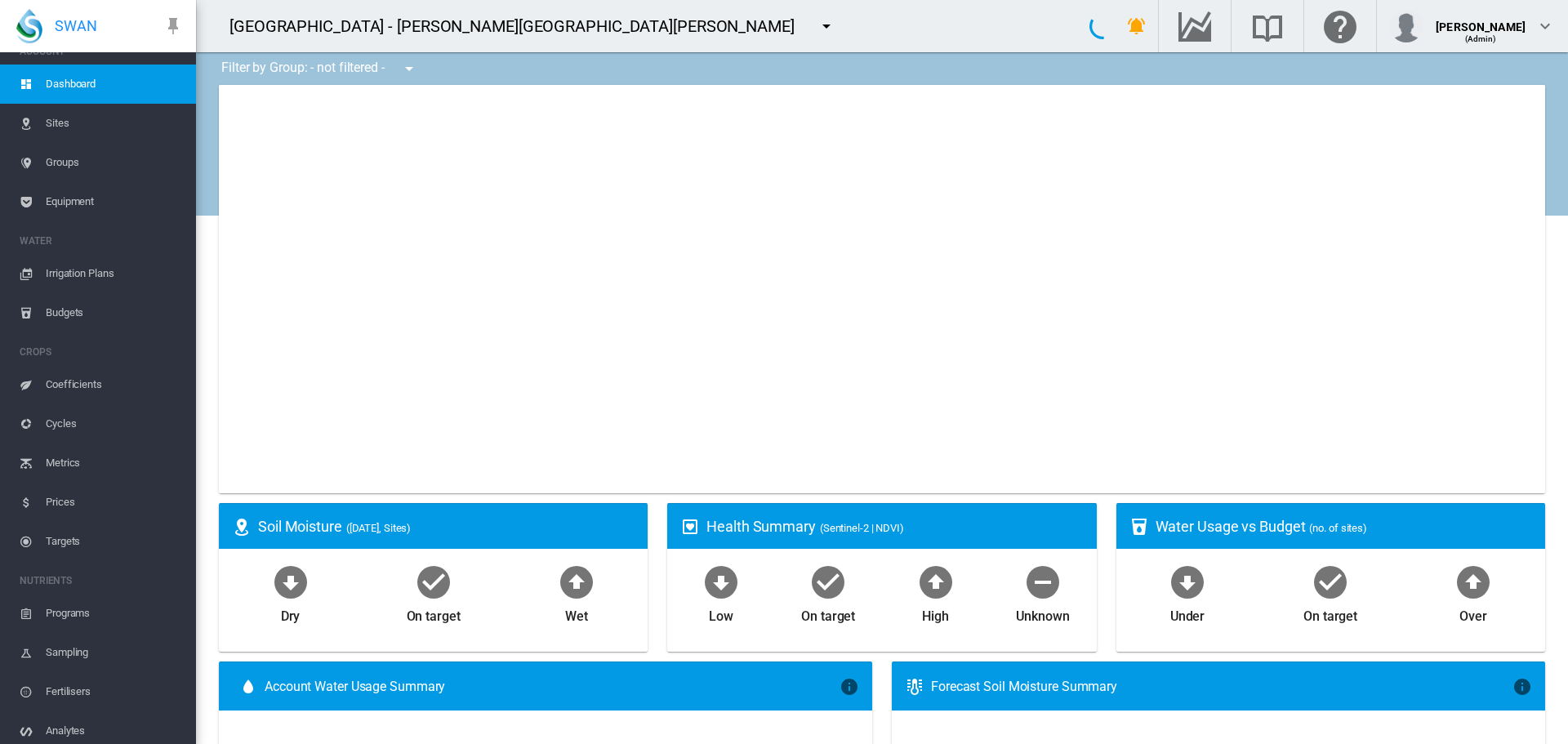
type input "**********"
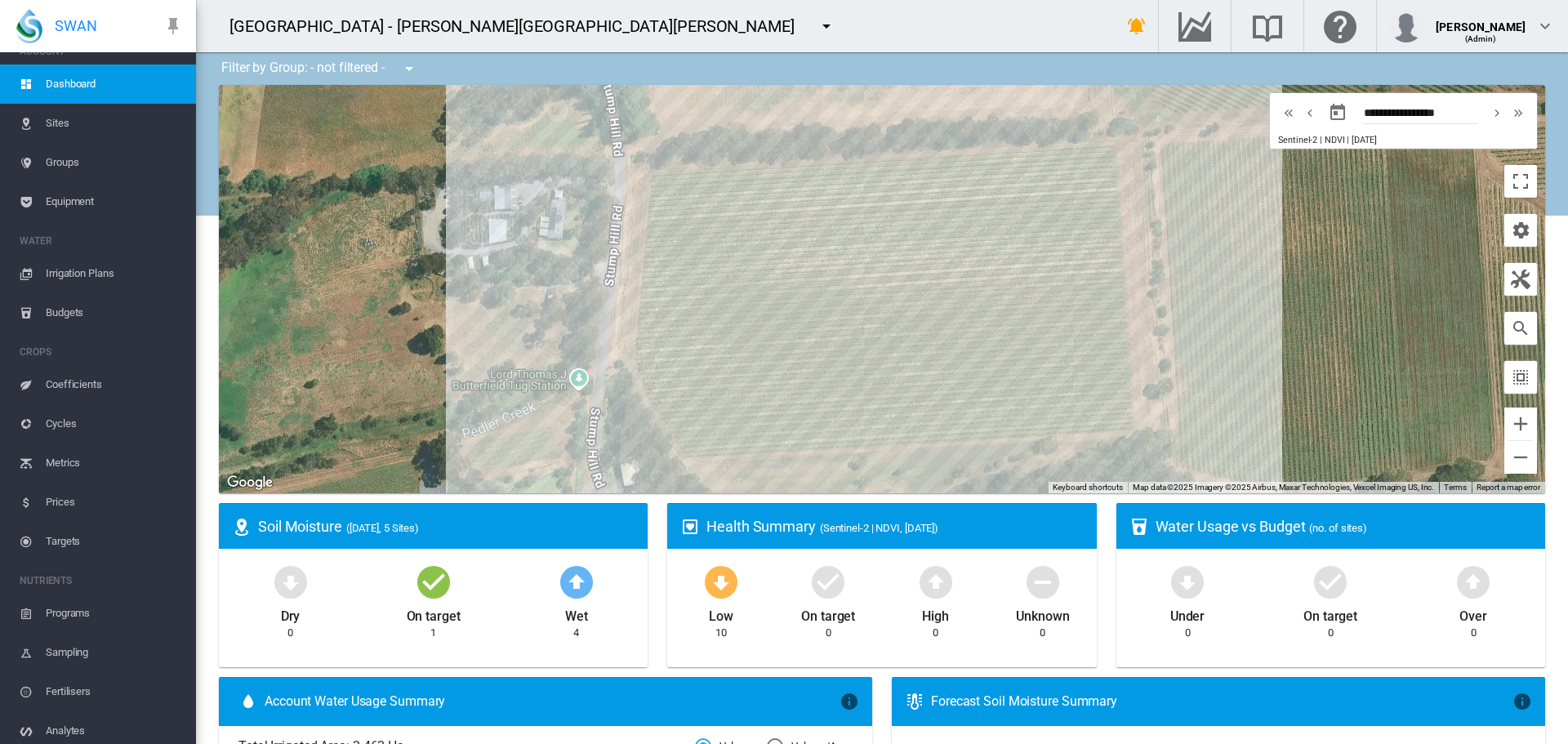
click at [62, 124] on span "Sites" at bounding box center [114, 123] width 137 height 40
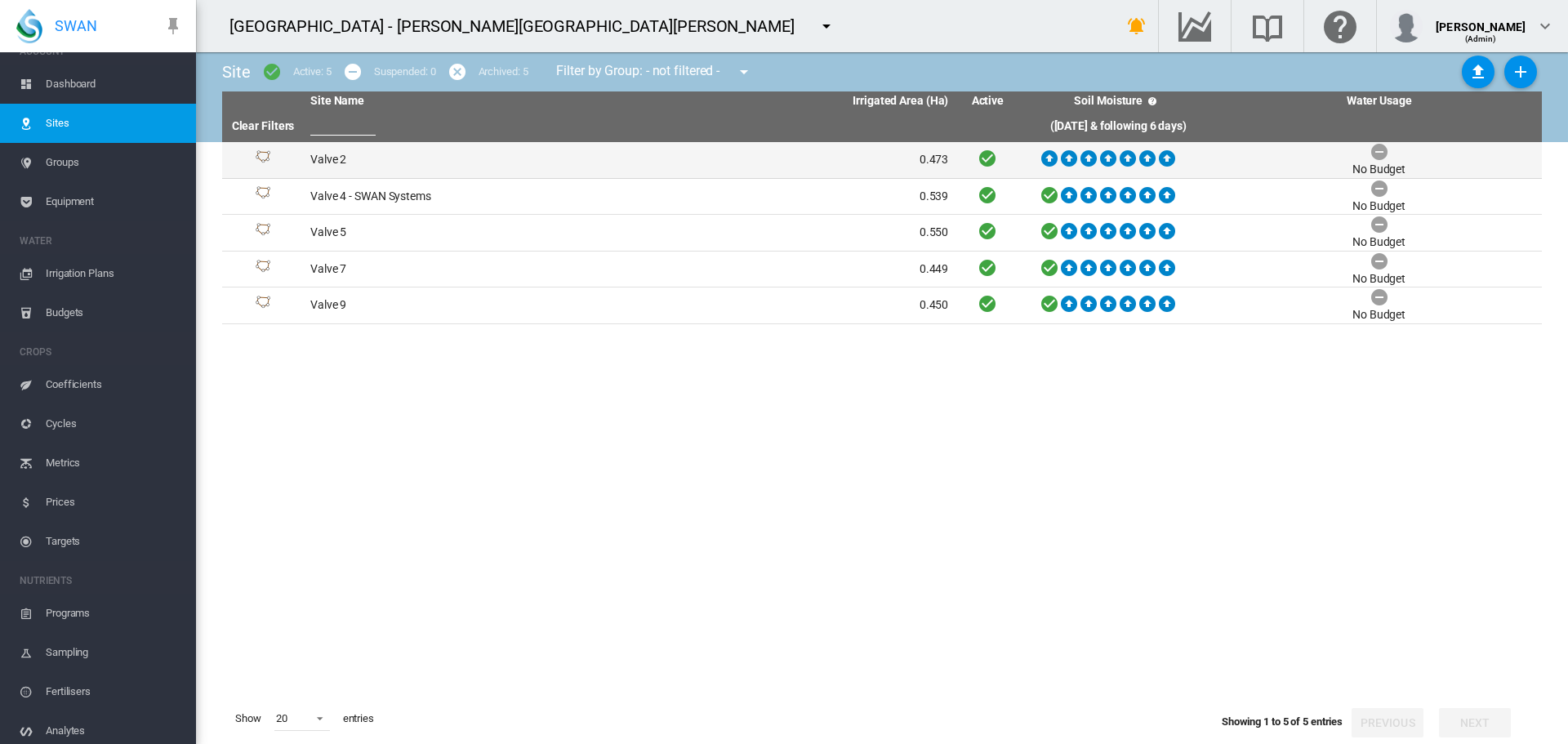
click at [331, 164] on td "Valve 2" at bounding box center [466, 160] width 325 height 36
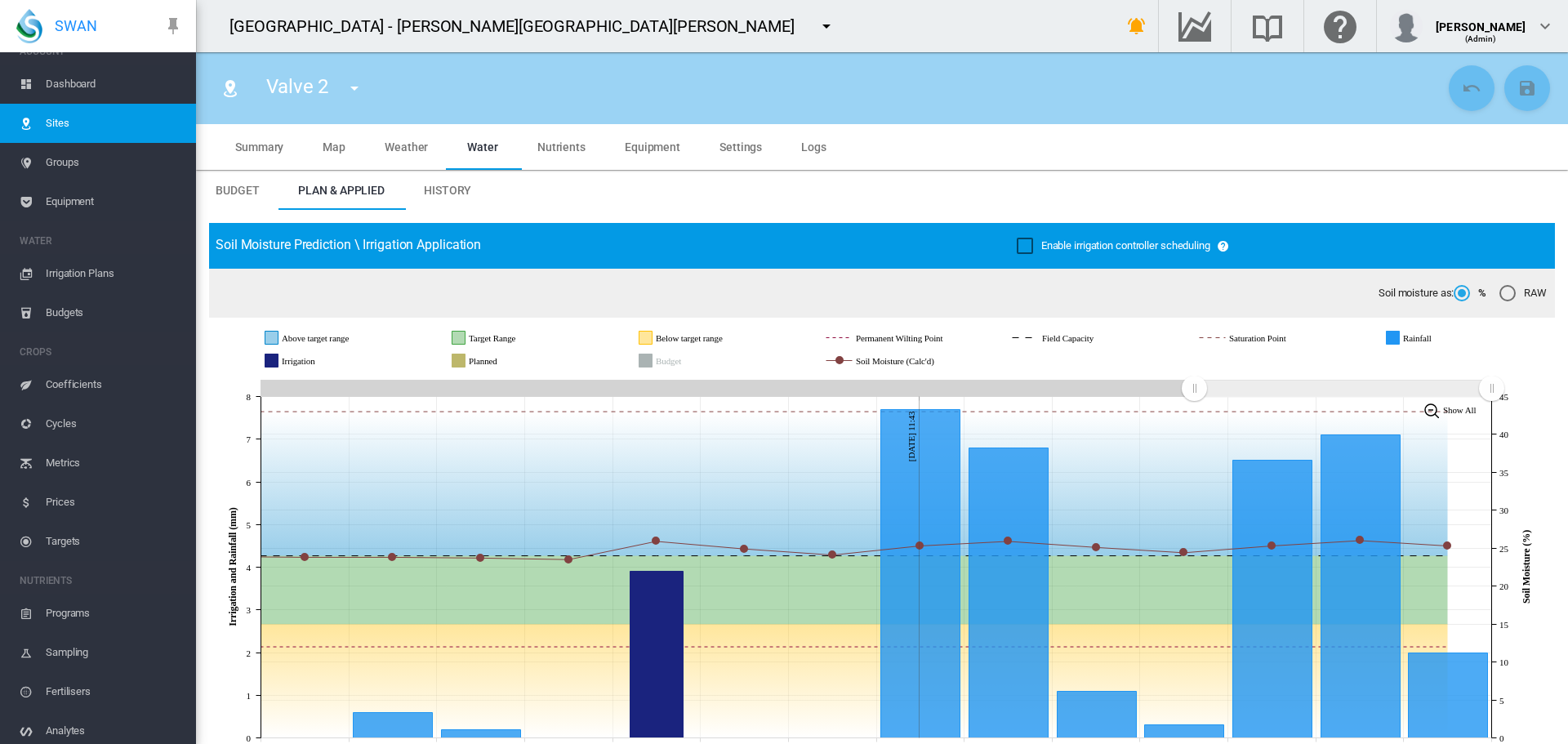
click at [639, 155] on md-tab-item "Equipment" at bounding box center [652, 147] width 95 height 46
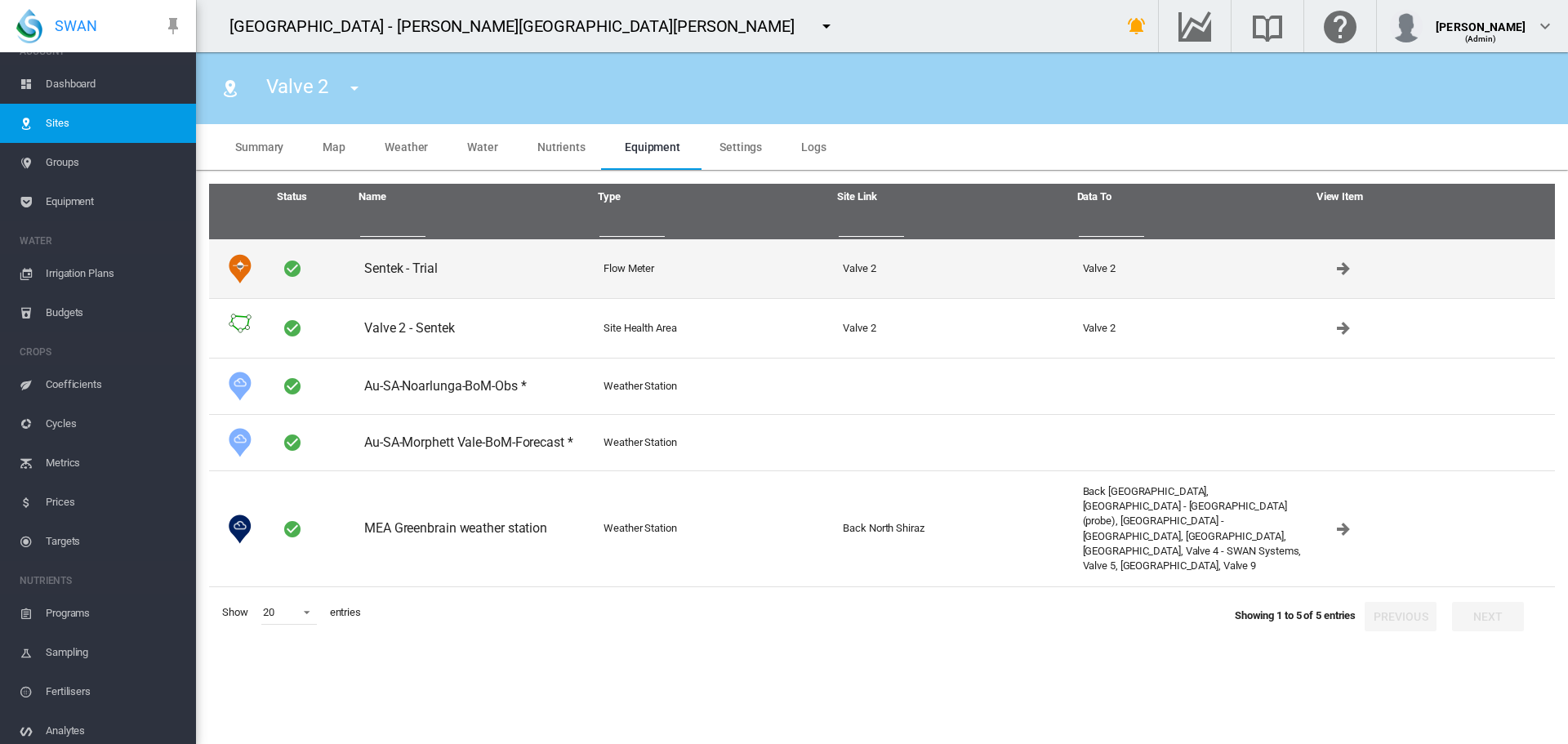
click at [395, 269] on td "Sentek - Trial" at bounding box center [477, 269] width 239 height 59
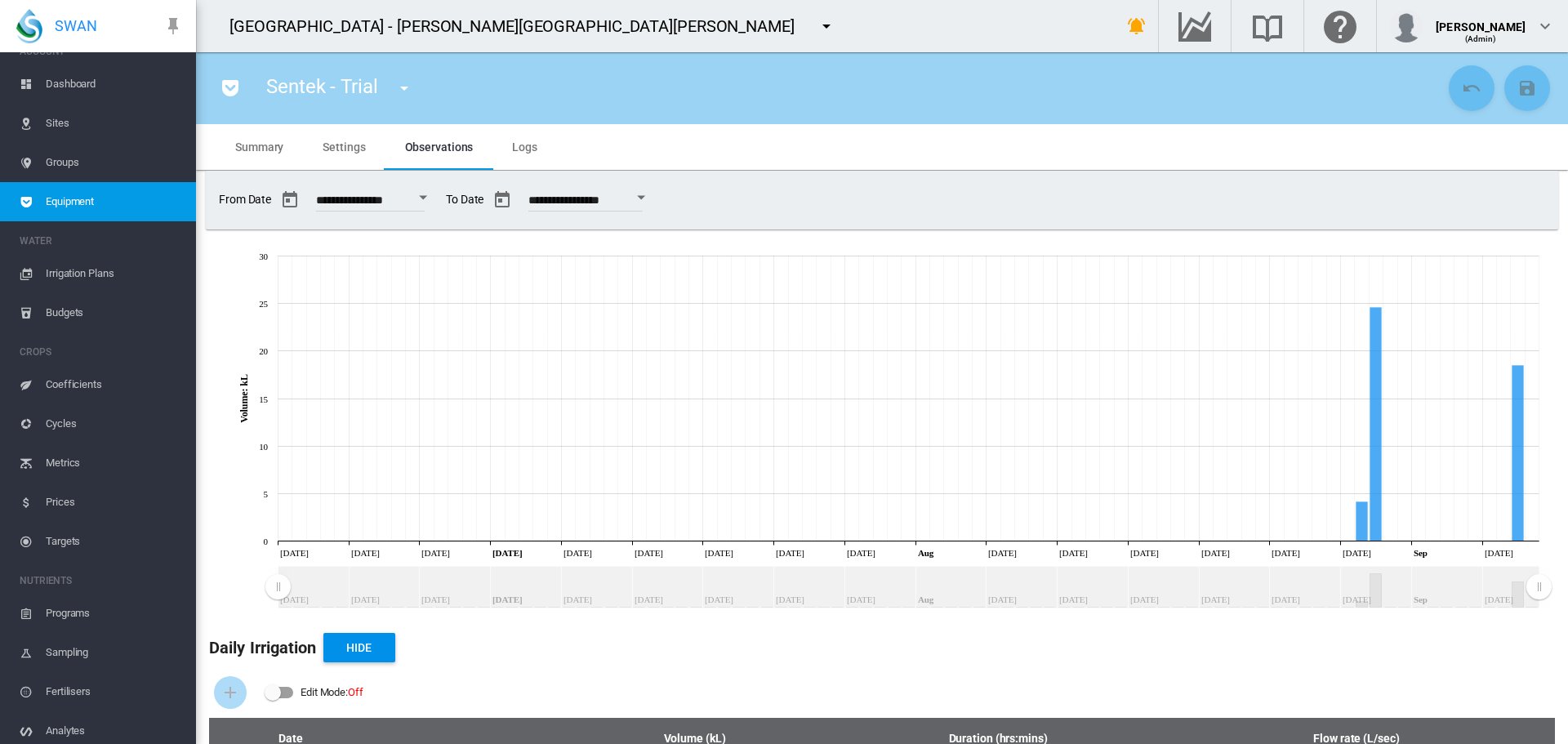
click at [348, 142] on span "Settings" at bounding box center [344, 147] width 42 height 13
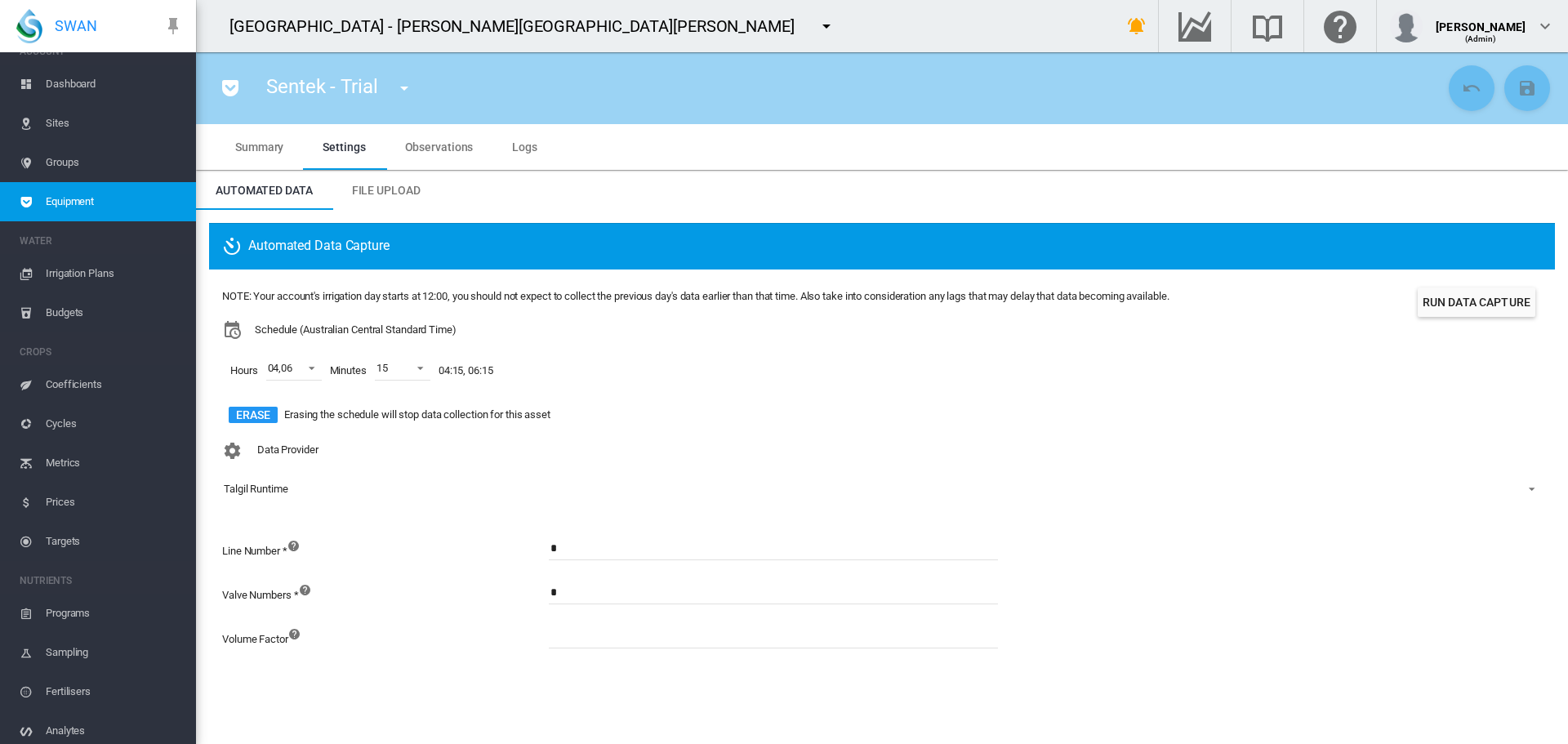
click at [53, 128] on span "Sites" at bounding box center [114, 123] width 137 height 40
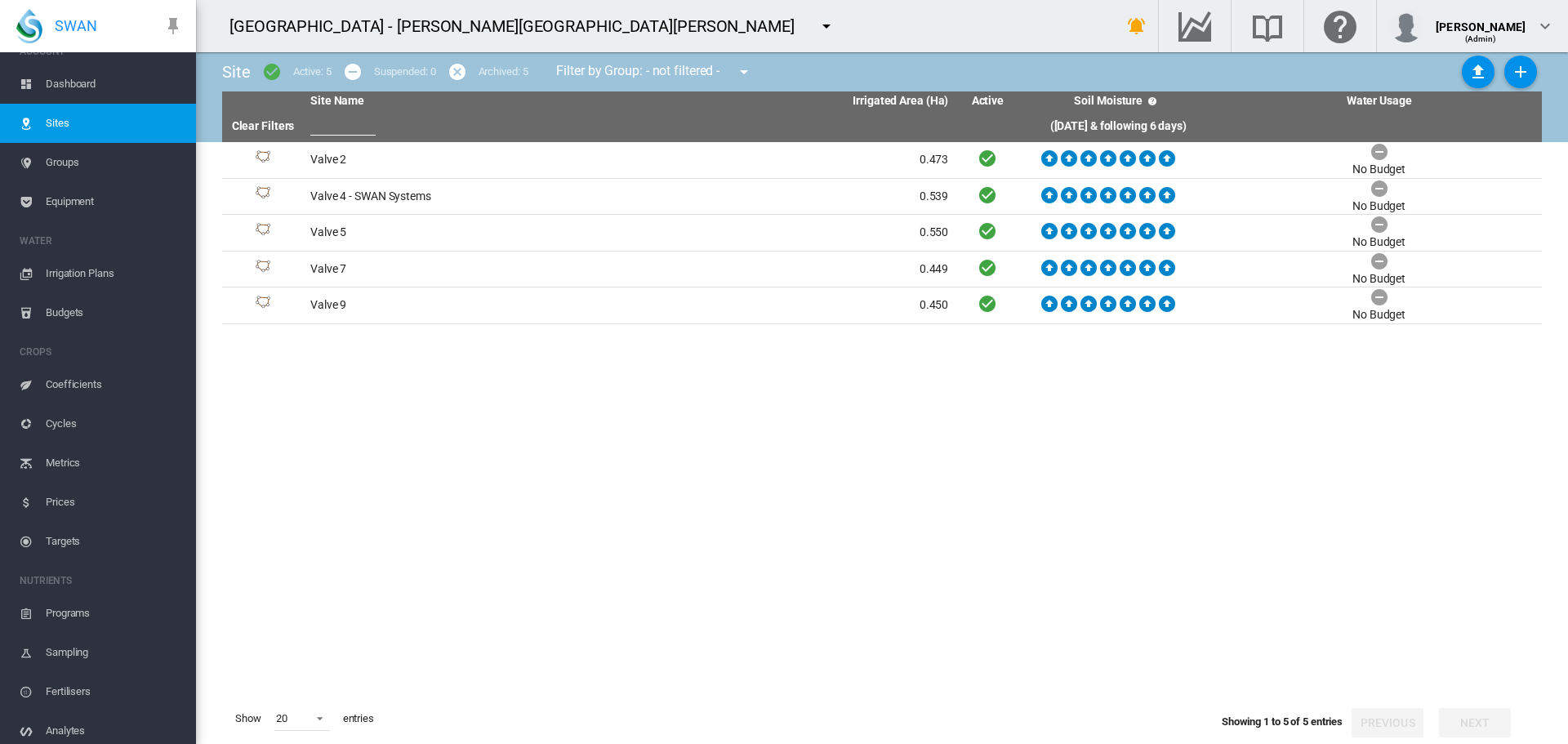
click at [816, 28] on md-icon "icon-menu-down" at bounding box center [825, 26] width 19 height 19
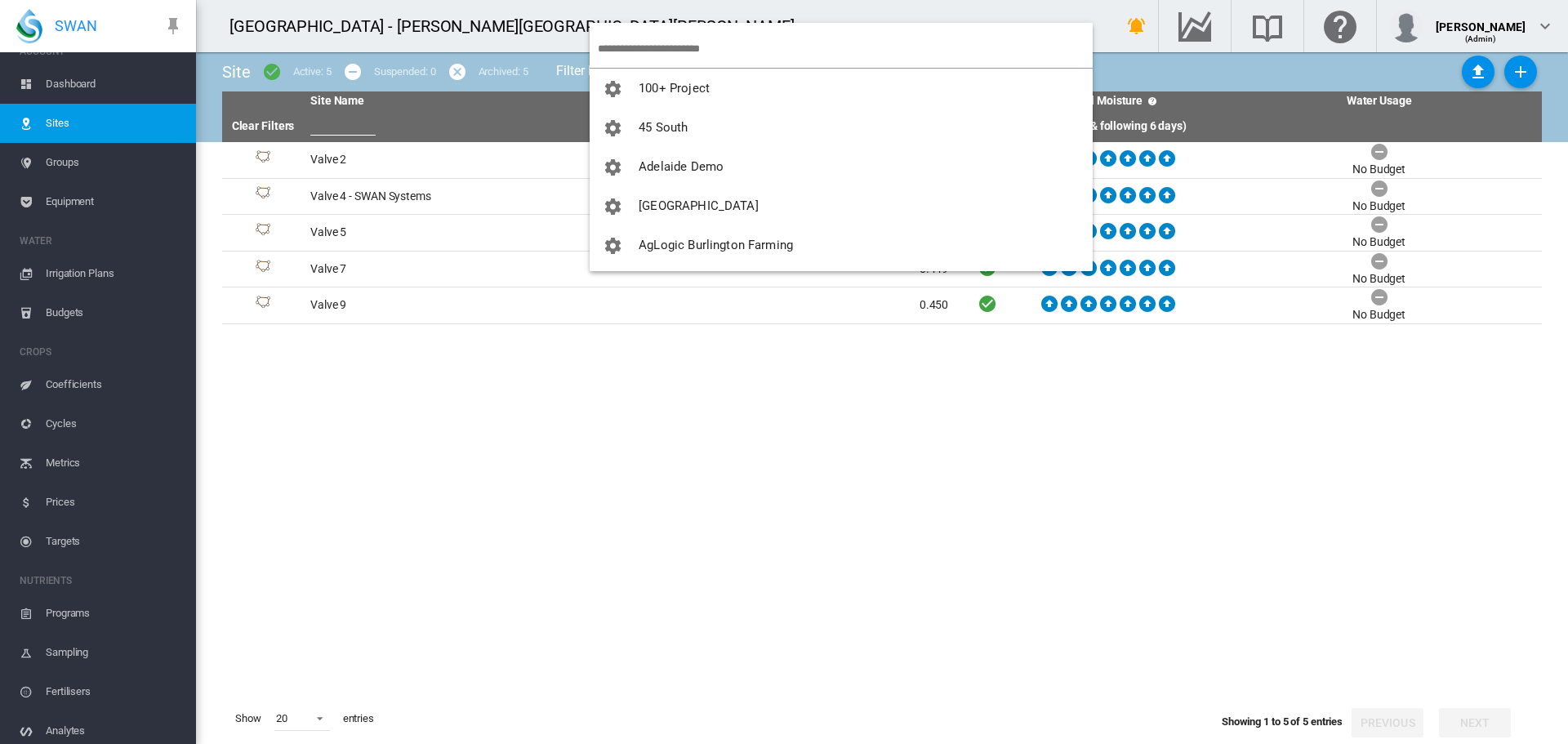
click at [627, 42] on input "search" at bounding box center [845, 49] width 494 height 39
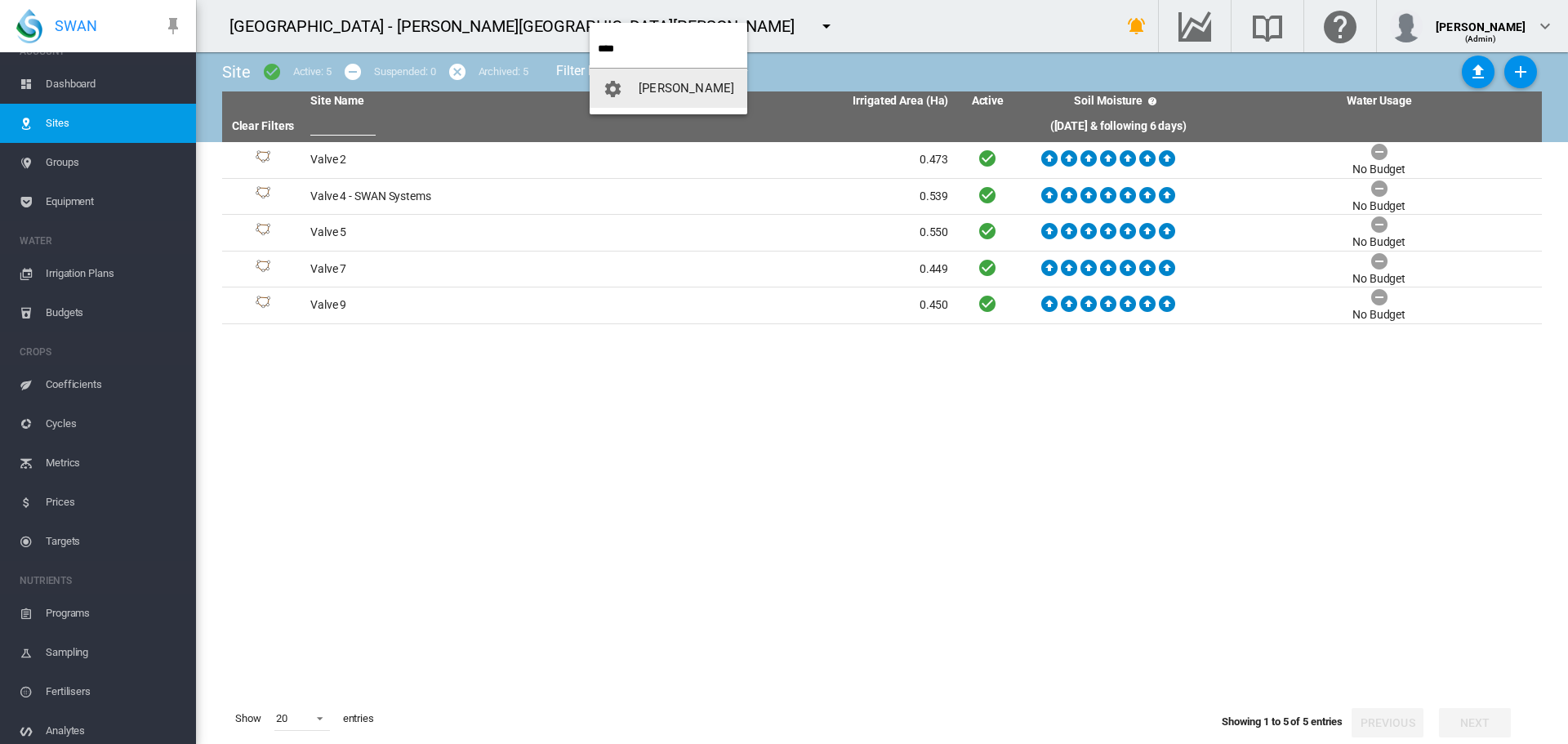
type input "****"
click at [660, 89] on span "[PERSON_NAME]" at bounding box center [687, 88] width 96 height 15
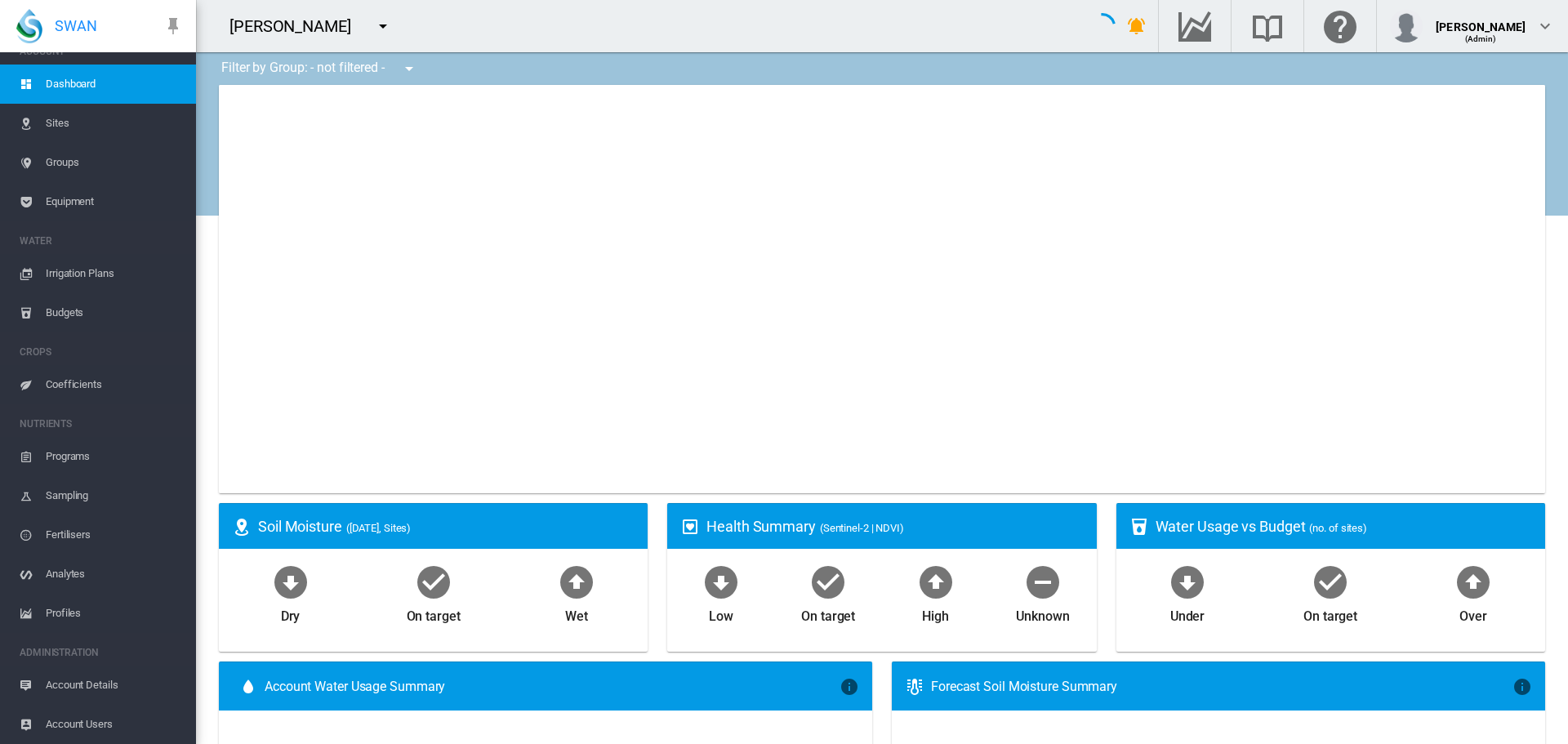
type input "**********"
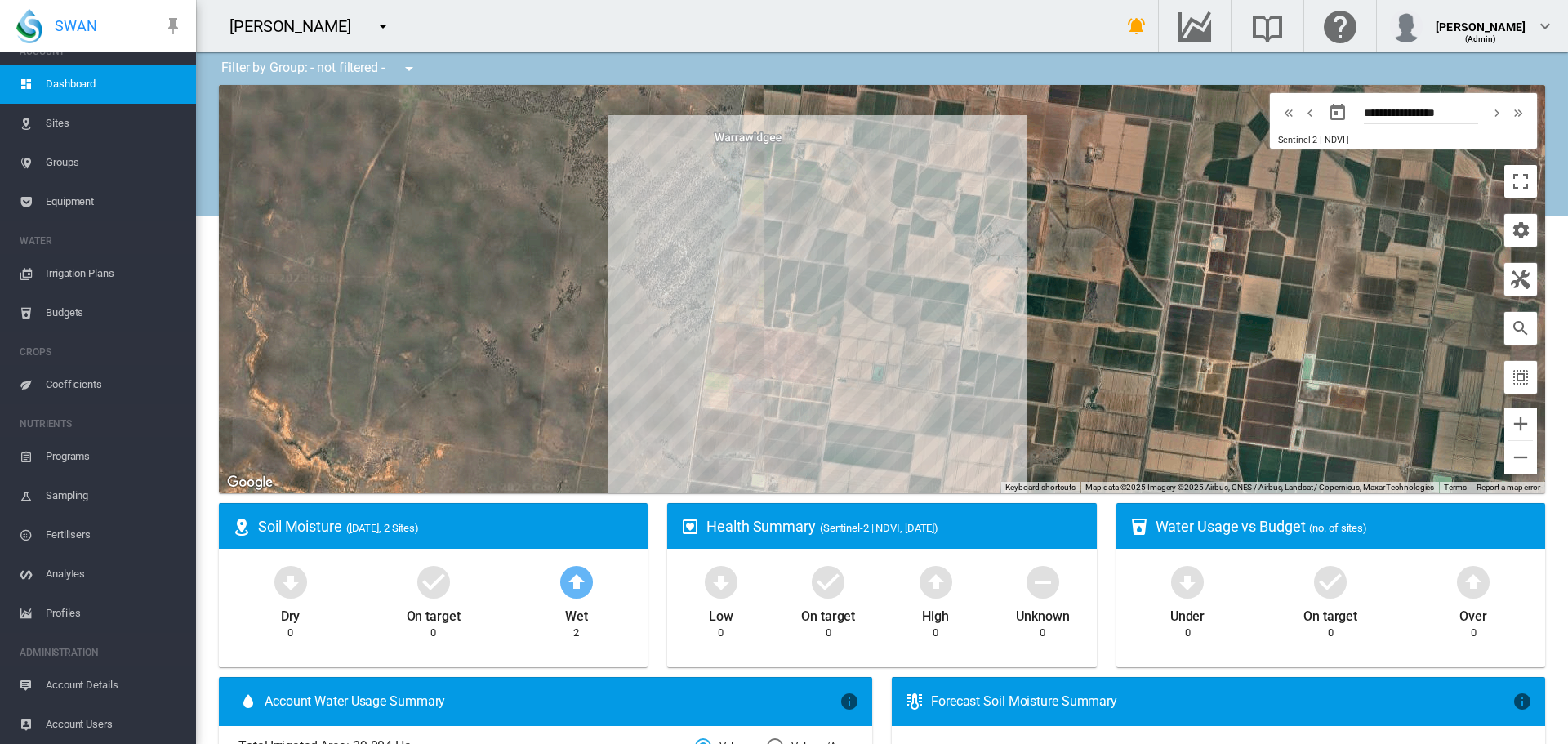
click at [72, 203] on span "Equipment" at bounding box center [114, 201] width 137 height 40
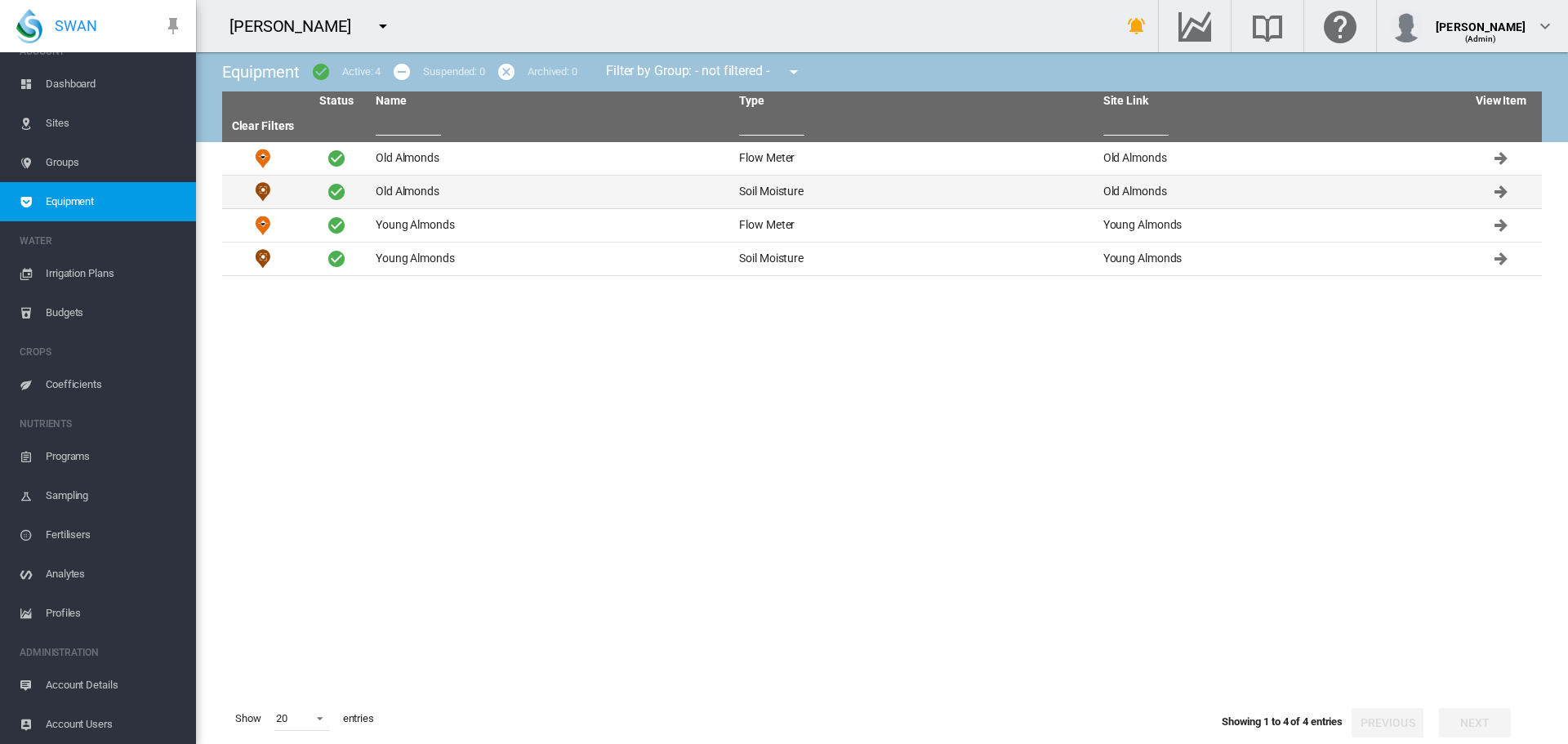
click at [421, 194] on td "Old Almonds" at bounding box center [551, 192] width 363 height 33
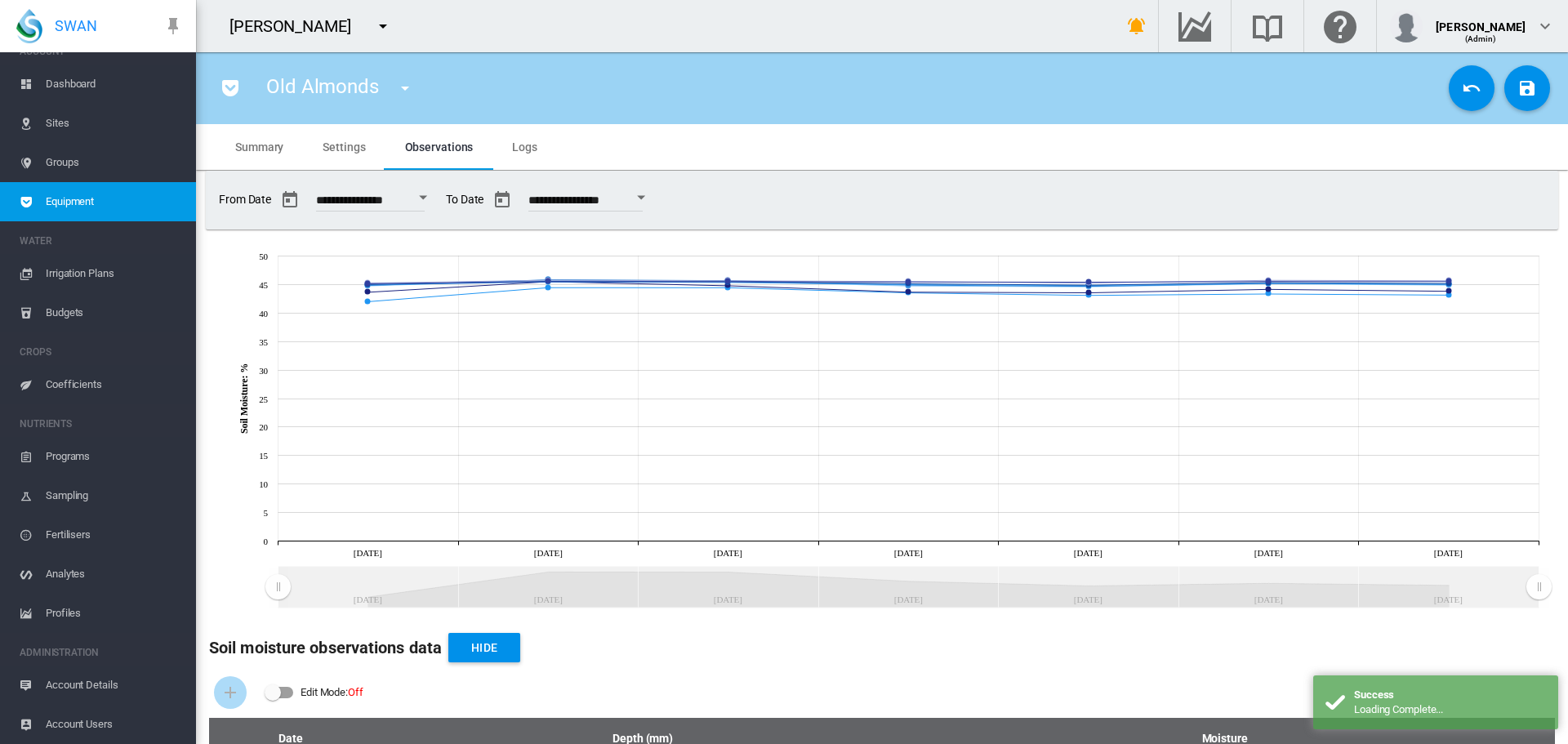
click at [519, 148] on span "Logs" at bounding box center [525, 147] width 26 height 13
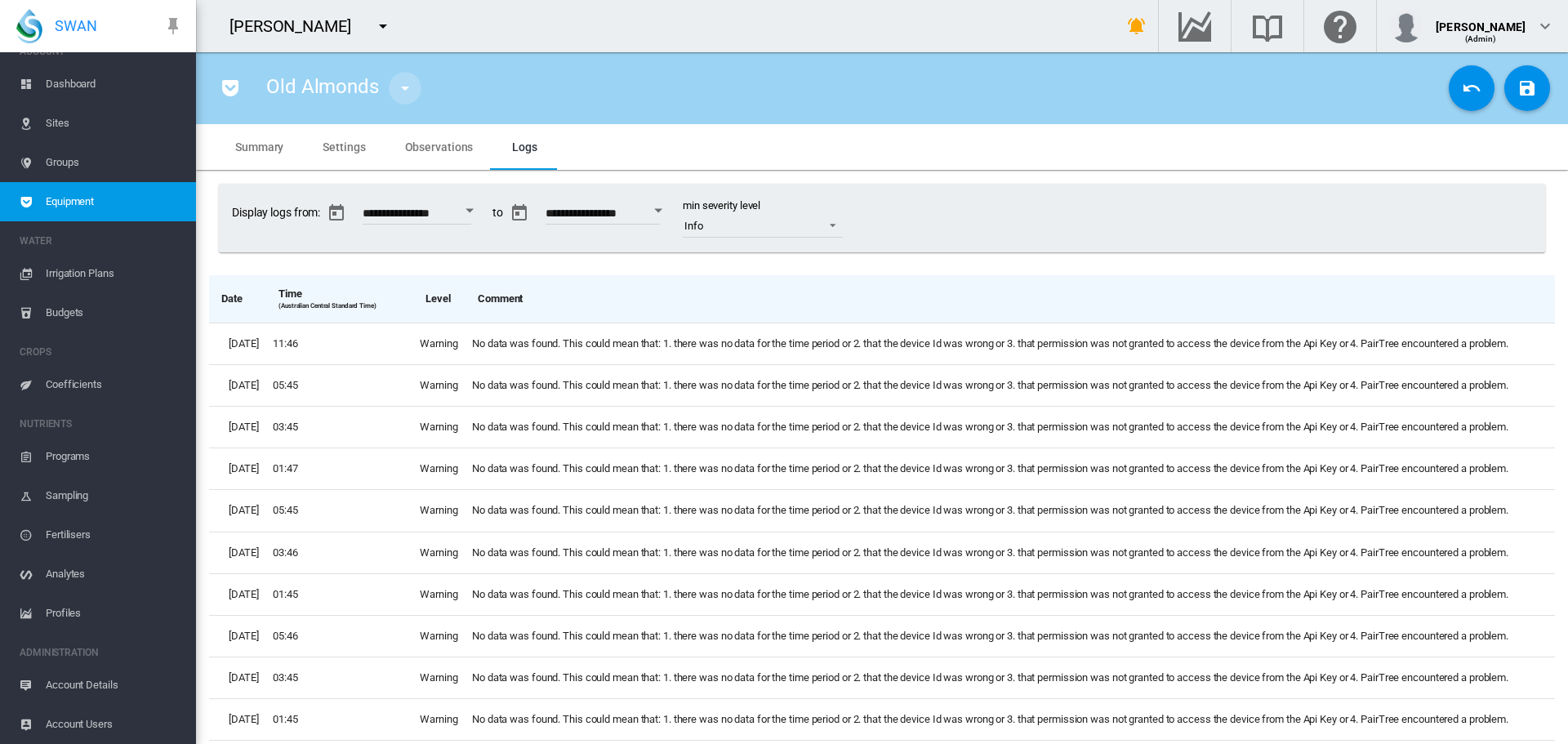
click at [400, 87] on md-icon "icon-menu-down" at bounding box center [404, 87] width 19 height 19
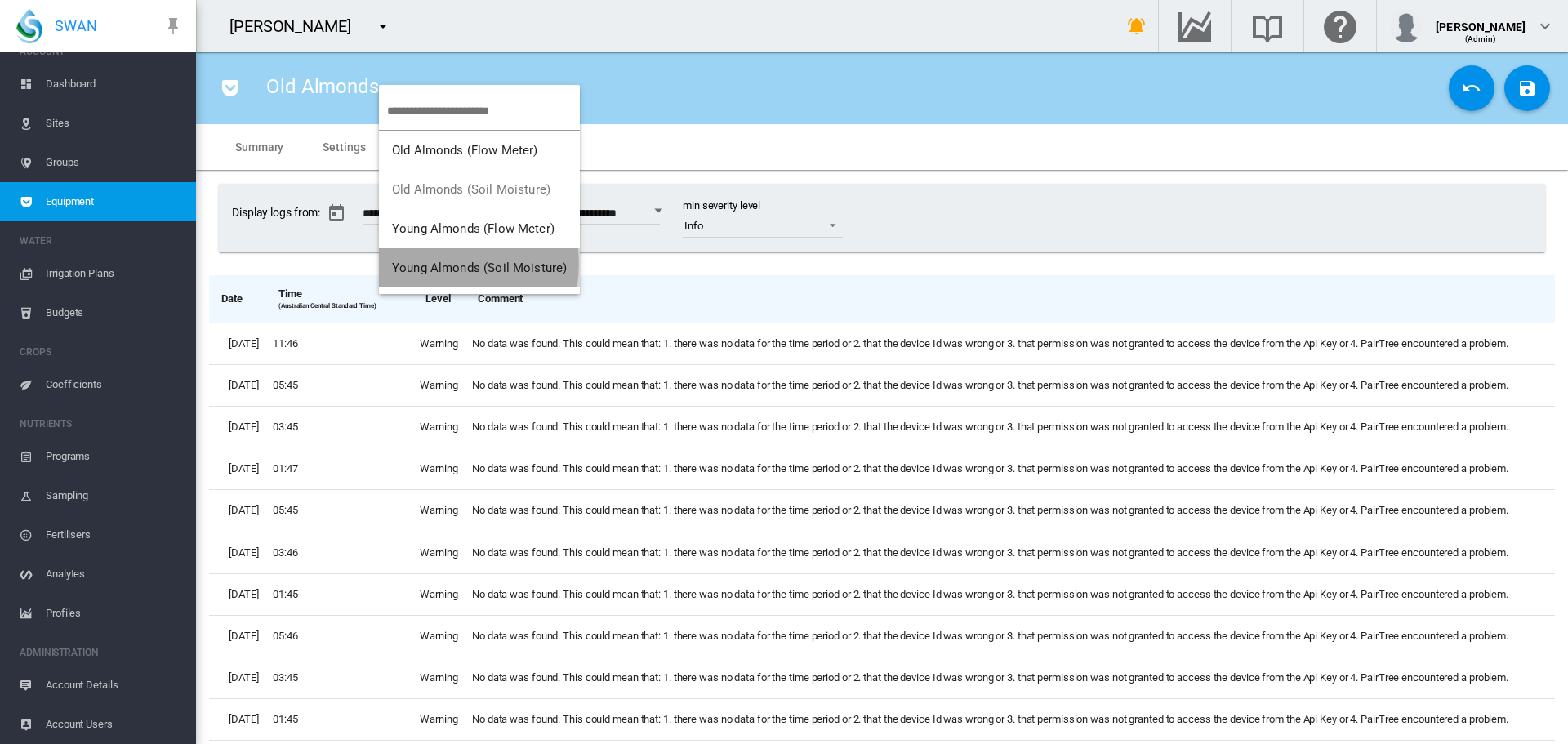
click at [422, 264] on span "Young Almonds (Soil Moisture)" at bounding box center [479, 268] width 175 height 15
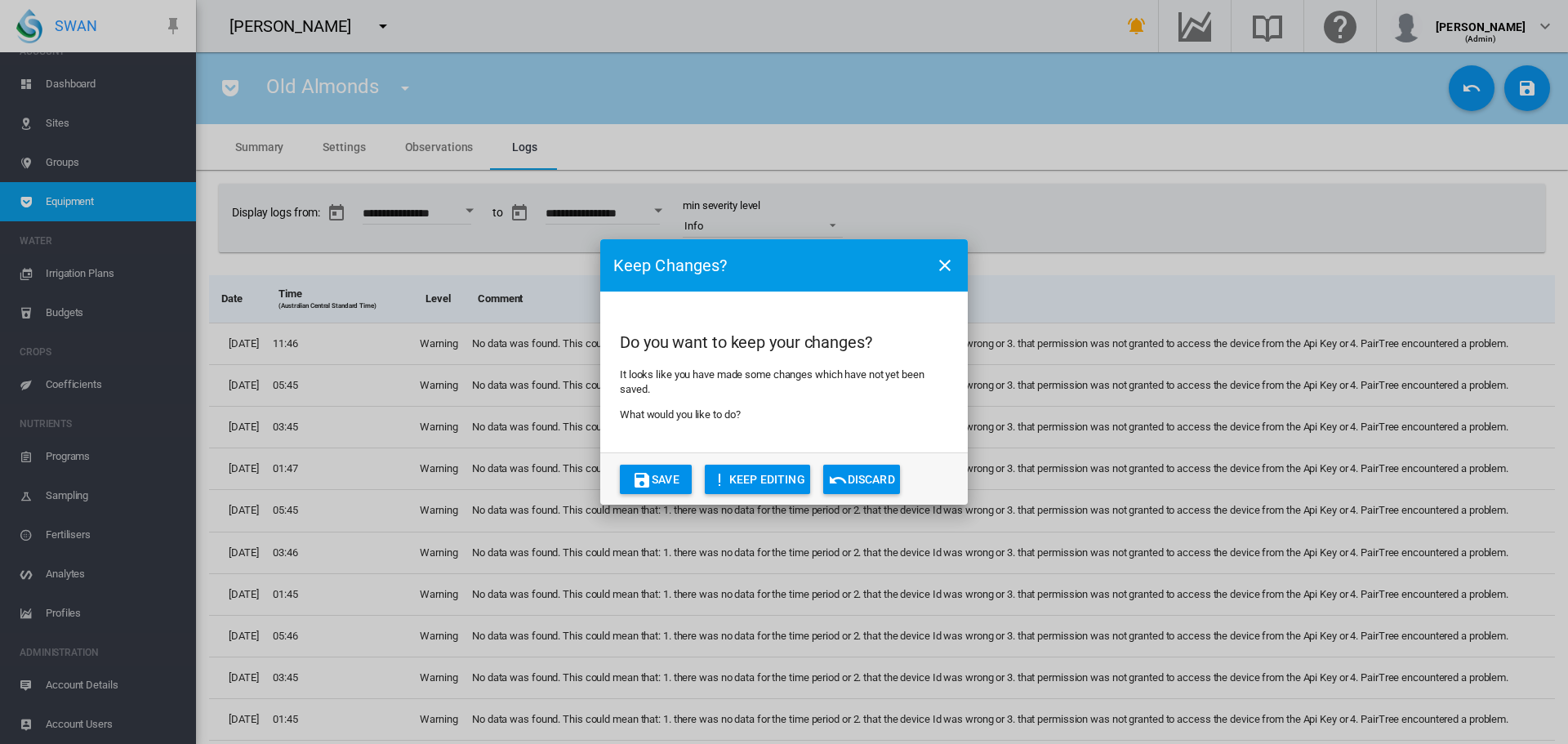
click at [672, 474] on button "Save" at bounding box center [655, 480] width 72 height 29
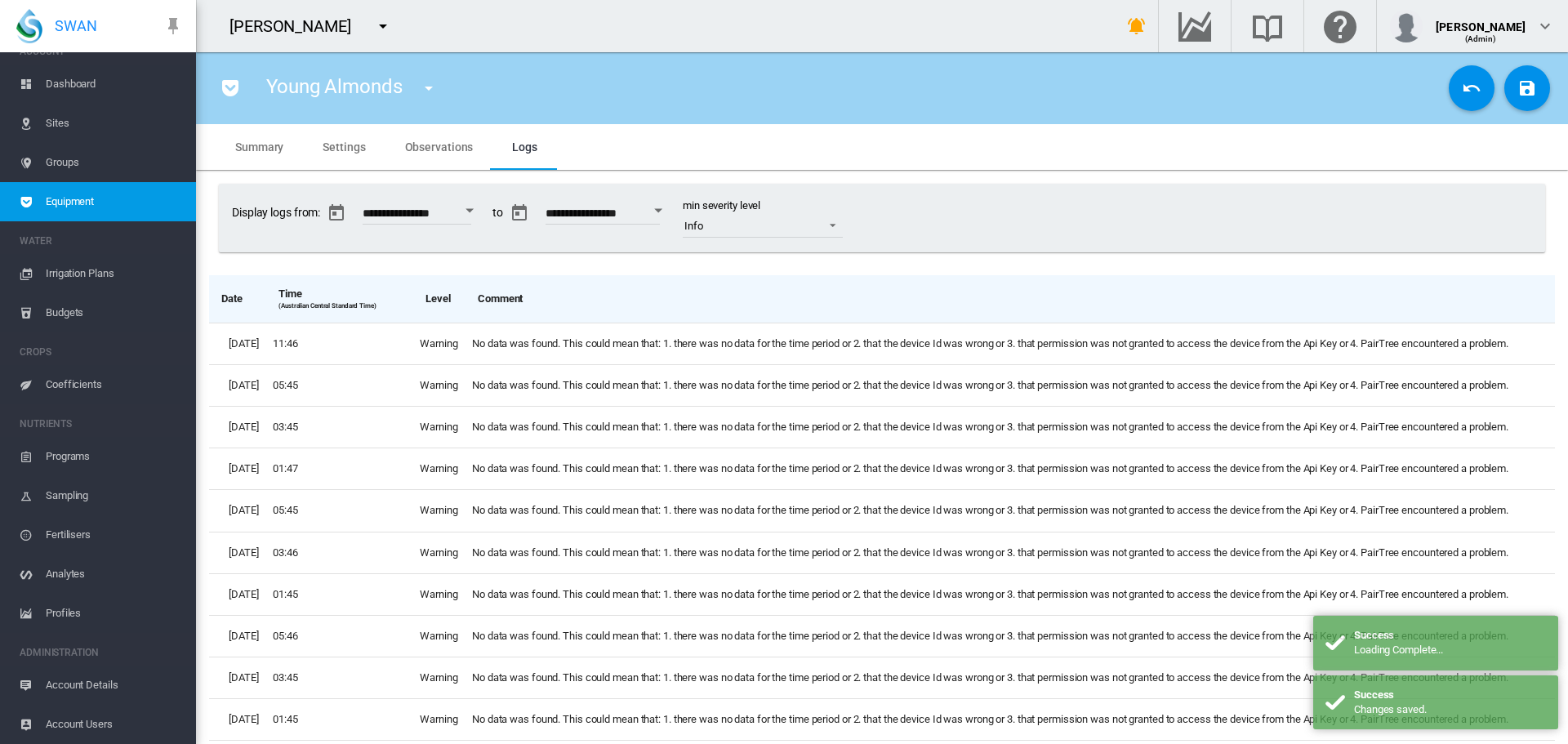
click at [260, 149] on span "Summary" at bounding box center [259, 147] width 48 height 13
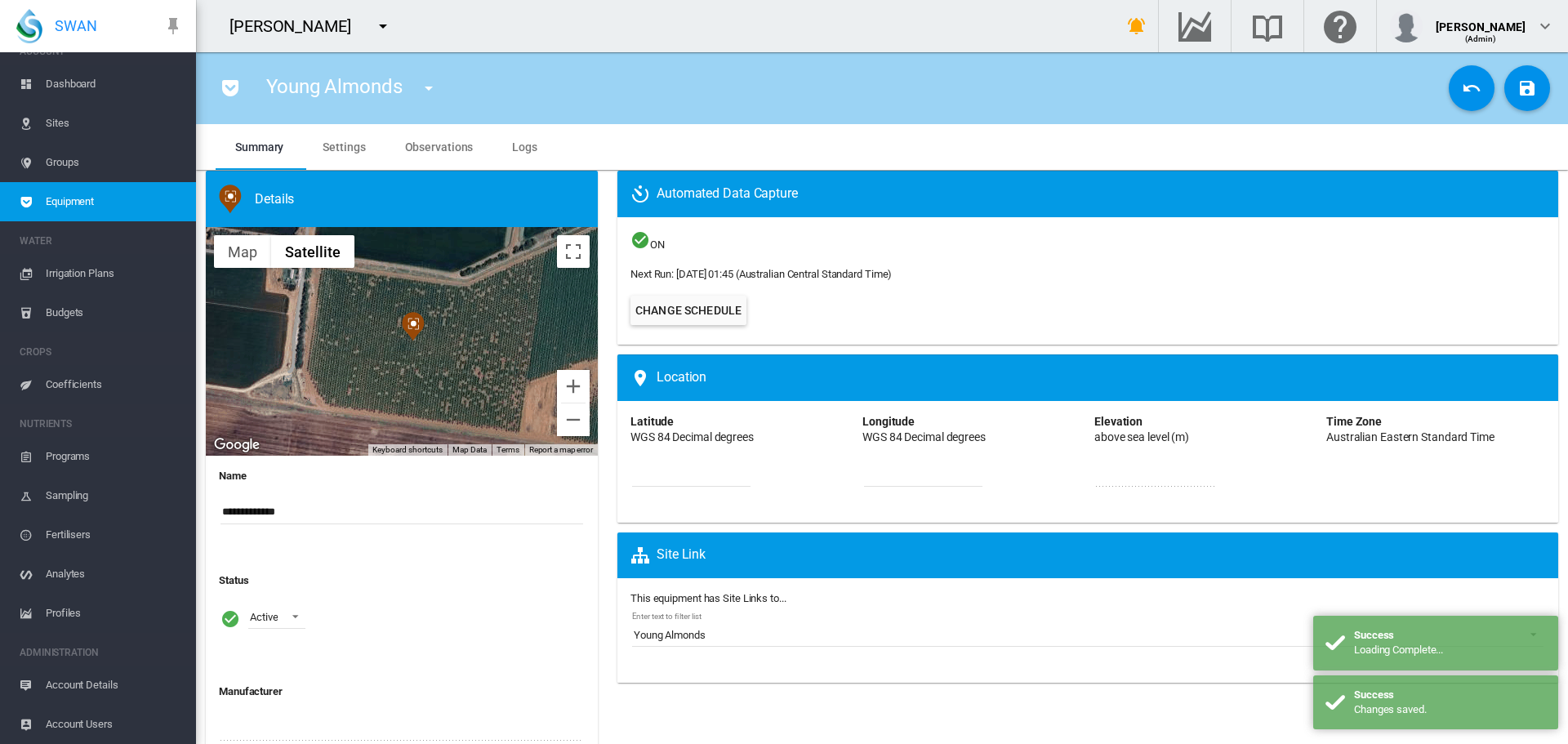
click at [339, 153] on span "Settings" at bounding box center [344, 147] width 42 height 13
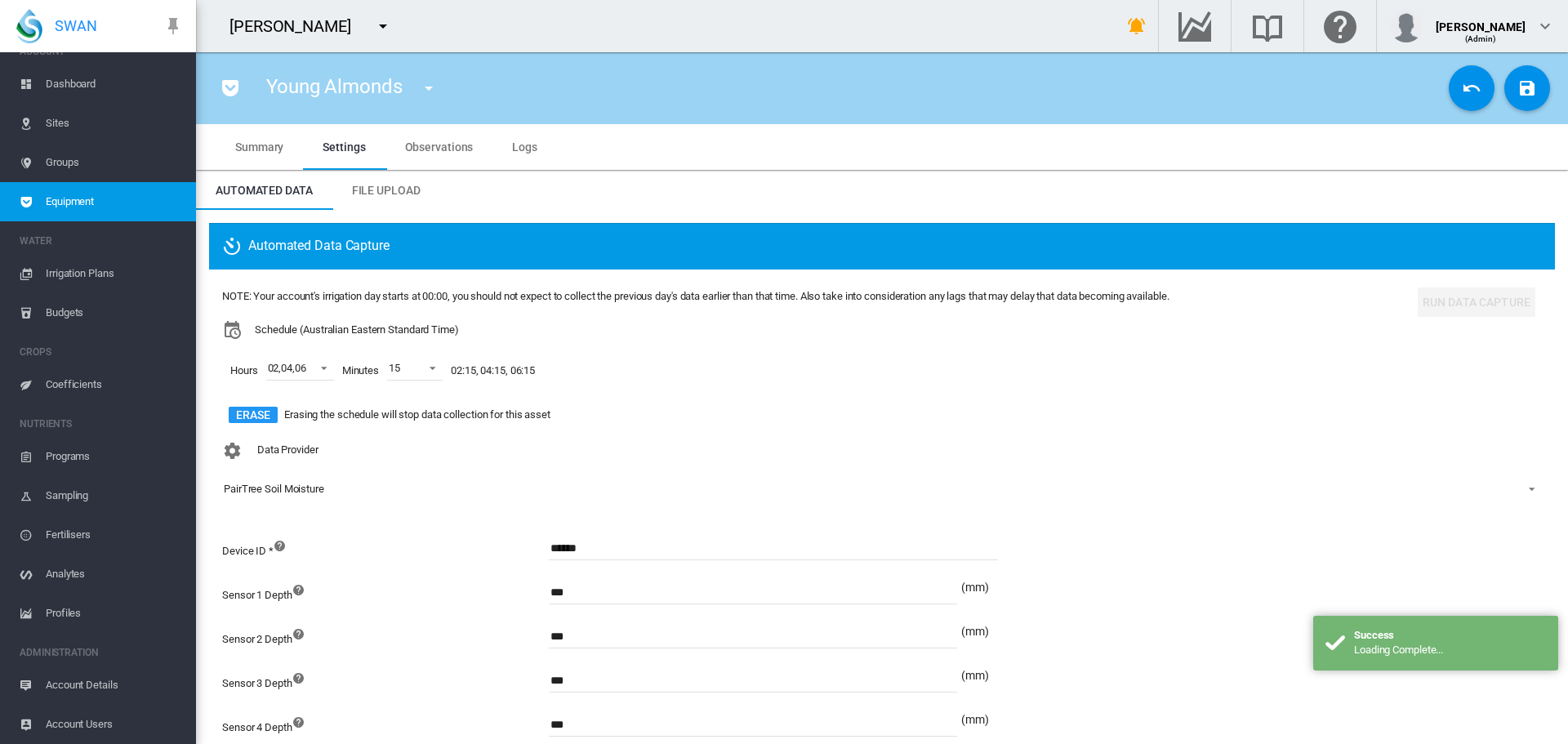
click at [416, 153] on span "Observations" at bounding box center [439, 147] width 69 height 13
